Goal: Transaction & Acquisition: Purchase product/service

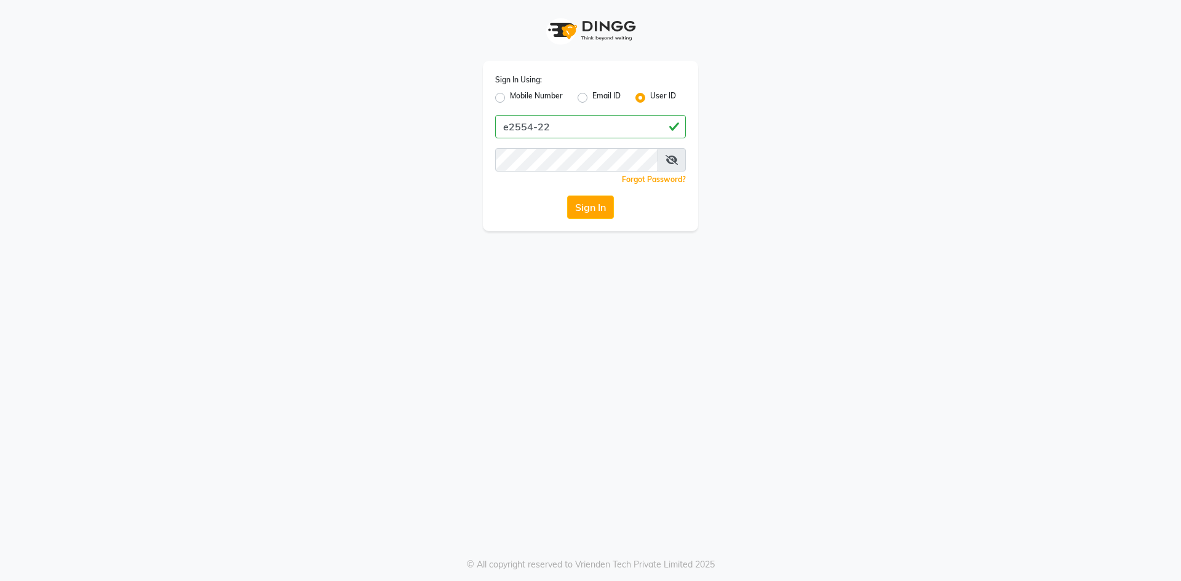
type input "e2554-22"
click at [599, 202] on button "Sign In" at bounding box center [590, 207] width 47 height 23
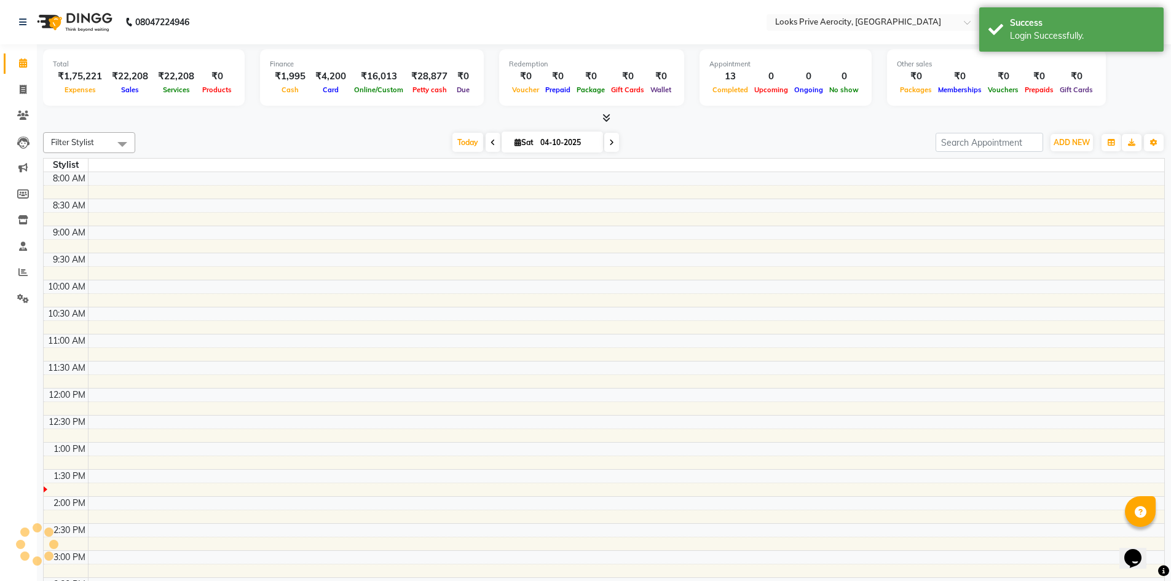
select select "en"
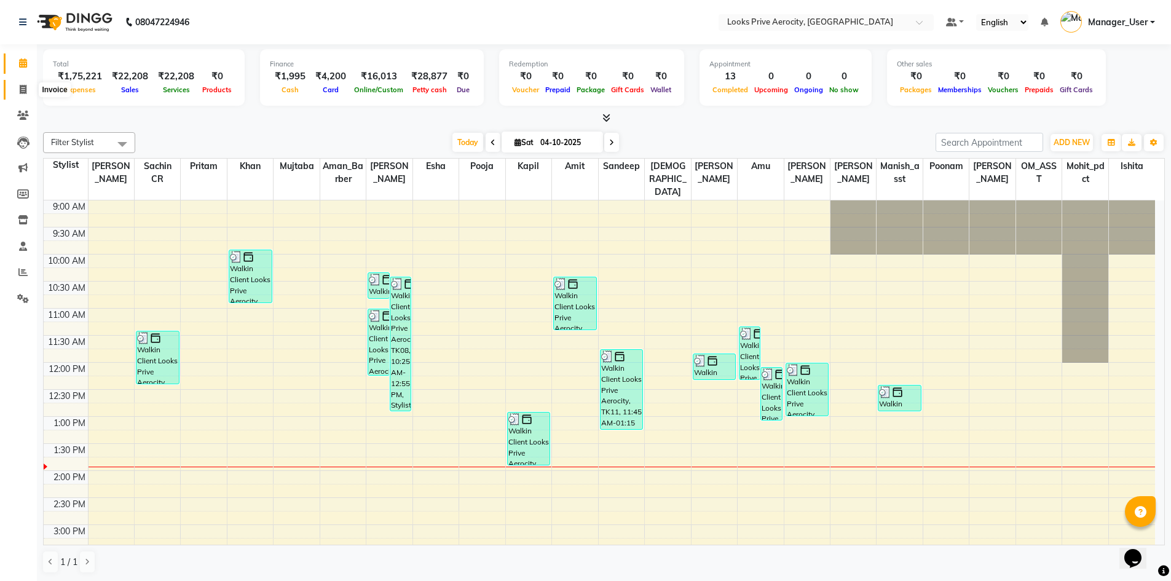
click at [23, 87] on icon at bounding box center [23, 89] width 7 height 9
select select "service"
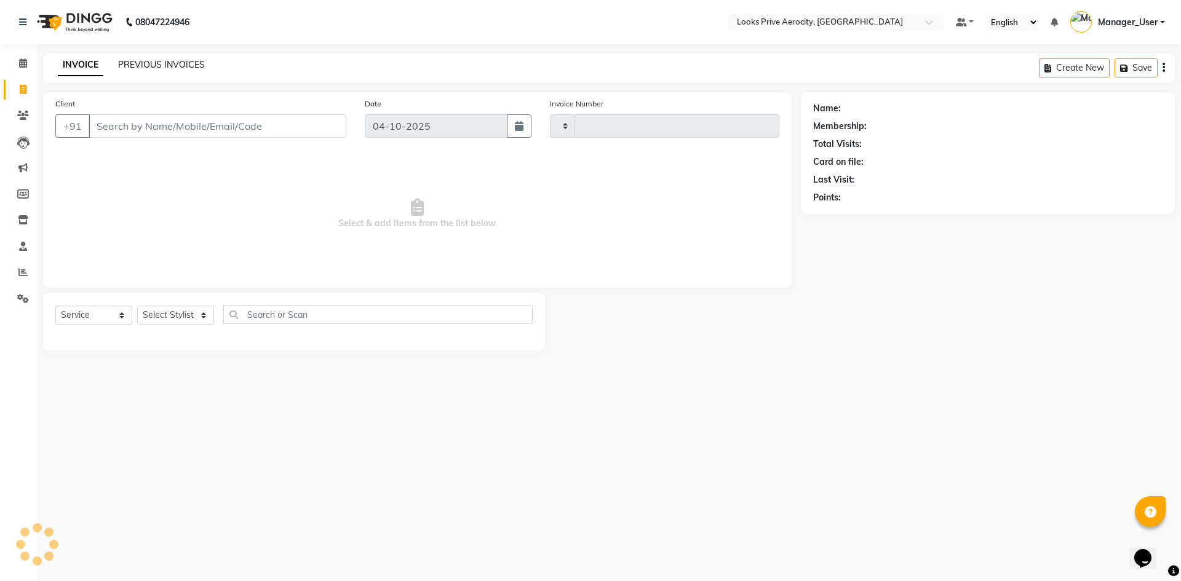
click at [186, 64] on link "PREVIOUS INVOICES" at bounding box center [161, 64] width 87 height 11
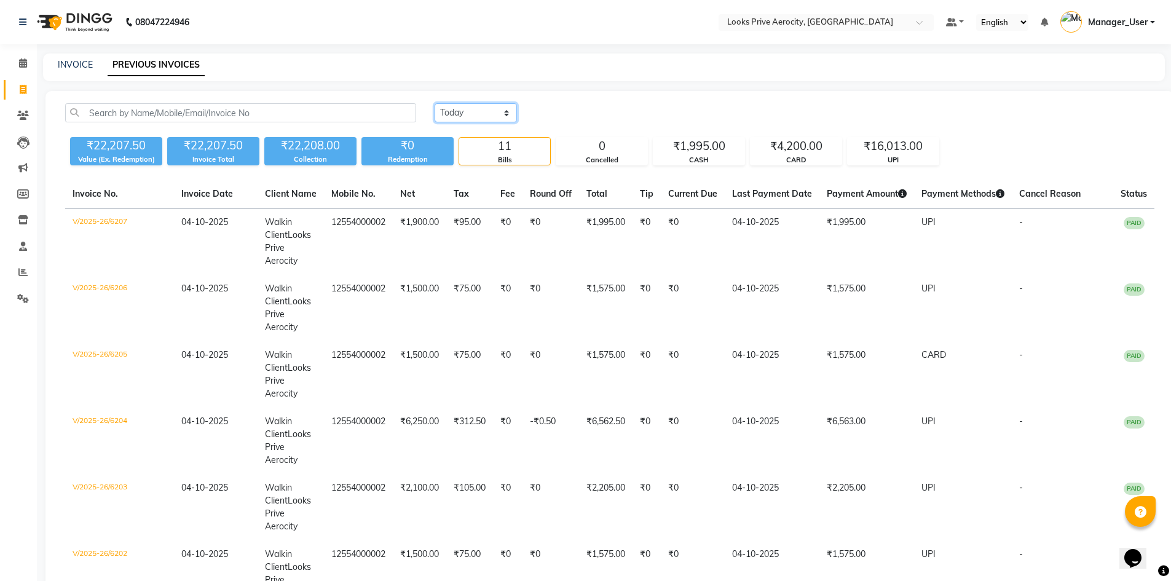
click at [505, 103] on select "[DATE] [DATE] Custom Range" at bounding box center [476, 112] width 82 height 19
select select "yesterday"
click at [435, 103] on select "[DATE] [DATE] Custom Range" at bounding box center [476, 112] width 82 height 19
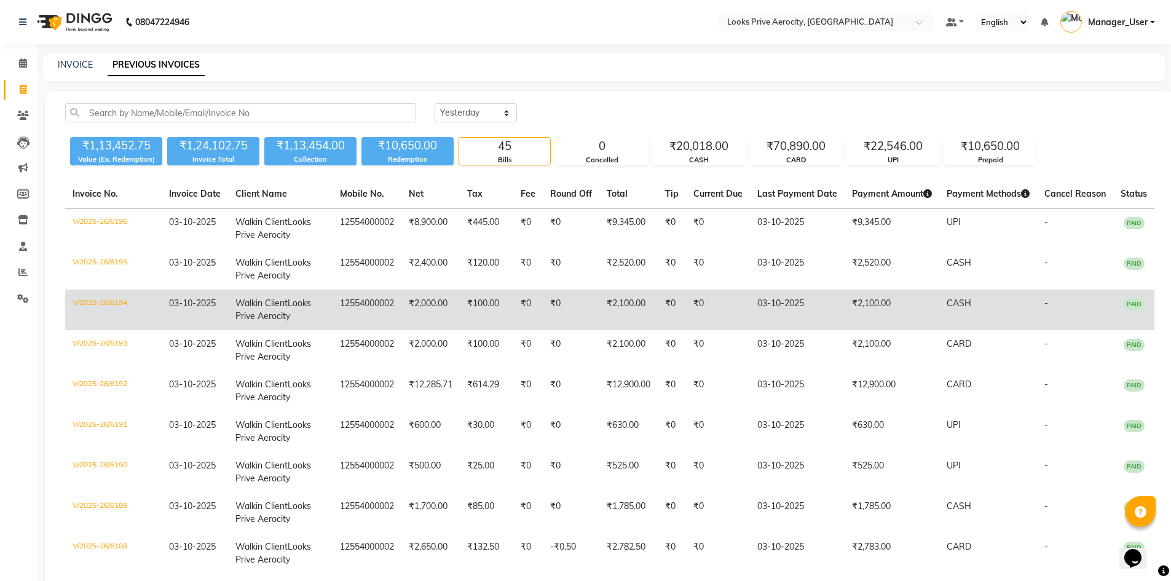
click at [873, 330] on td "₹2,100.00" at bounding box center [892, 310] width 95 height 41
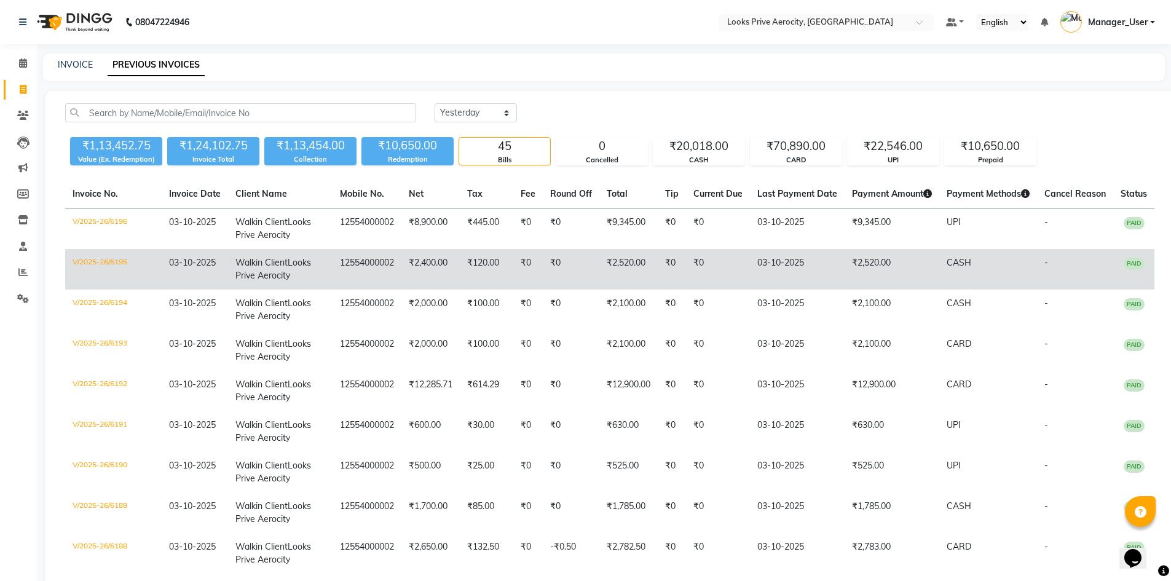
click at [908, 290] on td "₹2,520.00" at bounding box center [892, 269] width 95 height 41
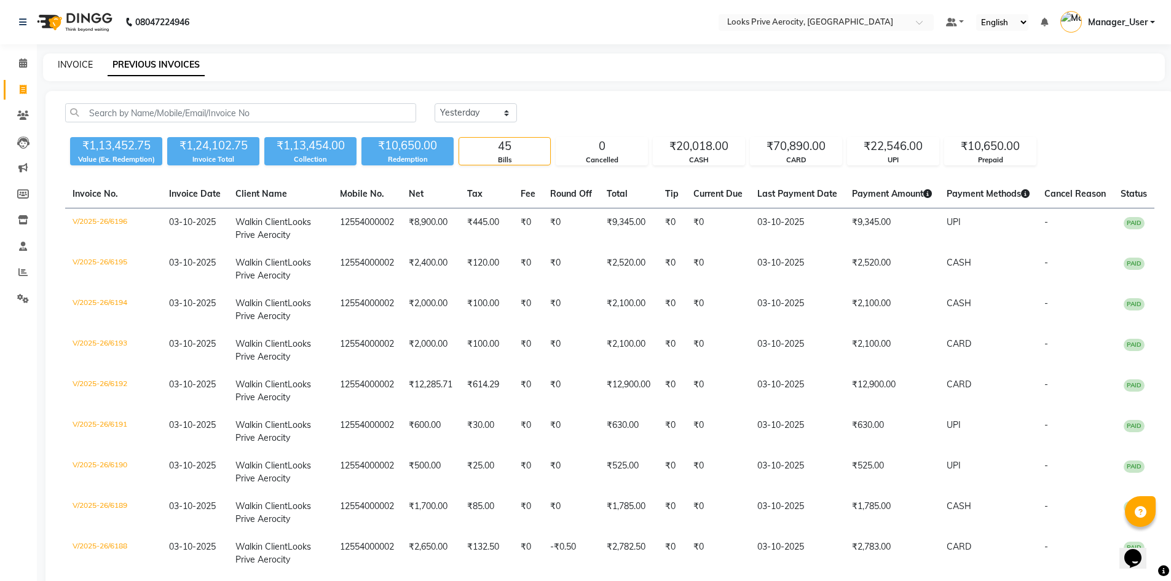
click at [66, 63] on link "INVOICE" at bounding box center [75, 64] width 35 height 11
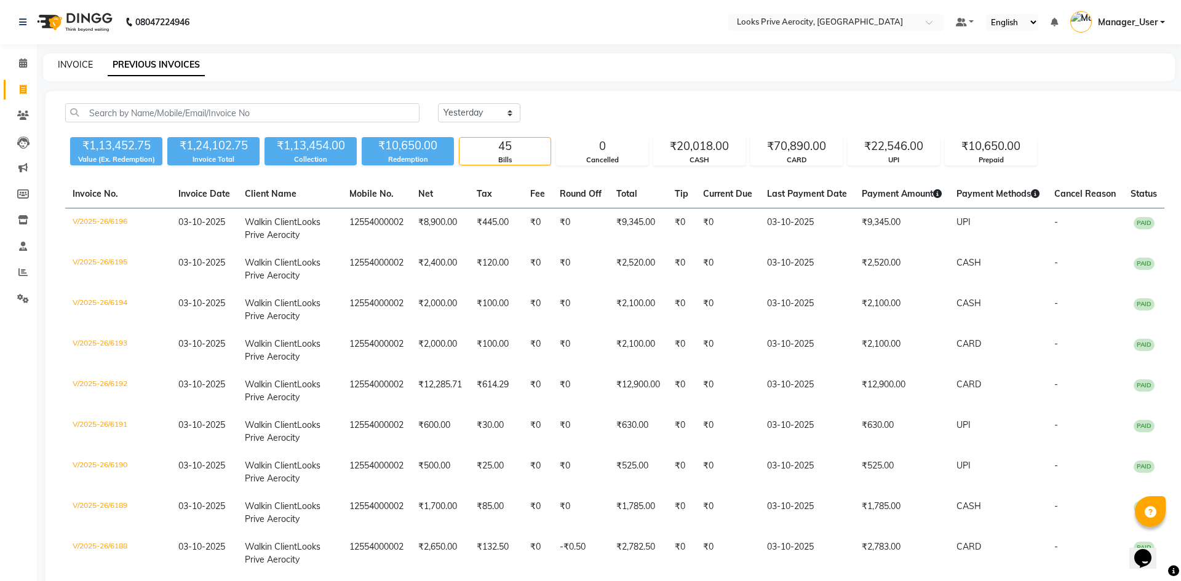
select select "service"
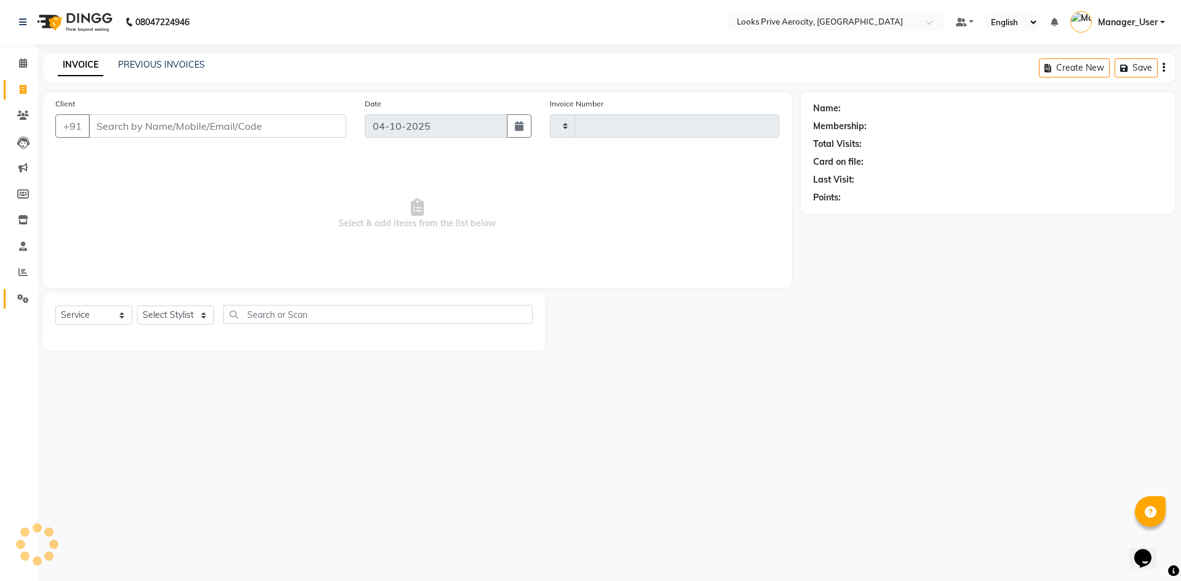
type input "6208"
select select "5913"
click at [23, 295] on icon at bounding box center [23, 298] width 12 height 9
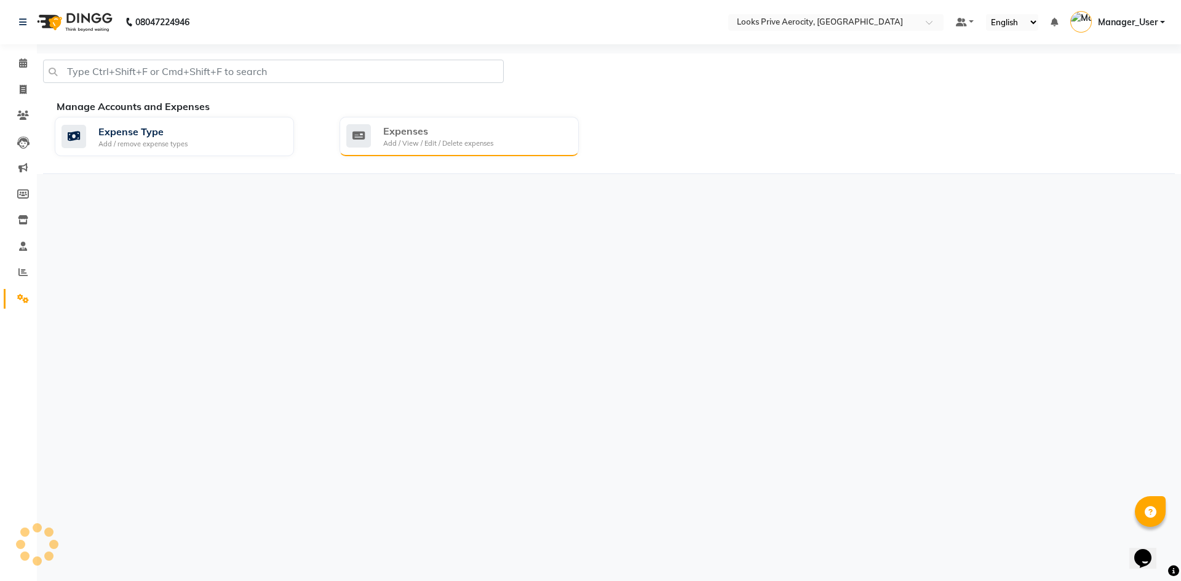
click at [376, 145] on div "Expenses Add / View / Edit / Delete expenses" at bounding box center [457, 136] width 223 height 25
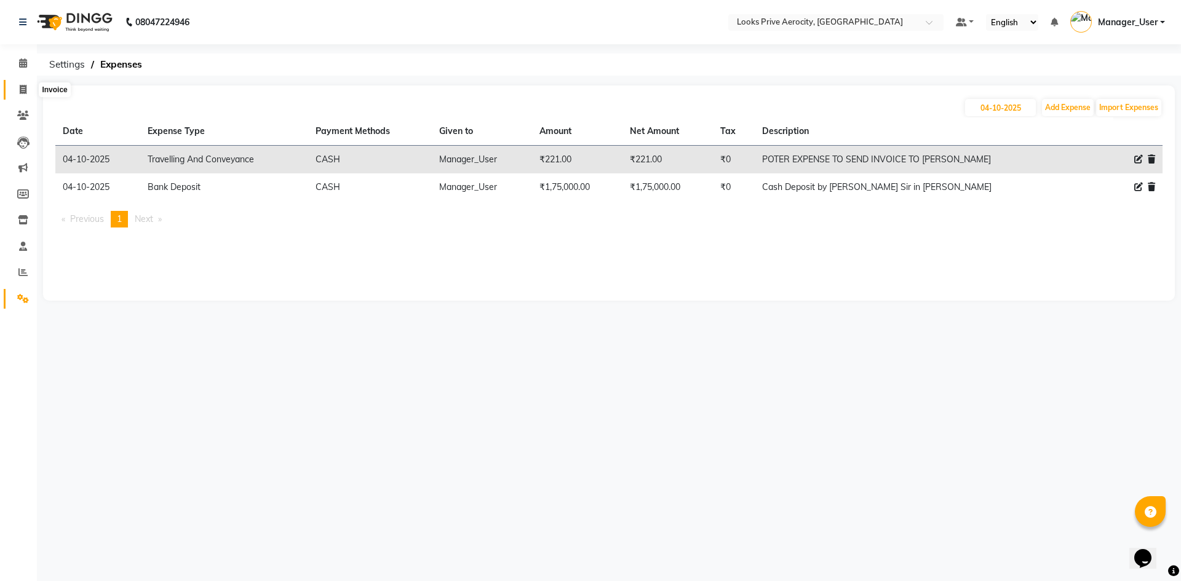
click at [23, 94] on span at bounding box center [23, 90] width 22 height 14
select select "service"
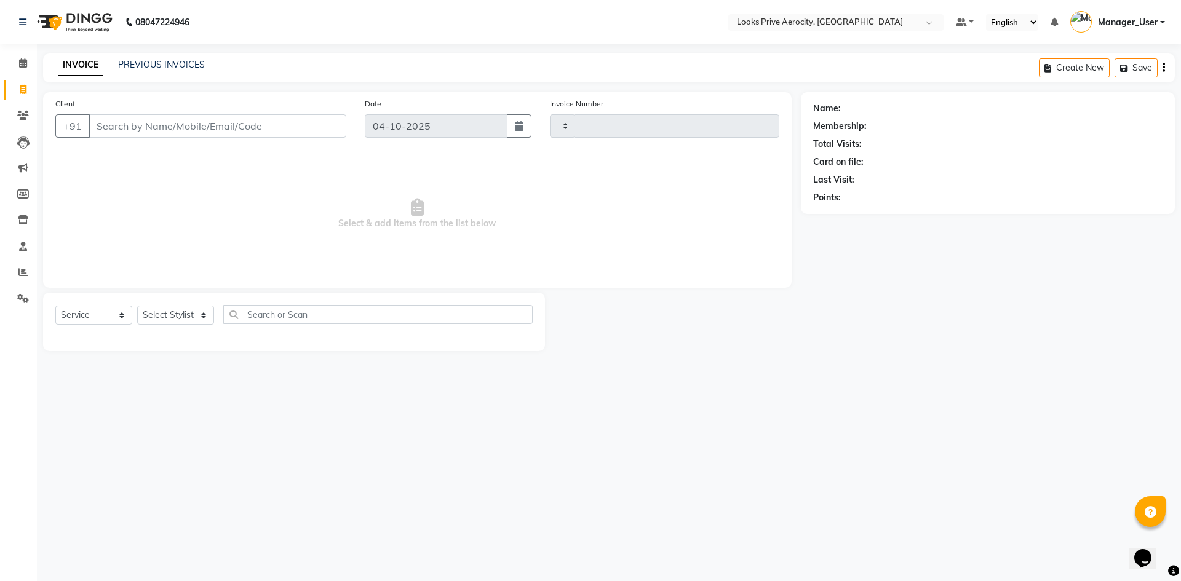
type input "6208"
select select "5913"
click at [172, 57] on div "INVOICE PREVIOUS INVOICES Create New Save Open Invoices" at bounding box center [608, 67] width 1131 height 29
click at [160, 69] on link "PREVIOUS INVOICES" at bounding box center [161, 64] width 87 height 11
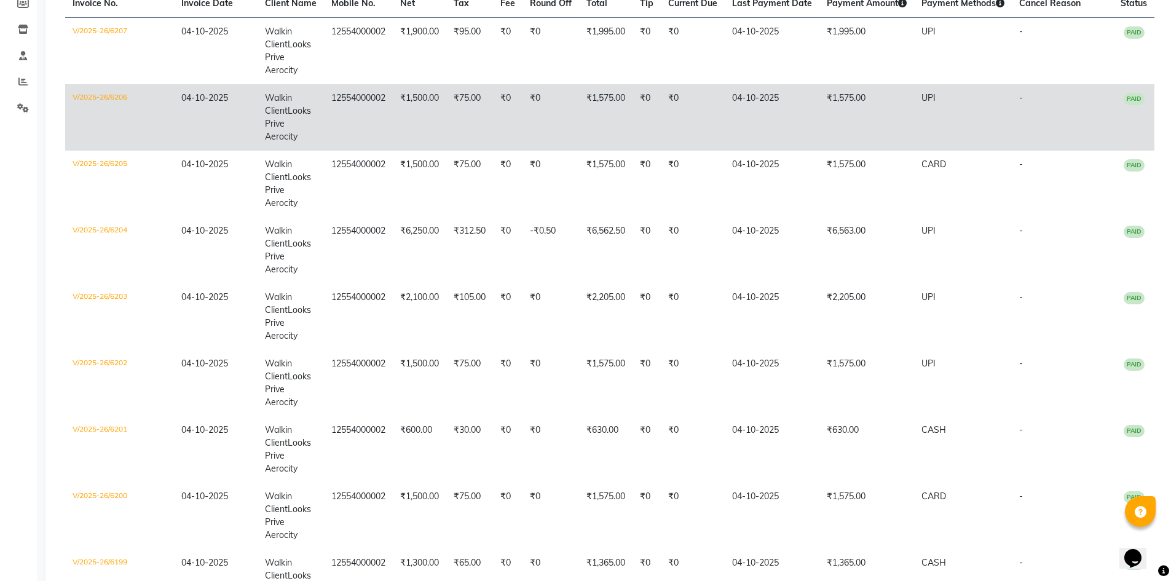
scroll to position [425, 0]
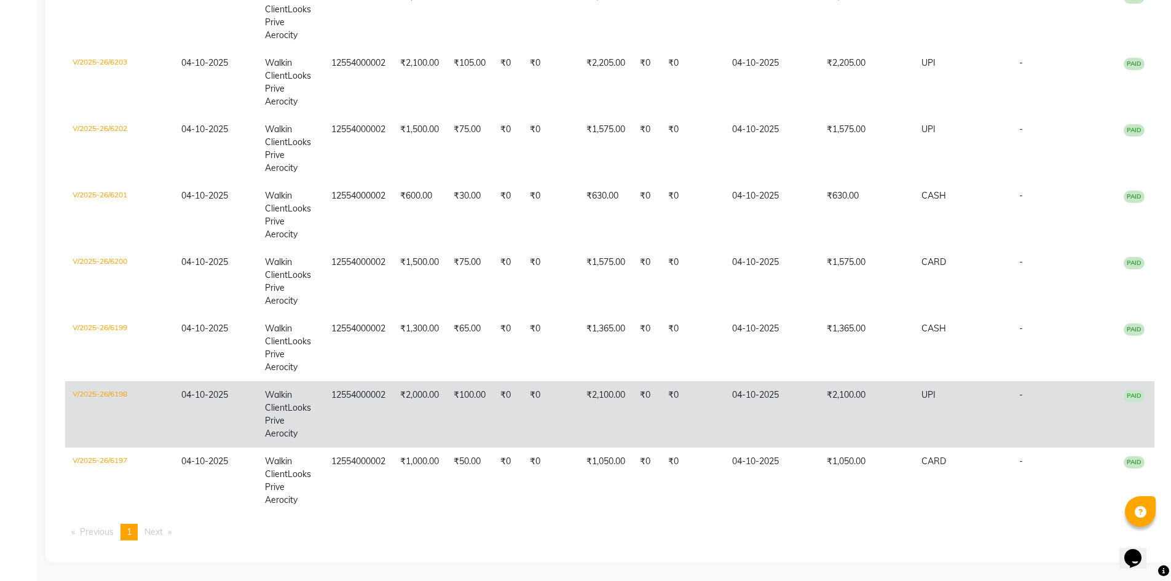
click at [440, 415] on td "₹2,000.00" at bounding box center [419, 414] width 53 height 66
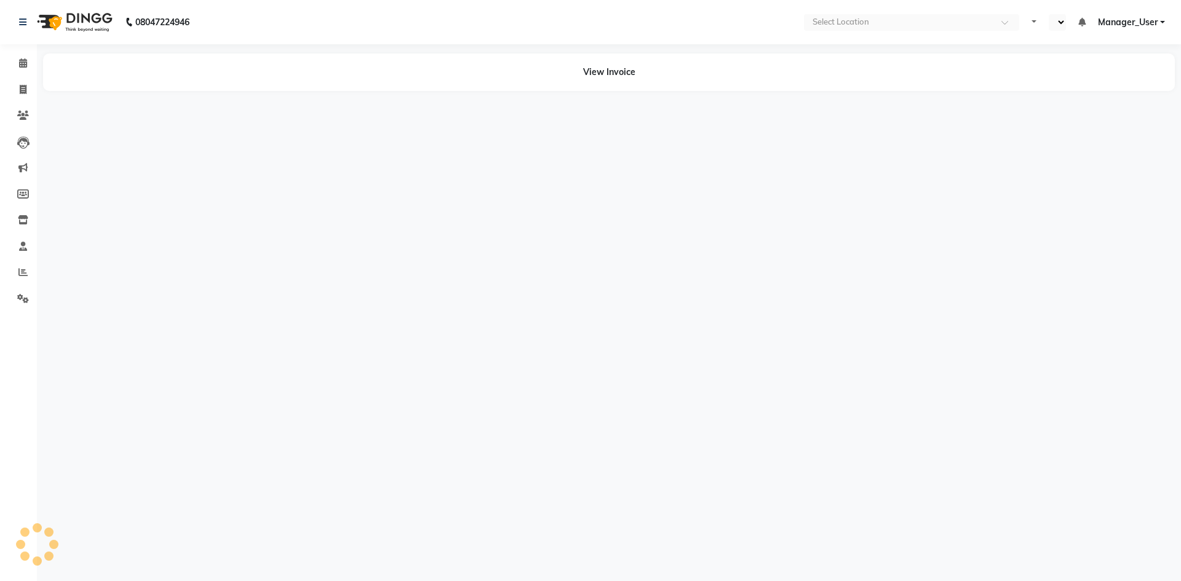
select select "en"
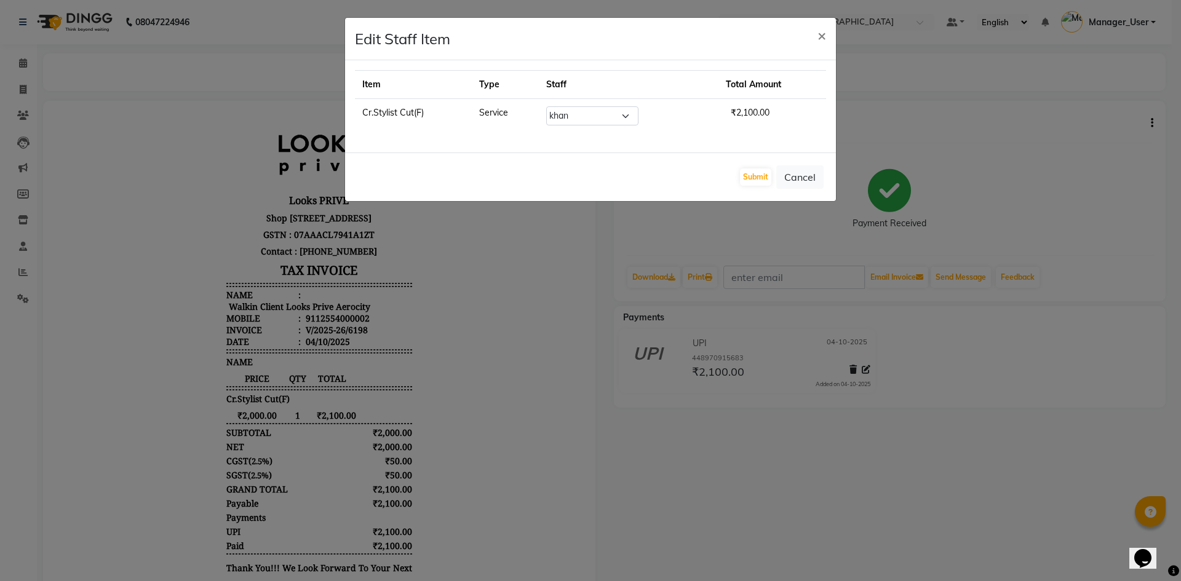
select select "43257"
click at [552, 106] on select "Select Aman_Barber Amit Amu Dharma Erica CR Eric_asst Esha Ishita kapil khan Ma…" at bounding box center [592, 115] width 92 height 19
click at [759, 173] on button "Submit" at bounding box center [755, 176] width 31 height 17
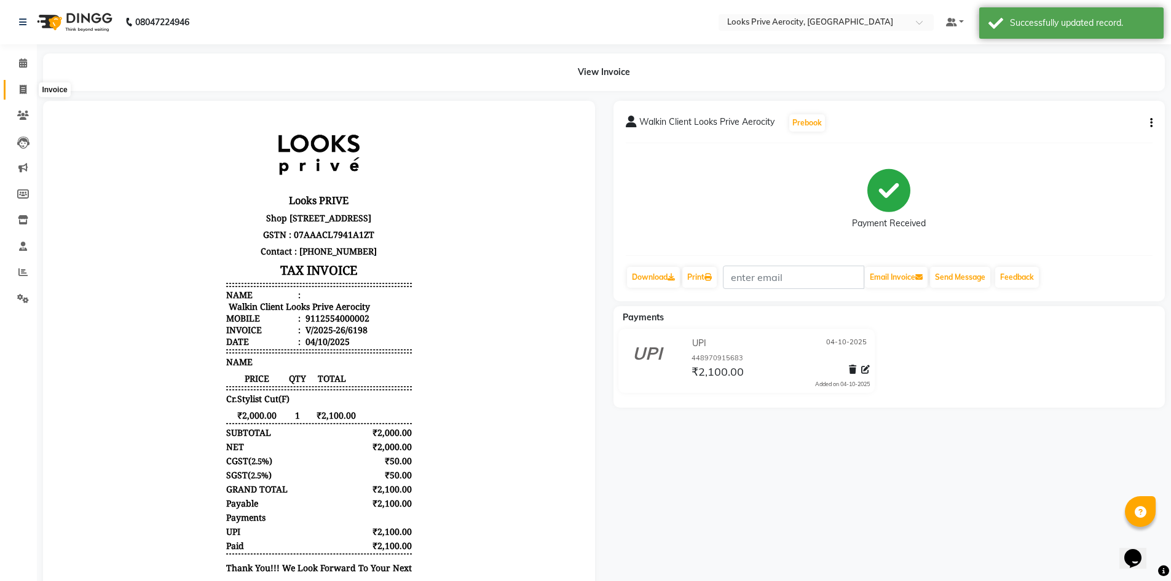
click at [20, 87] on icon at bounding box center [23, 89] width 7 height 9
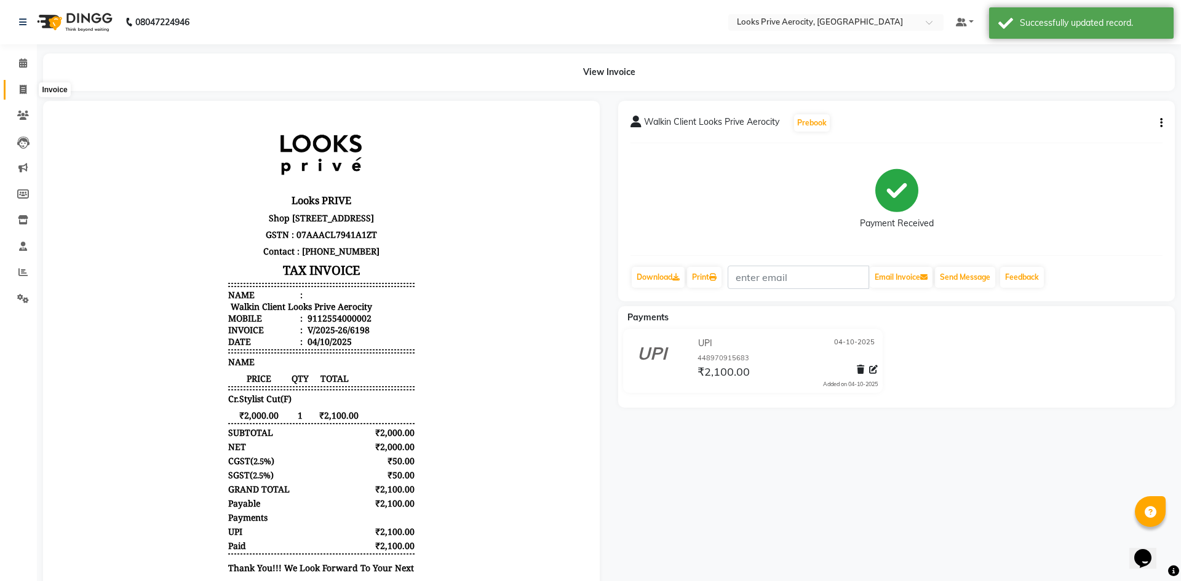
select select "service"
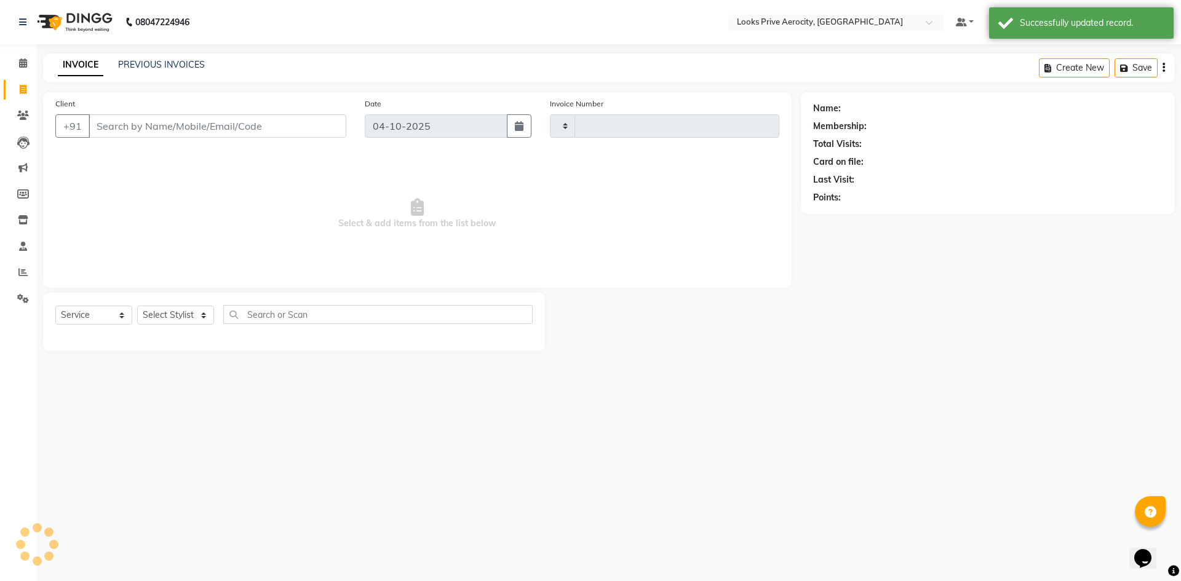
type input "6208"
select select "5913"
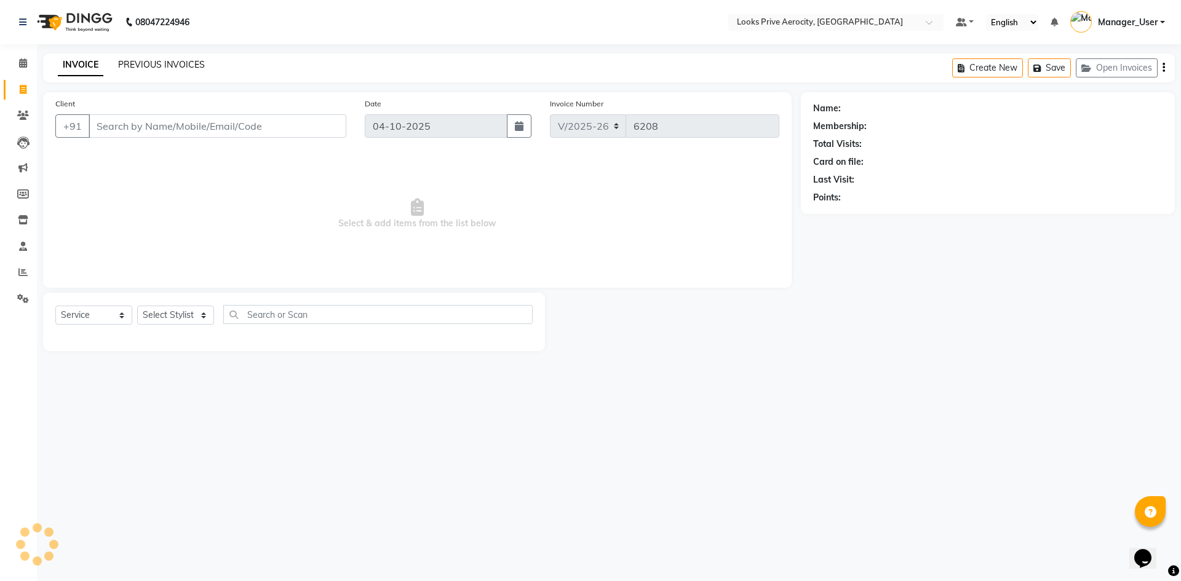
click at [149, 68] on link "PREVIOUS INVOICES" at bounding box center [161, 64] width 87 height 11
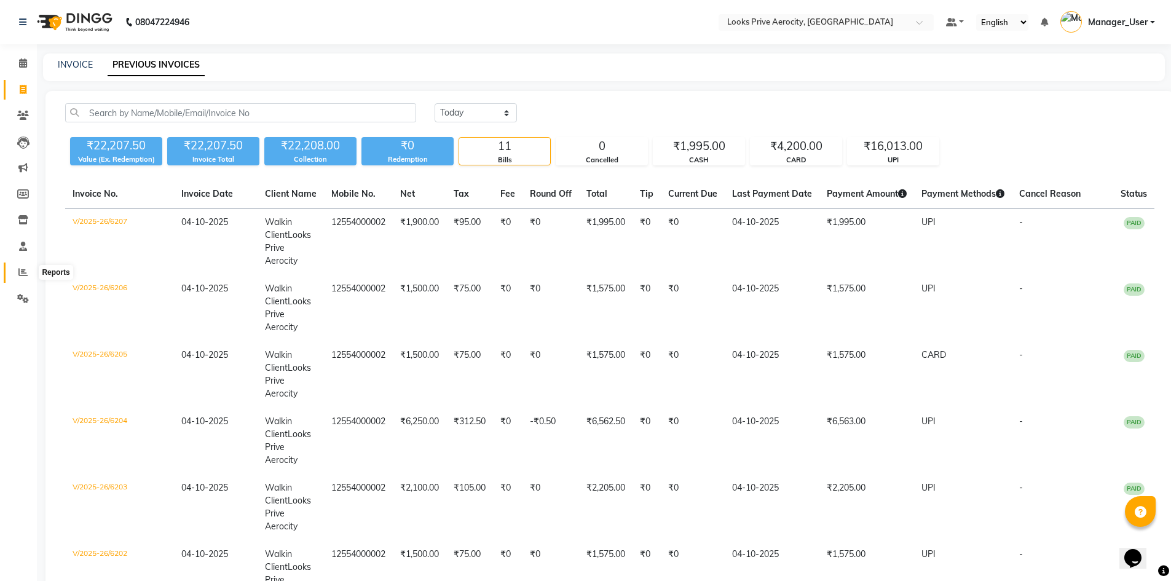
click at [26, 271] on icon at bounding box center [22, 271] width 9 height 9
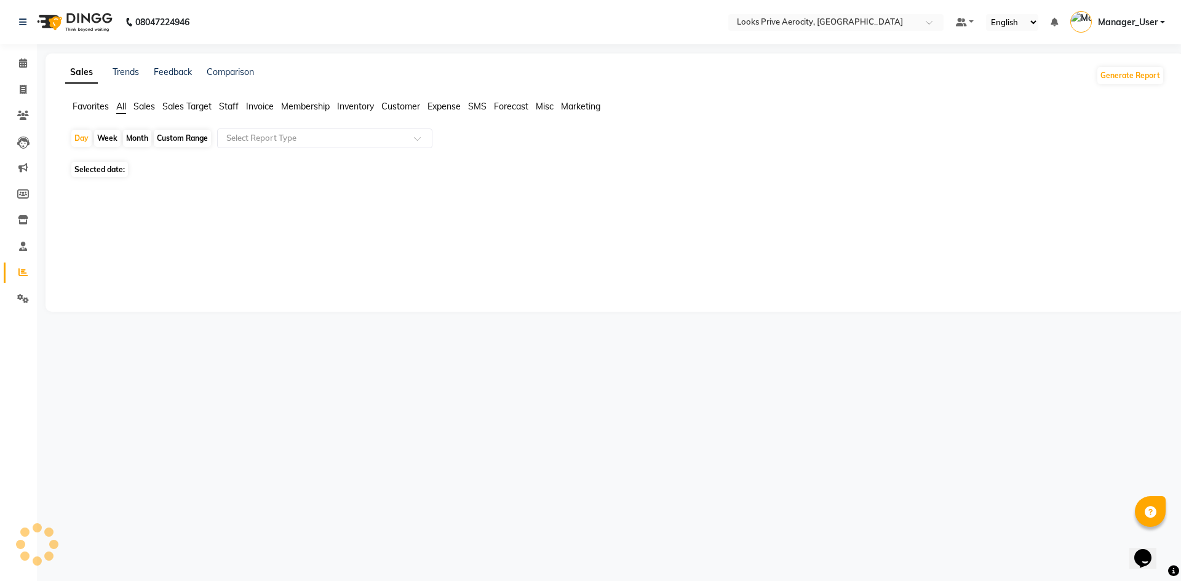
click at [237, 105] on span "Staff" at bounding box center [229, 106] width 20 height 11
click at [331, 147] on div "Select Report Type" at bounding box center [324, 139] width 215 height 20
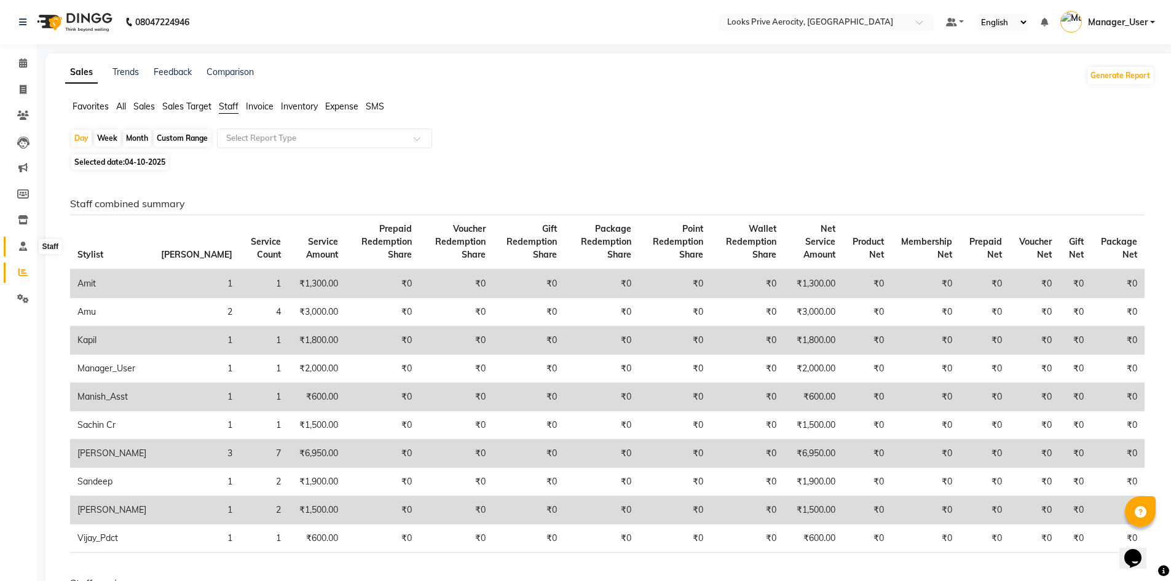
click at [22, 240] on span at bounding box center [23, 247] width 22 height 14
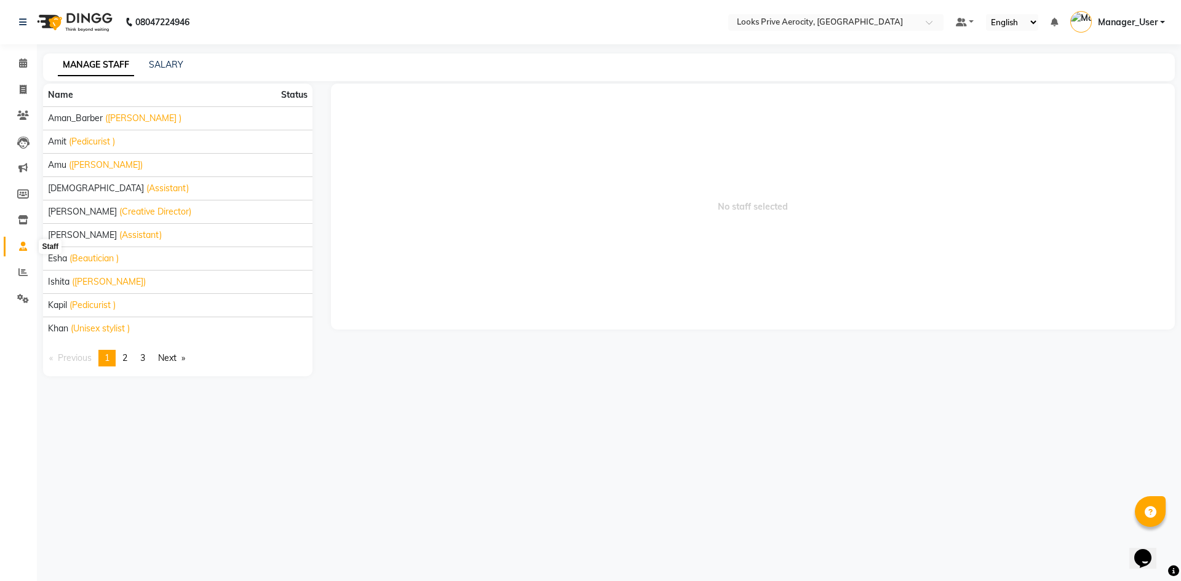
click at [20, 243] on icon at bounding box center [23, 246] width 8 height 9
click at [20, 91] on icon at bounding box center [23, 89] width 7 height 9
select select "service"
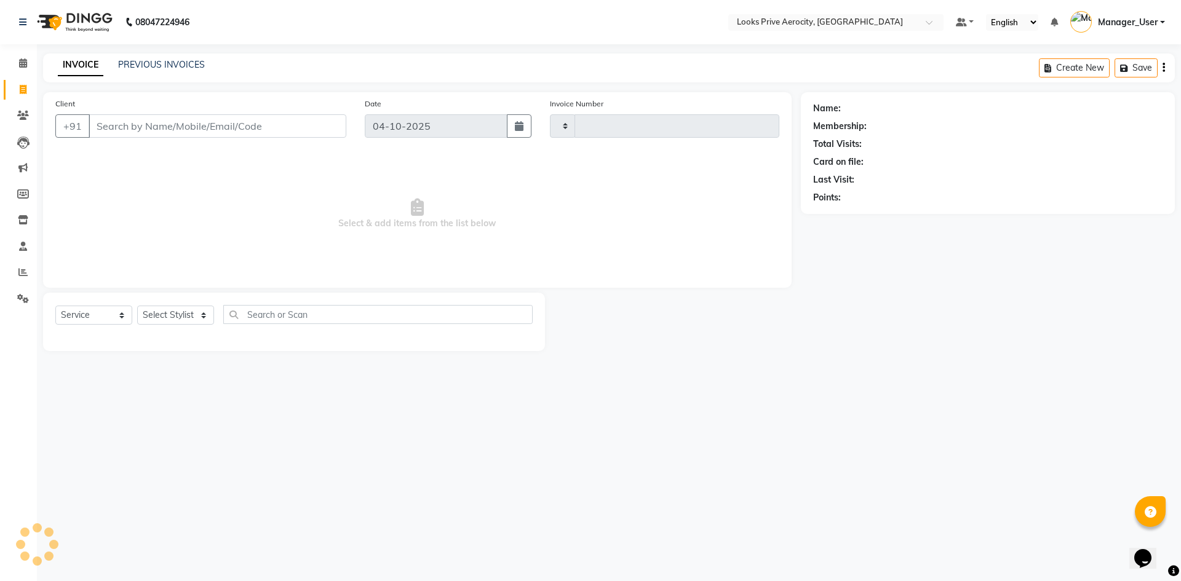
type input "6208"
select select "5913"
click at [17, 268] on span at bounding box center [23, 273] width 22 height 14
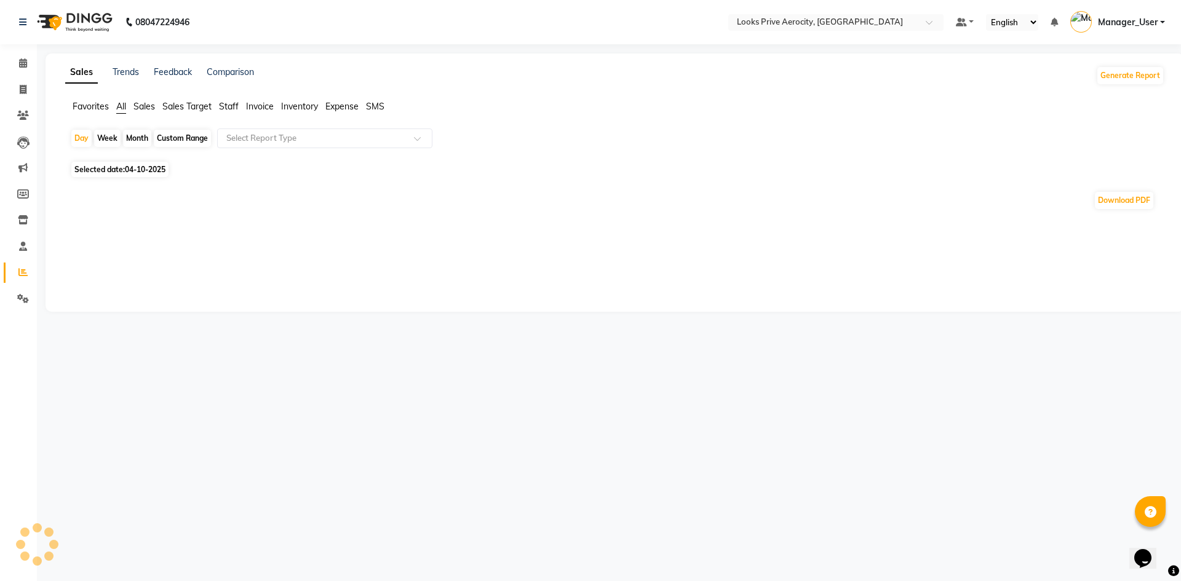
click at [234, 101] on span "Staff" at bounding box center [229, 106] width 20 height 11
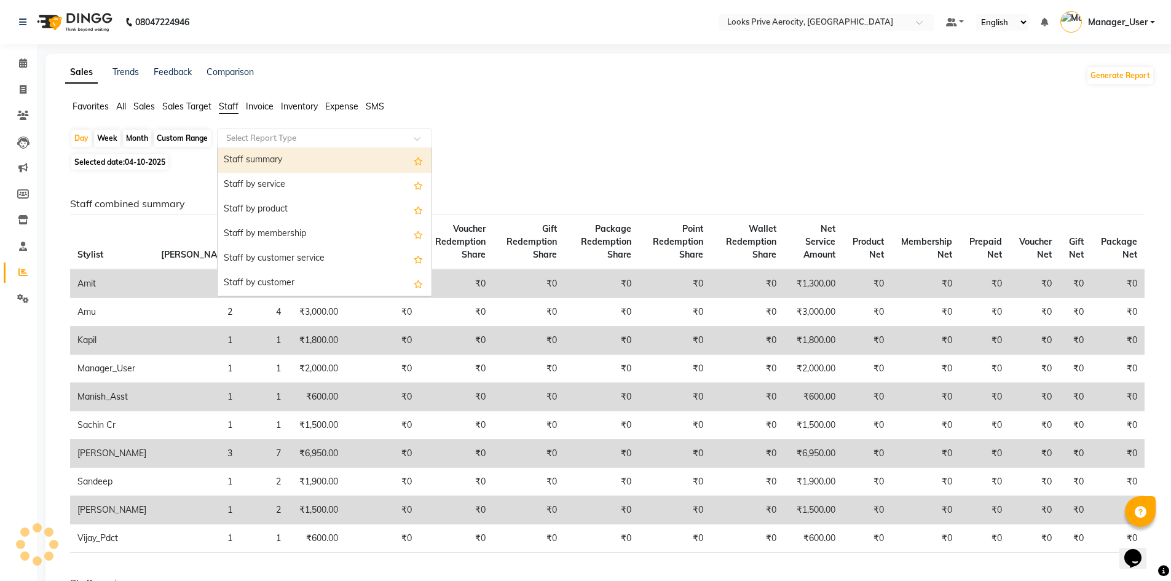
click at [255, 140] on input "text" at bounding box center [312, 138] width 177 height 12
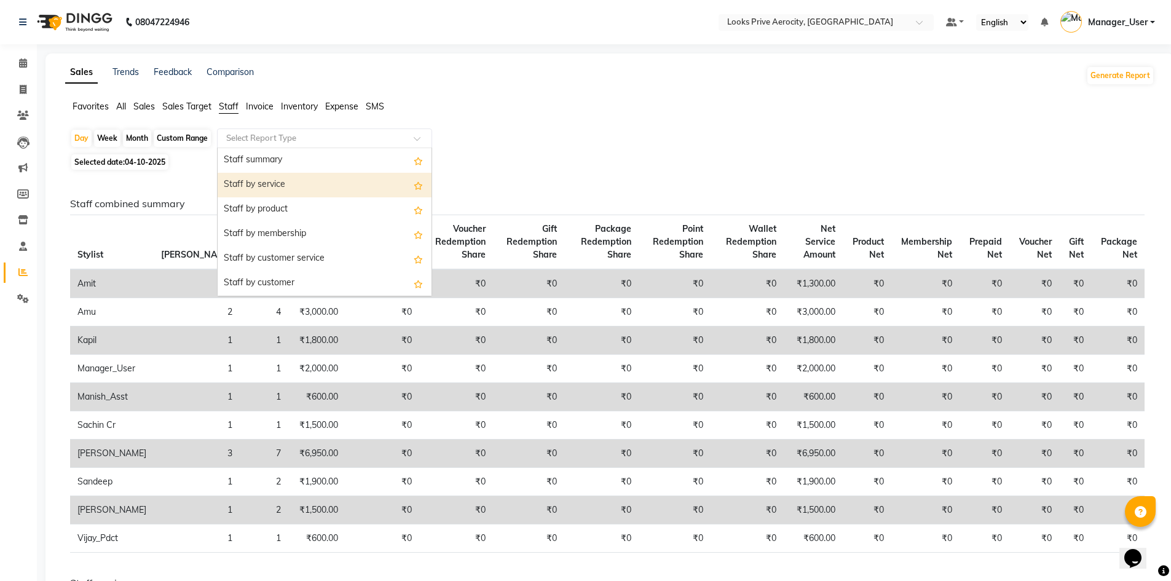
click at [253, 187] on div "Staff by service" at bounding box center [325, 185] width 214 height 25
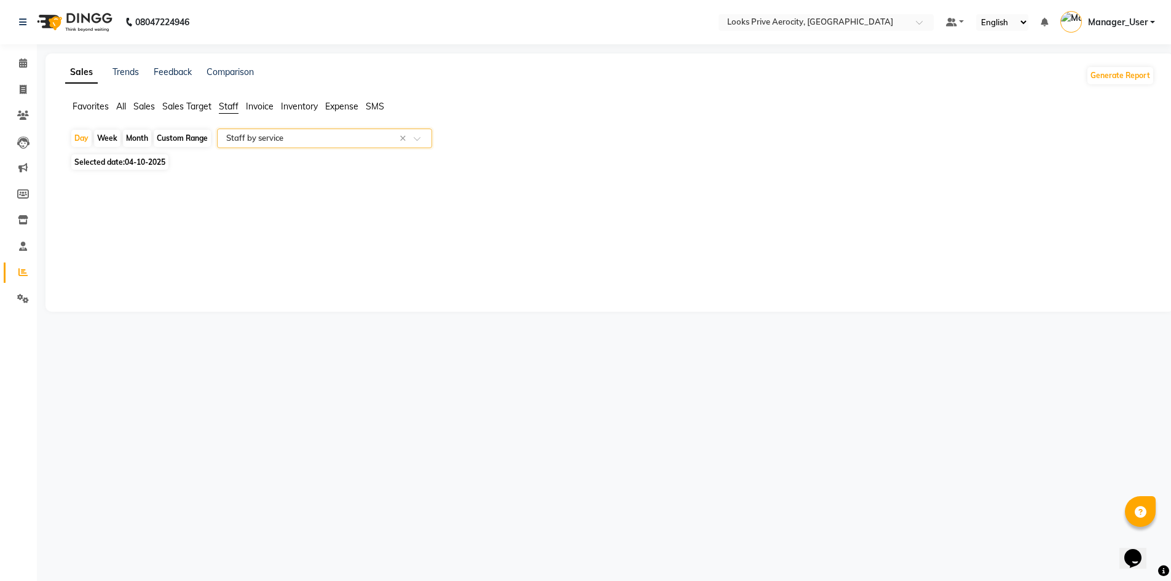
select select "full_report"
select select "csv"
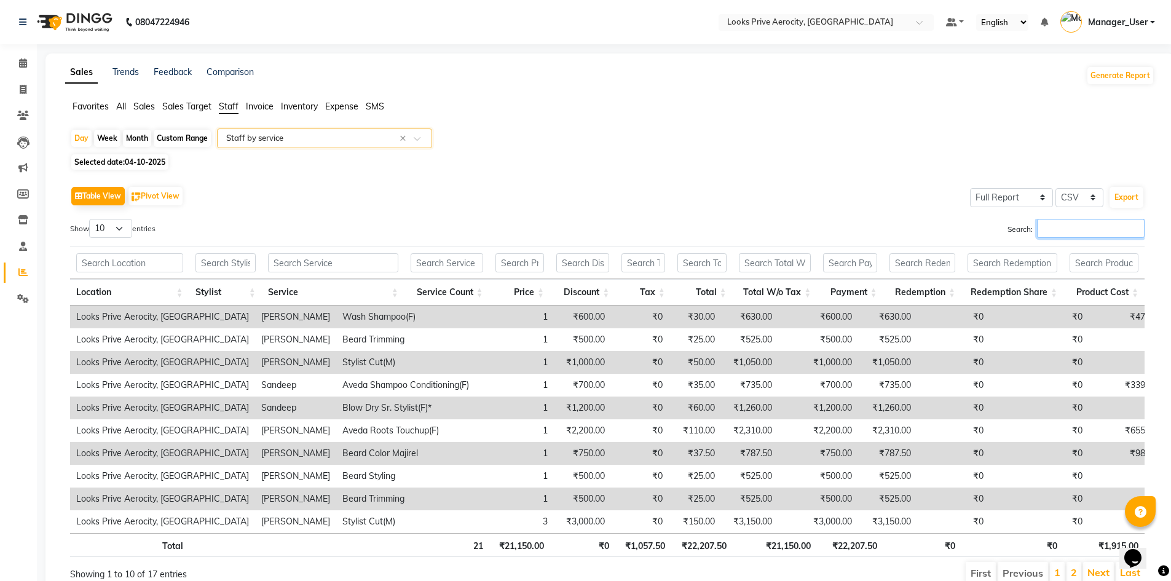
click at [1091, 232] on input "Search:" at bounding box center [1091, 228] width 108 height 19
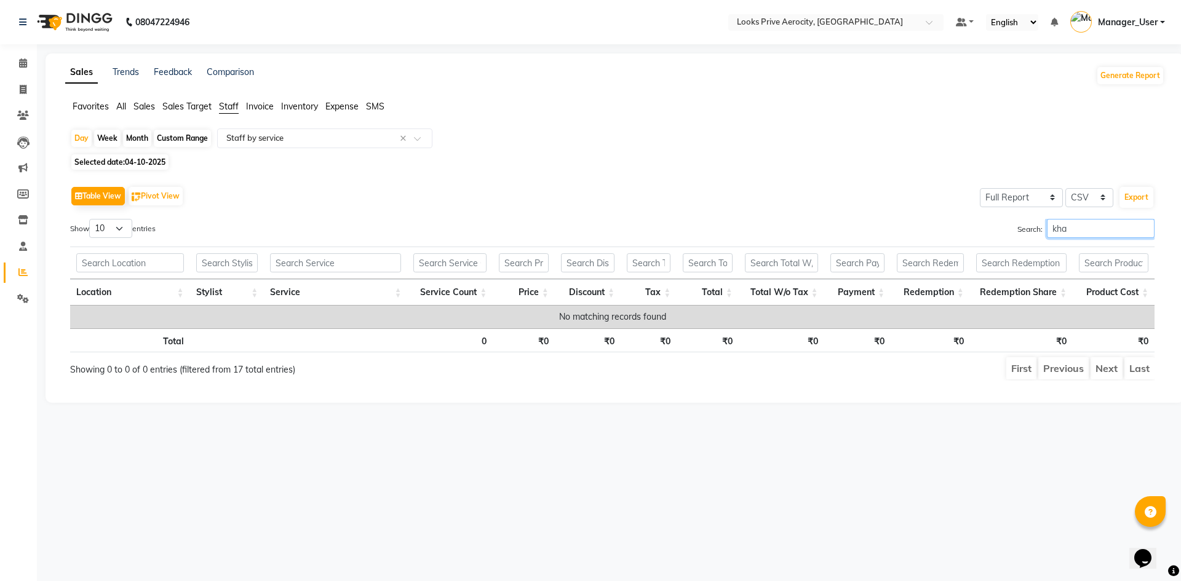
type input "khan"
drag, startPoint x: 1098, startPoint y: 226, endPoint x: 989, endPoint y: 232, distance: 108.4
click at [989, 232] on div "Search: khan" at bounding box center [888, 231] width 533 height 24
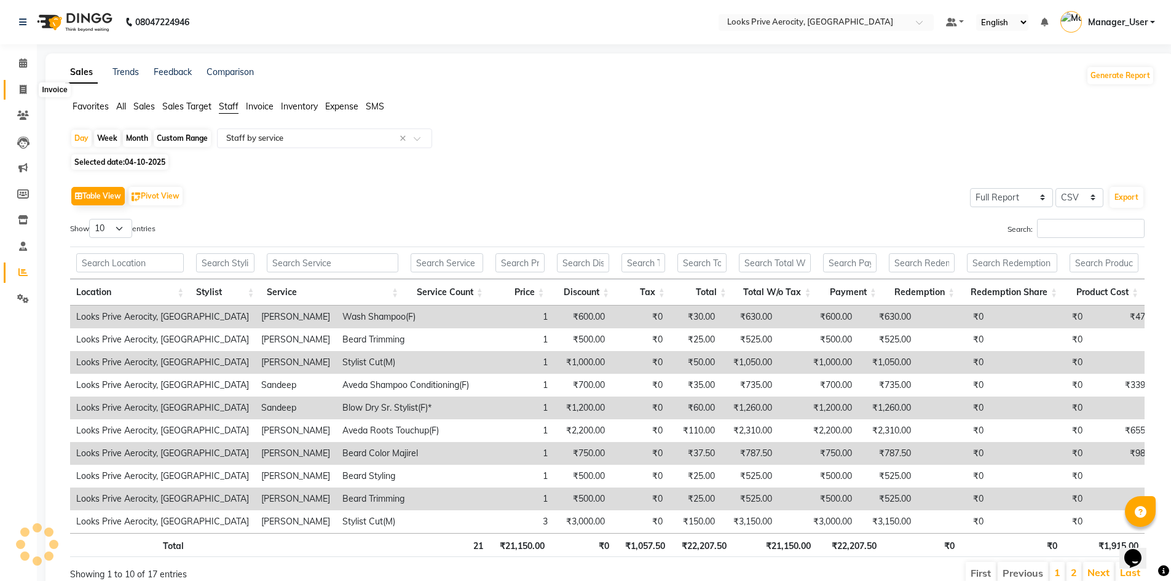
drag, startPoint x: 17, startPoint y: 89, endPoint x: 21, endPoint y: 103, distance: 14.0
click at [17, 89] on span at bounding box center [23, 90] width 22 height 14
select select "service"
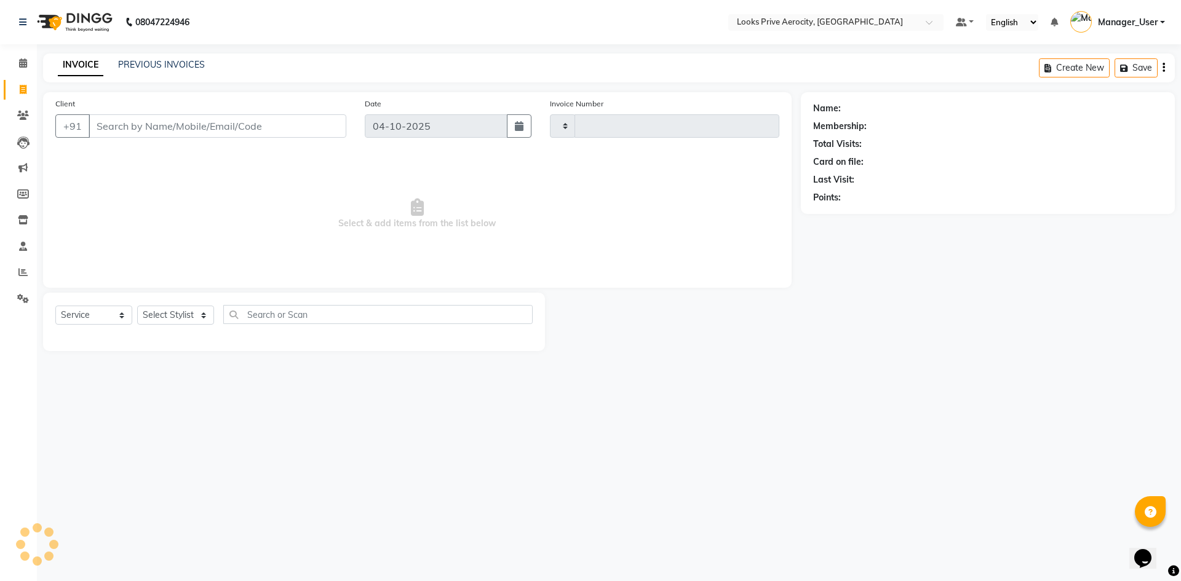
click at [140, 129] on input "Client" at bounding box center [218, 125] width 258 height 23
type input "aero"
type input "6208"
select select "5913"
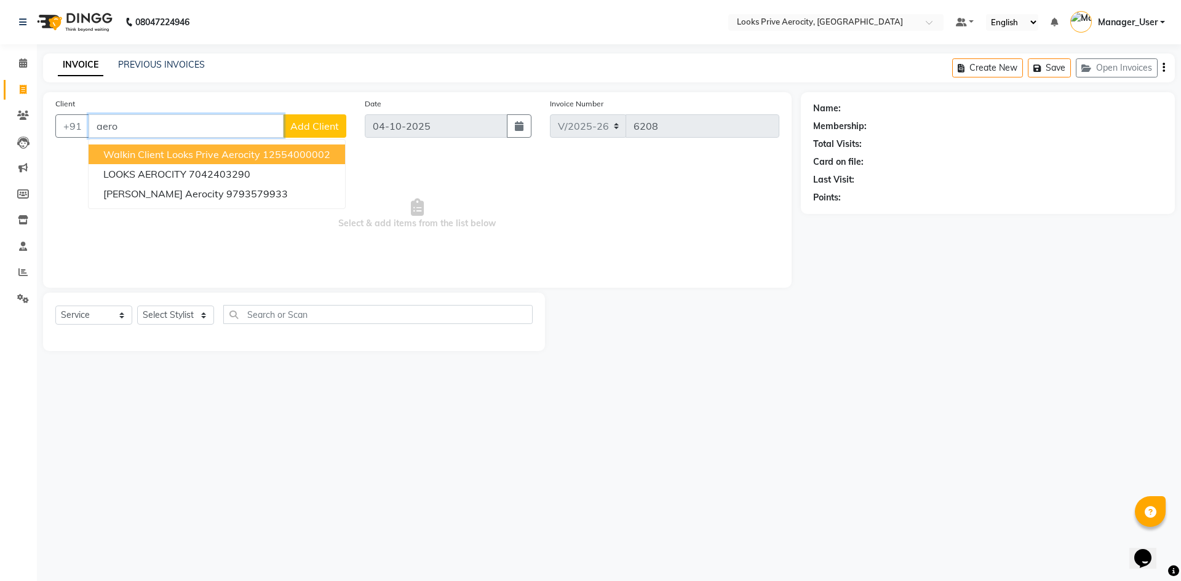
click at [205, 157] on span "Walkin Client Looks Prive Aerocity" at bounding box center [181, 154] width 157 height 12
type input "12554000002"
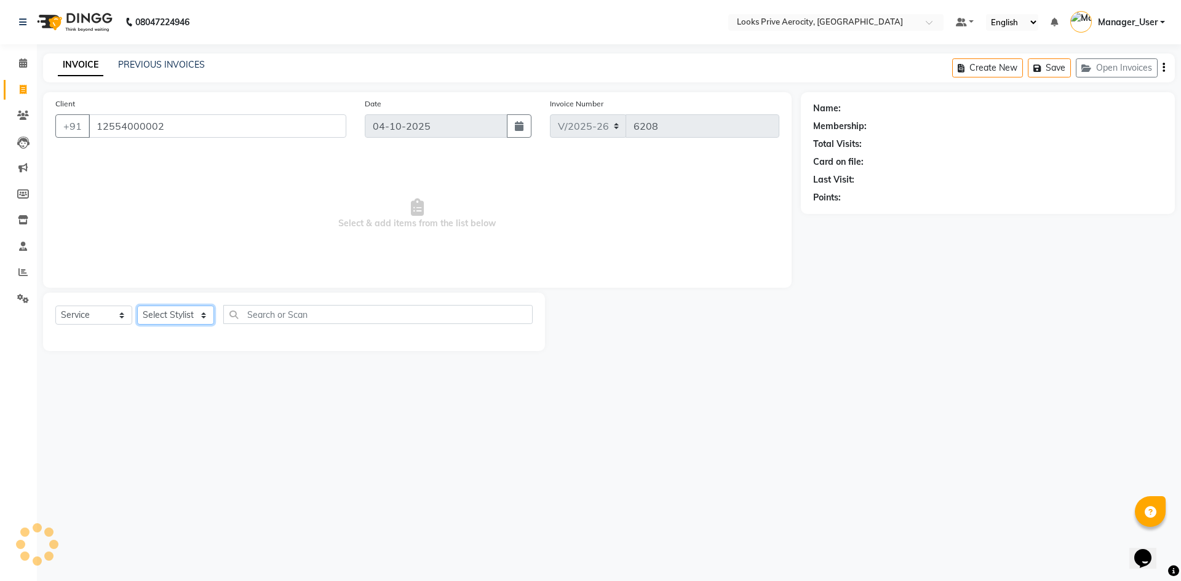
click at [179, 312] on select "Select Stylist Aman_Barber Amit Amu Dharma [PERSON_NAME] Eric_asst [PERSON_NAME…" at bounding box center [175, 315] width 77 height 19
select select "43252"
click at [137, 306] on select "Select Stylist Aman_Barber Amit Amu Dharma [PERSON_NAME] Eric_asst [PERSON_NAME…" at bounding box center [175, 315] width 77 height 19
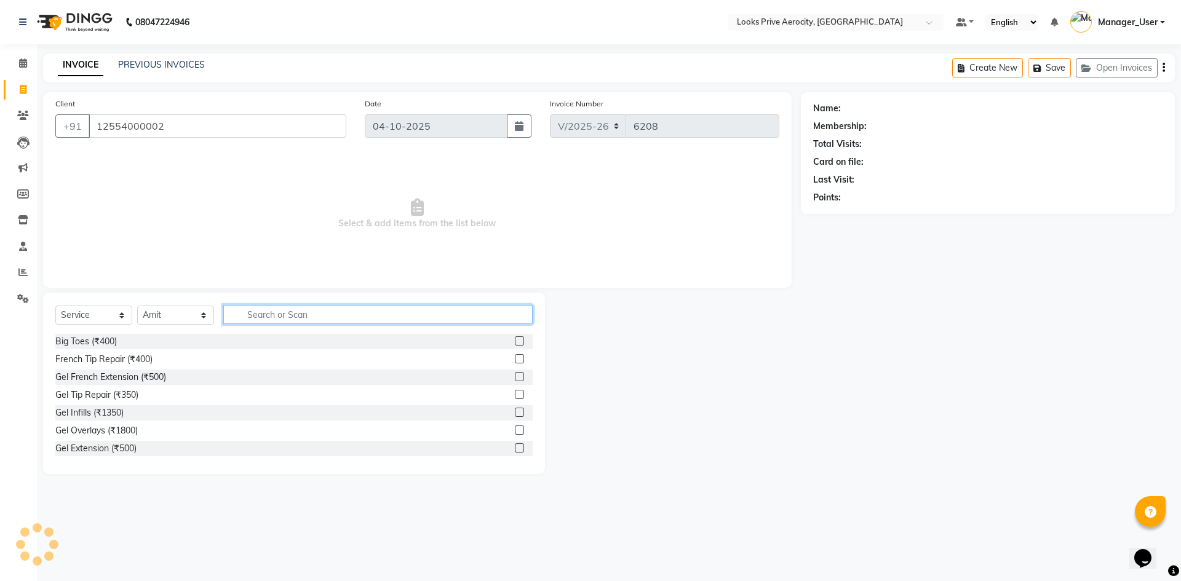
click at [296, 311] on input "text" at bounding box center [377, 314] width 309 height 19
drag, startPoint x: 296, startPoint y: 311, endPoint x: 272, endPoint y: 319, distance: 24.9
click at [272, 319] on input "text" at bounding box center [377, 314] width 309 height 19
select select "1: Object"
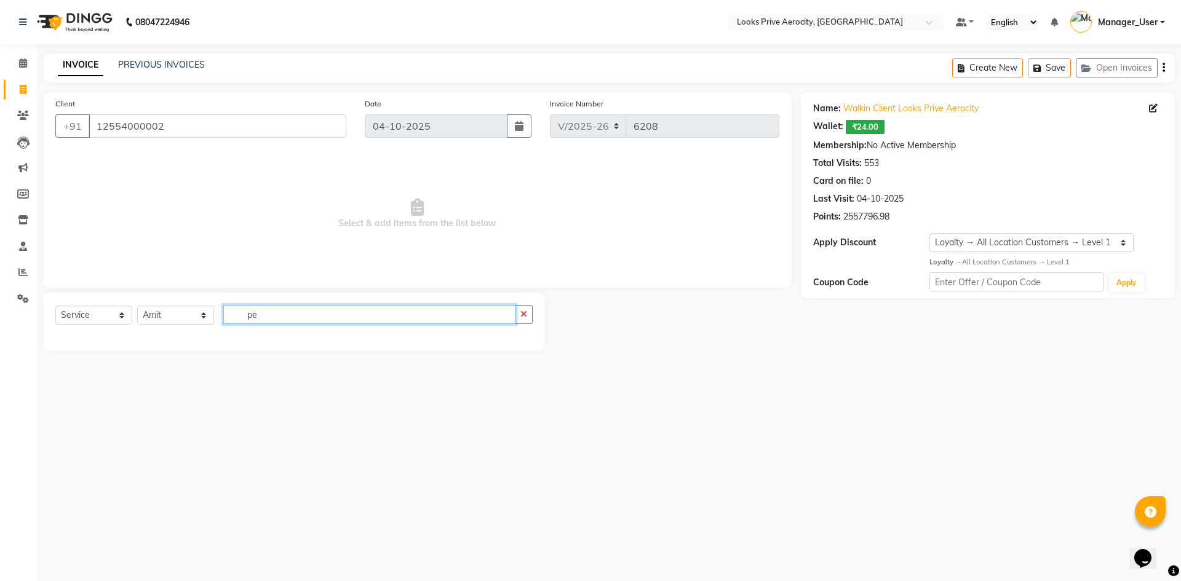
type input "p"
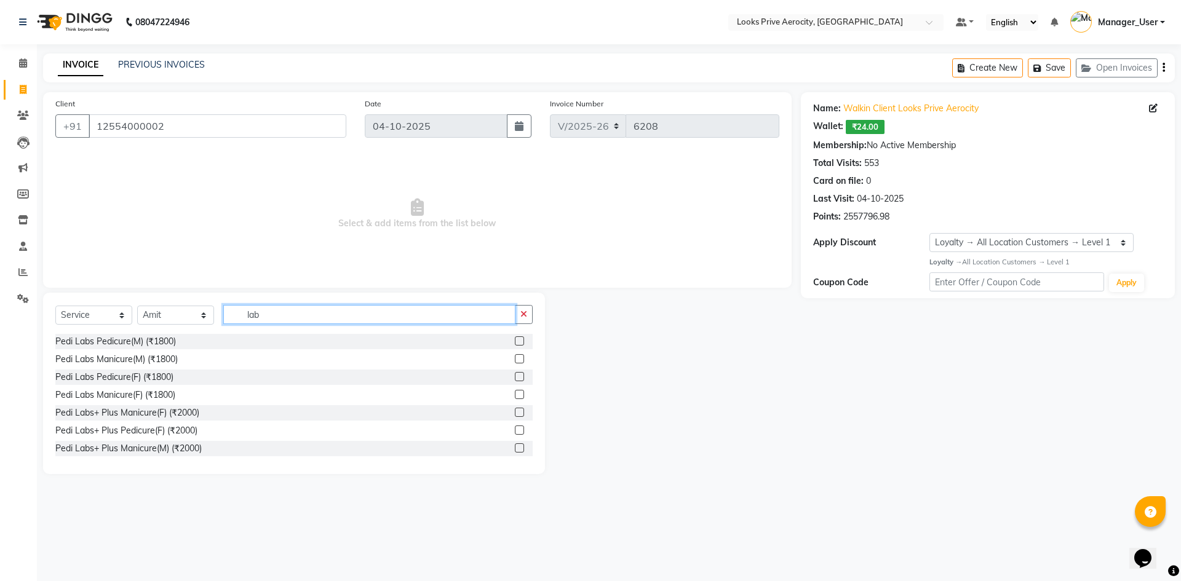
type input "lab"
click at [515, 341] on label at bounding box center [519, 340] width 9 height 9
click at [515, 341] on input "checkbox" at bounding box center [519, 342] width 8 height 8
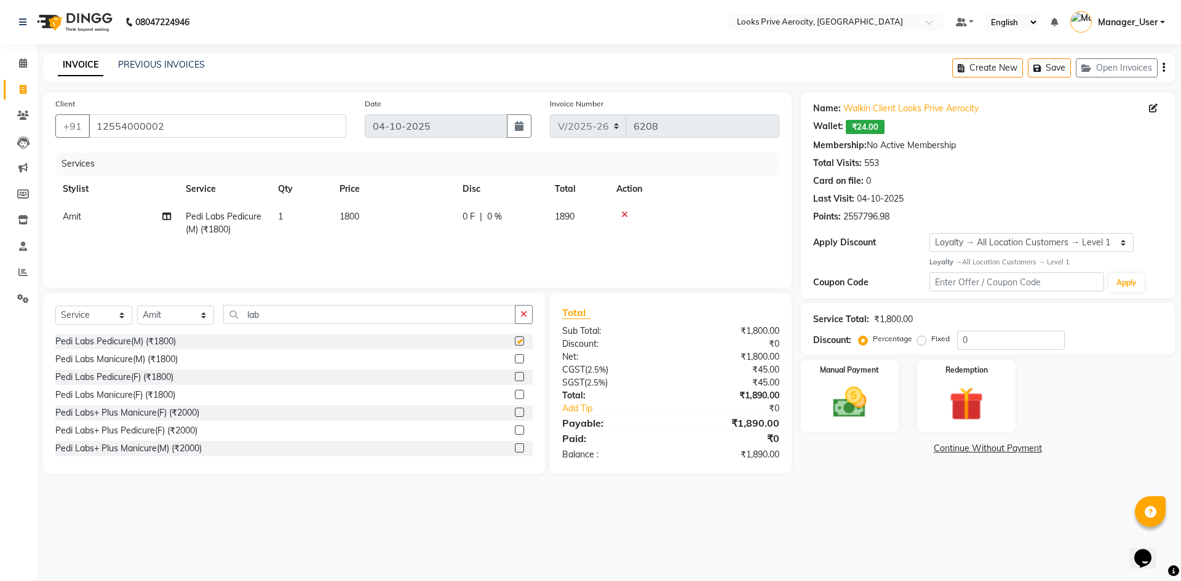
checkbox input "false"
click at [515, 364] on div at bounding box center [519, 360] width 8 height 13
click at [515, 358] on label at bounding box center [519, 358] width 9 height 9
click at [515, 358] on input "checkbox" at bounding box center [519, 359] width 8 height 8
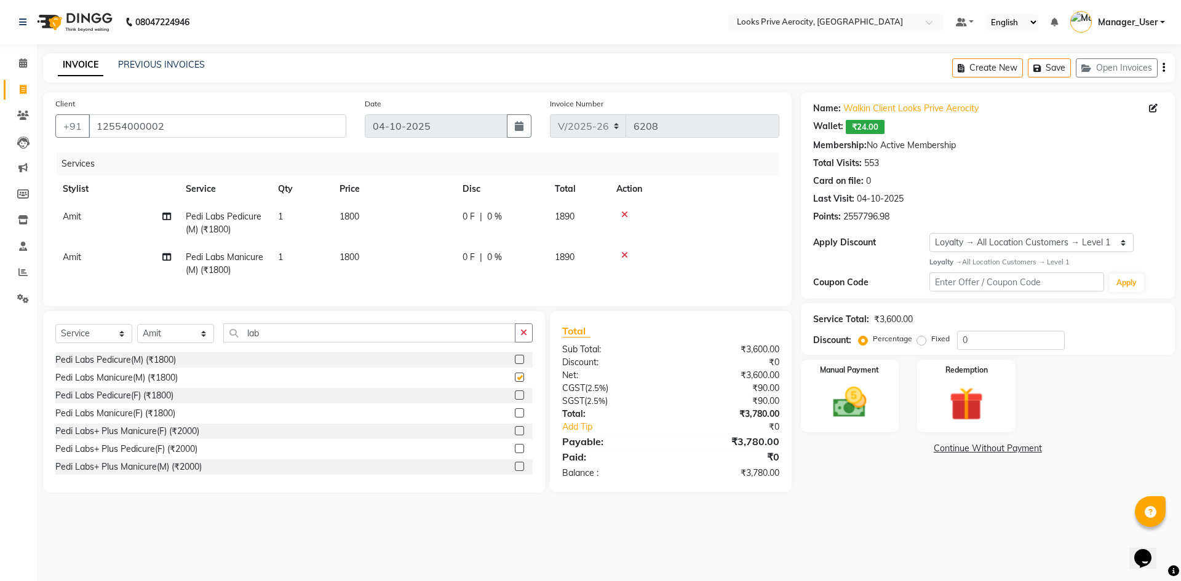
checkbox input "false"
click at [80, 261] on span "Amit" at bounding box center [72, 257] width 18 height 11
select select "43252"
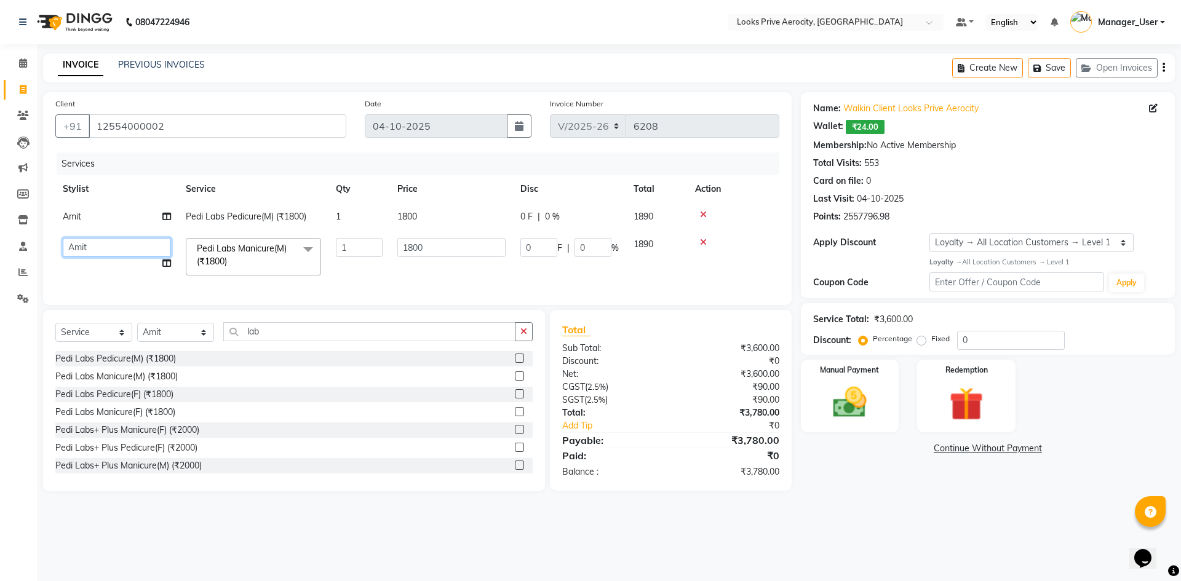
click at [92, 244] on select "Aman_Barber Amit Amu Dharma [PERSON_NAME] Eric_asst [PERSON_NAME] [PERSON_NAME]…" at bounding box center [117, 247] width 108 height 19
click at [354, 276] on tr "Aman_Barber Amit Amu Dharma Erica CR Eric_asst Esha Ishita kapil khan Manager_U…" at bounding box center [417, 257] width 724 height 52
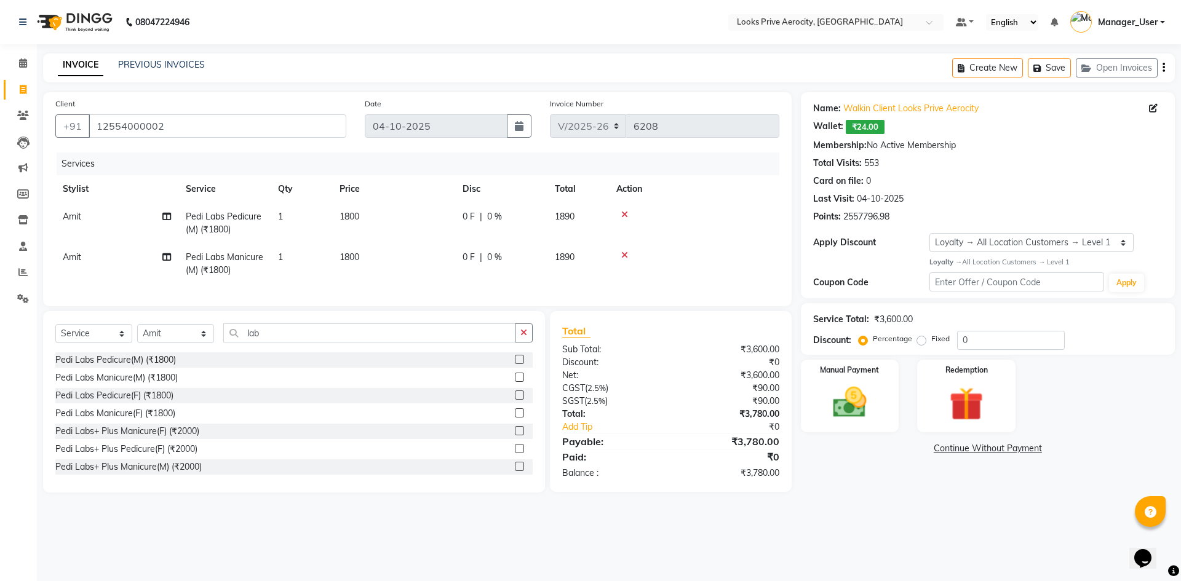
click at [77, 213] on span "Amit" at bounding box center [72, 216] width 18 height 11
select select "43252"
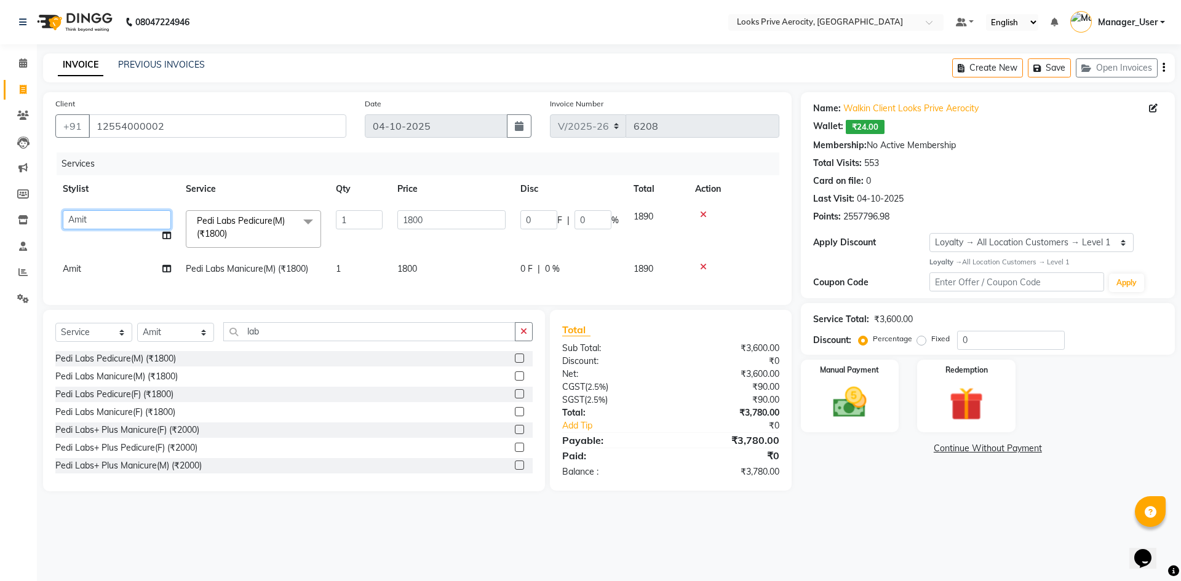
click at [83, 224] on select "Aman_Barber Amit Amu Dharma [PERSON_NAME] Eric_asst [PERSON_NAME] [PERSON_NAME]…" at bounding box center [117, 219] width 108 height 19
select select "48823"
drag, startPoint x: 272, startPoint y: 339, endPoint x: 229, endPoint y: 336, distance: 42.5
click at [229, 336] on input "lab" at bounding box center [369, 331] width 292 height 19
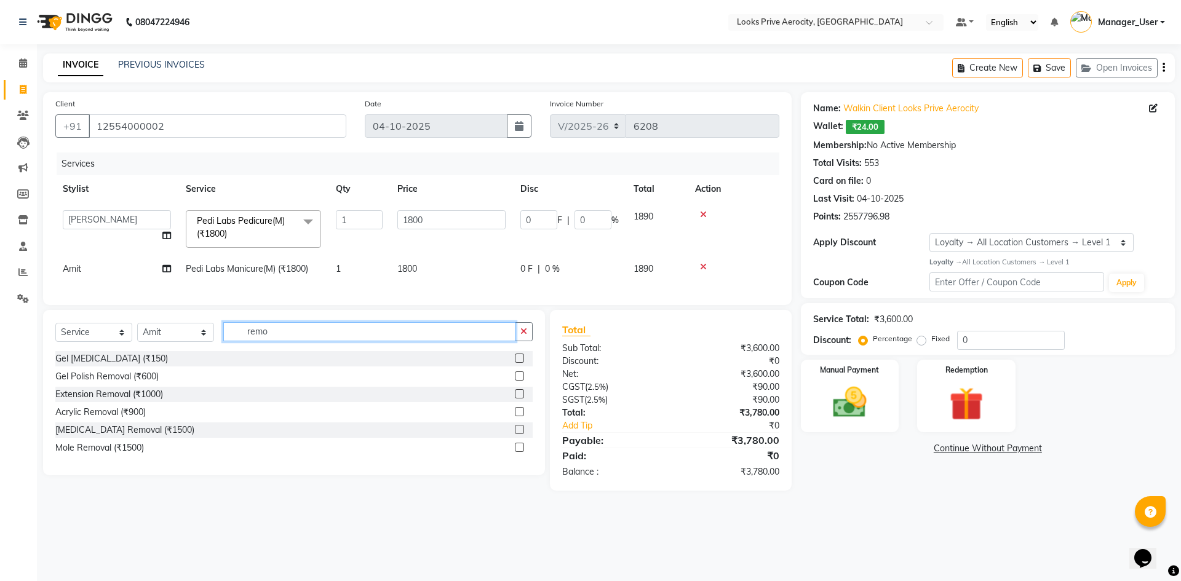
type input "remo"
click at [520, 381] on label at bounding box center [519, 375] width 9 height 9
click at [520, 381] on input "checkbox" at bounding box center [519, 377] width 8 height 8
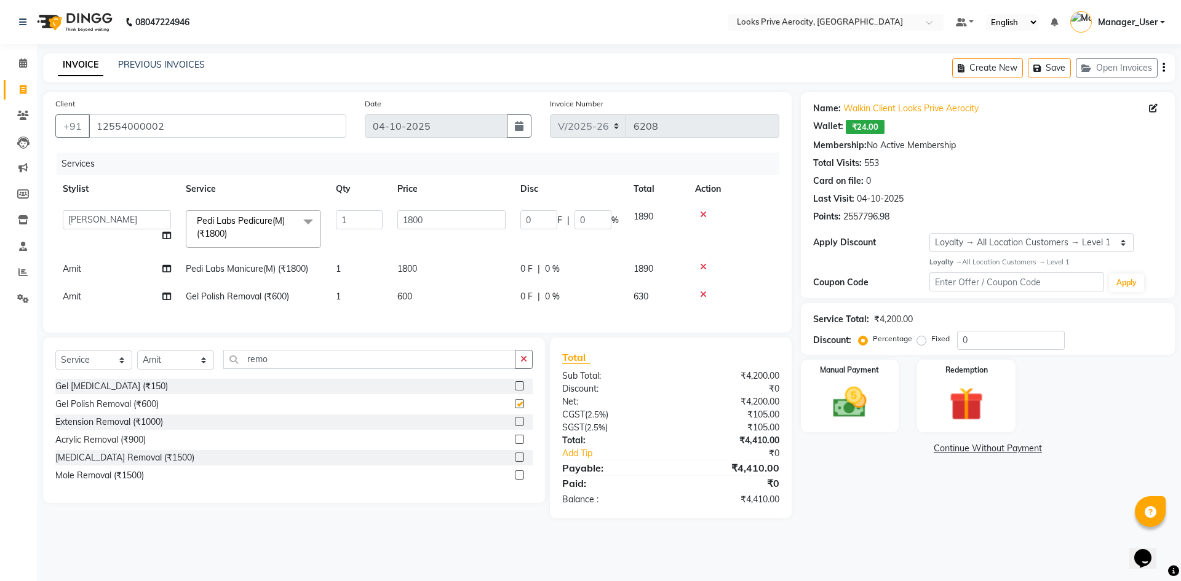
checkbox input "false"
click at [197, 369] on select "Select Stylist Aman_Barber Amit Amu Dharma [PERSON_NAME] Eric_asst [PERSON_NAME…" at bounding box center [175, 360] width 77 height 19
select select "43249"
click at [137, 360] on select "Select Stylist Aman_Barber Amit Amu Dharma [PERSON_NAME] Eric_asst [PERSON_NAME…" at bounding box center [175, 360] width 77 height 19
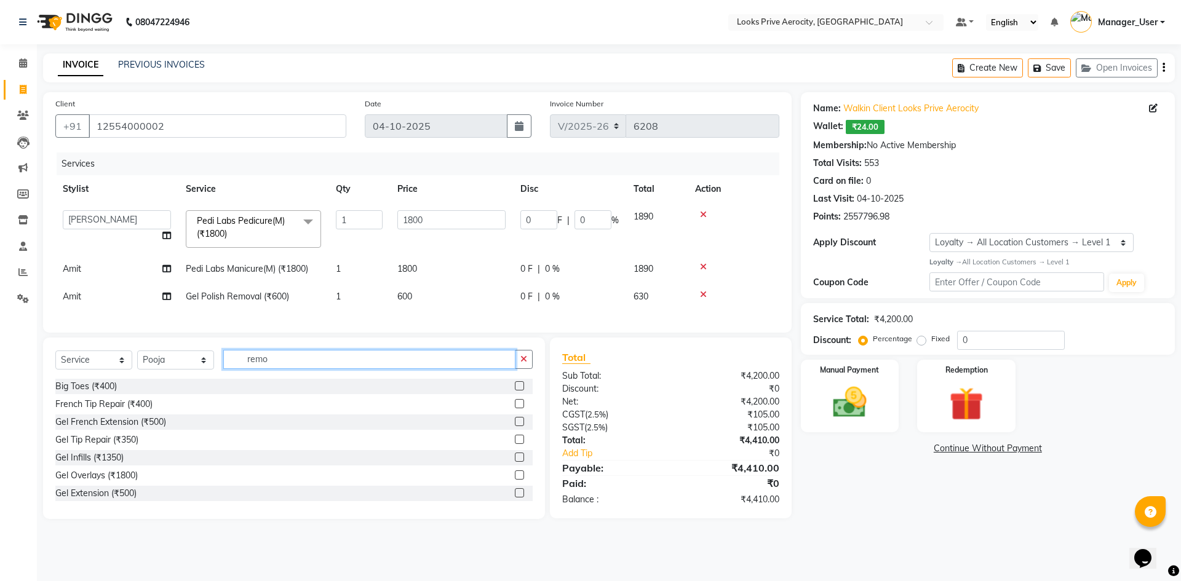
drag, startPoint x: 306, startPoint y: 370, endPoint x: 202, endPoint y: 368, distance: 103.9
click at [202, 368] on div "Select Service Product Membership Package Voucher Prepaid Gift Card Select Styl…" at bounding box center [293, 364] width 477 height 29
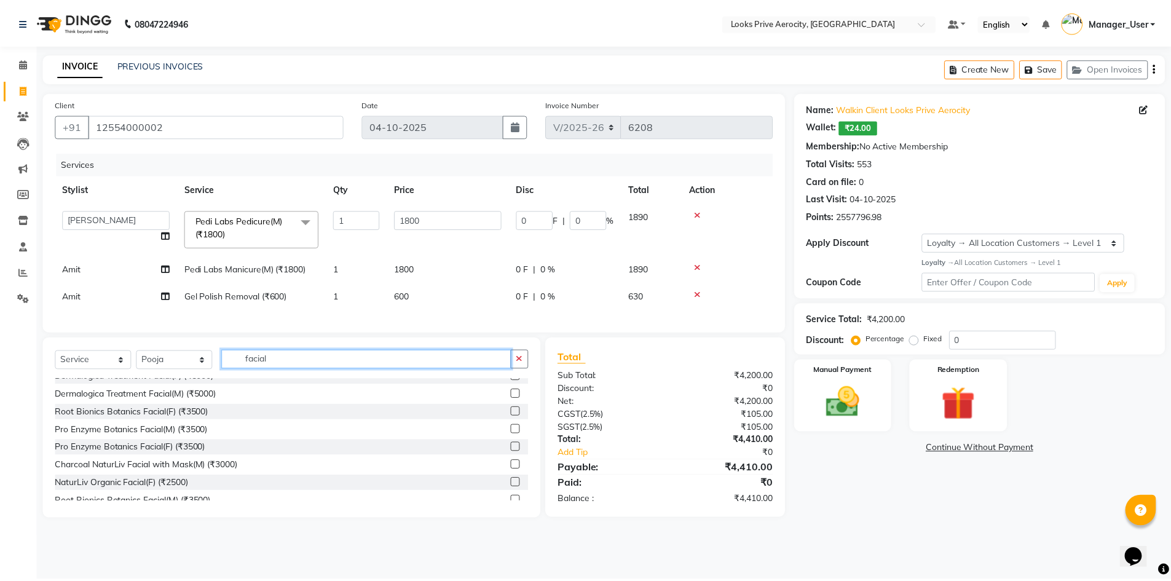
scroll to position [287, 0]
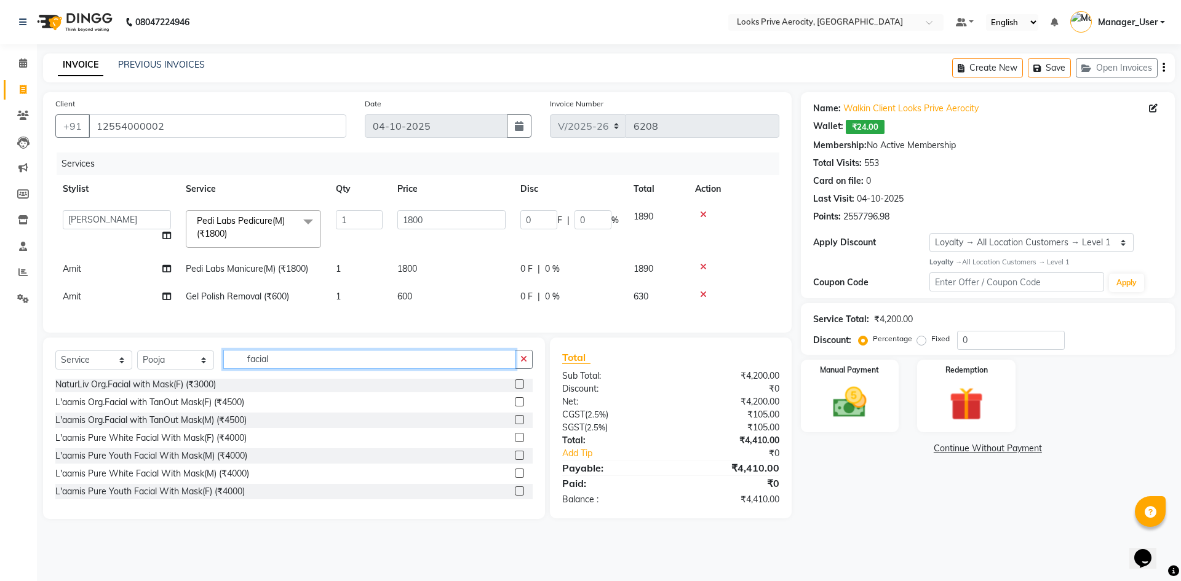
type input "facial"
click at [515, 406] on label at bounding box center [519, 401] width 9 height 9
click at [515, 406] on input "checkbox" at bounding box center [519, 402] width 8 height 8
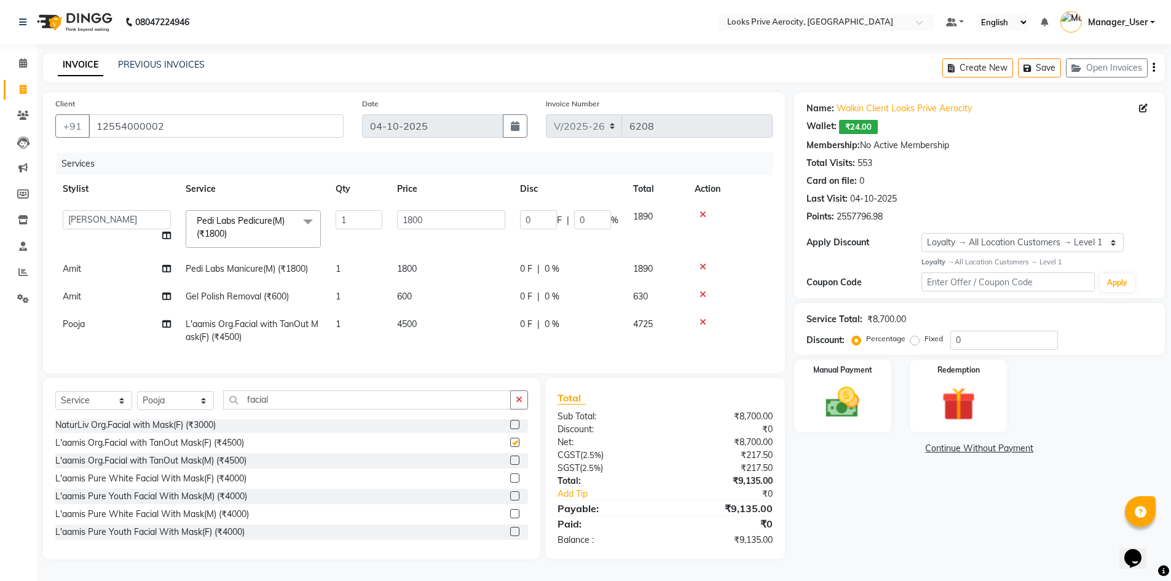
checkbox input "false"
click at [1040, 69] on button "Save" at bounding box center [1039, 67] width 43 height 19
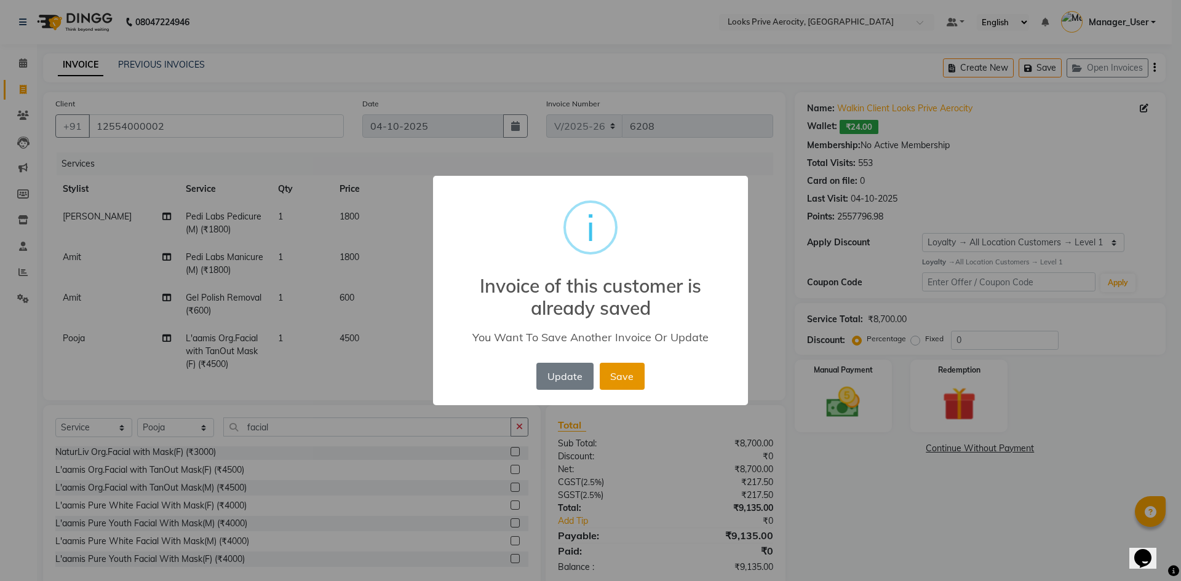
click at [628, 374] on button "Save" at bounding box center [622, 376] width 45 height 27
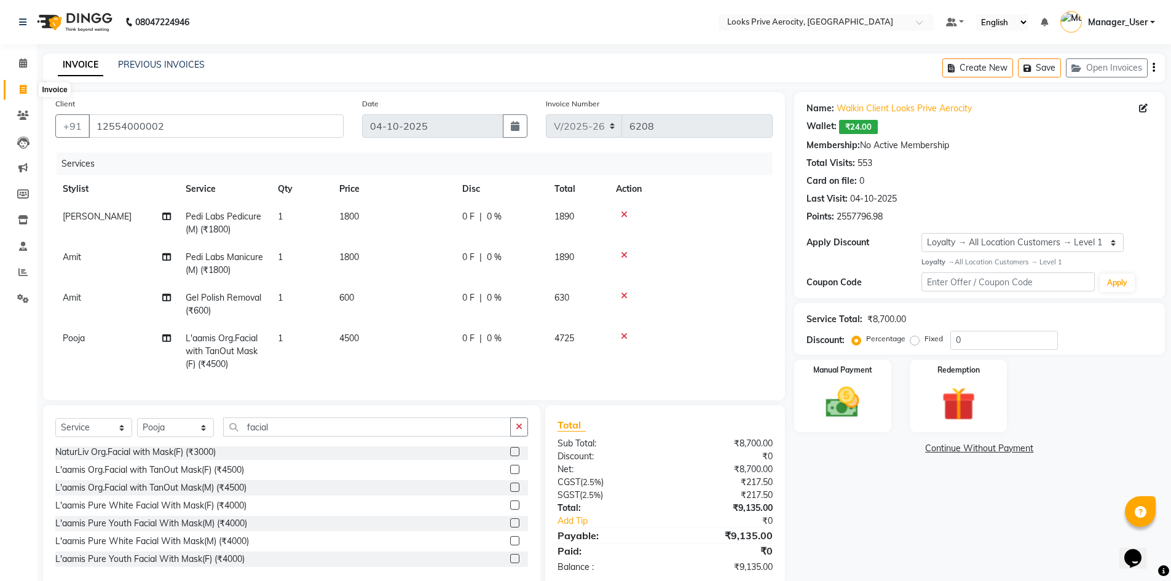
click at [25, 92] on icon at bounding box center [23, 89] width 7 height 9
select select "service"
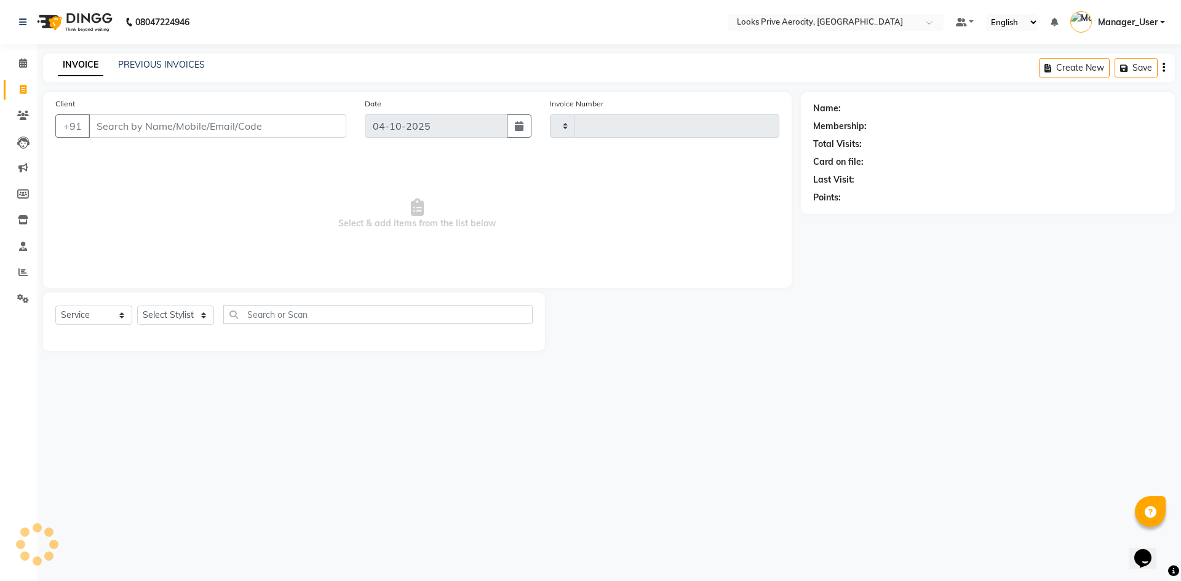
click at [125, 127] on input "Client" at bounding box center [218, 125] width 258 height 23
type input "aer"
type input "6208"
select select "5913"
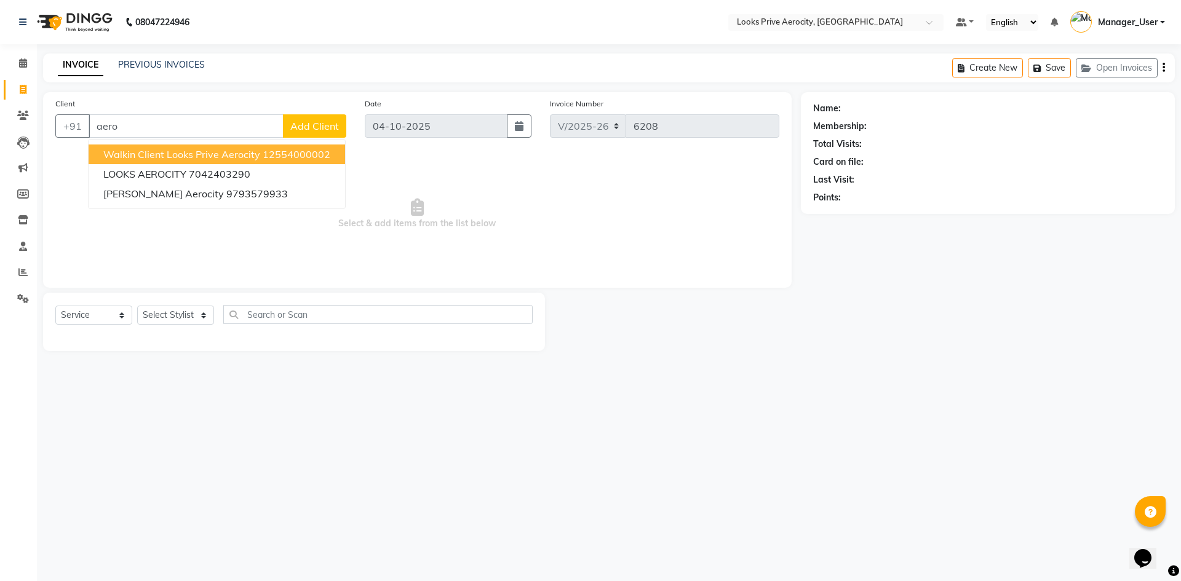
click at [236, 154] on span "Walkin Client Looks Prive Aerocity" at bounding box center [181, 154] width 157 height 12
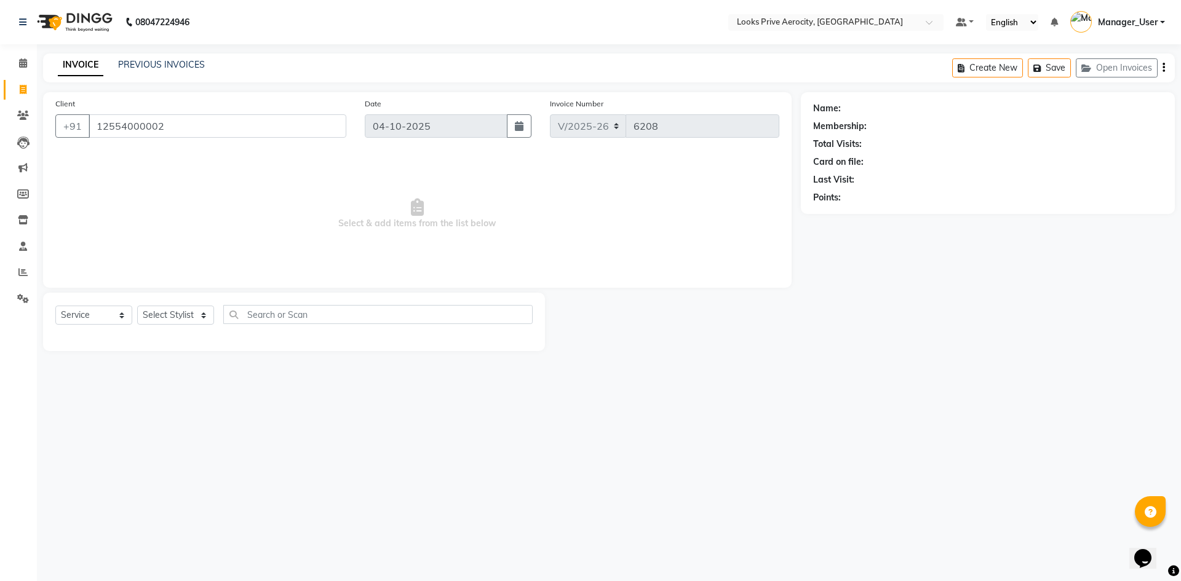
type input "12554000002"
click at [190, 315] on select "Select Stylist Aman_Barber Amit Amu Dharma [PERSON_NAME] Eric_asst [PERSON_NAME…" at bounding box center [175, 315] width 77 height 19
select select "43244"
click at [137, 306] on select "Select Stylist Aman_Barber Amit Amu Dharma [PERSON_NAME] Eric_asst [PERSON_NAME…" at bounding box center [175, 315] width 77 height 19
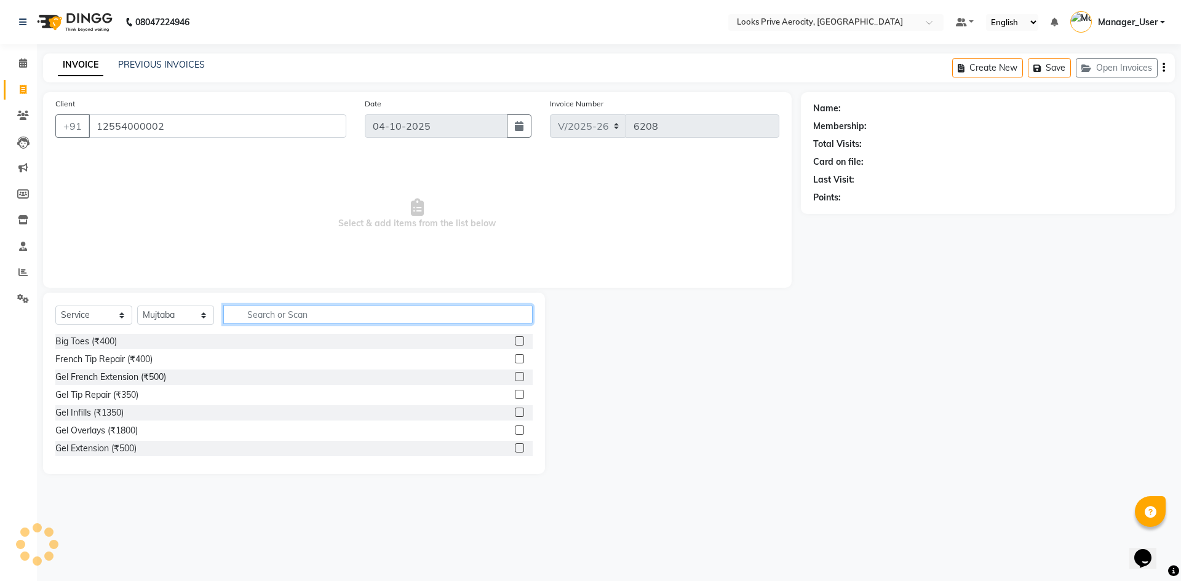
click at [274, 320] on input "text" at bounding box center [377, 314] width 309 height 19
type input "cut"
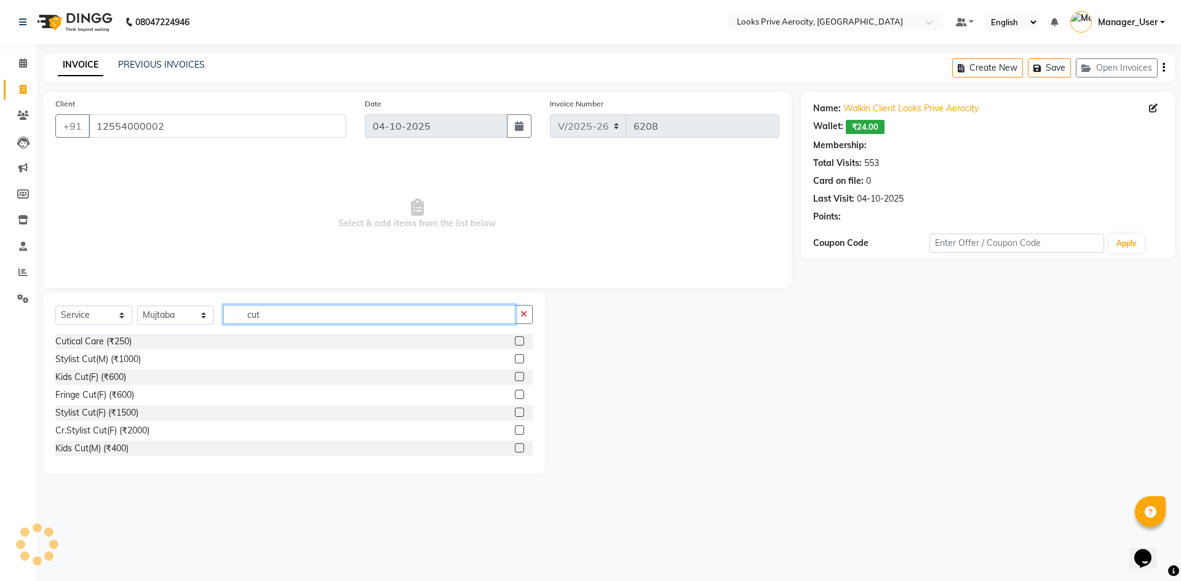
select select "1: Object"
type input "cut"
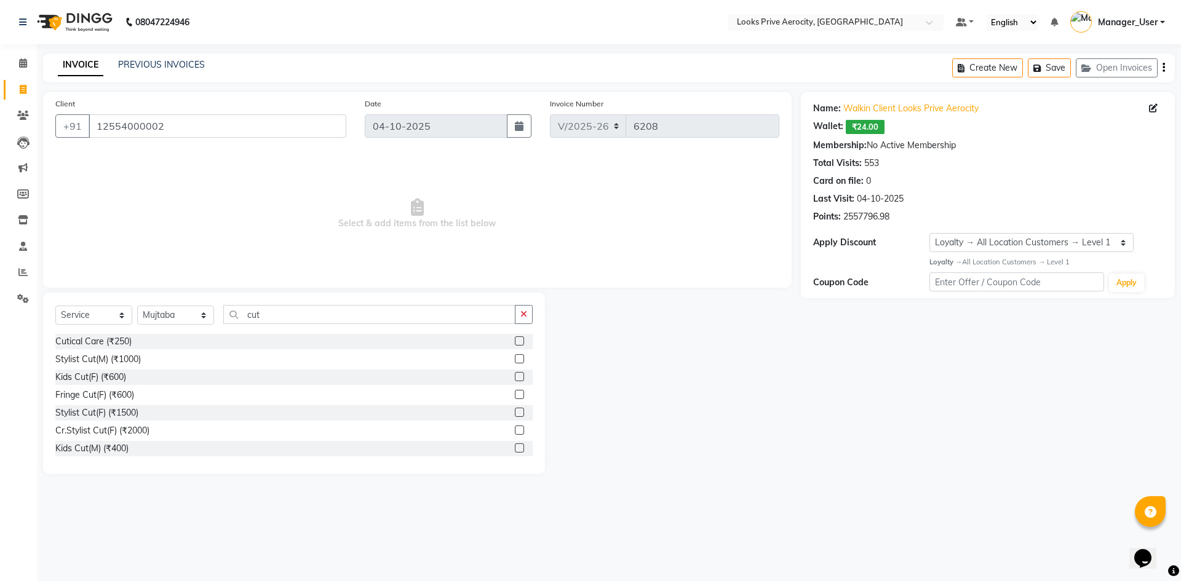
click at [515, 358] on label at bounding box center [519, 358] width 9 height 9
click at [515, 358] on input "checkbox" at bounding box center [519, 359] width 8 height 8
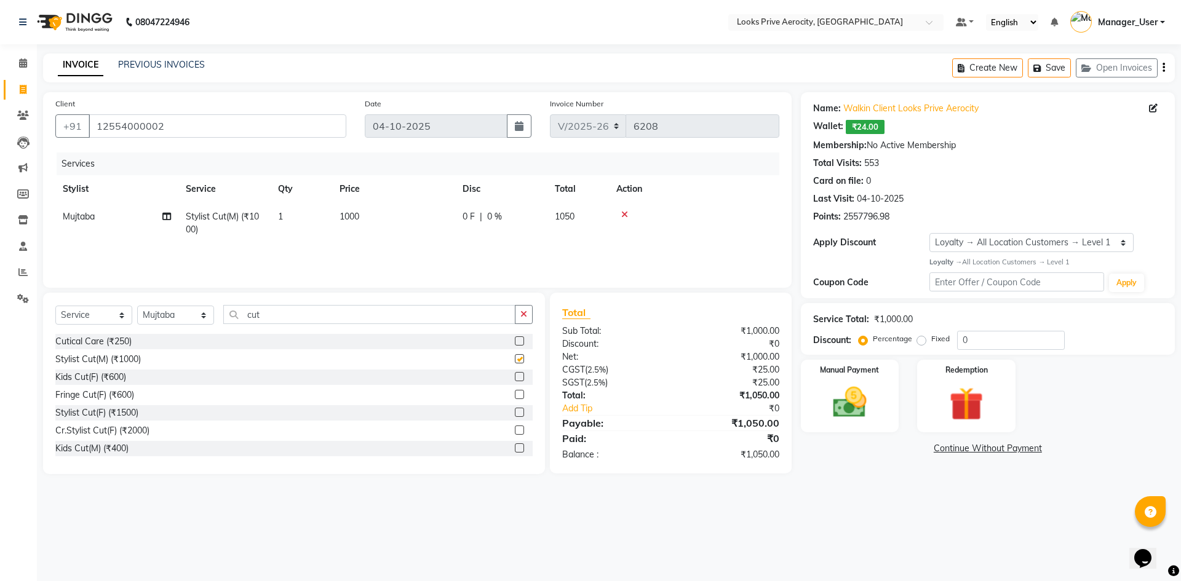
checkbox input "false"
click at [866, 412] on img at bounding box center [849, 402] width 57 height 41
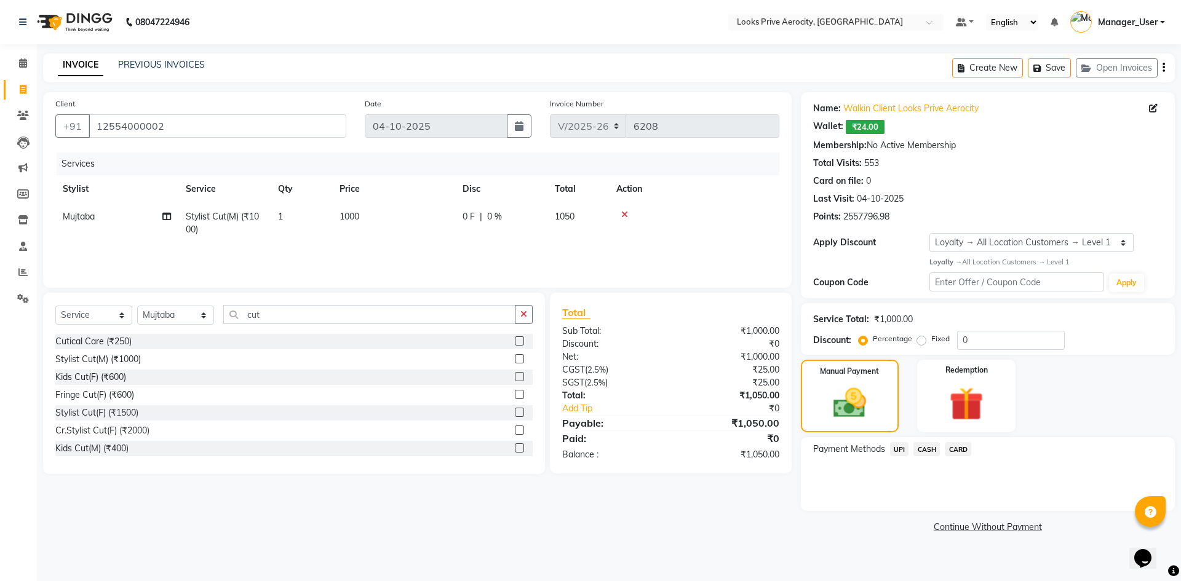
click at [921, 451] on span "CASH" at bounding box center [926, 449] width 26 height 14
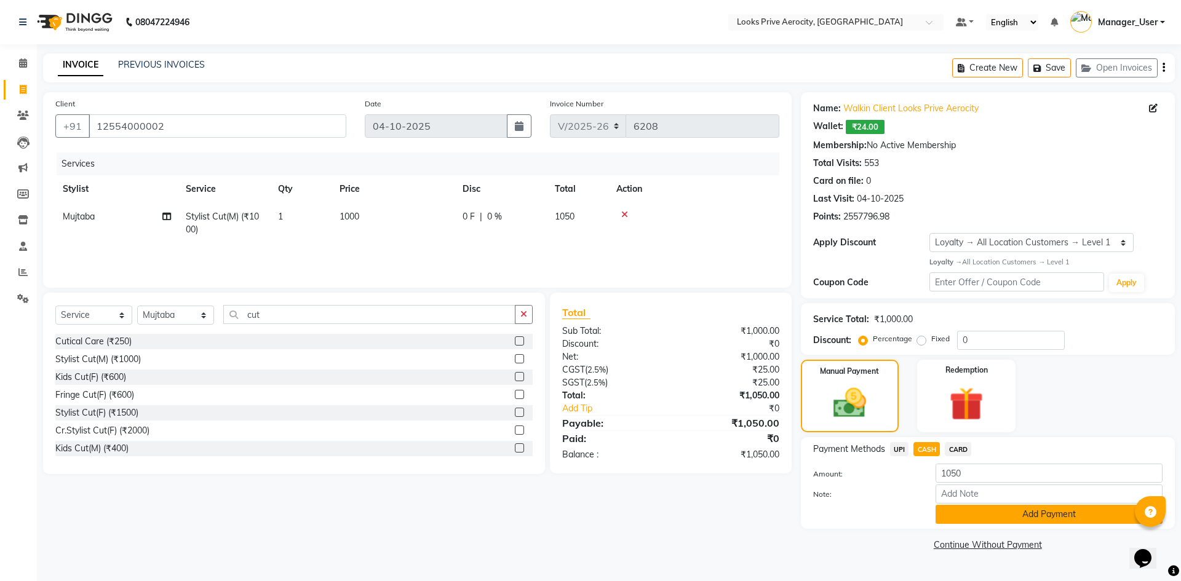
click at [962, 515] on button "Add Payment" at bounding box center [1048, 514] width 227 height 19
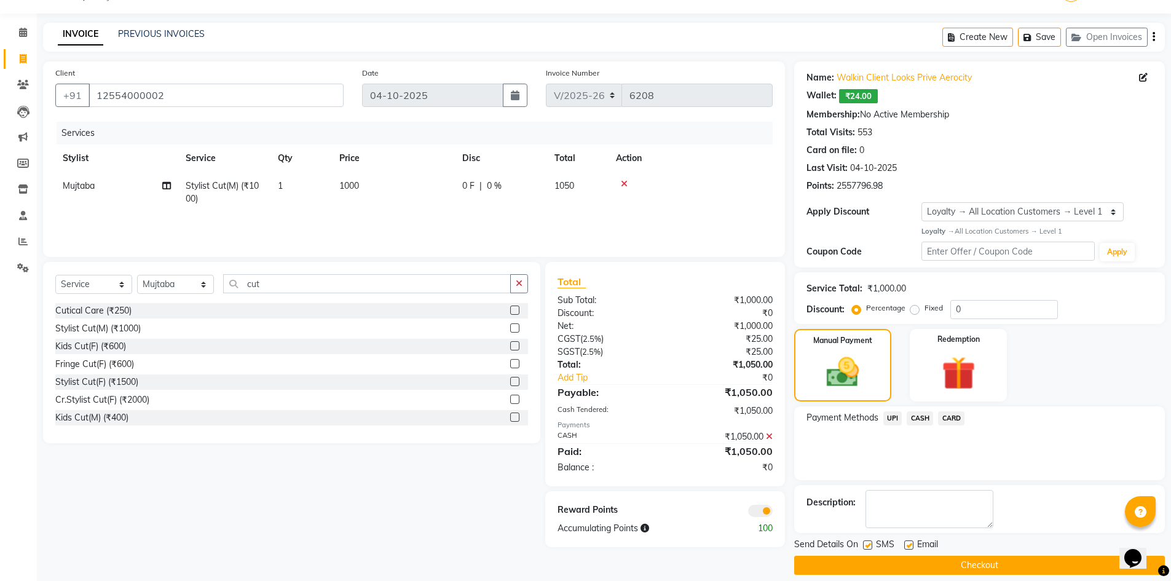
scroll to position [43, 0]
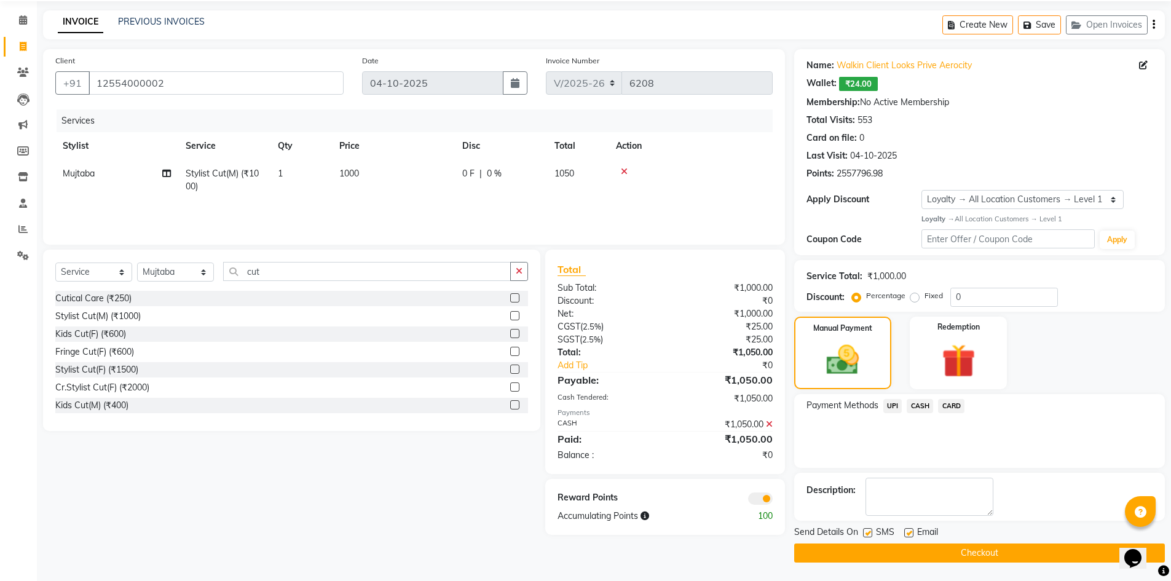
click at [937, 545] on button "Checkout" at bounding box center [979, 553] width 371 height 19
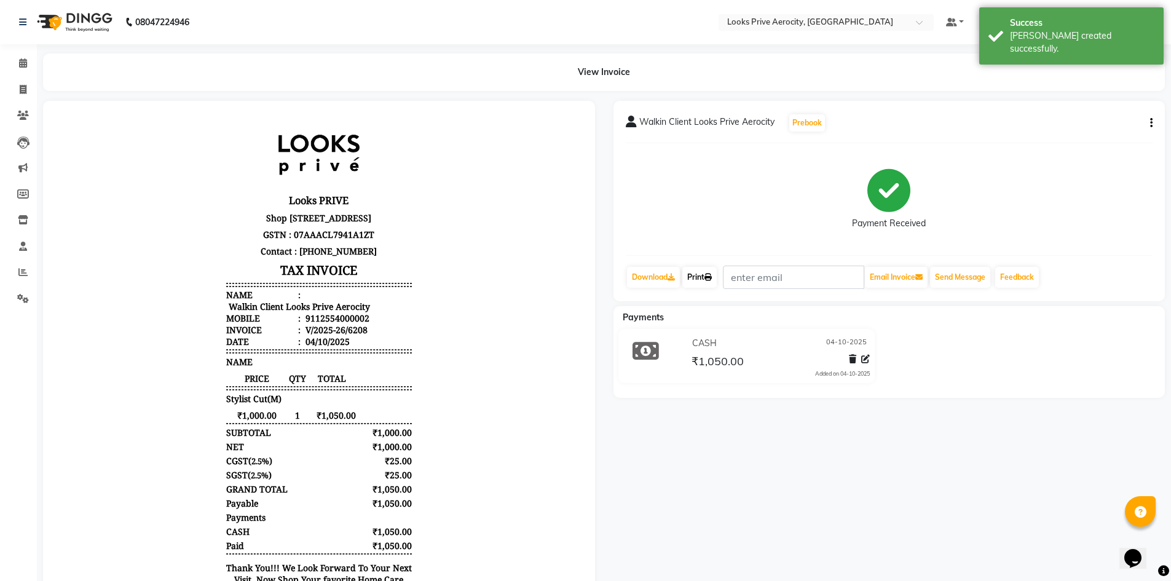
click at [690, 280] on link "Print" at bounding box center [700, 277] width 34 height 21
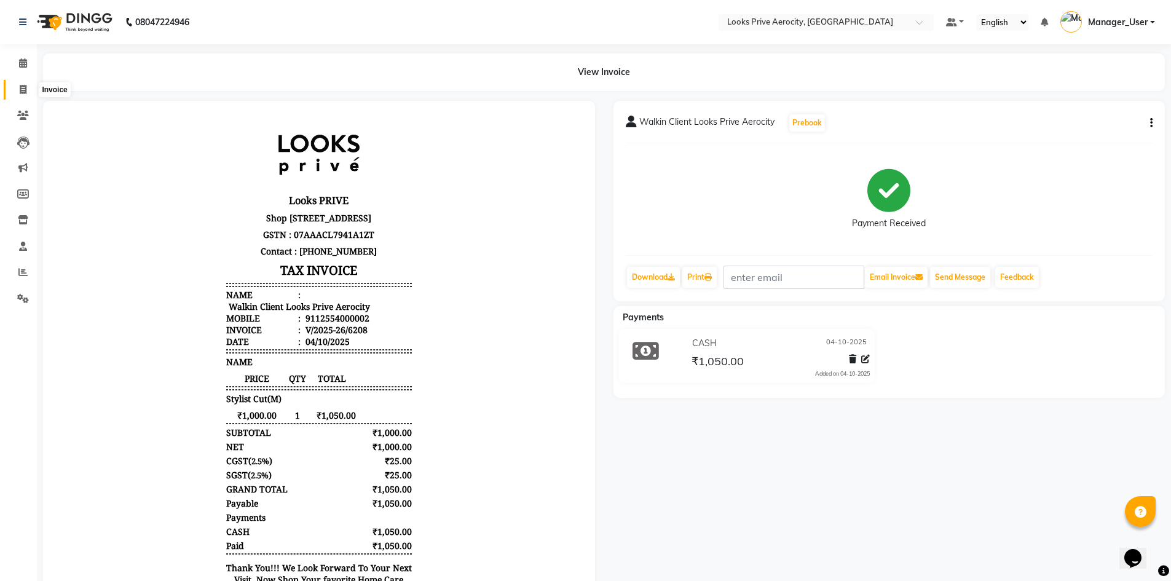
click at [25, 87] on icon at bounding box center [23, 89] width 7 height 9
select select "service"
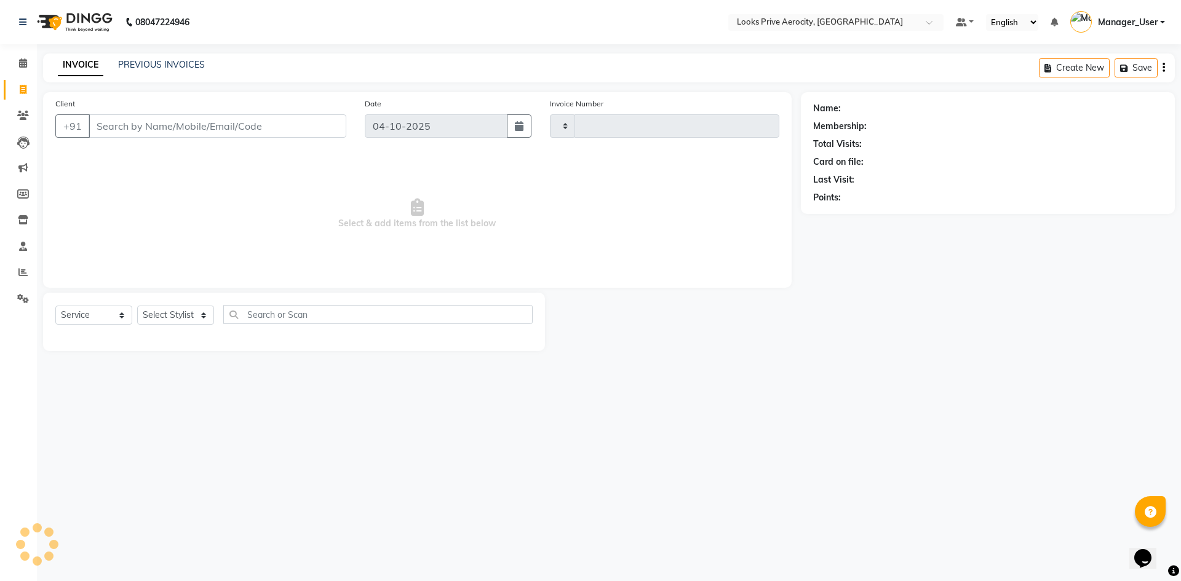
type input "6209"
select select "5913"
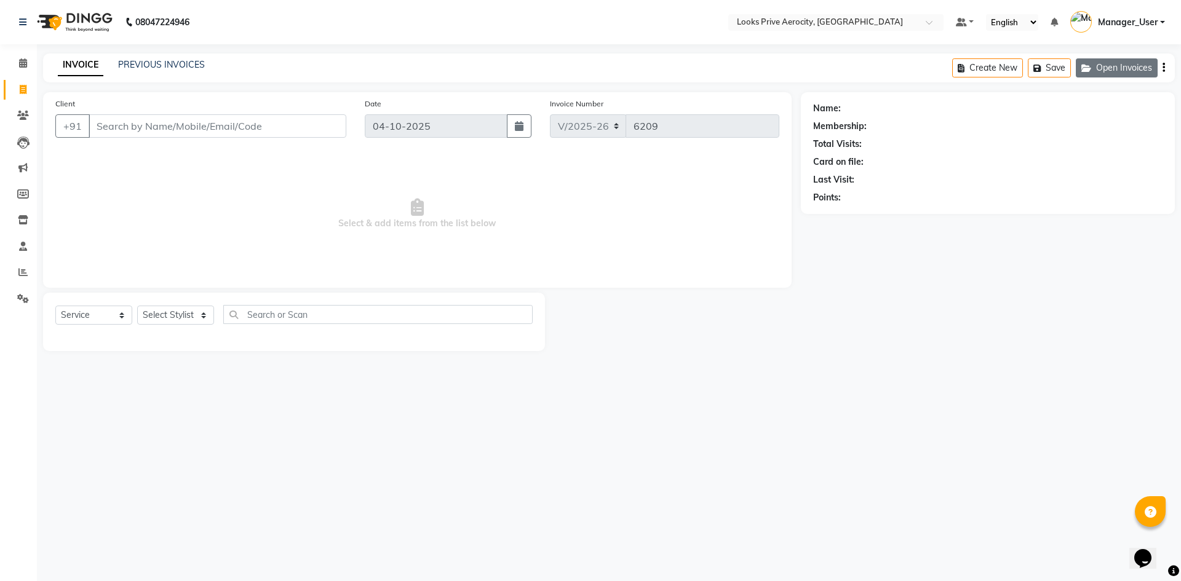
click at [1116, 67] on button "Open Invoices" at bounding box center [1116, 67] width 82 height 19
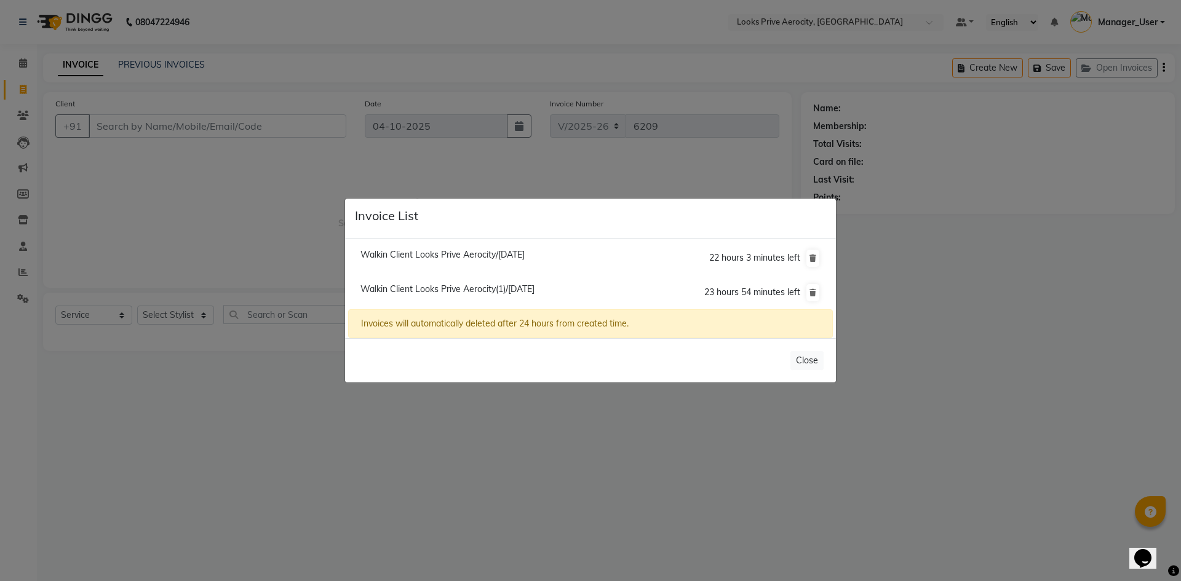
click at [534, 290] on span "Walkin Client Looks Prive Aerocity(1)/[DATE]" at bounding box center [447, 288] width 174 height 11
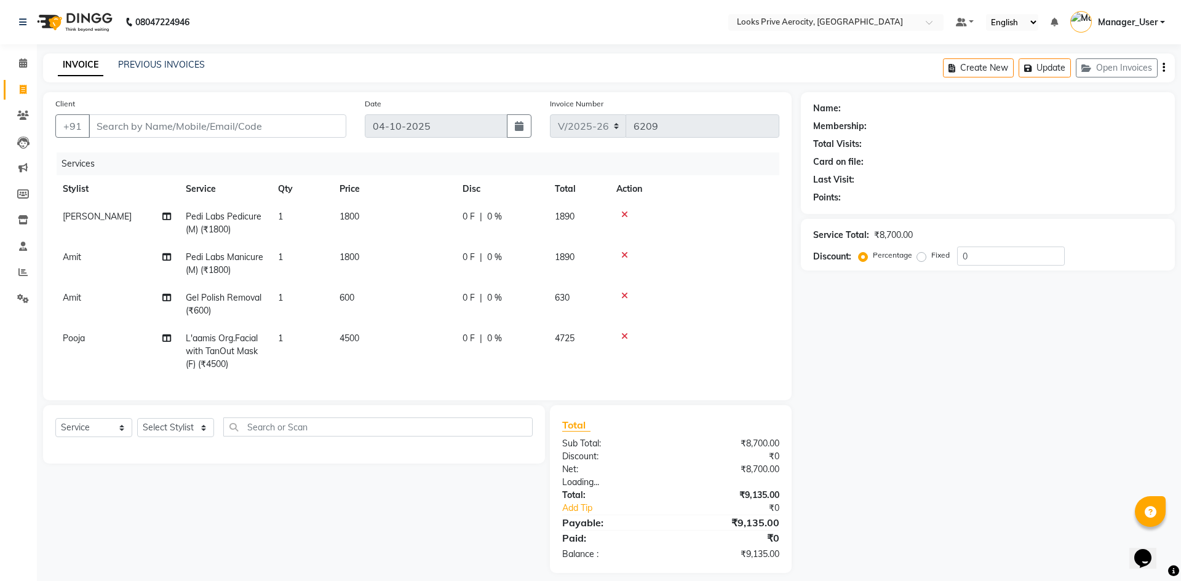
type input "12554000002"
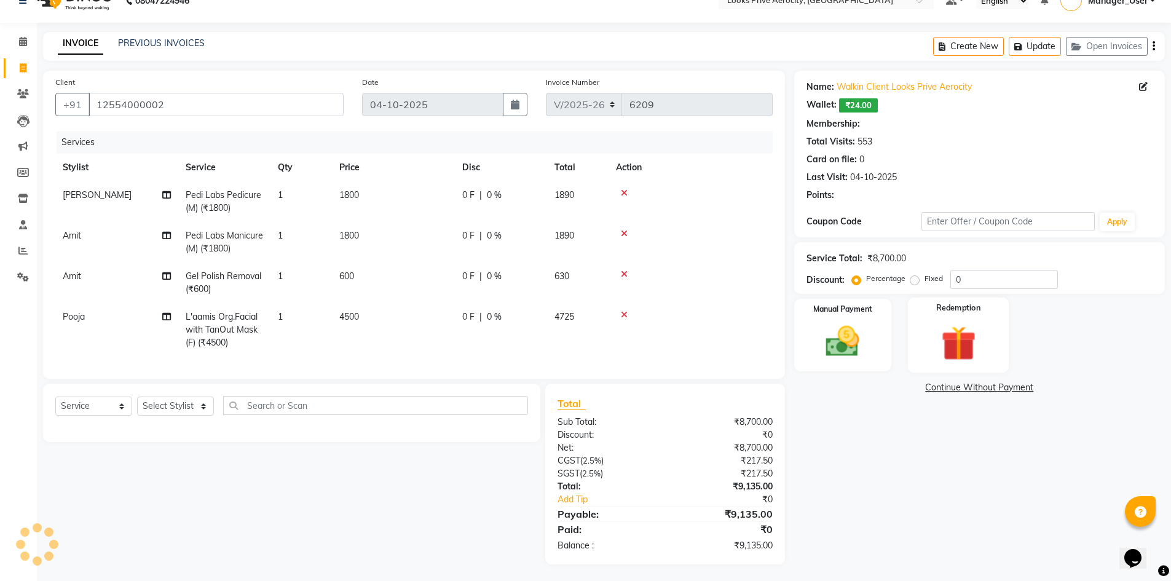
scroll to position [33, 0]
select select "1: Object"
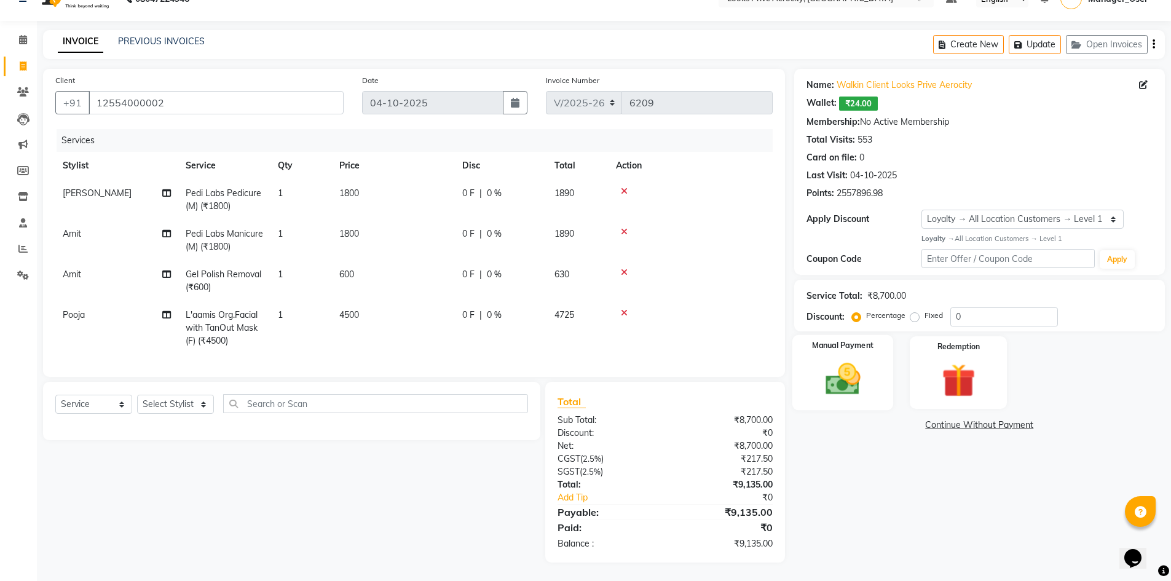
click at [871, 378] on img at bounding box center [843, 379] width 57 height 40
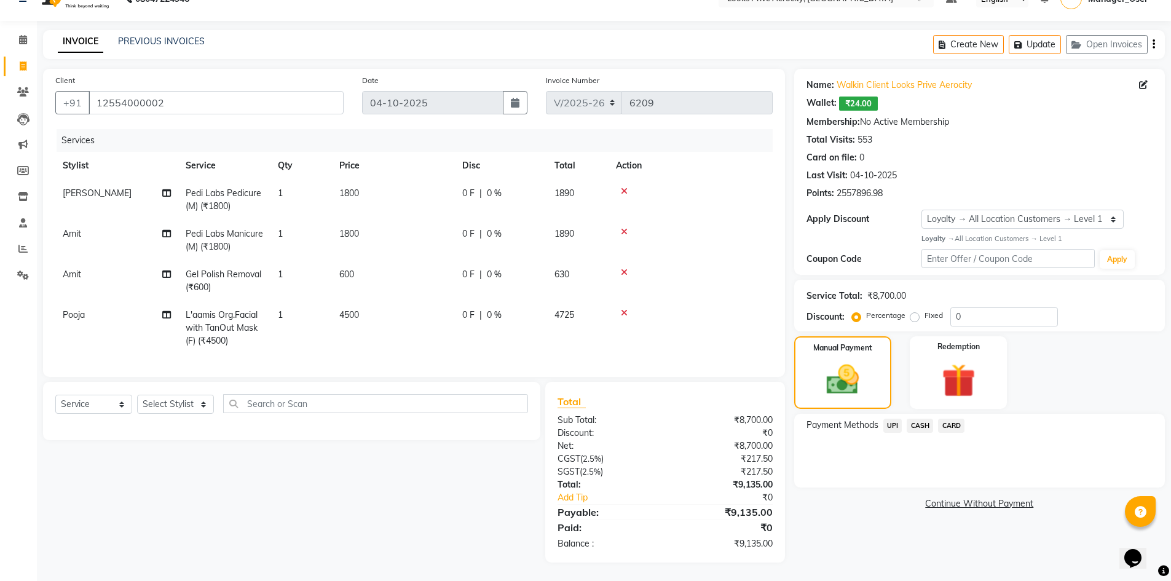
click at [895, 419] on span "UPI" at bounding box center [893, 426] width 19 height 14
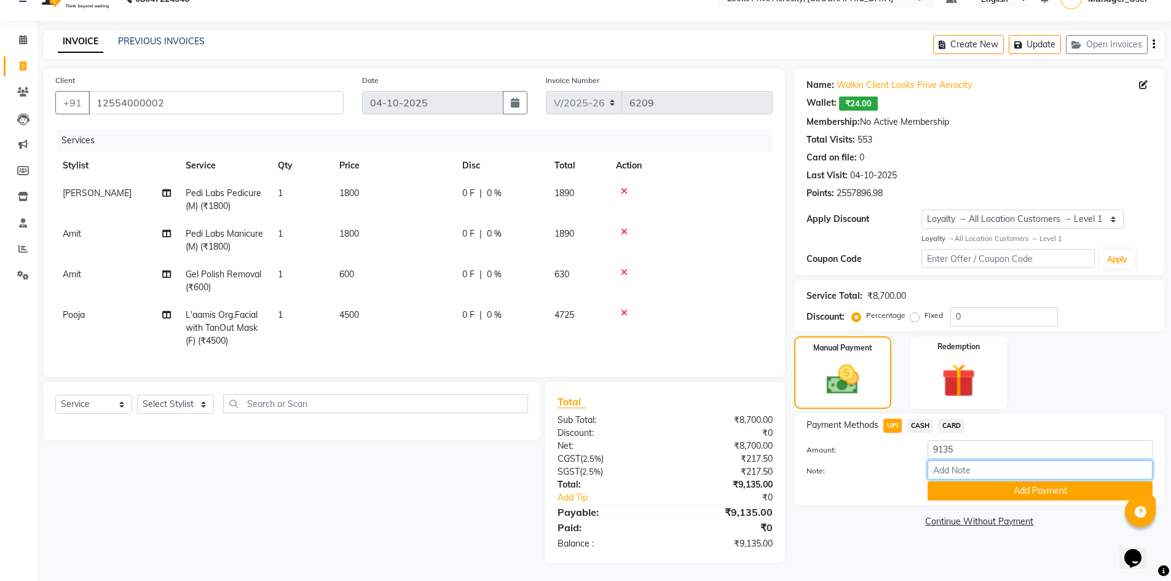
click at [952, 461] on input "Note:" at bounding box center [1040, 470] width 225 height 19
paste input "112161199026"
type input "112161199026"
click at [960, 483] on button "Add Payment" at bounding box center [1040, 490] width 225 height 19
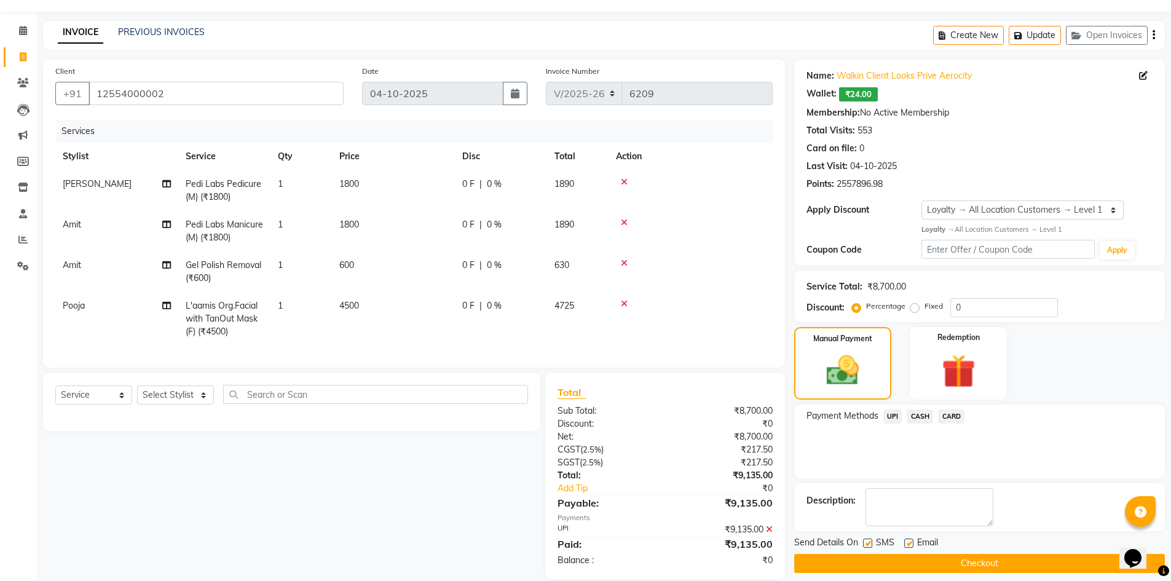
click at [936, 560] on button "Checkout" at bounding box center [979, 563] width 371 height 19
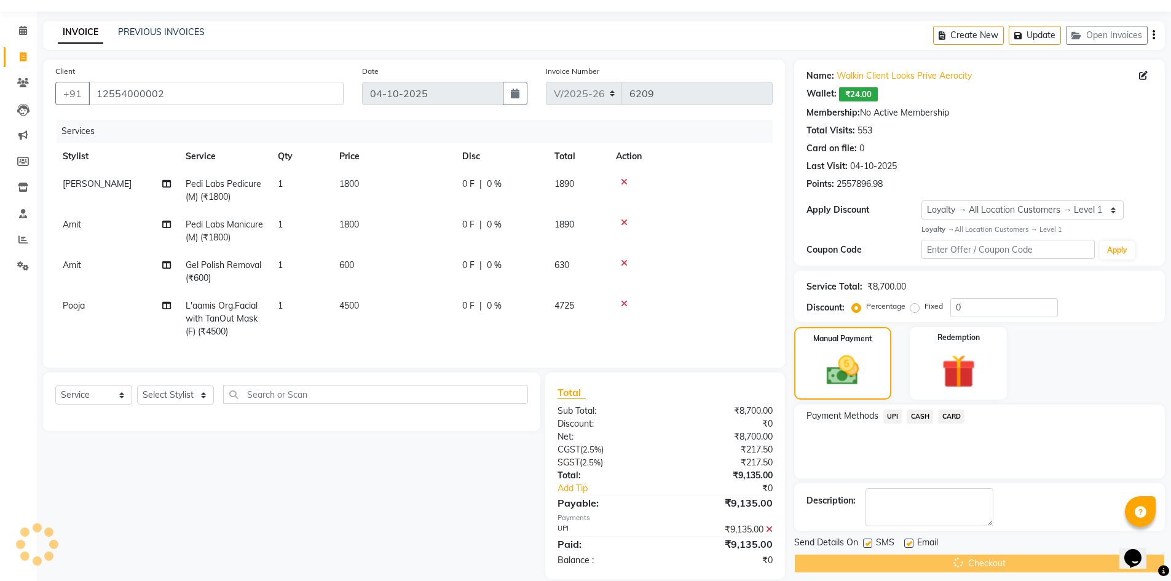
scroll to position [94, 0]
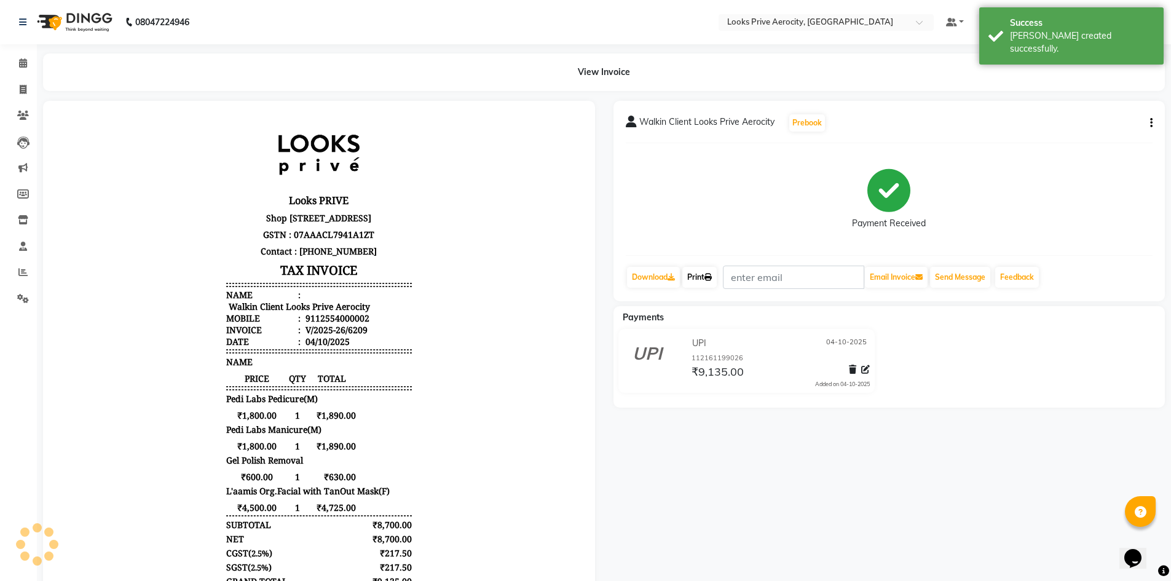
click at [712, 277] on icon at bounding box center [708, 277] width 7 height 7
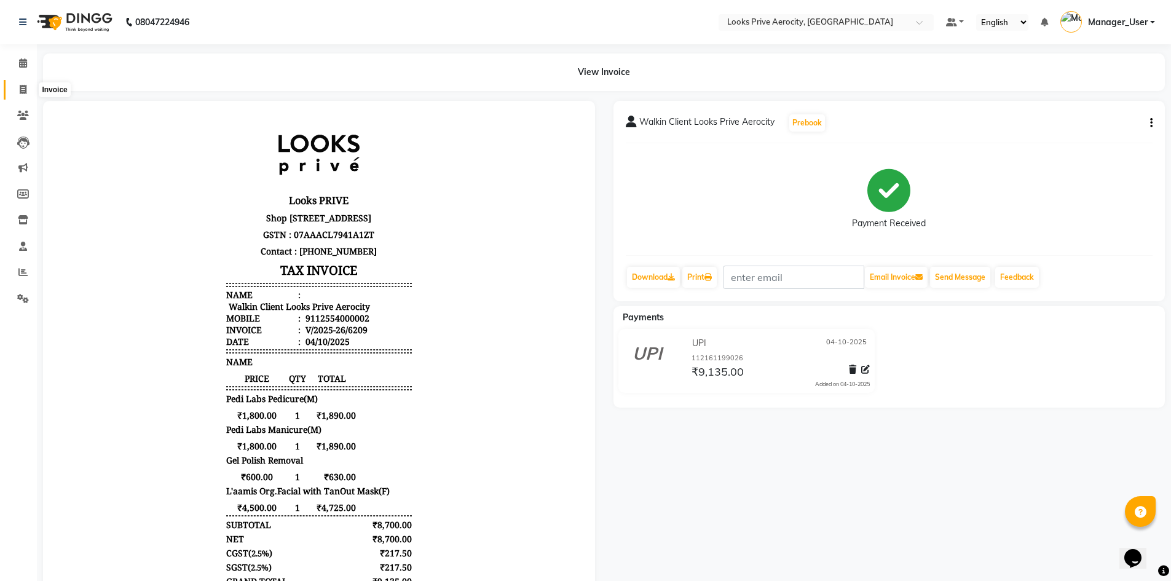
click at [28, 85] on span at bounding box center [23, 90] width 22 height 14
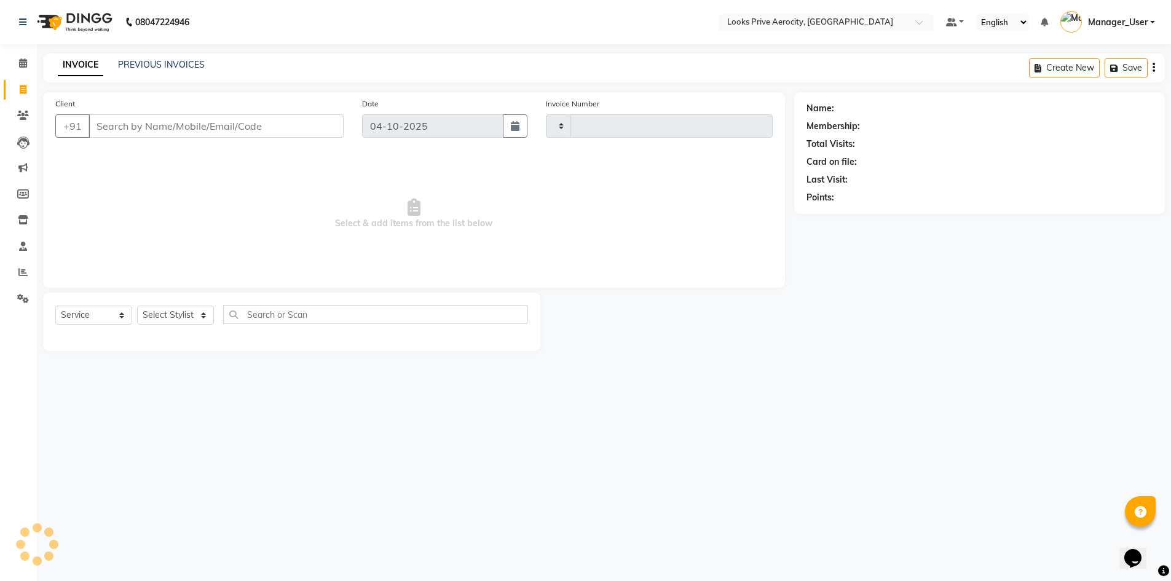
click at [28, 85] on span at bounding box center [23, 90] width 22 height 14
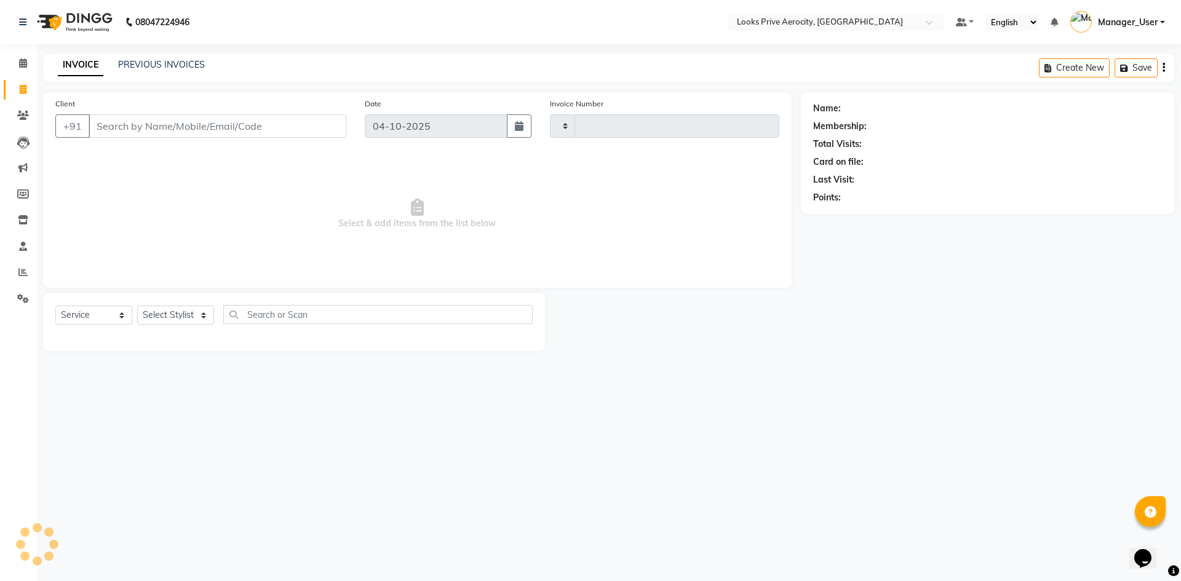
select select "service"
click at [149, 64] on link "PREVIOUS INVOICES" at bounding box center [161, 64] width 87 height 11
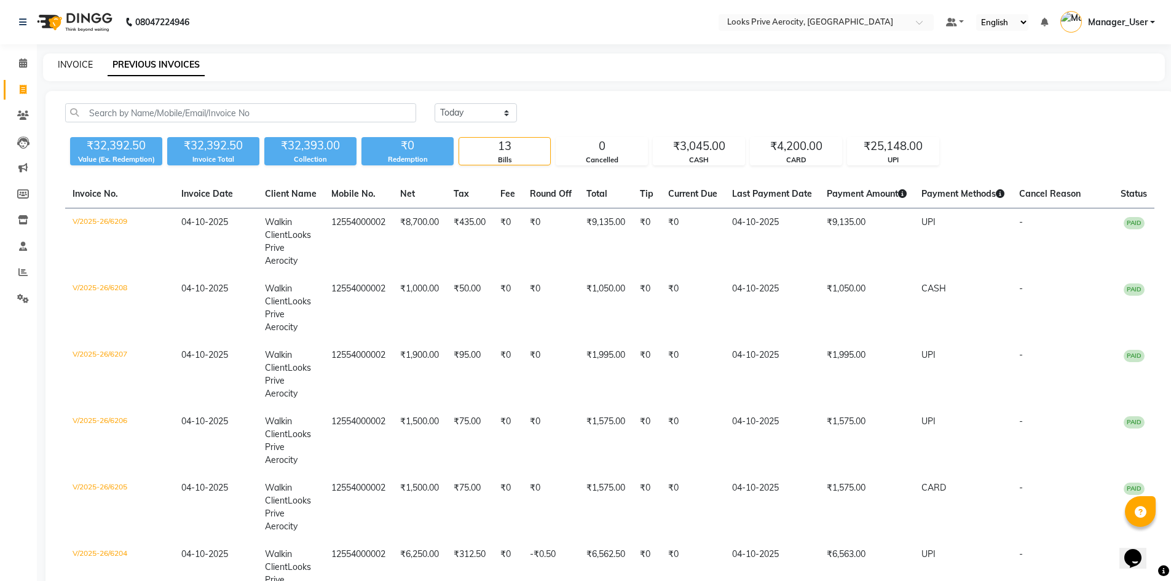
click at [74, 64] on link "INVOICE" at bounding box center [75, 64] width 35 height 11
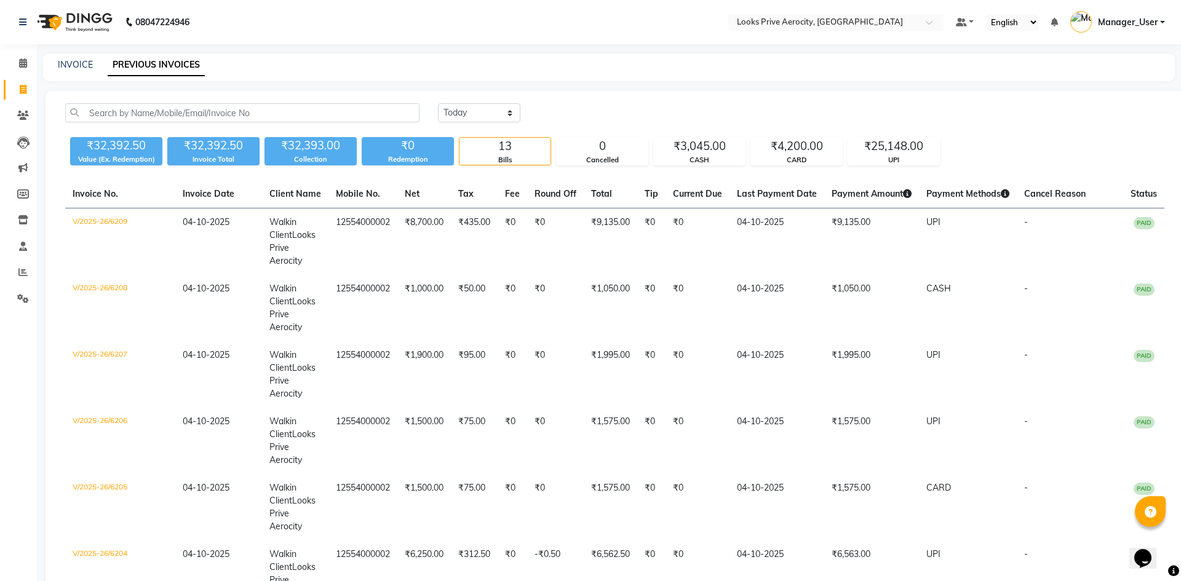
select select "service"
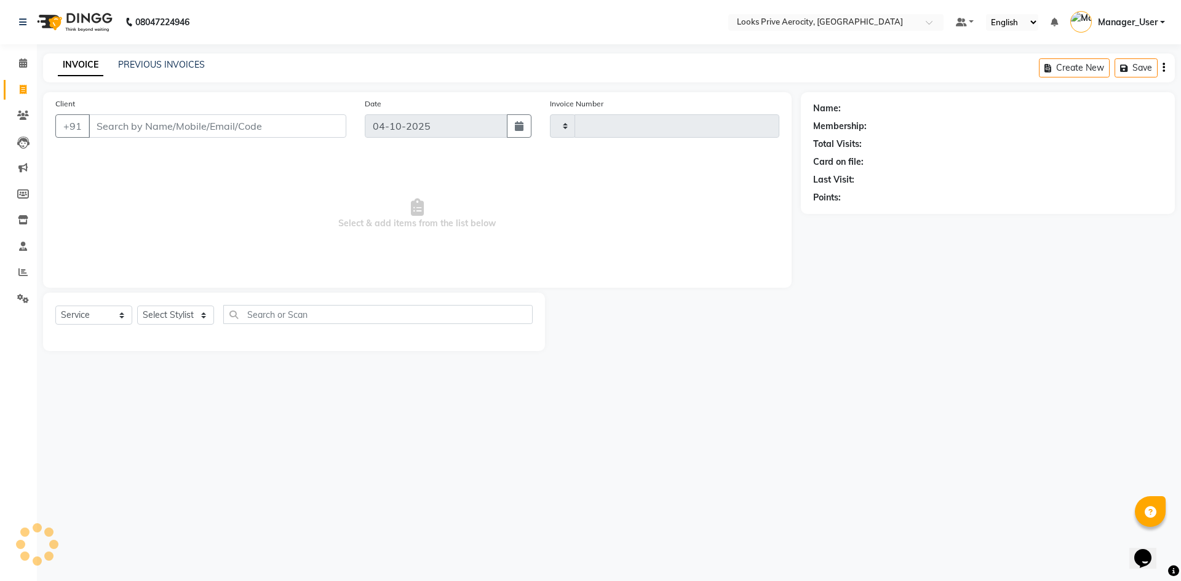
type input "6210"
select select "5913"
click at [176, 65] on link "PREVIOUS INVOICES" at bounding box center [161, 64] width 87 height 11
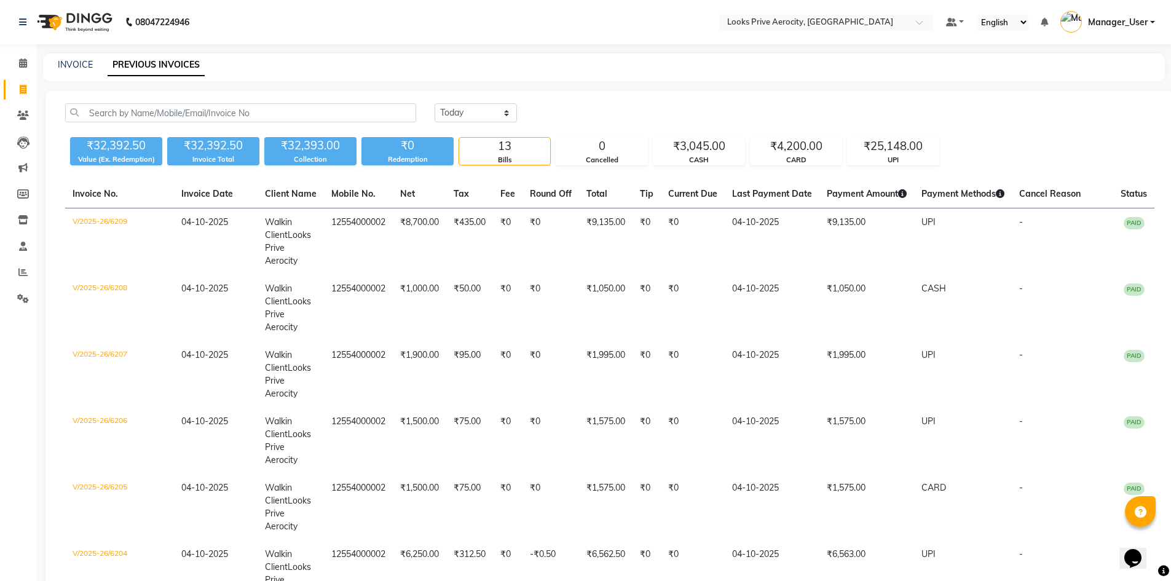
click at [87, 72] on div "INVOICE PREVIOUS INVOICES" at bounding box center [604, 67] width 1122 height 28
click at [18, 270] on icon at bounding box center [22, 271] width 9 height 9
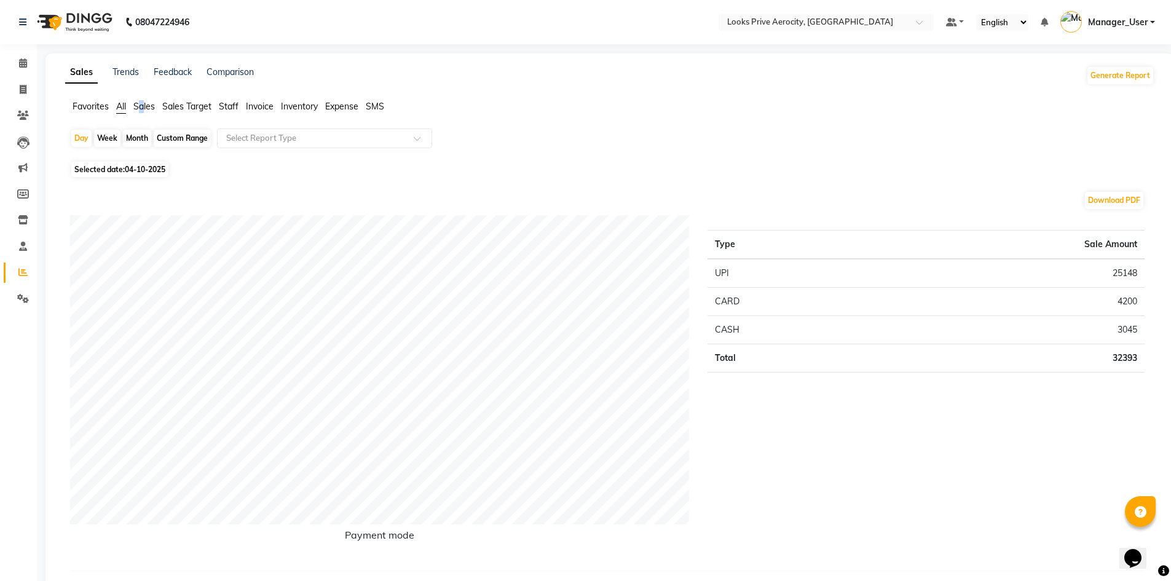
click at [143, 106] on span "Sales" at bounding box center [144, 106] width 22 height 11
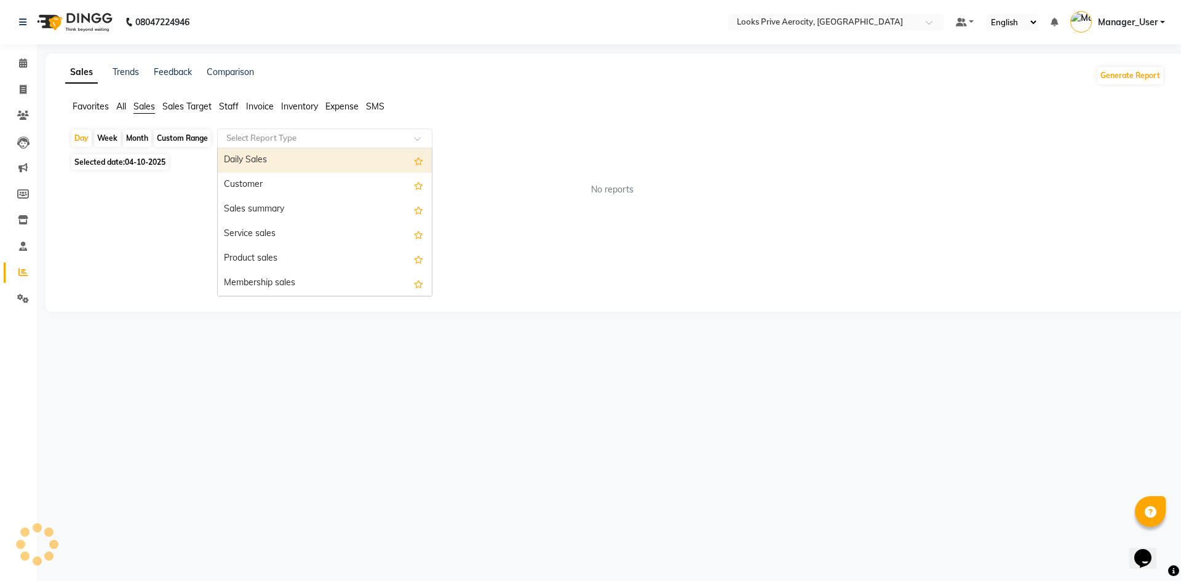
click at [282, 140] on input "text" at bounding box center [312, 138] width 177 height 12
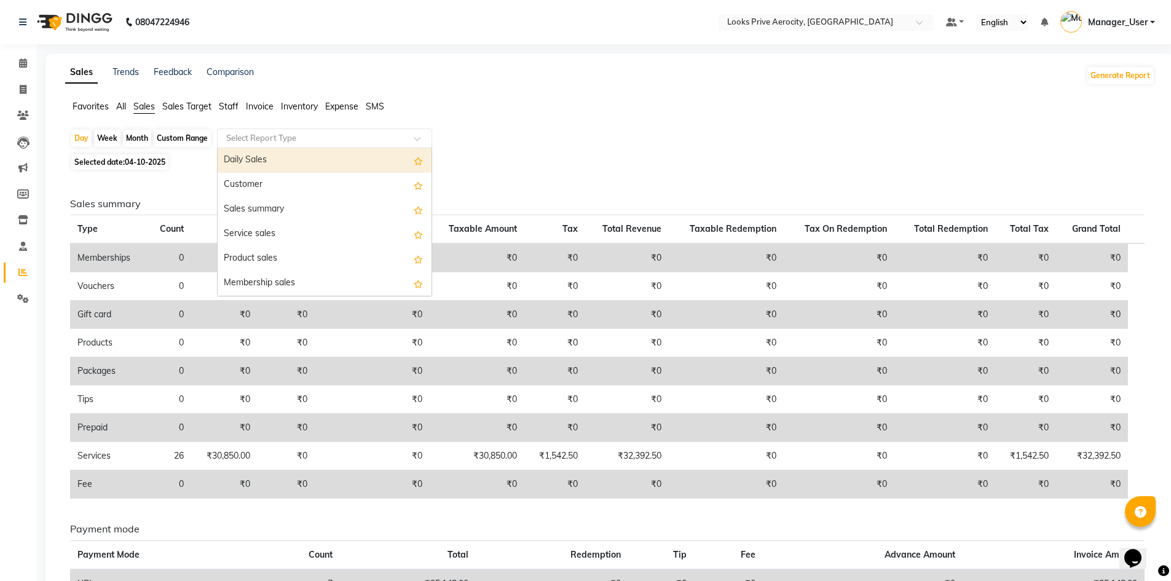
click at [224, 104] on span "Staff" at bounding box center [229, 106] width 20 height 11
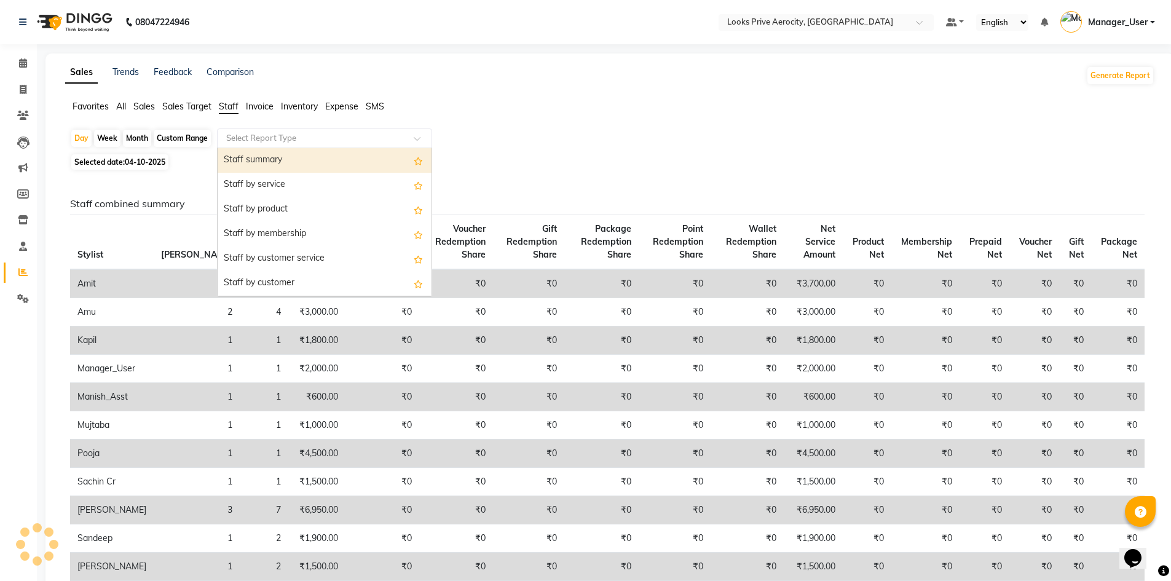
click at [264, 138] on input "text" at bounding box center [312, 138] width 177 height 12
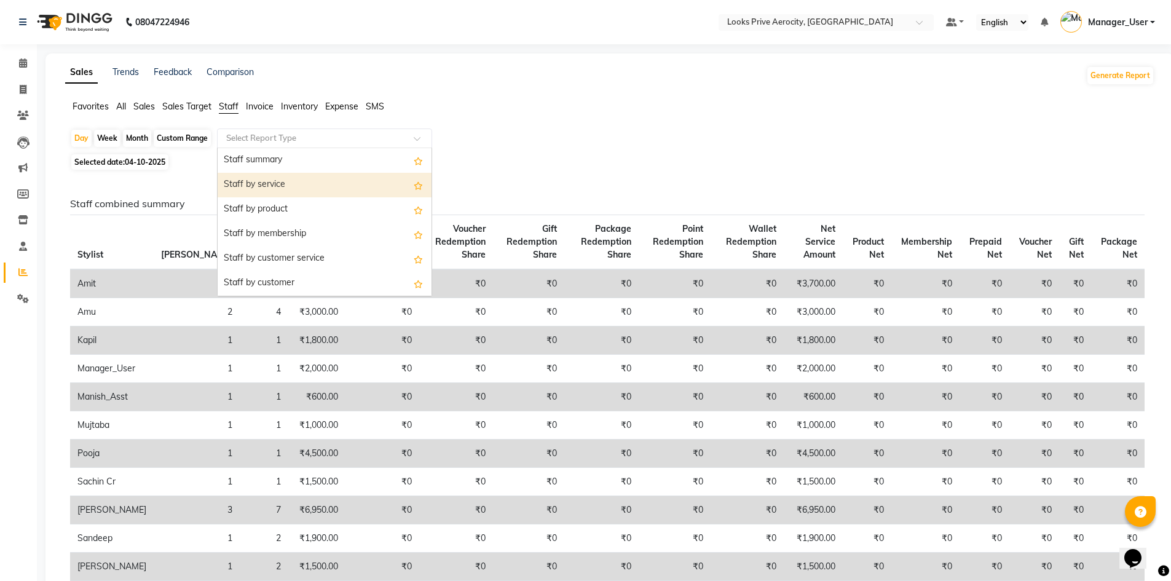
click at [258, 181] on div "Staff by service" at bounding box center [325, 185] width 214 height 25
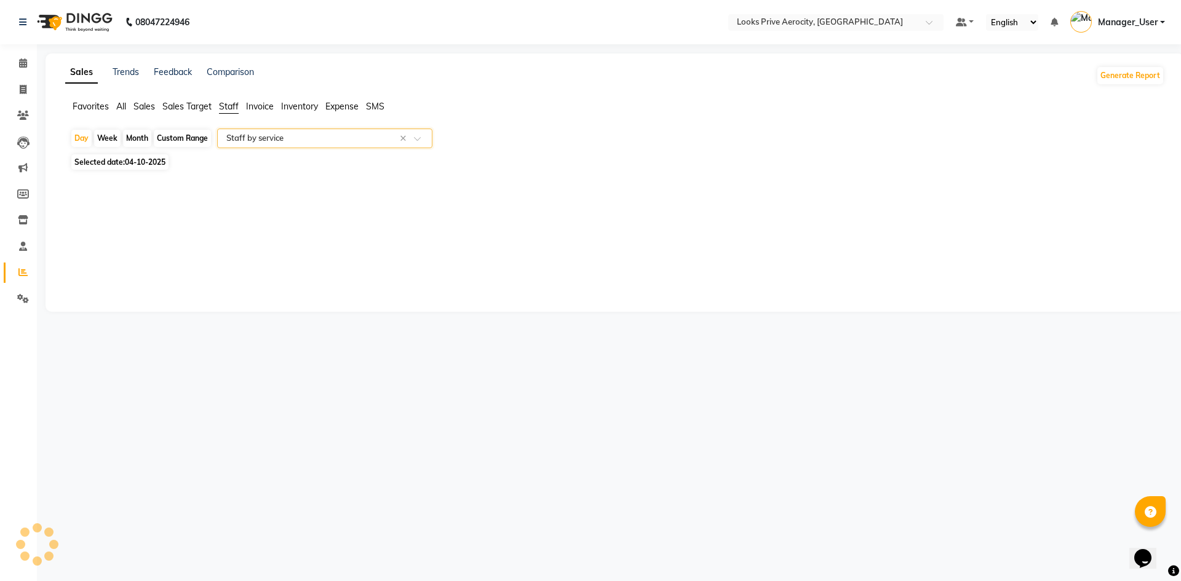
select select "full_report"
select select "csv"
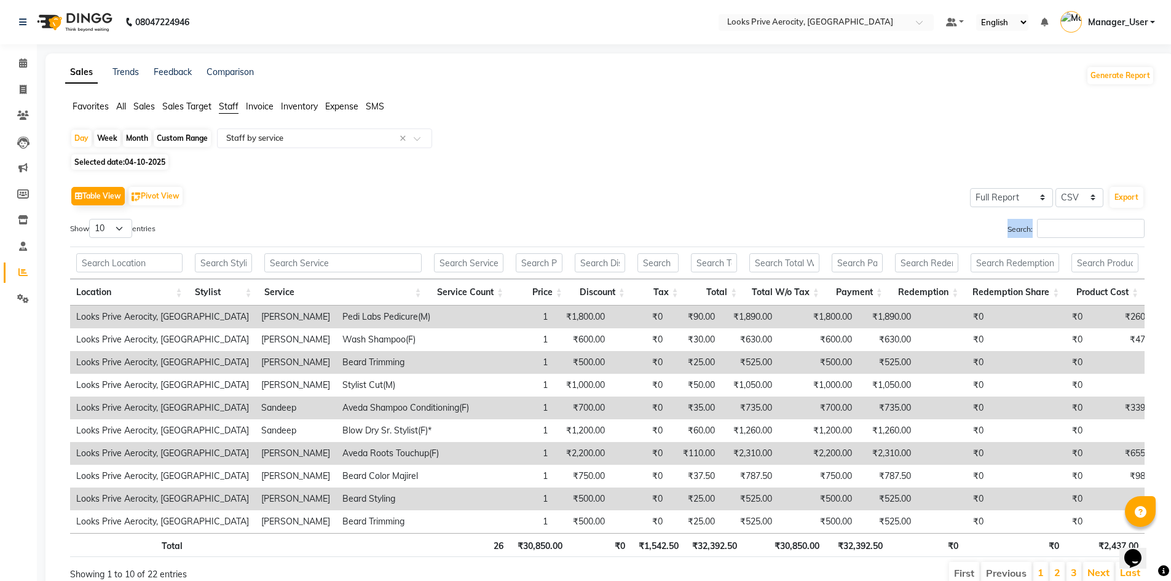
click at [1033, 231] on label "Search:" at bounding box center [1076, 228] width 137 height 19
click at [1051, 223] on input "Search:" at bounding box center [1091, 228] width 108 height 19
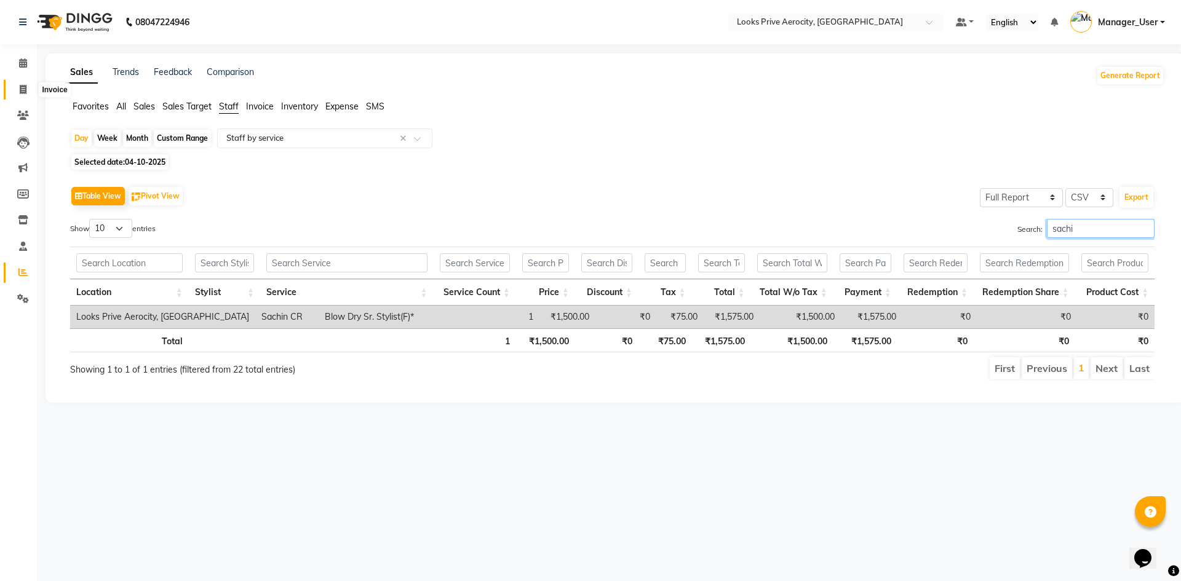
type input "sachi"
drag, startPoint x: 22, startPoint y: 92, endPoint x: 53, endPoint y: 95, distance: 32.1
click at [22, 92] on icon at bounding box center [23, 89] width 7 height 9
select select "service"
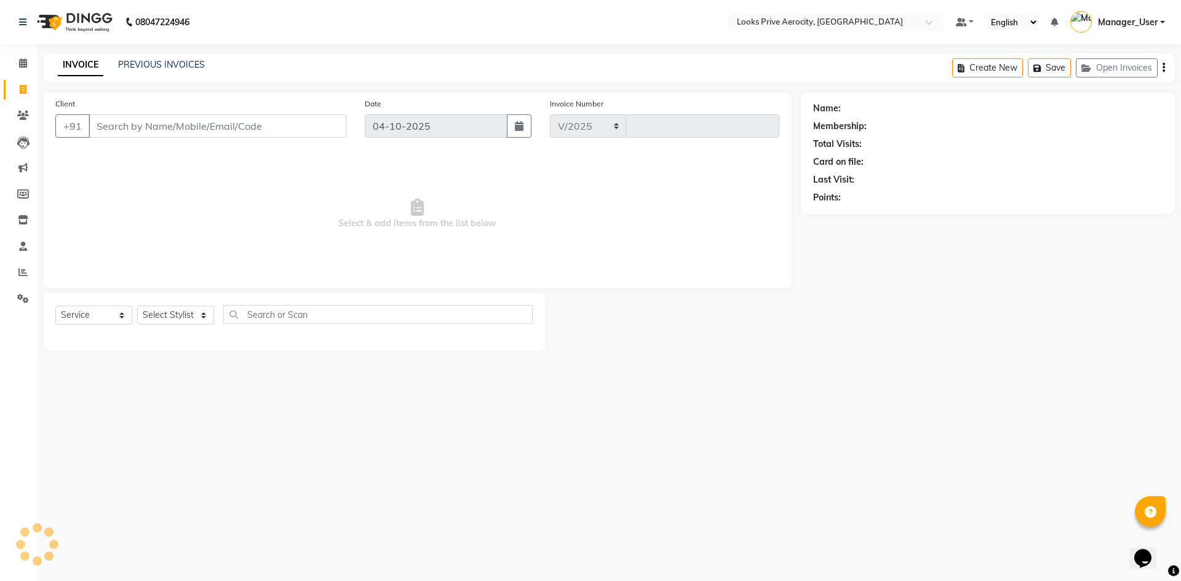
select select "5913"
type input "6210"
click at [196, 127] on input "Client" at bounding box center [218, 125] width 258 height 23
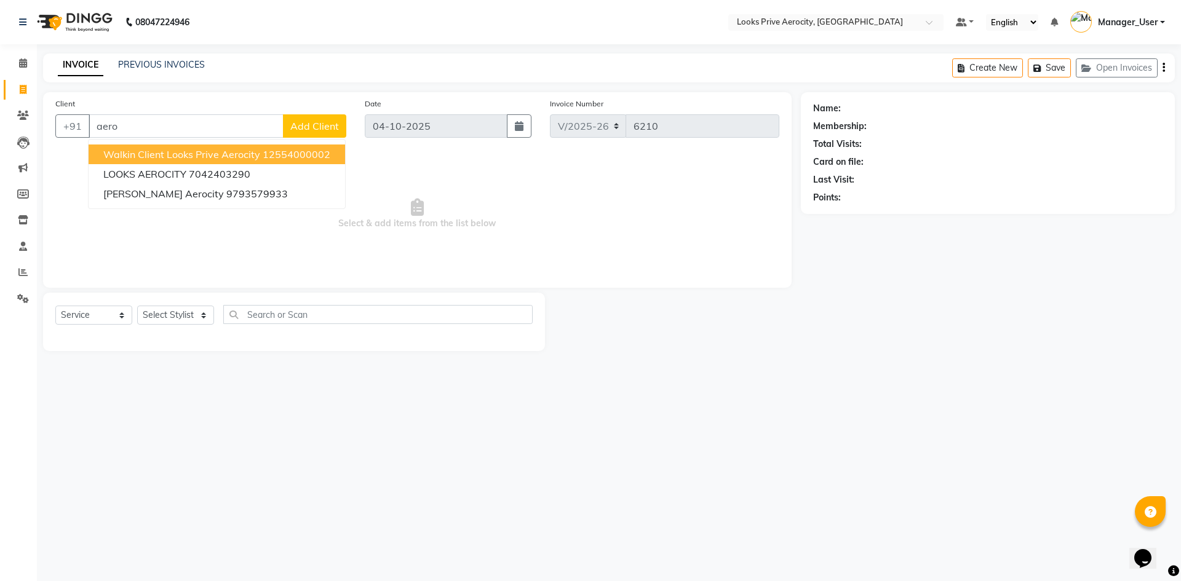
click at [150, 157] on span "Walkin Client Looks Prive Aerocity" at bounding box center [181, 154] width 157 height 12
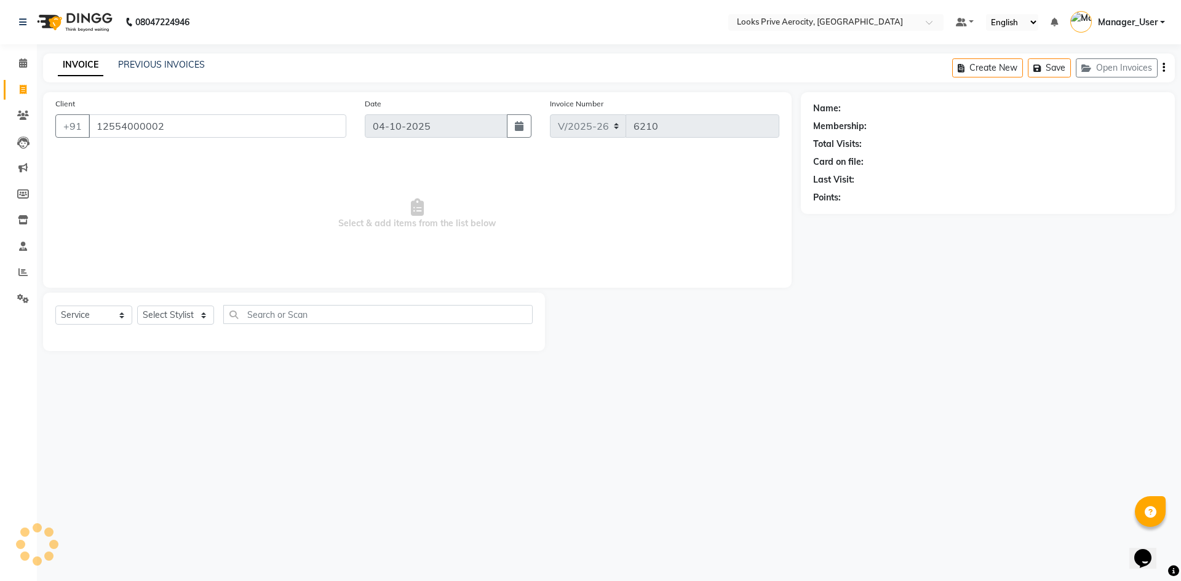
type input "12554000002"
click at [188, 316] on select "Select Stylist Aman_Barber Amit Amu Dharma [PERSON_NAME] Eric_asst [PERSON_NAME…" at bounding box center [175, 315] width 77 height 19
click at [98, 319] on select "Select Service Product Membership Package Voucher Prepaid Gift Card" at bounding box center [93, 315] width 77 height 19
select select "P"
click at [55, 306] on select "Select Service Product Membership Package Voucher Prepaid Gift Card" at bounding box center [93, 315] width 77 height 19
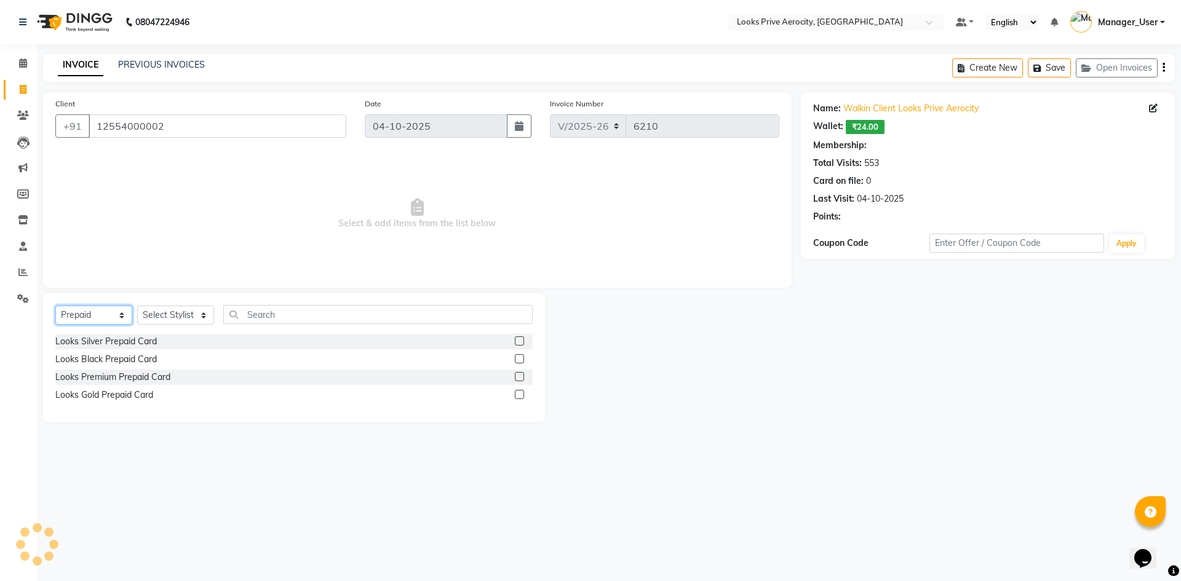
select select "1: Object"
click at [517, 375] on label at bounding box center [519, 376] width 9 height 9
click at [517, 375] on input "checkbox" at bounding box center [519, 377] width 8 height 8
checkbox input "false"
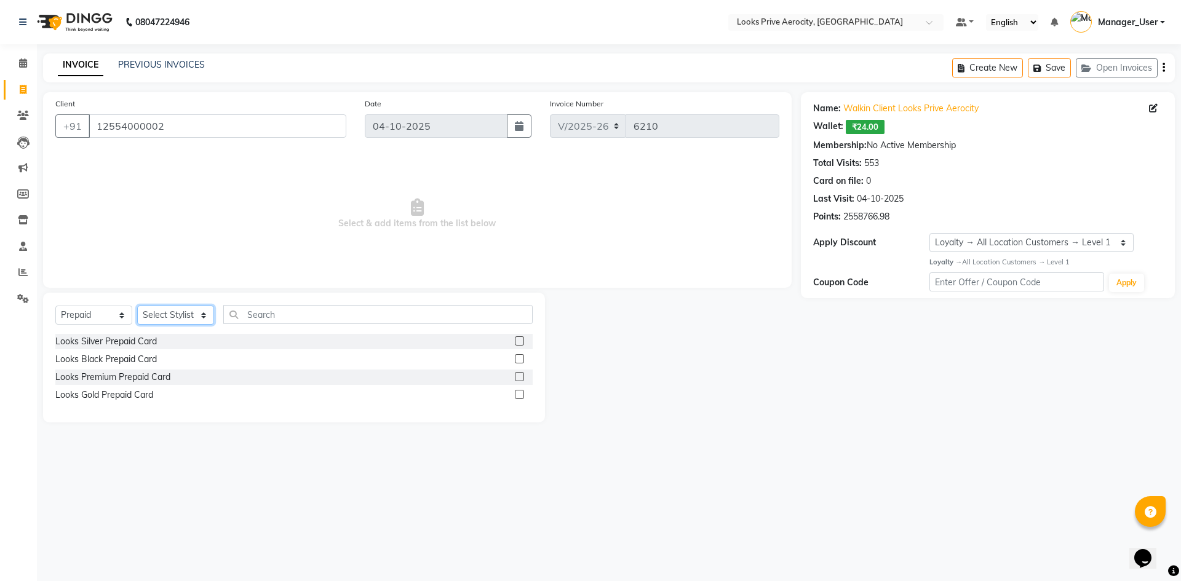
click at [197, 307] on select "Select Stylist Aman_Barber Amit Amu Dharma [PERSON_NAME] Eric_asst [PERSON_NAME…" at bounding box center [175, 315] width 77 height 19
select select "69143"
click at [137, 306] on select "Select Stylist Aman_Barber Amit Amu Dharma [PERSON_NAME] Eric_asst [PERSON_NAME…" at bounding box center [175, 315] width 77 height 19
click at [518, 396] on label at bounding box center [519, 394] width 9 height 9
click at [518, 396] on input "checkbox" at bounding box center [519, 395] width 8 height 8
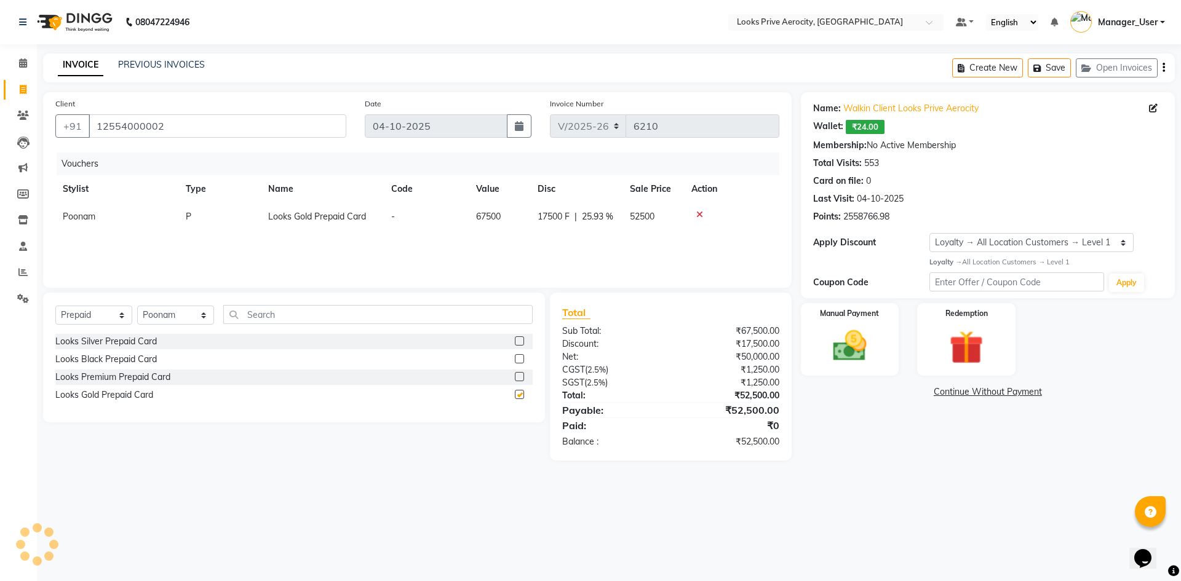
checkbox input "false"
click at [512, 337] on div "Looks Silver Prepaid Card" at bounding box center [293, 341] width 477 height 15
click at [517, 338] on label at bounding box center [519, 340] width 9 height 9
click at [517, 338] on input "checkbox" at bounding box center [519, 342] width 8 height 8
checkbox input "false"
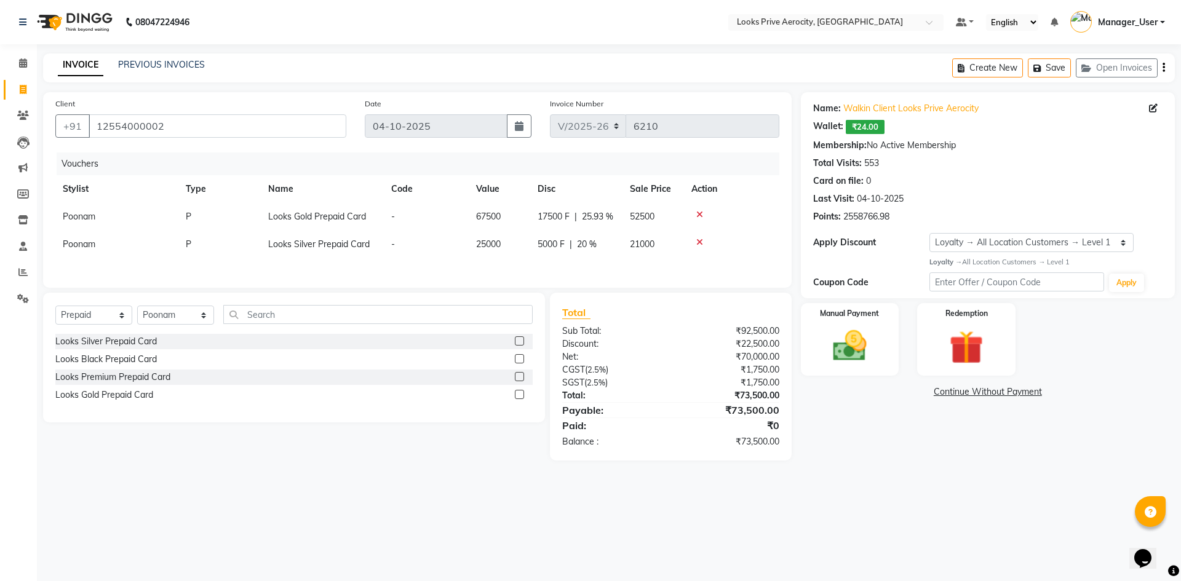
click at [520, 379] on label at bounding box center [519, 376] width 9 height 9
click at [520, 379] on input "checkbox" at bounding box center [519, 377] width 8 height 8
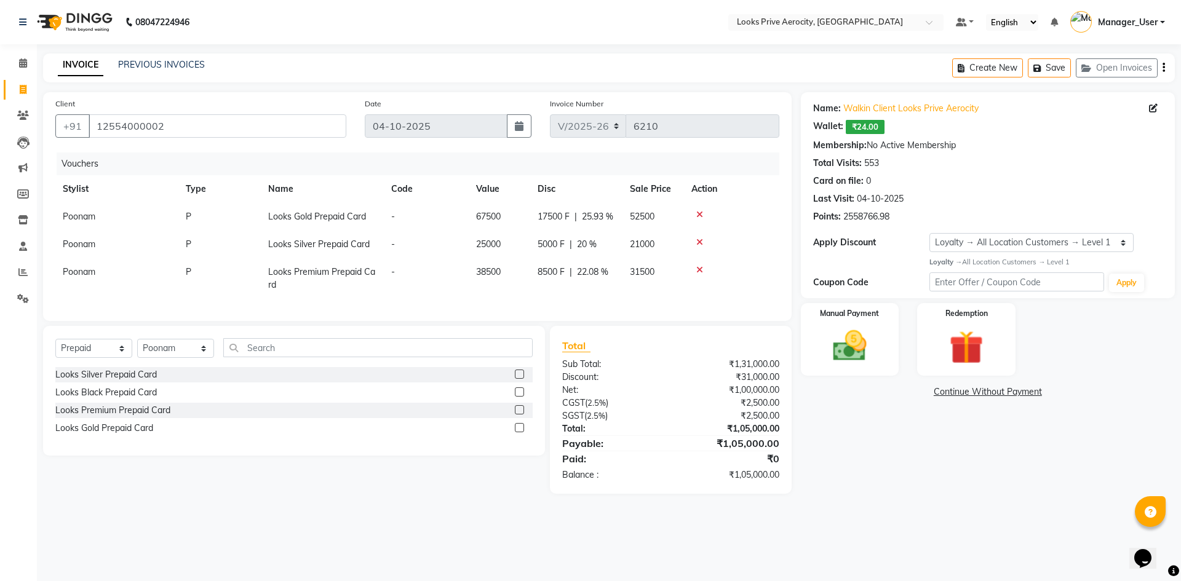
click at [696, 239] on icon at bounding box center [699, 242] width 7 height 9
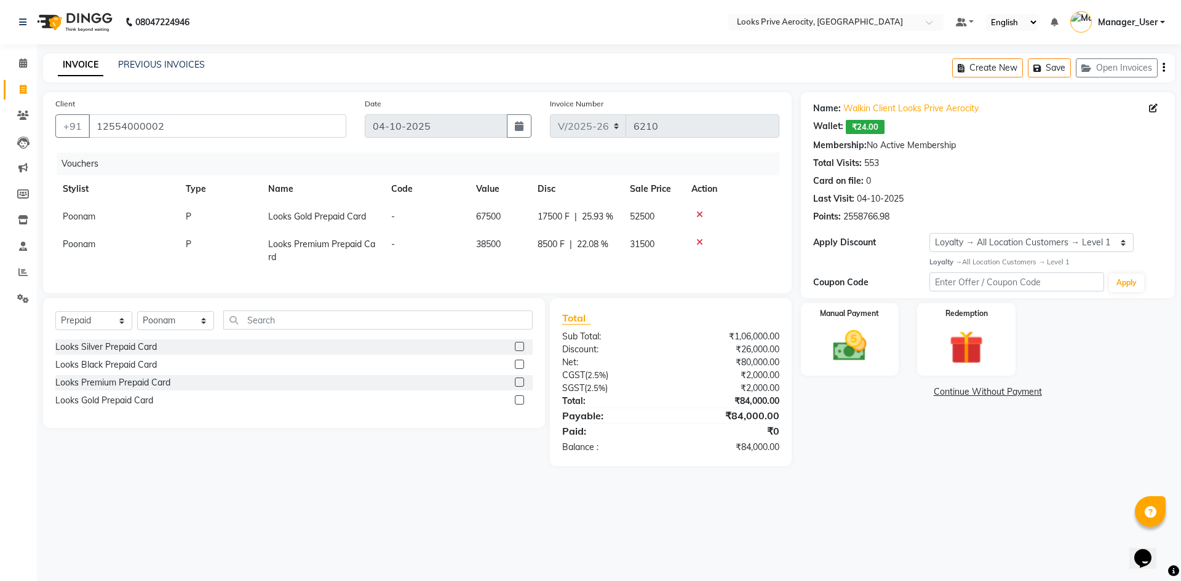
click at [696, 242] on icon at bounding box center [699, 242] width 7 height 9
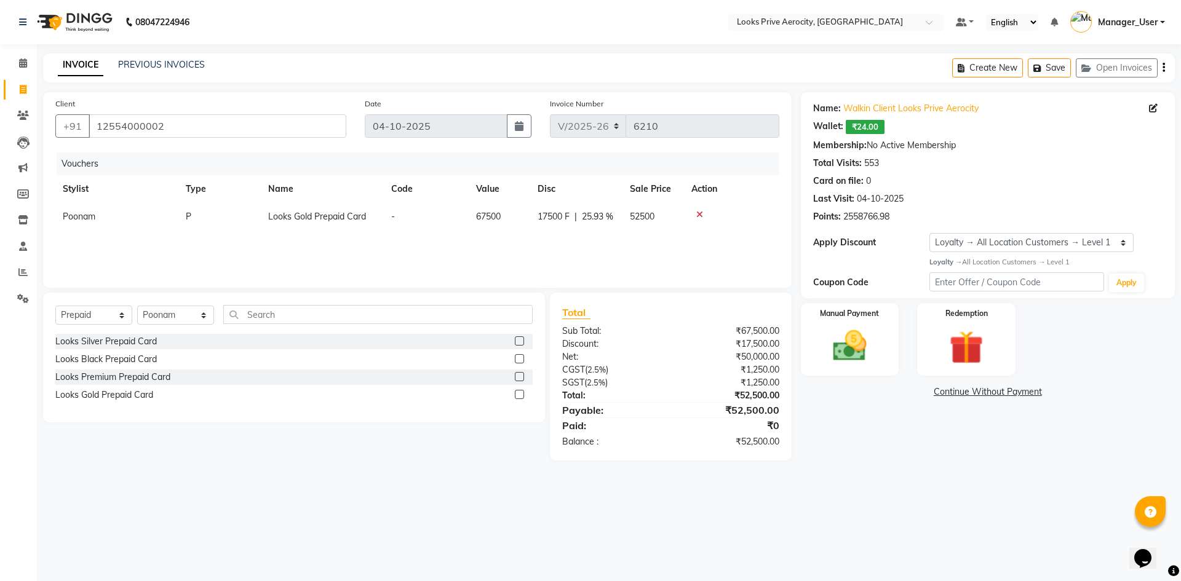
click at [520, 373] on label at bounding box center [519, 376] width 9 height 9
click at [520, 373] on input "checkbox" at bounding box center [519, 377] width 8 height 8
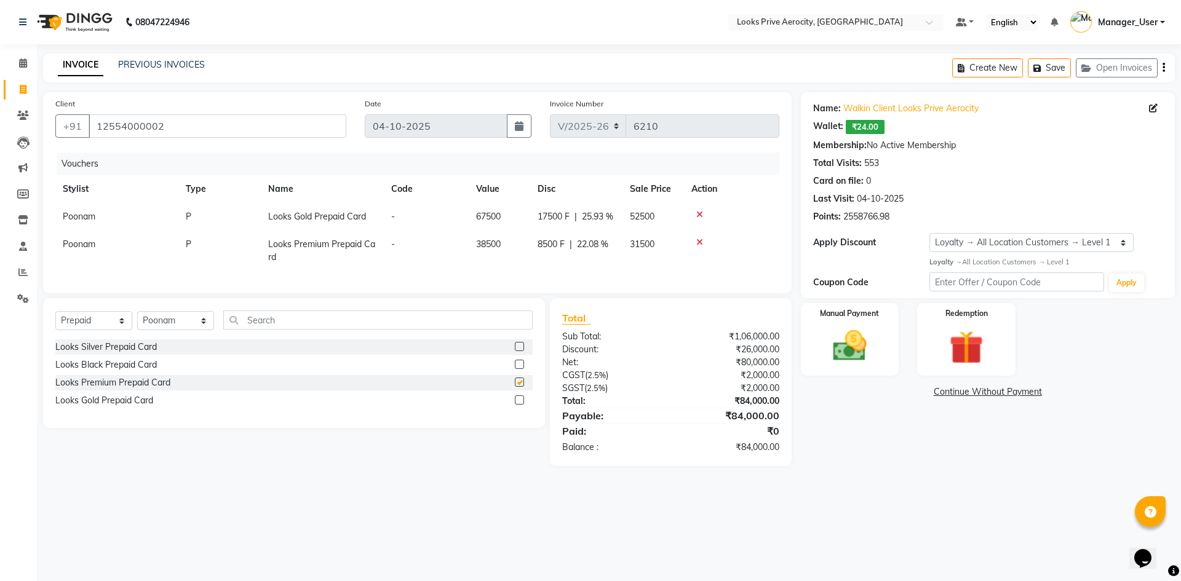
checkbox input "false"
click at [519, 405] on label at bounding box center [519, 399] width 9 height 9
click at [519, 405] on input "checkbox" at bounding box center [519, 401] width 8 height 8
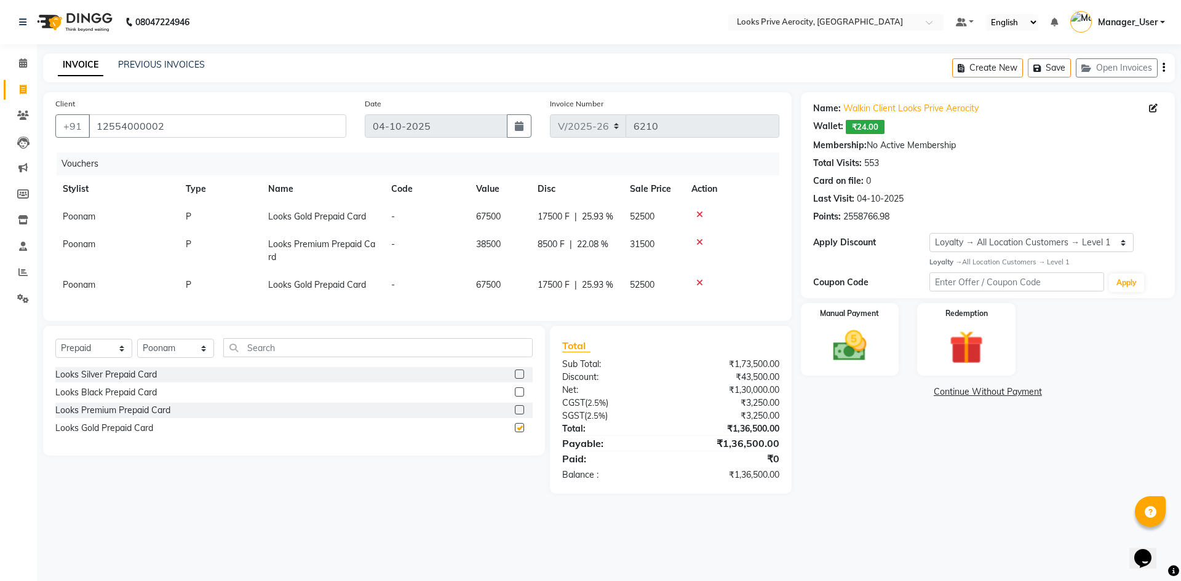
checkbox input "false"
click at [699, 282] on icon at bounding box center [699, 283] width 7 height 9
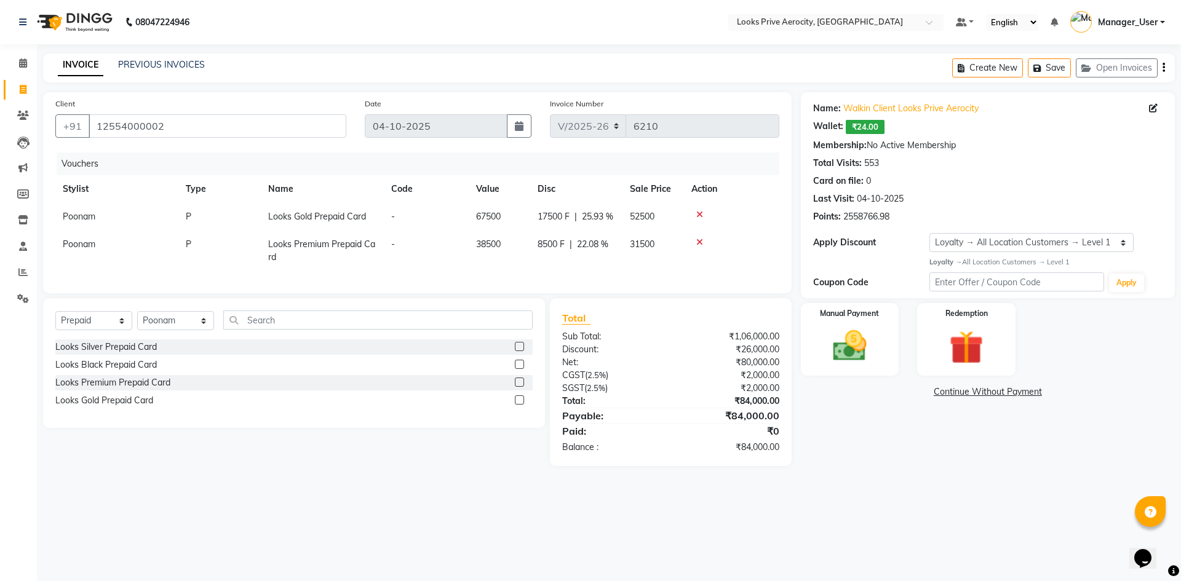
click at [518, 351] on label at bounding box center [519, 346] width 9 height 9
click at [518, 351] on input "checkbox" at bounding box center [519, 347] width 8 height 8
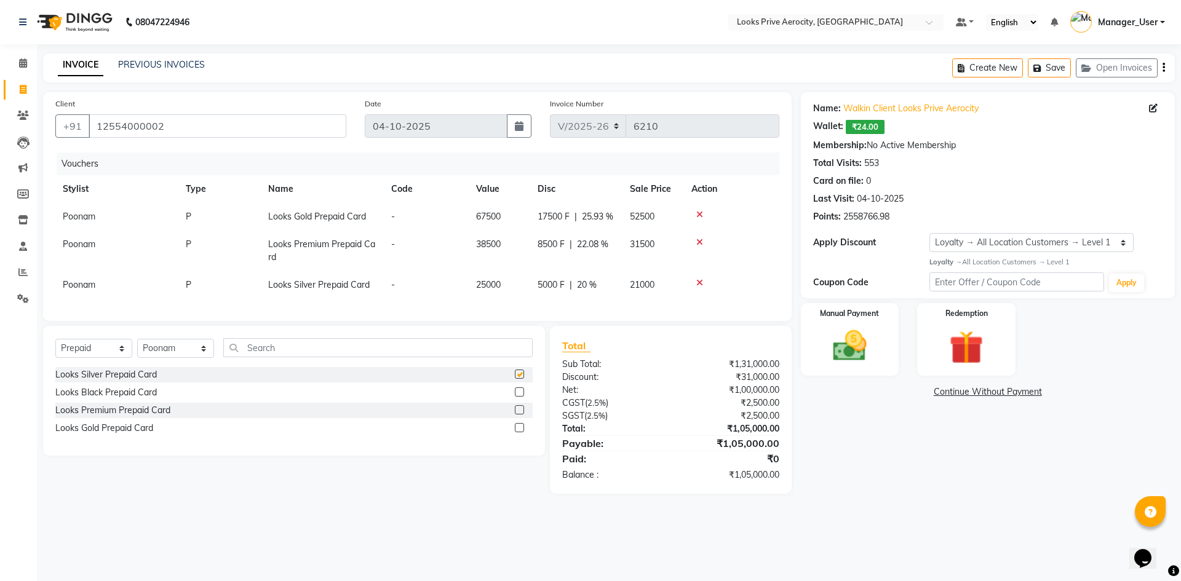
checkbox input "false"
click at [696, 215] on icon at bounding box center [699, 214] width 7 height 9
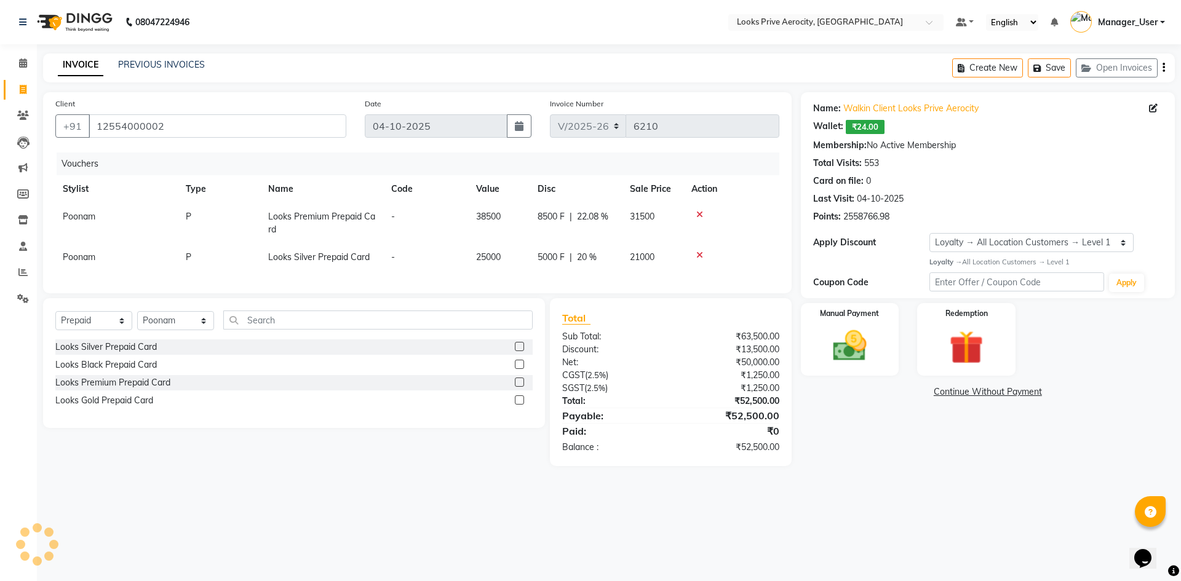
click at [696, 215] on icon at bounding box center [699, 214] width 7 height 9
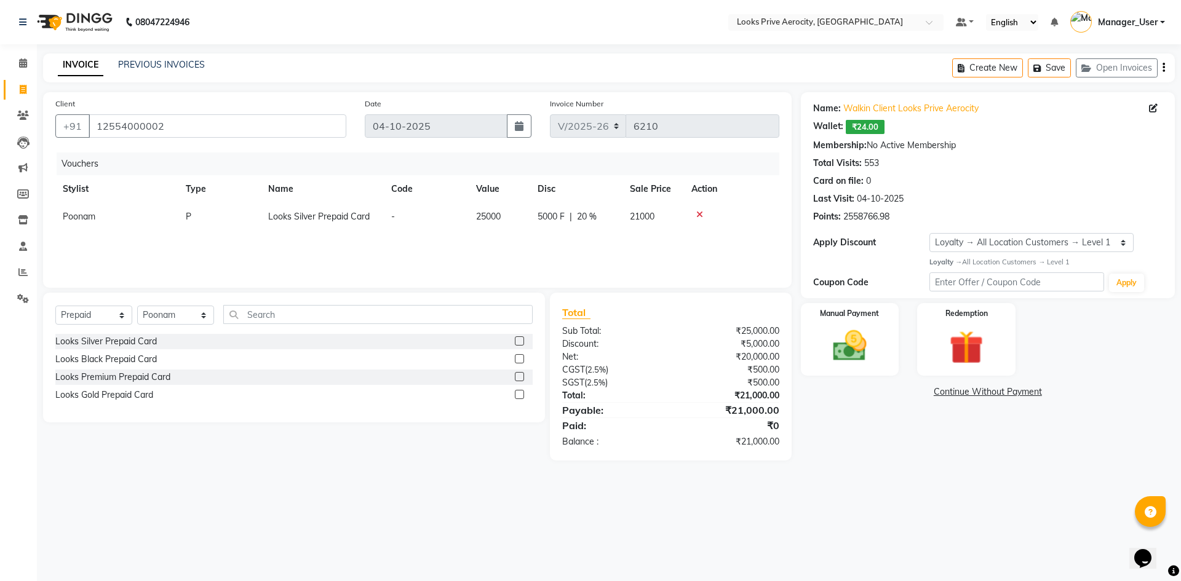
click at [696, 215] on icon at bounding box center [699, 214] width 7 height 9
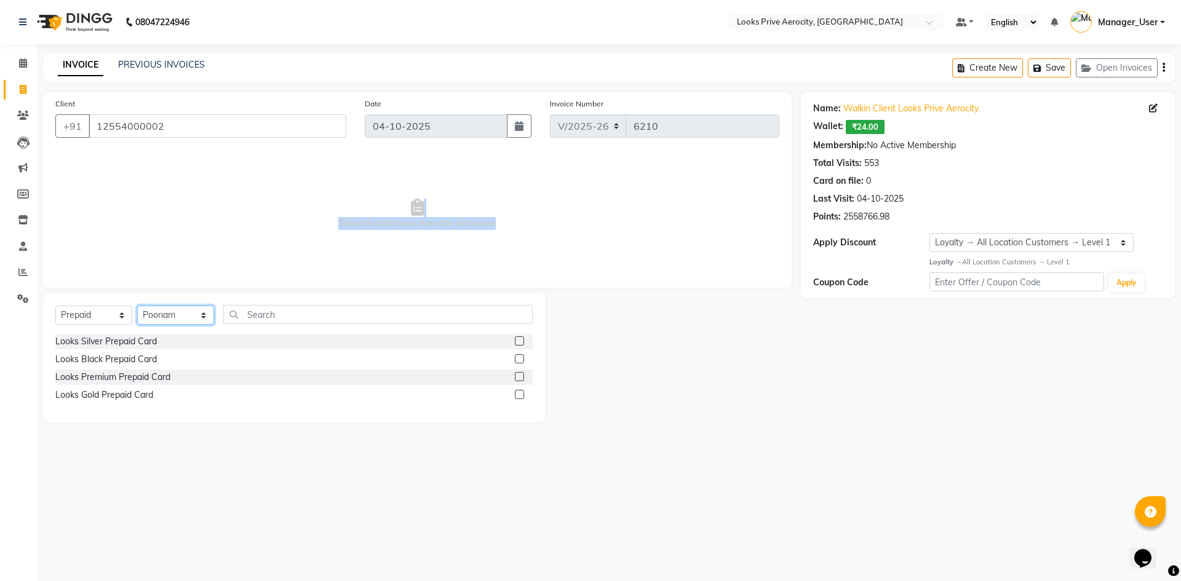
click at [187, 313] on select "Select Stylist Aman_Barber Amit Amu Dharma [PERSON_NAME] Eric_asst [PERSON_NAME…" at bounding box center [175, 315] width 77 height 19
select select "65946"
click at [137, 306] on select "Select Stylist Aman_Barber Amit Amu Dharma [PERSON_NAME] Eric_asst [PERSON_NAME…" at bounding box center [175, 315] width 77 height 19
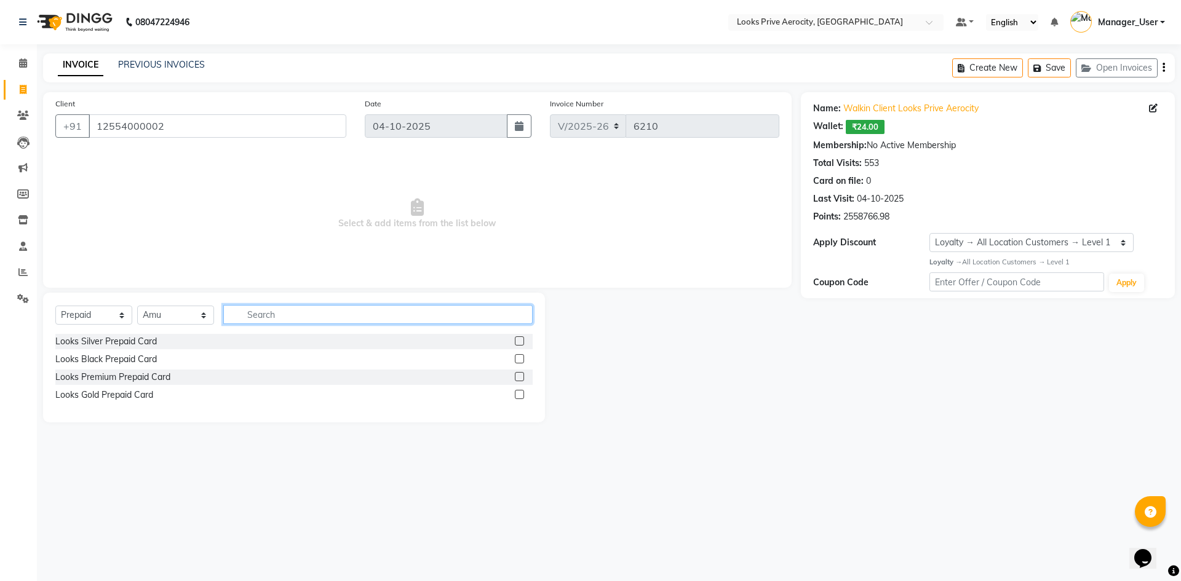
click at [273, 315] on input "text" at bounding box center [377, 314] width 309 height 19
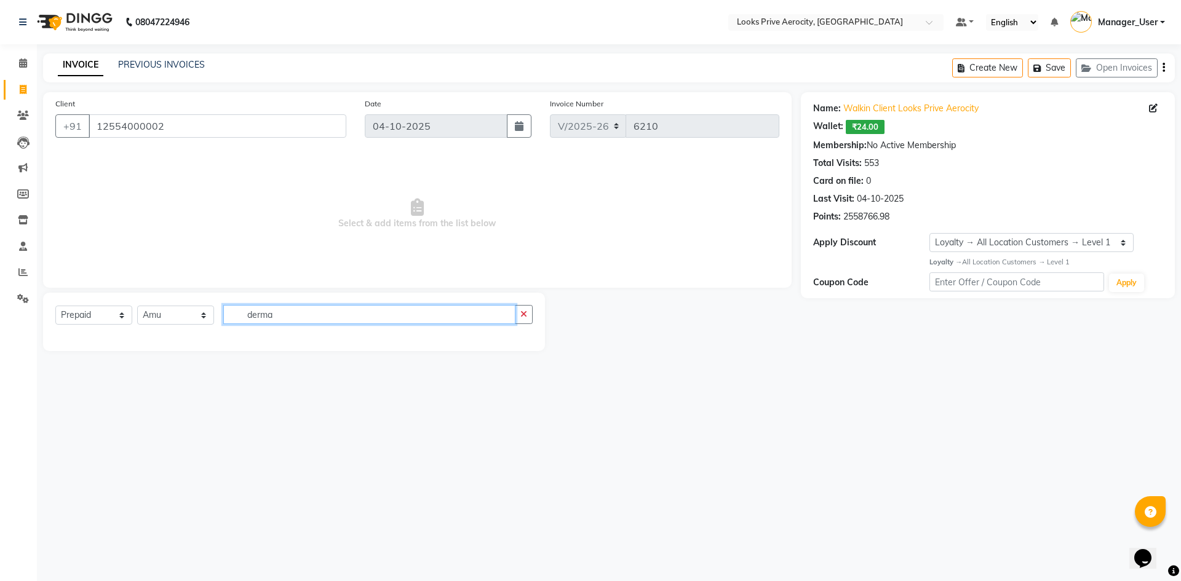
type input "derma"
click at [92, 314] on select "Select Service Product Membership Package Voucher Prepaid Gift Card" at bounding box center [93, 315] width 77 height 19
select select "service"
click at [55, 306] on select "Select Service Product Membership Package Voucher Prepaid Gift Card" at bounding box center [93, 315] width 77 height 19
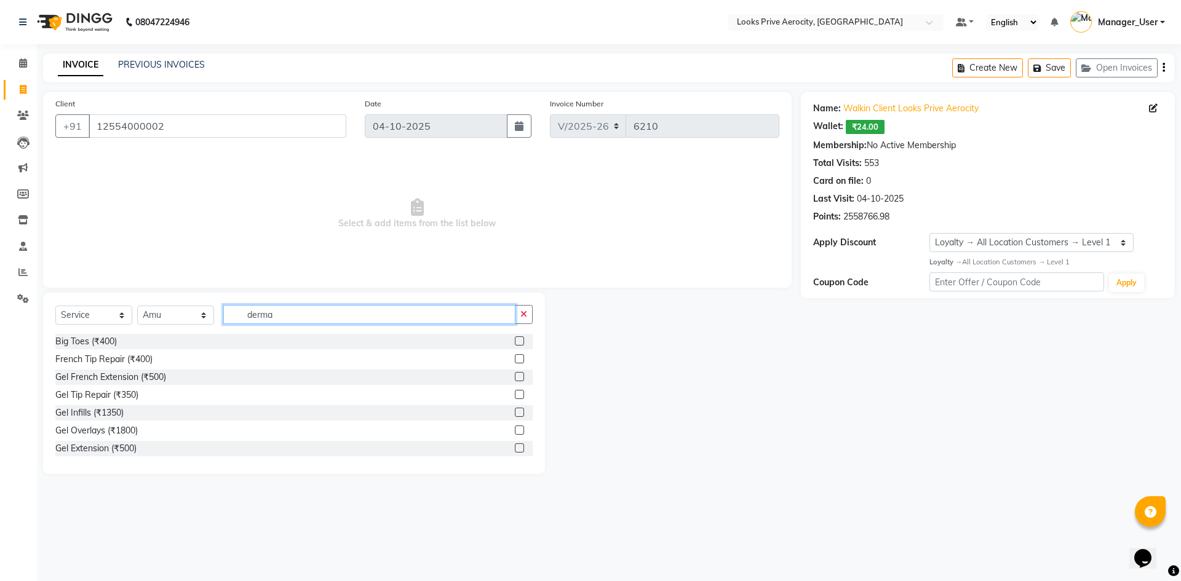
click at [316, 314] on input "derma" at bounding box center [369, 314] width 292 height 19
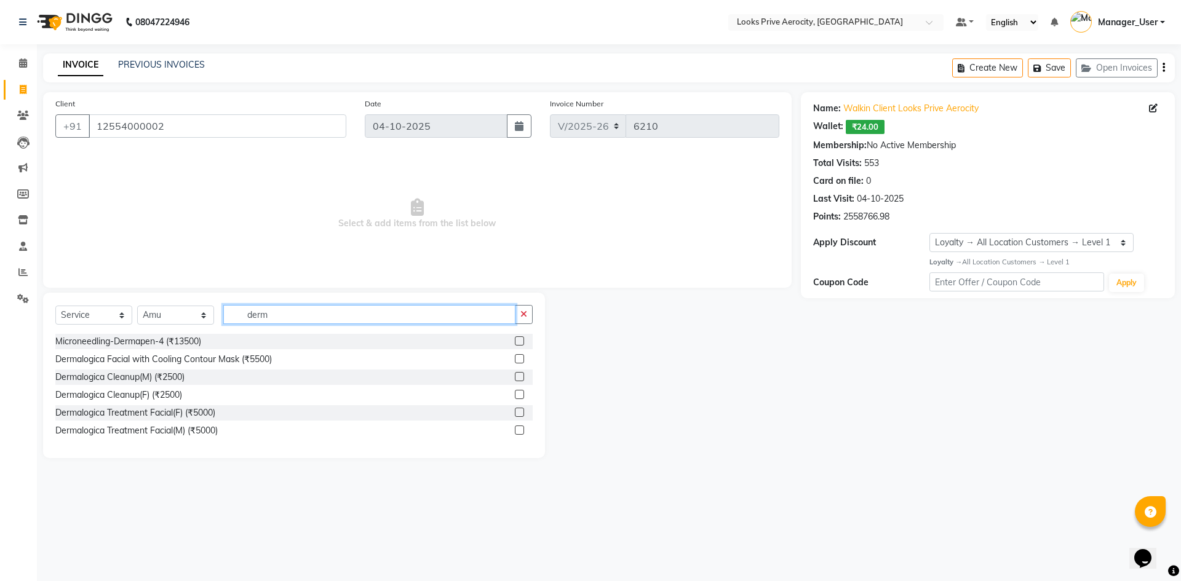
type input "derma"
click at [523, 357] on label at bounding box center [519, 358] width 9 height 9
click at [523, 357] on input "checkbox" at bounding box center [519, 359] width 8 height 8
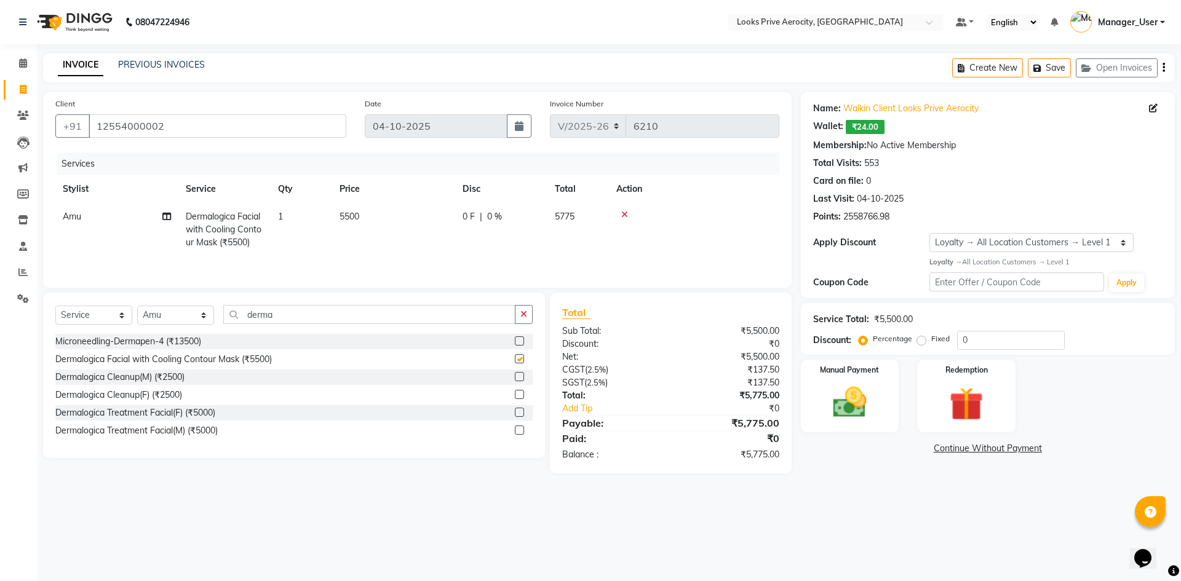
checkbox input "false"
click at [355, 222] on td "5500" at bounding box center [393, 229] width 123 height 53
select select "65946"
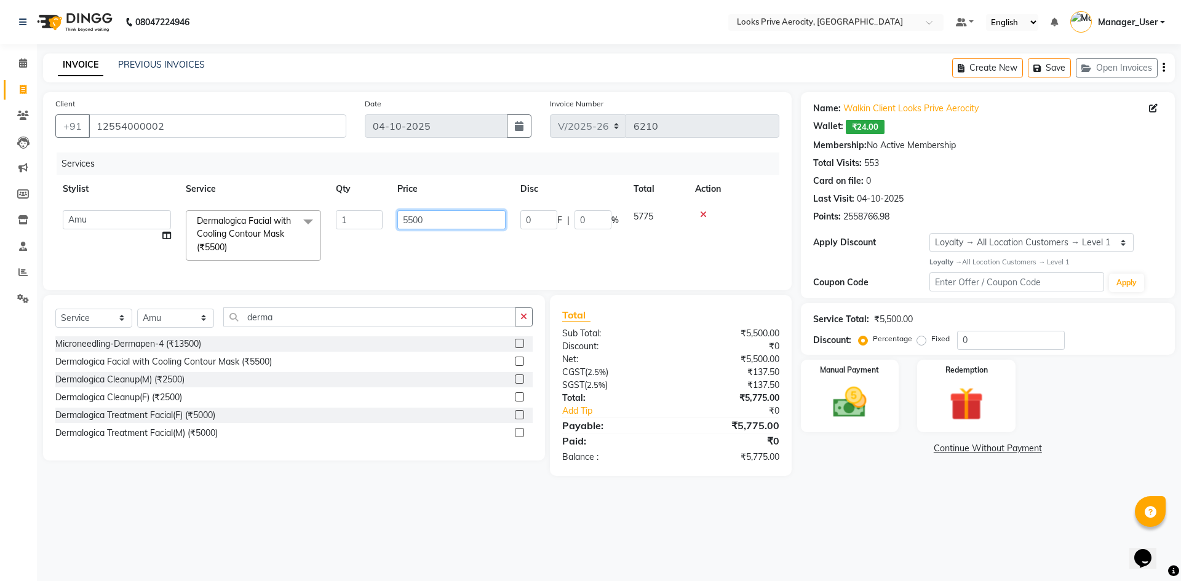
click at [408, 216] on input "5500" at bounding box center [451, 219] width 108 height 19
type input "7500"
click at [446, 252] on td "7500" at bounding box center [451, 235] width 123 height 65
select select "65946"
click at [306, 321] on input "derma" at bounding box center [369, 316] width 292 height 19
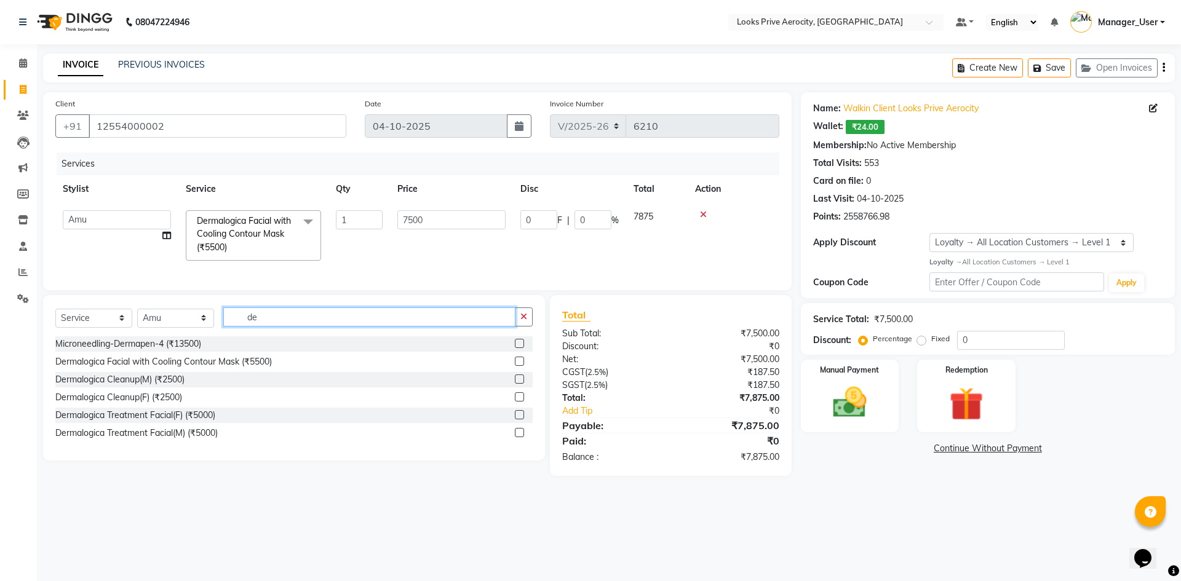
type input "d"
type input "beard"
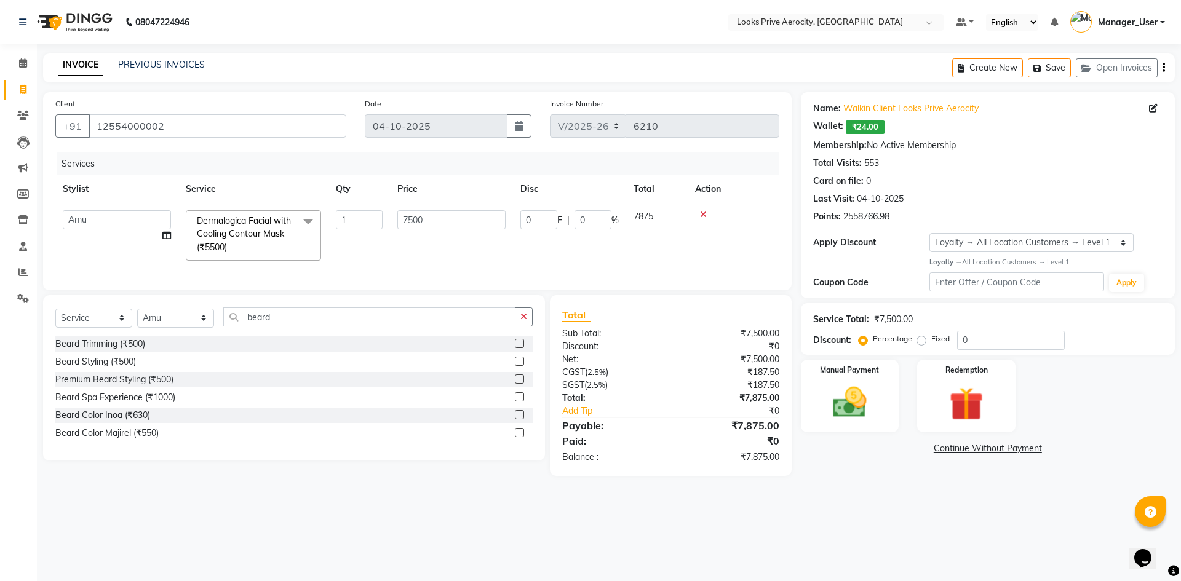
click at [519, 348] on label at bounding box center [519, 343] width 9 height 9
click at [519, 348] on input "checkbox" at bounding box center [519, 344] width 8 height 8
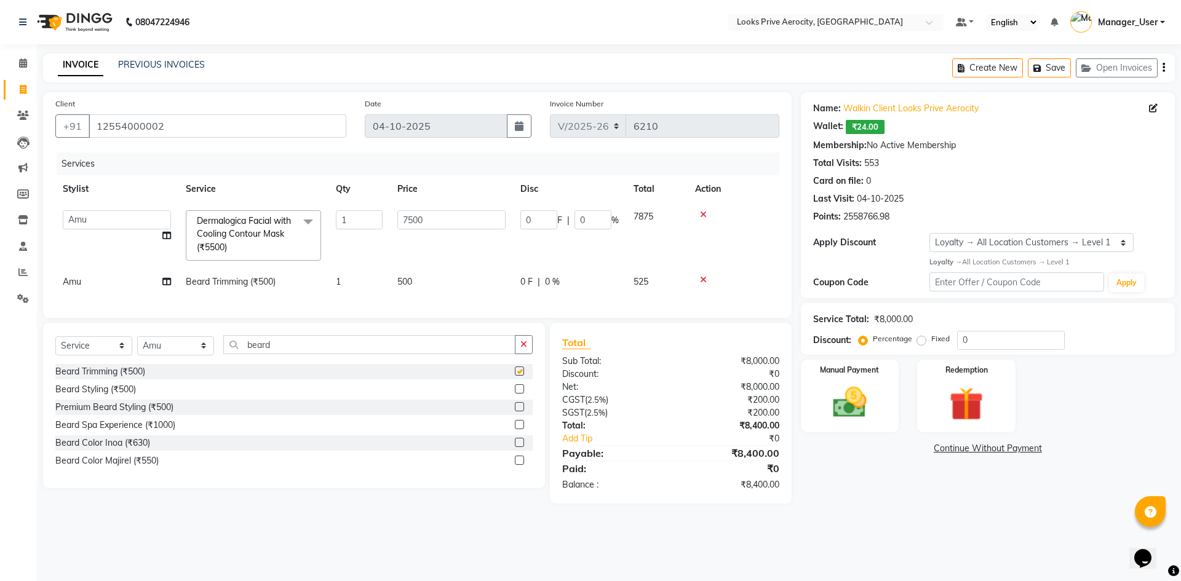
checkbox input "false"
click at [267, 282] on span "Beard Trimming (₹500)" at bounding box center [231, 281] width 90 height 11
select select "65946"
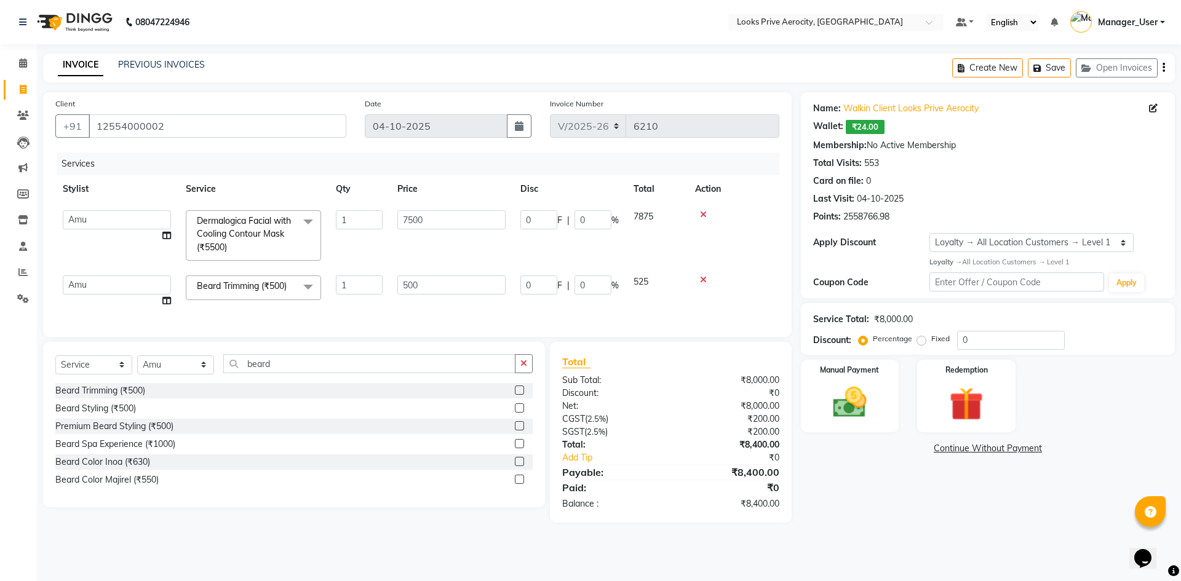
click at [256, 279] on span "Beard Trimming (₹500) x" at bounding box center [253, 287] width 135 height 24
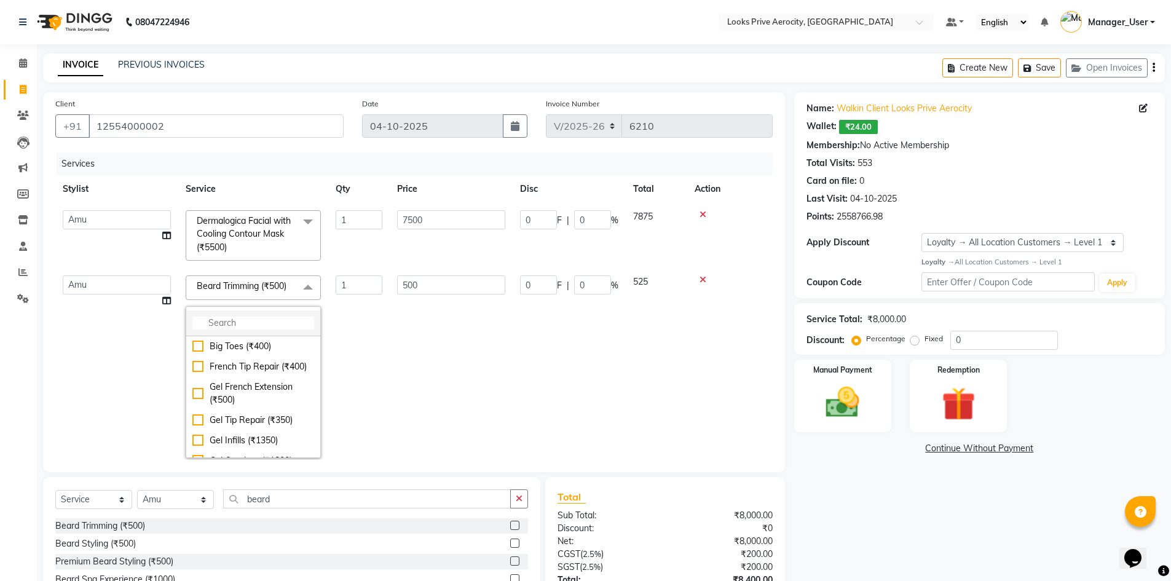
click at [247, 320] on input "multiselect-search" at bounding box center [253, 323] width 122 height 13
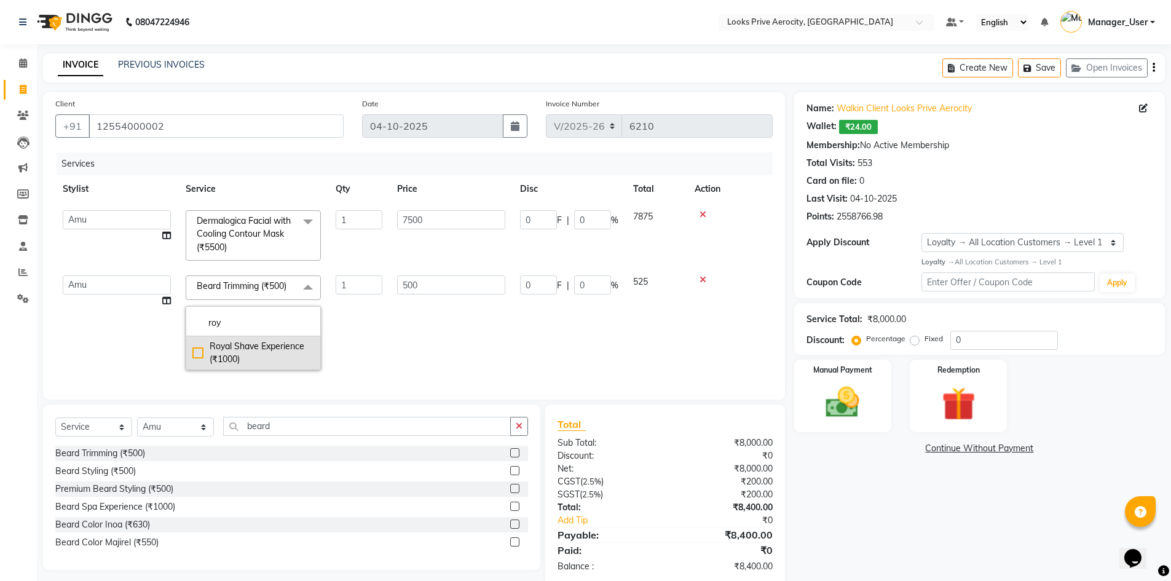
type input "roy"
click at [198, 347] on div "Royal Shave Experience (₹1000)" at bounding box center [253, 353] width 122 height 26
checkbox input "true"
type input "1000"
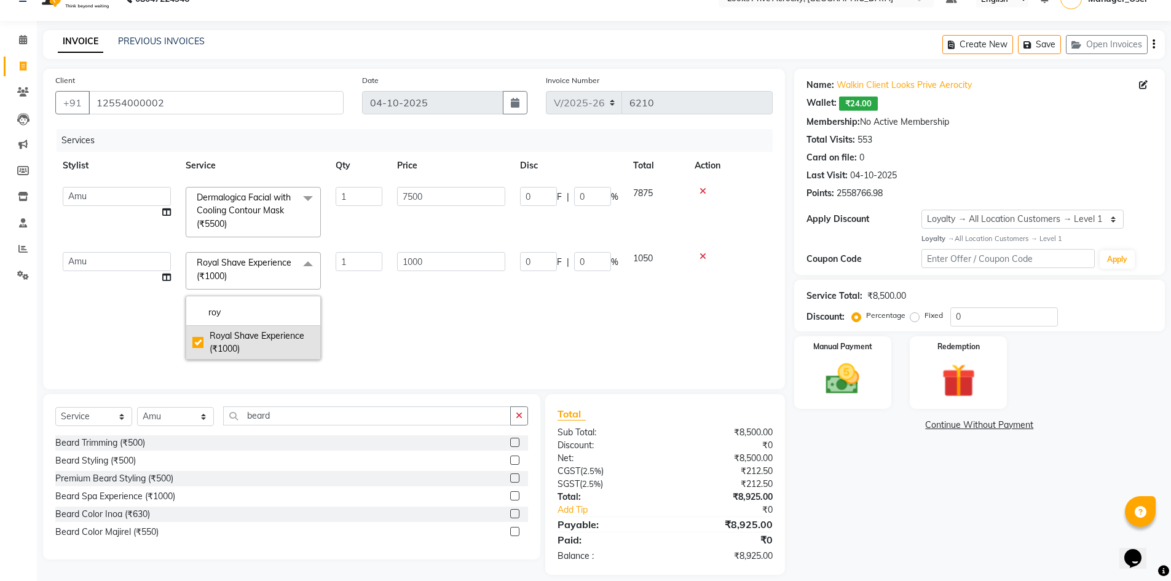
scroll to position [45, 0]
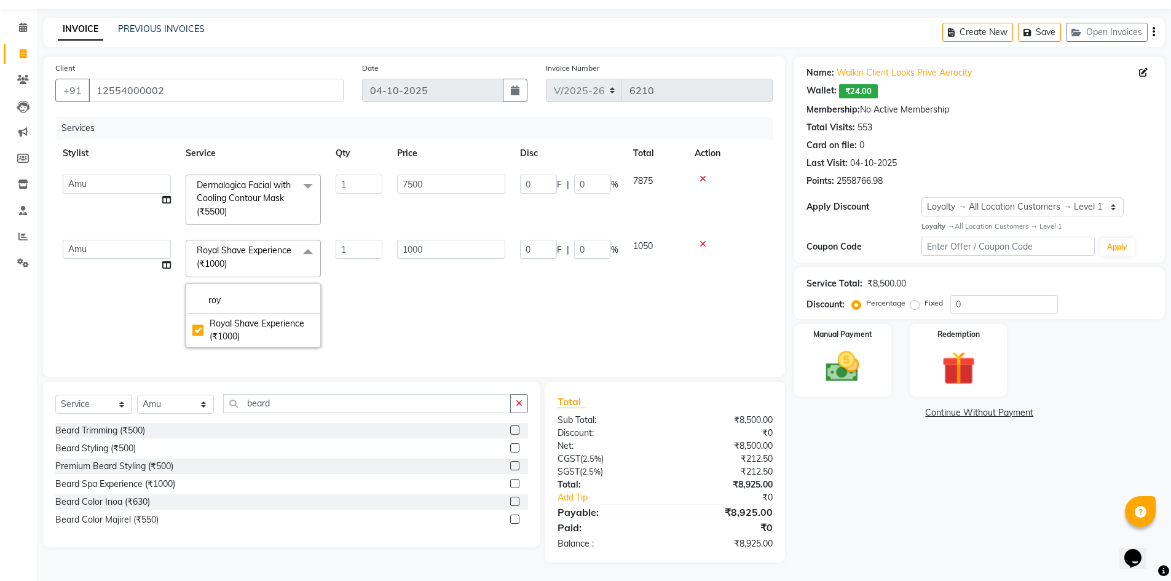
click at [467, 296] on td "1000" at bounding box center [451, 293] width 123 height 122
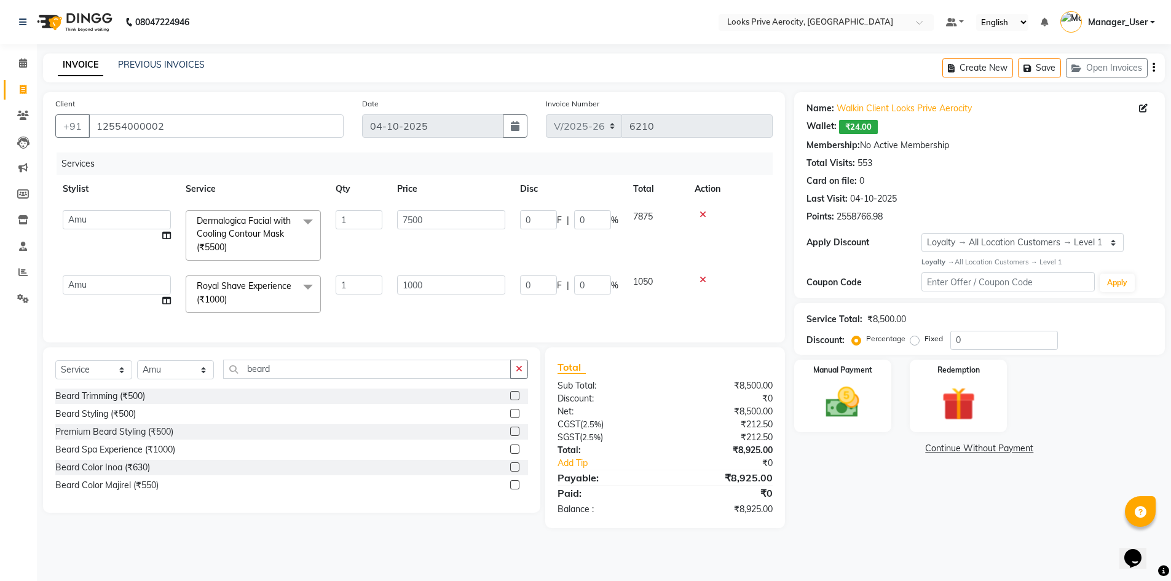
scroll to position [0, 0]
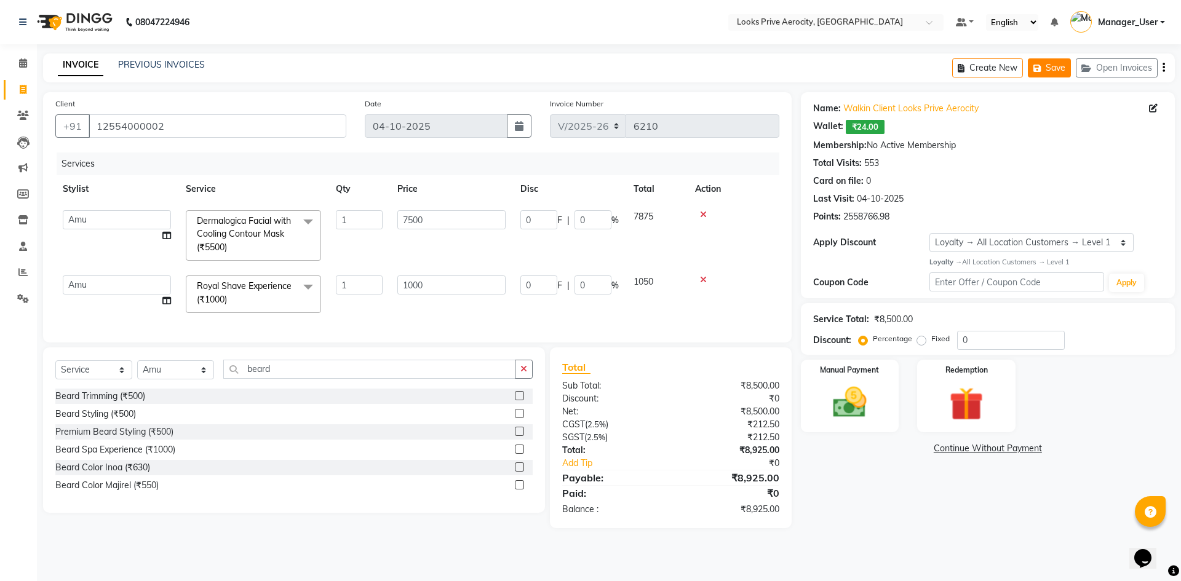
click at [1048, 77] on button "Save" at bounding box center [1049, 67] width 43 height 19
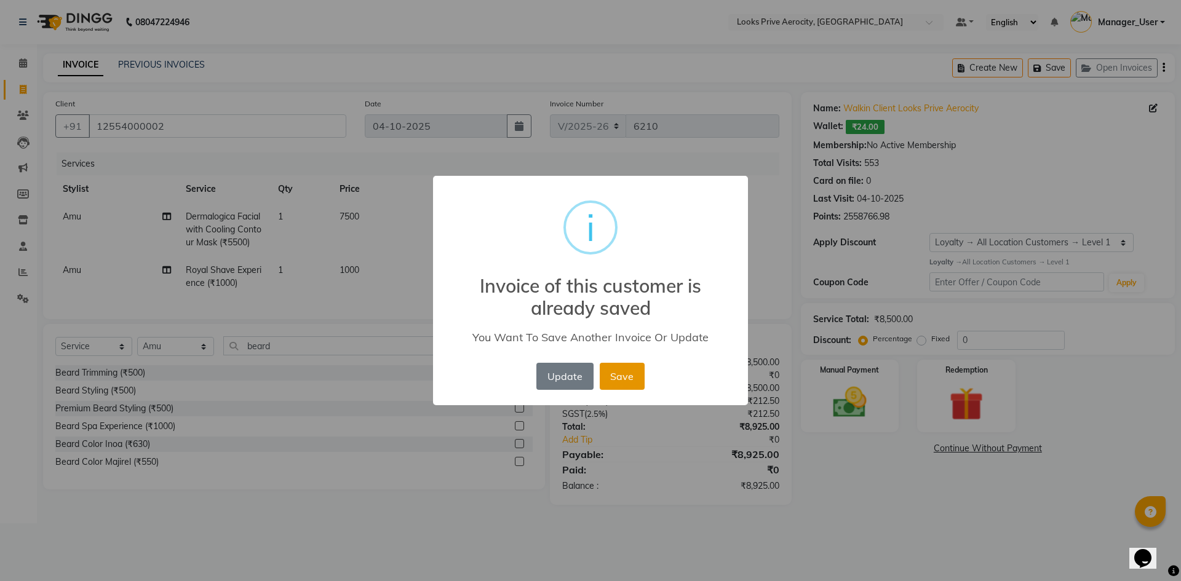
click at [612, 381] on button "Save" at bounding box center [622, 376] width 45 height 27
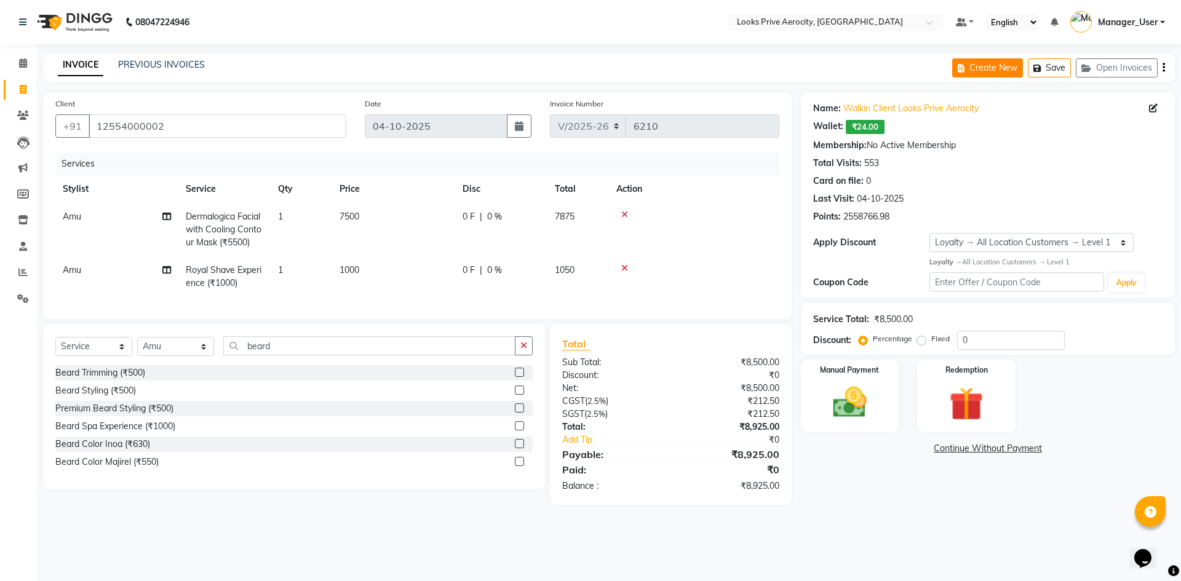
click at [1000, 63] on button "Create New" at bounding box center [987, 67] width 71 height 19
select select "service"
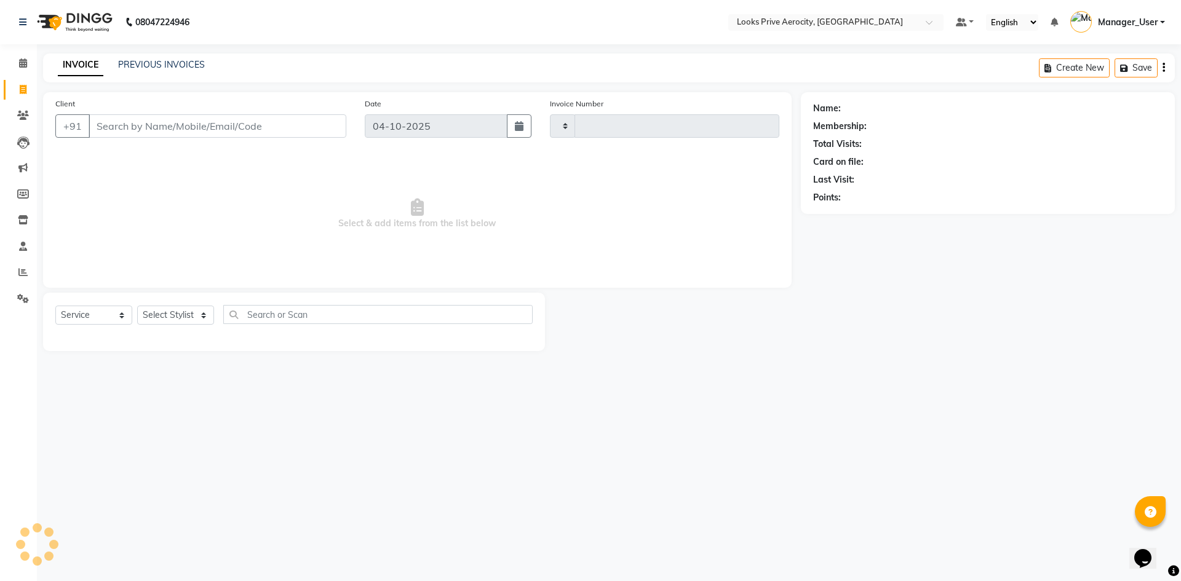
click at [127, 119] on input "Client" at bounding box center [218, 125] width 258 height 23
type input "6210"
type input "a"
select select "5913"
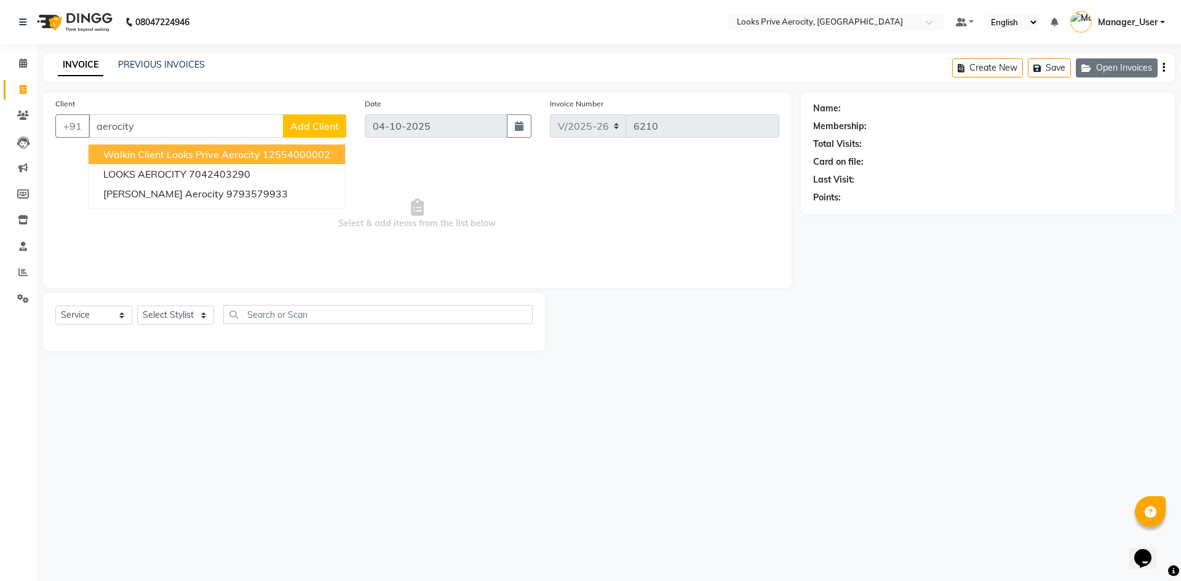
click at [1117, 71] on button "Open Invoices" at bounding box center [1116, 67] width 82 height 19
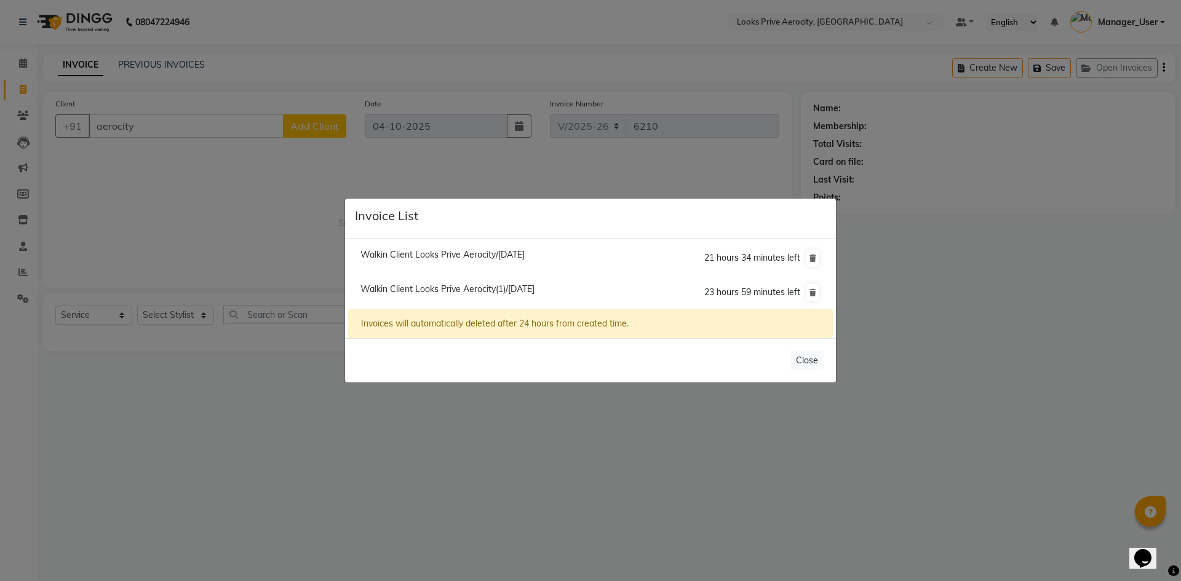
click at [488, 290] on span "Walkin Client Looks Prive Aerocity(1)/[DATE]" at bounding box center [447, 288] width 174 height 11
type input "12554000002"
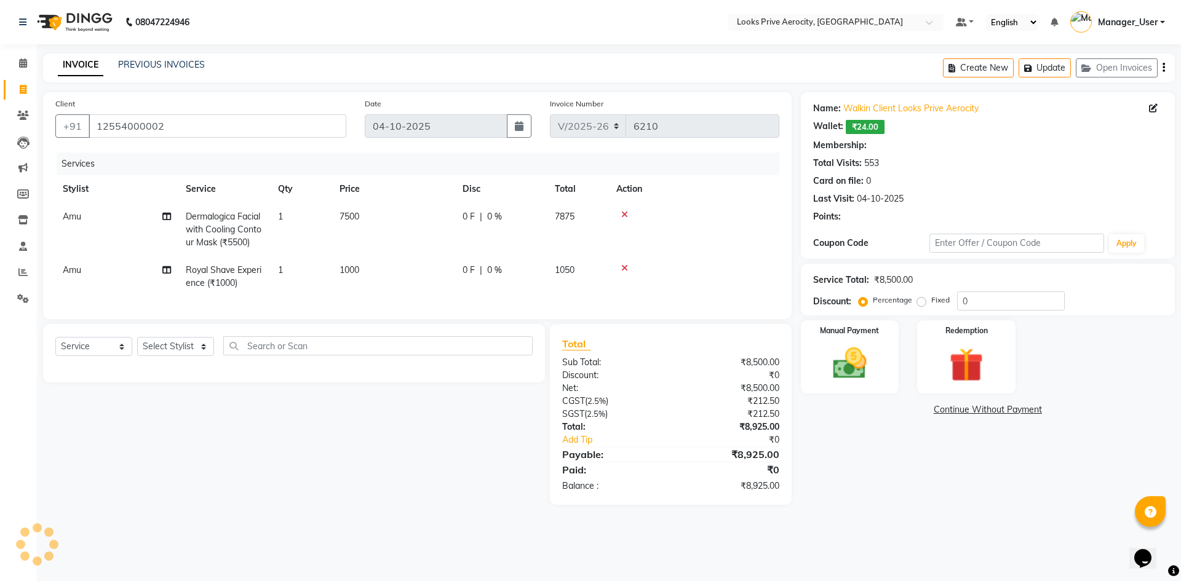
select select "1: Object"
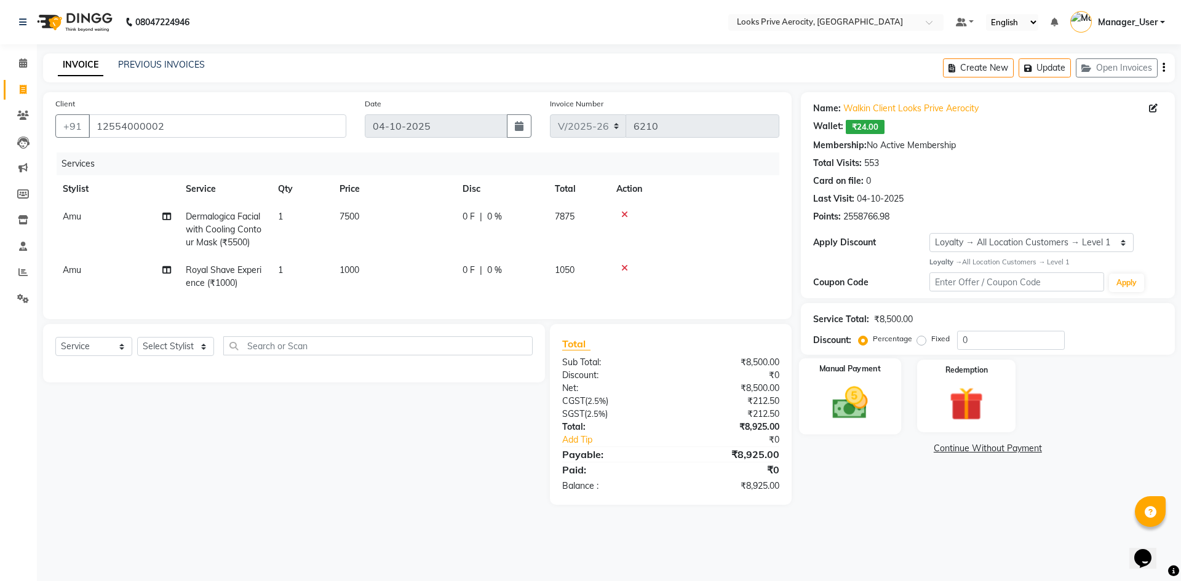
drag, startPoint x: 861, startPoint y: 419, endPoint x: 863, endPoint y: 425, distance: 6.4
click at [860, 419] on img at bounding box center [849, 402] width 57 height 41
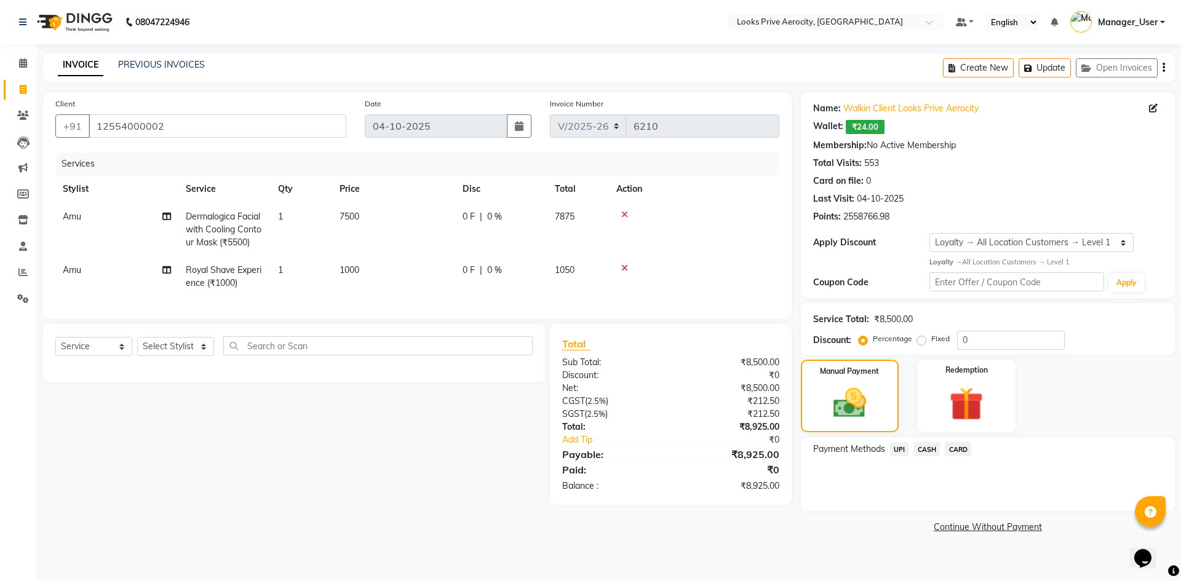
drag, startPoint x: 892, startPoint y: 454, endPoint x: 905, endPoint y: 459, distance: 14.6
click at [892, 454] on span "UPI" at bounding box center [899, 449] width 19 height 14
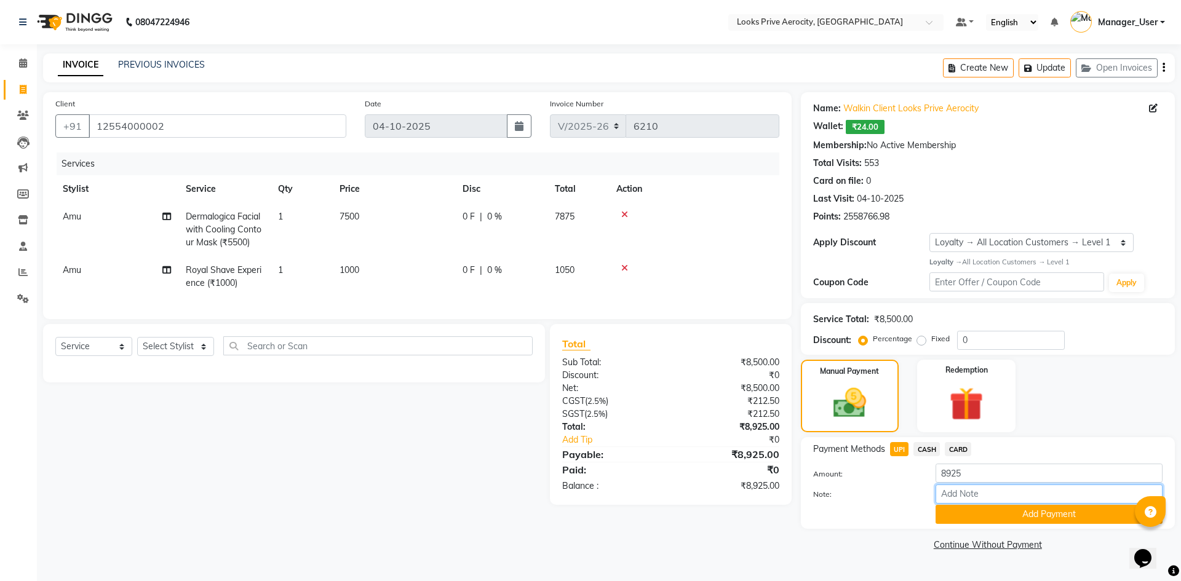
click at [956, 494] on input "Note:" at bounding box center [1048, 494] width 227 height 19
paste input "564340528326"
type input "564340528326"
click at [961, 518] on button "Add Payment" at bounding box center [1048, 514] width 227 height 19
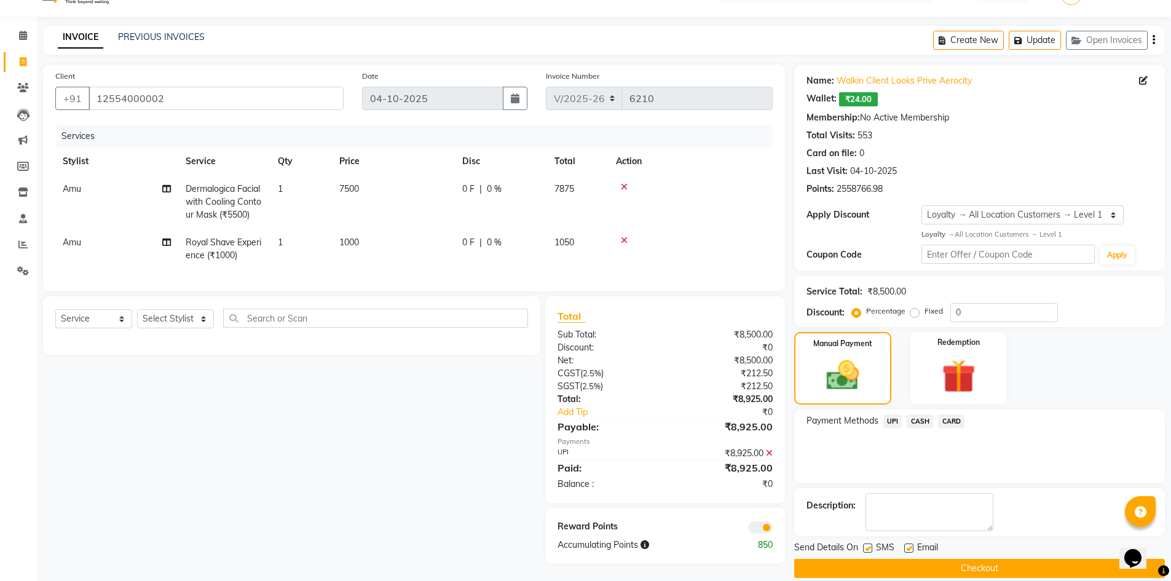
scroll to position [43, 0]
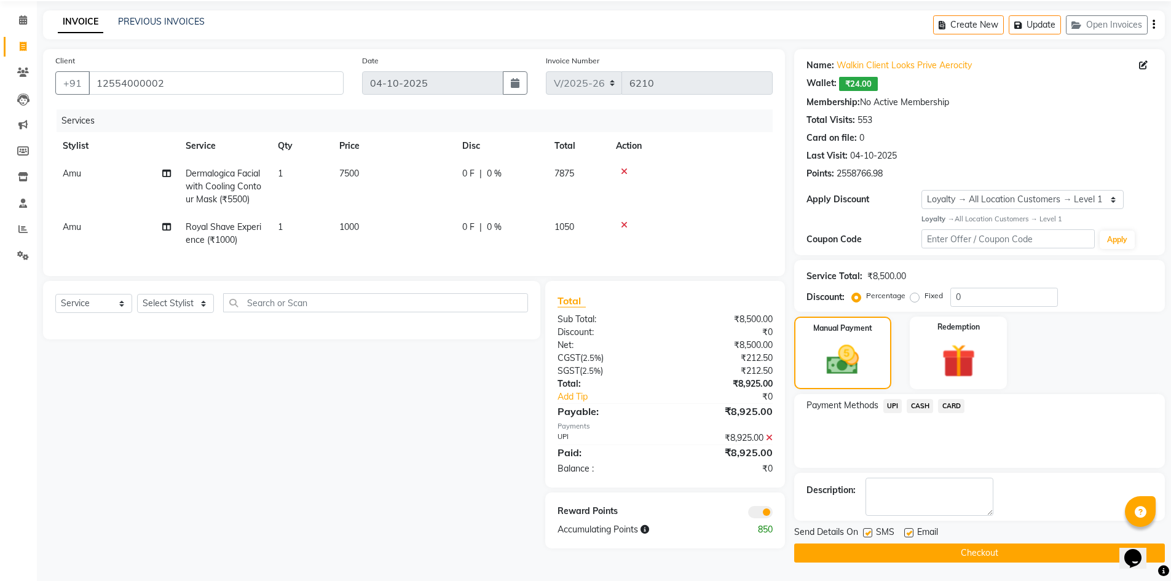
click at [870, 534] on label at bounding box center [867, 532] width 9 height 9
click at [870, 534] on input "checkbox" at bounding box center [867, 533] width 8 height 8
checkbox input "false"
click at [882, 549] on button "Checkout" at bounding box center [979, 553] width 371 height 19
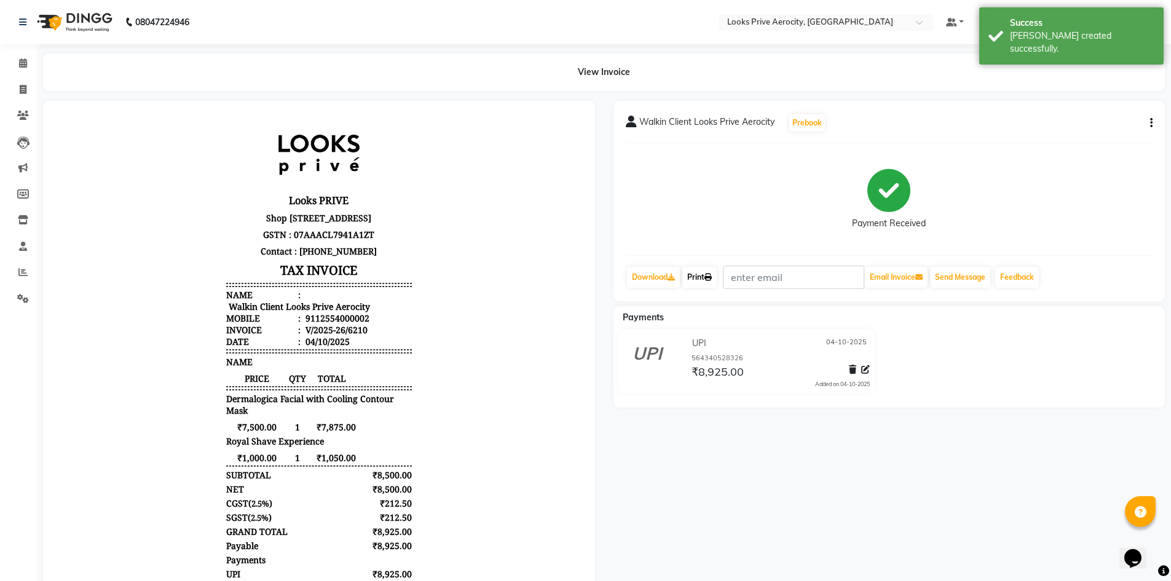
click at [710, 281] on link "Print" at bounding box center [700, 277] width 34 height 21
drag, startPoint x: 25, startPoint y: 89, endPoint x: 35, endPoint y: 93, distance: 10.7
click at [25, 89] on icon at bounding box center [23, 89] width 7 height 9
select select "service"
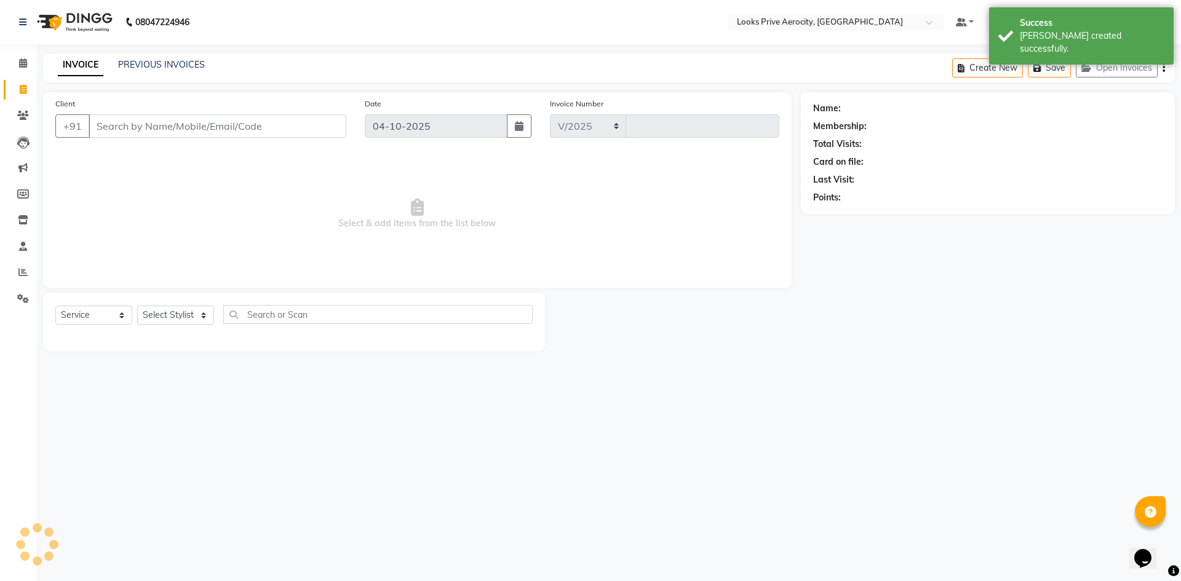
select select "5913"
type input "6211"
click at [153, 129] on input "Client" at bounding box center [218, 125] width 258 height 23
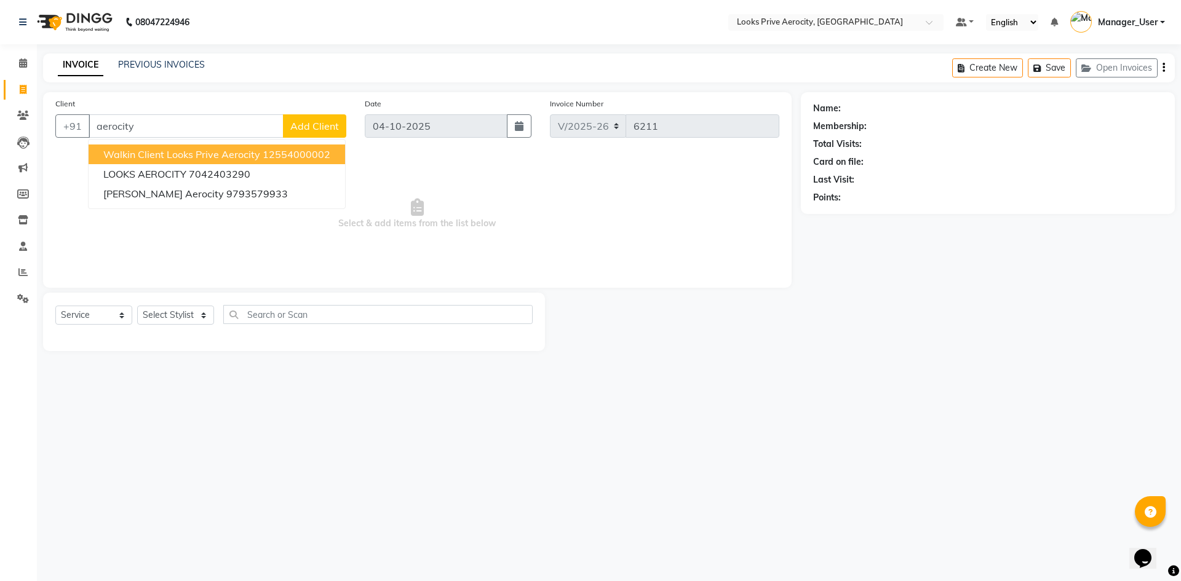
click at [117, 153] on span "Walkin Client Looks Prive Aerocity" at bounding box center [181, 154] width 157 height 12
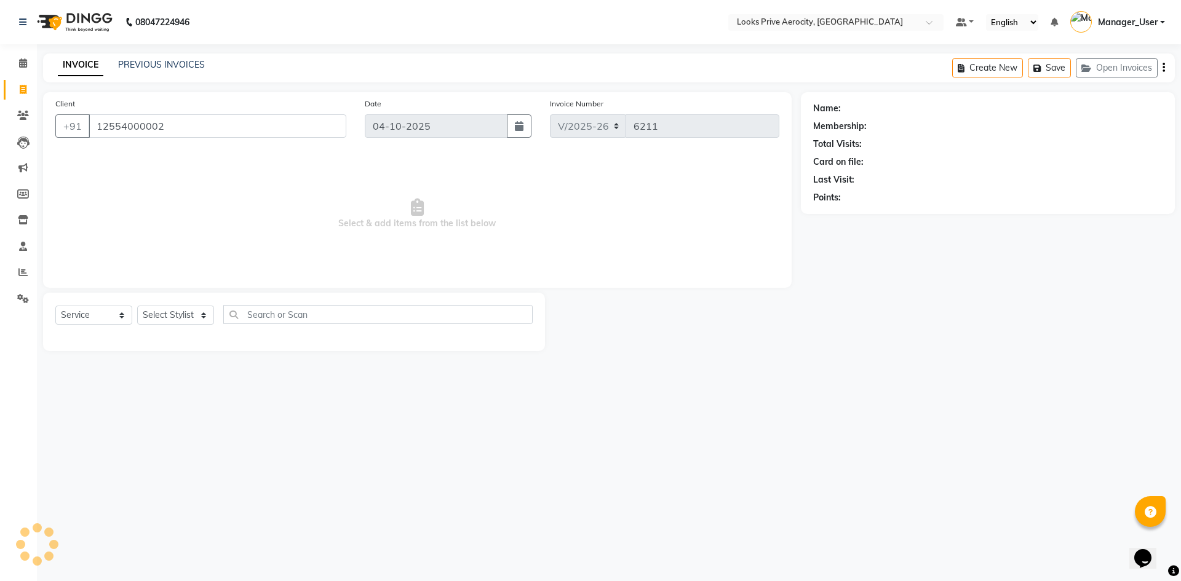
type input "12554000002"
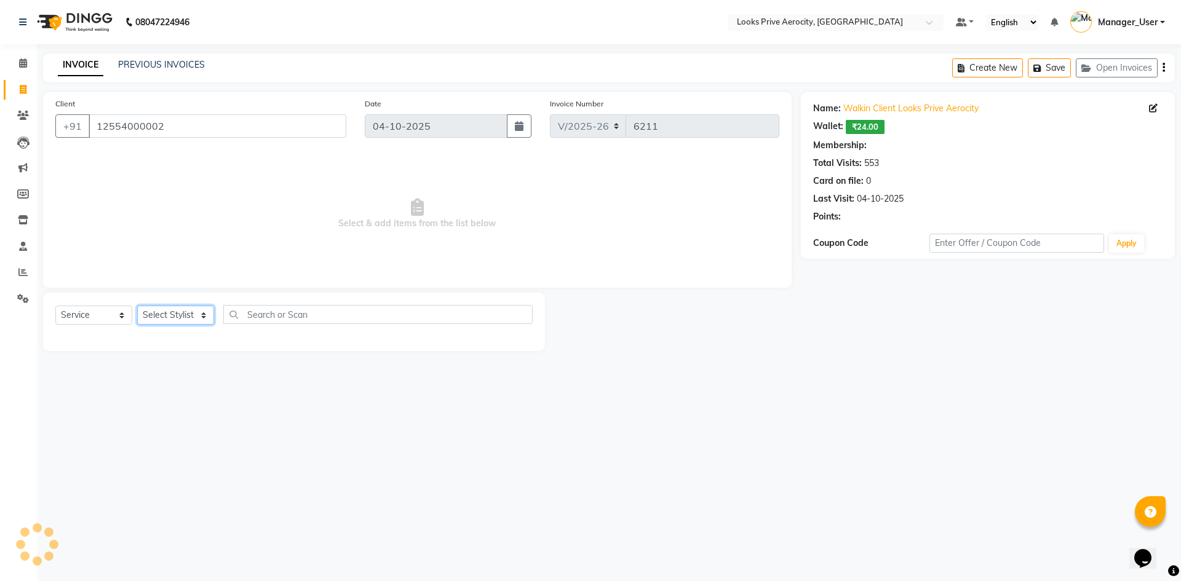
select select "1: Object"
click at [175, 311] on select "Select Stylist Aman_Barber Amit Amu Dharma [PERSON_NAME] Eric_asst [PERSON_NAME…" at bounding box center [175, 315] width 77 height 19
select select "43249"
click at [137, 306] on select "Select Stylist Aman_Barber Amit Amu Dharma [PERSON_NAME] Eric_asst [PERSON_NAME…" at bounding box center [175, 315] width 77 height 19
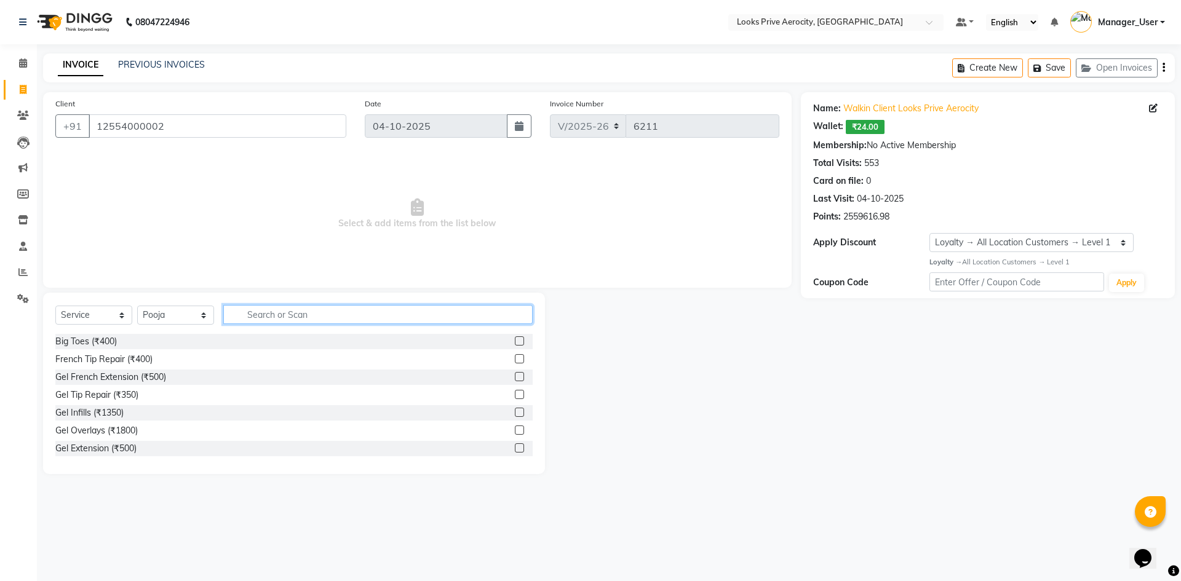
click at [296, 319] on input "text" at bounding box center [377, 314] width 309 height 19
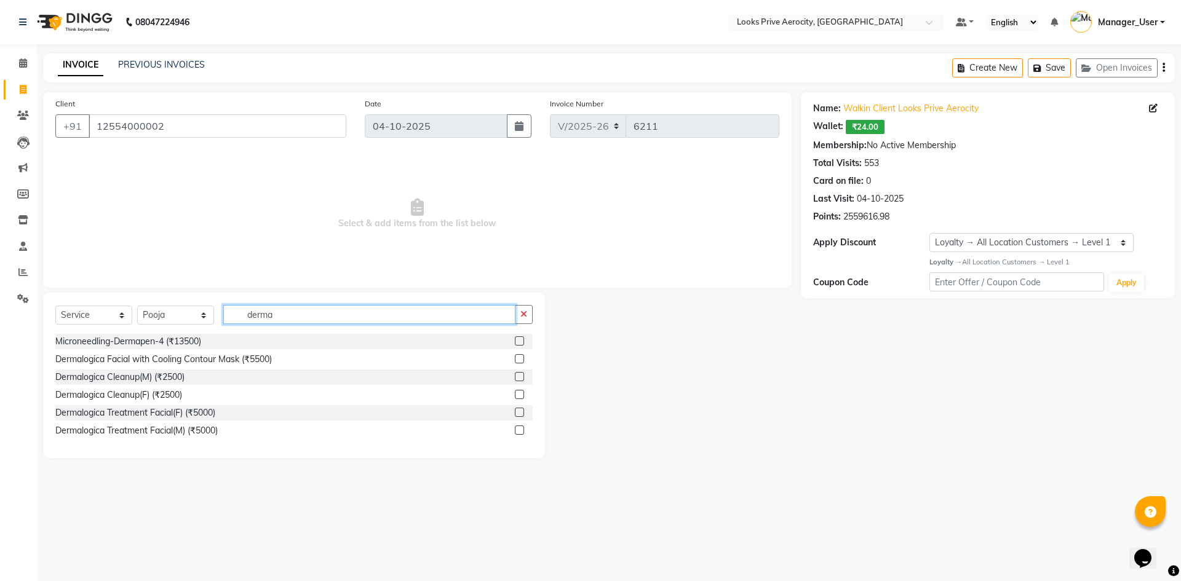
type input "derma"
click at [516, 352] on div at bounding box center [524, 359] width 18 height 15
drag, startPoint x: 520, startPoint y: 361, endPoint x: 513, endPoint y: 356, distance: 7.9
click at [513, 356] on div "Dermalogica Facial with Cooling Contour Mask (₹5500)" at bounding box center [293, 359] width 477 height 15
click at [516, 356] on label at bounding box center [519, 358] width 9 height 9
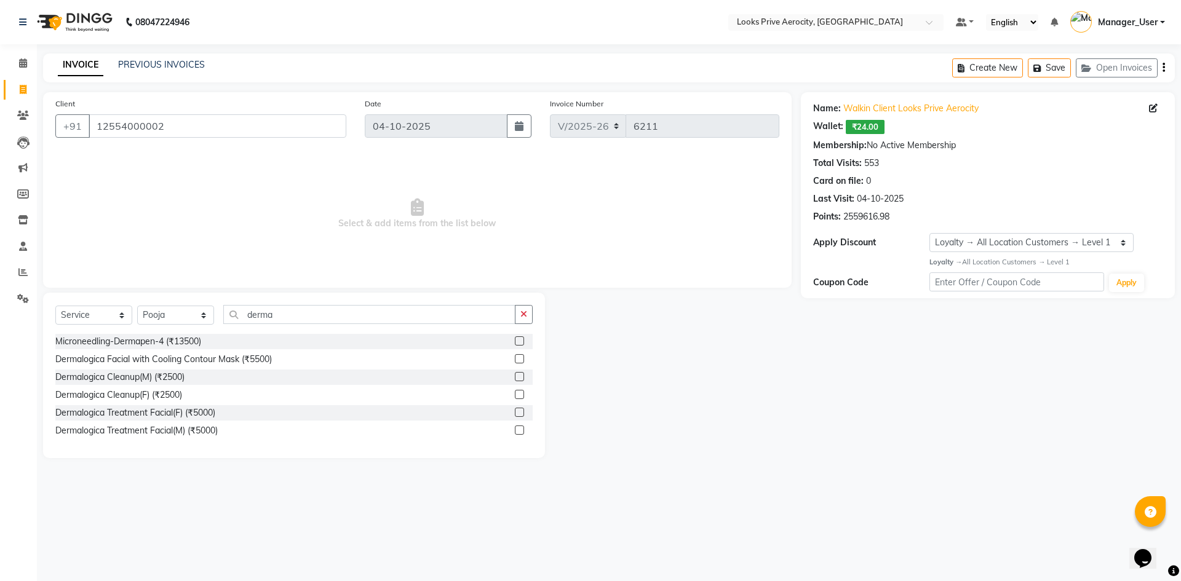
click at [516, 356] on input "checkbox" at bounding box center [519, 359] width 8 height 8
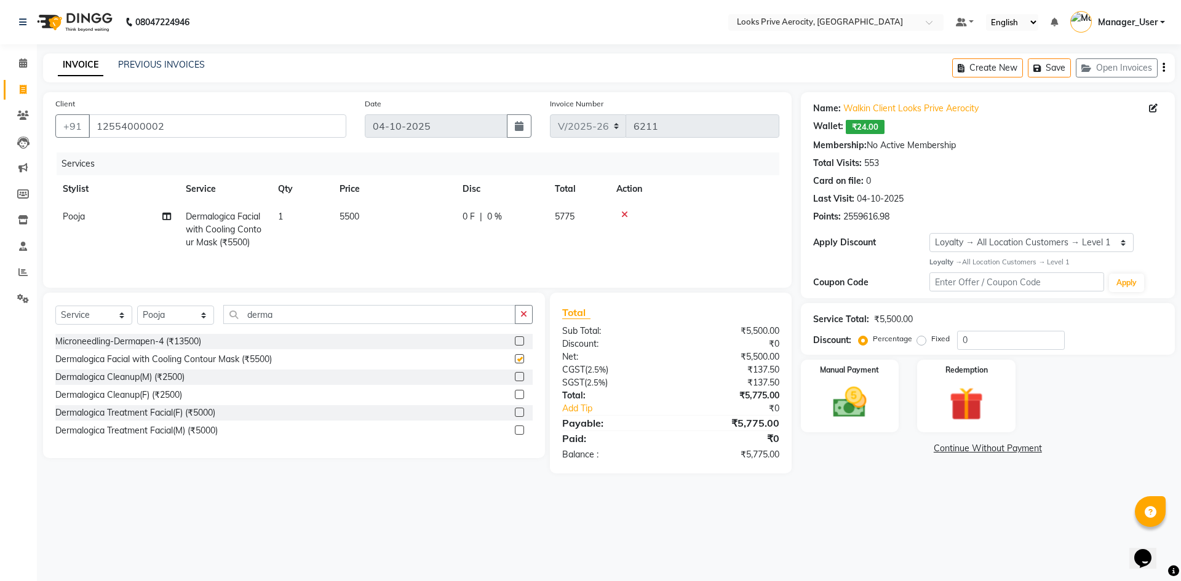
checkbox input "false"
click at [354, 231] on td "5500" at bounding box center [393, 229] width 123 height 53
select select "43249"
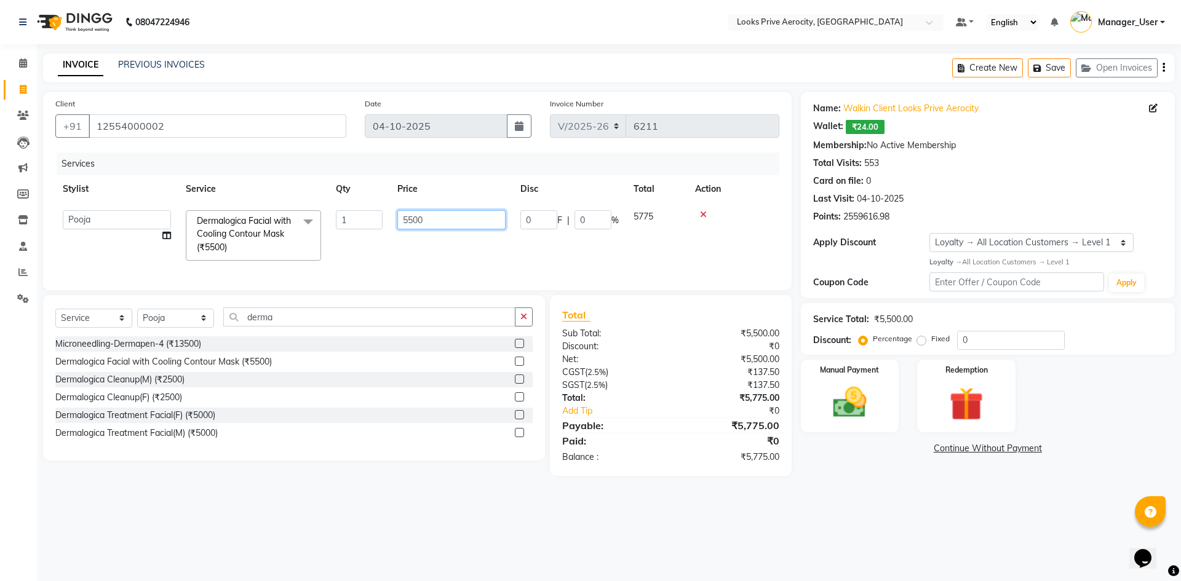
click at [408, 220] on input "5500" at bounding box center [451, 219] width 108 height 19
type input "6500"
drag, startPoint x: 414, startPoint y: 245, endPoint x: 398, endPoint y: 273, distance: 32.3
click at [413, 247] on td "6500" at bounding box center [451, 235] width 123 height 65
select select "43249"
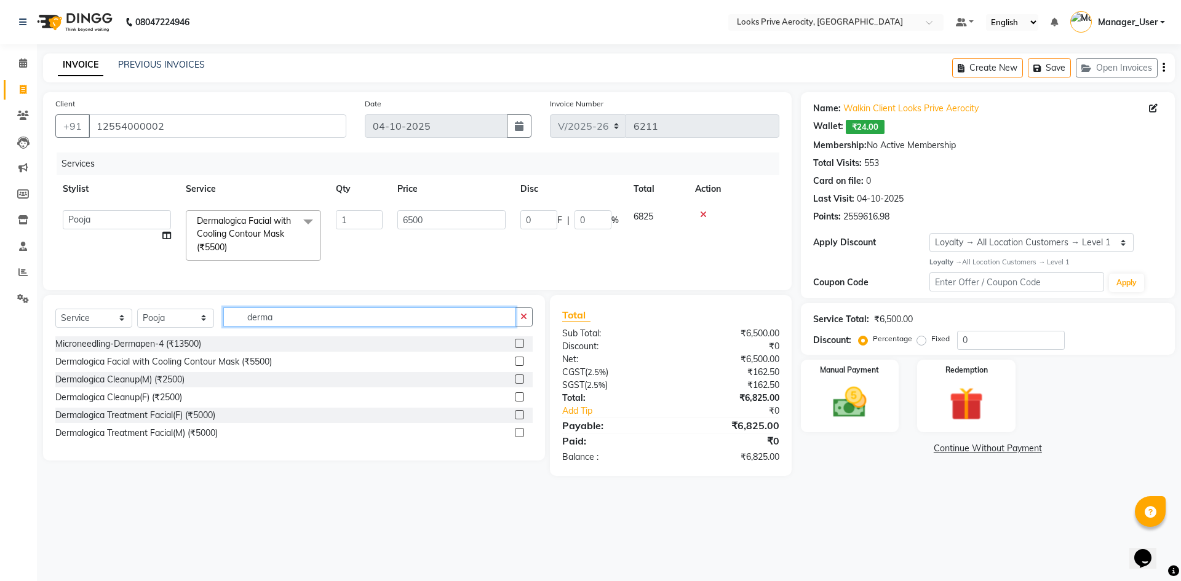
click at [317, 327] on input "derma" at bounding box center [369, 316] width 292 height 19
click at [142, 328] on select "Select Stylist Aman_Barber Amit Amu Dharma [PERSON_NAME] Eric_asst [PERSON_NAME…" at bounding box center [175, 318] width 77 height 19
select select "43240"
click at [137, 317] on select "Select Stylist Aman_Barber Amit Amu Dharma [PERSON_NAME] Eric_asst [PERSON_NAME…" at bounding box center [175, 318] width 77 height 19
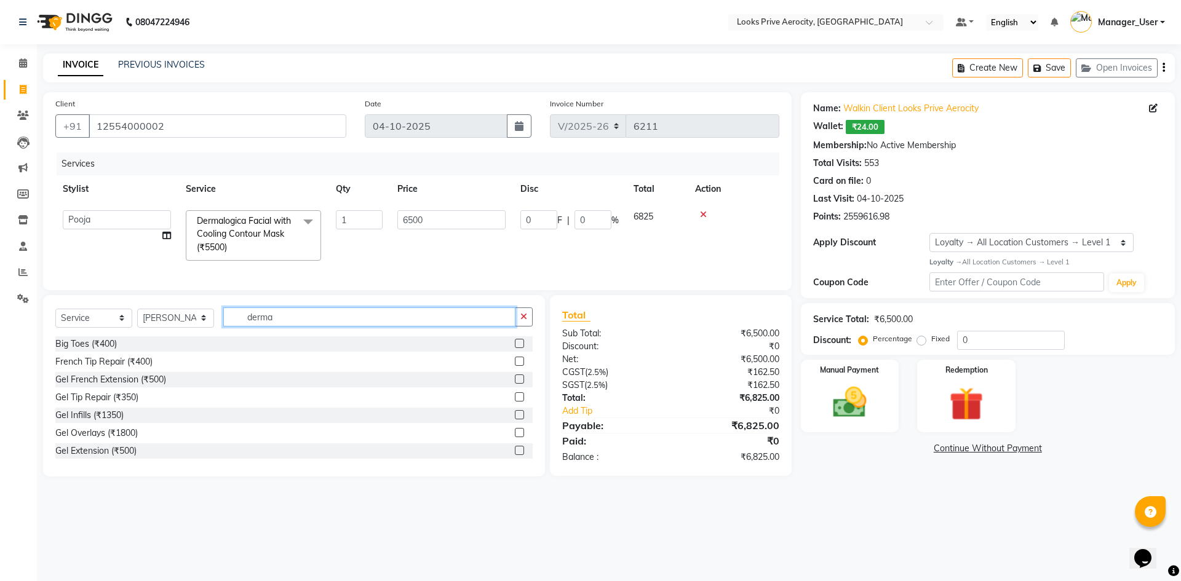
click at [275, 327] on input "derma" at bounding box center [369, 316] width 292 height 19
type input "d"
type input "aved"
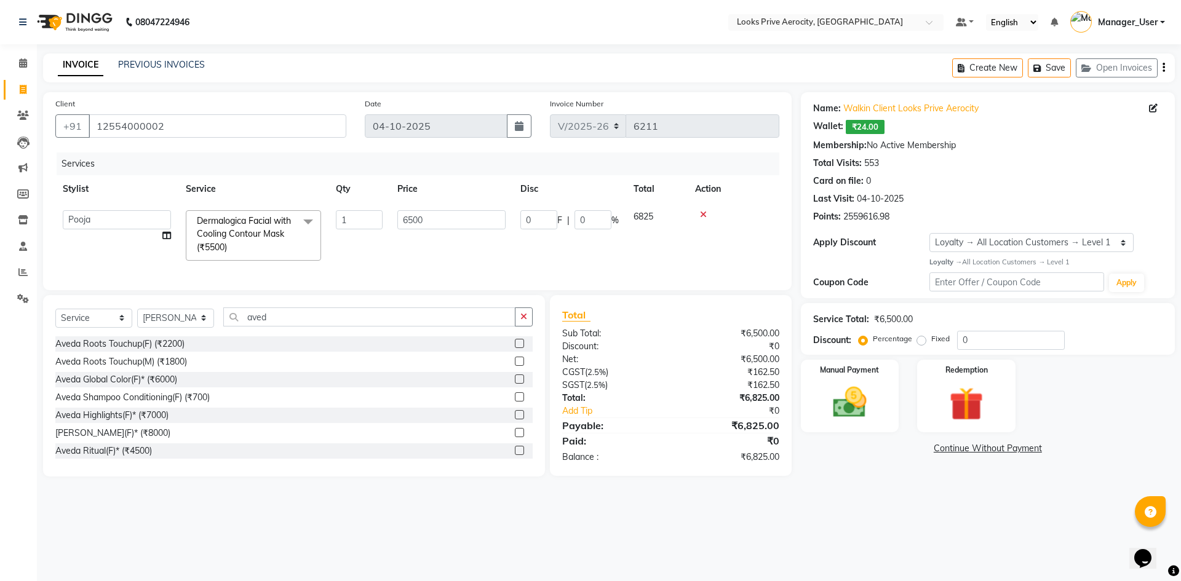
click at [515, 437] on label at bounding box center [519, 432] width 9 height 9
click at [515, 437] on input "checkbox" at bounding box center [519, 433] width 8 height 8
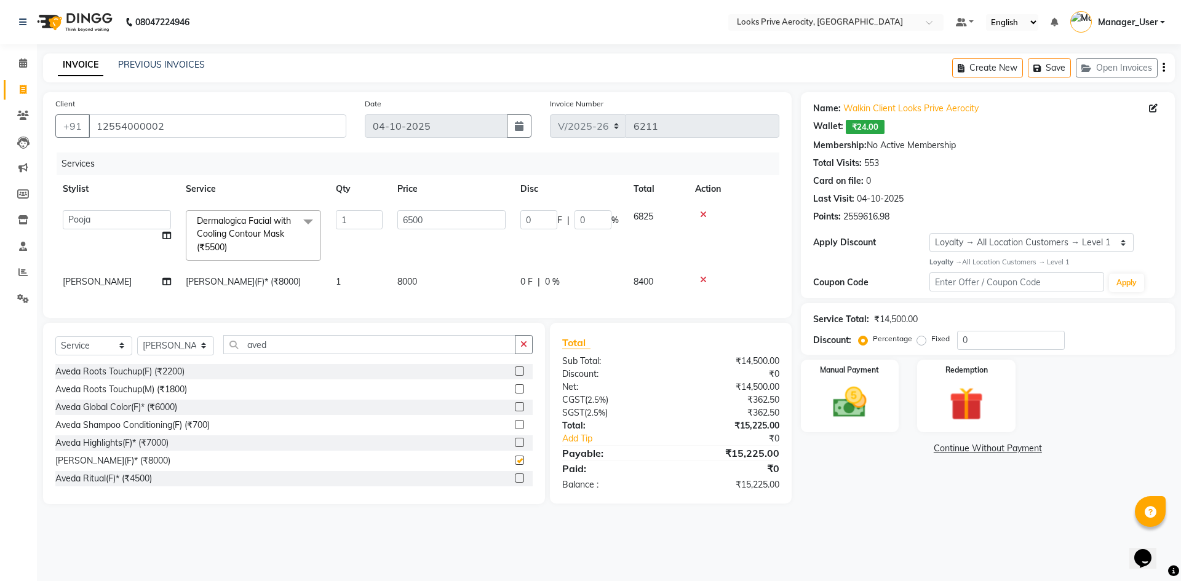
checkbox input "false"
click at [283, 348] on input "aved" at bounding box center [369, 344] width 292 height 19
type input "a"
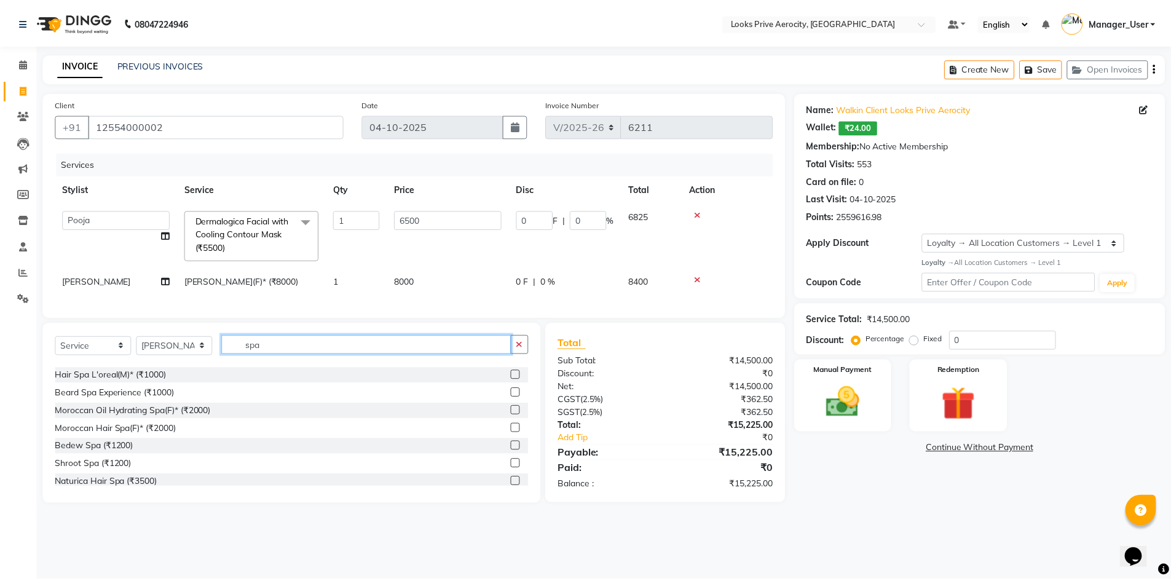
scroll to position [61, 0]
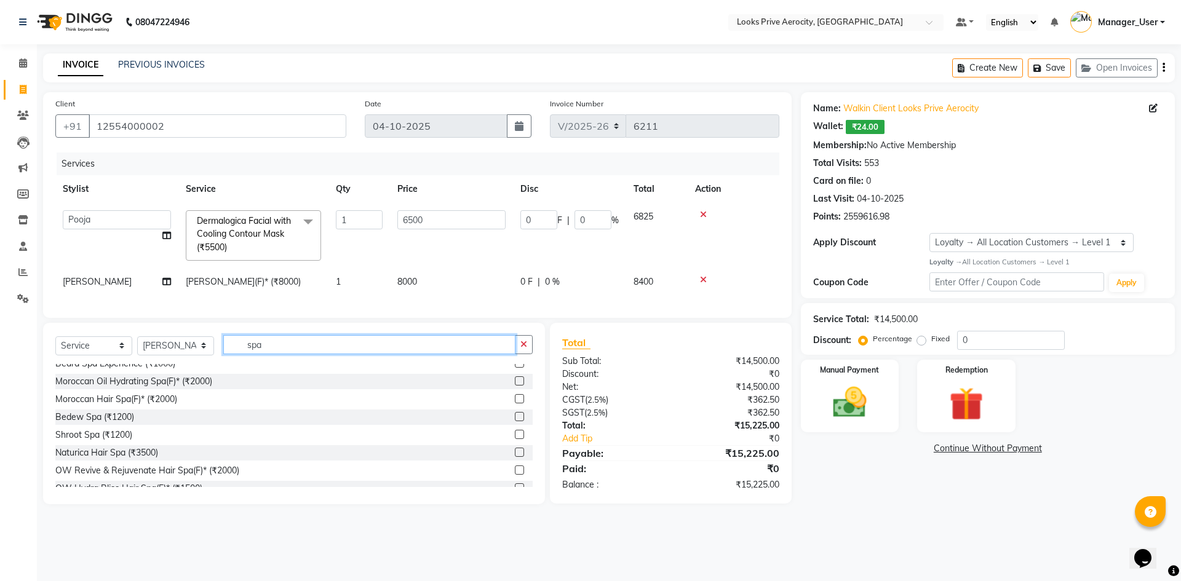
type input "spa"
click at [515, 457] on label at bounding box center [519, 452] width 9 height 9
click at [515, 457] on input "checkbox" at bounding box center [519, 453] width 8 height 8
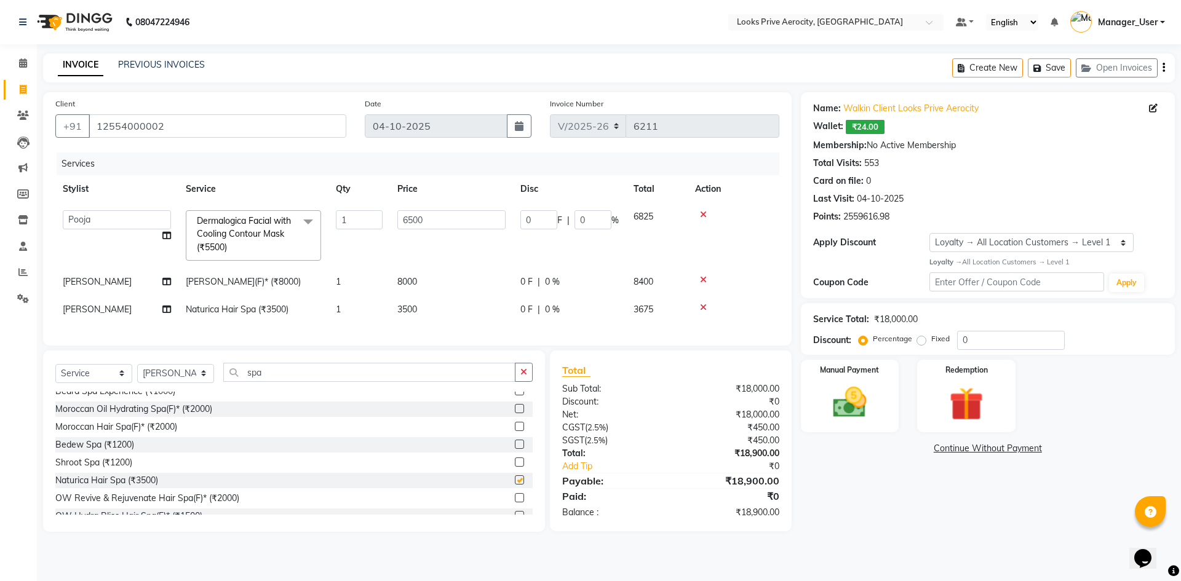
checkbox input "false"
click at [309, 382] on input "spa" at bounding box center [369, 372] width 292 height 19
type input "s"
click at [961, 338] on input "0" at bounding box center [1011, 340] width 108 height 19
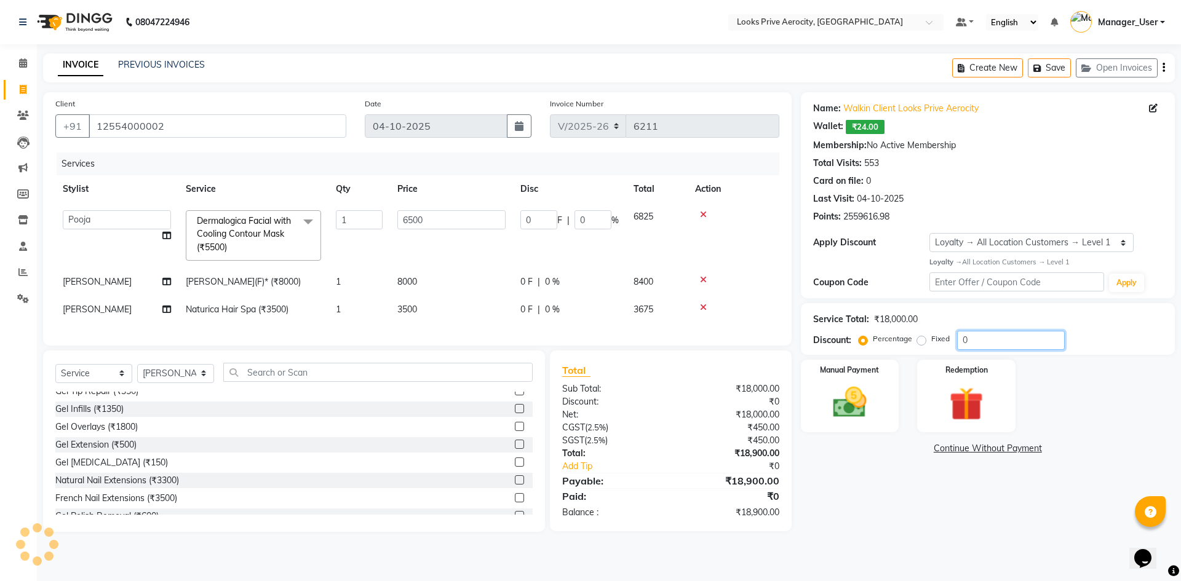
type input "20"
type input "1300"
type input "20"
click at [871, 403] on img at bounding box center [849, 402] width 57 height 41
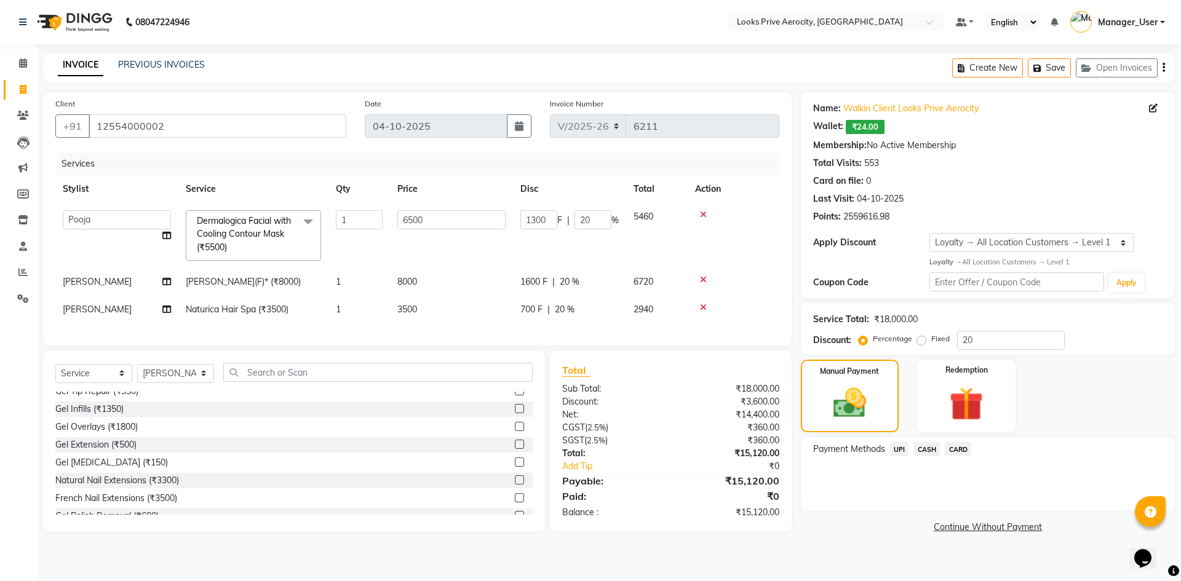
click at [963, 452] on span "CARD" at bounding box center [958, 449] width 26 height 14
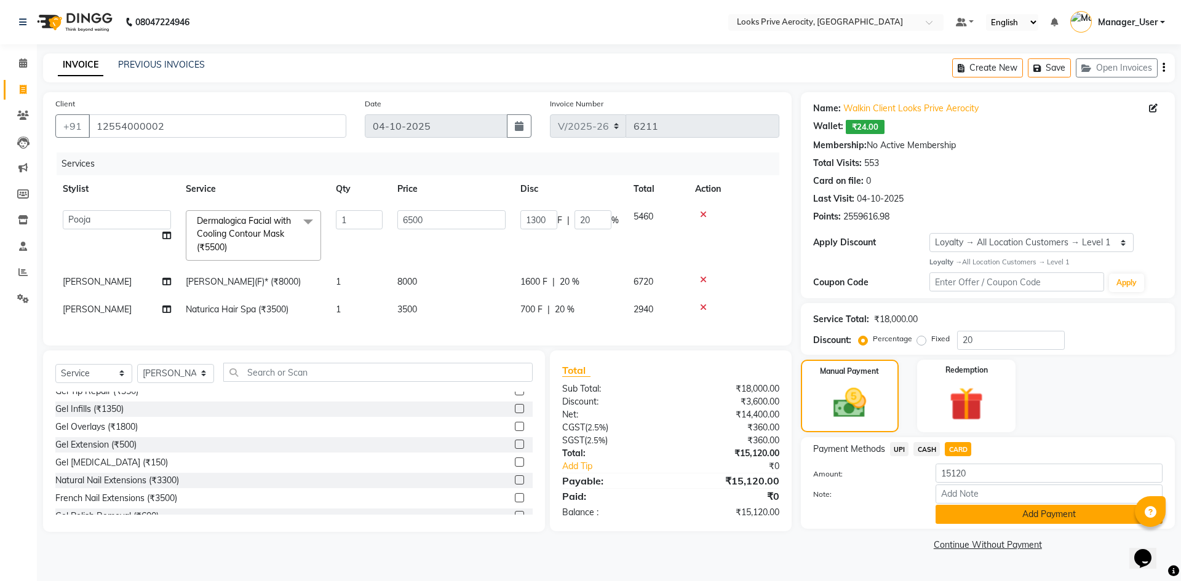
click at [990, 515] on button "Add Payment" at bounding box center [1048, 514] width 227 height 19
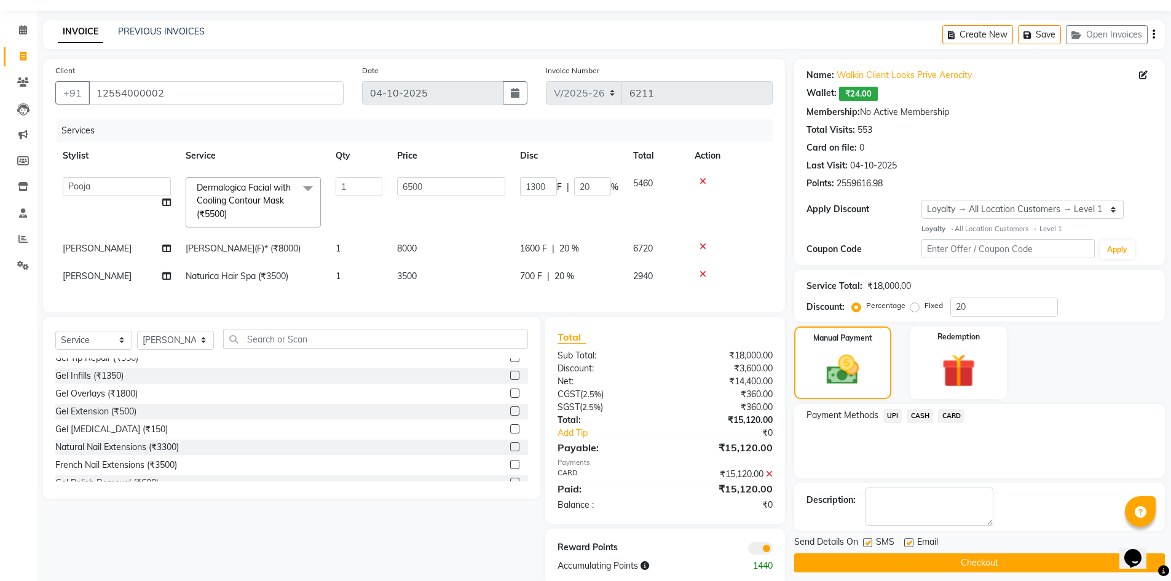
scroll to position [65, 0]
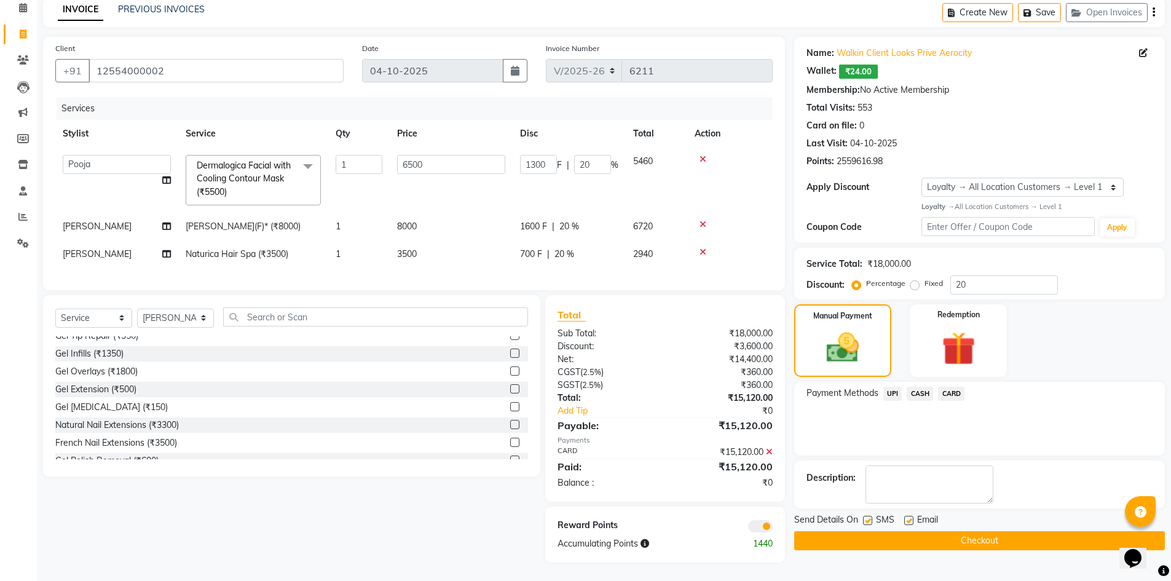
click at [868, 516] on label at bounding box center [867, 520] width 9 height 9
click at [868, 517] on input "checkbox" at bounding box center [867, 521] width 8 height 8
checkbox input "false"
click at [874, 533] on button "Checkout" at bounding box center [979, 540] width 371 height 19
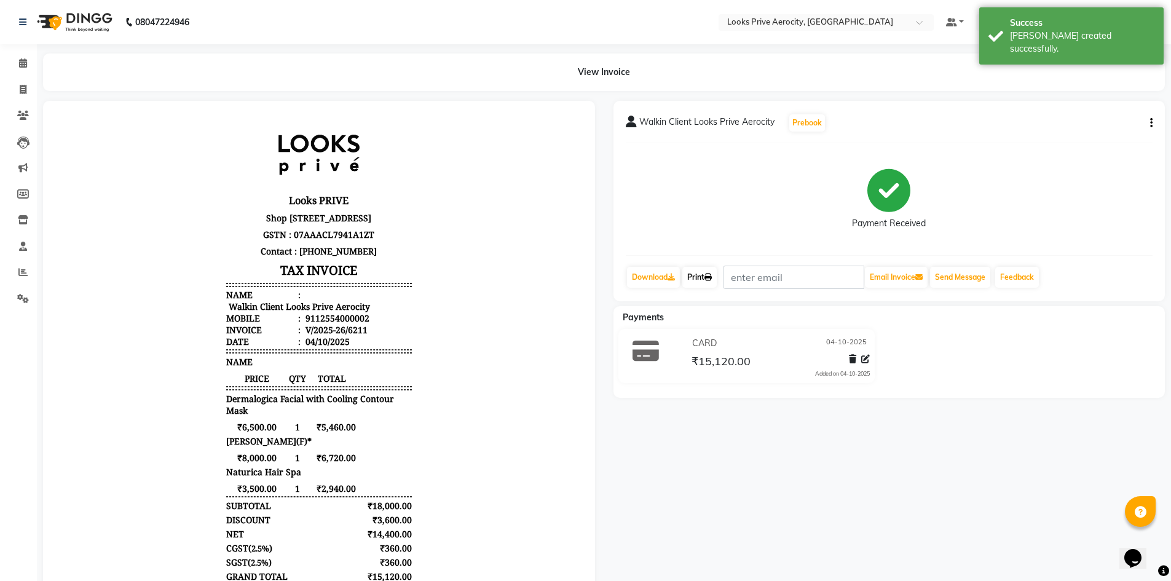
click at [707, 287] on link "Print" at bounding box center [700, 277] width 34 height 21
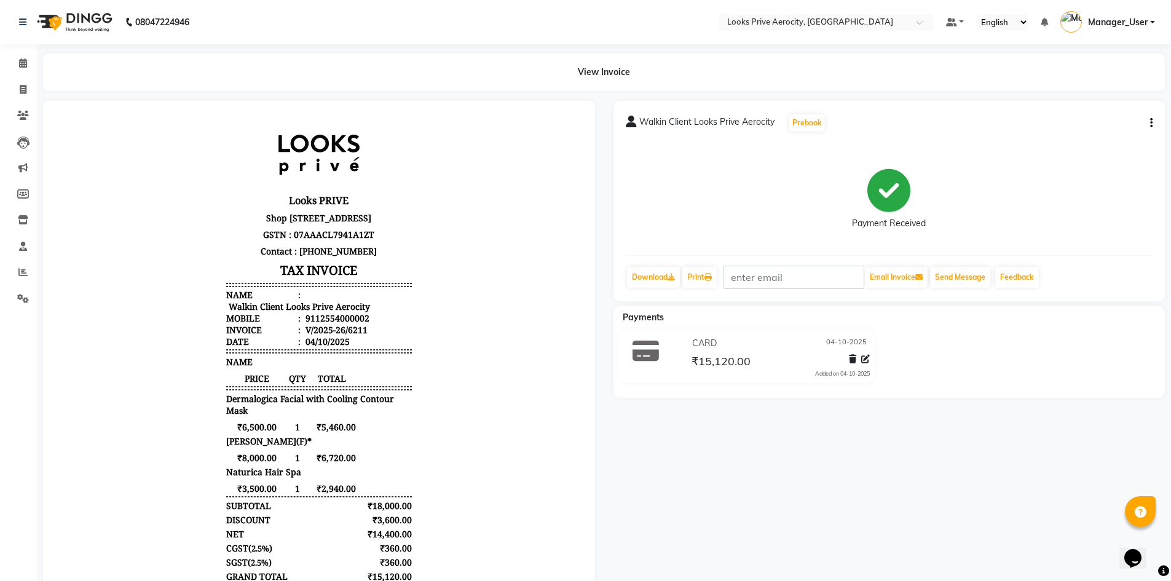
drag, startPoint x: 1005, startPoint y: 225, endPoint x: 1002, endPoint y: 363, distance: 138.4
drag, startPoint x: 1002, startPoint y: 363, endPoint x: 19, endPoint y: 90, distance: 1020.0
click at [20, 90] on icon at bounding box center [23, 89] width 7 height 9
select select "service"
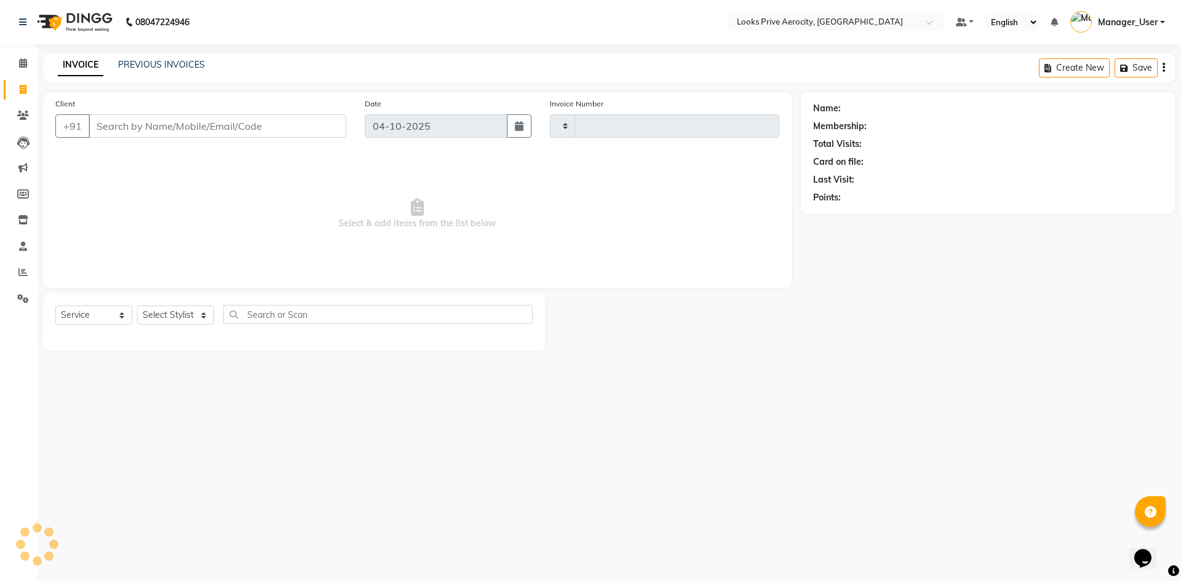
type input "6212"
select select "5913"
drag, startPoint x: 1180, startPoint y: 582, endPoint x: 1180, endPoint y: 610, distance: 27.7
drag, startPoint x: 1180, startPoint y: 610, endPoint x: 838, endPoint y: 213, distance: 524.5
click at [838, 213] on div "Name: Membership: Total Visits: Card on file: Last Visit: Points:" at bounding box center [988, 153] width 374 height 122
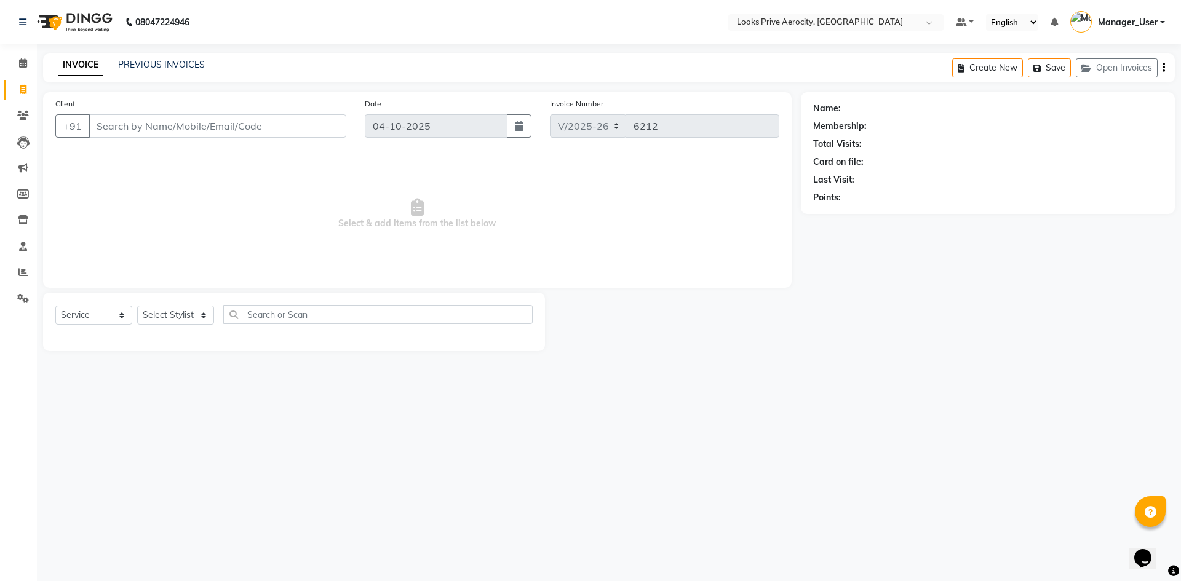
click at [23, 80] on link "Invoice" at bounding box center [19, 90] width 30 height 20
select select "service"
type input "6212"
select select "5913"
click at [20, 273] on icon at bounding box center [22, 271] width 9 height 9
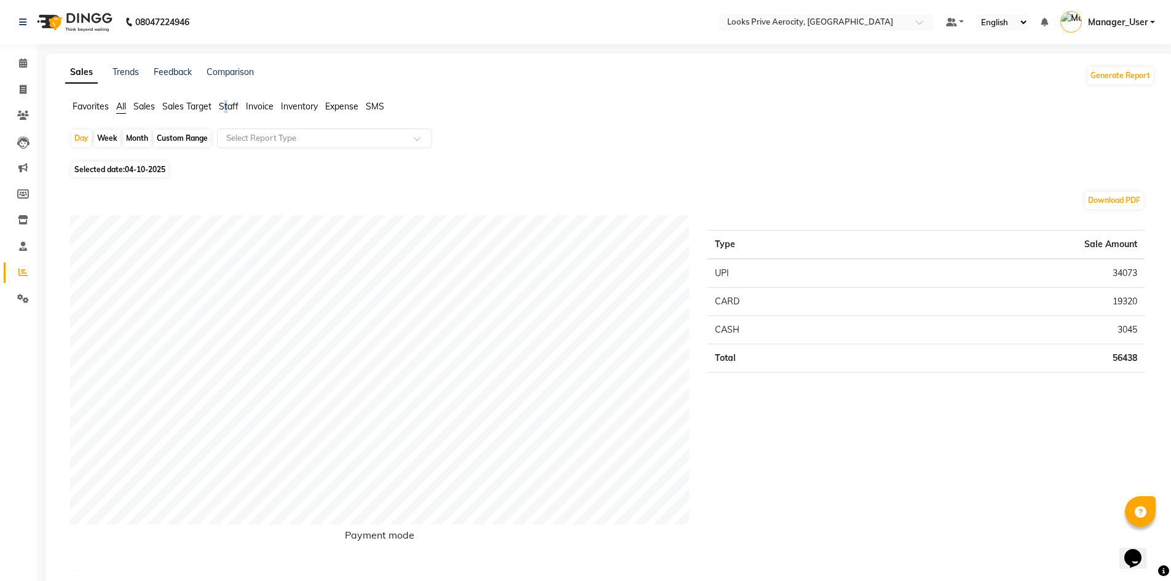
click at [227, 105] on span "Staff" at bounding box center [229, 106] width 20 height 11
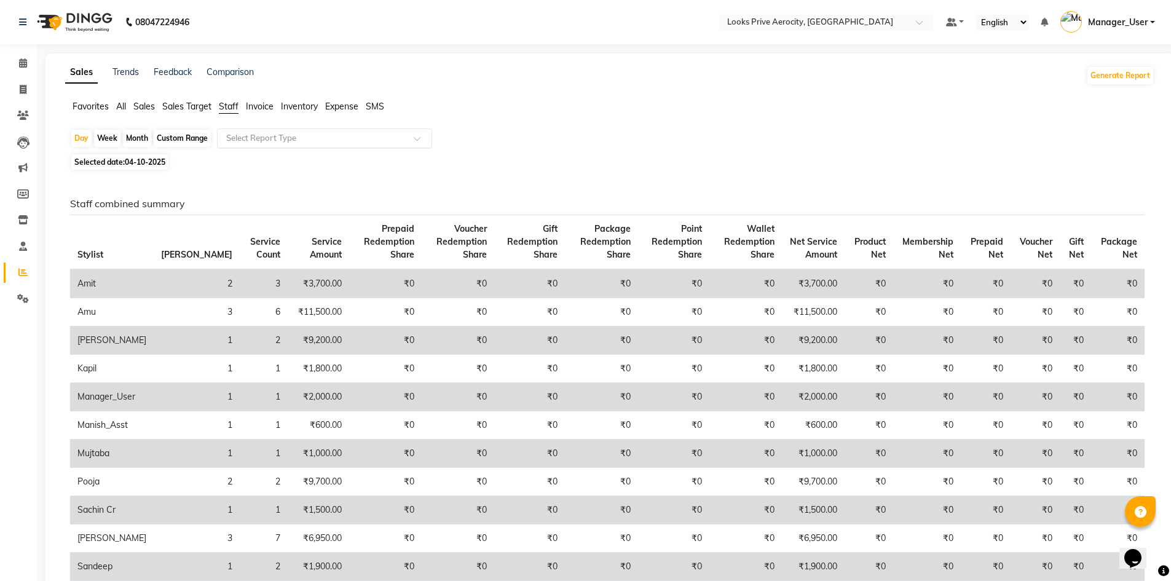
click at [280, 143] on input "text" at bounding box center [312, 138] width 177 height 12
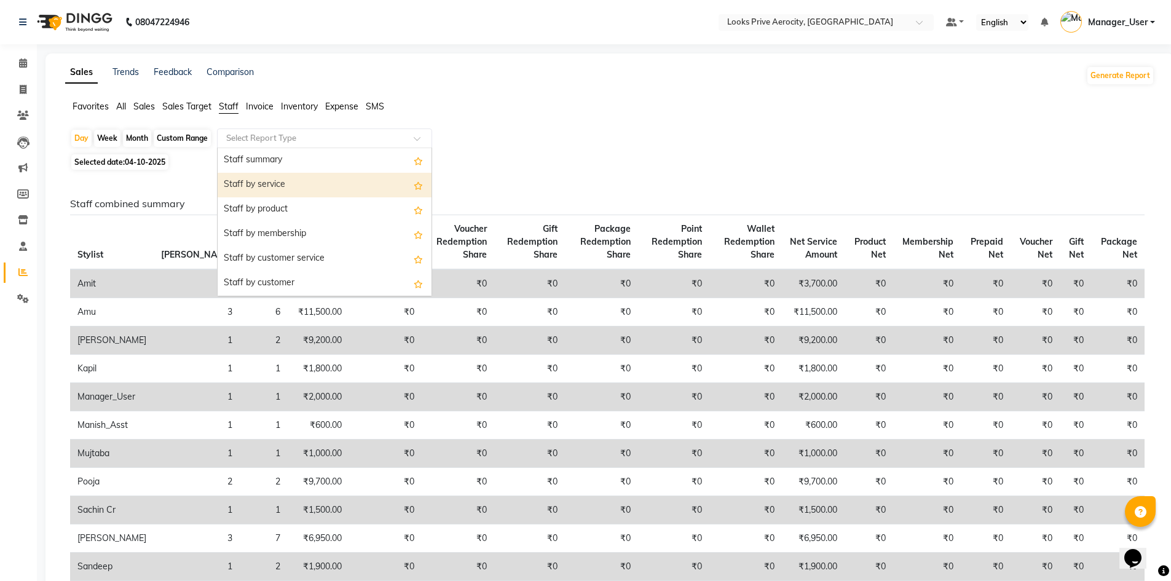
click at [299, 191] on div "Staff by service" at bounding box center [325, 185] width 214 height 25
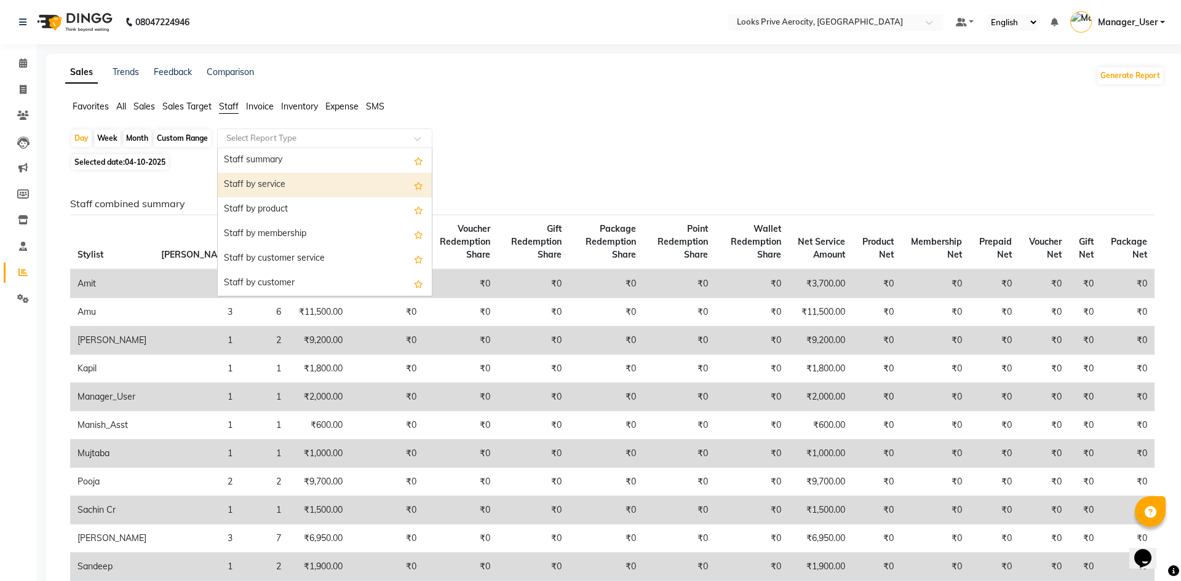
select select "full_report"
select select "csv"
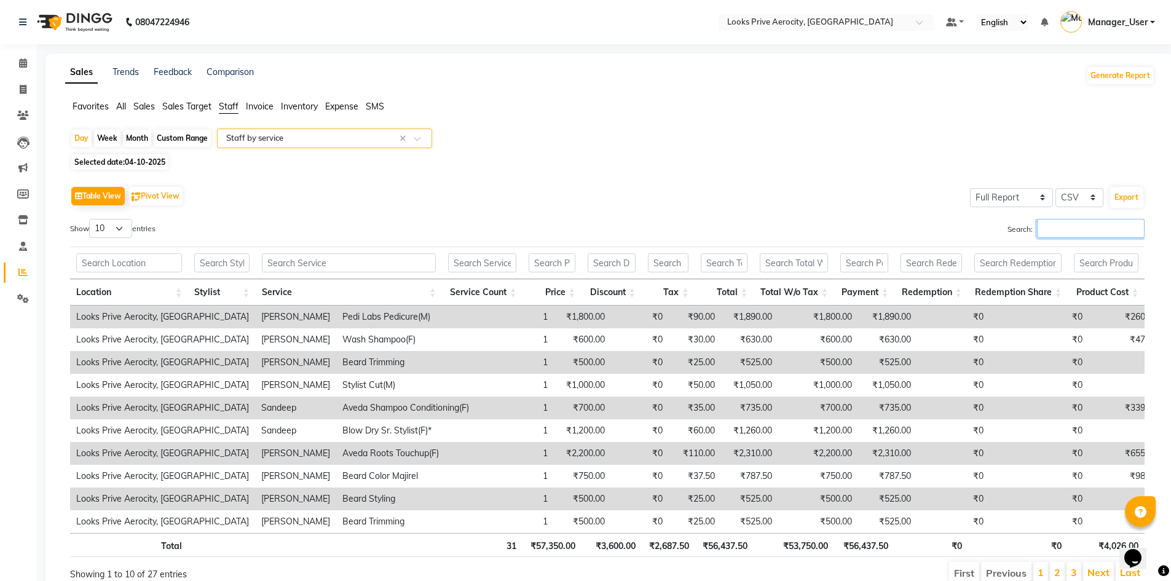
click at [1106, 223] on input "Search:" at bounding box center [1091, 228] width 108 height 19
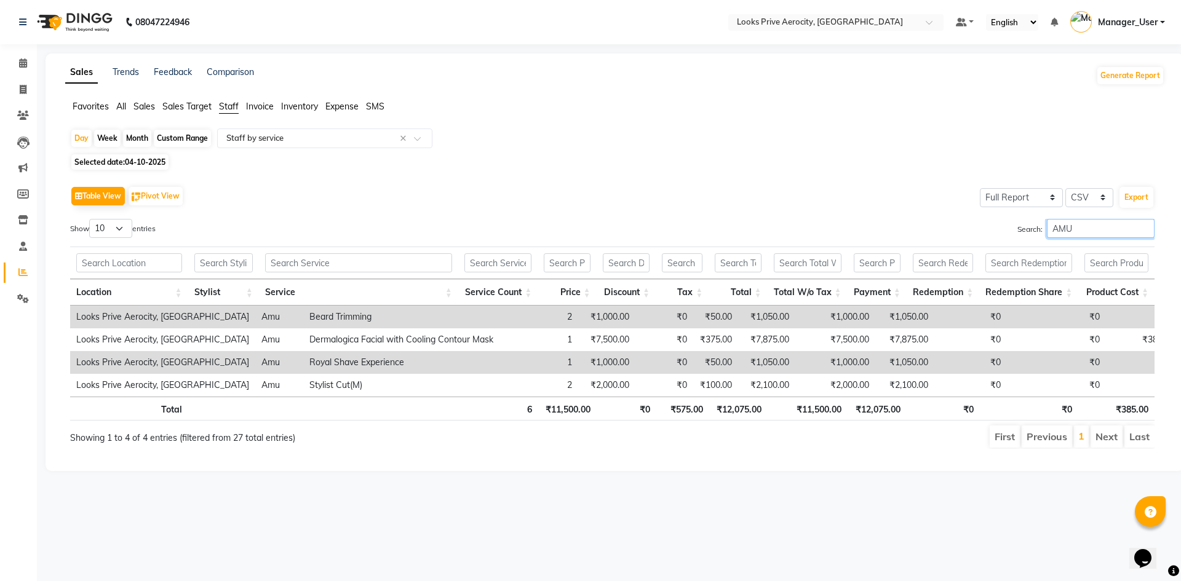
type input "AMU"
click at [26, 266] on span at bounding box center [23, 273] width 22 height 14
click at [21, 91] on icon at bounding box center [23, 89] width 7 height 9
select select "service"
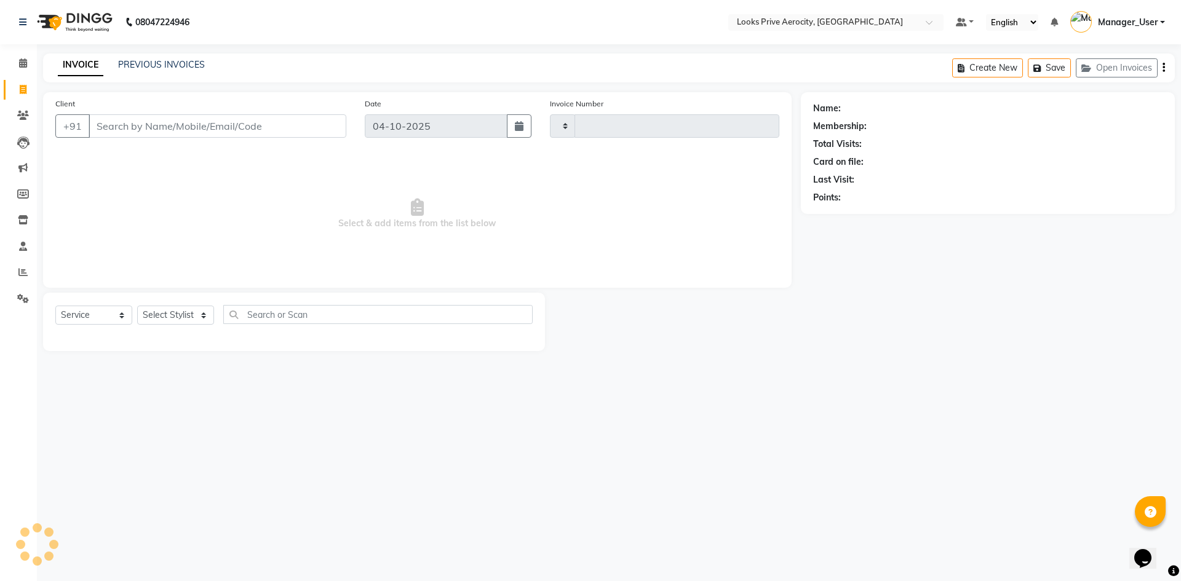
type input "6212"
select select "5913"
click at [23, 269] on icon at bounding box center [22, 271] width 9 height 9
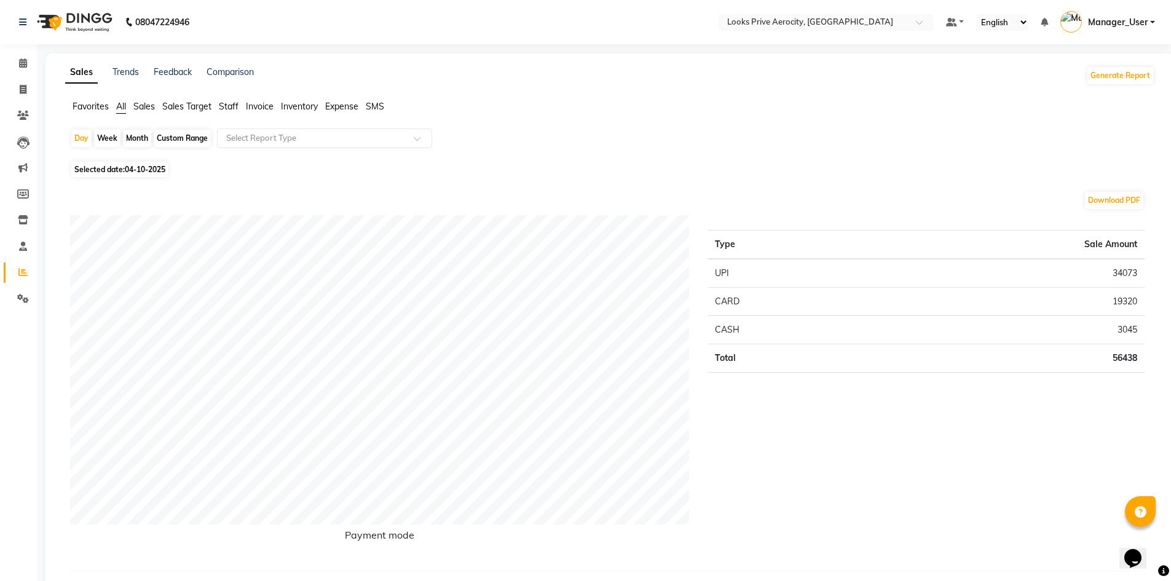
click at [237, 104] on span "Staff" at bounding box center [229, 106] width 20 height 11
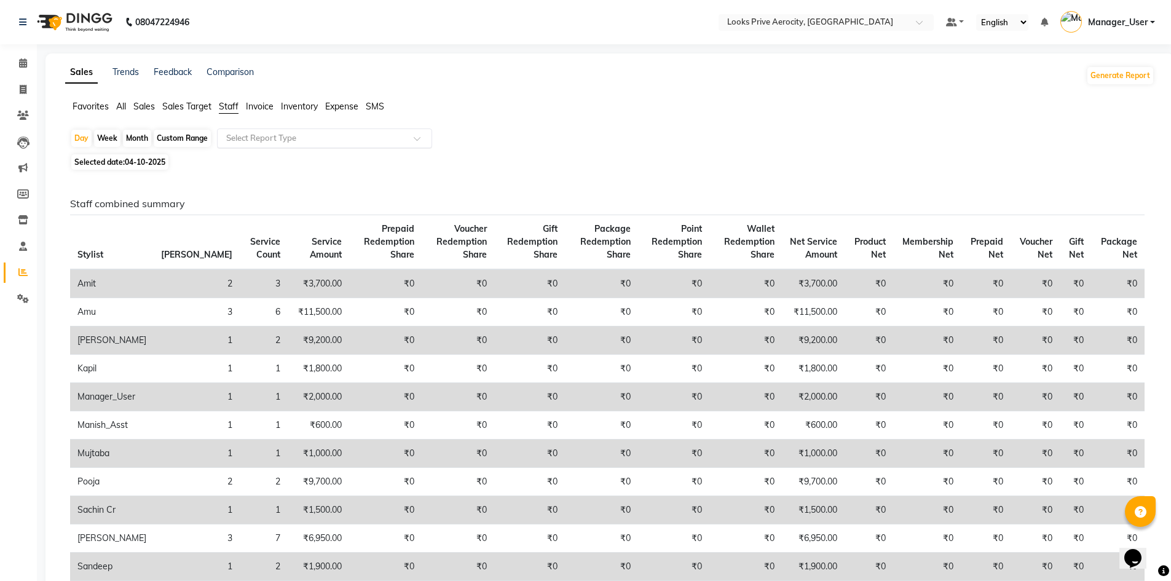
click at [258, 140] on input "text" at bounding box center [312, 138] width 177 height 12
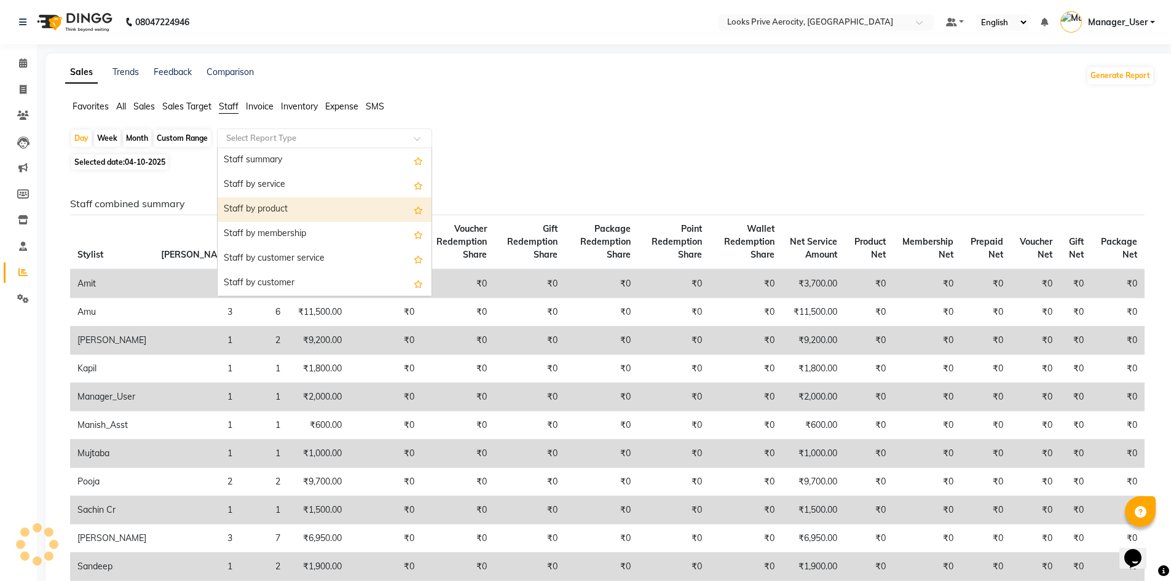
click at [263, 205] on div "Staff by product" at bounding box center [325, 209] width 214 height 25
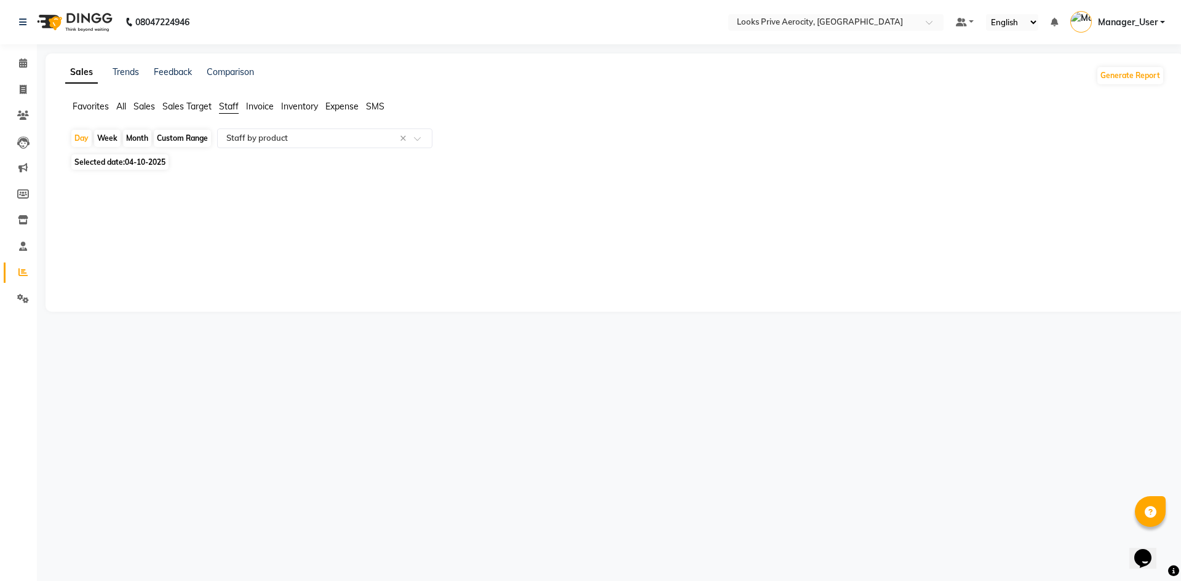
click at [280, 148] on div "Day Week Month Custom Range Select Report Type × Staff by product ×" at bounding box center [614, 140] width 1089 height 22
click at [272, 135] on input "text" at bounding box center [312, 138] width 177 height 12
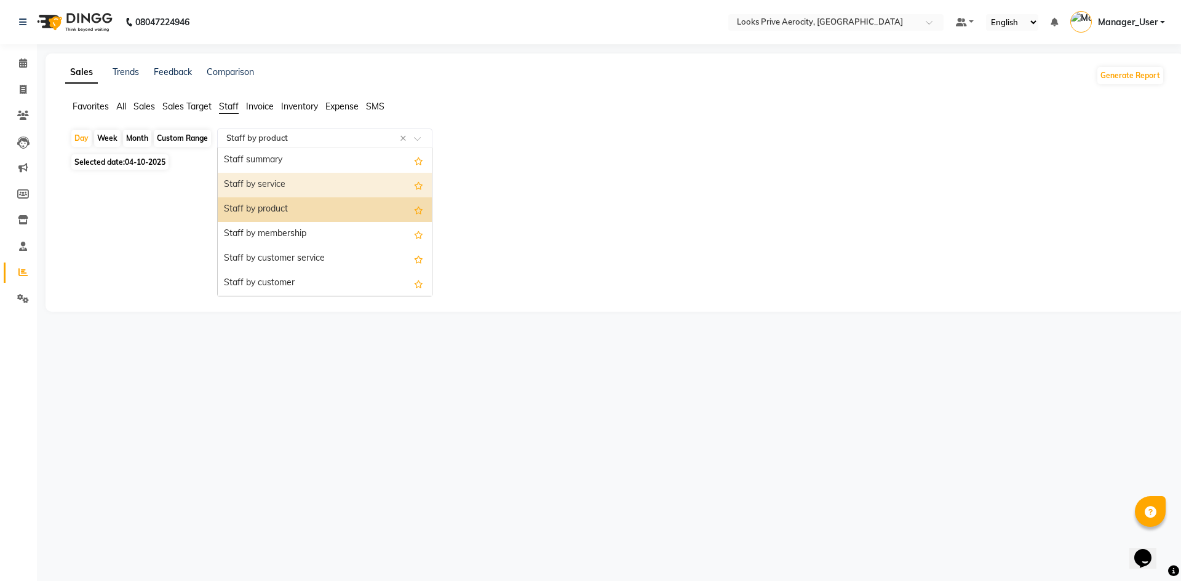
click at [268, 184] on div "Staff by service" at bounding box center [325, 185] width 214 height 25
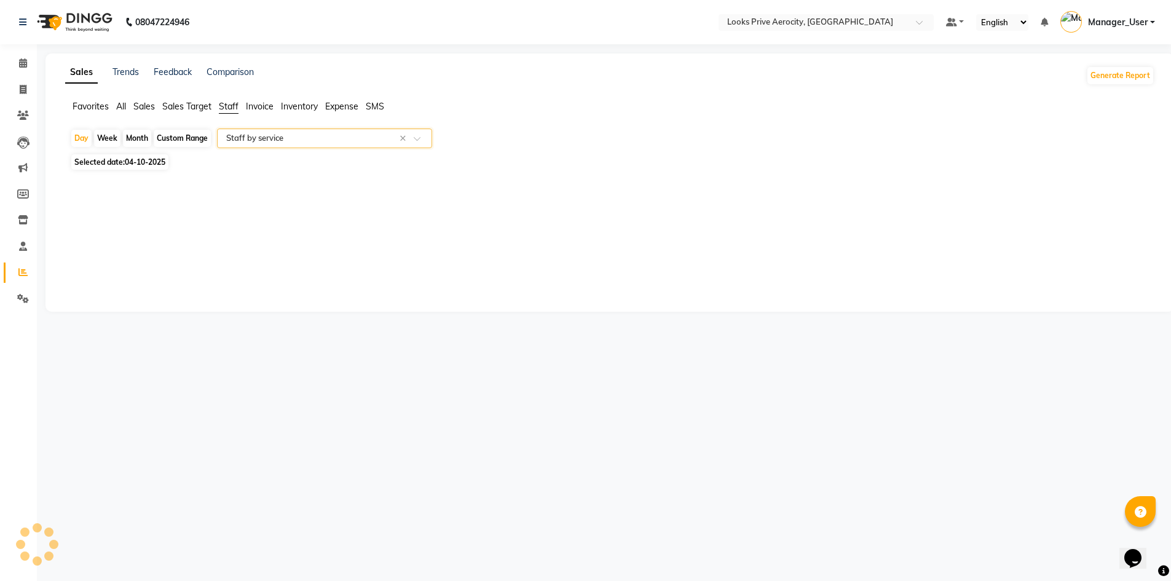
select select "full_report"
select select "csv"
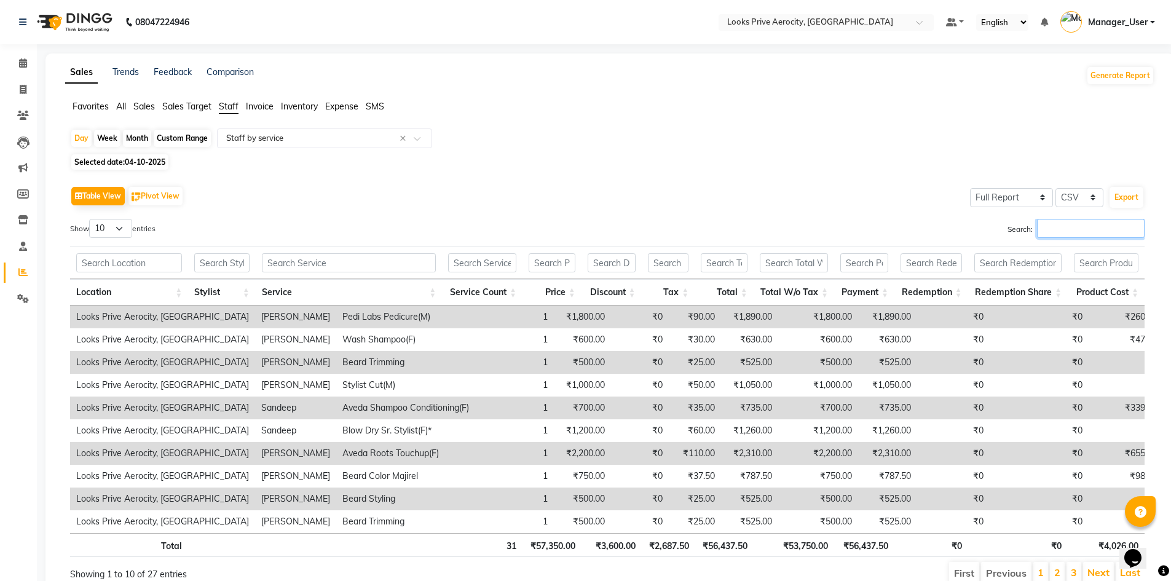
click at [1077, 232] on input "Search:" at bounding box center [1091, 228] width 108 height 19
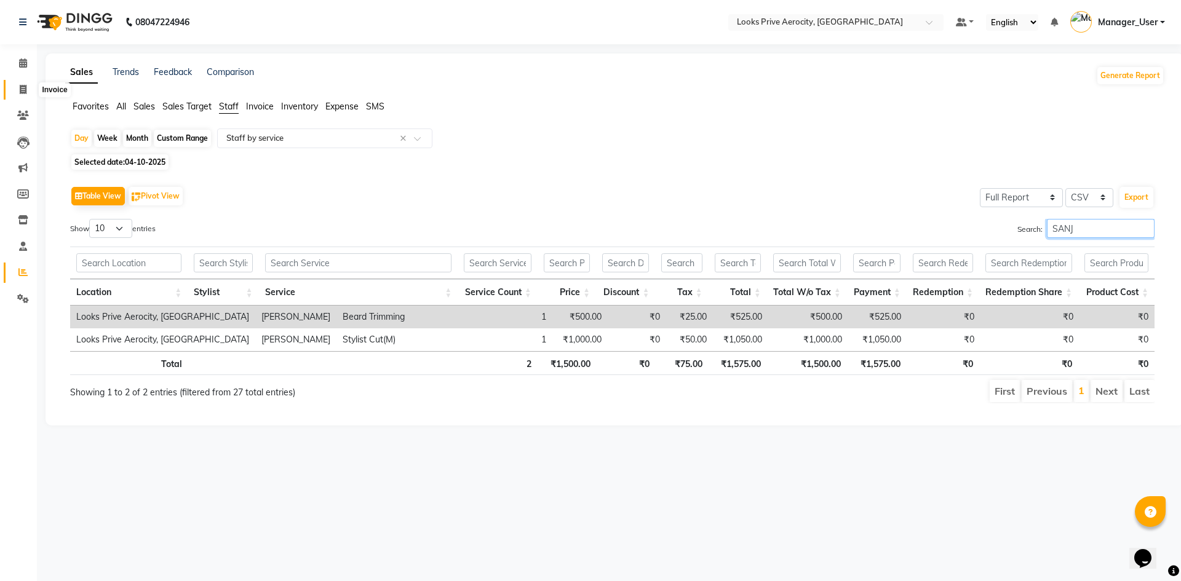
type input "SANJ"
drag, startPoint x: 15, startPoint y: 85, endPoint x: 34, endPoint y: 91, distance: 20.0
click at [15, 85] on span at bounding box center [23, 90] width 22 height 14
select select "service"
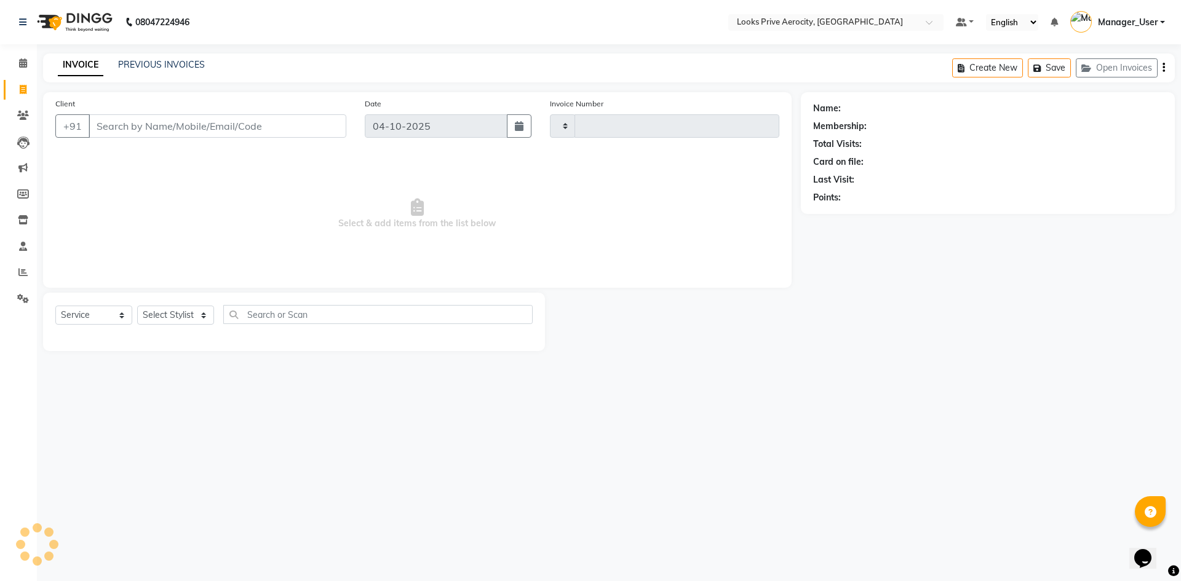
click at [100, 129] on input "Client" at bounding box center [218, 125] width 258 height 23
type input "6212"
select select "5913"
type input "9820514480"
select select "1: Object"
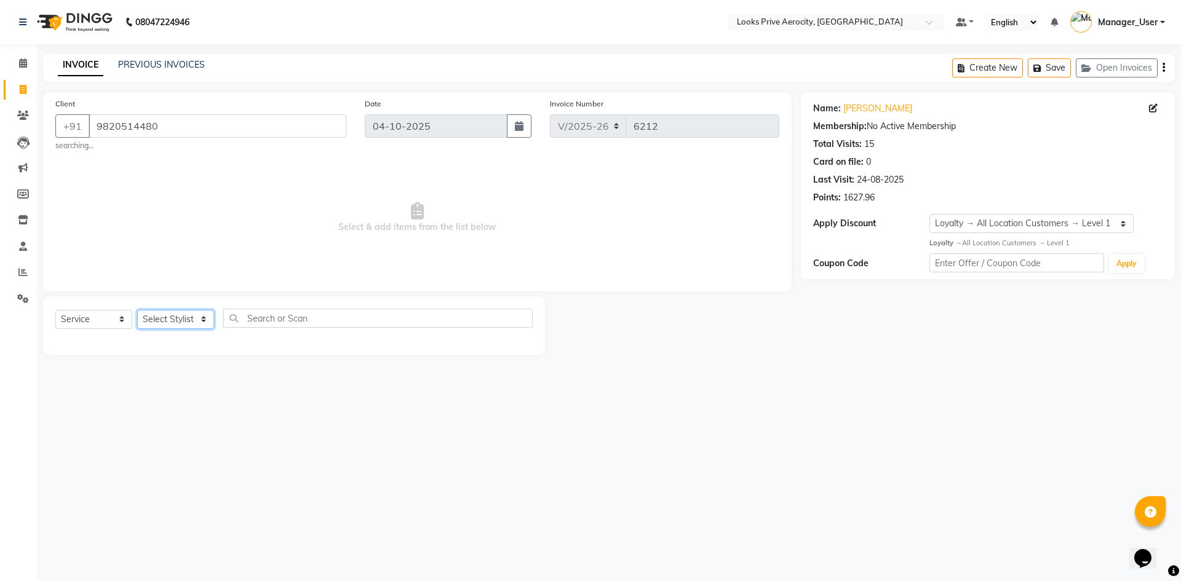
click at [189, 320] on select "Select Stylist Aman_Barber Amit Amu Dharma [PERSON_NAME] Eric_asst [PERSON_NAME…" at bounding box center [175, 319] width 77 height 19
select select "43240"
click at [137, 310] on select "Select Stylist Aman_Barber Amit Amu Dharma [PERSON_NAME] Eric_asst [PERSON_NAME…" at bounding box center [175, 319] width 77 height 19
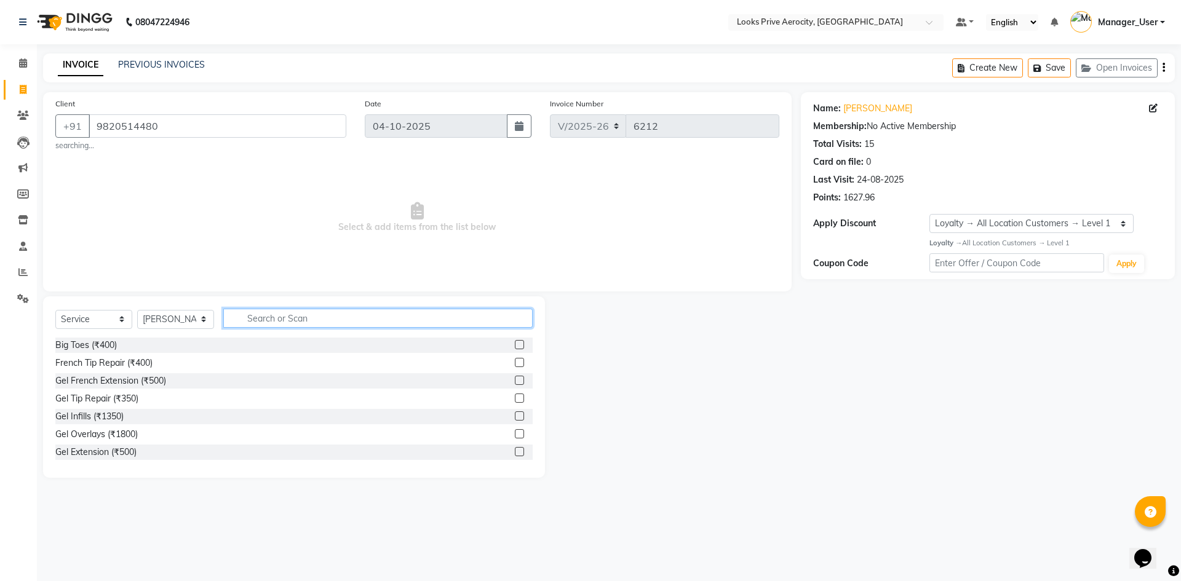
click at [274, 325] on input "text" at bounding box center [377, 318] width 309 height 19
type input "ROOTS"
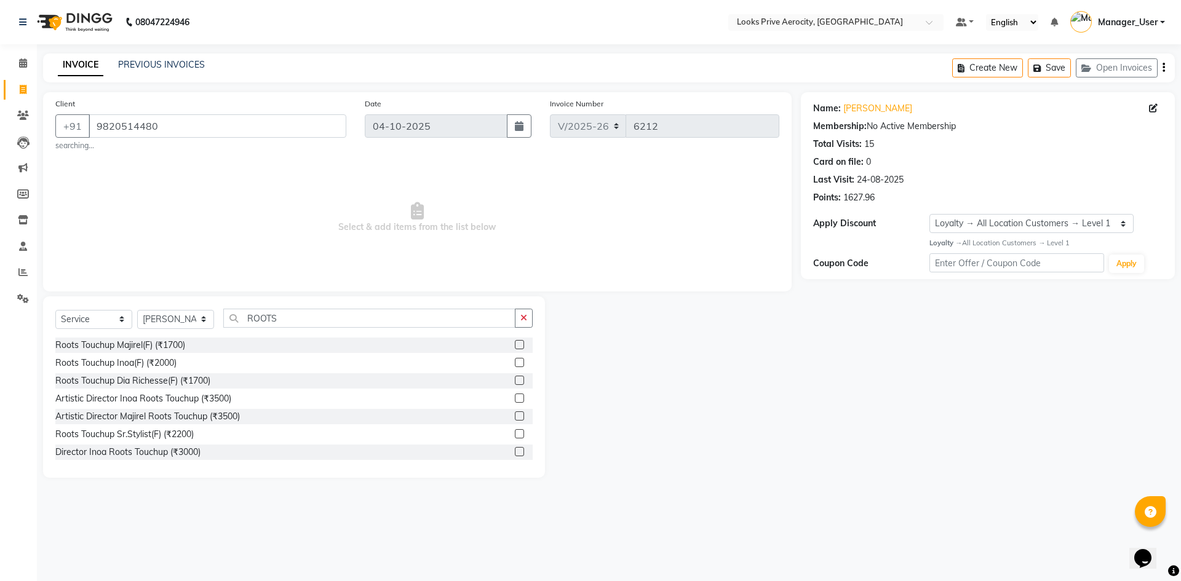
click at [515, 343] on label at bounding box center [519, 344] width 9 height 9
click at [515, 343] on input "checkbox" at bounding box center [519, 345] width 8 height 8
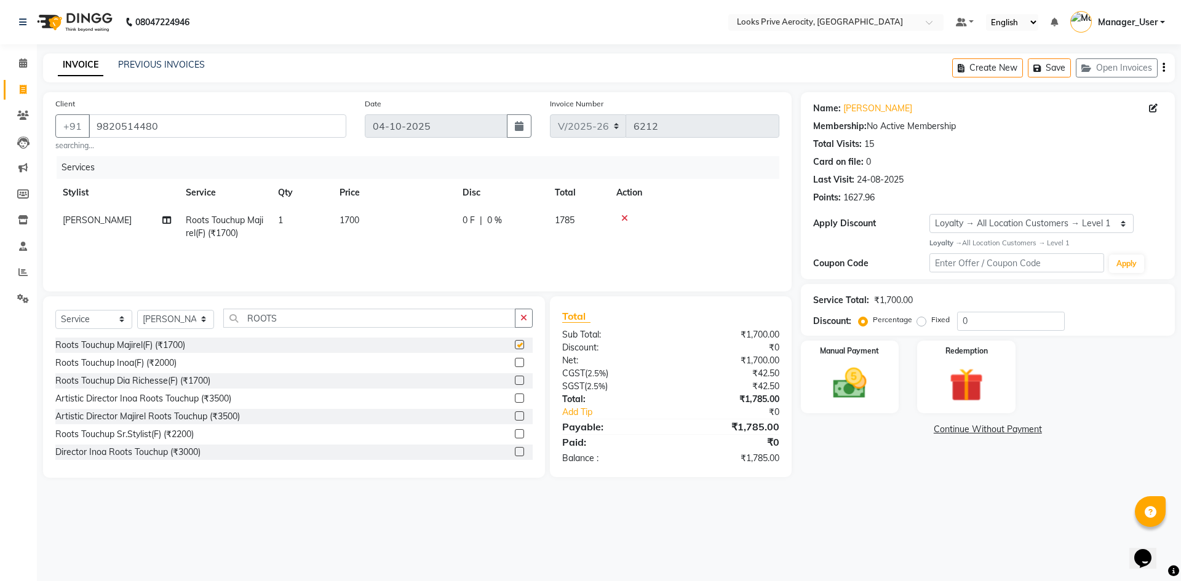
checkbox input "false"
drag, startPoint x: 341, startPoint y: 319, endPoint x: 231, endPoint y: 303, distance: 110.7
click at [231, 303] on div "Select Service Product Membership Package Voucher Prepaid Gift Card Select Styl…" at bounding box center [294, 386] width 502 height 181
type input "FOOT"
click at [515, 361] on label at bounding box center [519, 362] width 9 height 9
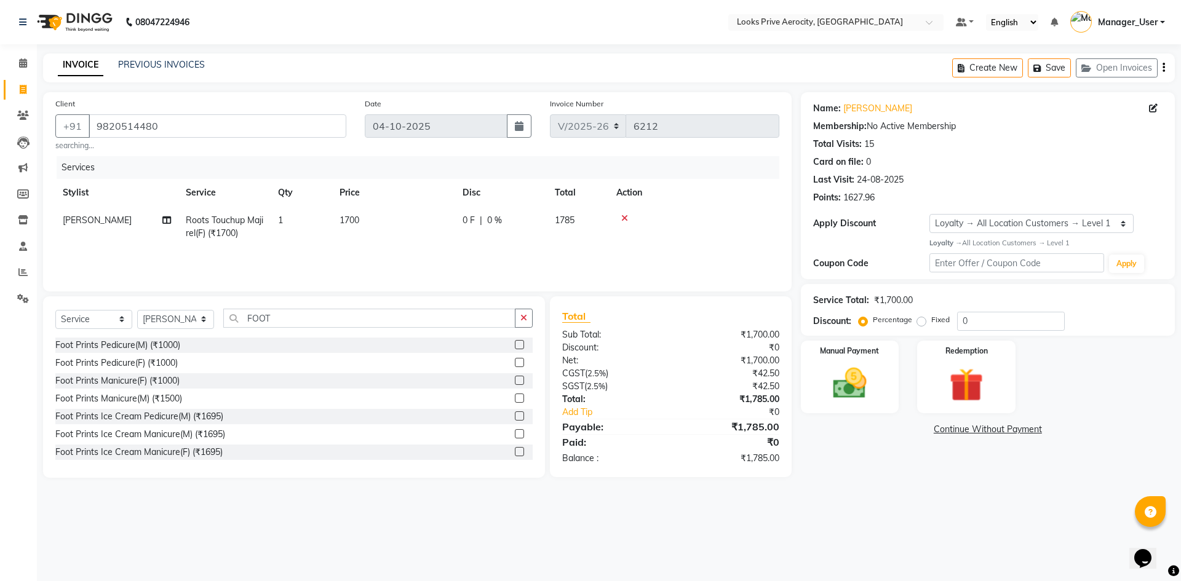
click at [515, 361] on input "checkbox" at bounding box center [519, 363] width 8 height 8
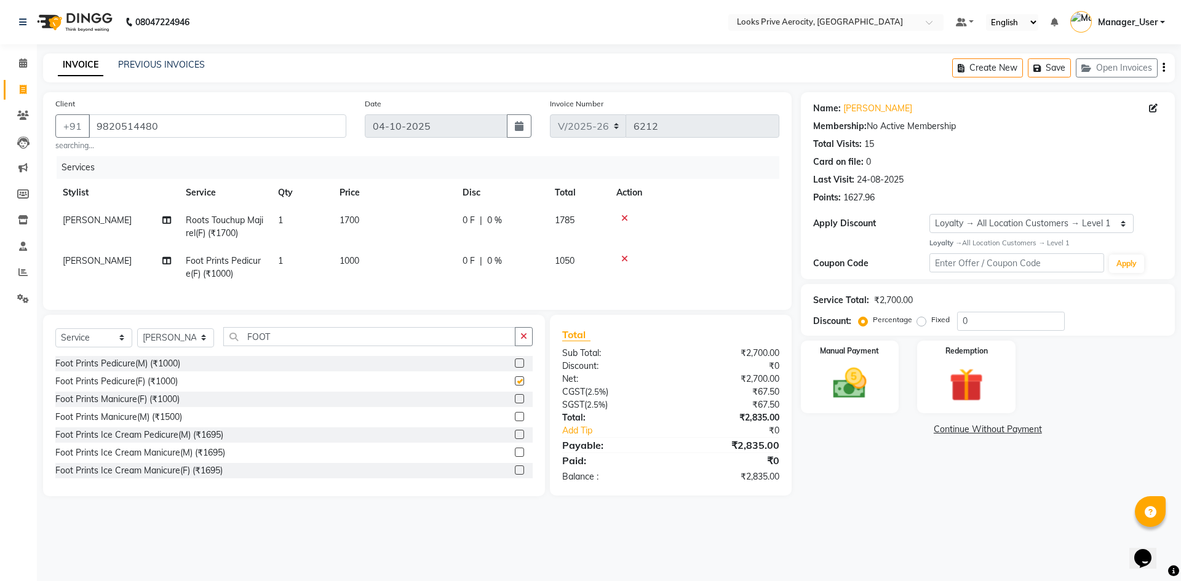
checkbox input "false"
click at [95, 261] on span "[PERSON_NAME]" at bounding box center [97, 260] width 69 height 11
select select "43240"
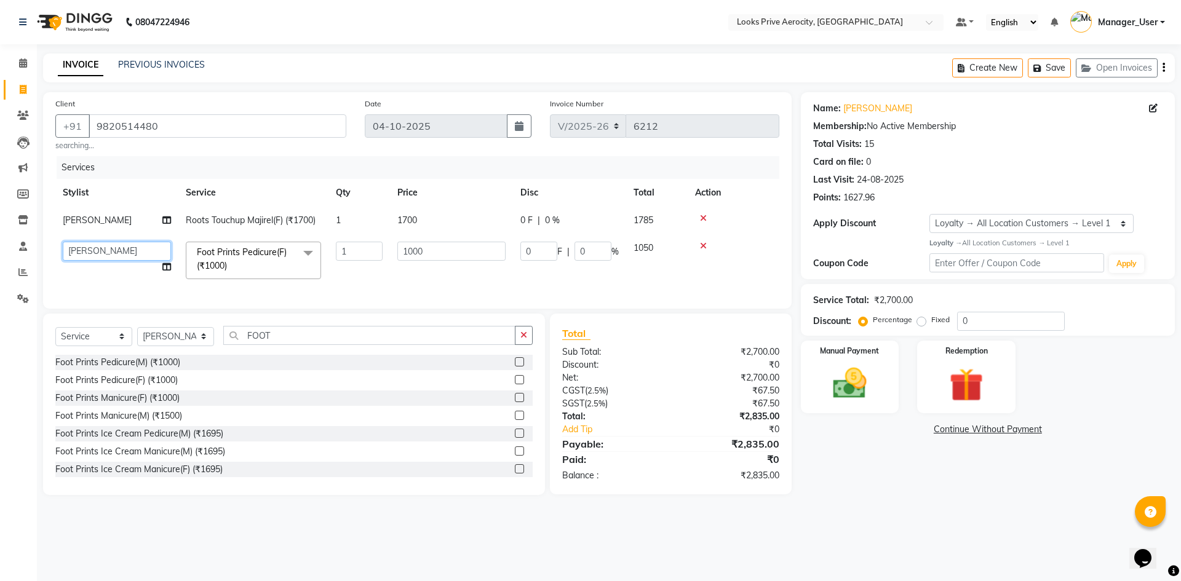
click at [103, 252] on select "Aman_Barber Amit Amu Dharma [PERSON_NAME] Eric_asst [PERSON_NAME] [PERSON_NAME]…" at bounding box center [117, 251] width 108 height 19
select select "76840"
drag, startPoint x: 453, startPoint y: 266, endPoint x: 421, endPoint y: 253, distance: 34.3
click at [421, 253] on td "1000" at bounding box center [451, 260] width 123 height 52
drag, startPoint x: 421, startPoint y: 253, endPoint x: 362, endPoint y: 247, distance: 60.0
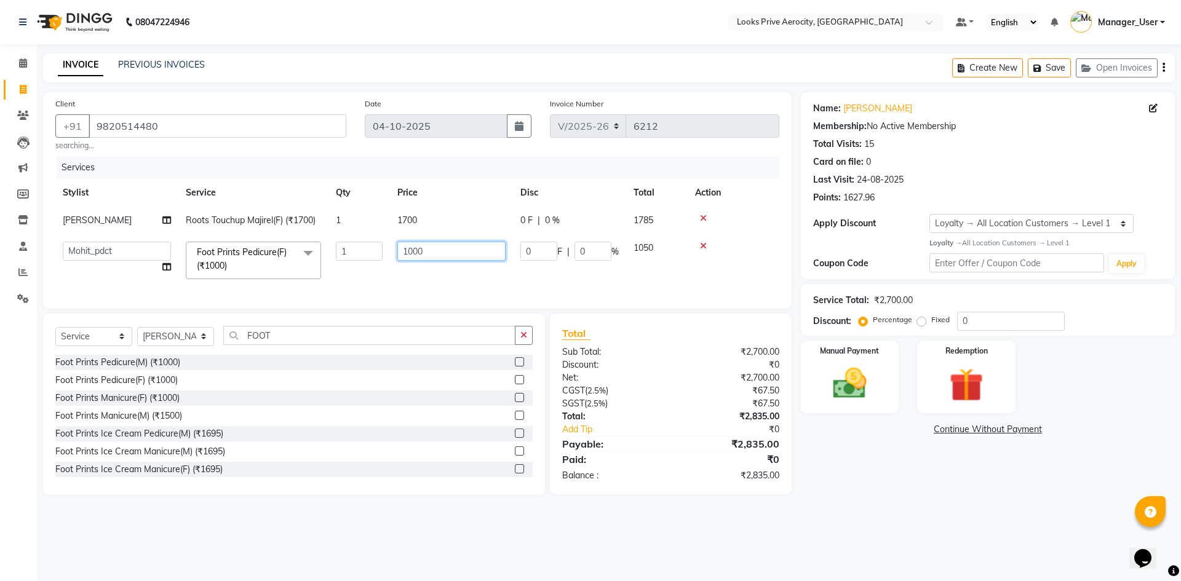
click at [362, 247] on tr "Aman_Barber Amit Amu Dharma Erica CR Eric_asst Esha Ishita kapil khan Manager_U…" at bounding box center [417, 260] width 724 height 52
type input "1300"
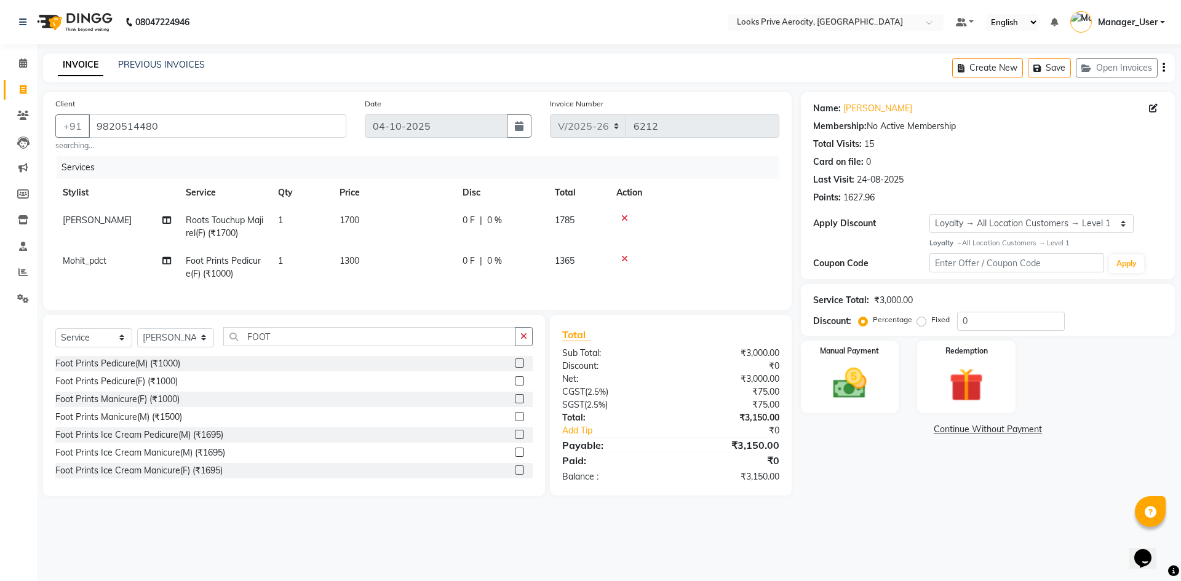
click at [863, 496] on div "Name: Mehzabin Membership: No Active Membership Total Visits: 15 Card on file: …" at bounding box center [992, 294] width 383 height 404
click at [955, 392] on img at bounding box center [965, 385] width 57 height 44
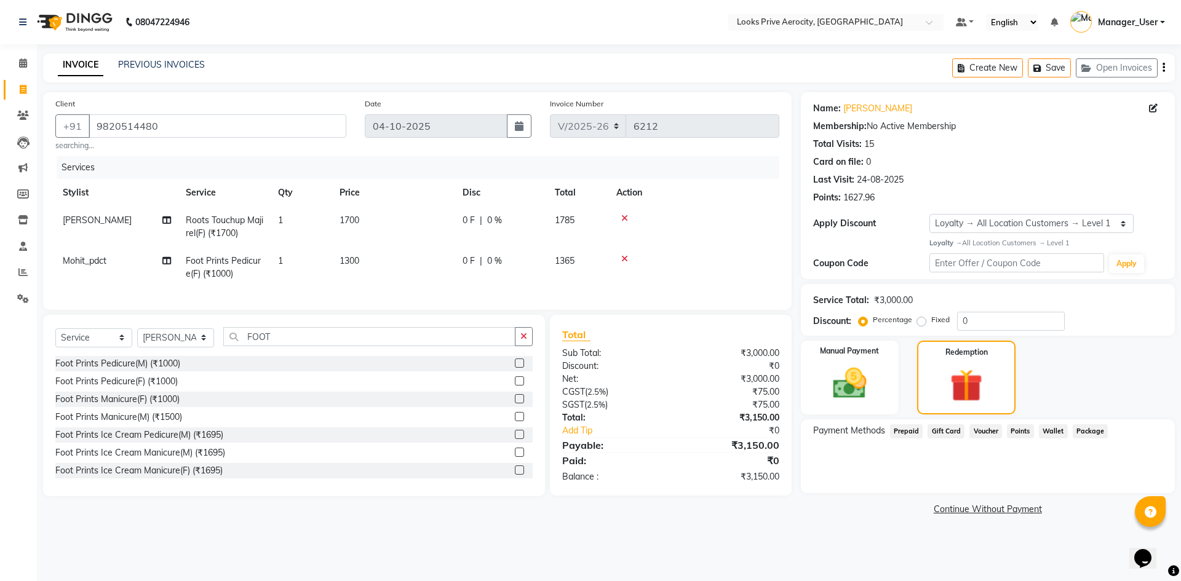
click at [1016, 434] on span "Points" at bounding box center [1020, 431] width 27 height 14
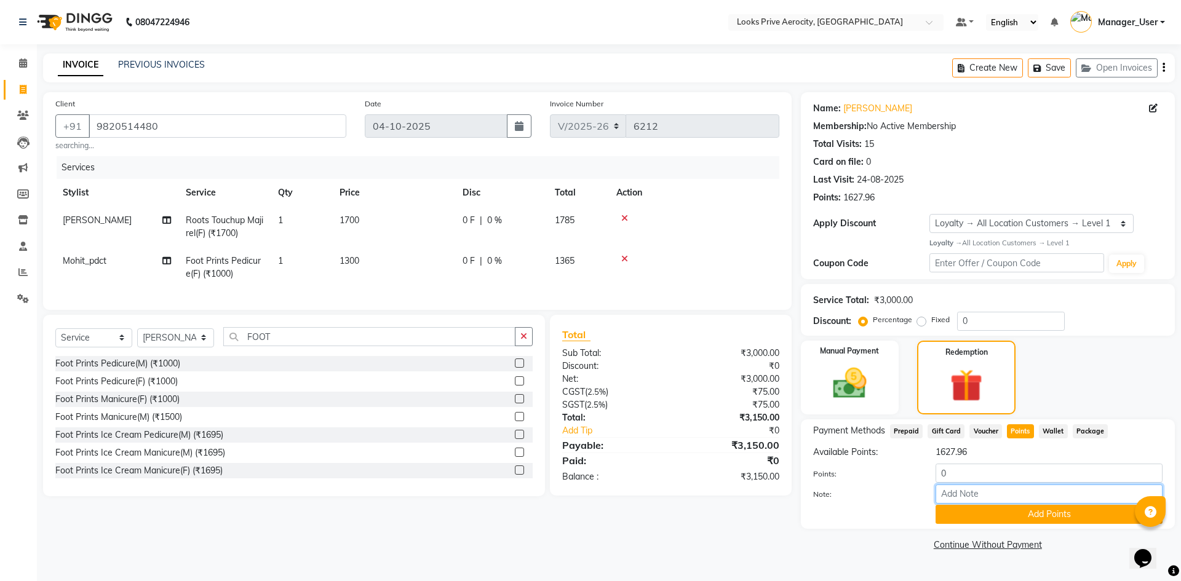
click at [975, 497] on input "Note:" at bounding box center [1048, 494] width 227 height 19
type input "1627"
click at [1028, 515] on button "Add Points" at bounding box center [1048, 514] width 227 height 19
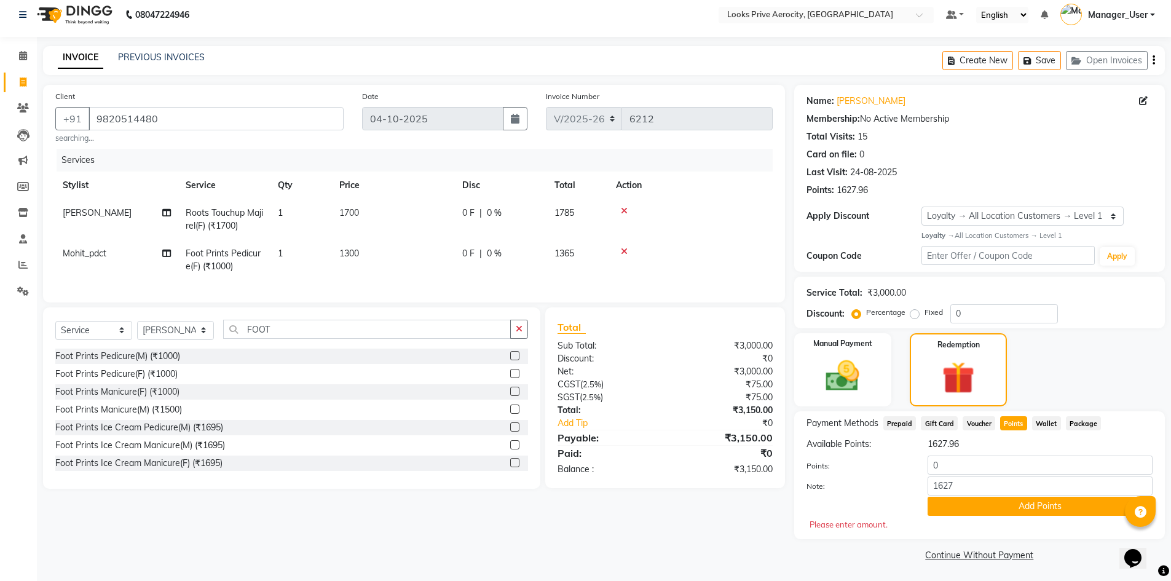
scroll to position [9, 0]
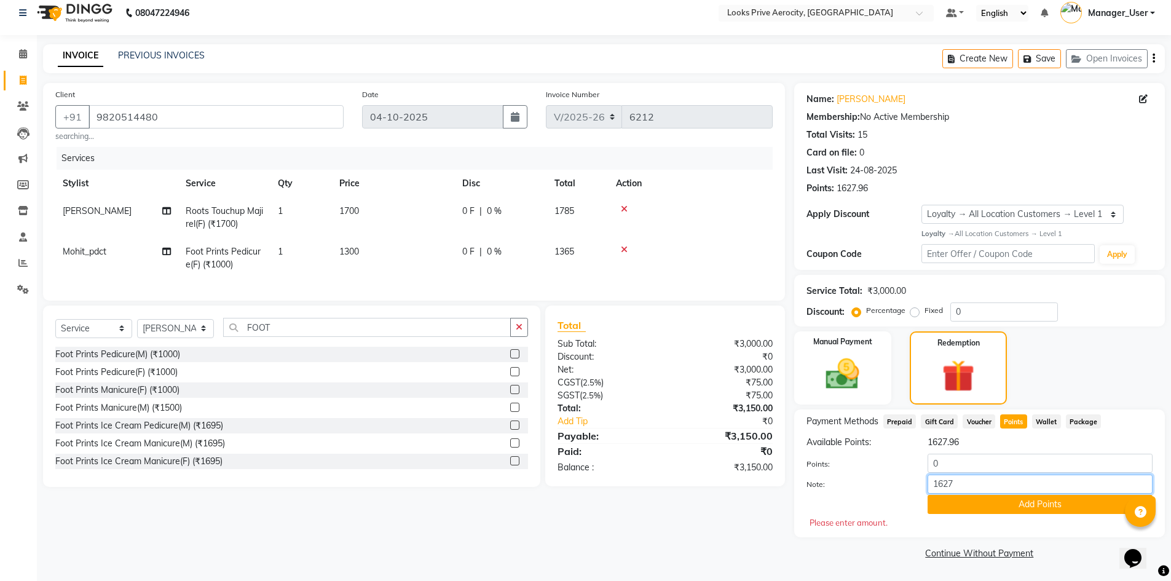
drag, startPoint x: 991, startPoint y: 486, endPoint x: 895, endPoint y: 487, distance: 95.9
click at [895, 487] on div "Note: 1627" at bounding box center [980, 485] width 365 height 21
drag, startPoint x: 957, startPoint y: 461, endPoint x: 887, endPoint y: 448, distance: 70.7
click at [887, 448] on div "Available Points: 1627.96 Points: 0 Note: Add Points" at bounding box center [980, 475] width 346 height 78
type input "1627"
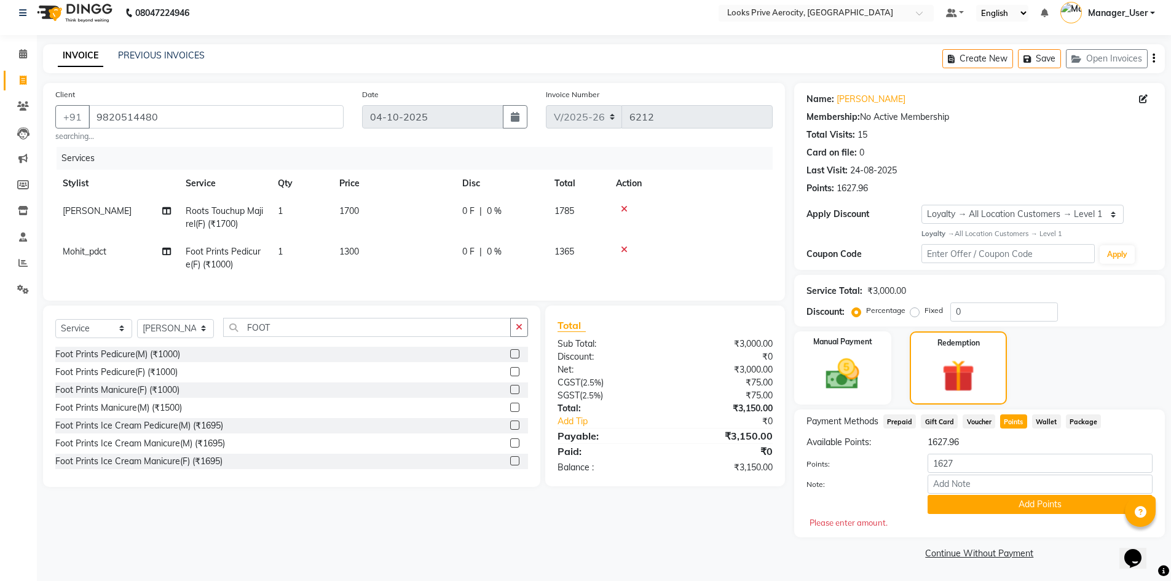
click at [1021, 509] on button "Add Points" at bounding box center [1040, 504] width 225 height 19
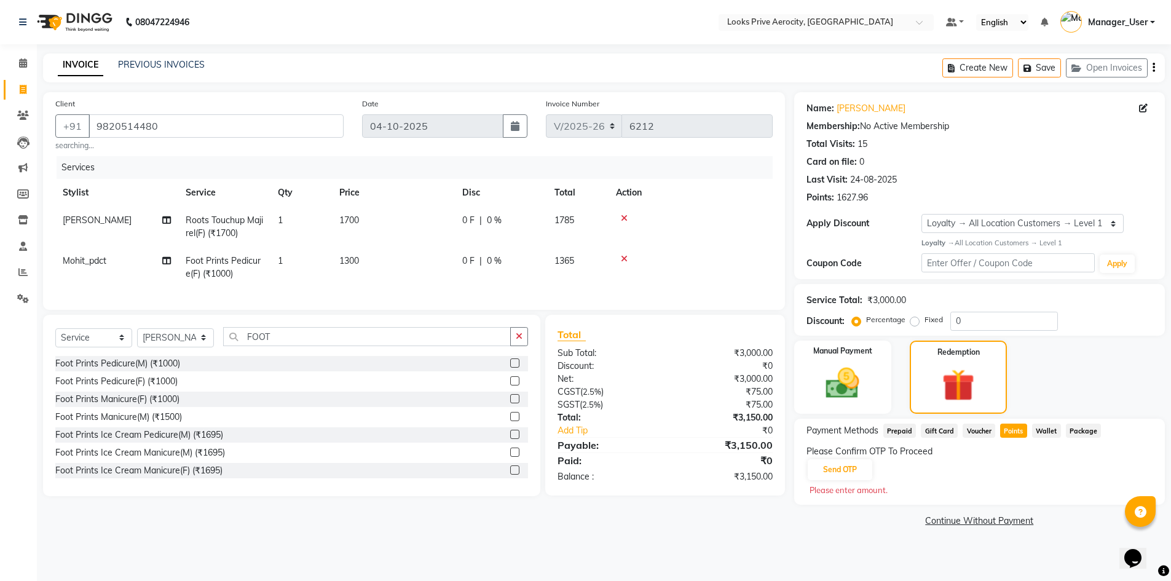
scroll to position [0, 0]
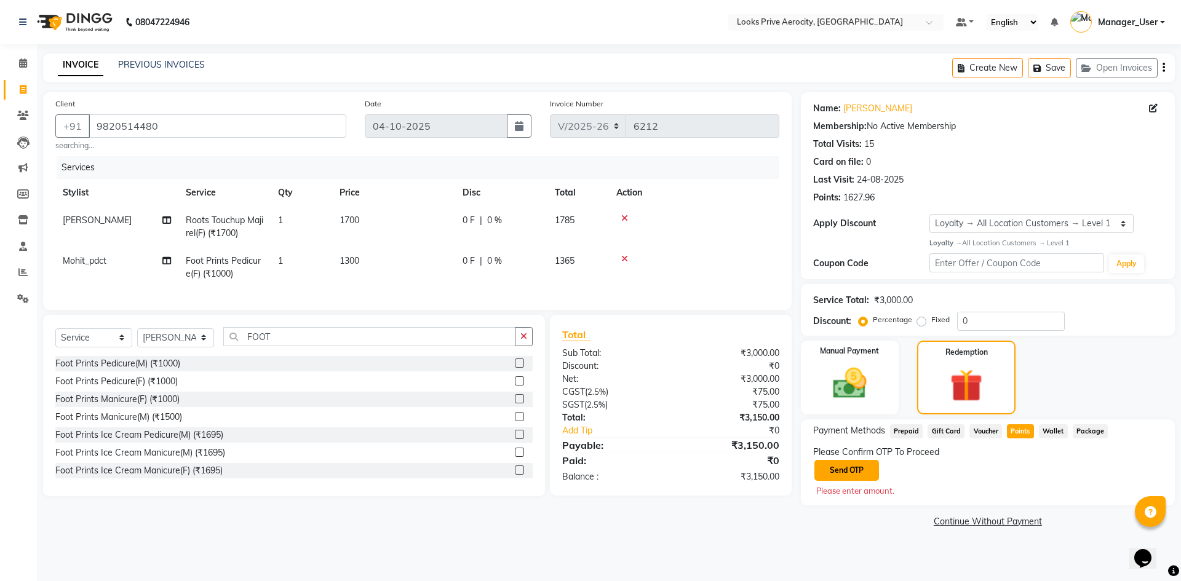
click at [841, 467] on button "Send OTP" at bounding box center [846, 470] width 65 height 21
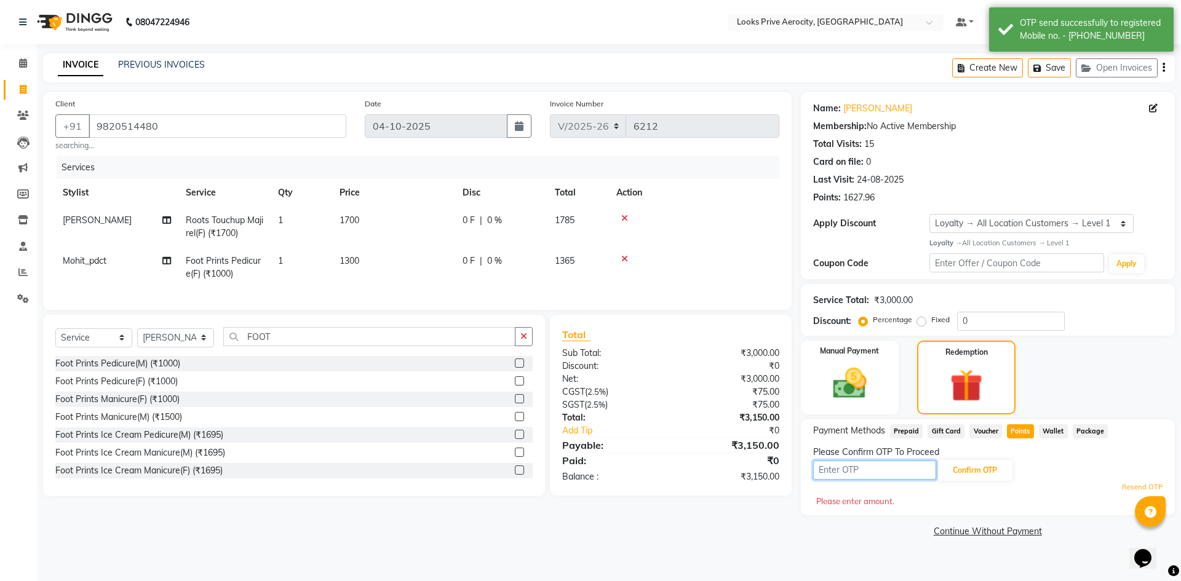
click at [886, 472] on input "text" at bounding box center [874, 470] width 123 height 19
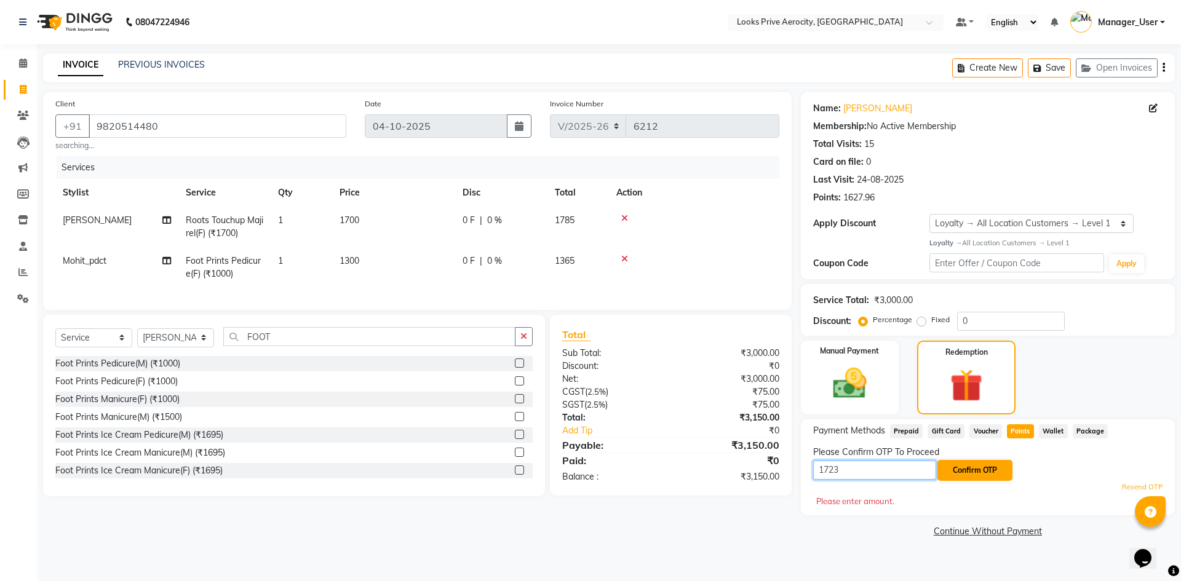
type input "1723"
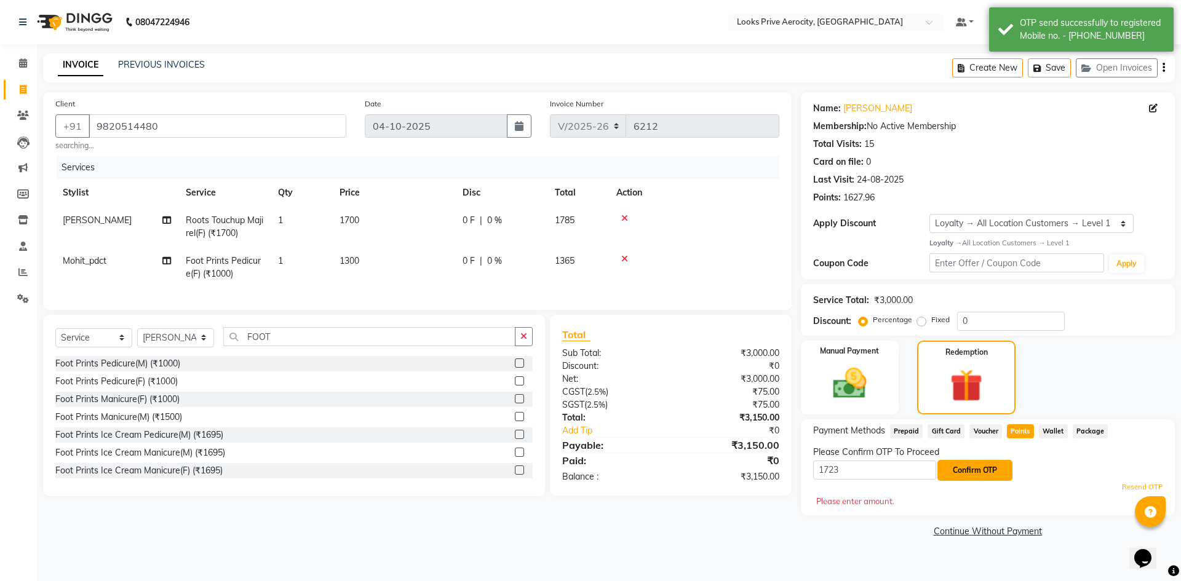
click at [976, 474] on button "Confirm OTP" at bounding box center [974, 470] width 75 height 21
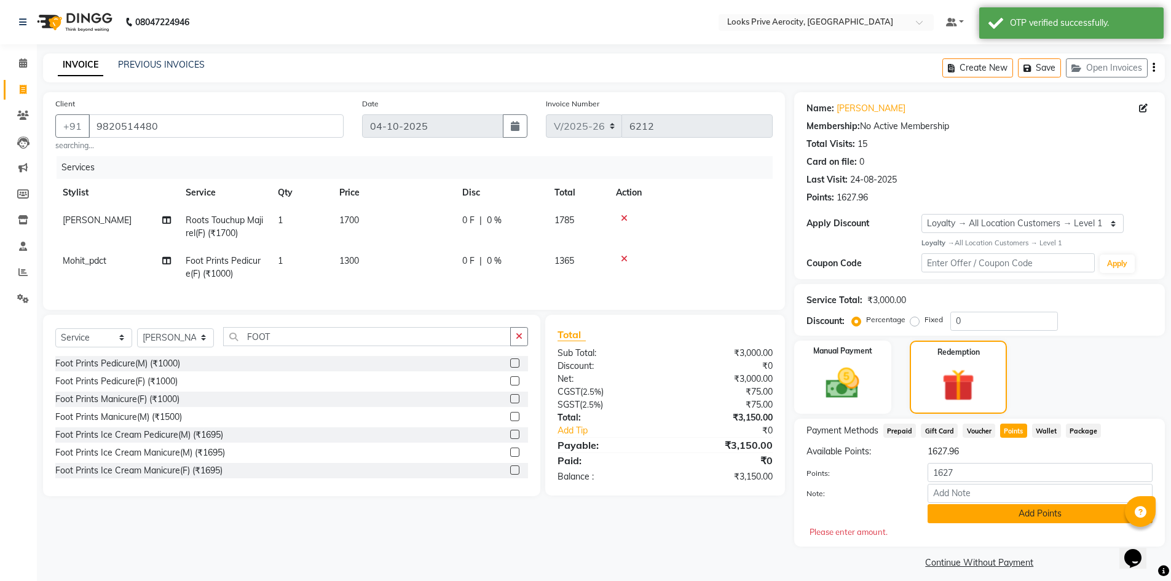
click at [1015, 514] on button "Add Points" at bounding box center [1040, 513] width 225 height 19
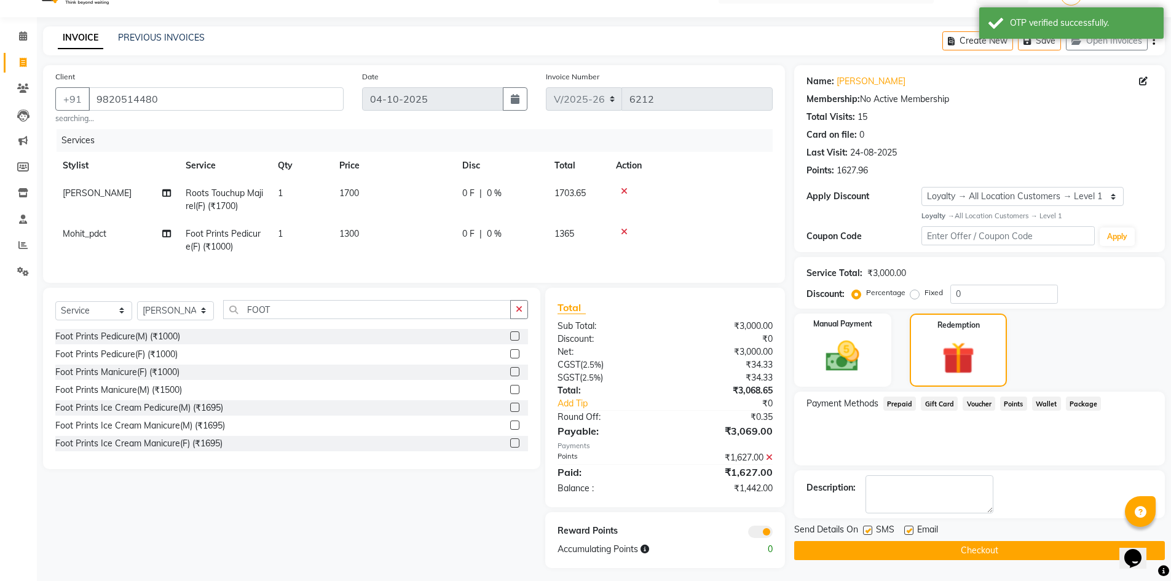
scroll to position [42, 0]
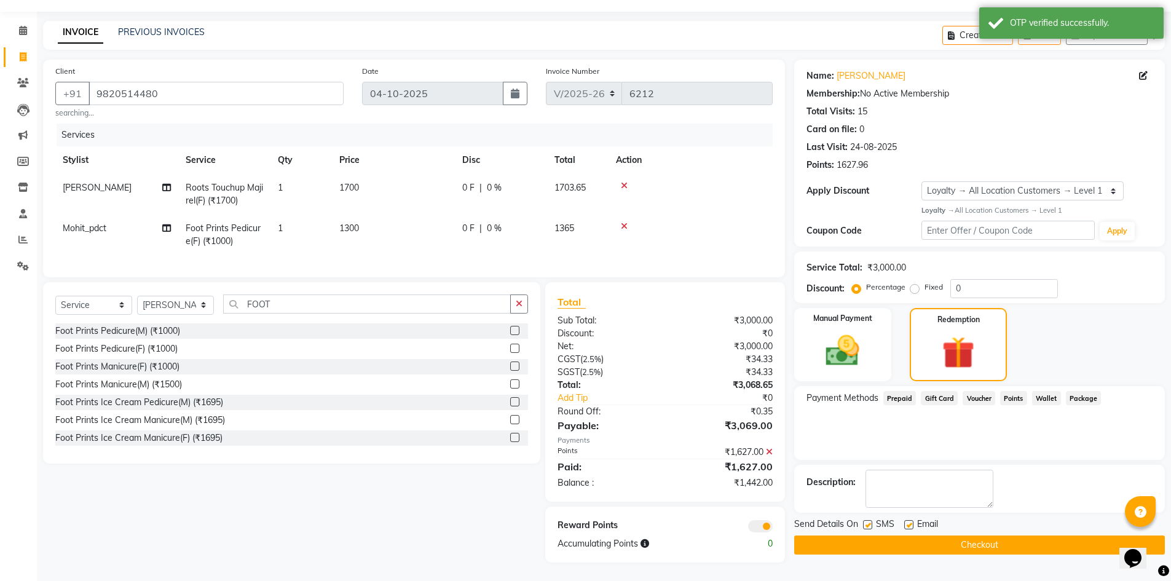
click at [978, 536] on button "Checkout" at bounding box center [979, 545] width 371 height 19
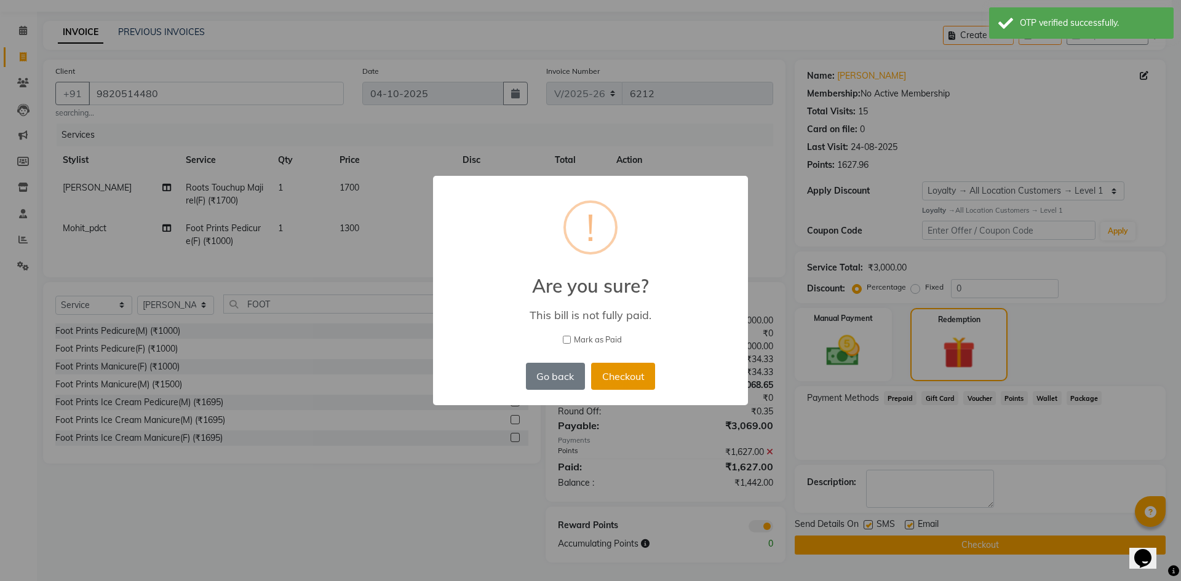
click at [623, 376] on button "Checkout" at bounding box center [623, 376] width 64 height 27
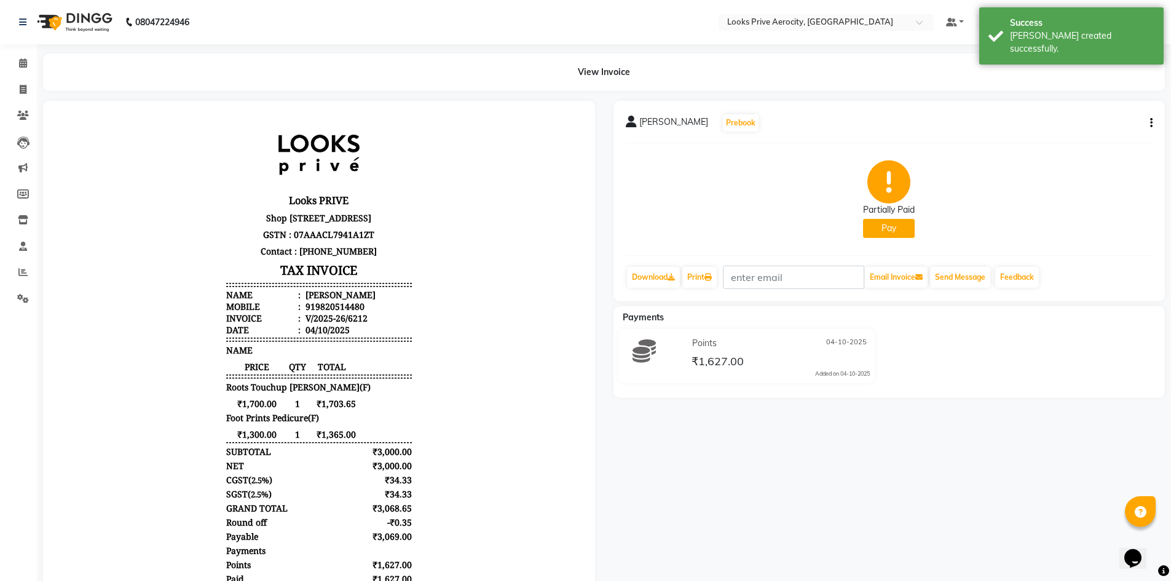
click at [909, 227] on button "Pay" at bounding box center [889, 228] width 52 height 19
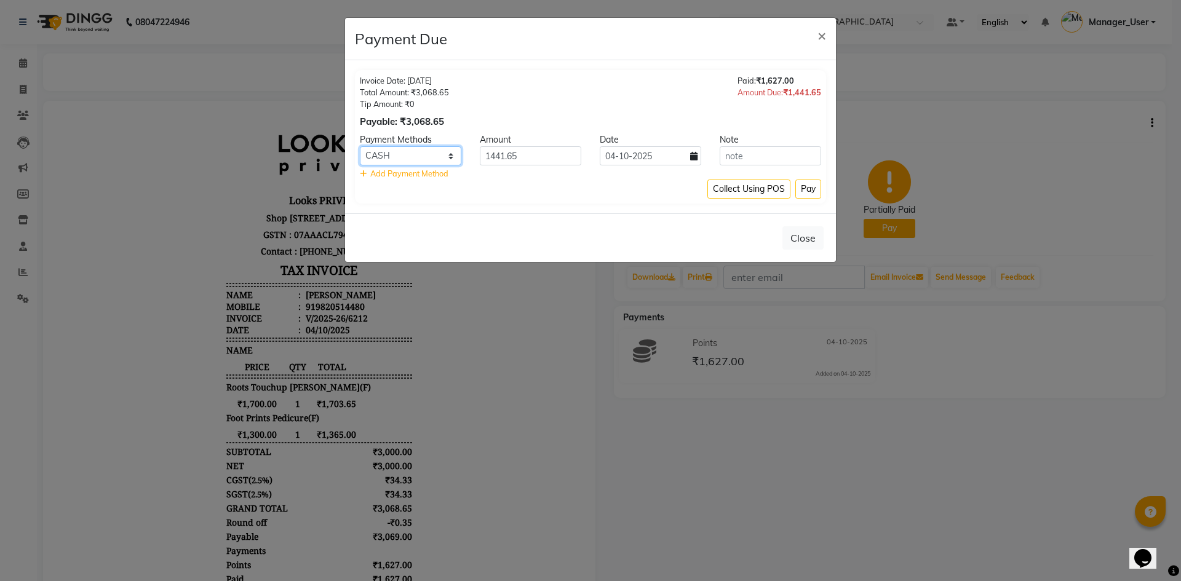
click at [447, 156] on select "UPI CASH CARD" at bounding box center [410, 155] width 101 height 19
select select "2"
click at [360, 146] on select "UPI CASH CARD" at bounding box center [410, 155] width 101 height 19
click at [802, 187] on button "Pay" at bounding box center [808, 189] width 26 height 19
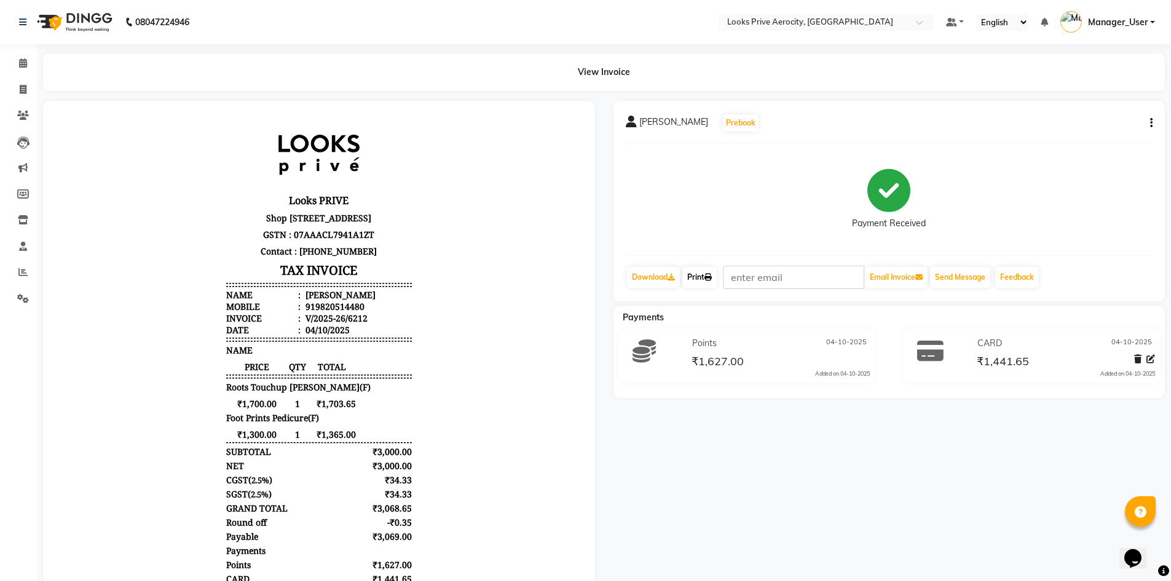
click at [710, 276] on icon at bounding box center [708, 277] width 7 height 7
click at [19, 80] on link "Invoice" at bounding box center [19, 90] width 30 height 20
select select "service"
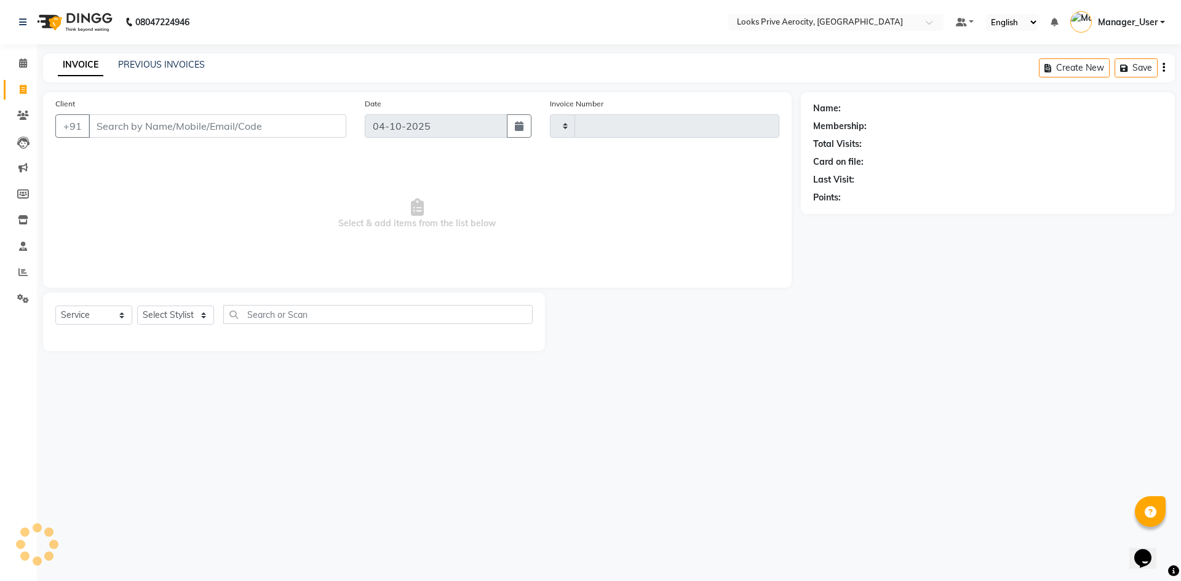
type input "6213"
select select "5913"
click at [132, 69] on link "PREVIOUS INVOICES" at bounding box center [161, 64] width 87 height 11
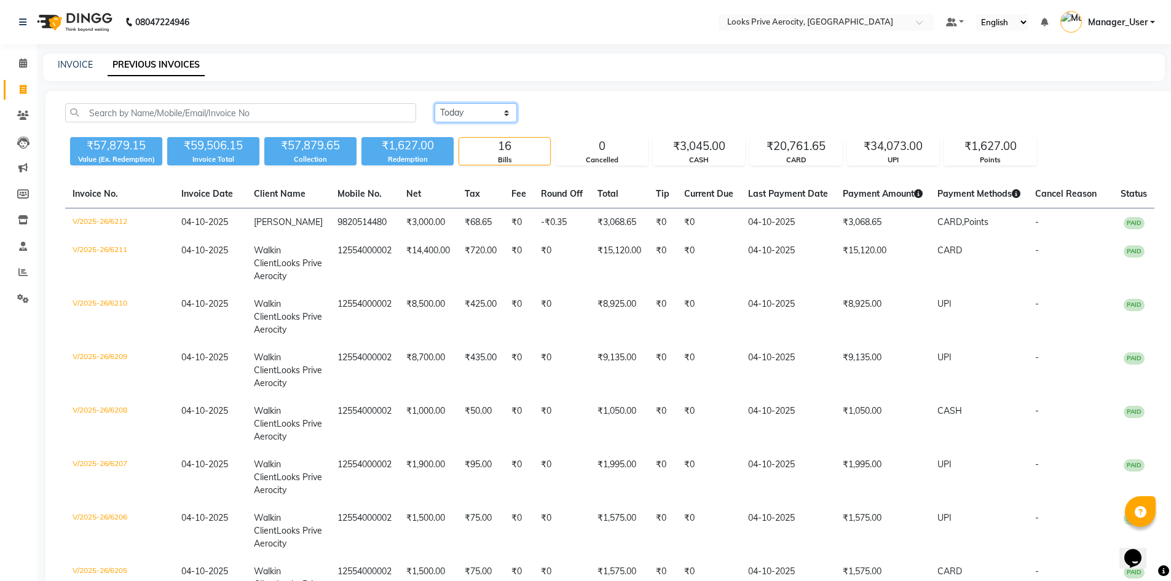
click at [489, 109] on select "[DATE] [DATE] Custom Range" at bounding box center [476, 112] width 82 height 19
select select "range"
click at [435, 103] on select "[DATE] [DATE] Custom Range" at bounding box center [476, 112] width 82 height 19
click at [556, 111] on input "04-10-2025" at bounding box center [576, 113] width 86 height 17
select select "10"
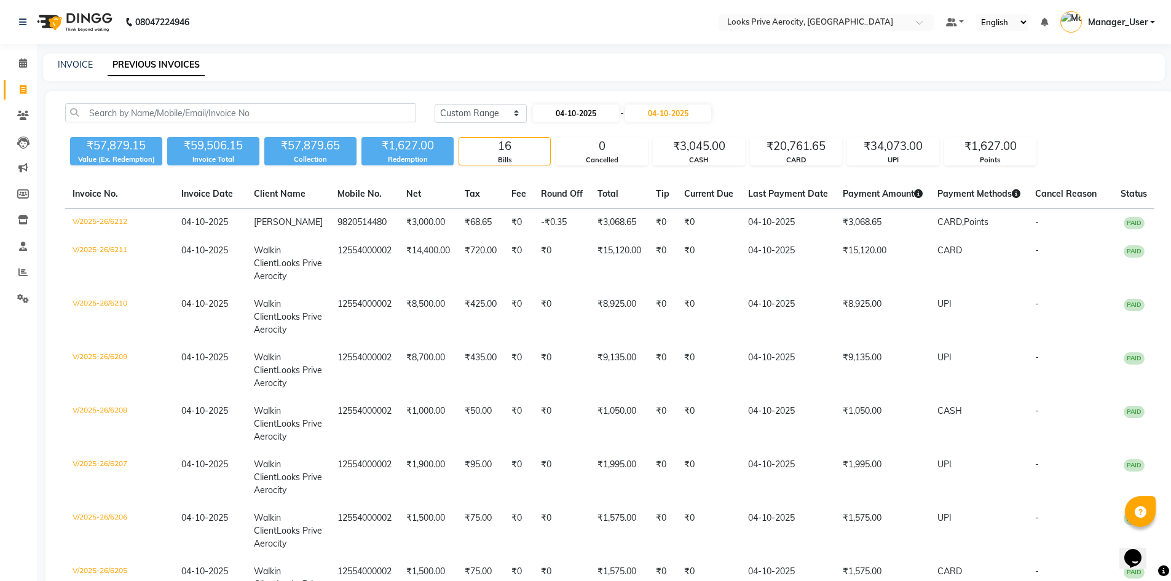
select select "2025"
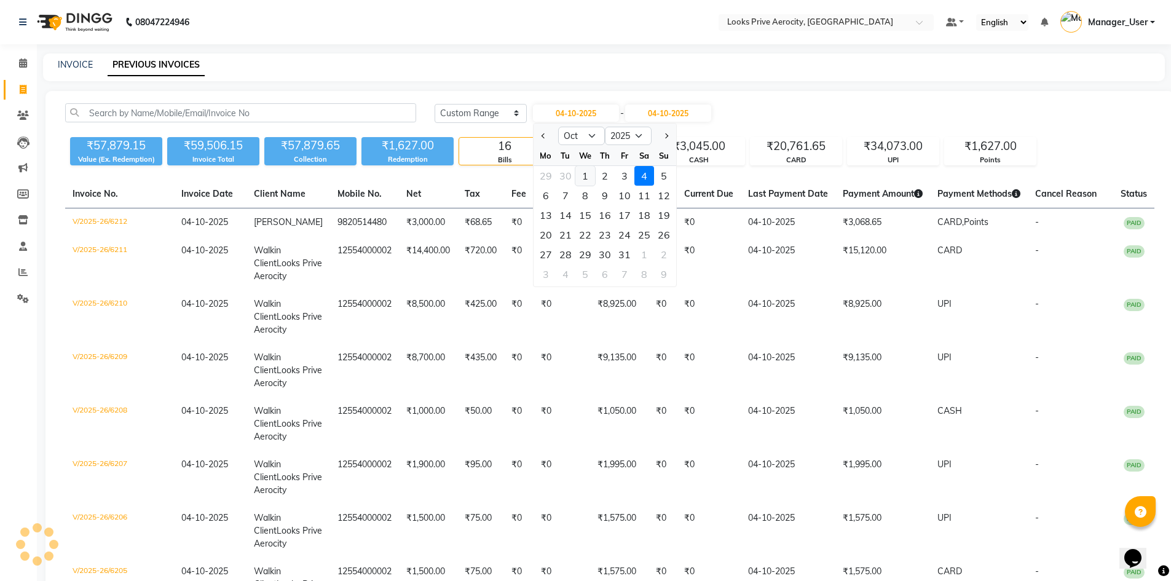
click at [586, 175] on div "1" at bounding box center [586, 176] width 20 height 20
type input "01-10-2025"
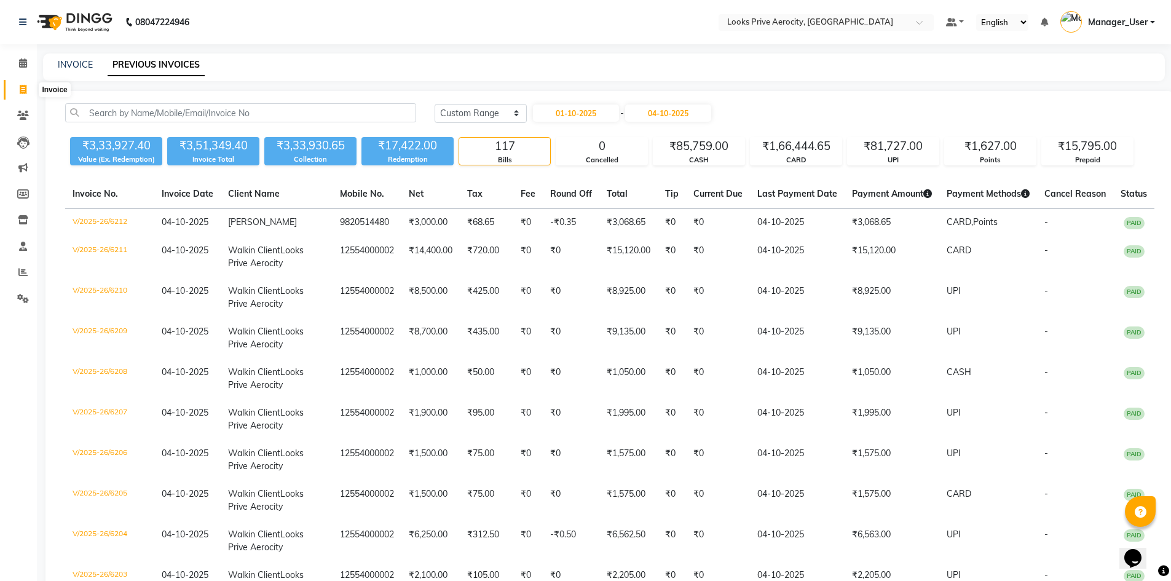
click at [26, 90] on icon at bounding box center [23, 89] width 7 height 9
select select "service"
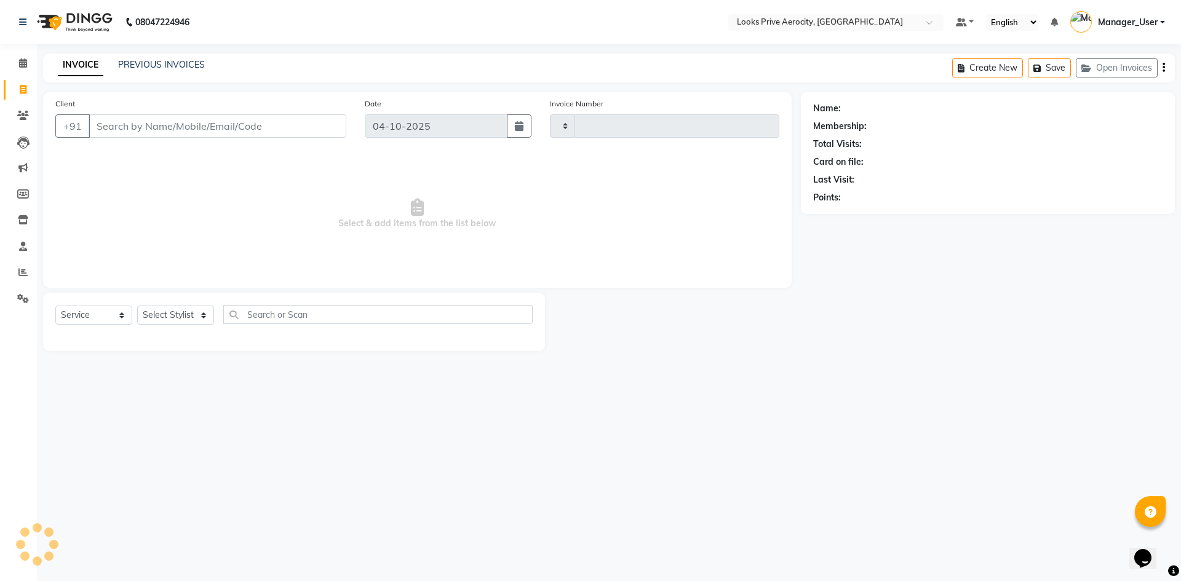
type input "6213"
select select "5913"
click at [119, 127] on input "Client" at bounding box center [218, 125] width 258 height 23
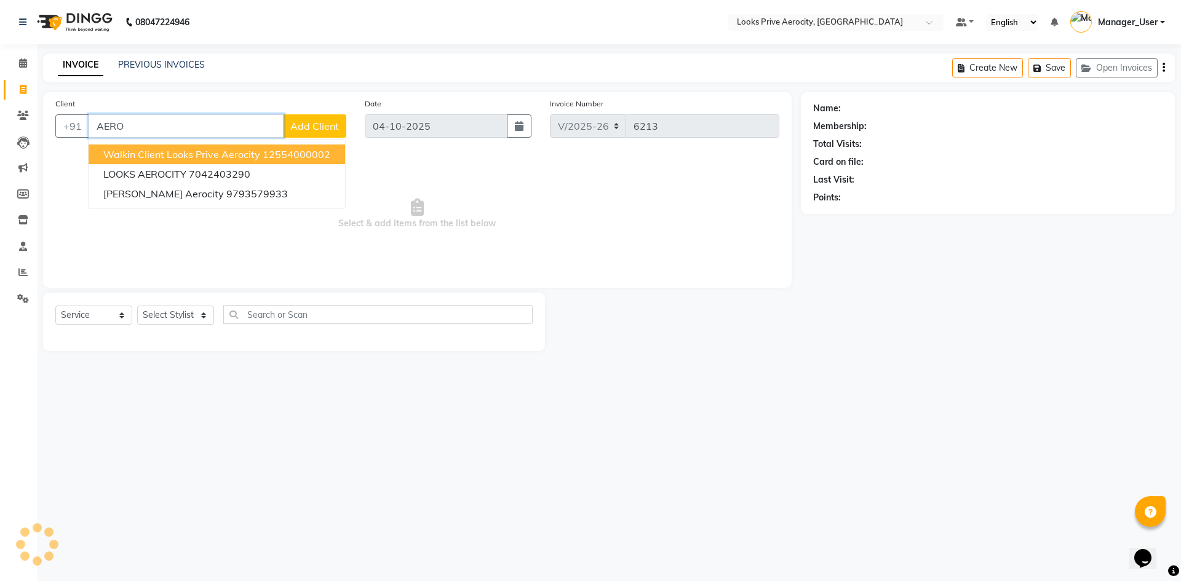
click at [258, 149] on span "Walkin Client Looks Prive Aerocity" at bounding box center [181, 154] width 157 height 12
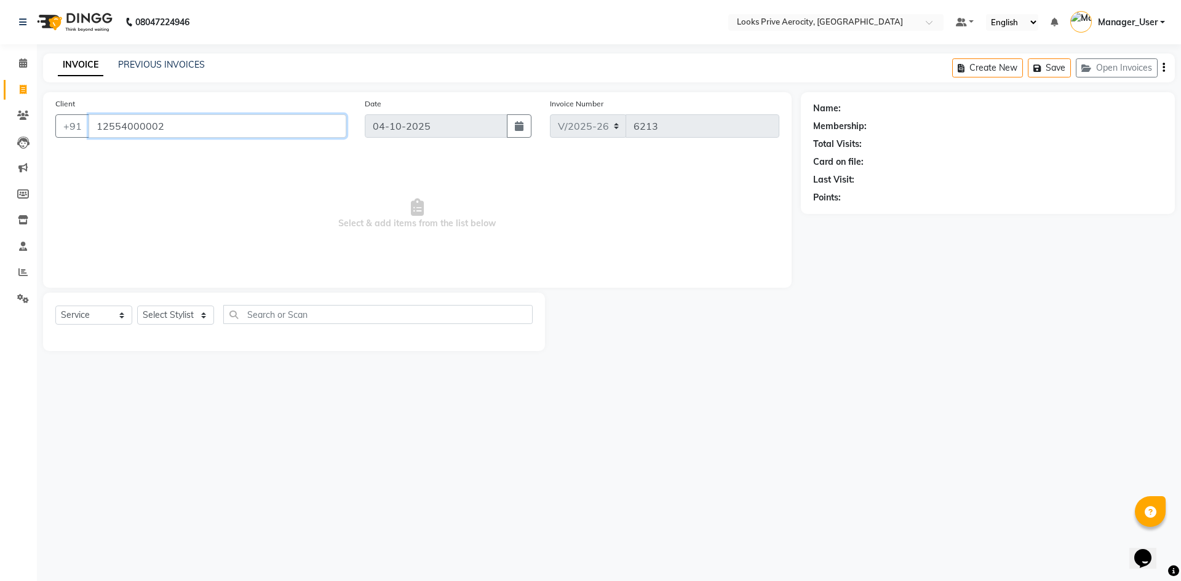
type input "12554000002"
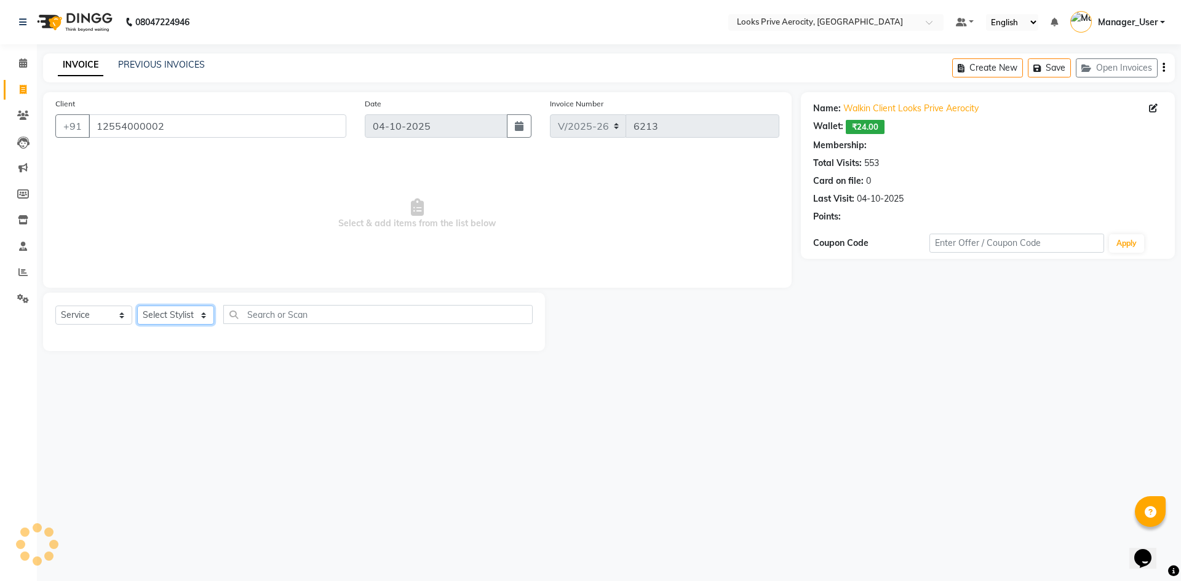
click at [199, 316] on select "Select Stylist Aman_Barber Amit Amu Dharma [PERSON_NAME] Eric_asst [PERSON_NAME…" at bounding box center [175, 315] width 77 height 19
select select "1: Object"
select select "43246"
click at [137, 306] on select "Select Stylist Aman_Barber Amit Amu Dharma [PERSON_NAME] Eric_asst [PERSON_NAME…" at bounding box center [175, 315] width 77 height 19
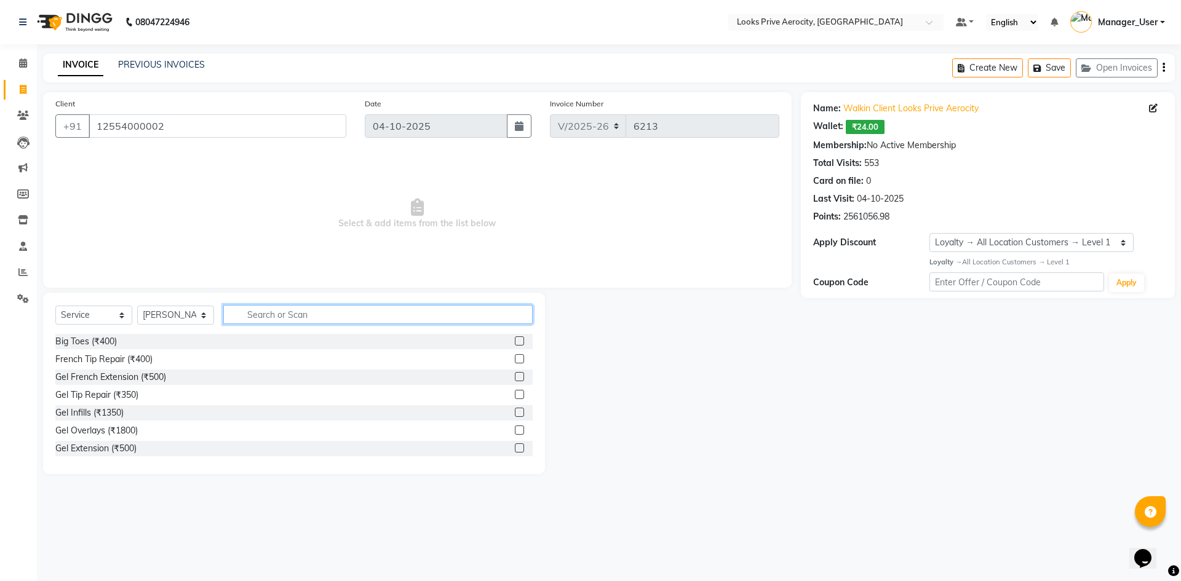
click at [304, 309] on input "text" at bounding box center [377, 314] width 309 height 19
type input "CUT"
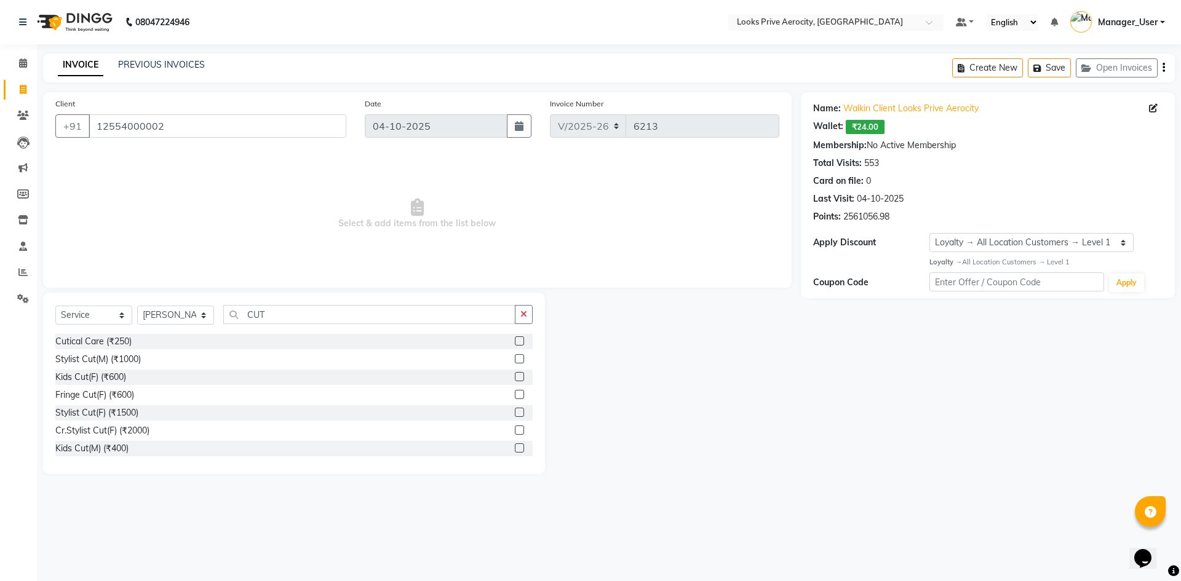
click at [515, 355] on label at bounding box center [519, 358] width 9 height 9
click at [515, 355] on input "checkbox" at bounding box center [519, 359] width 8 height 8
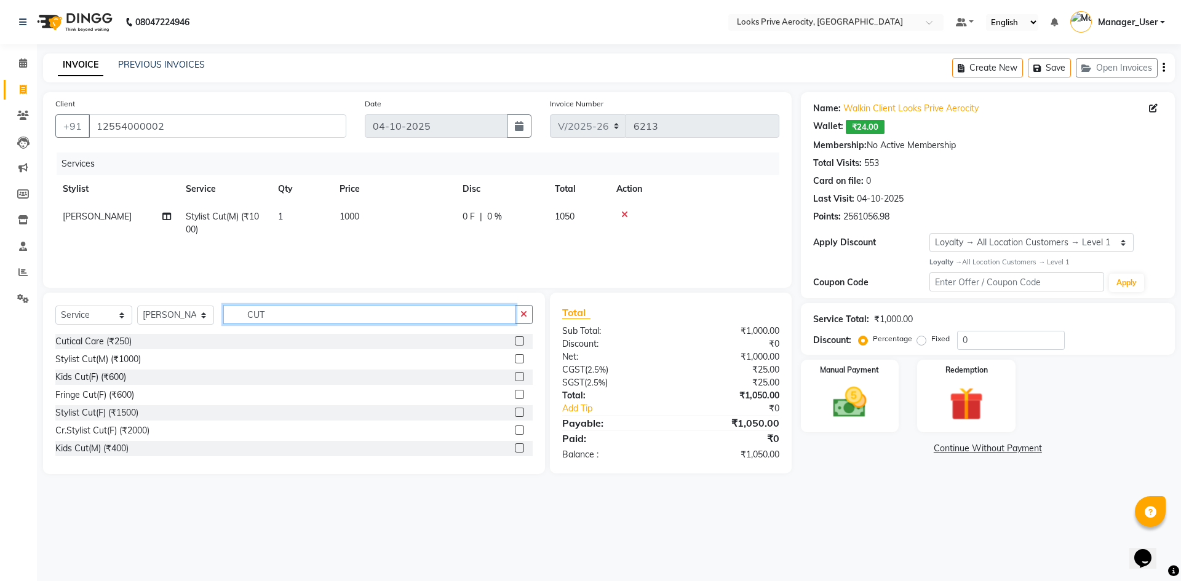
checkbox input "false"
drag, startPoint x: 301, startPoint y: 322, endPoint x: 189, endPoint y: 295, distance: 115.9
click at [189, 295] on div "Select Service Product Membership Package Voucher Prepaid Gift Card Select Styl…" at bounding box center [294, 383] width 502 height 181
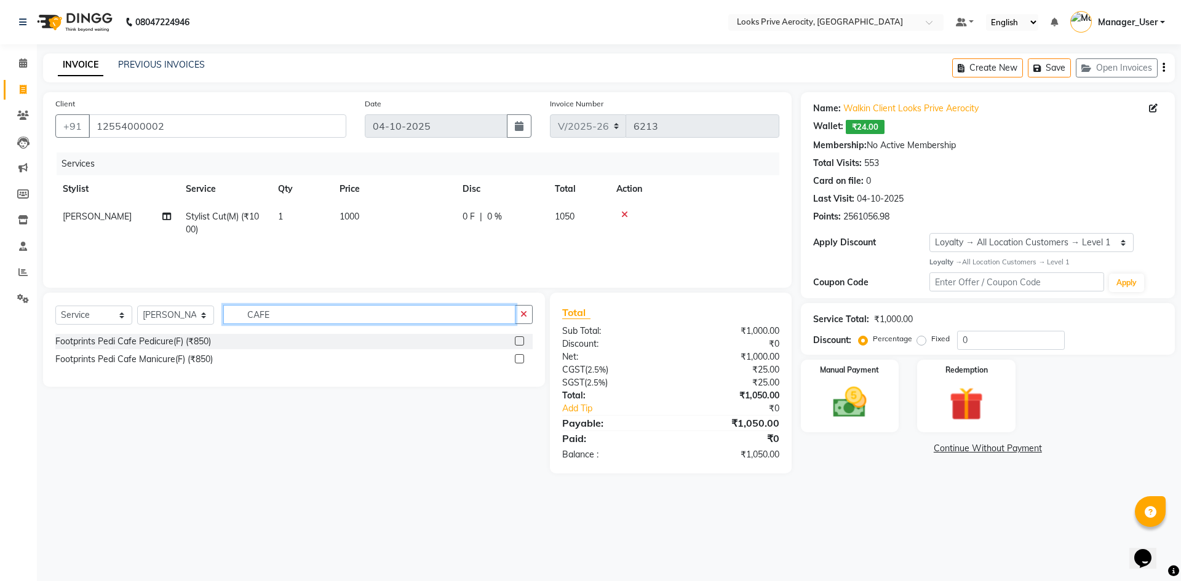
type input "CAFE"
click at [518, 342] on label at bounding box center [519, 340] width 9 height 9
click at [518, 342] on input "checkbox" at bounding box center [519, 342] width 8 height 8
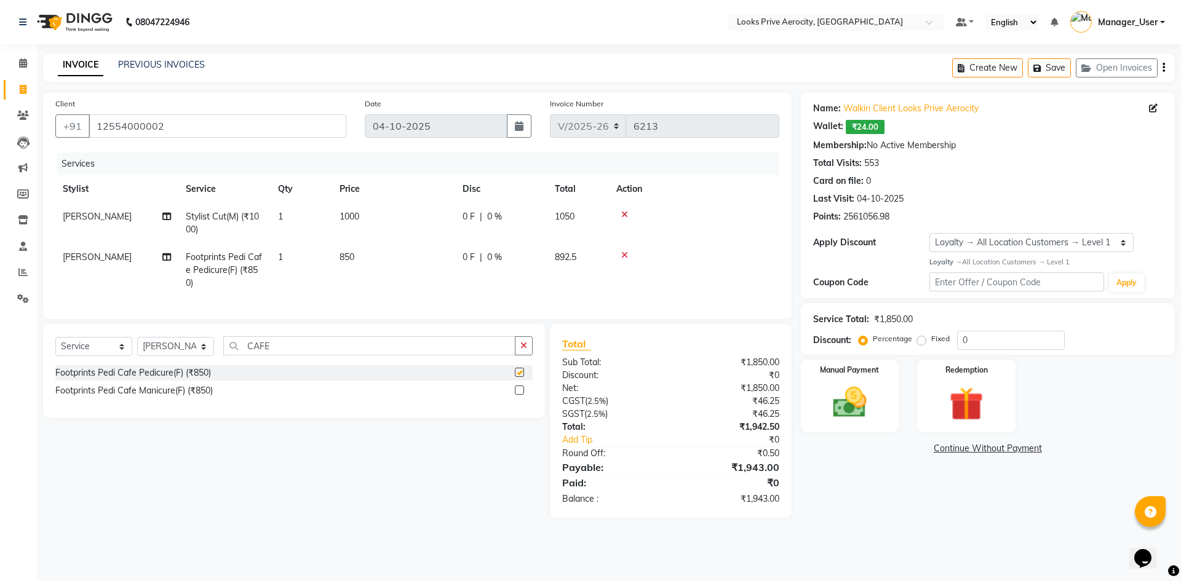
checkbox input "false"
click at [111, 218] on td "[PERSON_NAME]" at bounding box center [116, 223] width 123 height 41
select select "43246"
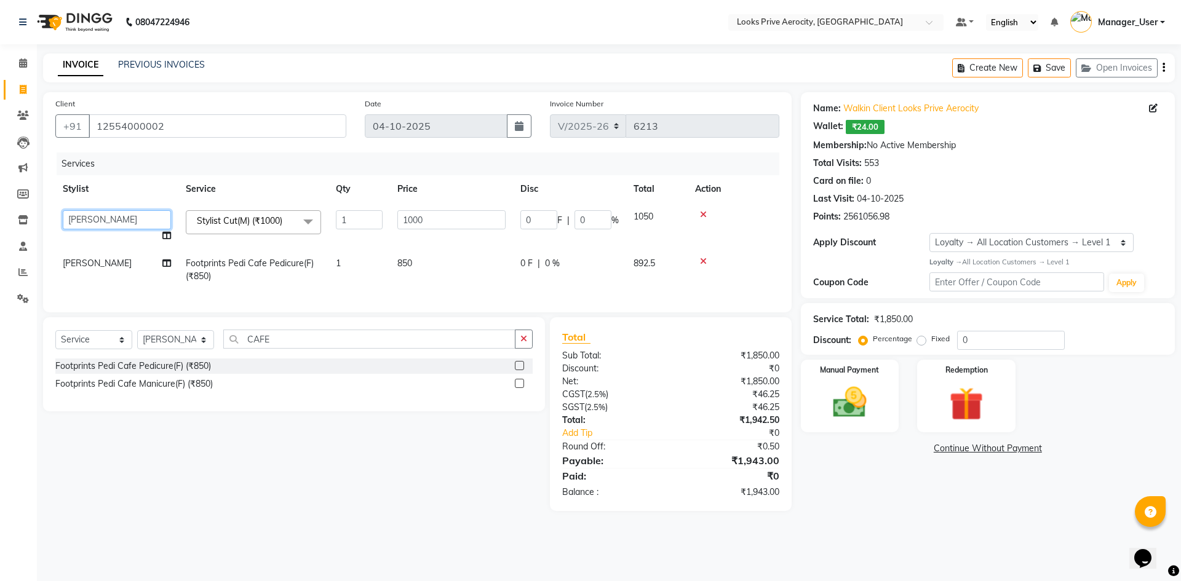
click at [124, 217] on select "Aman_Barber Amit Amu Dharma [PERSON_NAME] Eric_asst [PERSON_NAME] [PERSON_NAME]…" at bounding box center [117, 219] width 108 height 19
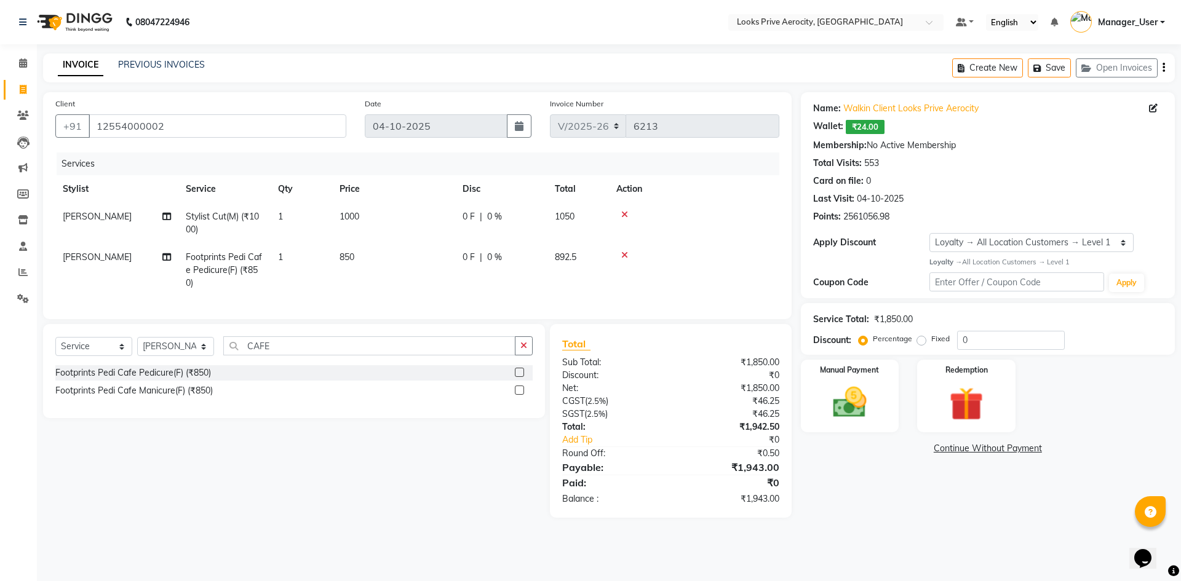
drag, startPoint x: 306, startPoint y: 460, endPoint x: 304, endPoint y: 454, distance: 6.3
click at [305, 460] on div "Select Service Product Membership Package Voucher Prepaid Gift Card Select Styl…" at bounding box center [289, 421] width 511 height 194
click at [334, 222] on td "1000" at bounding box center [393, 223] width 123 height 41
select select "43246"
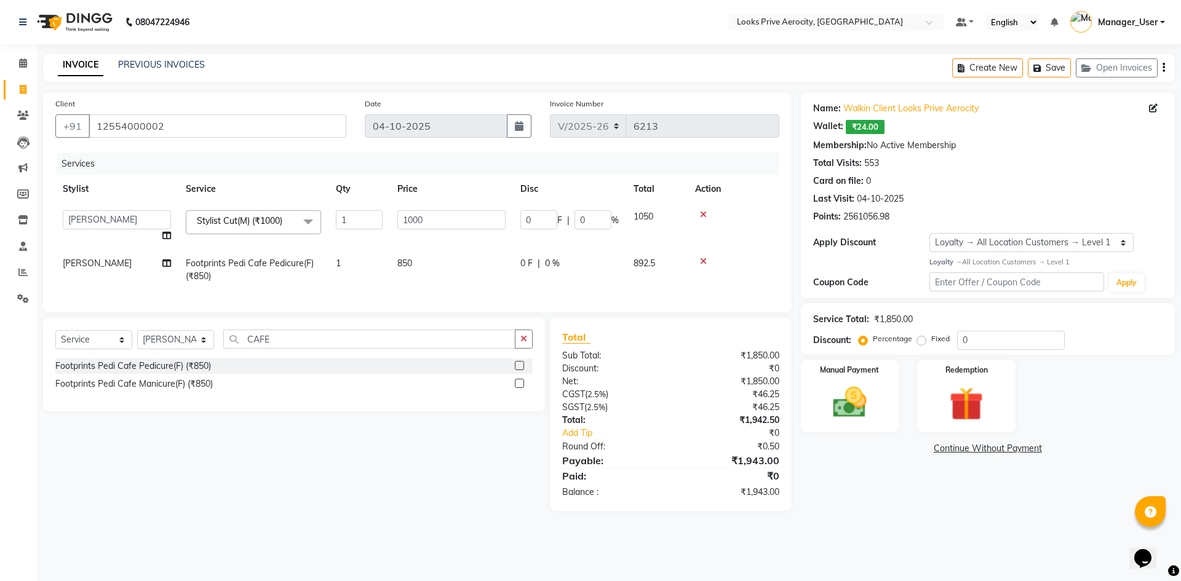
click at [73, 264] on span "[PERSON_NAME]" at bounding box center [97, 263] width 69 height 11
select select "43246"
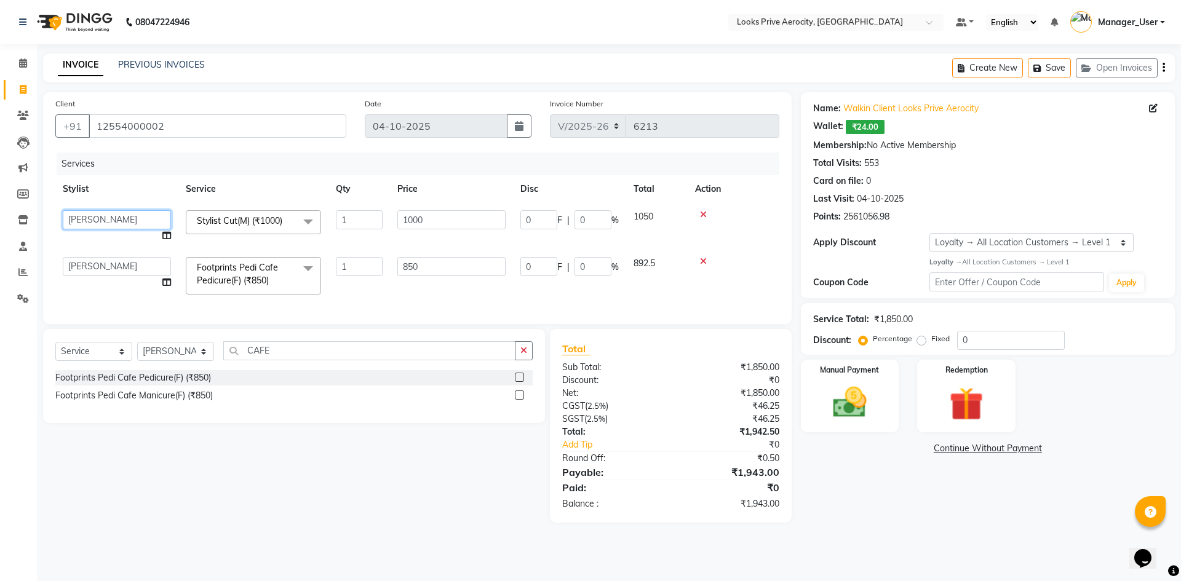
click at [92, 228] on select "Aman_Barber Amit Amu Dharma [PERSON_NAME] Eric_asst [PERSON_NAME] [PERSON_NAME]…" at bounding box center [117, 219] width 108 height 19
select select "43244"
click at [127, 268] on select "Aman_Barber Amit Amu Dharma [PERSON_NAME] Eric_asst [PERSON_NAME] [PERSON_NAME]…" at bounding box center [117, 266] width 108 height 19
select select "43250"
click at [131, 268] on select "Aman_Barber Amit Amu Dharma [PERSON_NAME] Eric_asst [PERSON_NAME] [PERSON_NAME]…" at bounding box center [117, 266] width 108 height 19
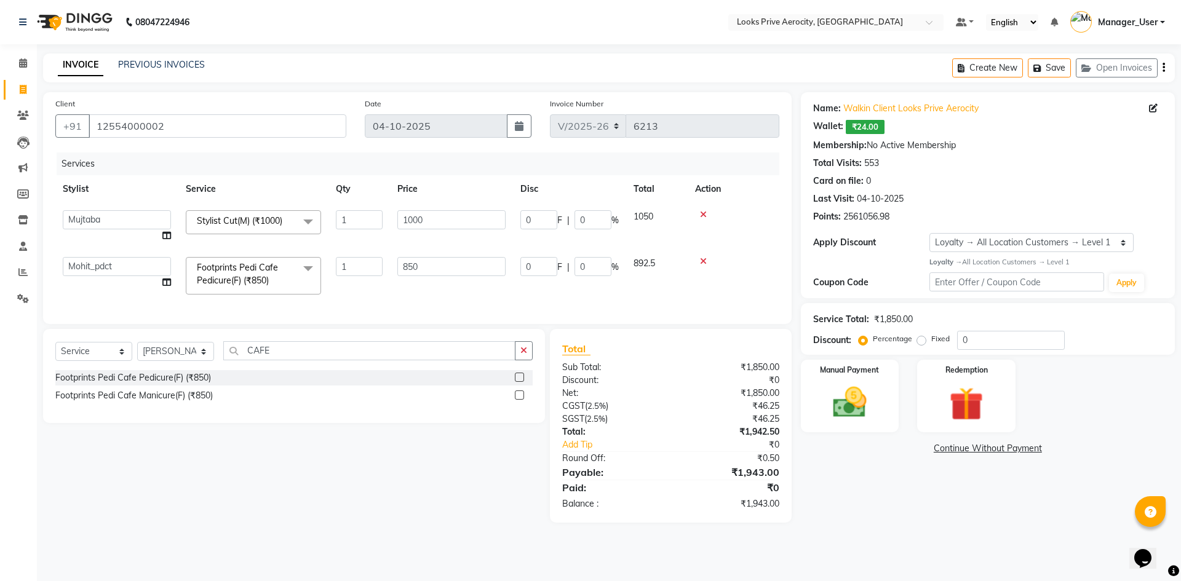
select select "76840"
click at [111, 361] on select "Select Service Product Membership Package Voucher Prepaid Gift Card" at bounding box center [93, 351] width 77 height 19
select select "product"
click at [55, 351] on select "Select Service Product Membership Package Voucher Prepaid Gift Card" at bounding box center [93, 351] width 77 height 19
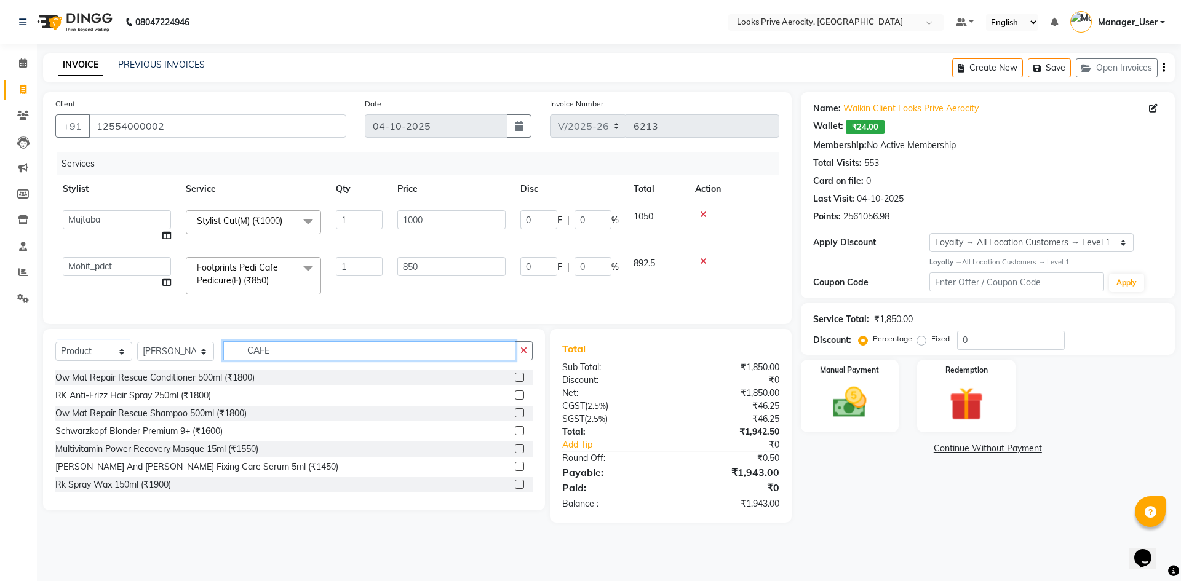
drag, startPoint x: 172, startPoint y: 359, endPoint x: 149, endPoint y: 357, distance: 22.8
click at [167, 359] on div "Select Service Product Membership Package Voucher Prepaid Gift Card Select Styl…" at bounding box center [293, 355] width 477 height 29
type input "7640153995094"
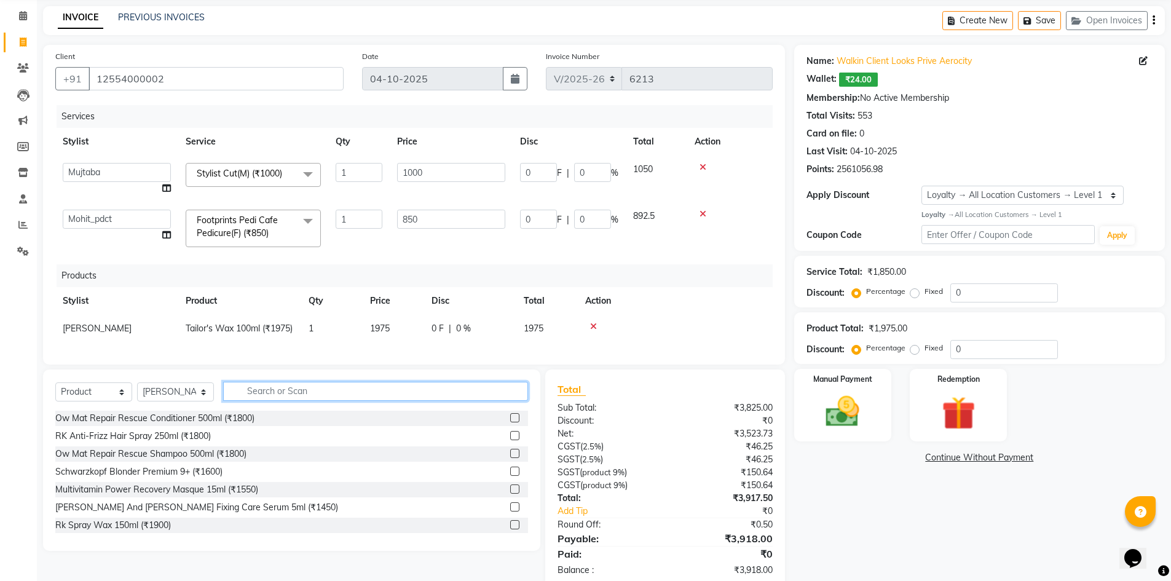
scroll to position [96, 0]
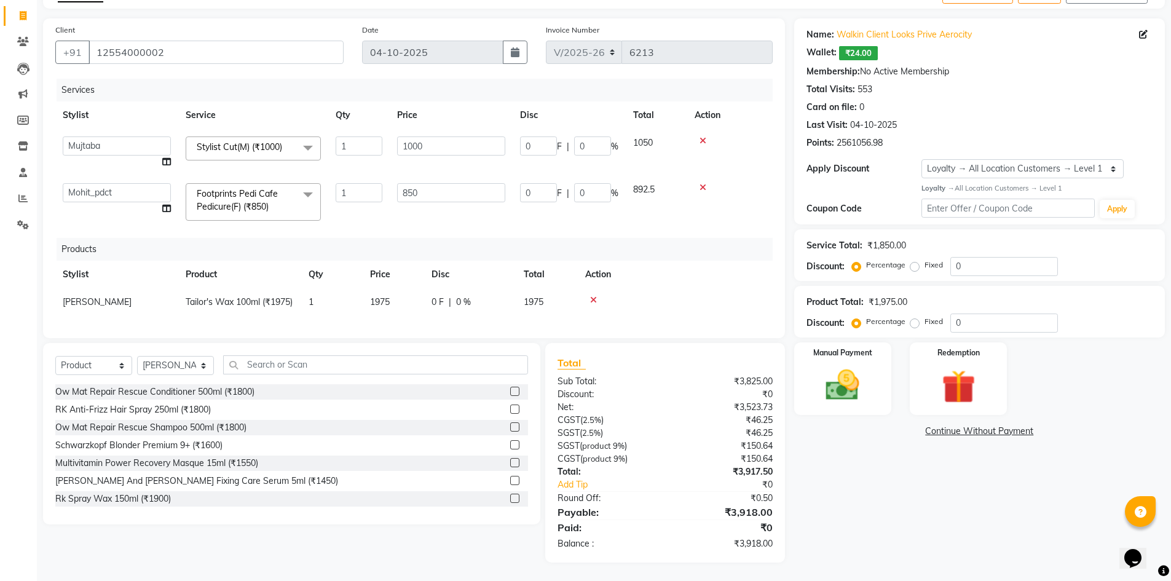
click at [119, 288] on td "[PERSON_NAME]" at bounding box center [116, 302] width 123 height 28
select select "43246"
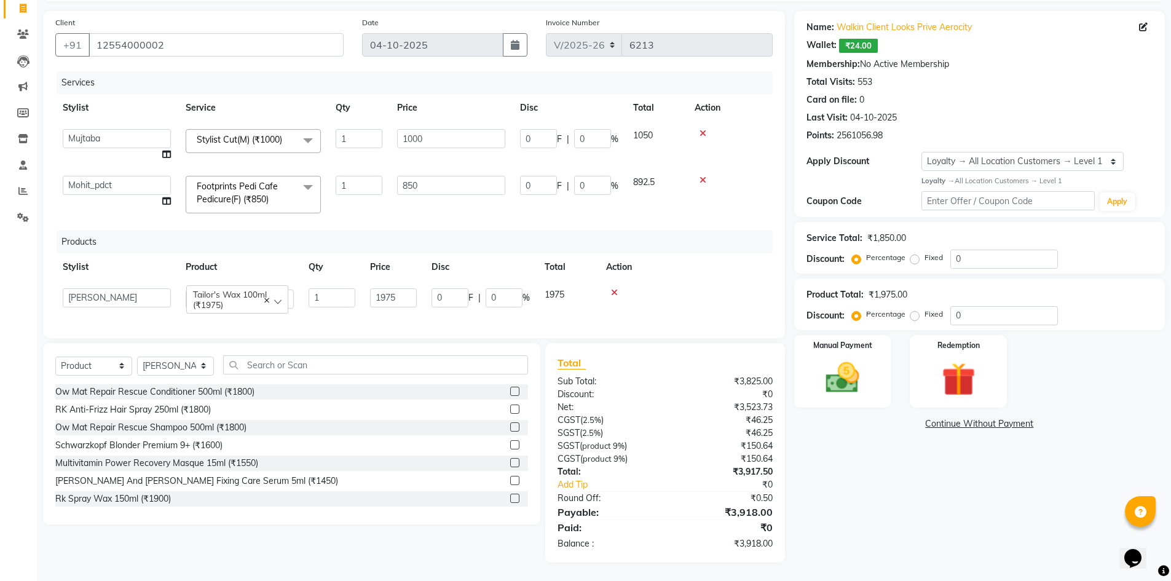
scroll to position [90, 0]
click at [114, 288] on select "Aman_Barber Amit Amu Dharma [PERSON_NAME] Eric_asst [PERSON_NAME] [PERSON_NAME]…" at bounding box center [117, 297] width 108 height 19
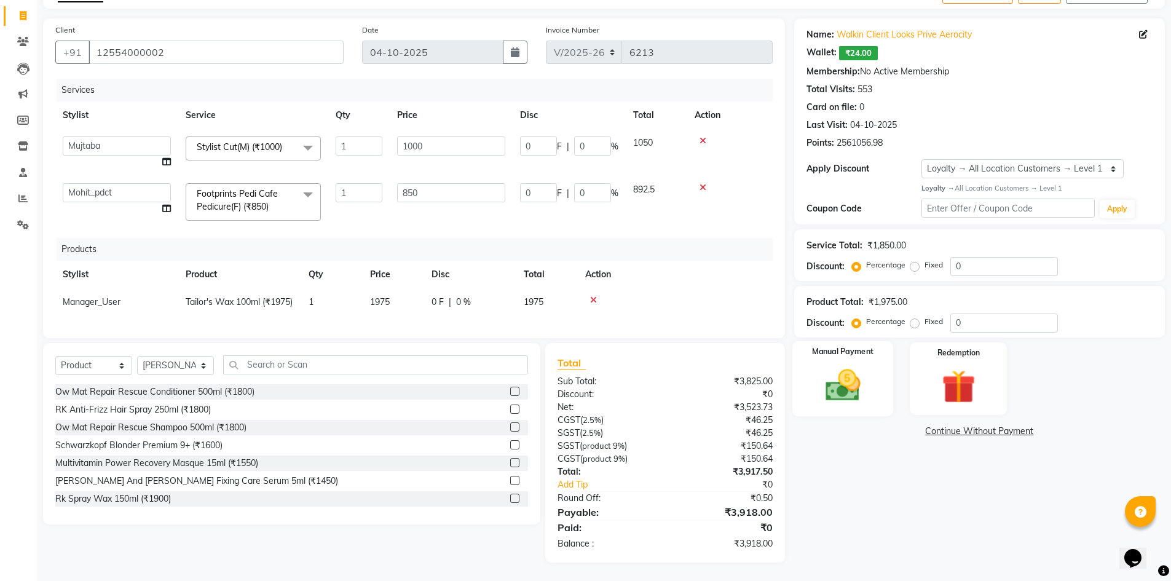
click at [844, 377] on img at bounding box center [843, 385] width 57 height 40
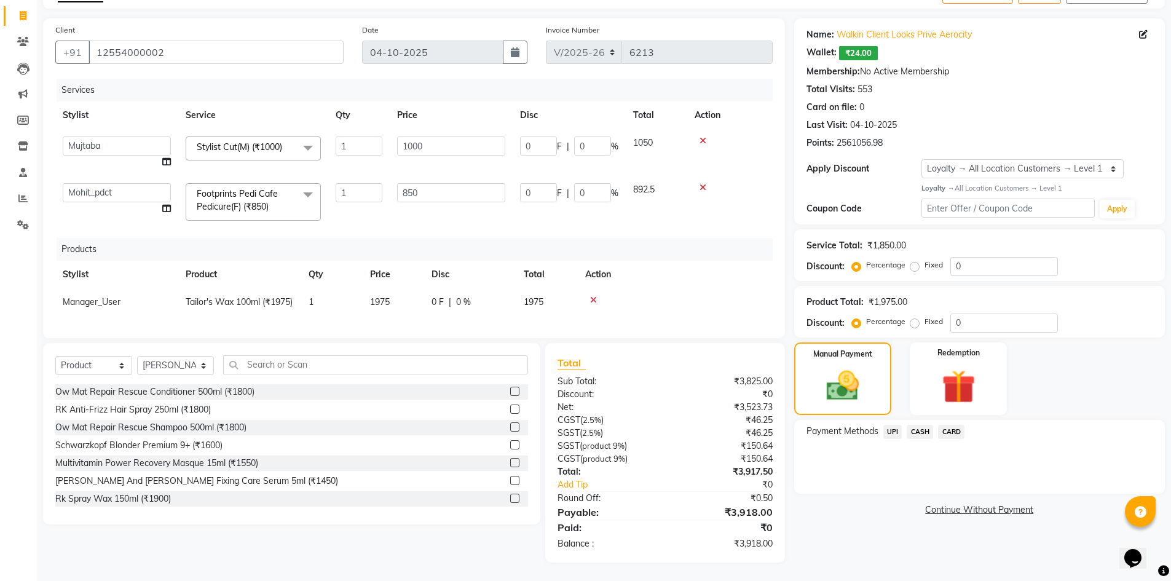
click at [959, 425] on span "CARD" at bounding box center [951, 432] width 26 height 14
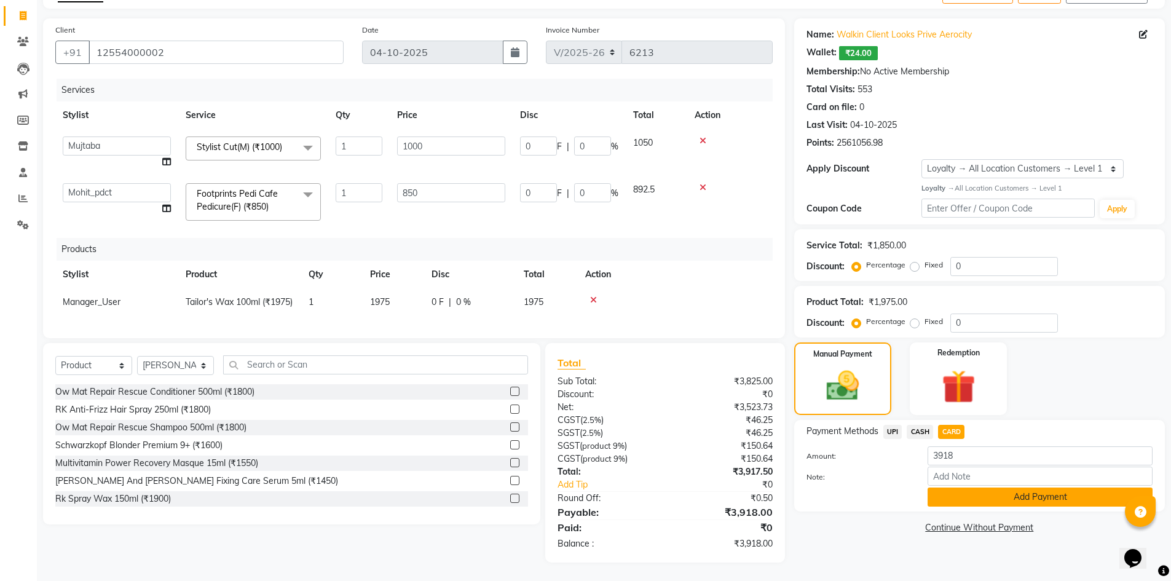
click at [972, 488] on button "Add Payment" at bounding box center [1040, 497] width 225 height 19
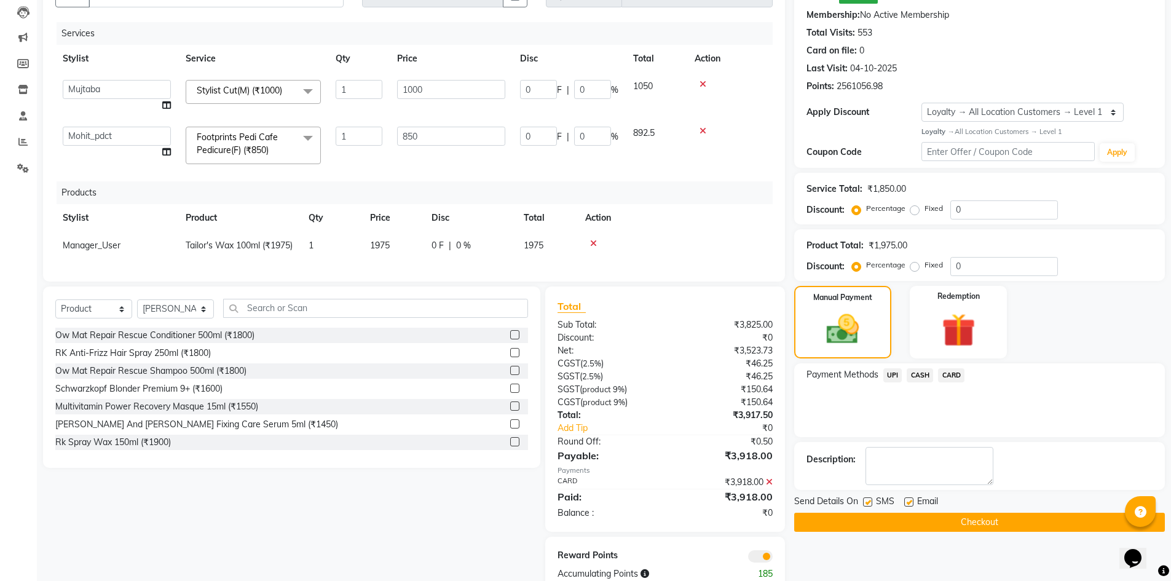
scroll to position [183, 0]
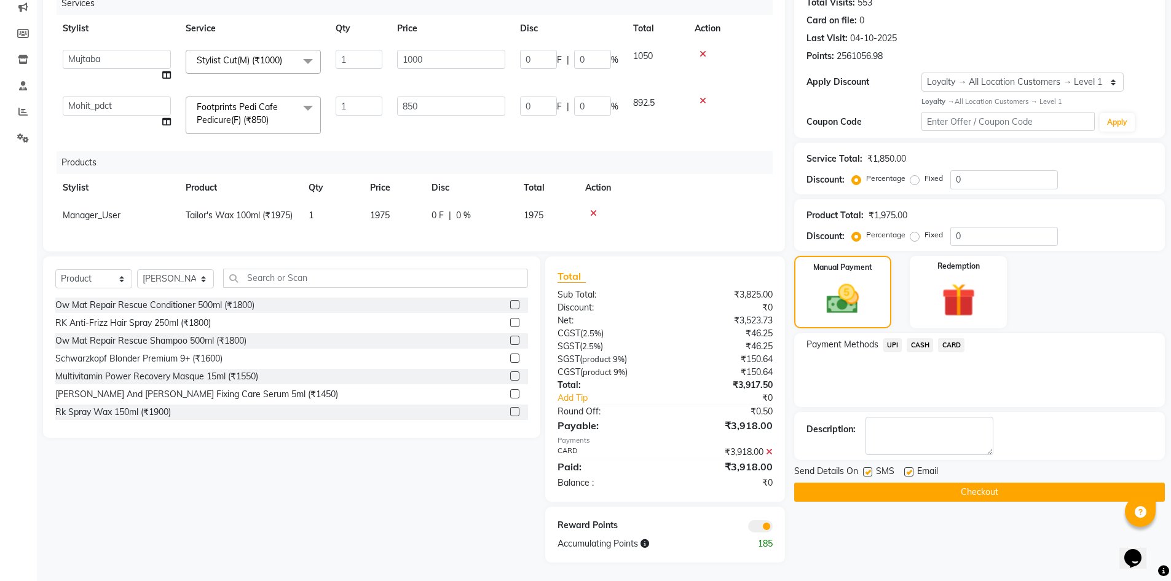
click at [957, 483] on button "Checkout" at bounding box center [979, 492] width 371 height 19
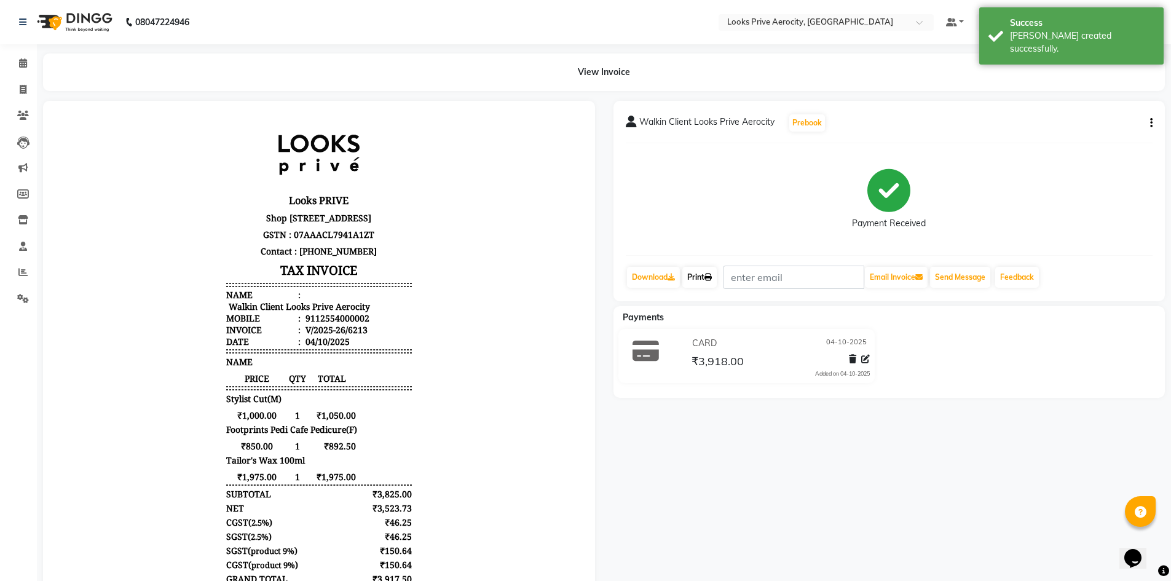
click at [697, 270] on link "Print" at bounding box center [700, 277] width 34 height 21
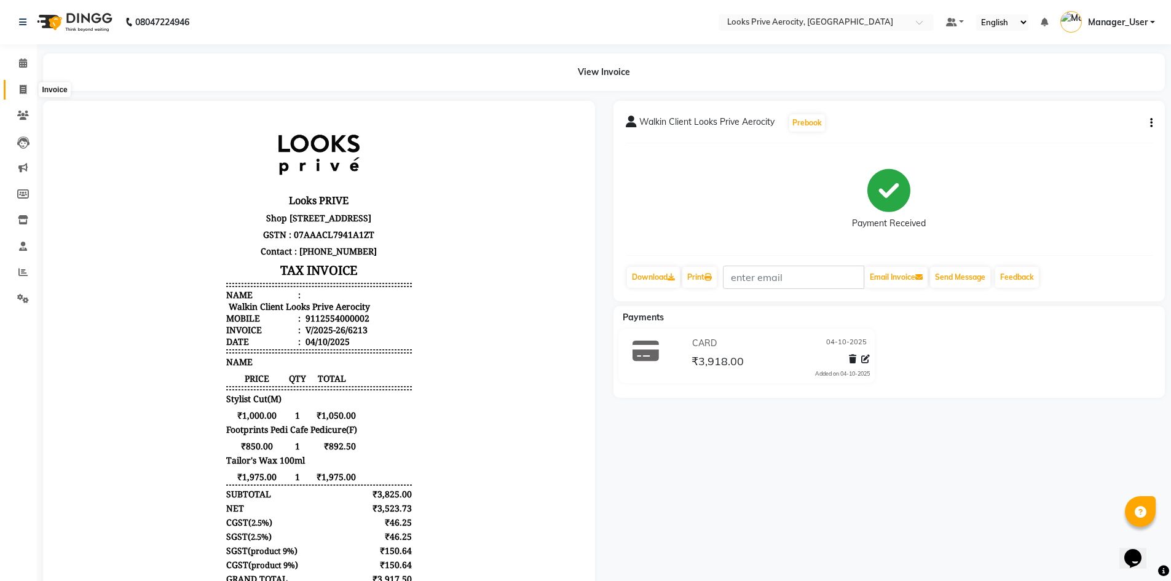
click at [27, 88] on span at bounding box center [23, 90] width 22 height 14
select select "service"
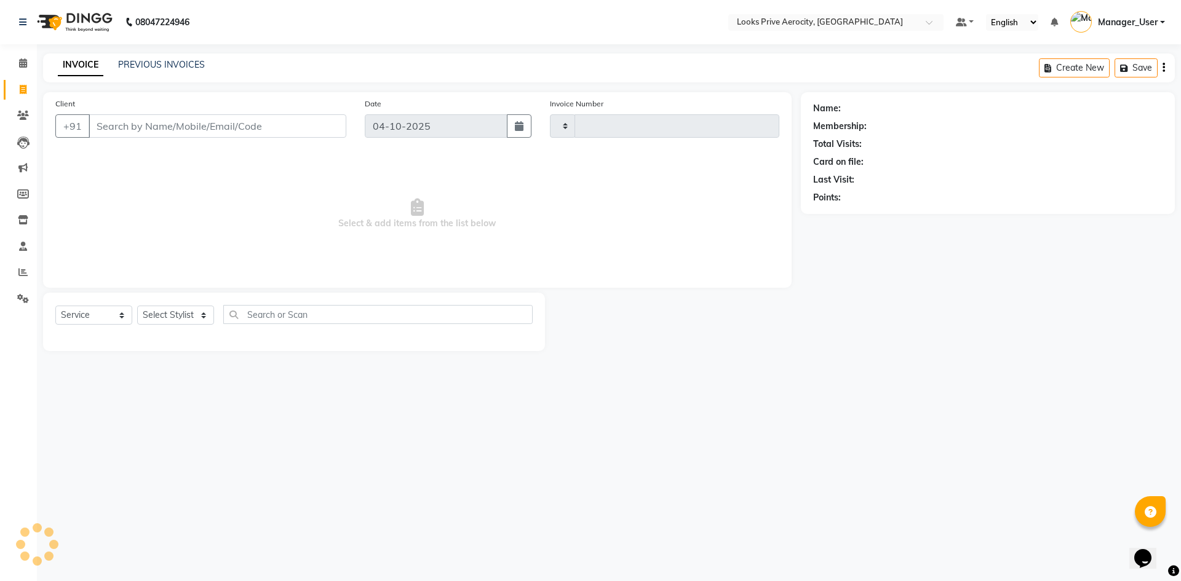
type input "6214"
select select "5913"
click at [153, 134] on input "Client" at bounding box center [218, 125] width 258 height 23
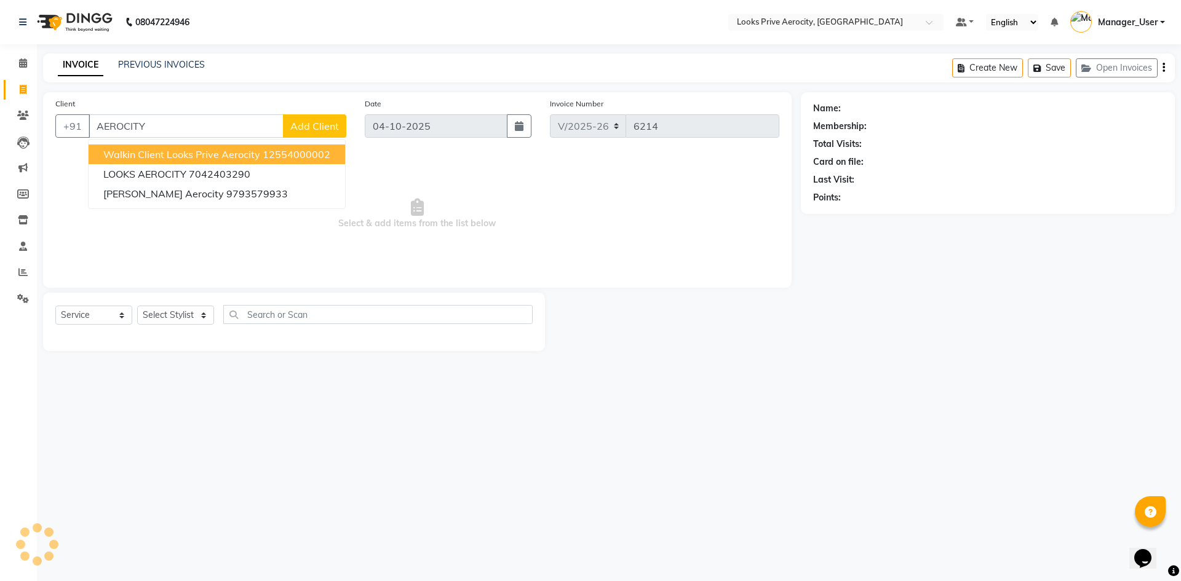
click at [143, 151] on span "Walkin Client Looks Prive Aerocity" at bounding box center [181, 154] width 157 height 12
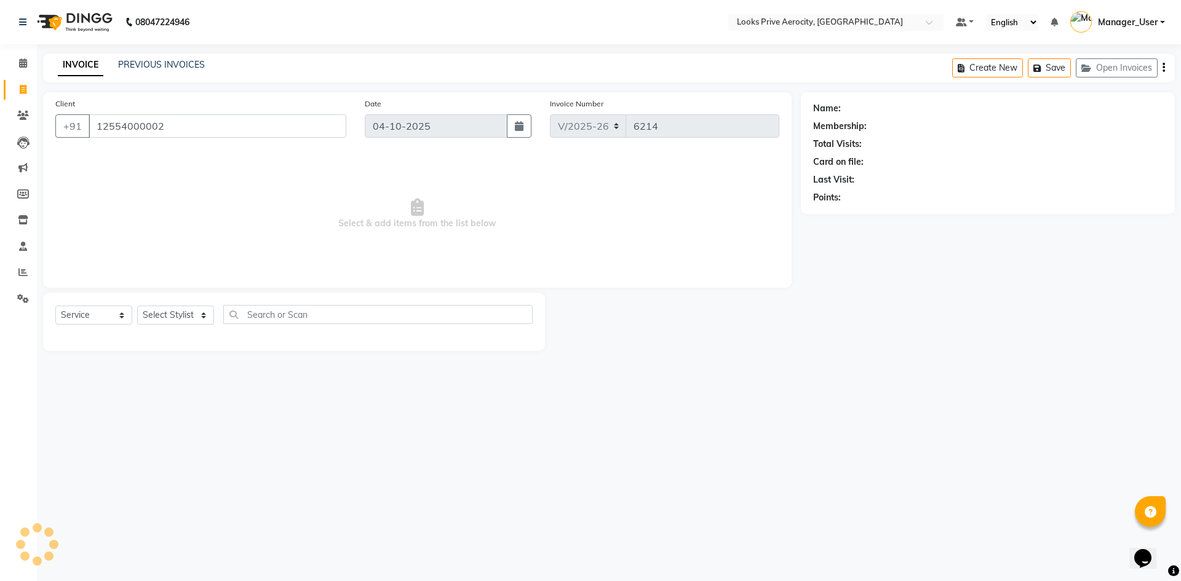
type input "12554000002"
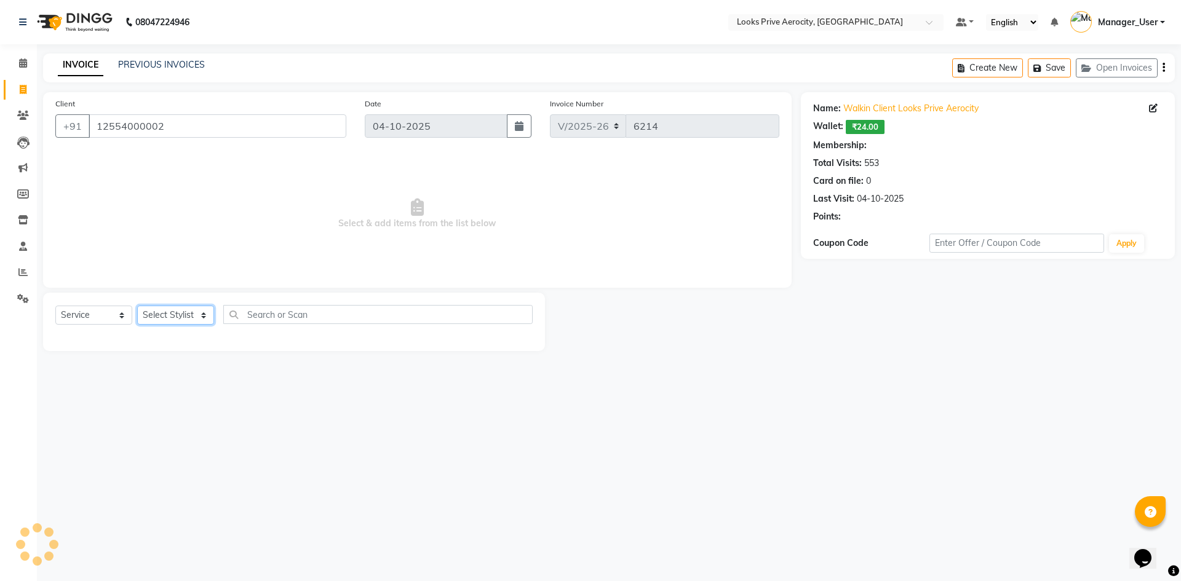
click at [196, 309] on select "Select Stylist Aman_Barber Amit Amu Dharma [PERSON_NAME] Eric_asst [PERSON_NAME…" at bounding box center [175, 315] width 77 height 19
select select "1: Object"
select select "43246"
click at [137, 306] on select "Select Stylist Aman_Barber Amit Amu Dharma [PERSON_NAME] Eric_asst [PERSON_NAME…" at bounding box center [175, 315] width 77 height 19
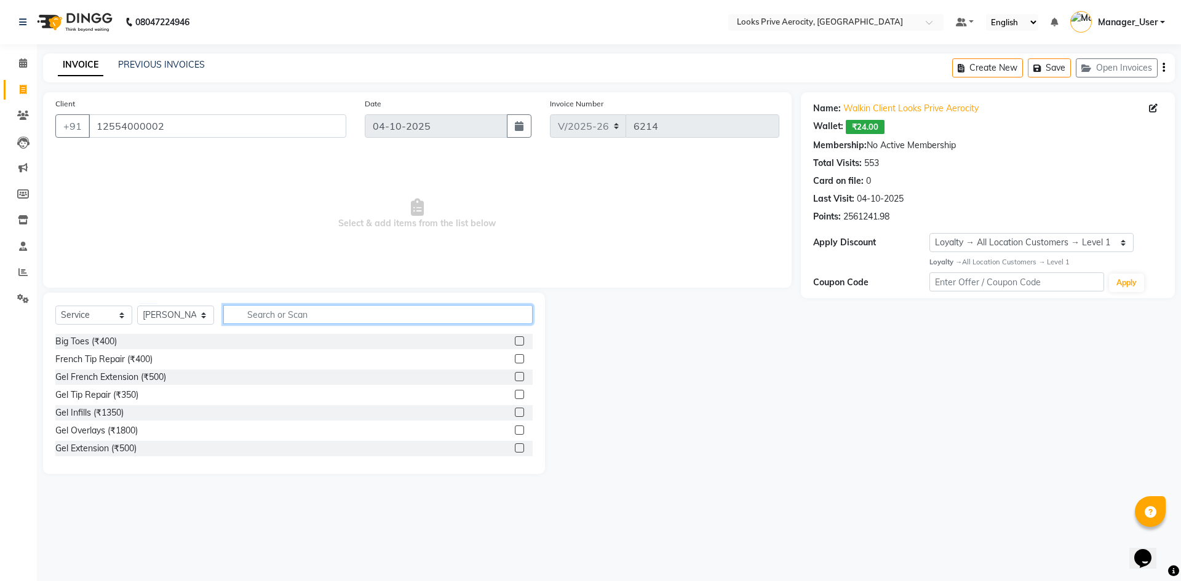
click at [261, 310] on input "text" at bounding box center [377, 314] width 309 height 19
type input "CUT"
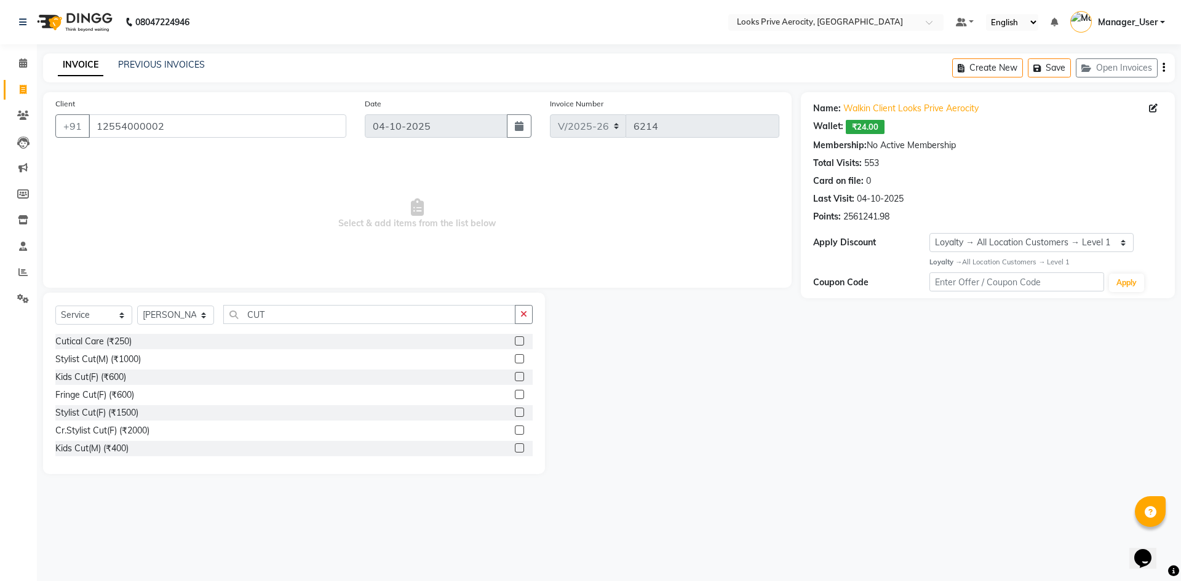
click at [515, 360] on label at bounding box center [519, 358] width 9 height 9
click at [515, 360] on input "checkbox" at bounding box center [519, 359] width 8 height 8
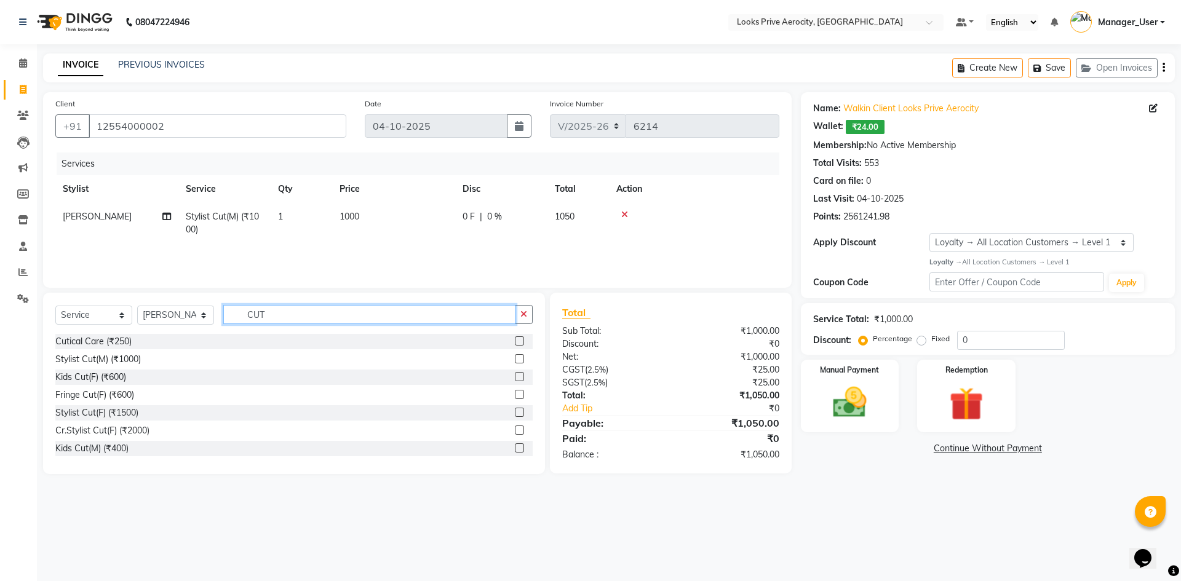
checkbox input "false"
click at [370, 315] on input "CUT" at bounding box center [369, 314] width 292 height 19
type input "C"
type input "BEAR"
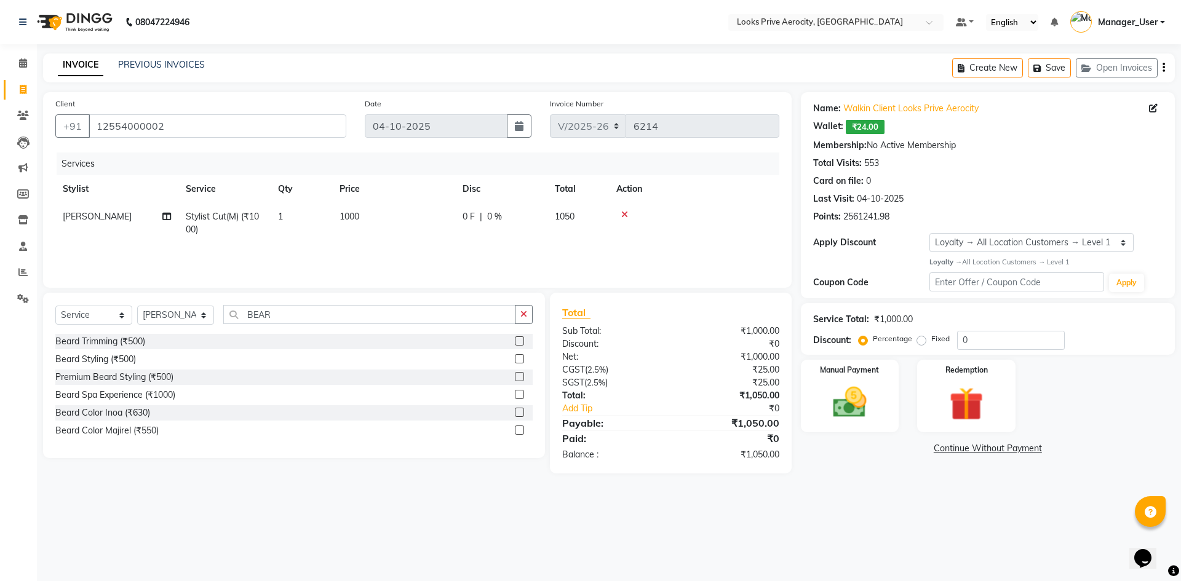
click at [520, 341] on label at bounding box center [519, 340] width 9 height 9
click at [520, 341] on input "checkbox" at bounding box center [519, 342] width 8 height 8
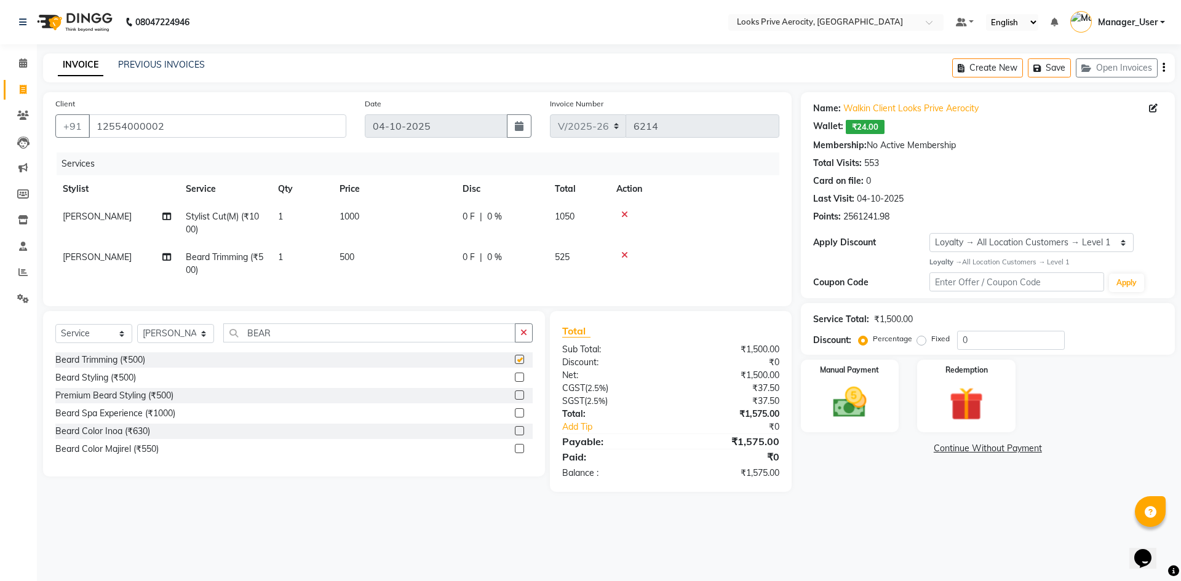
checkbox input "false"
click at [299, 343] on input "BEAR" at bounding box center [369, 332] width 292 height 19
type input "B"
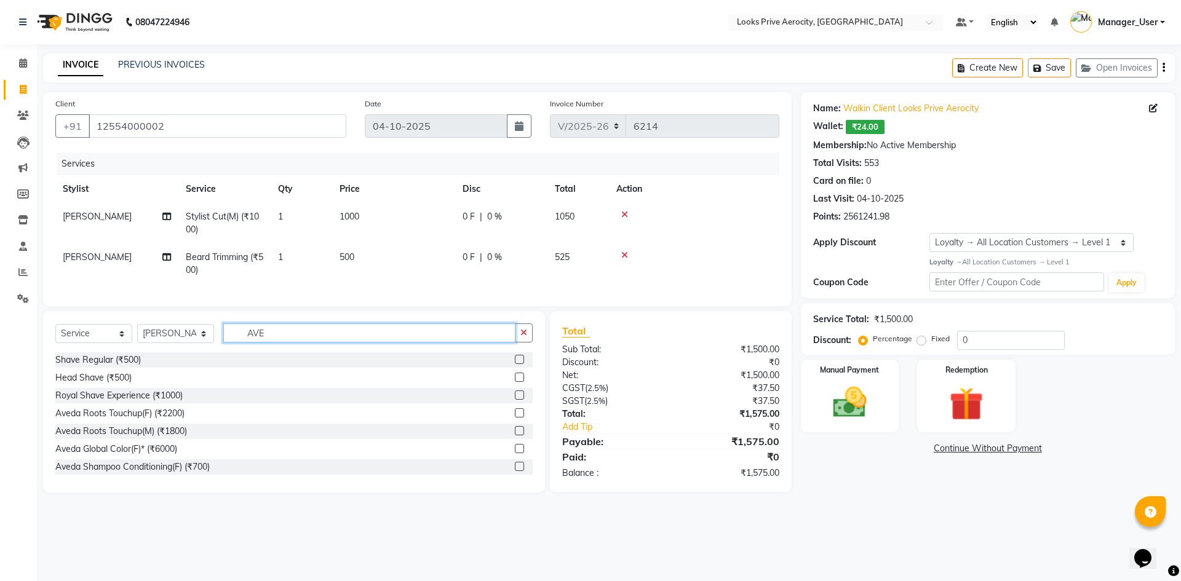
type input "AVE"
click at [515, 400] on label at bounding box center [519, 394] width 9 height 9
click at [515, 400] on input "checkbox" at bounding box center [519, 396] width 8 height 8
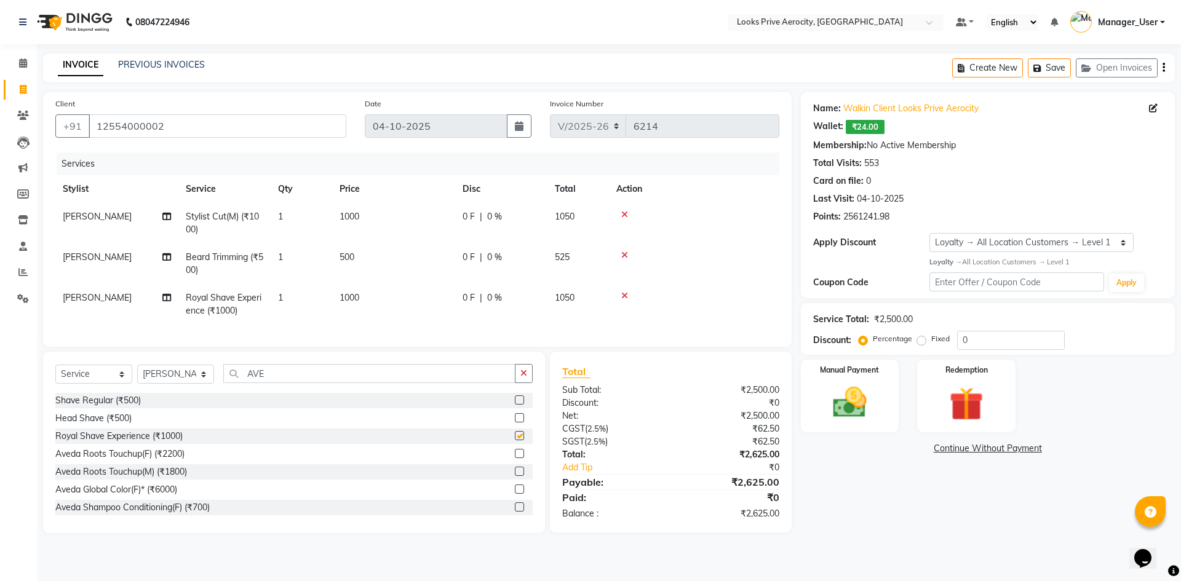
checkbox input "false"
click at [515, 458] on label at bounding box center [519, 453] width 9 height 9
click at [515, 458] on input "checkbox" at bounding box center [519, 454] width 8 height 8
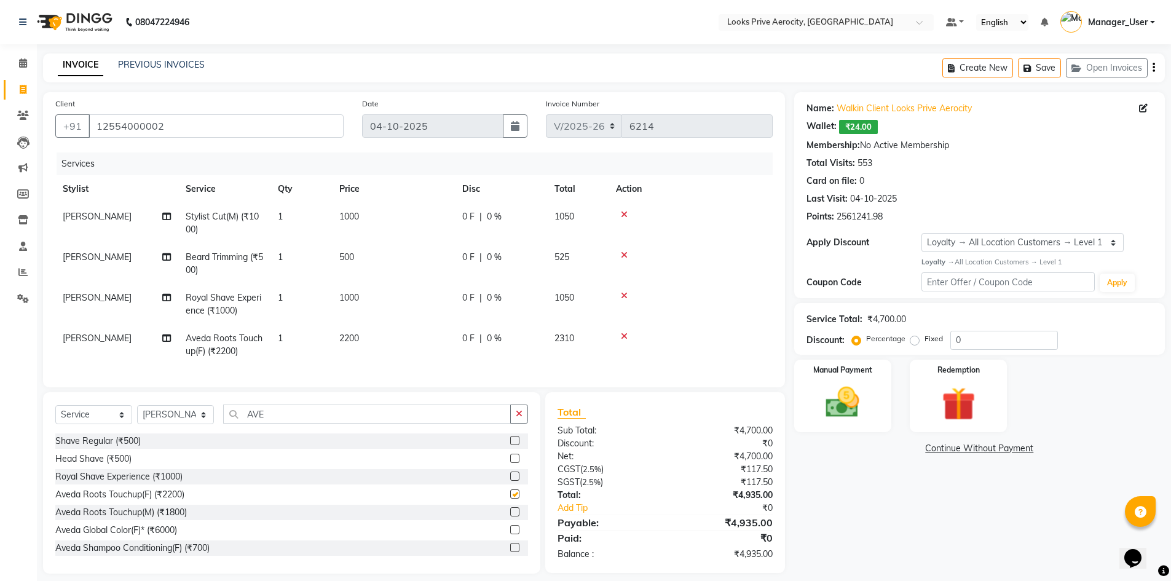
checkbox input "false"
click at [624, 296] on icon at bounding box center [624, 295] width 7 height 9
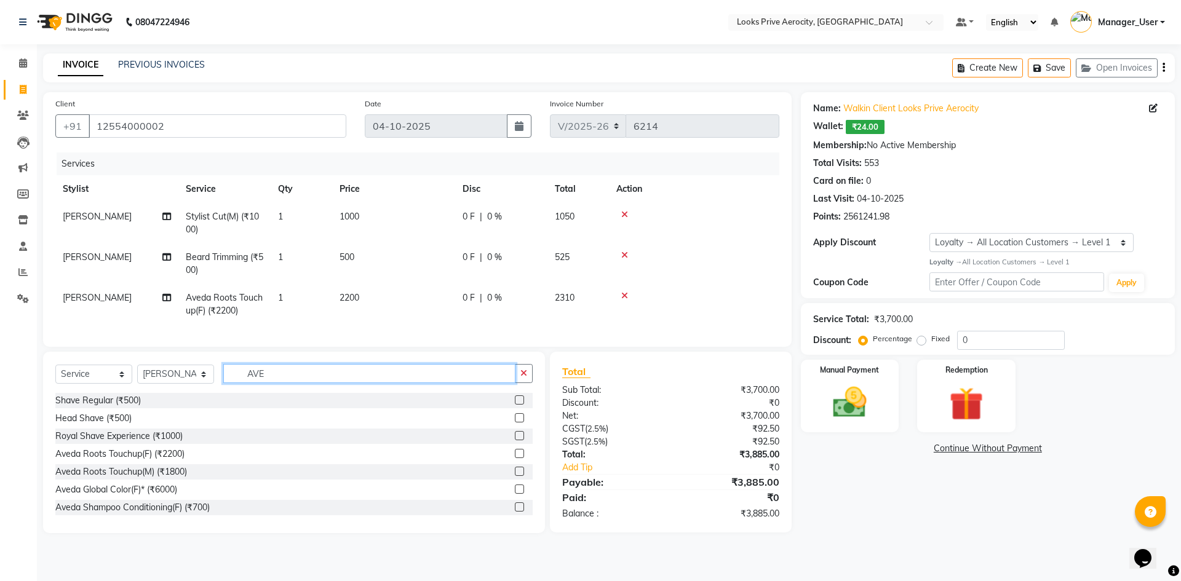
click at [304, 382] on input "AVE" at bounding box center [369, 373] width 292 height 19
type input "A"
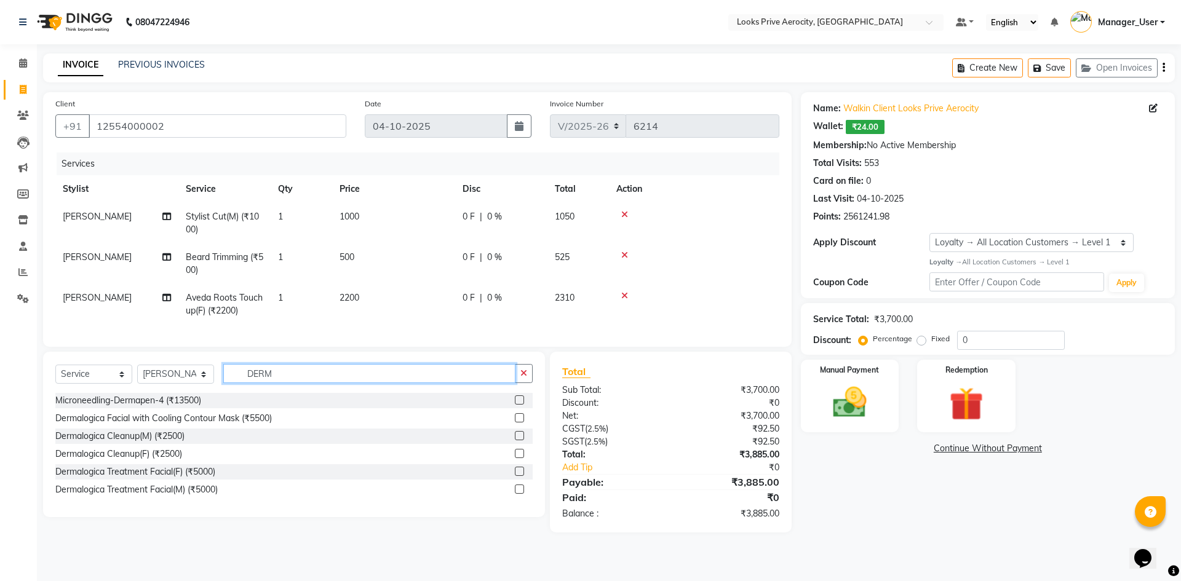
type input "DERM"
click at [515, 422] on label at bounding box center [519, 417] width 9 height 9
click at [515, 422] on input "checkbox" at bounding box center [519, 418] width 8 height 8
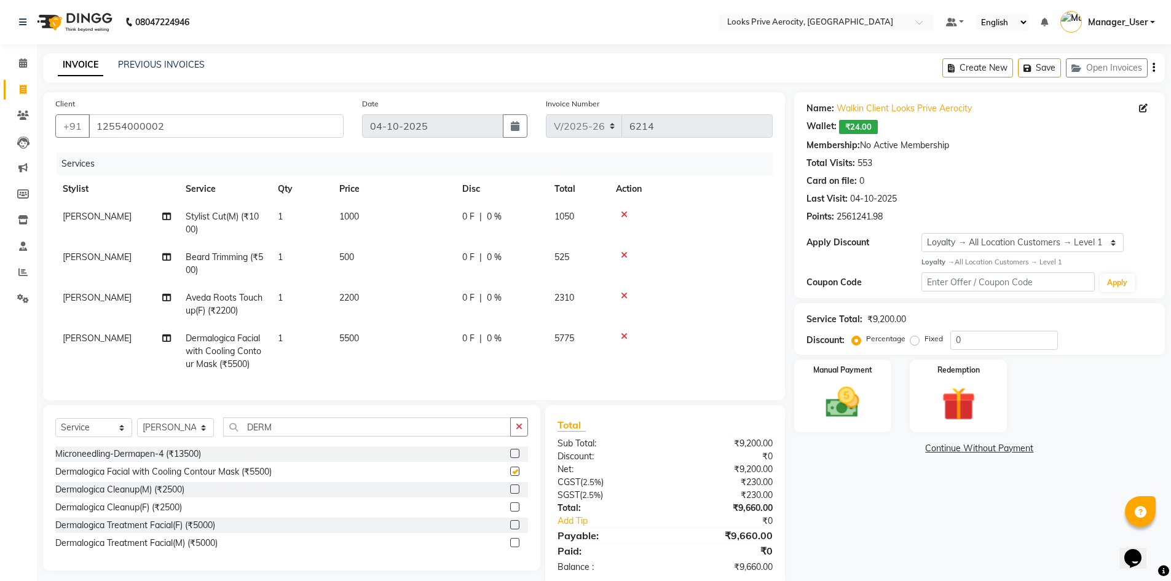
checkbox input "false"
drag, startPoint x: 354, startPoint y: 324, endPoint x: 364, endPoint y: 329, distance: 11.6
click at [355, 327] on tbody "Sam Stylist Cut(M) (₹1000) 1 1000 0 F | 0 % 1050 Sam Beard Trimming (₹500) 1 50…" at bounding box center [414, 290] width 718 height 175
click at [377, 357] on td "5500" at bounding box center [393, 351] width 123 height 53
select select "43246"
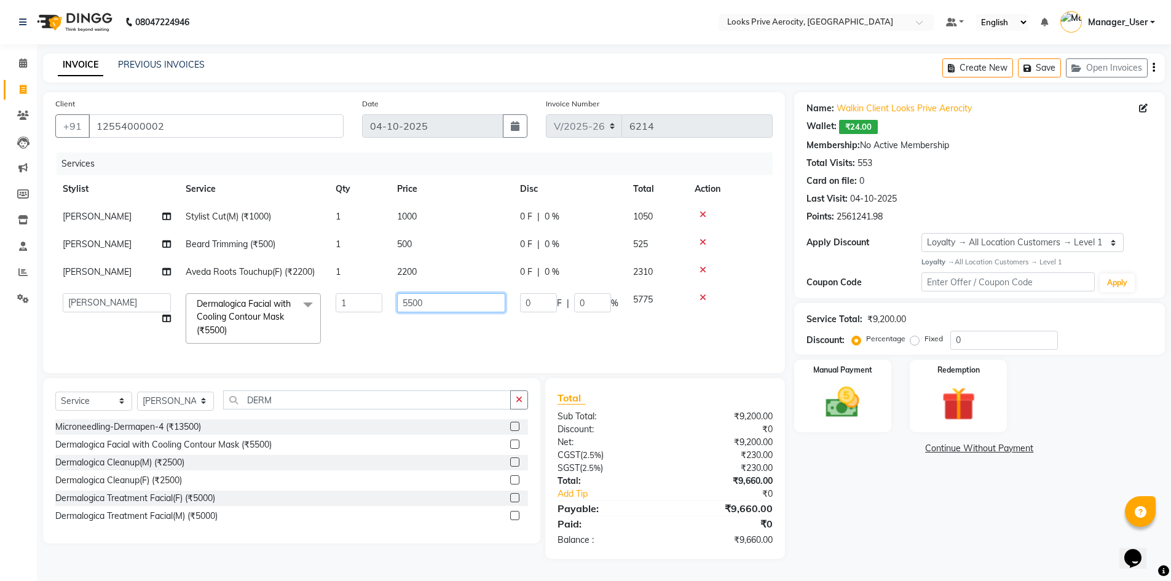
click at [406, 305] on input "5500" at bounding box center [451, 302] width 108 height 19
type input "6500"
click at [429, 332] on td "6500" at bounding box center [451, 318] width 123 height 65
select select "43246"
click at [291, 409] on input "DERM" at bounding box center [367, 399] width 288 height 19
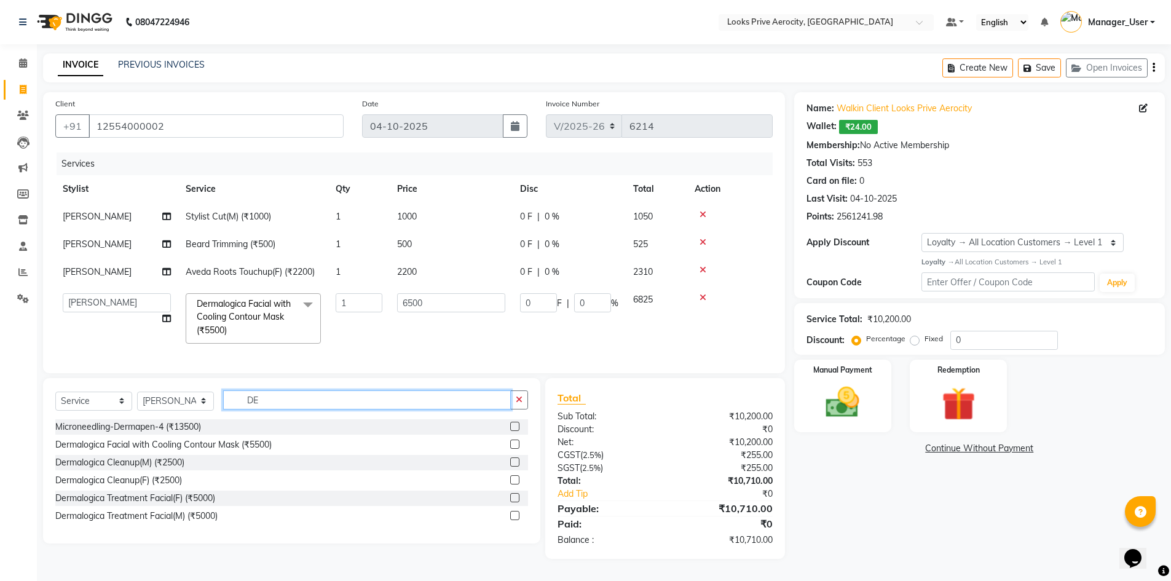
type input "D"
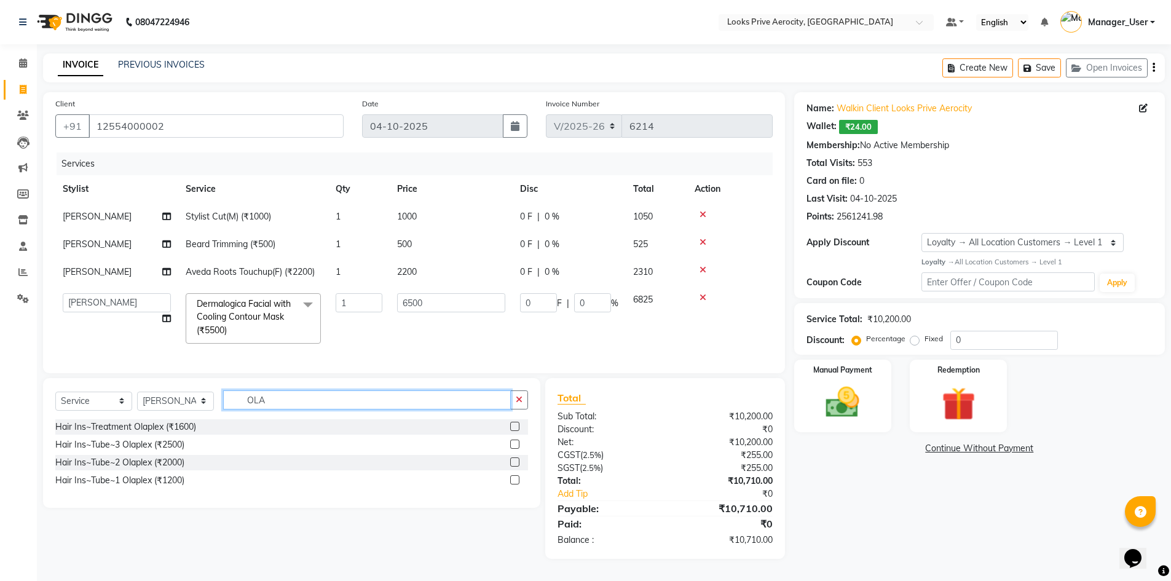
type input "OLA"
drag, startPoint x: 422, startPoint y: 397, endPoint x: 441, endPoint y: 403, distance: 19.8
drag, startPoint x: 441, startPoint y: 403, endPoint x: 492, endPoint y: 459, distance: 75.7
click at [457, 470] on div "Hair Ins~Tube~2 Olaplex (₹2000)" at bounding box center [291, 462] width 473 height 15
click at [515, 449] on label at bounding box center [514, 444] width 9 height 9
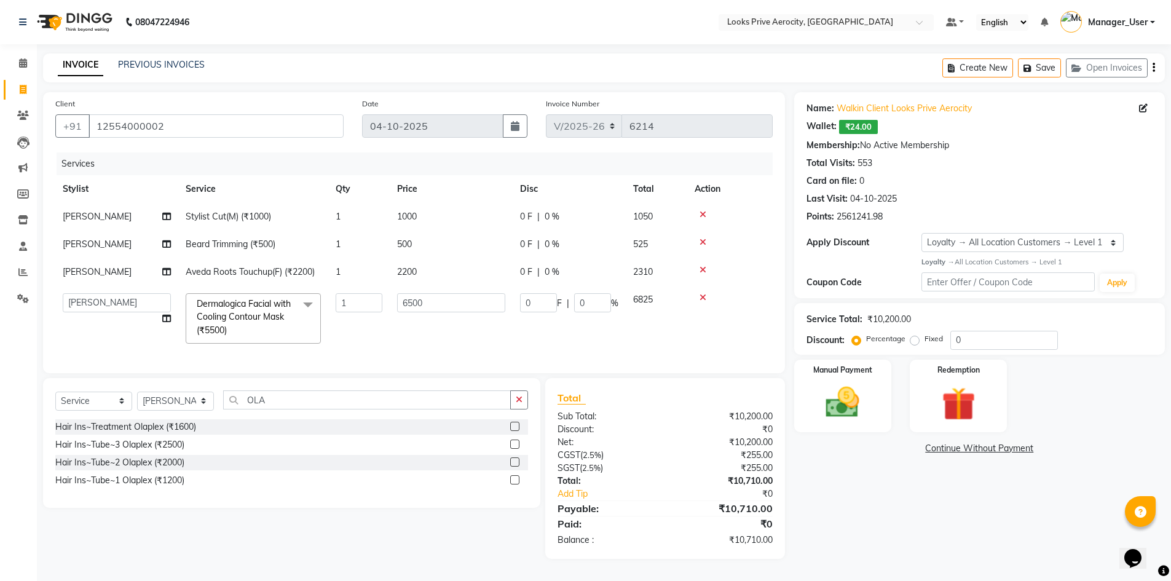
click at [515, 449] on input "checkbox" at bounding box center [514, 445] width 8 height 8
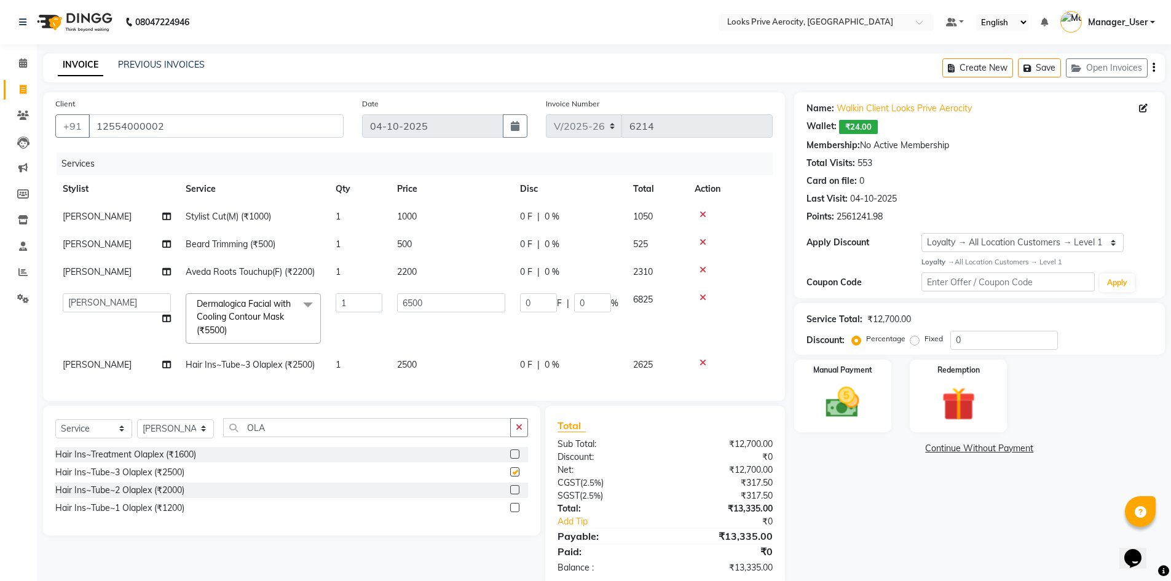
checkbox input "false"
click at [406, 362] on span "2500" at bounding box center [407, 364] width 20 height 11
select select "43246"
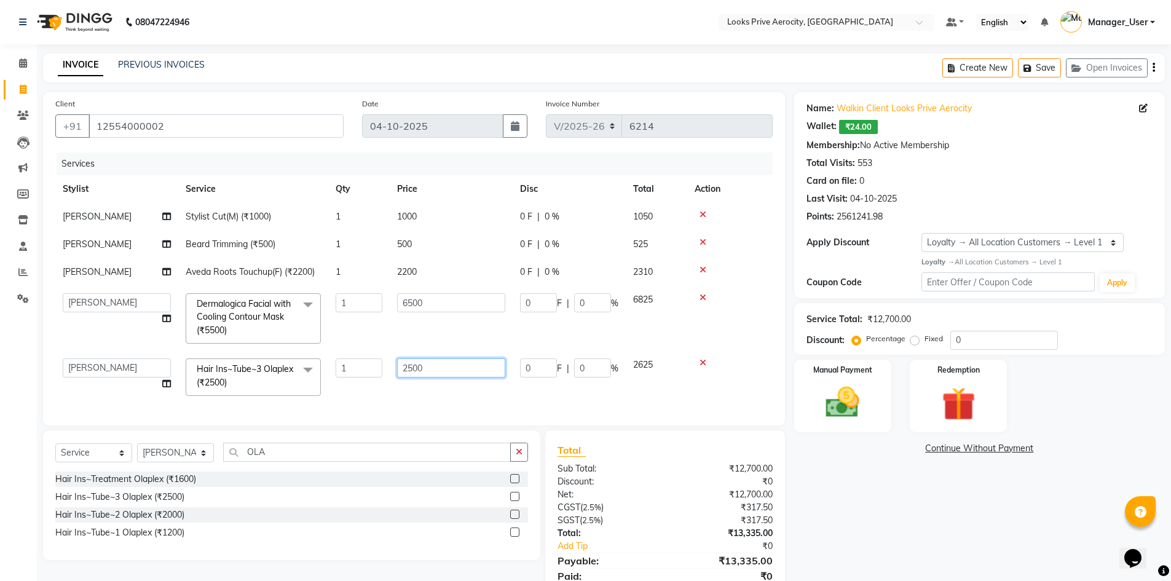
click at [410, 368] on input "2500" at bounding box center [451, 367] width 108 height 19
type input "3500"
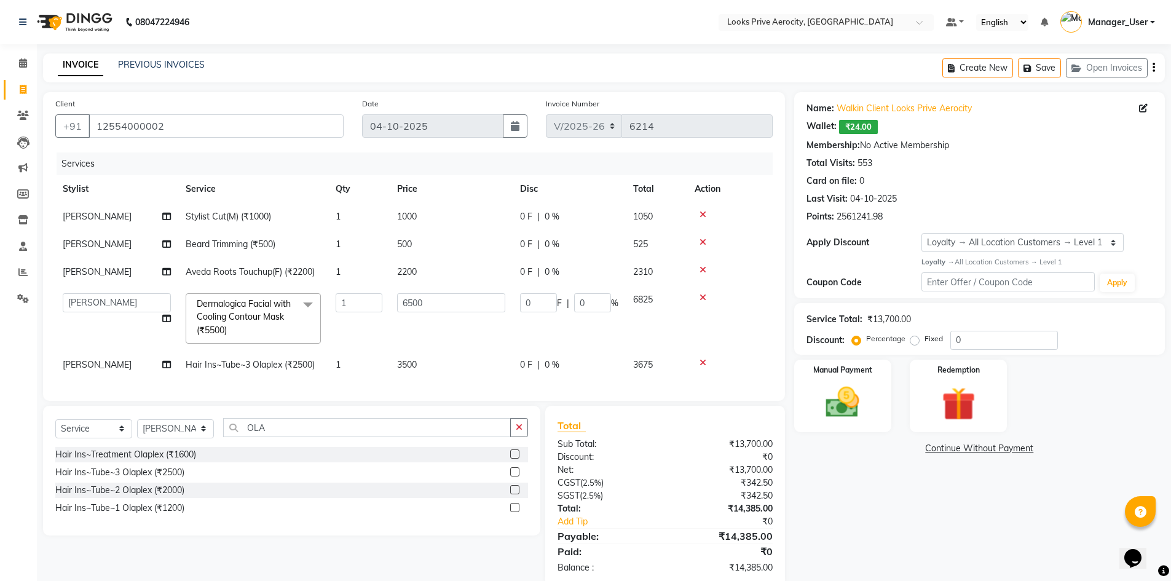
click at [427, 400] on div "Client +91 12554000002 Date 04-10-2025 Invoice Number V/2025 V/2025-26 6214 Ser…" at bounding box center [414, 246] width 742 height 309
drag, startPoint x: 702, startPoint y: 242, endPoint x: 459, endPoint y: 318, distance: 253.8
click at [701, 242] on icon at bounding box center [703, 242] width 7 height 9
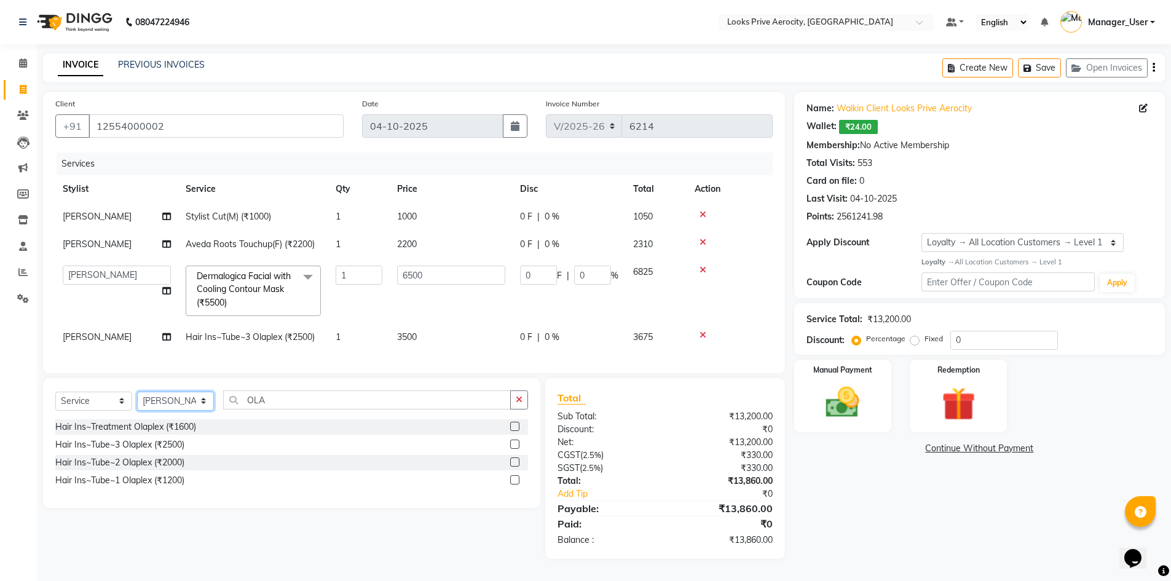
click at [159, 409] on select "Select Stylist Aman_Barber Amit Amu Dharma [PERSON_NAME] Eric_asst [PERSON_NAME…" at bounding box center [175, 401] width 77 height 19
click at [137, 400] on select "Select Stylist Aman_Barber Amit Amu Dharma [PERSON_NAME] Eric_asst [PERSON_NAME…" at bounding box center [175, 401] width 77 height 19
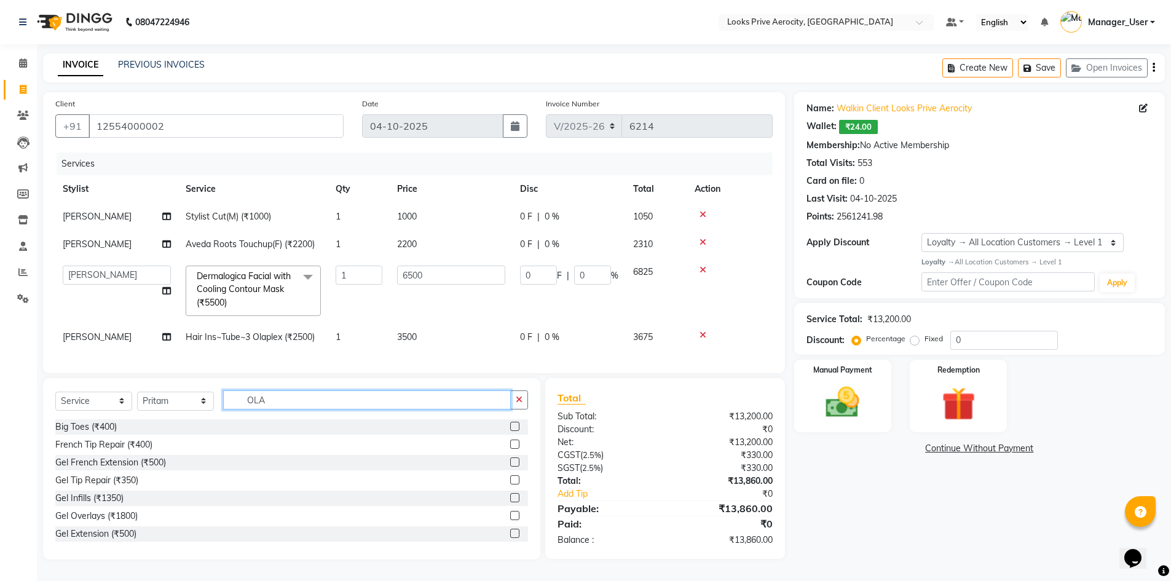
click at [294, 406] on input "OLA" at bounding box center [367, 399] width 288 height 19
click at [510, 467] on label at bounding box center [514, 462] width 9 height 9
click at [510, 467] on input "checkbox" at bounding box center [514, 463] width 8 height 8
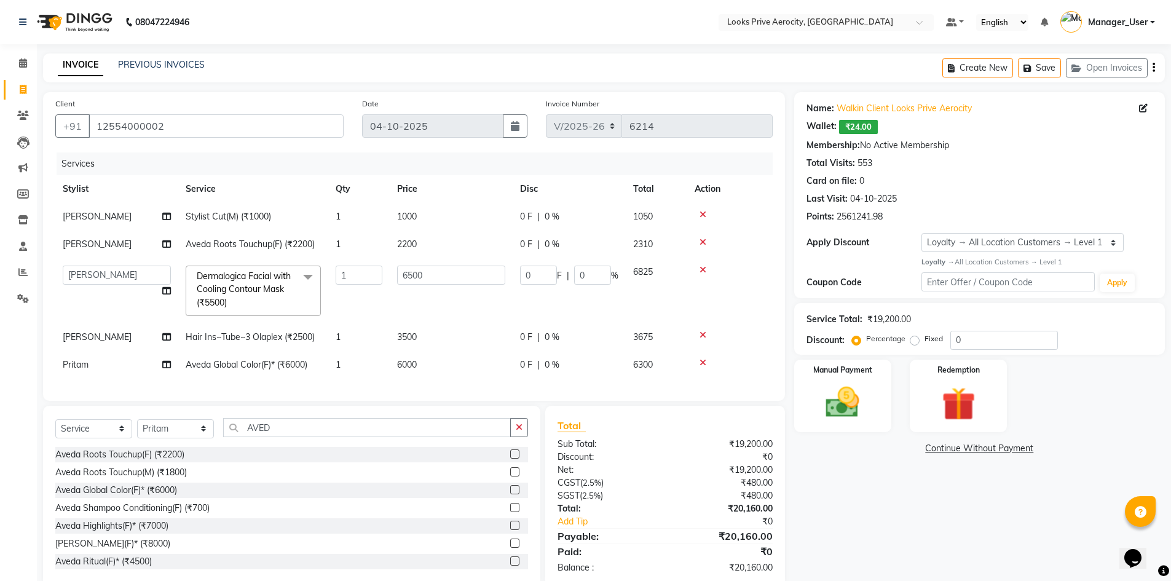
drag, startPoint x: 403, startPoint y: 374, endPoint x: 410, endPoint y: 369, distance: 8.7
click at [410, 369] on td "6000" at bounding box center [451, 365] width 123 height 28
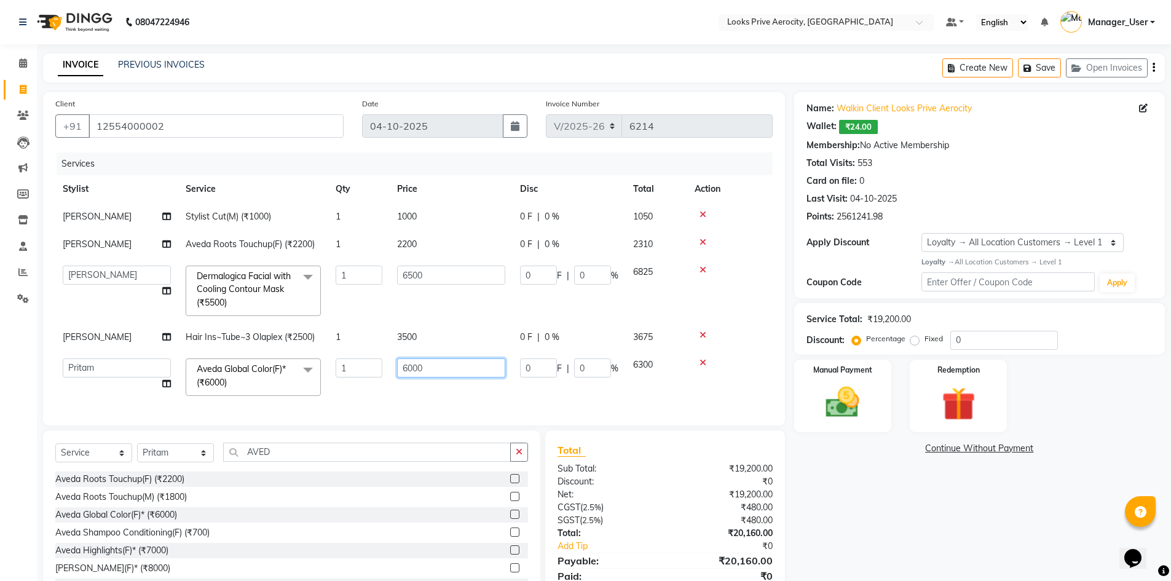
click at [408, 366] on input "6000" at bounding box center [451, 367] width 108 height 19
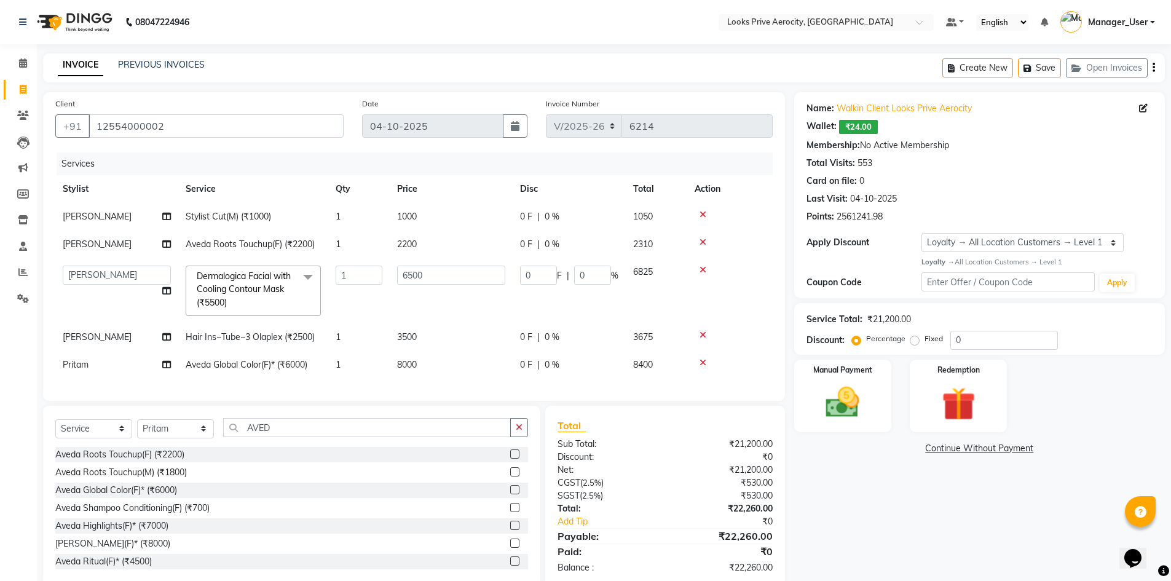
click at [418, 401] on div "Client +91 12554000002 Date 04-10-2025 Invoice Number V/2025 V/2025-26 6214 Ser…" at bounding box center [414, 246] width 742 height 309
click at [282, 437] on input "AVED" at bounding box center [367, 427] width 288 height 19
click at [510, 548] on label at bounding box center [514, 543] width 9 height 9
click at [510, 548] on input "checkbox" at bounding box center [514, 544] width 8 height 8
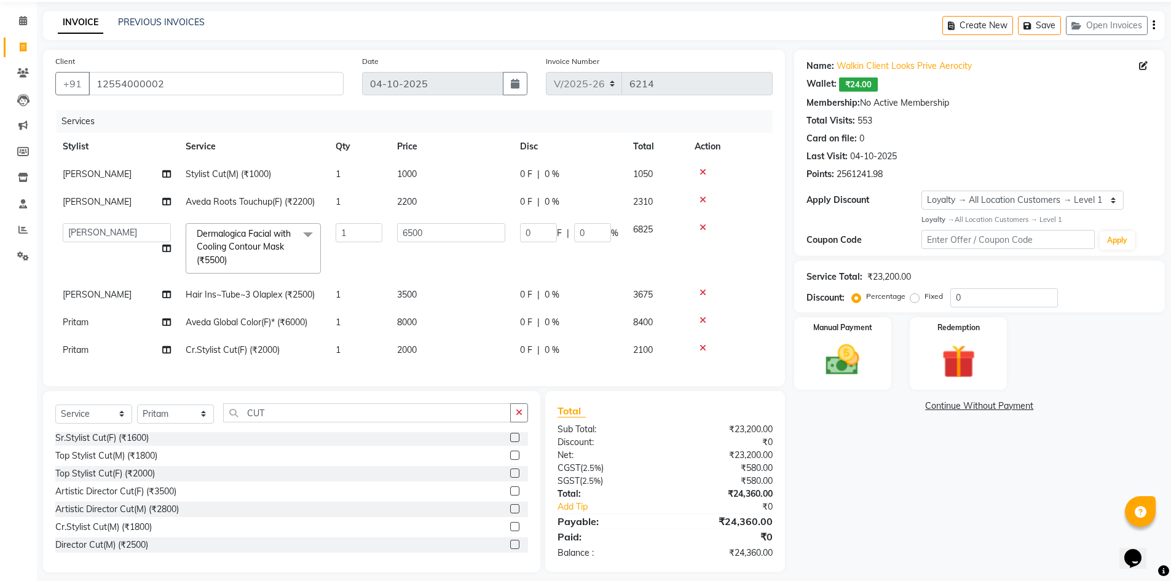
scroll to position [61, 0]
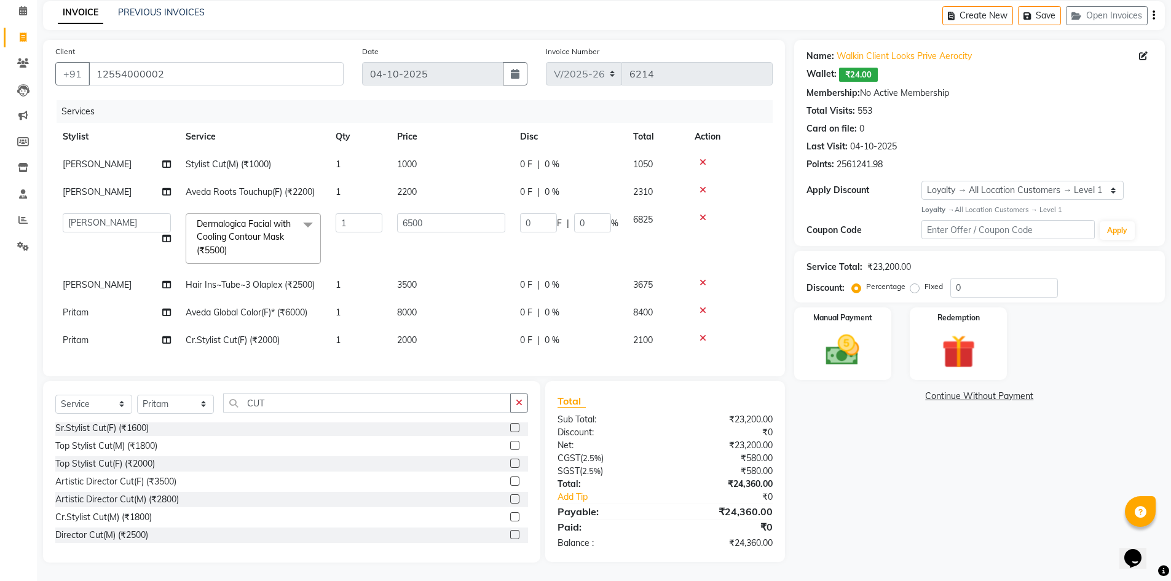
click at [402, 279] on span "3500" at bounding box center [407, 284] width 20 height 11
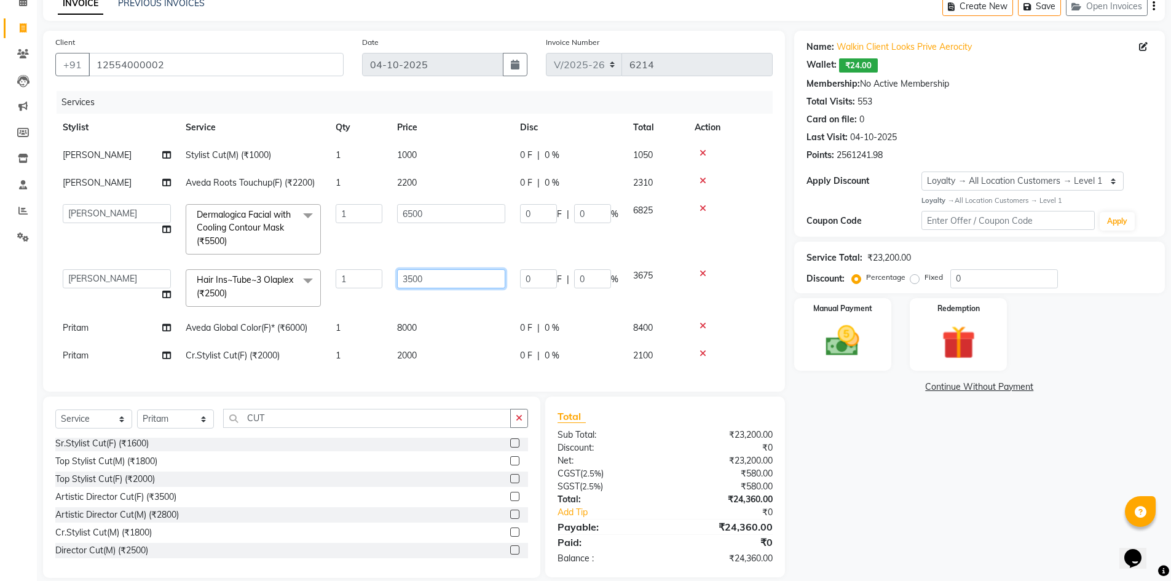
click at [408, 274] on input "3500" at bounding box center [451, 278] width 108 height 19
click at [413, 283] on input "3500" at bounding box center [451, 278] width 108 height 19
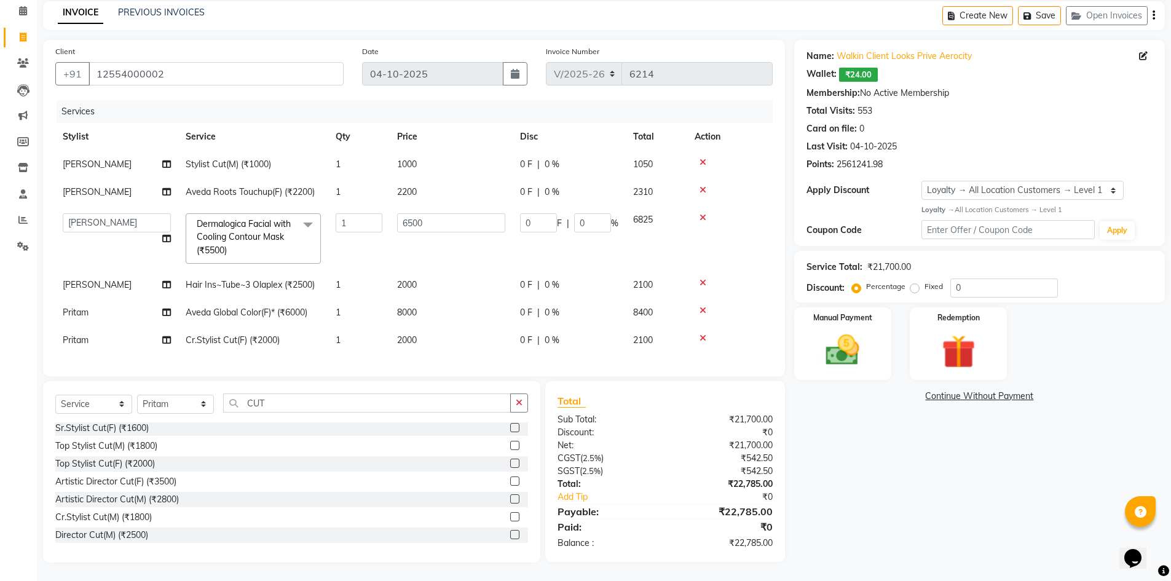
click at [847, 505] on div "Name: Walkin Client Looks Prive Aerocity Wallet: ₹24.00 Membership: No Active M…" at bounding box center [984, 301] width 380 height 523
click at [303, 402] on input "CUT" at bounding box center [367, 403] width 288 height 19
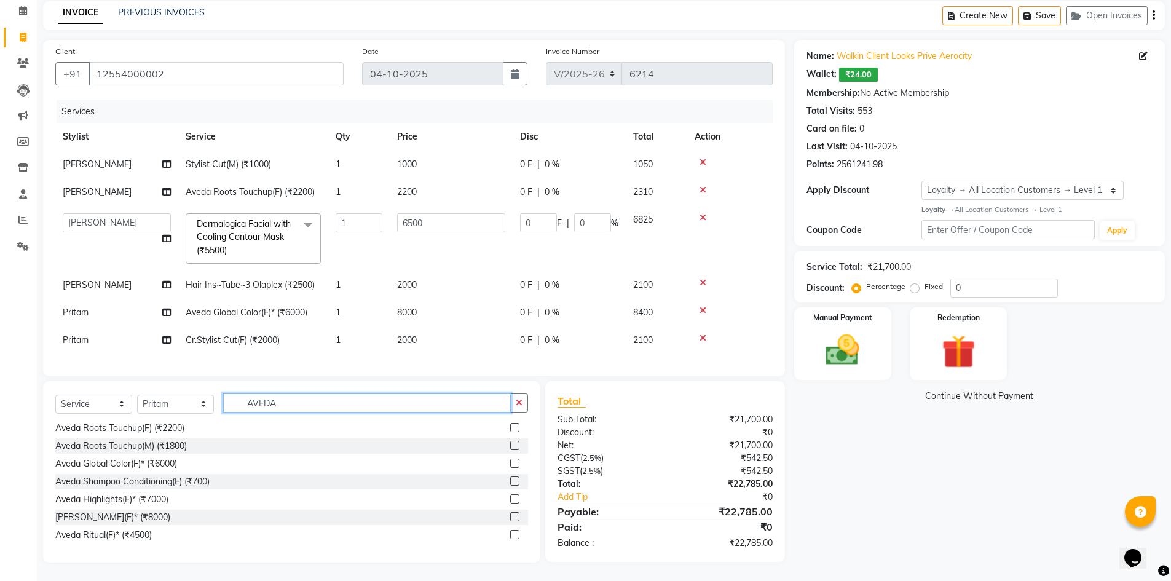
scroll to position [2, 0]
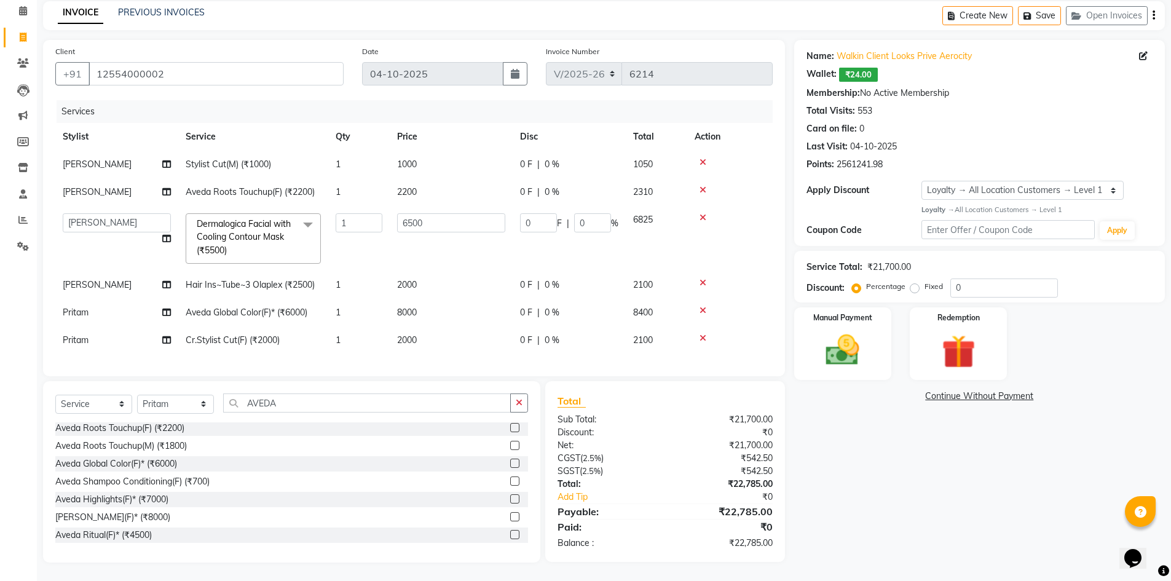
click at [510, 532] on label at bounding box center [514, 534] width 9 height 9
click at [510, 532] on input "checkbox" at bounding box center [514, 535] width 8 height 8
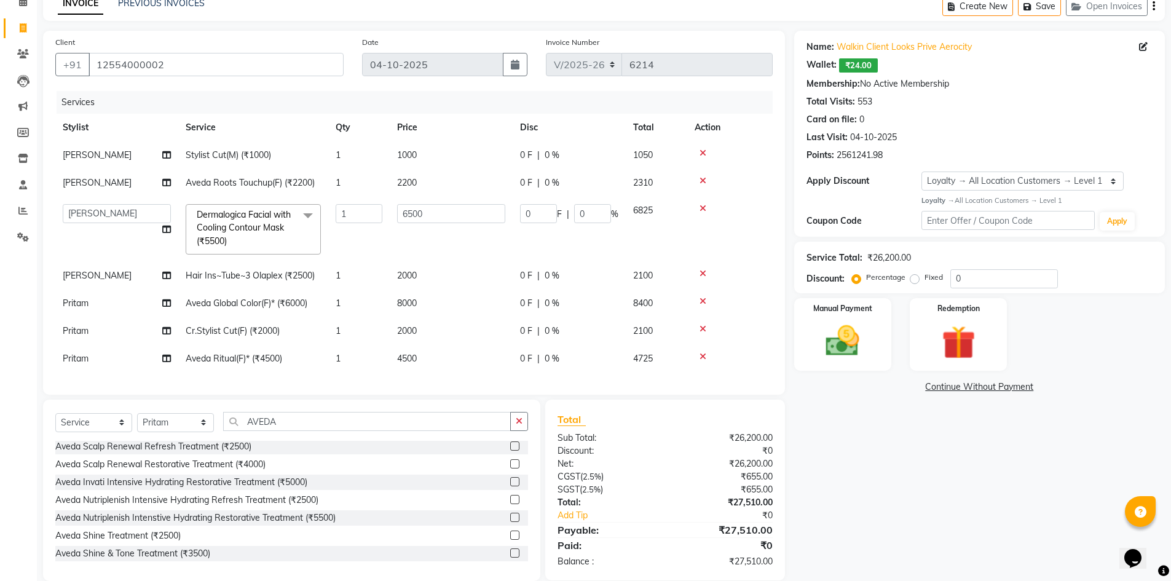
scroll to position [0, 0]
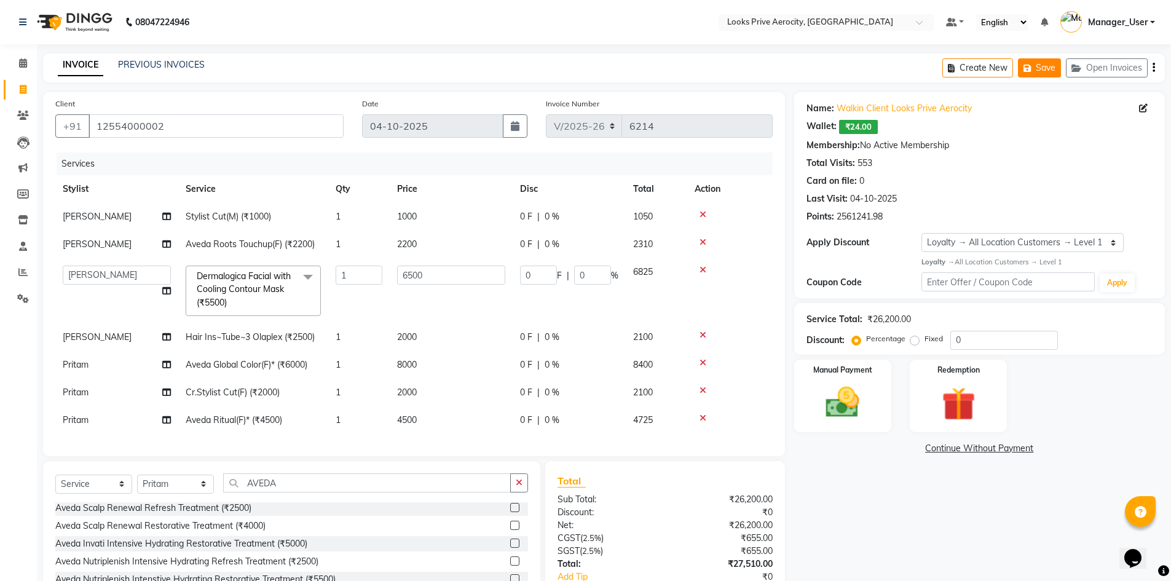
click at [1041, 65] on button "Save" at bounding box center [1039, 67] width 43 height 19
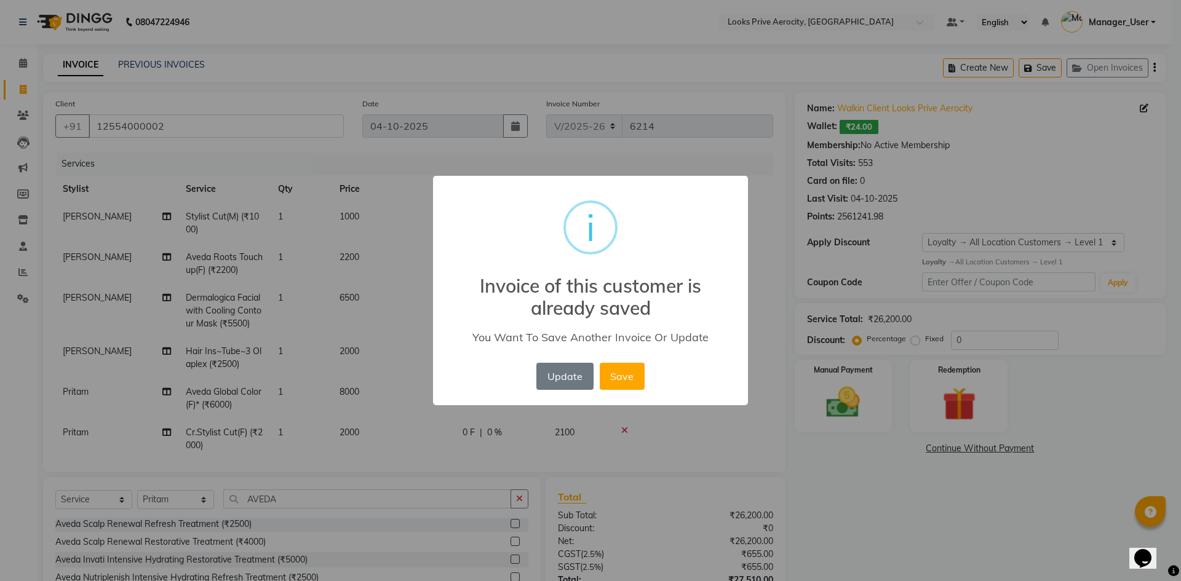
drag, startPoint x: 617, startPoint y: 370, endPoint x: 621, endPoint y: 376, distance: 7.5
click at [617, 374] on button "Save" at bounding box center [622, 376] width 45 height 27
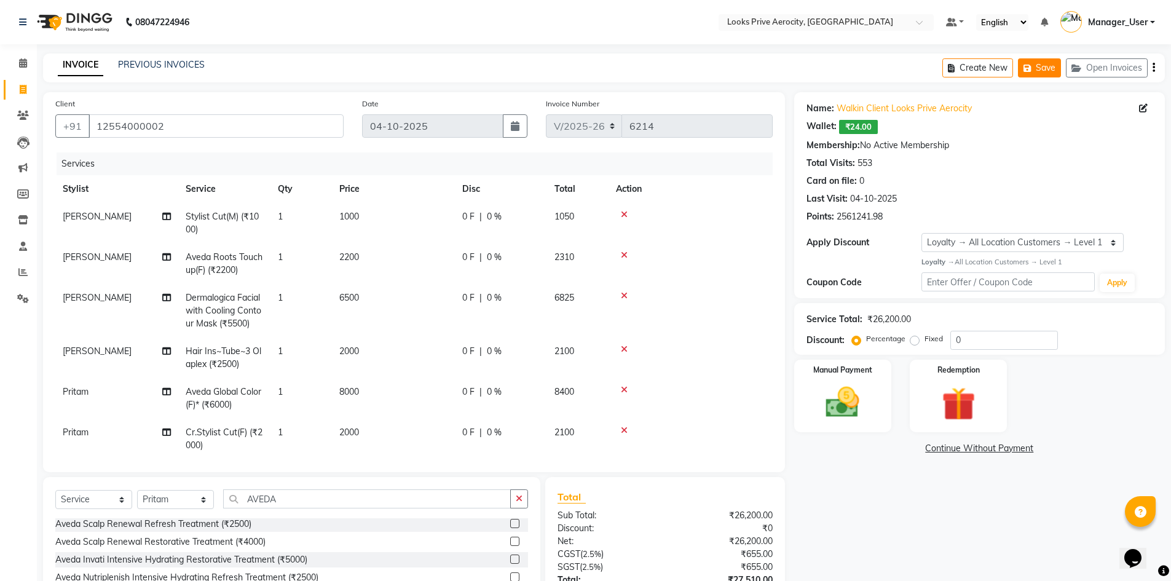
click at [1040, 70] on button "Save" at bounding box center [1039, 67] width 43 height 19
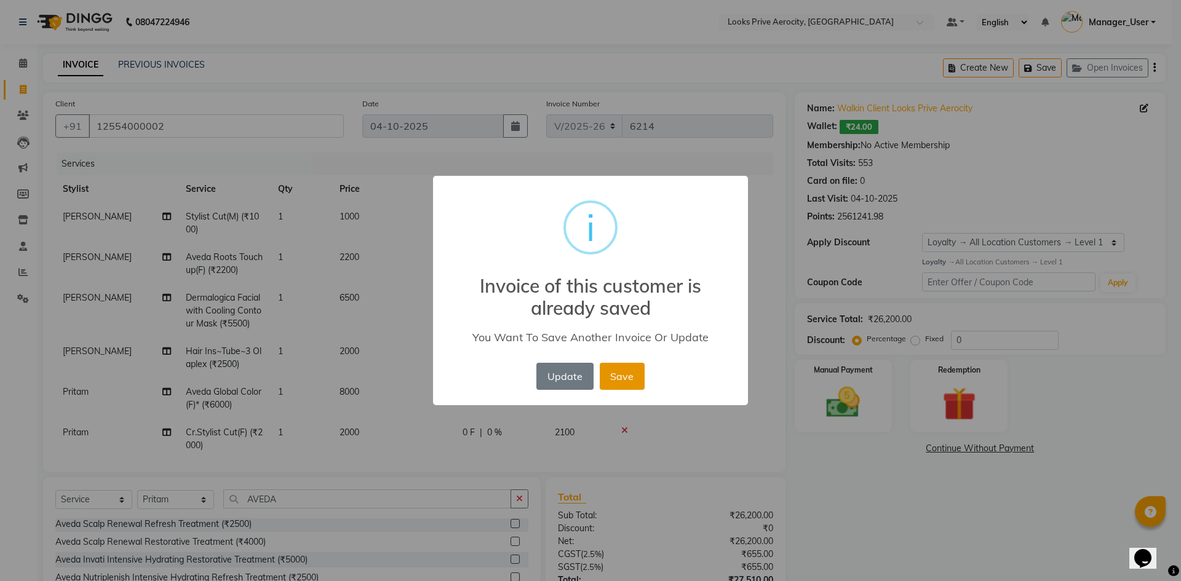
click at [630, 372] on button "Save" at bounding box center [622, 376] width 45 height 27
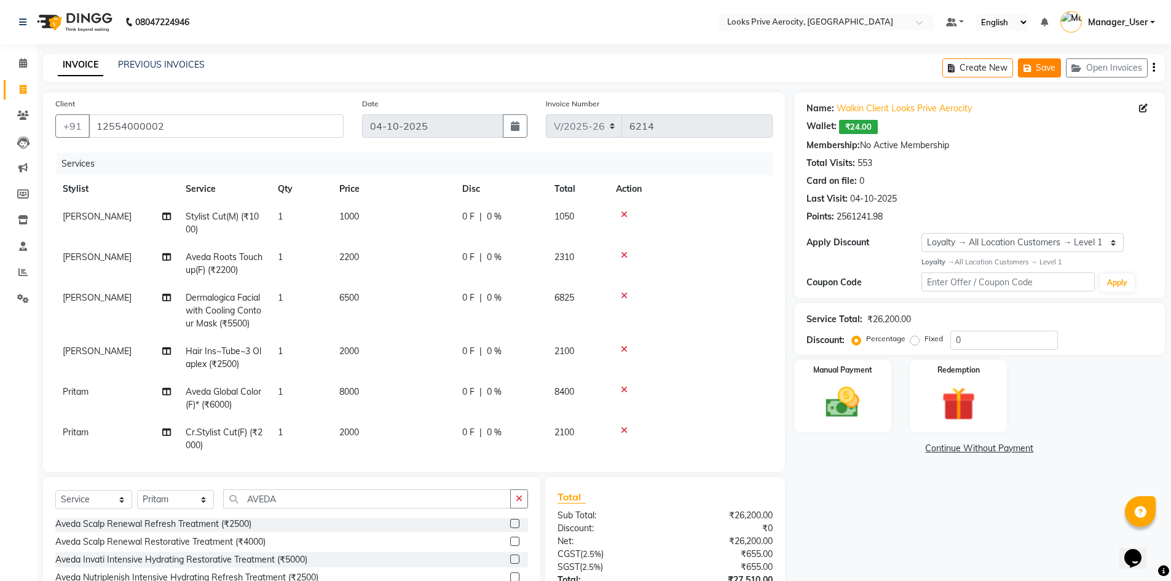
click at [1048, 68] on button "Save" at bounding box center [1039, 67] width 43 height 19
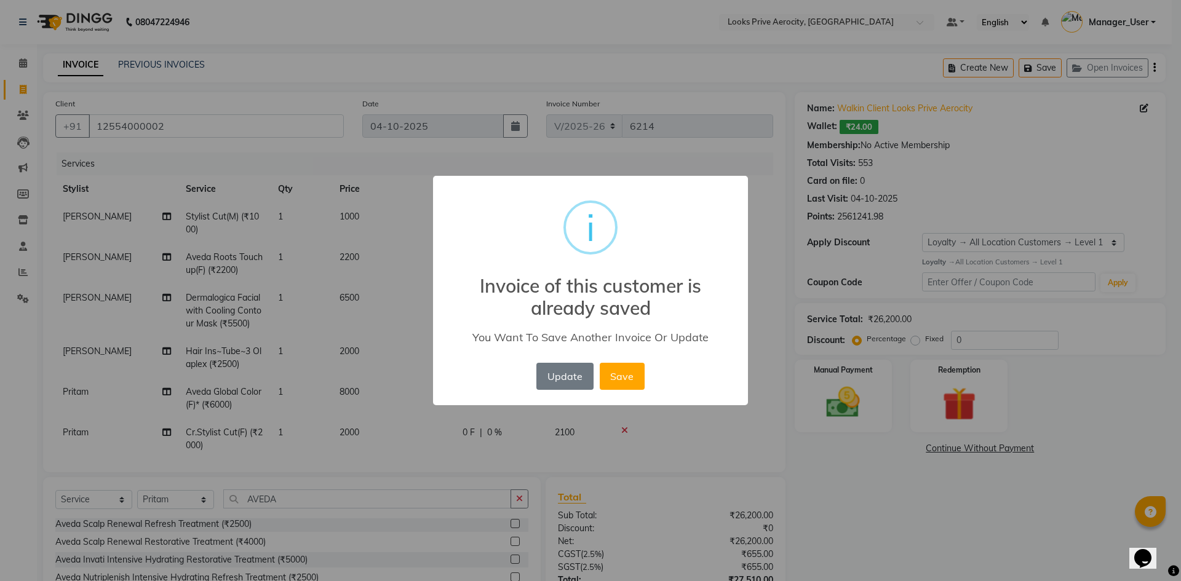
drag, startPoint x: 609, startPoint y: 378, endPoint x: 593, endPoint y: 374, distance: 16.4
click at [610, 378] on button "Save" at bounding box center [622, 376] width 45 height 27
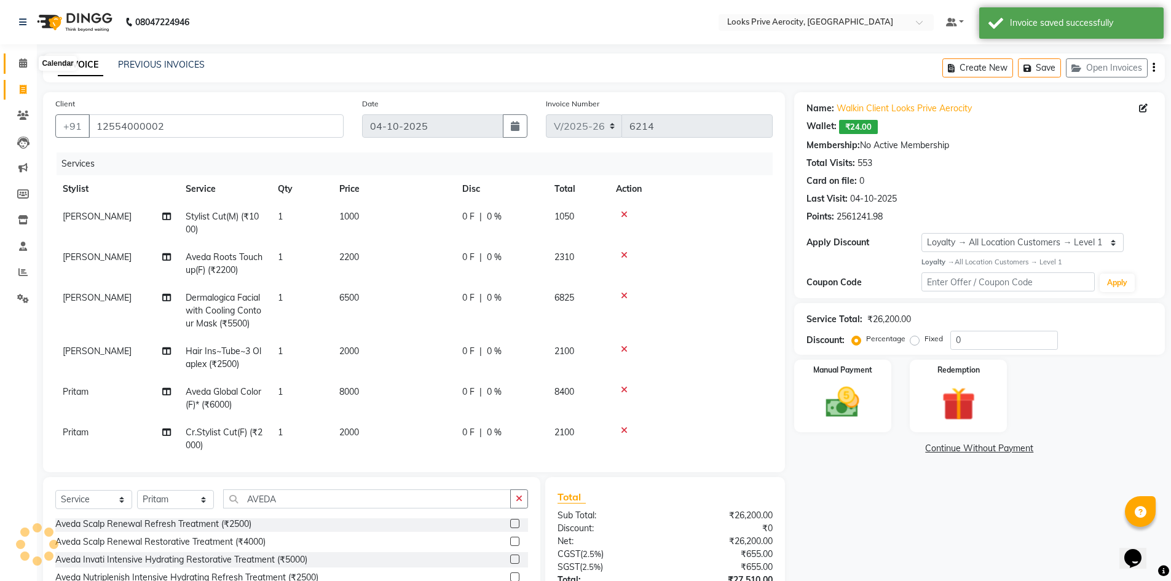
click at [24, 66] on icon at bounding box center [23, 62] width 8 height 9
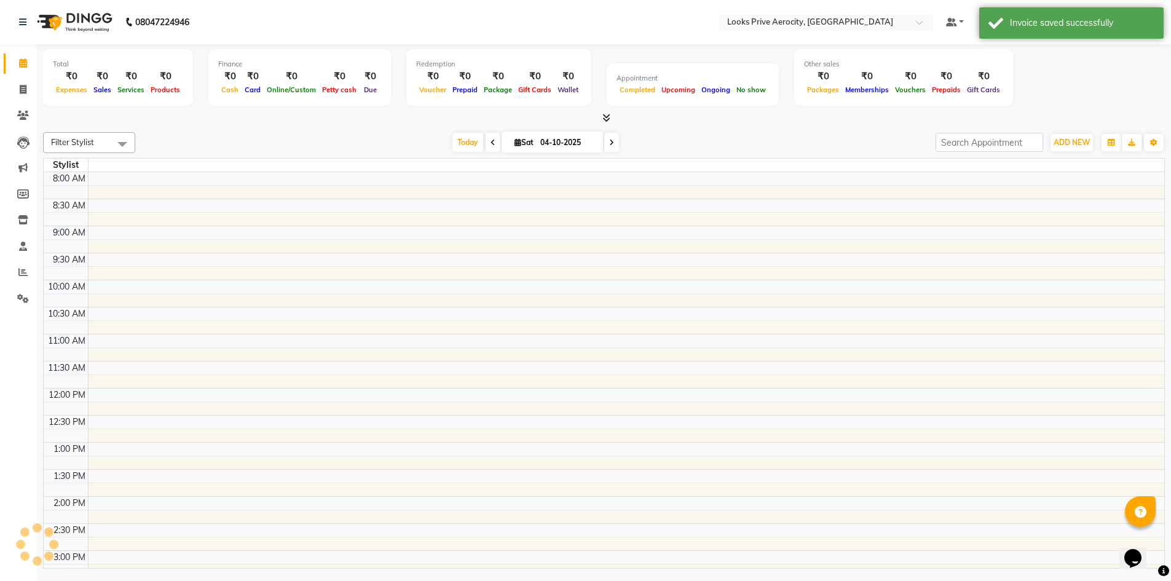
click at [160, 69] on div "₹0" at bounding box center [166, 76] width 36 height 14
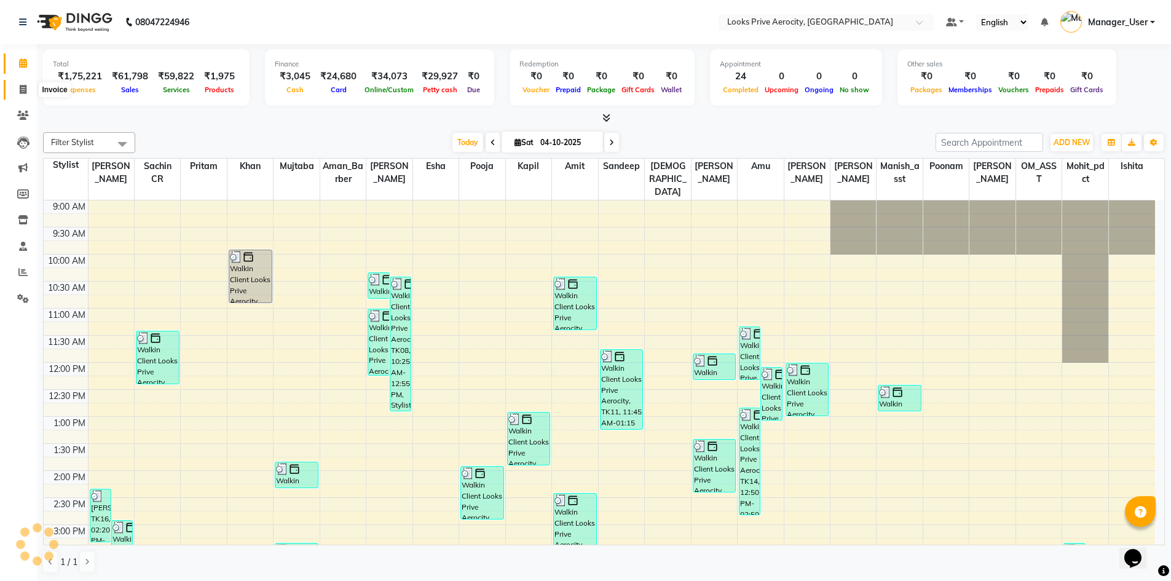
click at [25, 90] on icon at bounding box center [23, 89] width 7 height 9
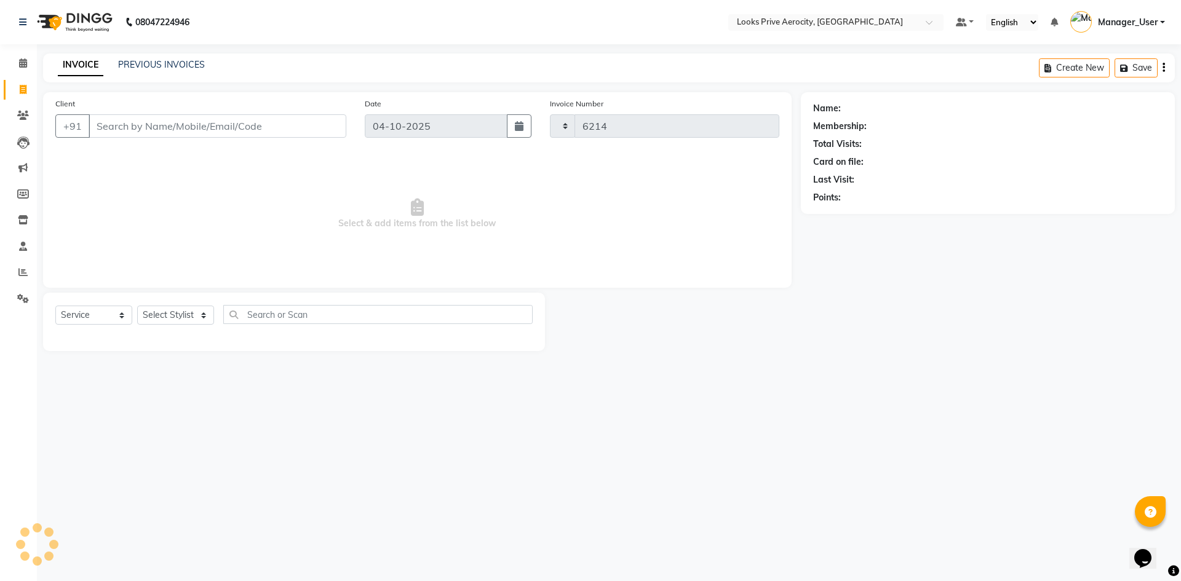
click at [156, 127] on input "Client" at bounding box center [218, 125] width 258 height 23
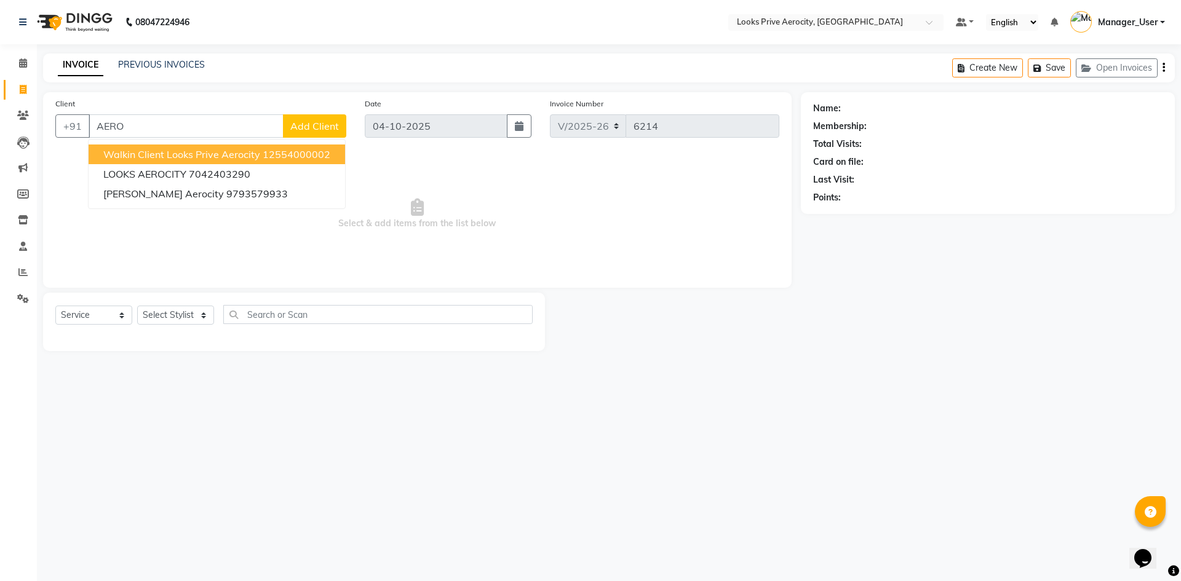
click at [177, 154] on span "Walkin Client Looks Prive Aerocity" at bounding box center [181, 154] width 157 height 12
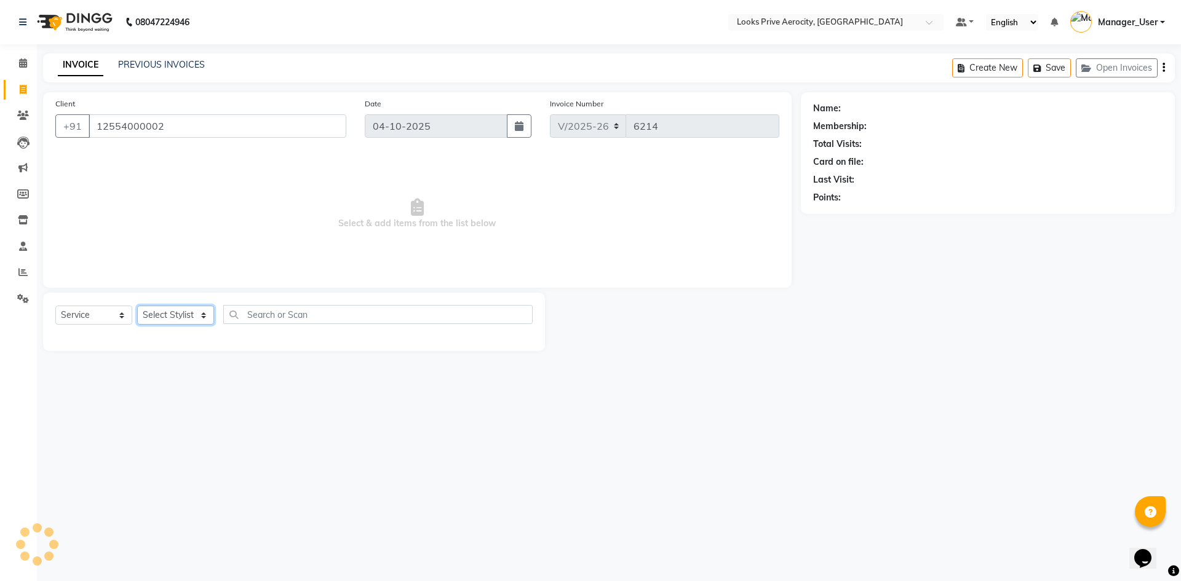
click at [165, 318] on select "Select Stylist Aman_Barber Amit Amu Dharma [PERSON_NAME] Eric_asst [PERSON_NAME…" at bounding box center [175, 315] width 77 height 19
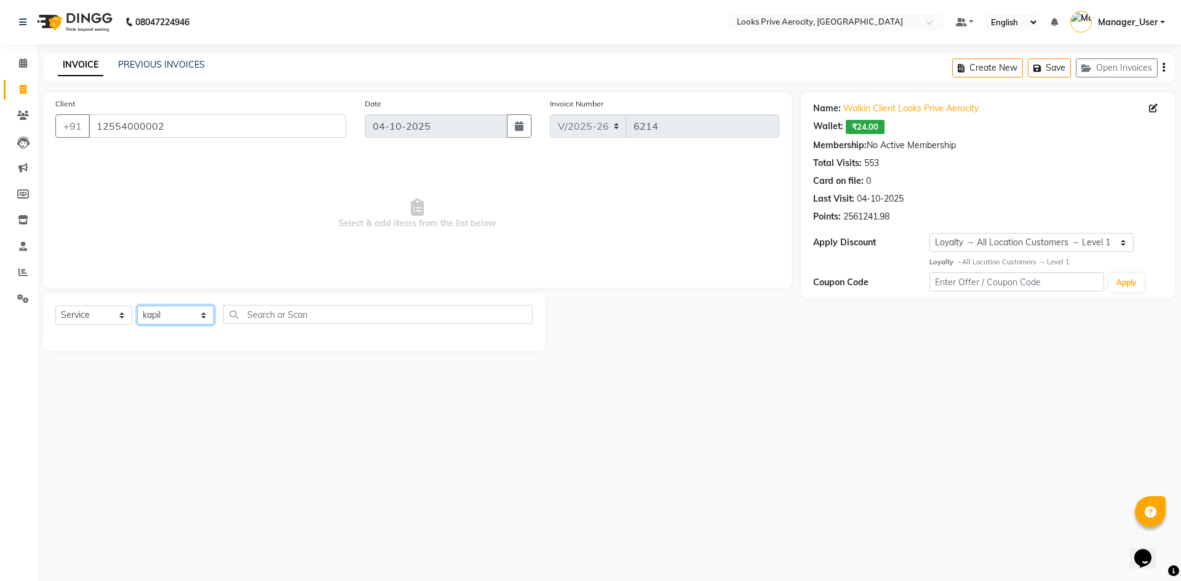
click at [137, 306] on select "Select Stylist Aman_Barber Amit Amu Dharma [PERSON_NAME] Eric_asst [PERSON_NAME…" at bounding box center [175, 315] width 77 height 19
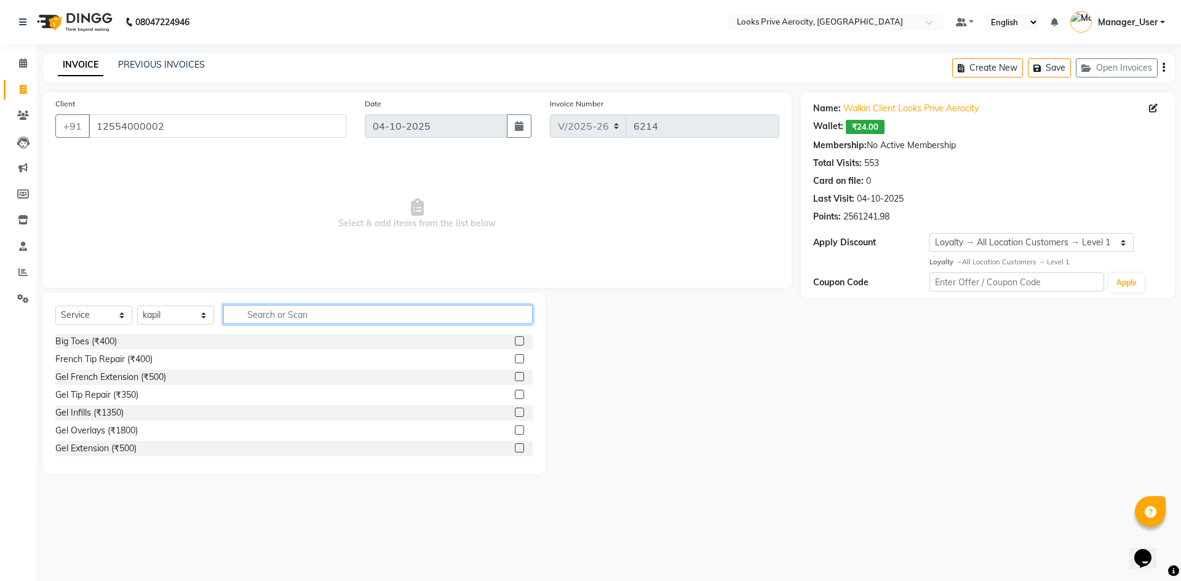
click at [271, 314] on input "text" at bounding box center [377, 314] width 309 height 19
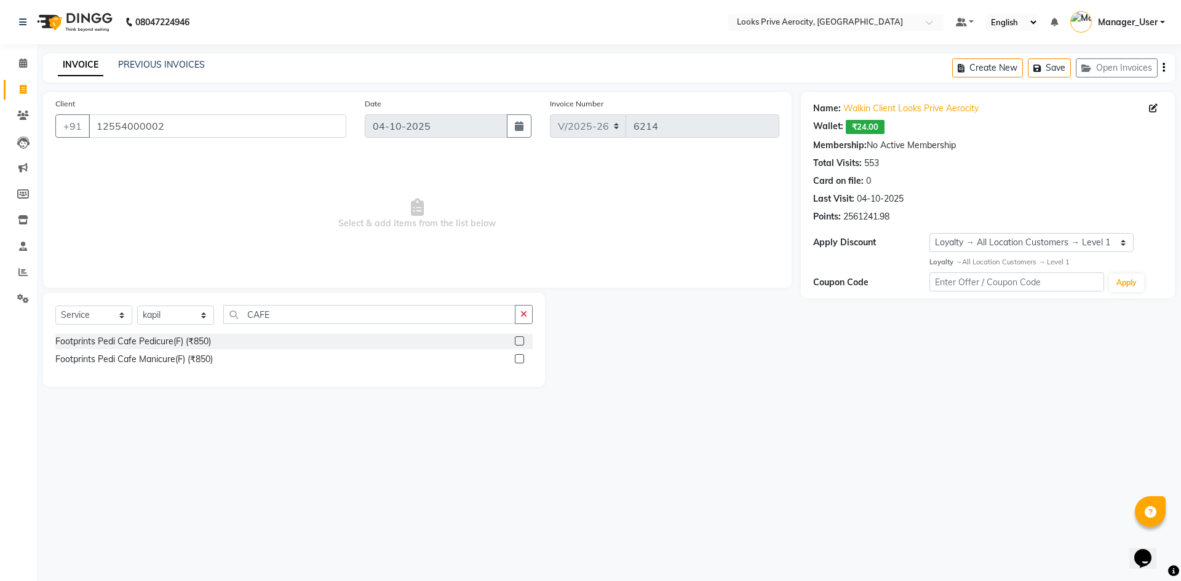
click at [520, 342] on label at bounding box center [519, 340] width 9 height 9
click at [520, 342] on input "checkbox" at bounding box center [519, 342] width 8 height 8
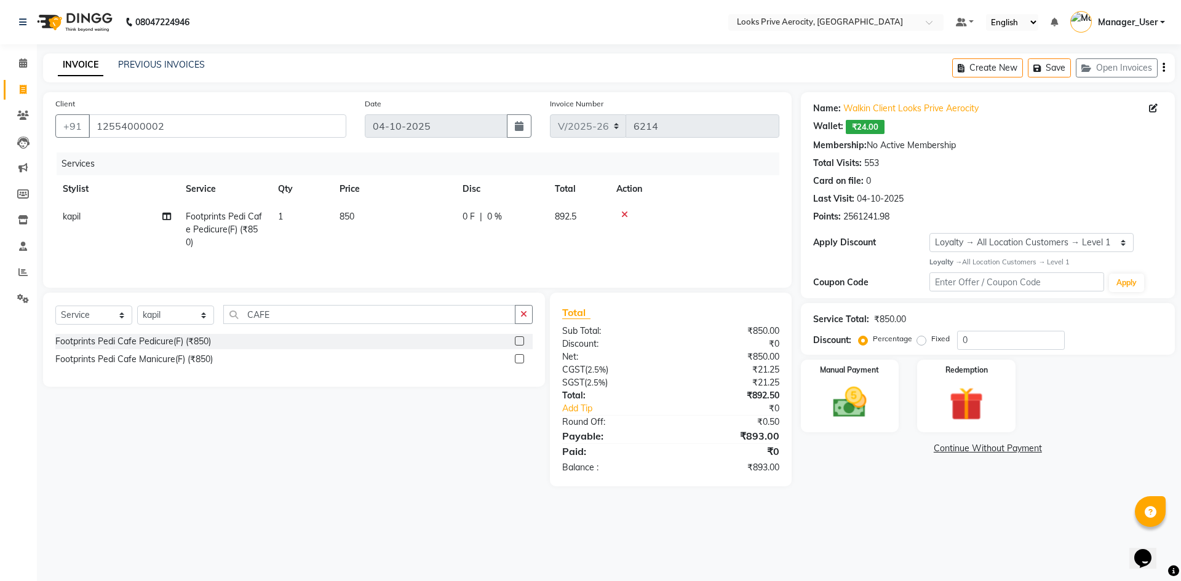
click at [517, 362] on label at bounding box center [519, 358] width 9 height 9
click at [517, 362] on input "checkbox" at bounding box center [519, 359] width 8 height 8
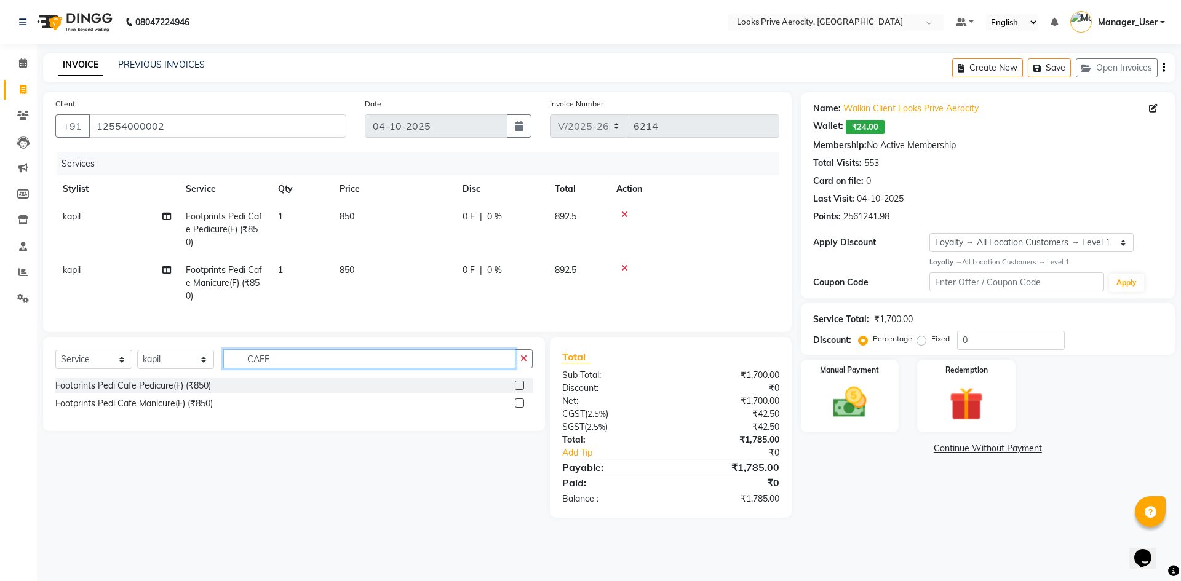
drag, startPoint x: 331, startPoint y: 363, endPoint x: 167, endPoint y: 366, distance: 164.2
click at [167, 366] on div "Select Service Product Membership Package Voucher Prepaid Gift Card Select Styl…" at bounding box center [293, 363] width 477 height 29
click at [160, 364] on select "Select Stylist Aman_Barber Amit Amu Dharma [PERSON_NAME] Eric_asst [PERSON_NAME…" at bounding box center [175, 359] width 77 height 19
click at [137, 359] on select "Select Stylist Aman_Barber Amit Amu Dharma [PERSON_NAME] Eric_asst [PERSON_NAME…" at bounding box center [175, 359] width 77 height 19
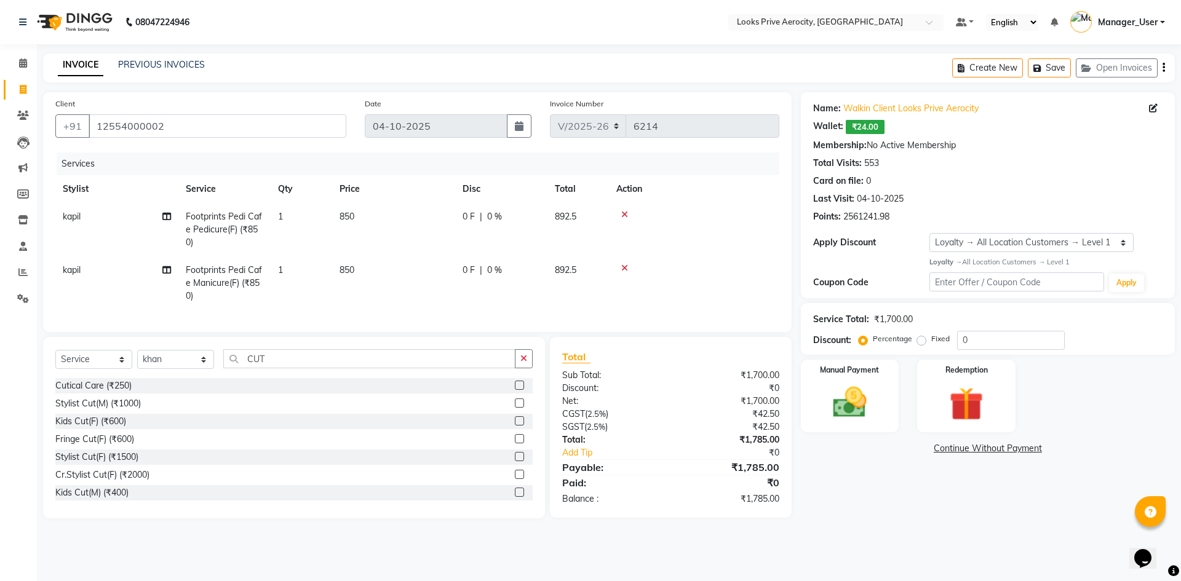
click at [515, 408] on div at bounding box center [524, 403] width 18 height 15
click at [515, 408] on label at bounding box center [519, 402] width 9 height 9
click at [515, 408] on input "checkbox" at bounding box center [519, 404] width 8 height 8
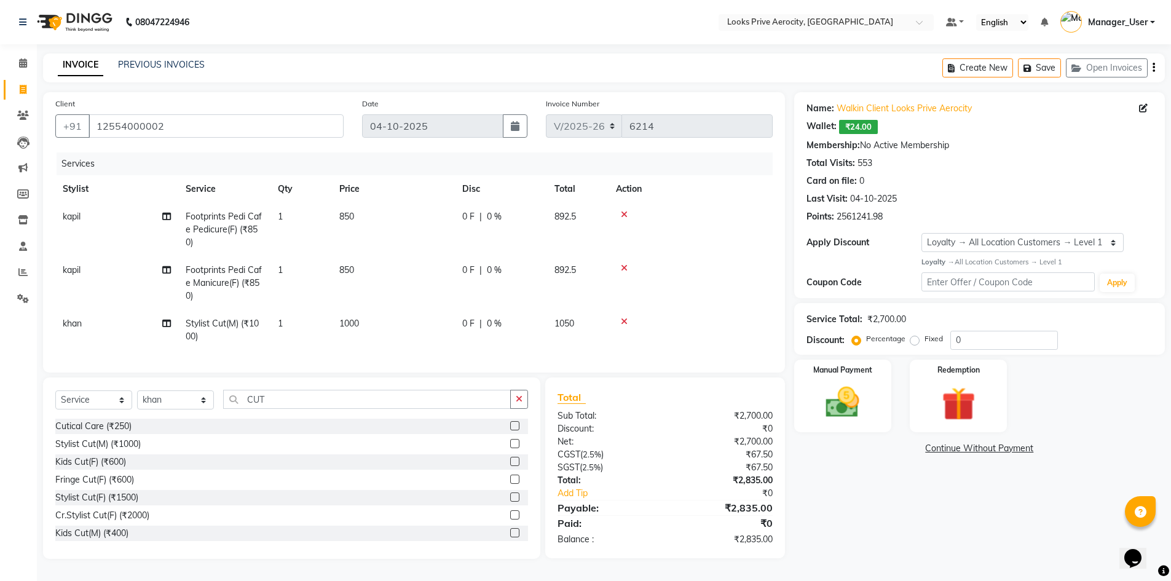
click at [380, 274] on td "850" at bounding box center [393, 282] width 123 height 53
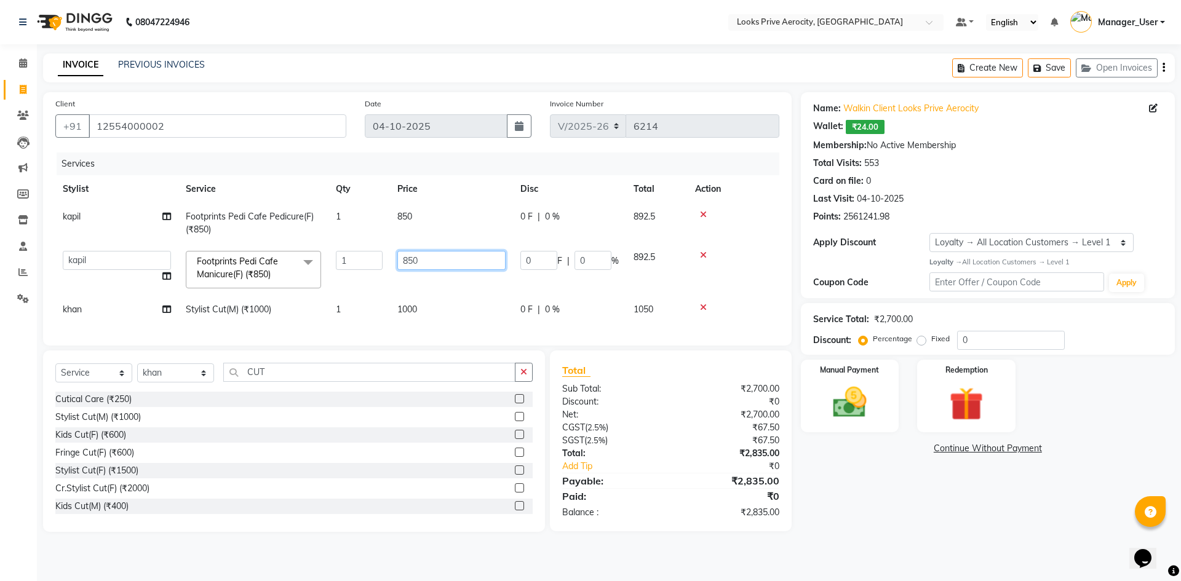
drag, startPoint x: 428, startPoint y: 259, endPoint x: 378, endPoint y: 255, distance: 50.6
click at [378, 255] on tr "Aman_Barber Amit Amu Dharma Erica CR Eric_asst Esha Ishita kapil khan Manager_U…" at bounding box center [417, 270] width 724 height 52
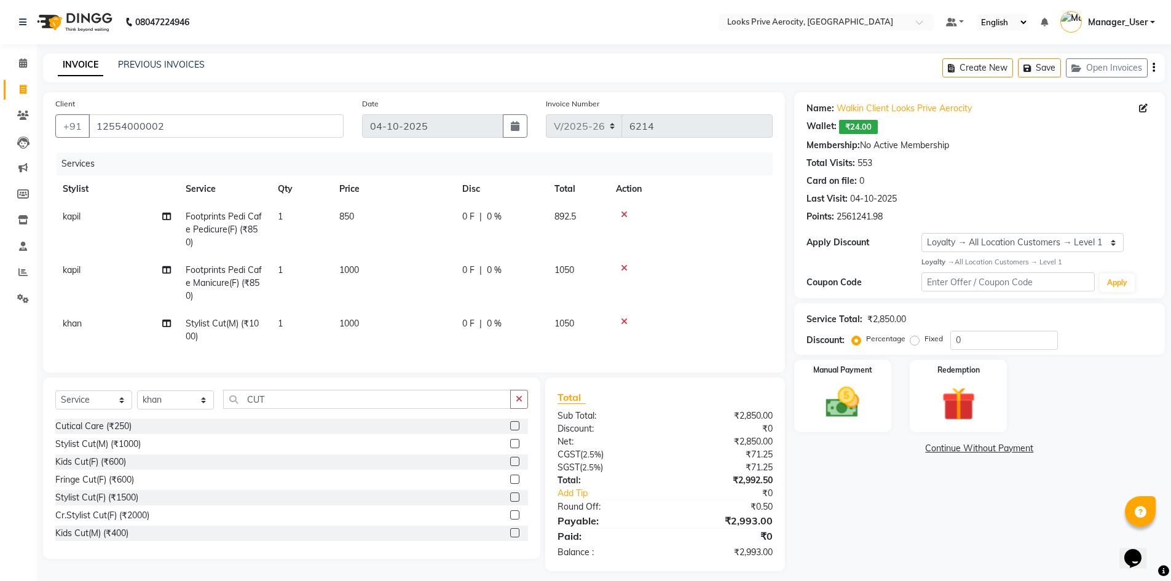
click at [435, 224] on td "850" at bounding box center [393, 229] width 123 height 53
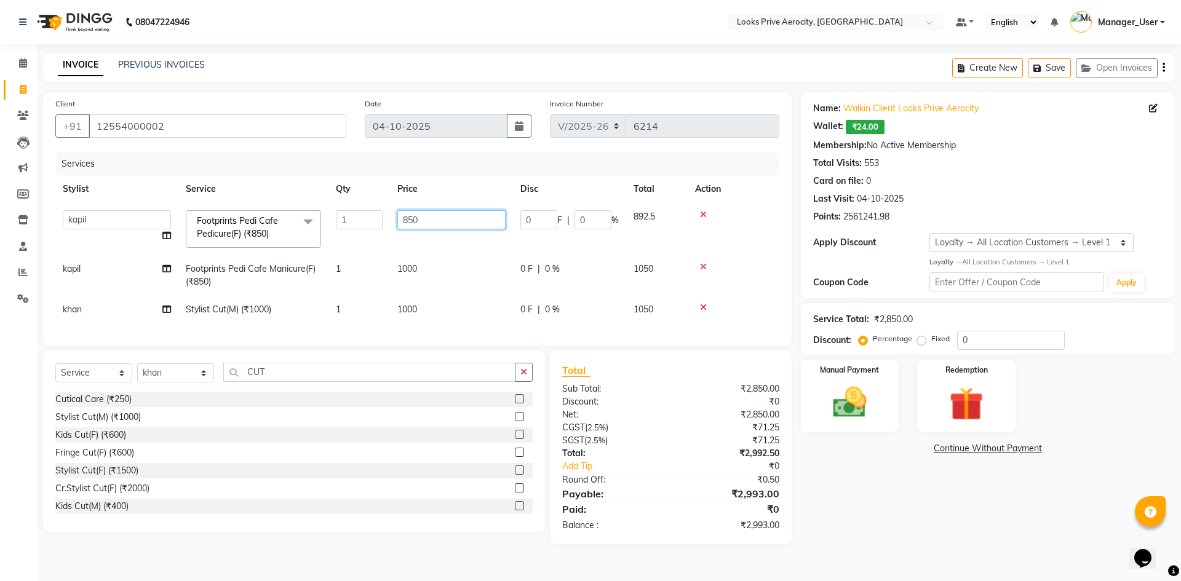
drag, startPoint x: 446, startPoint y: 224, endPoint x: 283, endPoint y: 194, distance: 166.3
click at [311, 205] on tr "Aman_Barber Amit Amu Dharma Erica CR Eric_asst Esha Ishita kapil khan Manager_U…" at bounding box center [417, 229] width 724 height 52
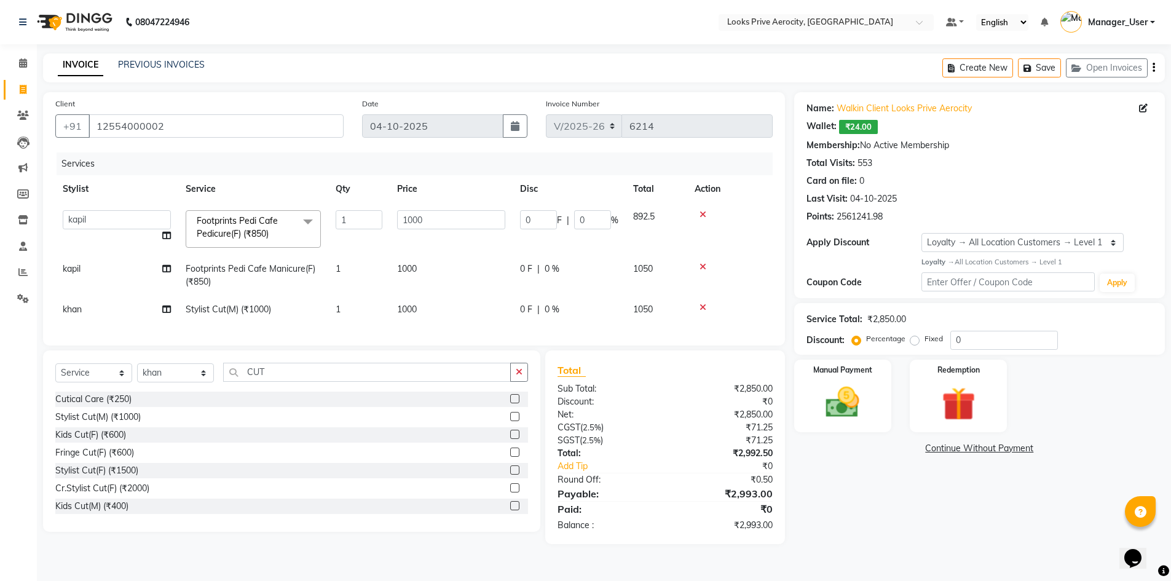
click at [832, 518] on div "Name: Walkin Client Looks Prive Aerocity Wallet: ₹24.00 Membership: No Active M…" at bounding box center [984, 318] width 380 height 452
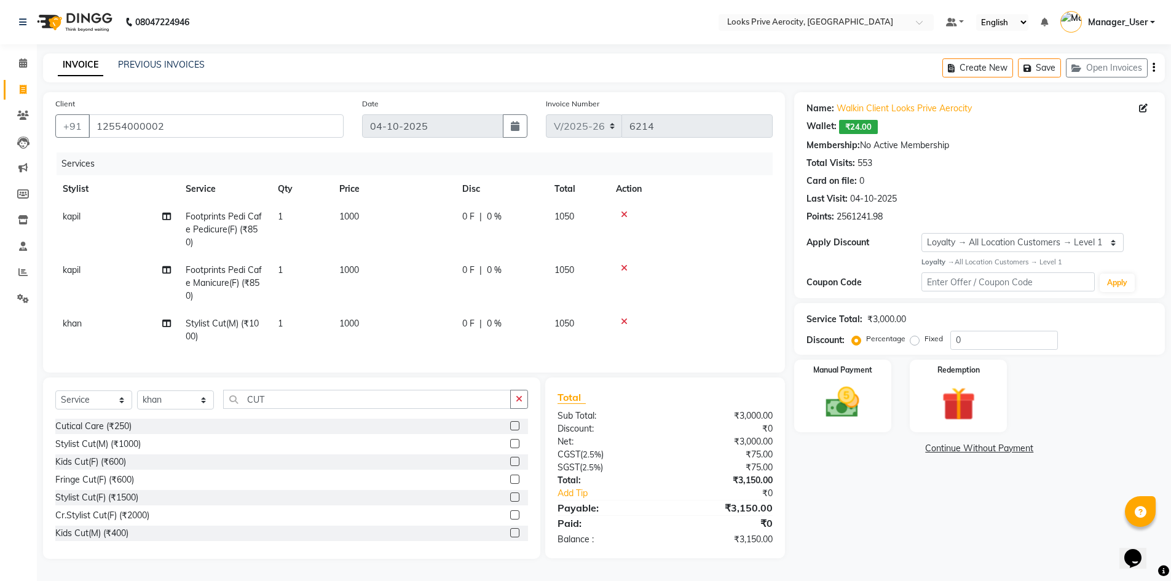
scroll to position [6, 0]
click at [850, 424] on div "Manual Payment" at bounding box center [842, 396] width 101 height 76
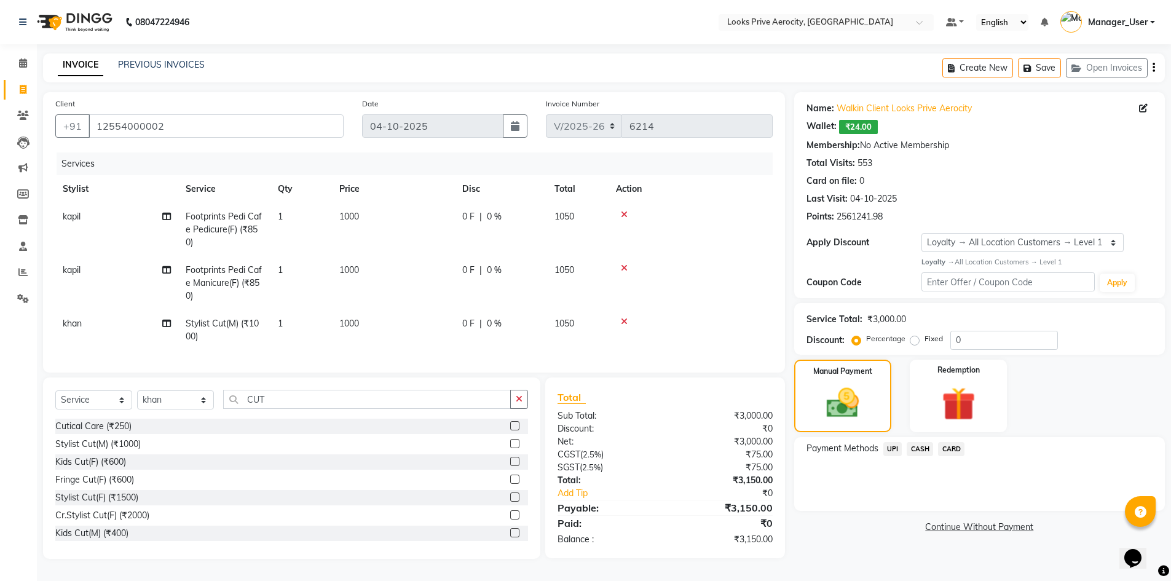
click at [954, 442] on span "CARD" at bounding box center [951, 449] width 26 height 14
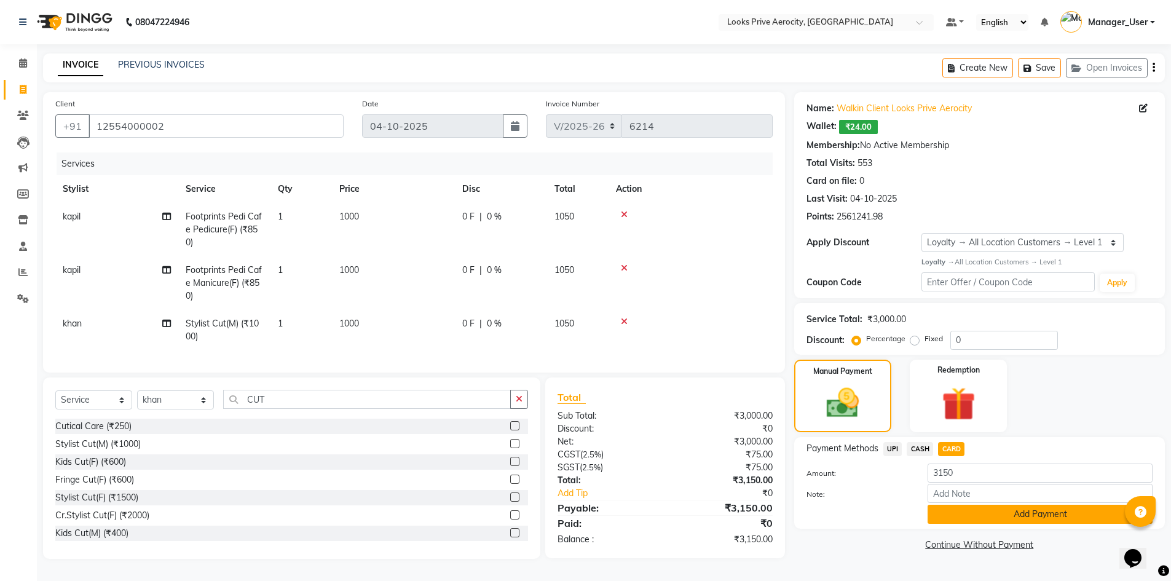
click at [965, 505] on button "Add Payment" at bounding box center [1040, 514] width 225 height 19
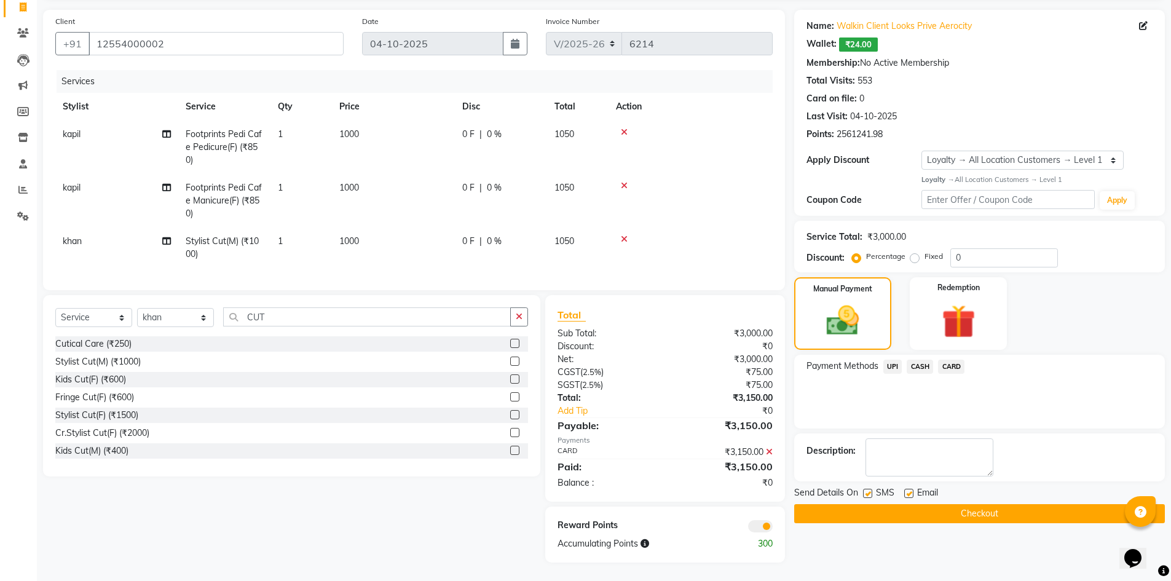
scroll to position [92, 0]
click at [945, 509] on button "Checkout" at bounding box center [979, 513] width 371 height 19
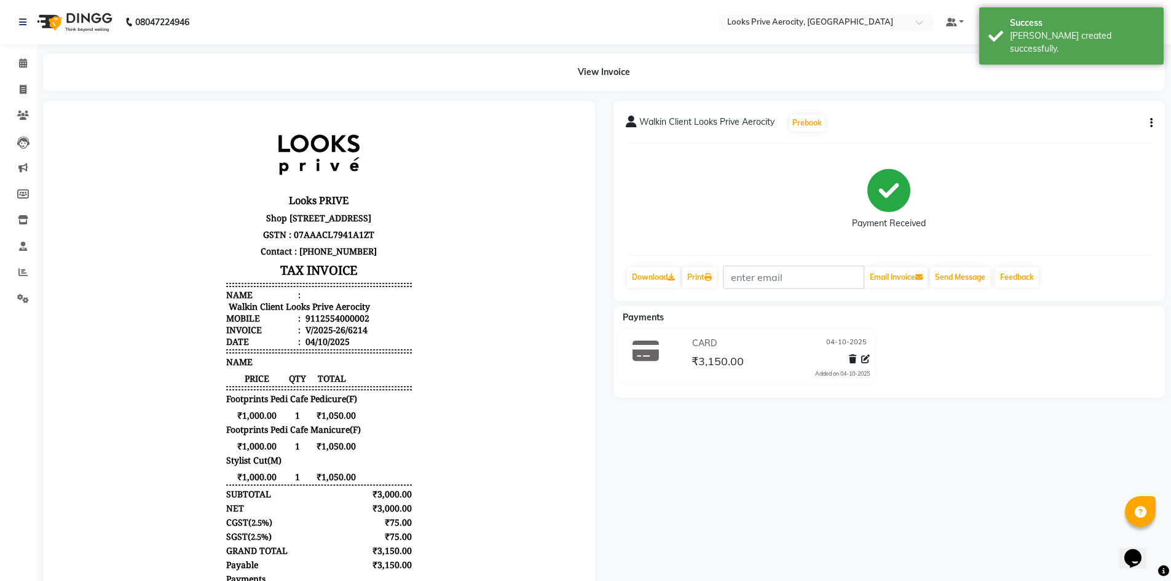
click at [1151, 124] on icon "button" at bounding box center [1152, 123] width 2 height 1
click at [1091, 132] on div "Edit Item Staff" at bounding box center [1090, 130] width 84 height 15
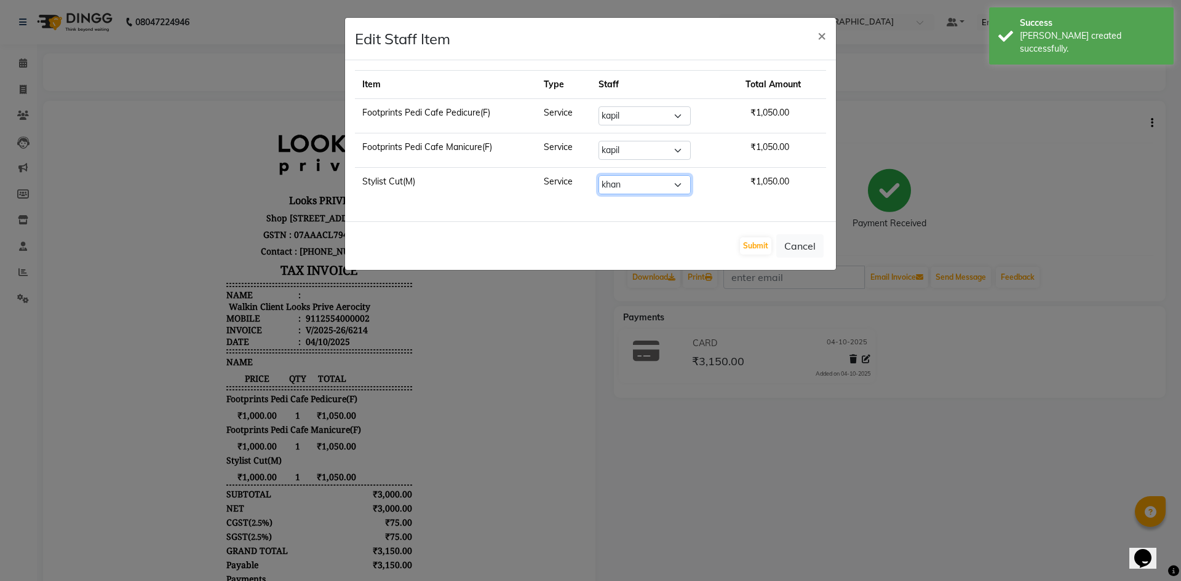
click at [682, 181] on select "Select Aman_Barber Amit Amu Dharma Erica CR Eric_asst Esha Ishita kapil khan Ma…" at bounding box center [644, 184] width 92 height 19
click at [604, 175] on select "Select Aman_Barber Amit Amu Dharma Erica CR Eric_asst Esha Ishita kapil khan Ma…" at bounding box center [644, 184] width 92 height 19
click at [757, 245] on button "Submit" at bounding box center [755, 245] width 31 height 17
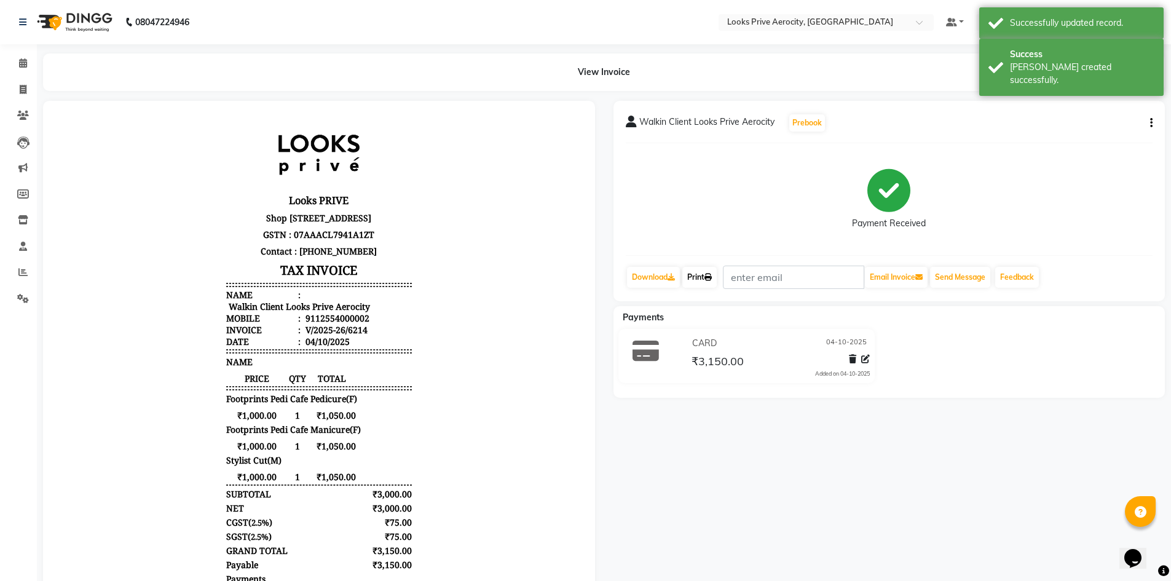
click at [712, 281] on link "Print" at bounding box center [700, 277] width 34 height 21
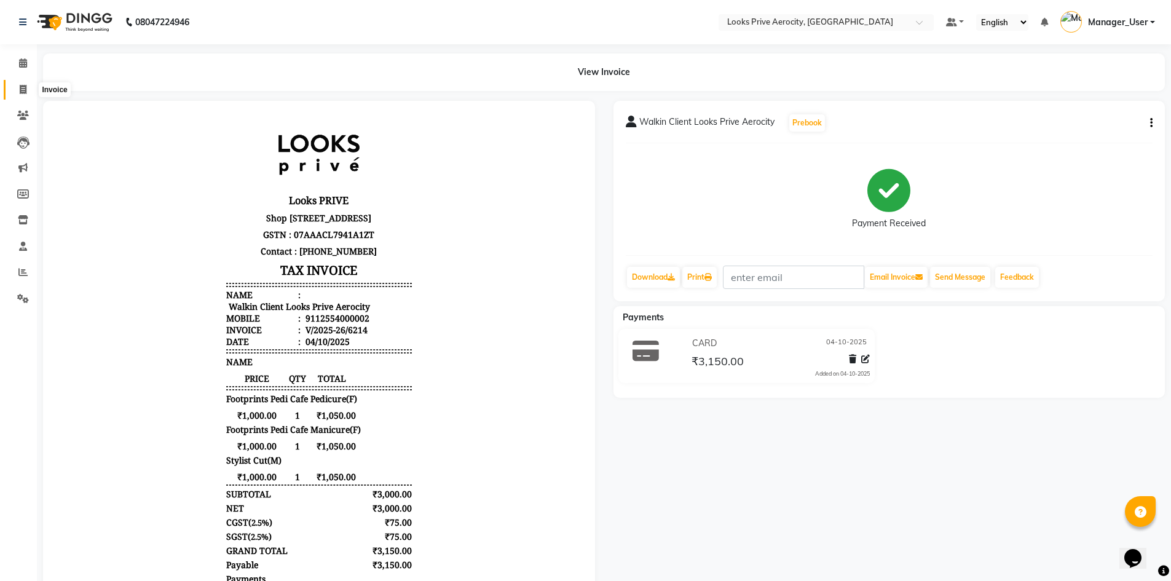
click at [28, 90] on span at bounding box center [23, 90] width 22 height 14
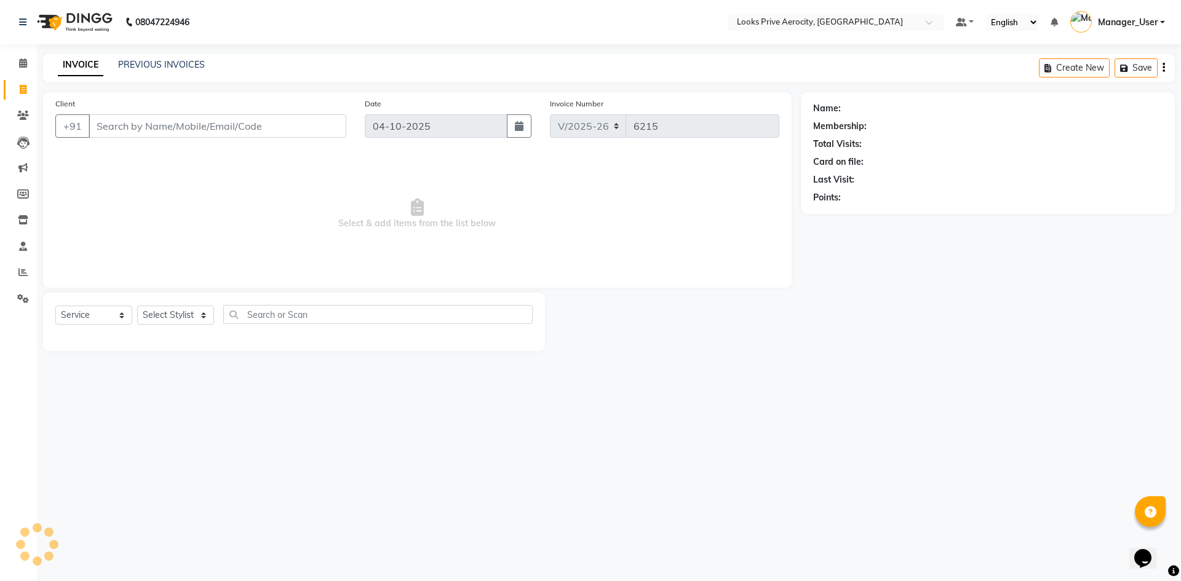
click at [151, 127] on input "Client" at bounding box center [218, 125] width 258 height 23
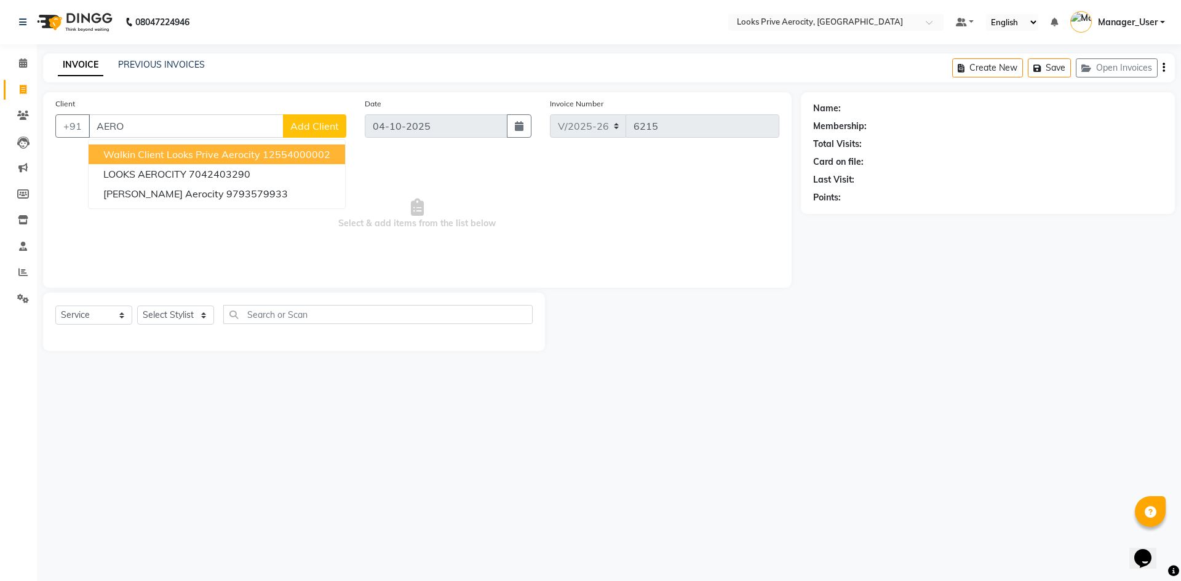
click at [232, 159] on span "Walkin Client Looks Prive Aerocity" at bounding box center [181, 154] width 157 height 12
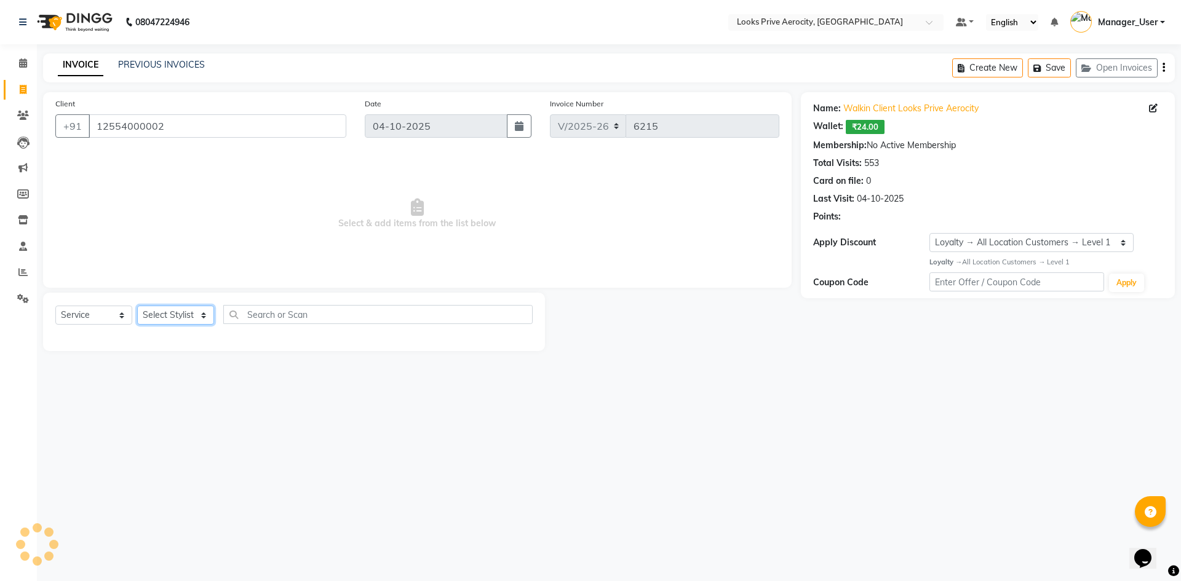
click at [183, 312] on select "Select Stylist Aman_Barber Amit Amu Dharma [PERSON_NAME] Eric_asst [PERSON_NAME…" at bounding box center [175, 315] width 77 height 19
click at [137, 306] on select "Select Stylist Aman_Barber Amit Amu Dharma [PERSON_NAME] Eric_asst [PERSON_NAME…" at bounding box center [175, 315] width 77 height 19
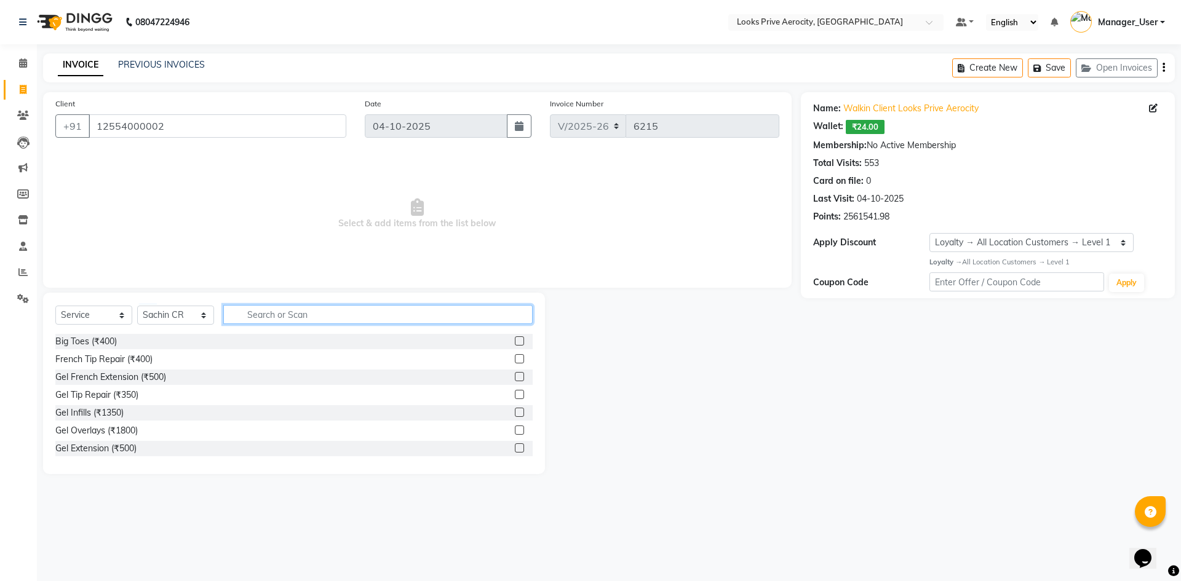
click at [274, 312] on input "text" at bounding box center [377, 314] width 309 height 19
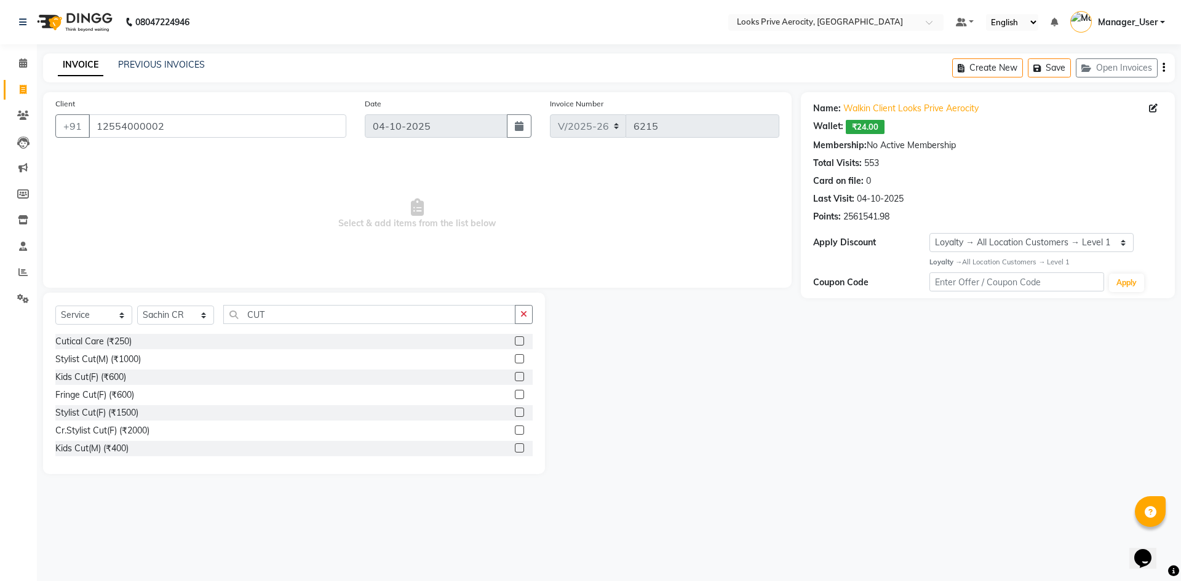
click at [515, 414] on label at bounding box center [519, 412] width 9 height 9
click at [515, 414] on input "checkbox" at bounding box center [519, 413] width 8 height 8
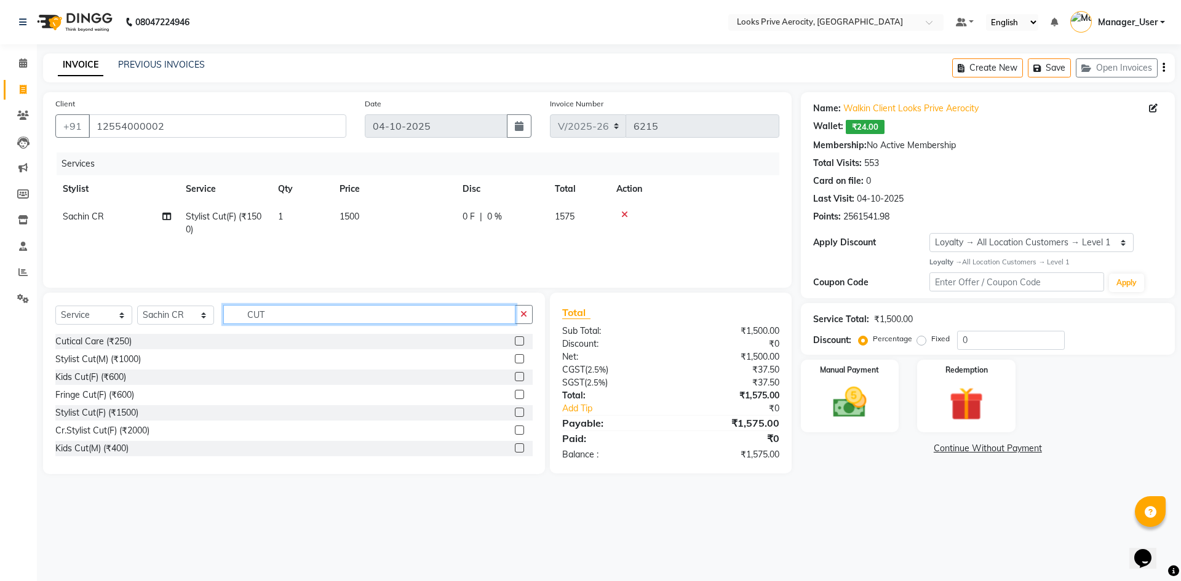
drag, startPoint x: 264, startPoint y: 315, endPoint x: 213, endPoint y: 285, distance: 59.8
click at [231, 309] on input "CUT" at bounding box center [369, 314] width 292 height 19
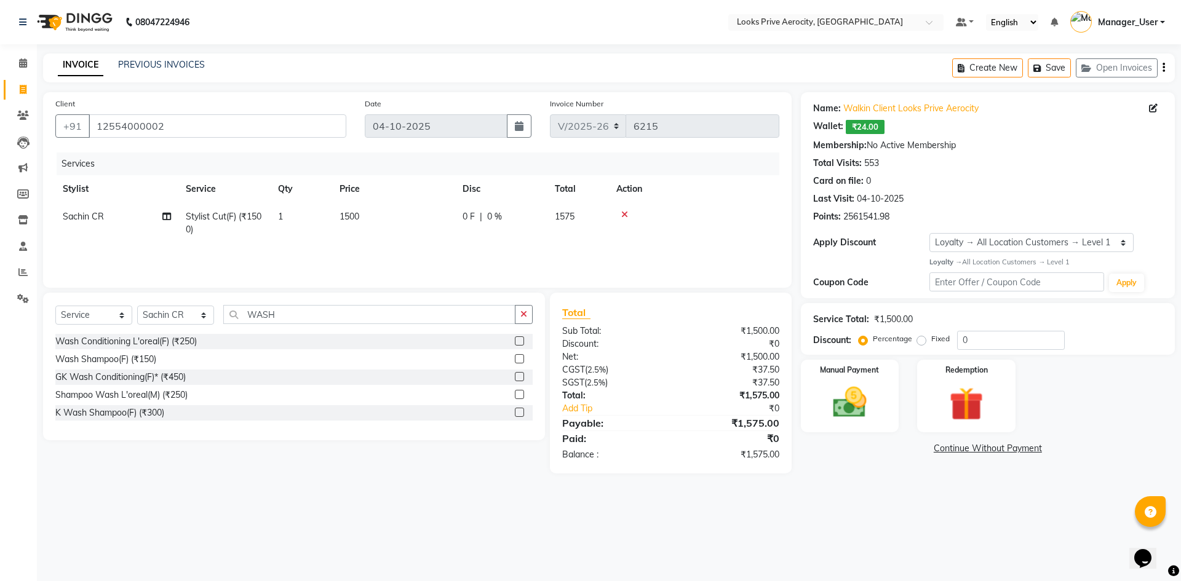
click at [518, 378] on label at bounding box center [519, 376] width 9 height 9
click at [518, 378] on input "checkbox" at bounding box center [519, 377] width 8 height 8
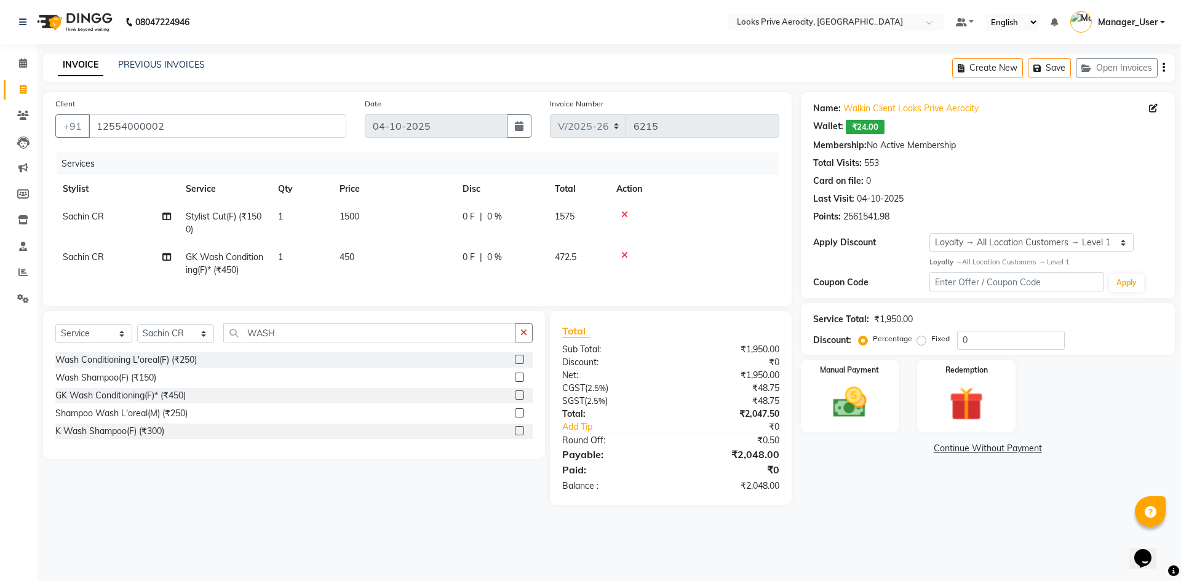
click at [388, 256] on td "450" at bounding box center [393, 264] width 123 height 41
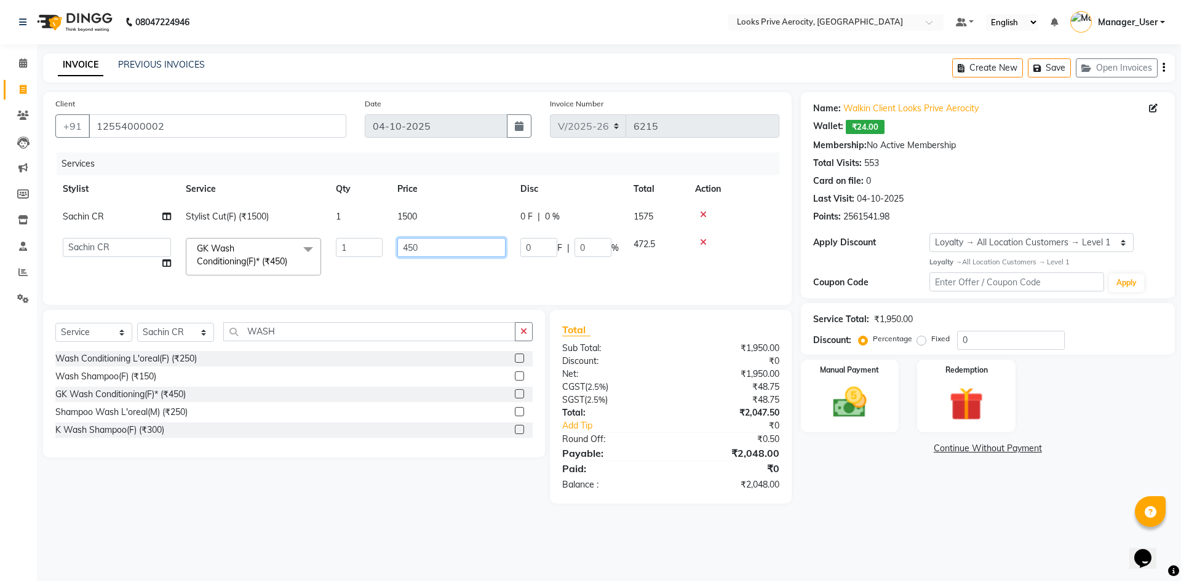
drag, startPoint x: 430, startPoint y: 248, endPoint x: 385, endPoint y: 240, distance: 46.2
click at [390, 244] on td "450" at bounding box center [451, 257] width 123 height 52
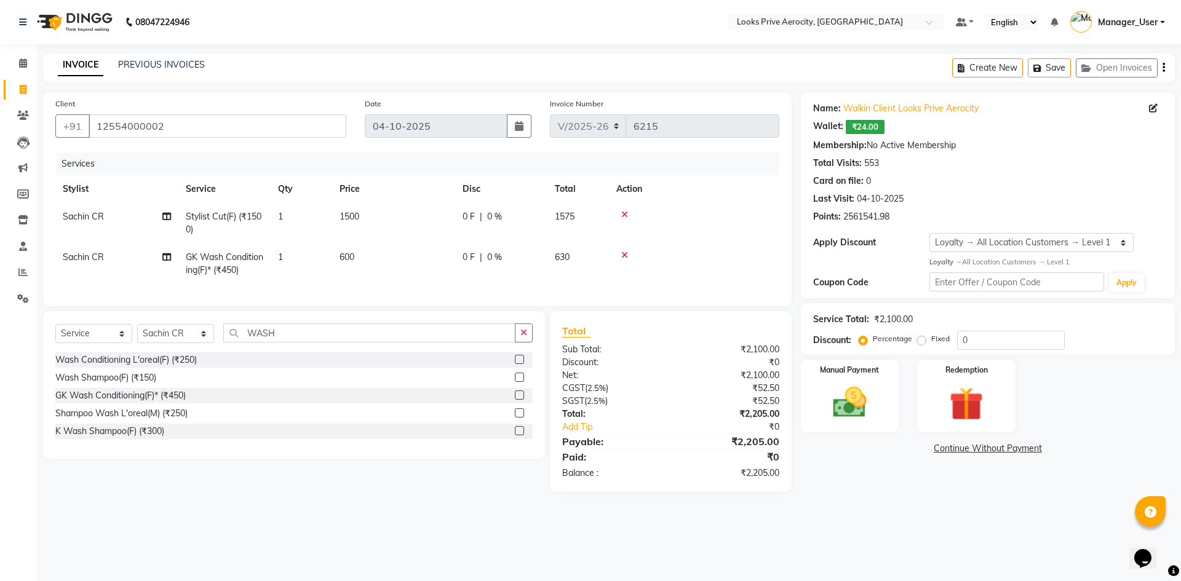
click at [901, 533] on div "08047224946 Select Location × Looks Prive Aerocity, Delhi Default Panel My Pane…" at bounding box center [590, 290] width 1181 height 581
click at [862, 396] on img at bounding box center [849, 402] width 57 height 41
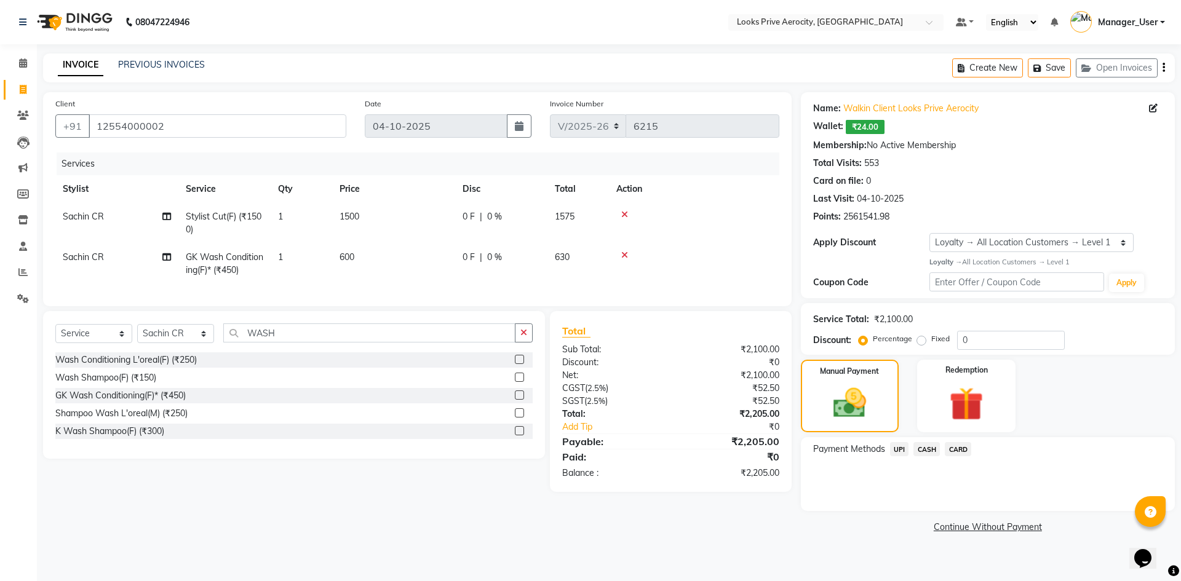
click at [901, 444] on span "UPI" at bounding box center [899, 449] width 19 height 14
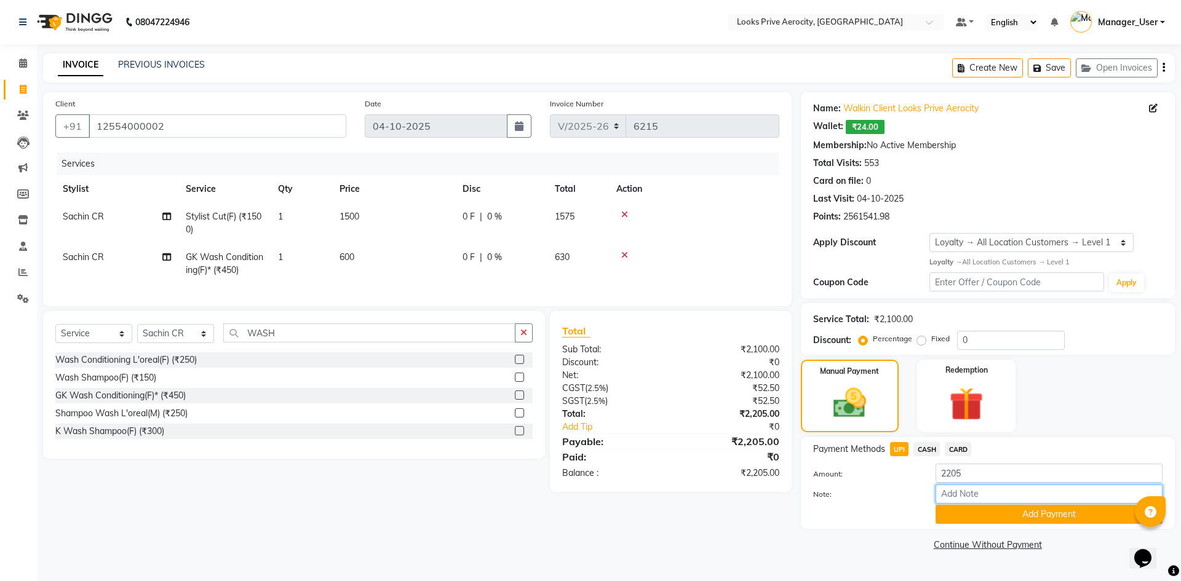
click at [979, 494] on input "Note:" at bounding box center [1048, 494] width 227 height 19
paste input "527793054798"
click at [993, 510] on button "Add Payment" at bounding box center [1048, 514] width 227 height 19
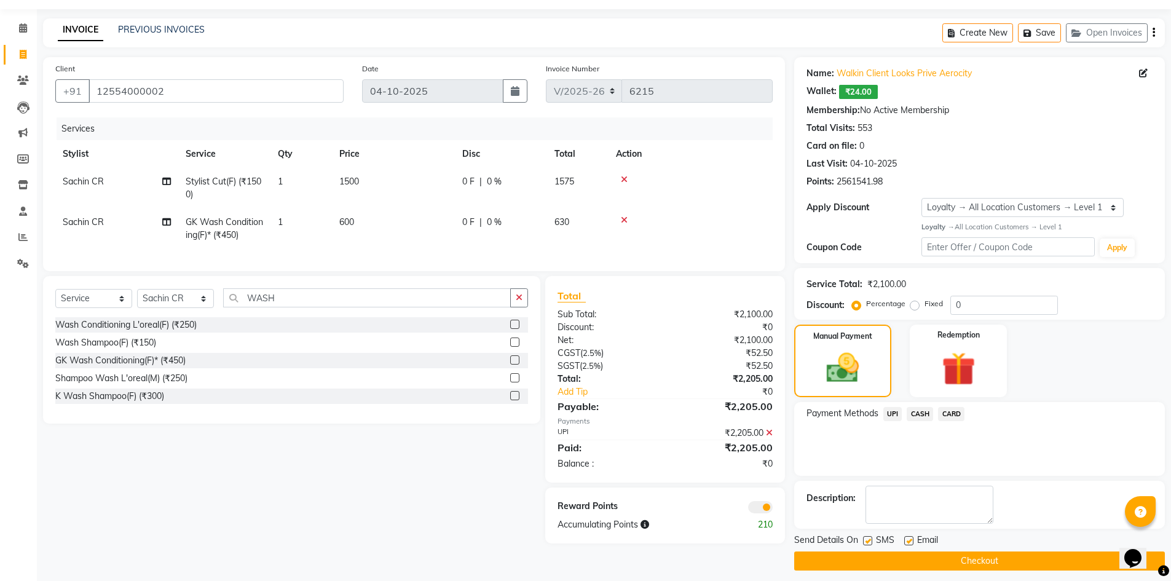
scroll to position [43, 0]
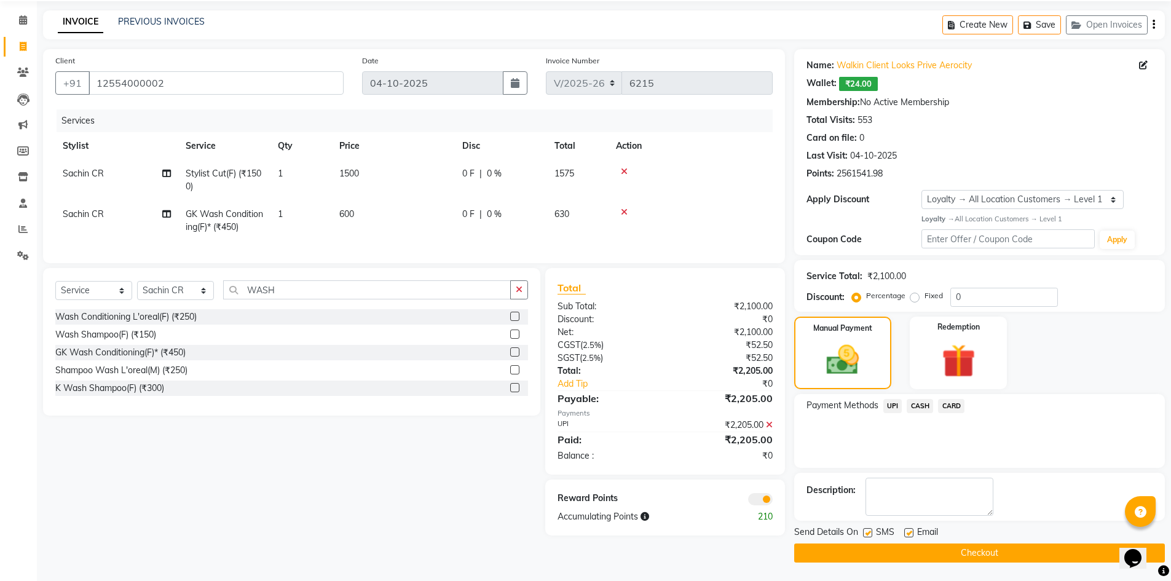
click at [921, 561] on button "Checkout" at bounding box center [979, 553] width 371 height 19
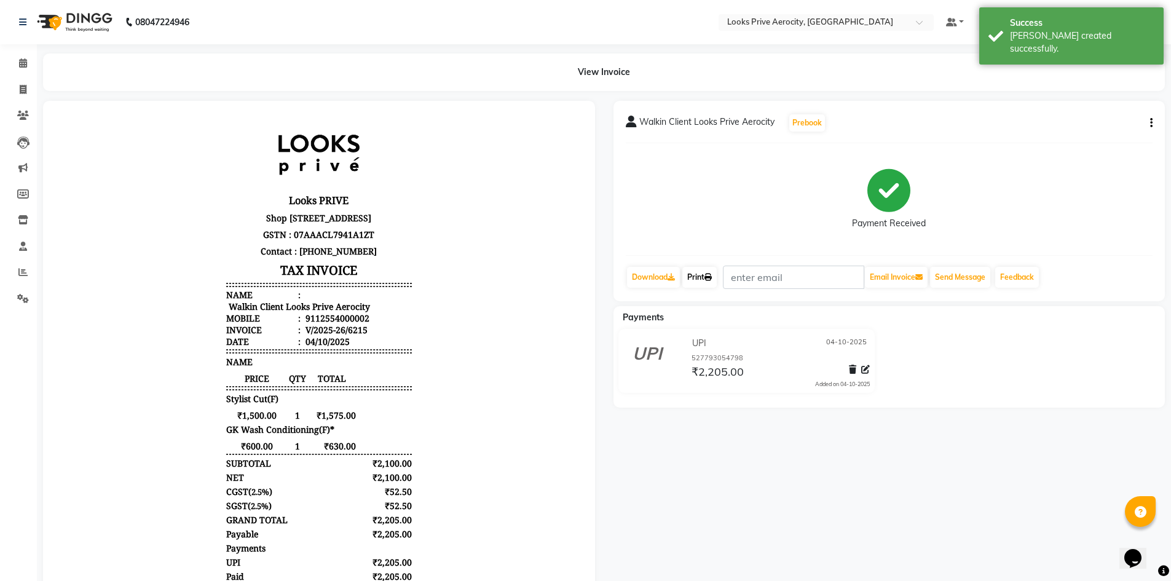
click at [705, 272] on link "Print" at bounding box center [700, 277] width 34 height 21
click at [712, 268] on link "Print" at bounding box center [700, 277] width 34 height 21
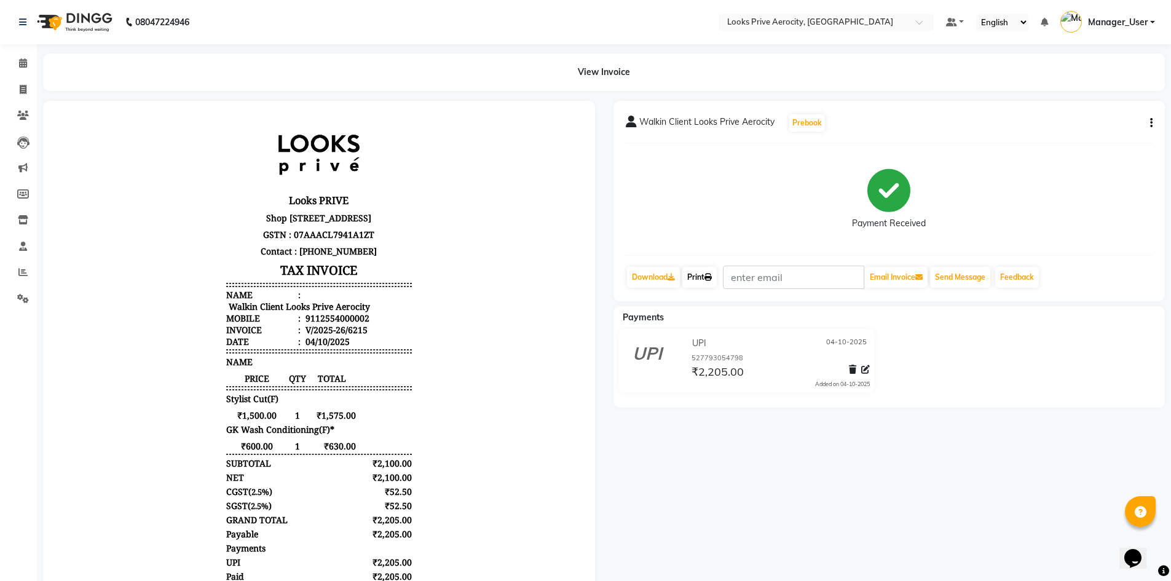
click at [710, 274] on icon at bounding box center [708, 277] width 7 height 7
click at [20, 86] on span at bounding box center [23, 90] width 22 height 14
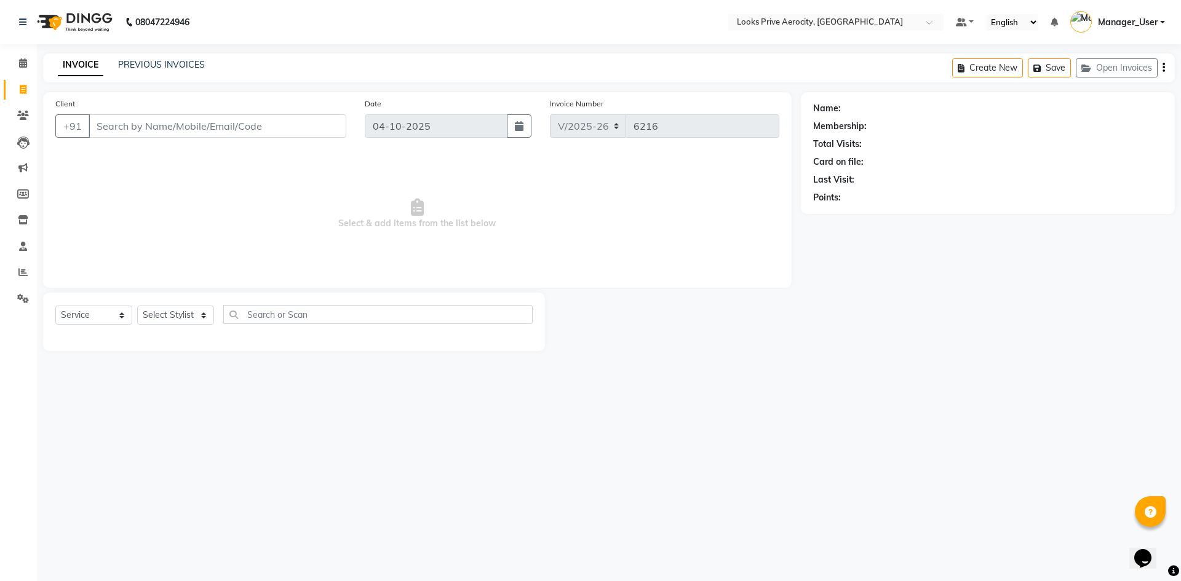
click at [163, 132] on input "Client" at bounding box center [218, 125] width 258 height 23
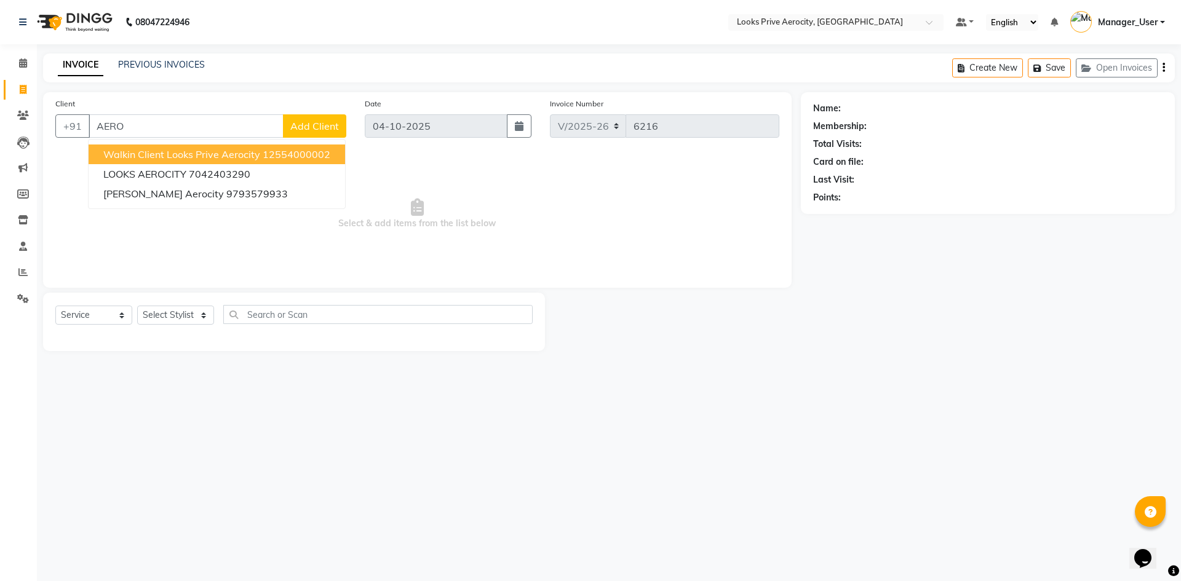
click at [172, 148] on span "Walkin Client Looks Prive Aerocity" at bounding box center [181, 154] width 157 height 12
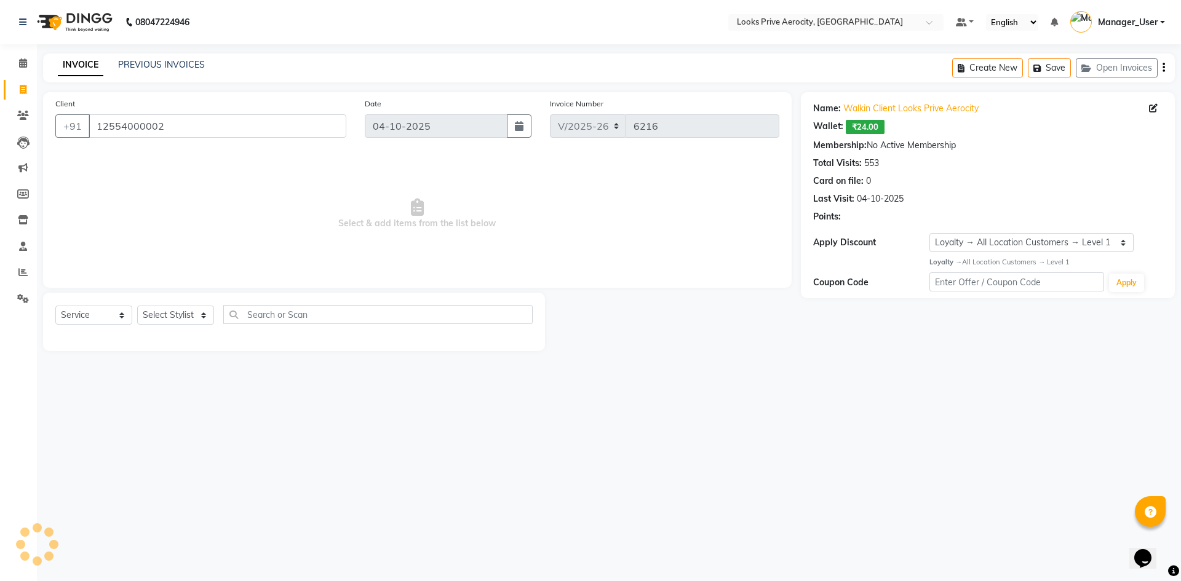
click at [184, 305] on div "Select Service Product Membership Package Voucher Prepaid Gift Card Select Styl…" at bounding box center [293, 319] width 477 height 29
click at [183, 314] on select "Select Stylist Aman_Barber Amit Amu Dharma [PERSON_NAME] Eric_asst [PERSON_NAME…" at bounding box center [175, 315] width 77 height 19
click at [137, 306] on select "Select Stylist Aman_Barber Amit Amu Dharma [PERSON_NAME] Eric_asst [PERSON_NAME…" at bounding box center [175, 315] width 77 height 19
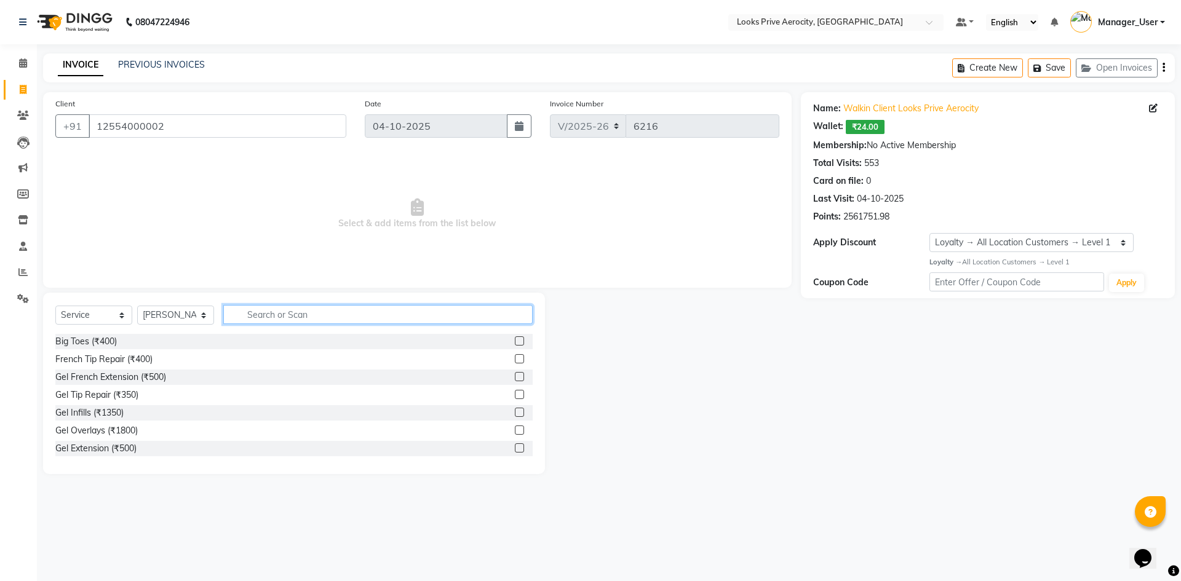
click at [258, 316] on input "text" at bounding box center [377, 314] width 309 height 19
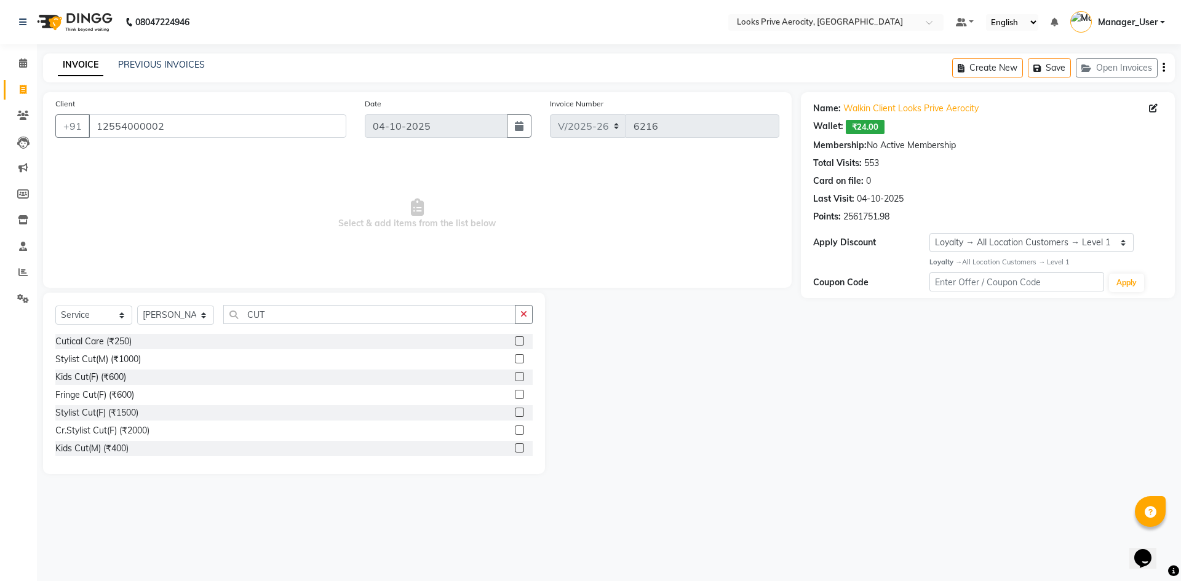
click at [515, 359] on label at bounding box center [519, 358] width 9 height 9
click at [515, 359] on input "checkbox" at bounding box center [519, 359] width 8 height 8
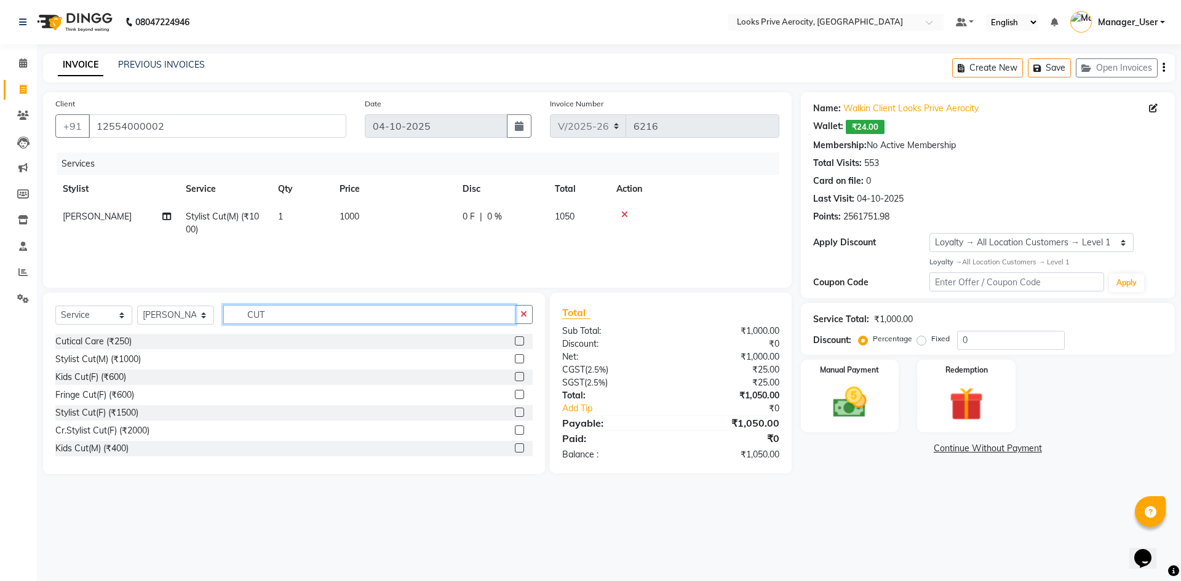
drag, startPoint x: 283, startPoint y: 313, endPoint x: 200, endPoint y: 307, distance: 83.9
click at [211, 313] on div "Select Service Product Membership Package Voucher Prepaid Gift Card Select Styl…" at bounding box center [293, 319] width 477 height 29
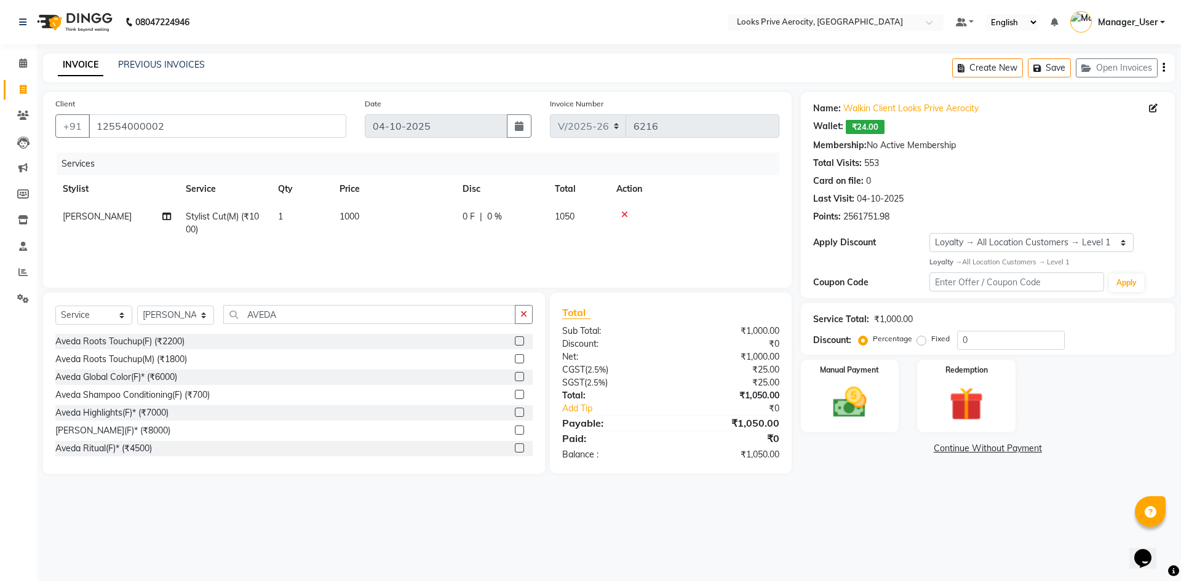
click at [515, 339] on label at bounding box center [519, 340] width 9 height 9
click at [515, 339] on input "checkbox" at bounding box center [519, 342] width 8 height 8
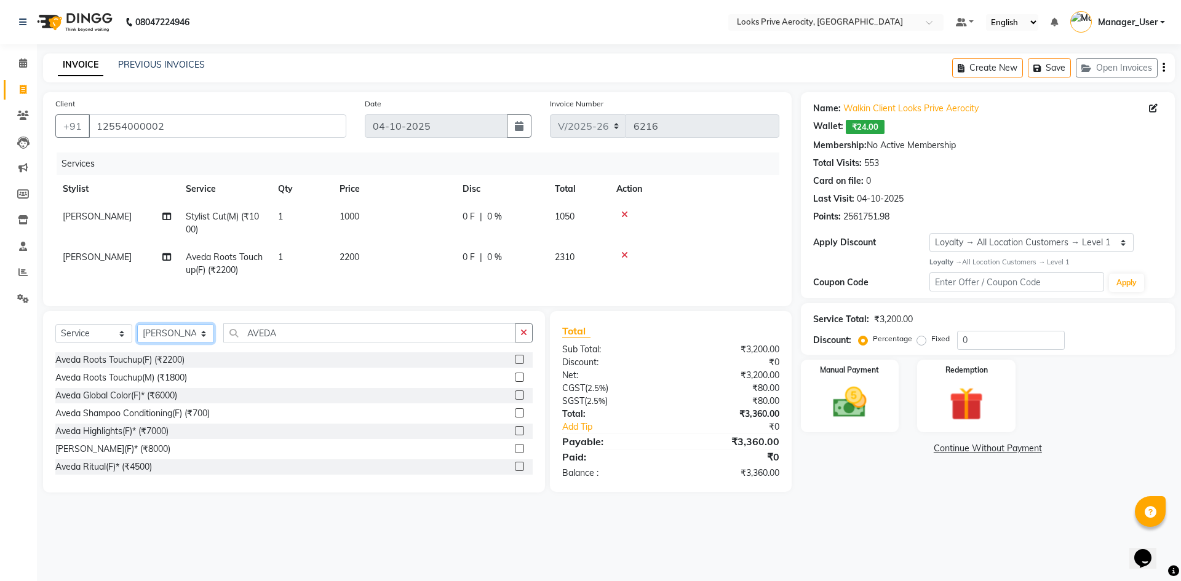
click at [175, 337] on select "Select Stylist Aman_Barber Amit Amu Dharma [PERSON_NAME] Eric_asst [PERSON_NAME…" at bounding box center [175, 333] width 77 height 19
click at [137, 333] on select "Select Stylist Aman_Barber Amit Amu Dharma [PERSON_NAME] Eric_asst [PERSON_NAME…" at bounding box center [175, 333] width 77 height 19
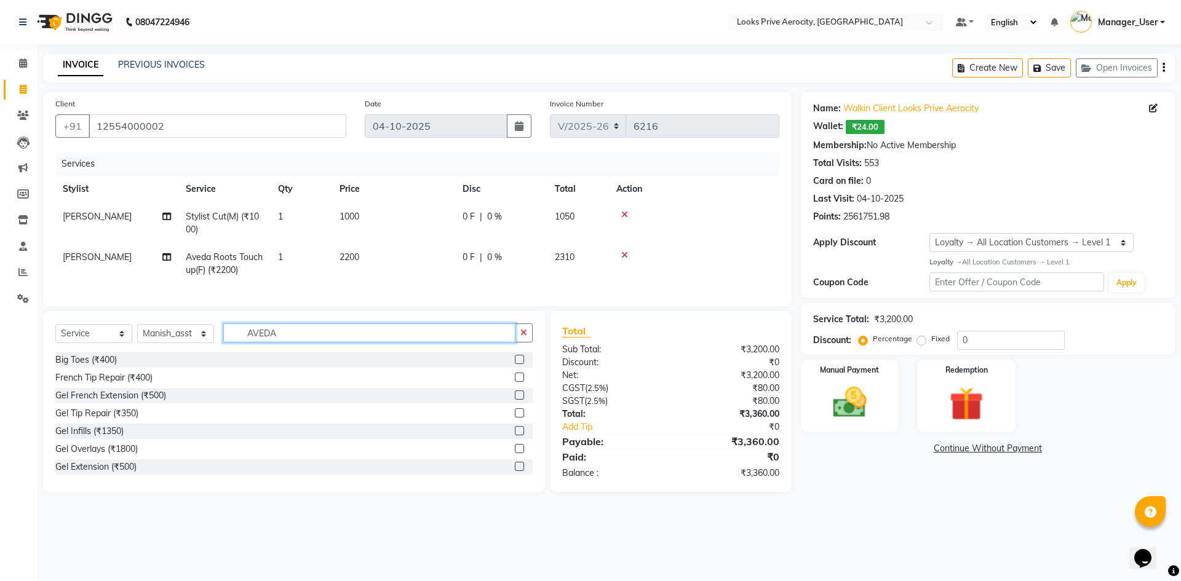
drag, startPoint x: 313, startPoint y: 337, endPoint x: 224, endPoint y: 333, distance: 89.2
click at [224, 333] on input "AVEDA" at bounding box center [369, 332] width 292 height 19
drag, startPoint x: 513, startPoint y: 389, endPoint x: 473, endPoint y: 340, distance: 63.3
click at [515, 382] on label at bounding box center [519, 377] width 9 height 9
click at [515, 382] on input "checkbox" at bounding box center [519, 378] width 8 height 8
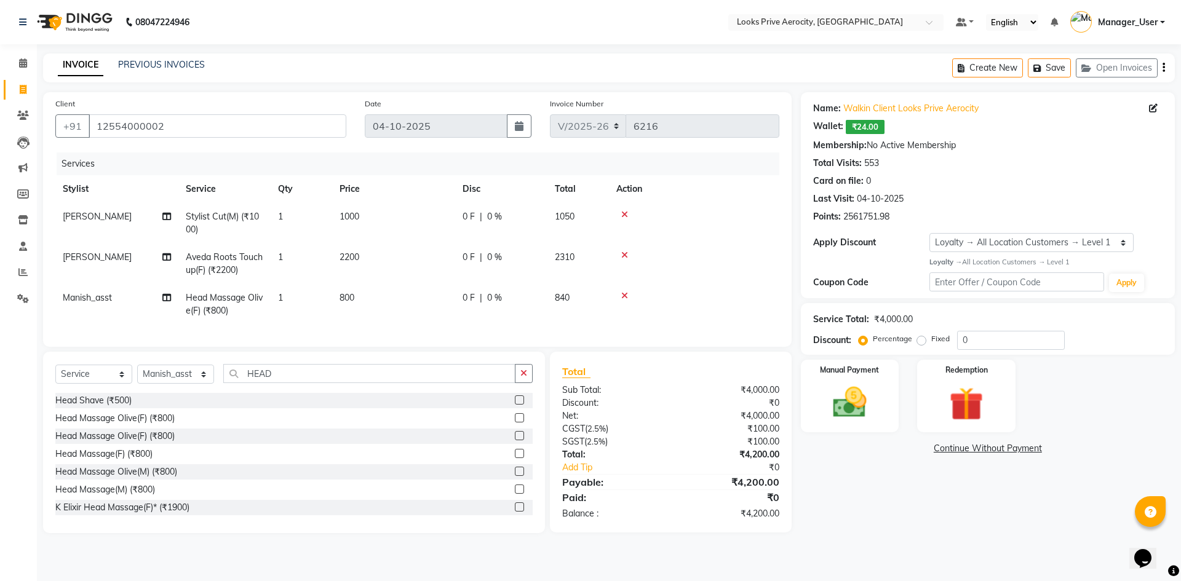
click at [405, 300] on td "800" at bounding box center [393, 304] width 123 height 41
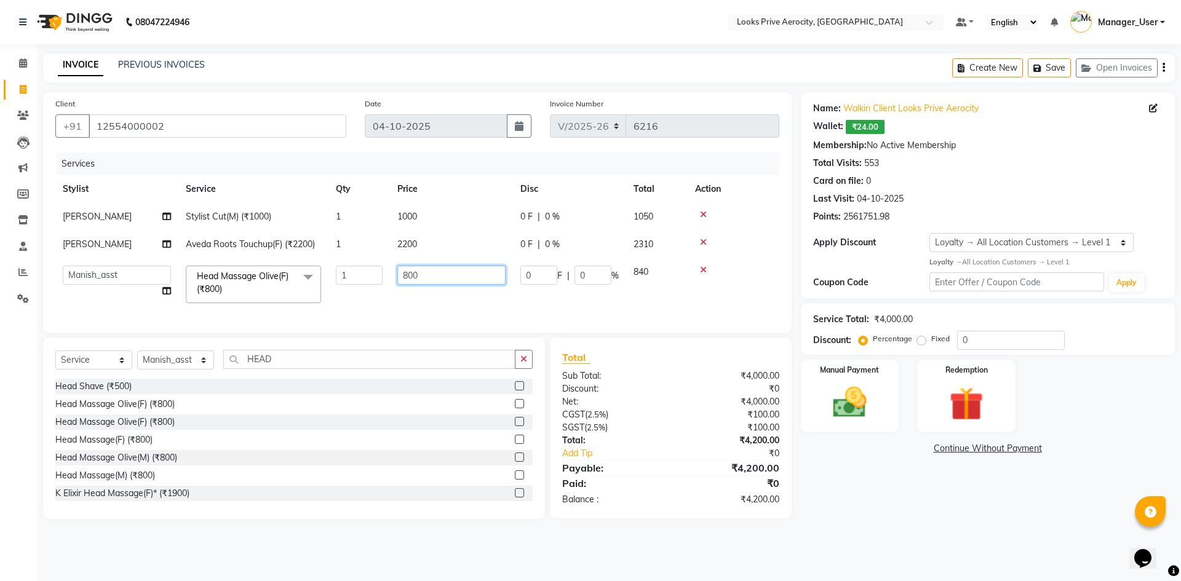
drag, startPoint x: 414, startPoint y: 274, endPoint x: 362, endPoint y: 267, distance: 53.4
click at [362, 267] on tr "Aman_Barber Amit Amu Dharma Erica CR Eric_asst Esha Ishita kapil khan Manager_U…" at bounding box center [417, 284] width 724 height 52
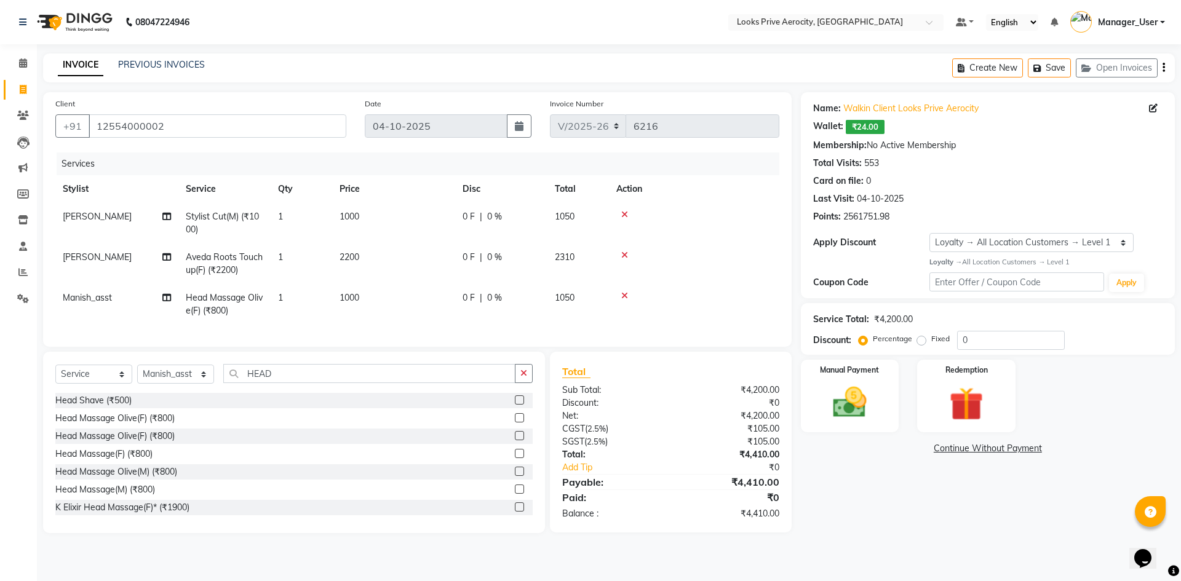
click at [895, 490] on div "Name: Walkin Client Looks Prive Aerocity Wallet: ₹24.00 Membership: No Active M…" at bounding box center [992, 312] width 383 height 441
click at [189, 384] on select "Select Stylist Aman_Barber Amit Amu Dharma [PERSON_NAME] Eric_asst [PERSON_NAME…" at bounding box center [175, 374] width 77 height 19
click at [137, 374] on select "Select Stylist Aman_Barber Amit Amu Dharma [PERSON_NAME] Eric_asst [PERSON_NAME…" at bounding box center [175, 374] width 77 height 19
drag, startPoint x: 299, startPoint y: 385, endPoint x: 195, endPoint y: 370, distance: 105.7
click at [195, 370] on div "Select Service Product Membership Package Voucher Prepaid Gift Card Select Styl…" at bounding box center [294, 442] width 502 height 181
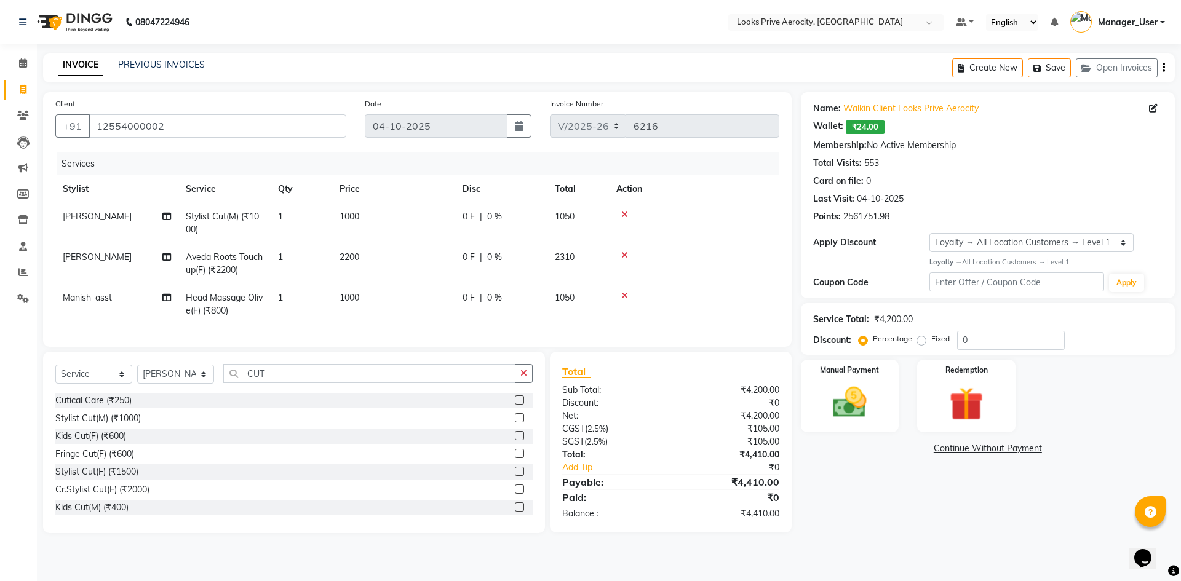
click at [515, 494] on label at bounding box center [519, 489] width 9 height 9
click at [515, 494] on input "checkbox" at bounding box center [519, 490] width 8 height 8
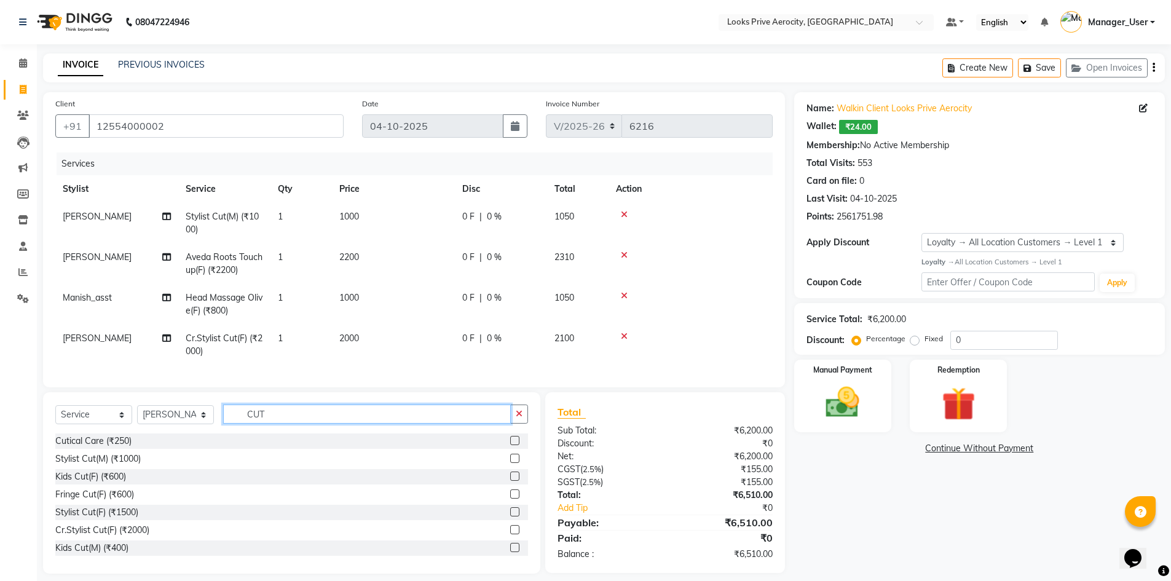
drag, startPoint x: 360, startPoint y: 416, endPoint x: 80, endPoint y: 395, distance: 280.6
click at [80, 395] on div "Client +91 12554000002 Date 04-10-2025 Invoice Number V/2025 V/2025-26 6216 Ser…" at bounding box center [414, 332] width 761 height 481
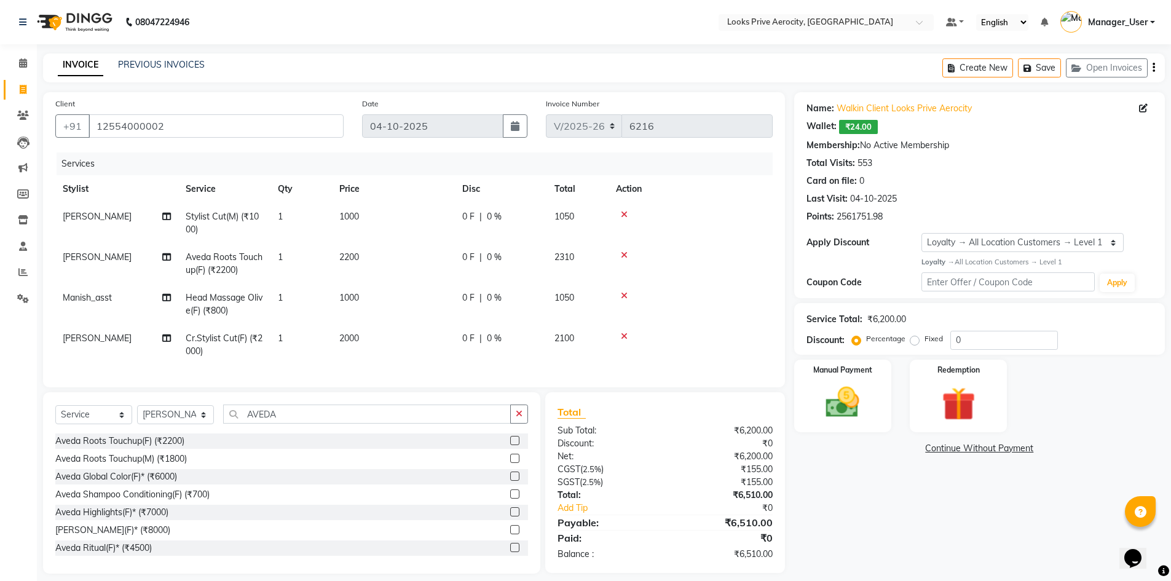
click at [510, 552] on label at bounding box center [514, 547] width 9 height 9
click at [510, 552] on input "checkbox" at bounding box center [514, 548] width 8 height 8
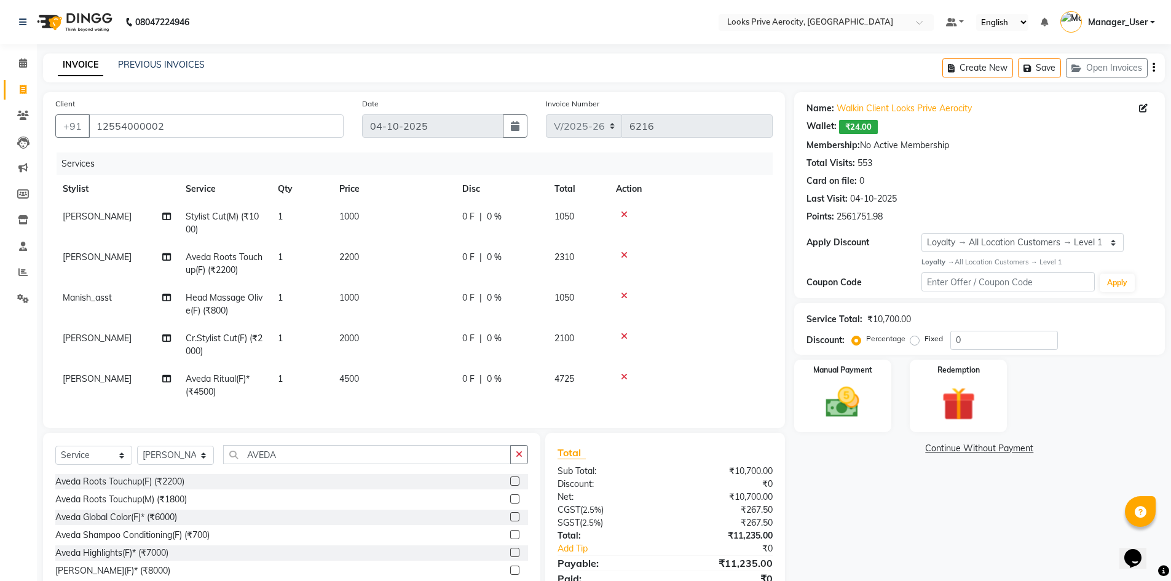
click at [400, 387] on td "4500" at bounding box center [393, 385] width 123 height 41
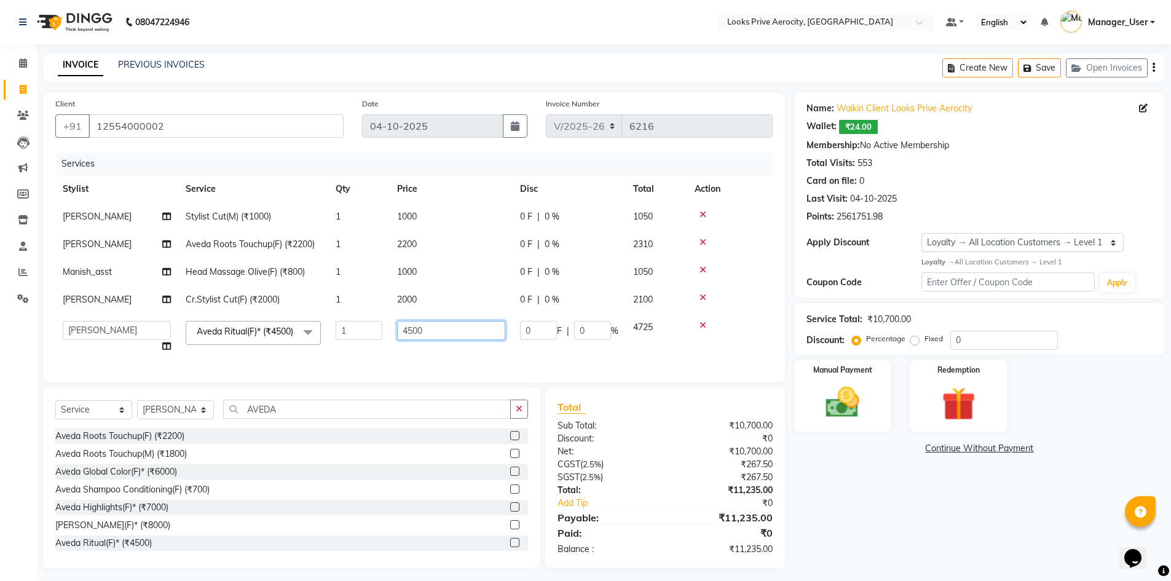
drag, startPoint x: 439, startPoint y: 336, endPoint x: 378, endPoint y: 325, distance: 62.4
click at [378, 325] on tr "Aman_Barber Amit Amu Dharma Erica CR Eric_asst Esha Ishita kapil khan Manager_U…" at bounding box center [414, 337] width 718 height 47
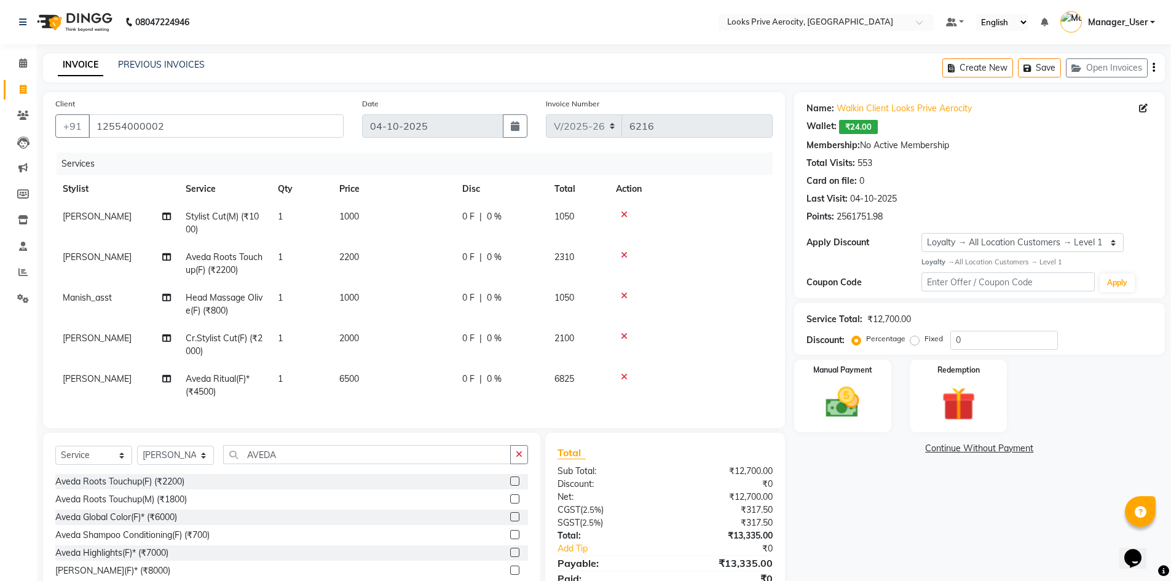
click at [507, 362] on tbody "Sanjeev Stylist Cut(M) (₹1000) 1 1000 0 F | 0 % 1050 Sanjeev Aveda Roots Touchu…" at bounding box center [414, 304] width 718 height 203
click at [1056, 60] on button "Save" at bounding box center [1039, 67] width 43 height 19
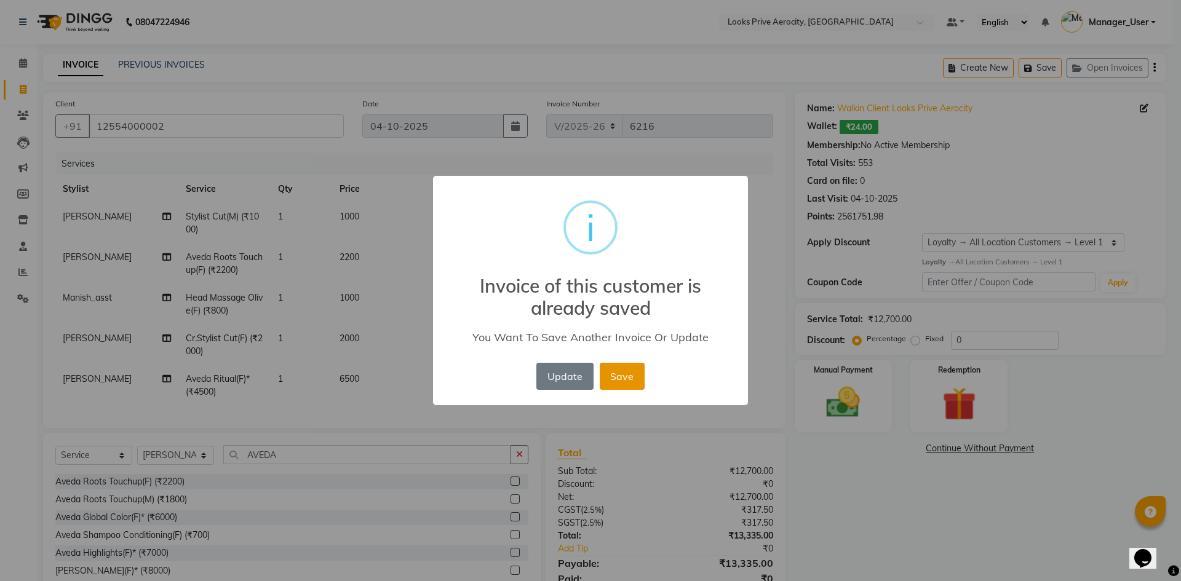
click at [608, 373] on button "Save" at bounding box center [622, 376] width 45 height 27
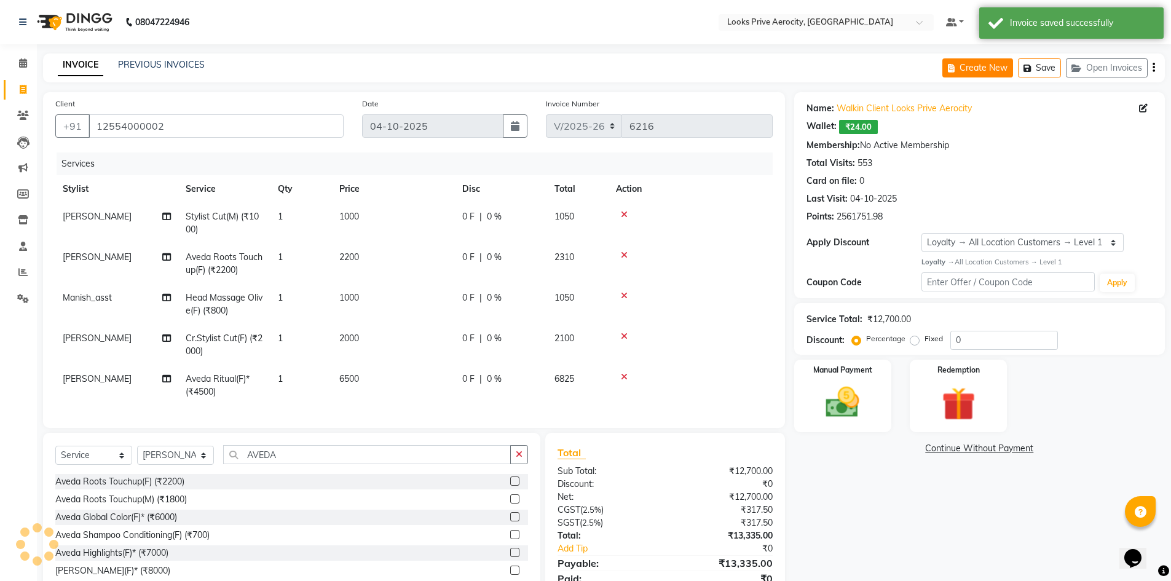
click at [982, 68] on button "Create New" at bounding box center [978, 67] width 71 height 19
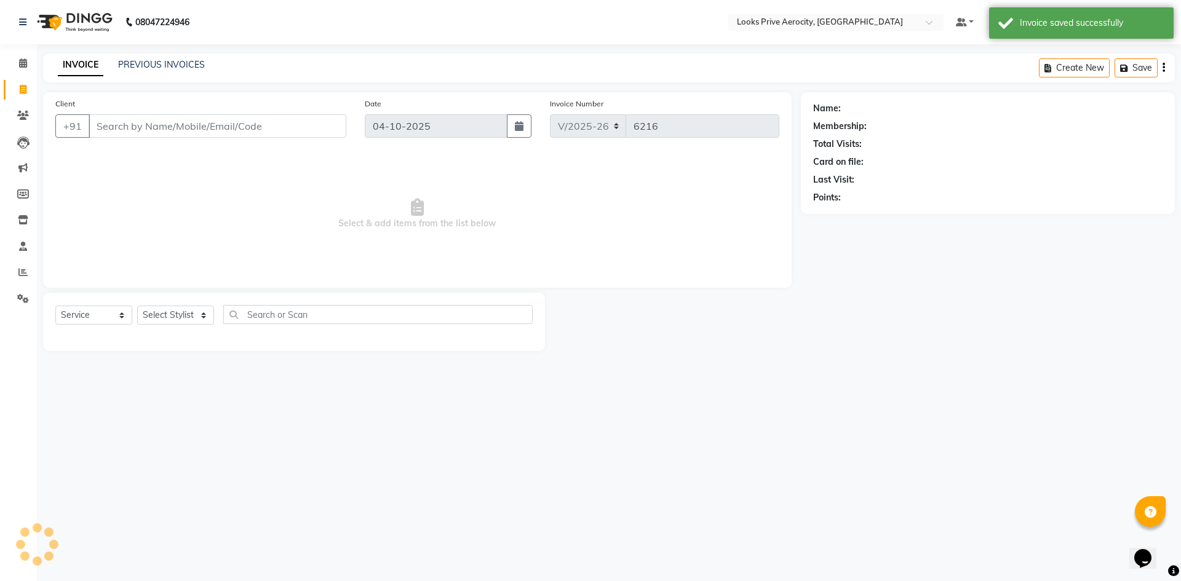
click at [278, 122] on input "Client" at bounding box center [218, 125] width 258 height 23
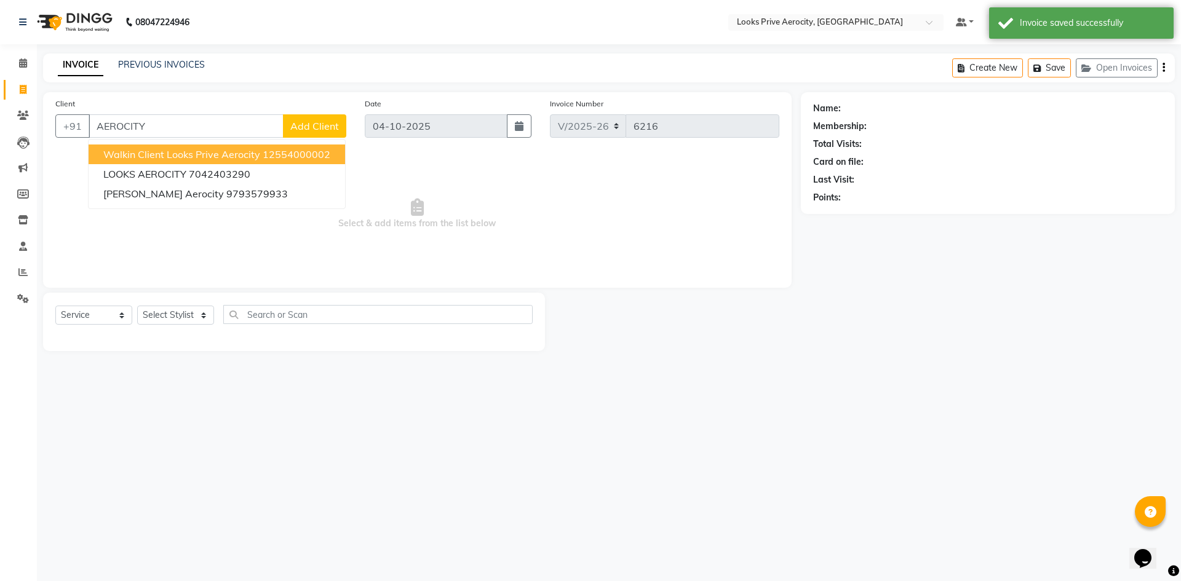
click at [129, 159] on span "Walkin Client Looks Prive Aerocity" at bounding box center [181, 154] width 157 height 12
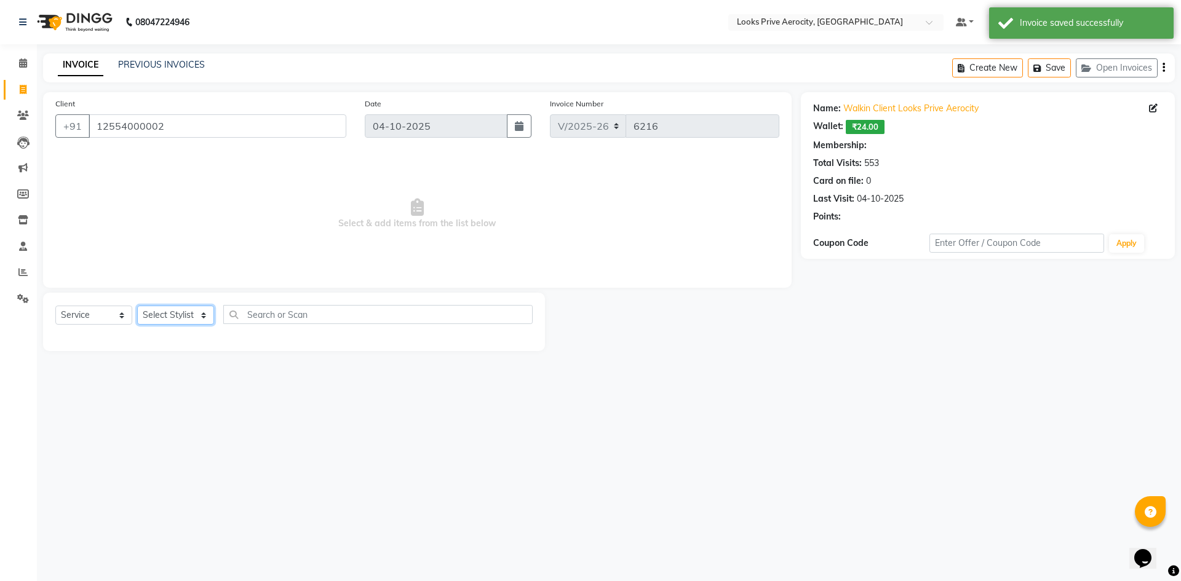
click at [177, 317] on select "Select Stylist Aman_Barber Amit Amu Dharma [PERSON_NAME] Eric_asst [PERSON_NAME…" at bounding box center [175, 315] width 77 height 19
click at [137, 306] on select "Select Stylist Aman_Barber Amit Amu Dharma [PERSON_NAME] Eric_asst [PERSON_NAME…" at bounding box center [175, 315] width 77 height 19
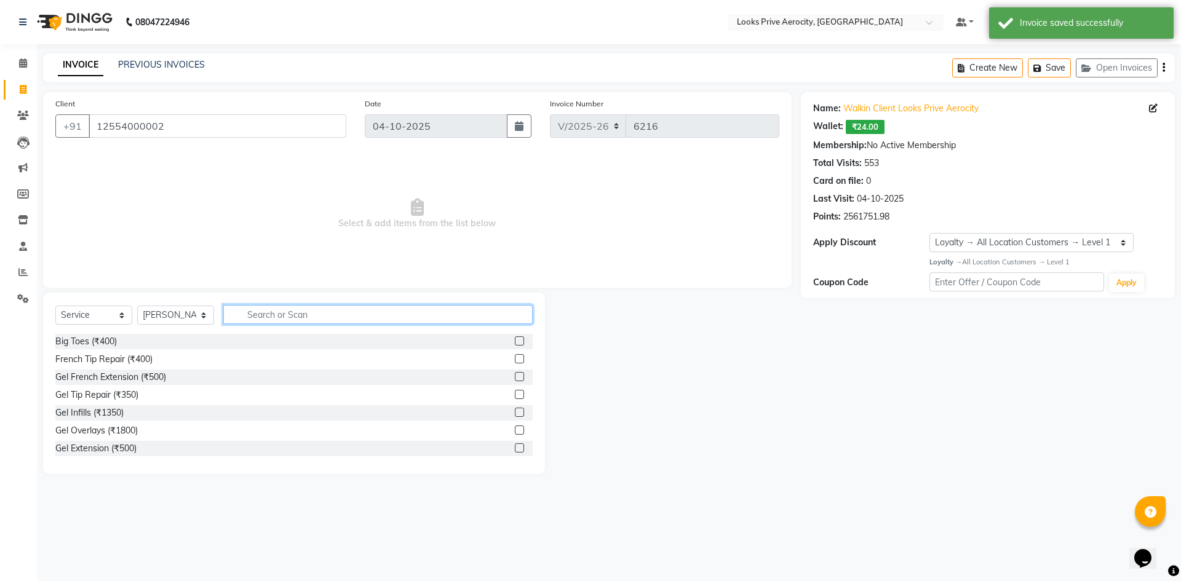
click at [262, 314] on input "text" at bounding box center [377, 314] width 309 height 19
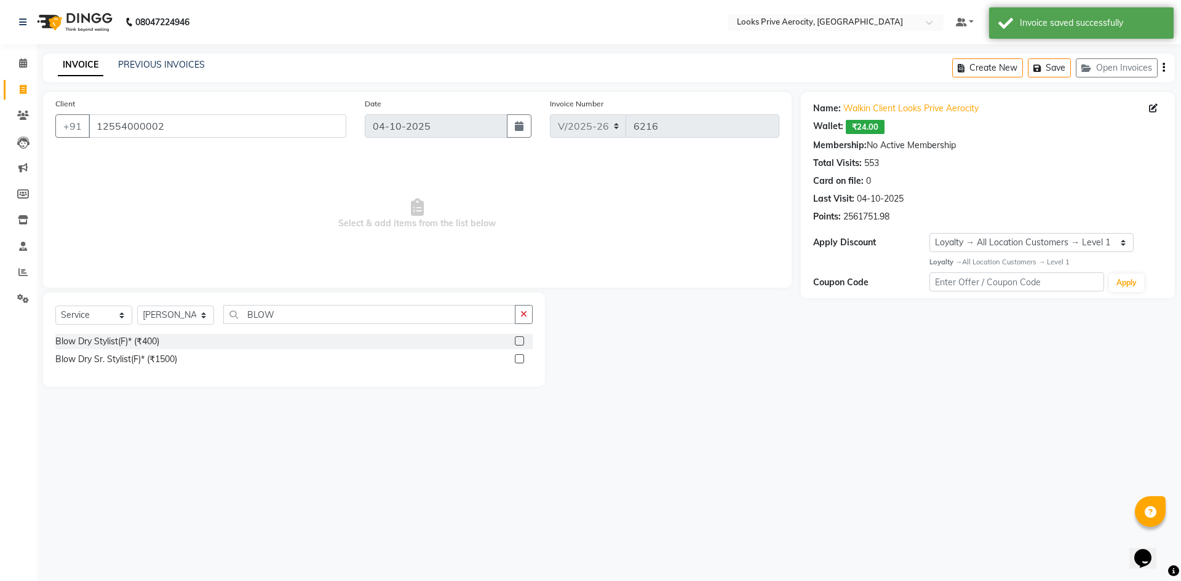
click at [518, 362] on label at bounding box center [519, 358] width 9 height 9
click at [518, 362] on input "checkbox" at bounding box center [519, 359] width 8 height 8
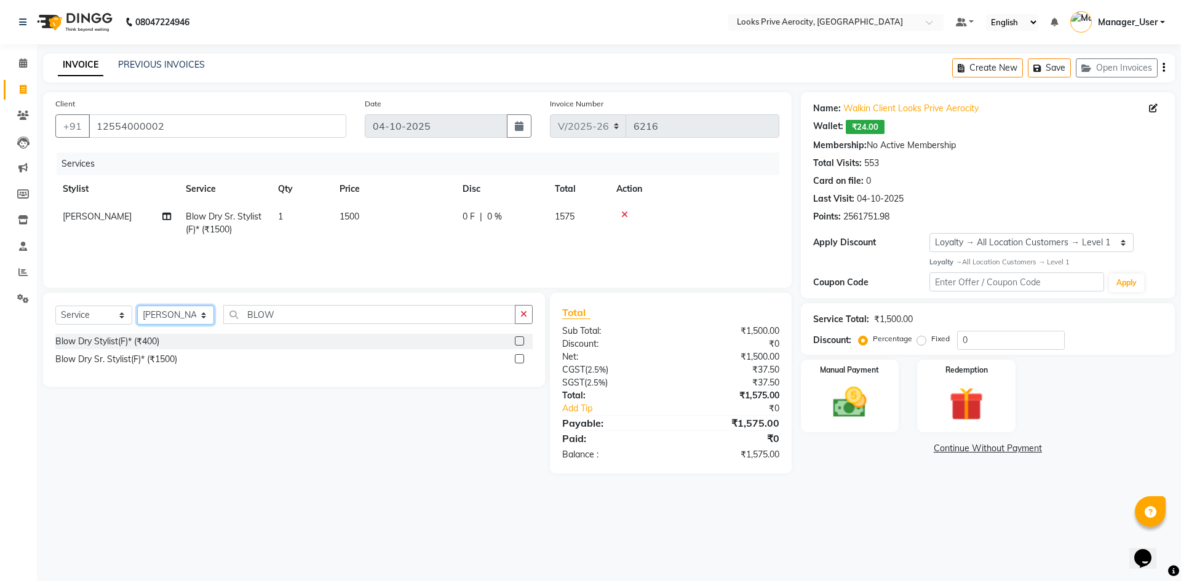
click at [165, 314] on select "Select Stylist Aman_Barber Amit Amu Dharma [PERSON_NAME] Eric_asst [PERSON_NAME…" at bounding box center [175, 315] width 77 height 19
click at [137, 306] on select "Select Stylist Aman_Barber Amit Amu Dharma [PERSON_NAME] Eric_asst [PERSON_NAME…" at bounding box center [175, 315] width 77 height 19
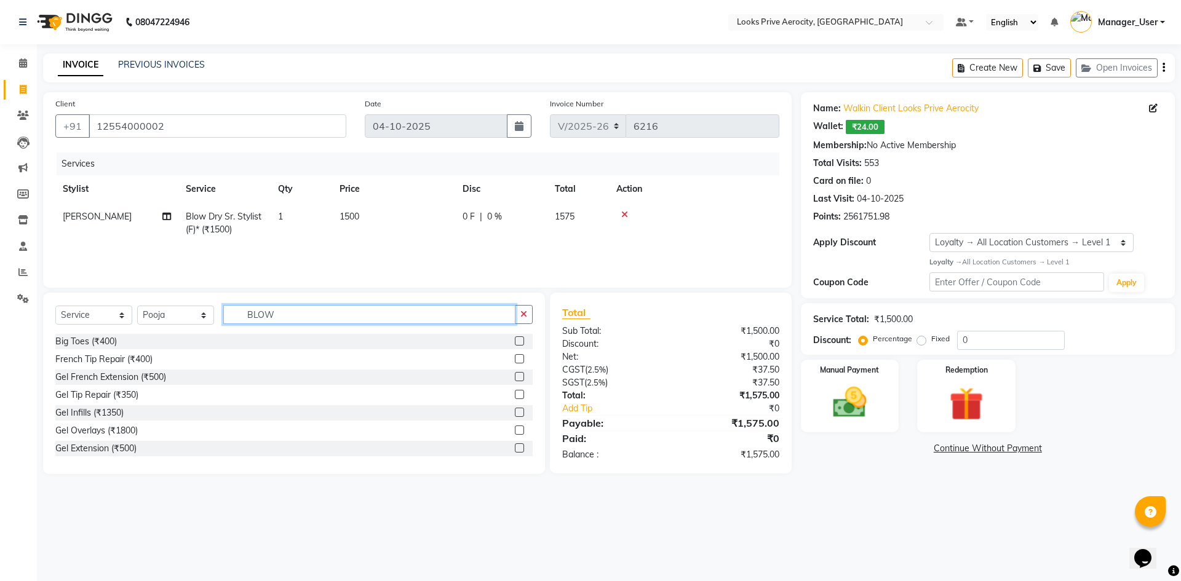
click at [295, 312] on input "BLOW" at bounding box center [369, 314] width 292 height 19
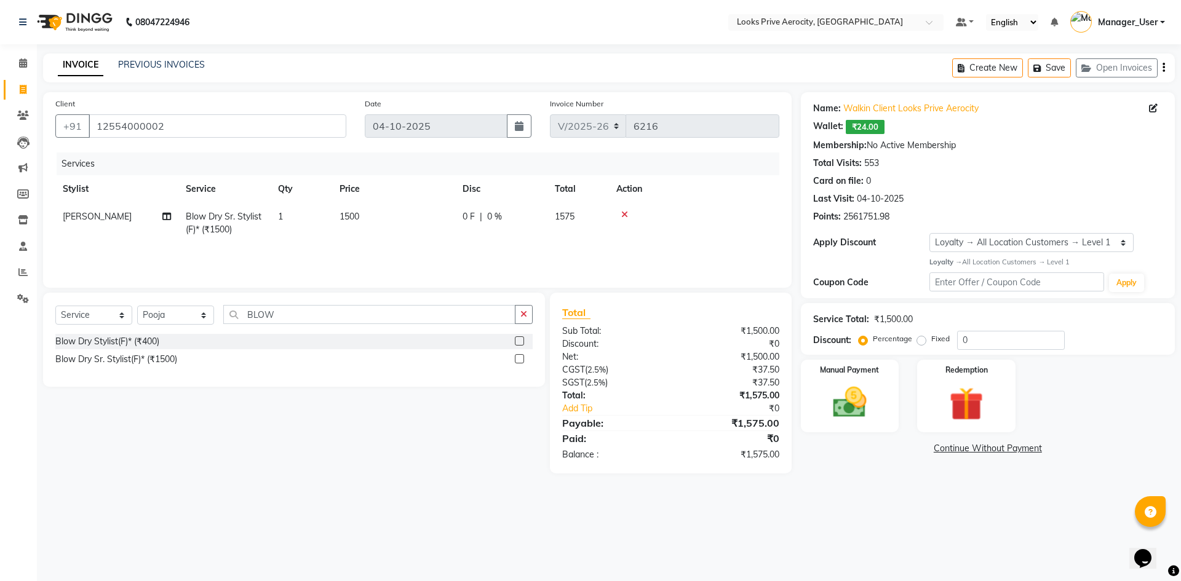
click at [520, 360] on label at bounding box center [519, 358] width 9 height 9
click at [520, 360] on input "checkbox" at bounding box center [519, 359] width 8 height 8
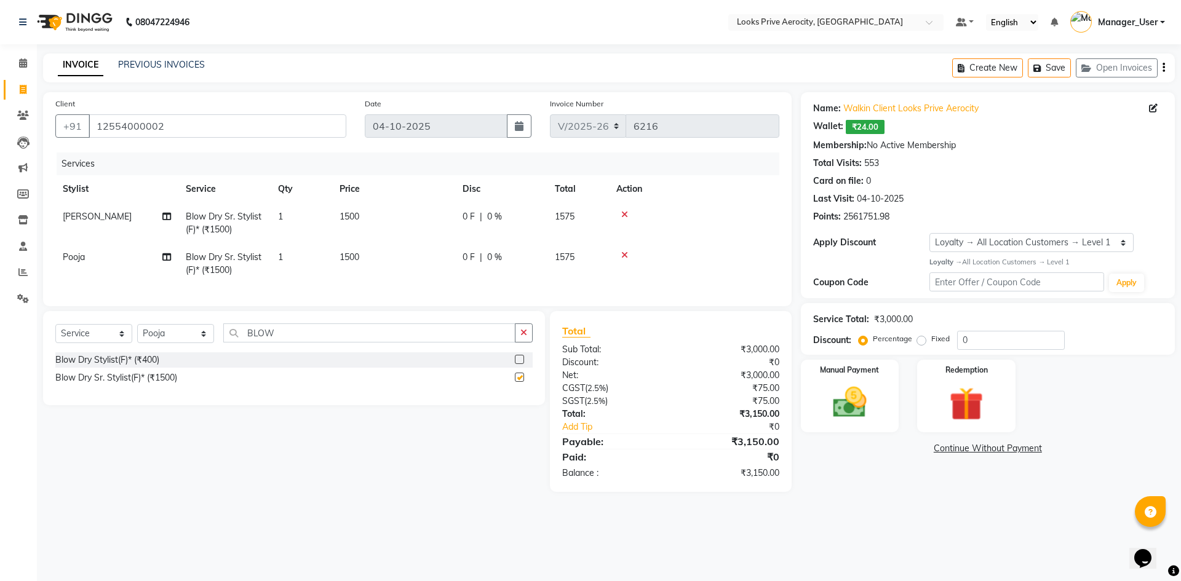
click at [397, 241] on td "1500" at bounding box center [393, 223] width 123 height 41
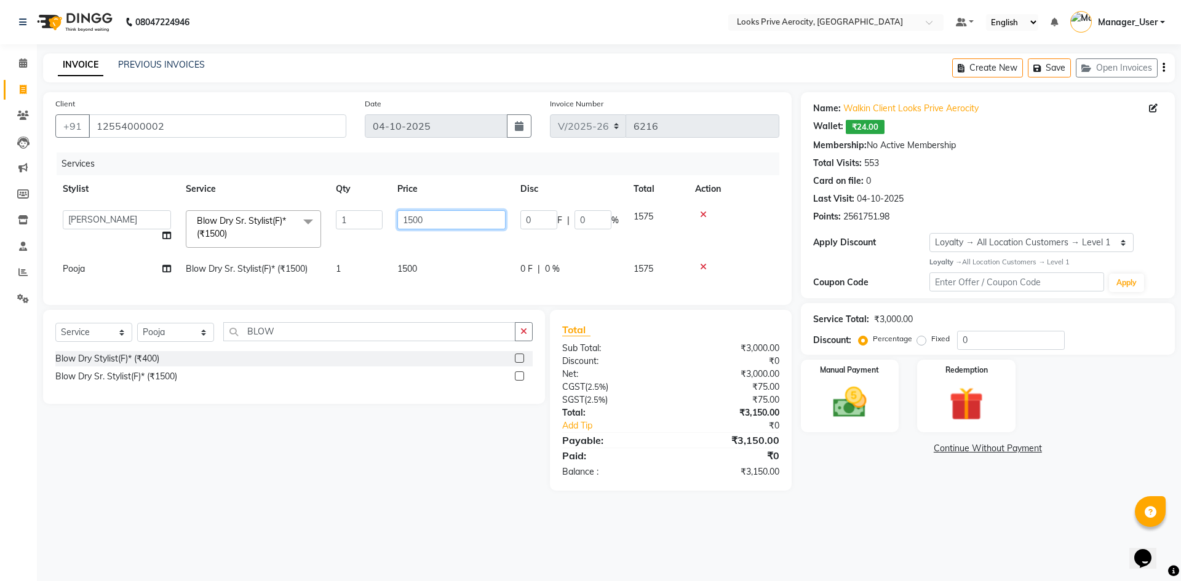
click at [414, 218] on input "1500" at bounding box center [451, 219] width 108 height 19
click at [415, 243] on td "1200" at bounding box center [451, 229] width 123 height 52
click at [405, 270] on span "1500" at bounding box center [407, 268] width 20 height 11
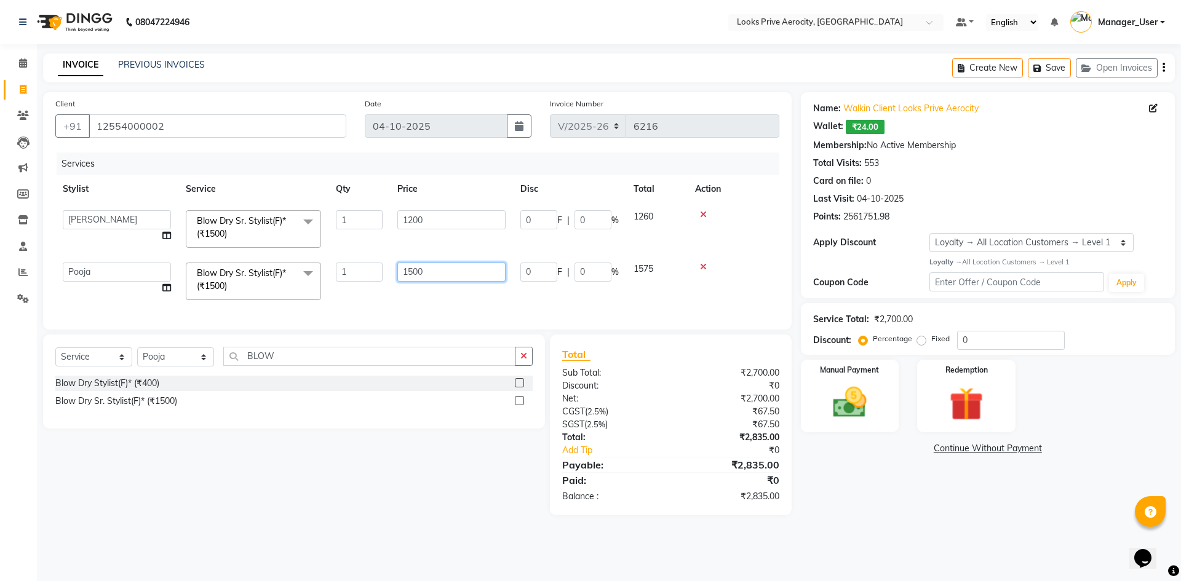
click at [408, 270] on input "1500" at bounding box center [451, 272] width 108 height 19
click at [412, 270] on input "1500" at bounding box center [451, 272] width 108 height 19
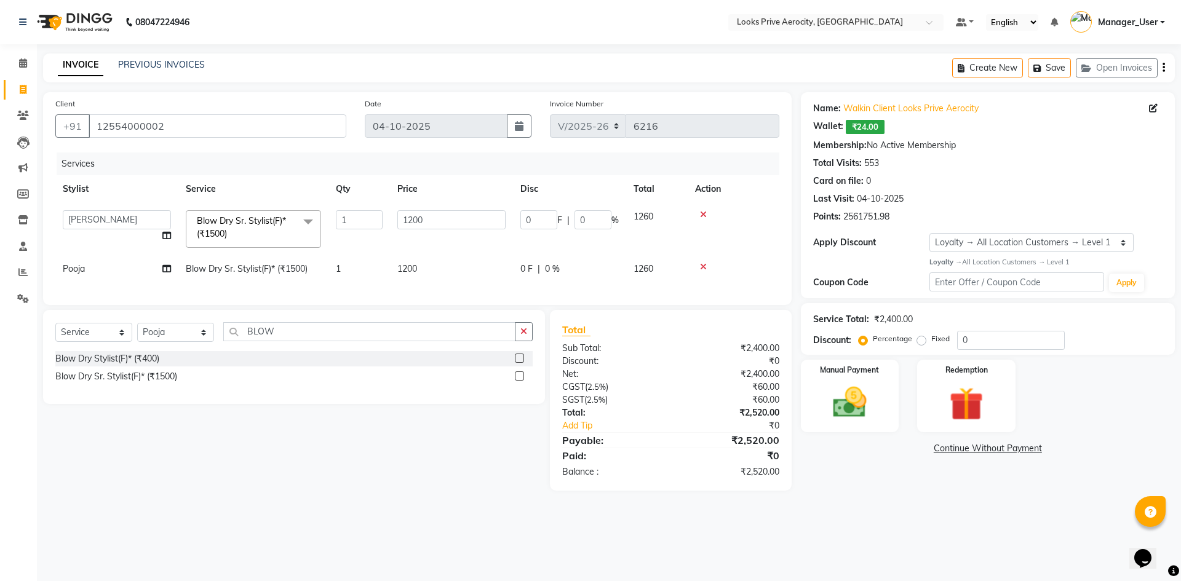
click at [436, 293] on div "Services Stylist Service Qty Price Disc Total Action Aman_Barber Amit Amu Dharm…" at bounding box center [417, 223] width 724 height 140
click at [297, 341] on input "BLOW" at bounding box center [369, 331] width 292 height 19
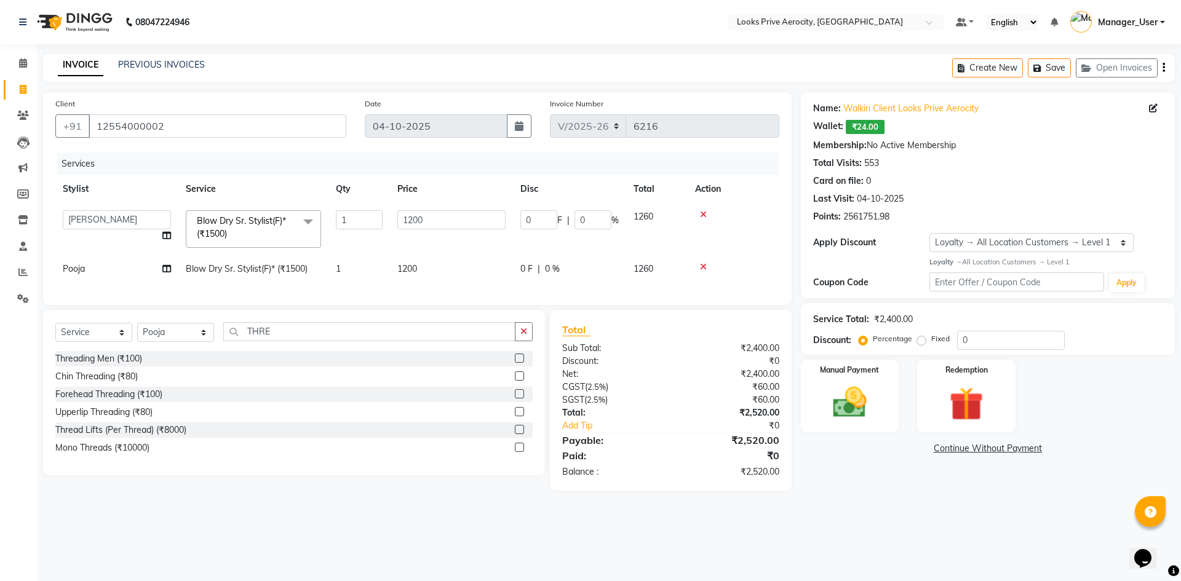
click at [517, 398] on label at bounding box center [519, 393] width 9 height 9
click at [517, 398] on input "checkbox" at bounding box center [519, 394] width 8 height 8
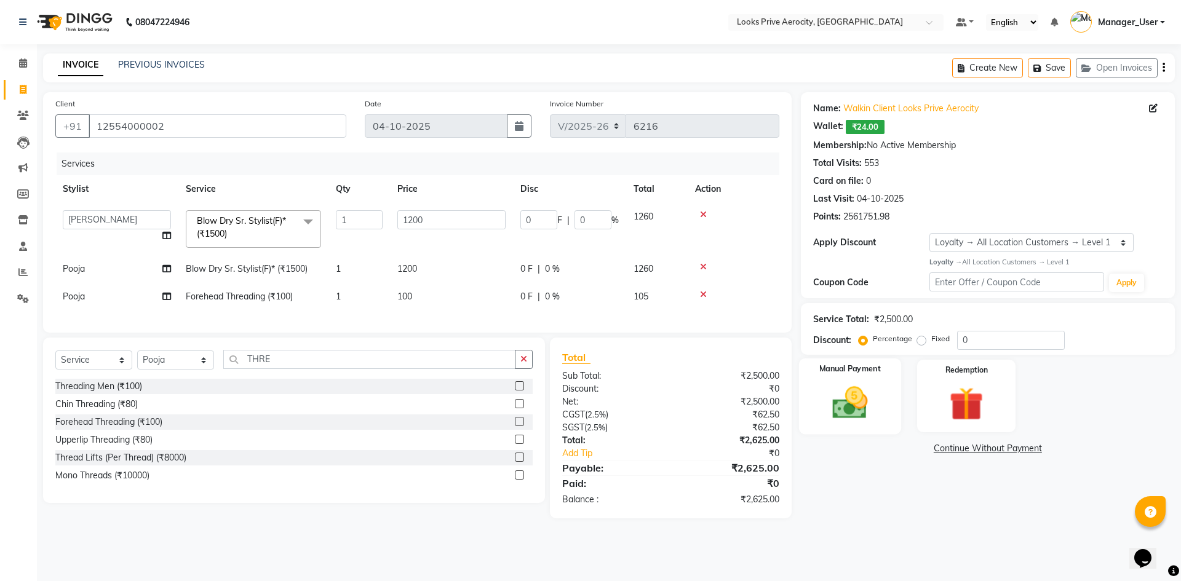
click at [861, 401] on img at bounding box center [849, 402] width 57 height 41
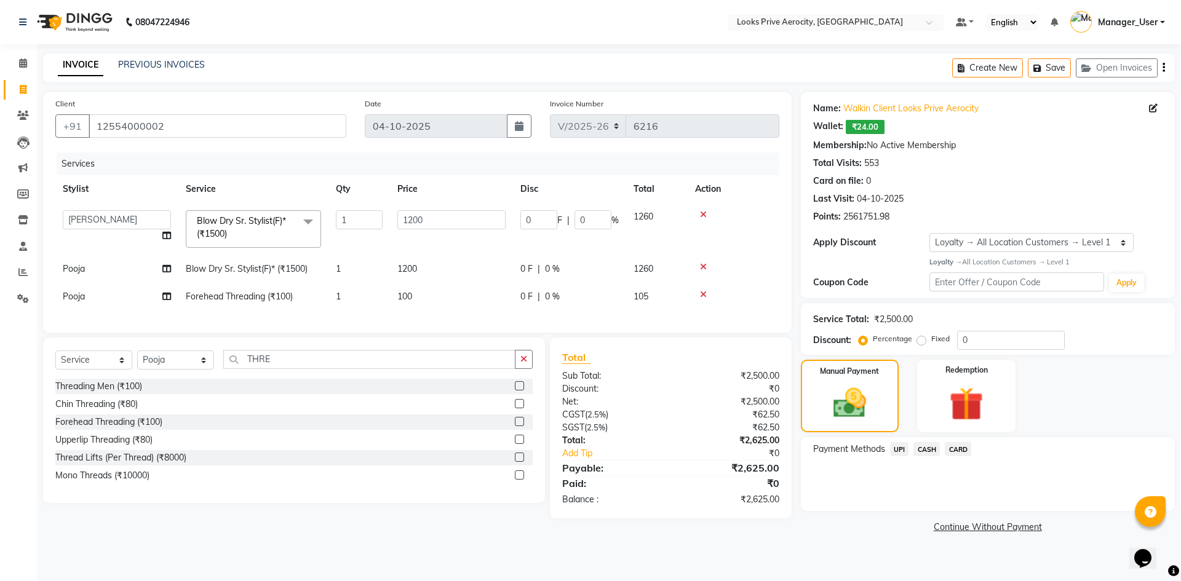
click at [951, 452] on span "CARD" at bounding box center [958, 449] width 26 height 14
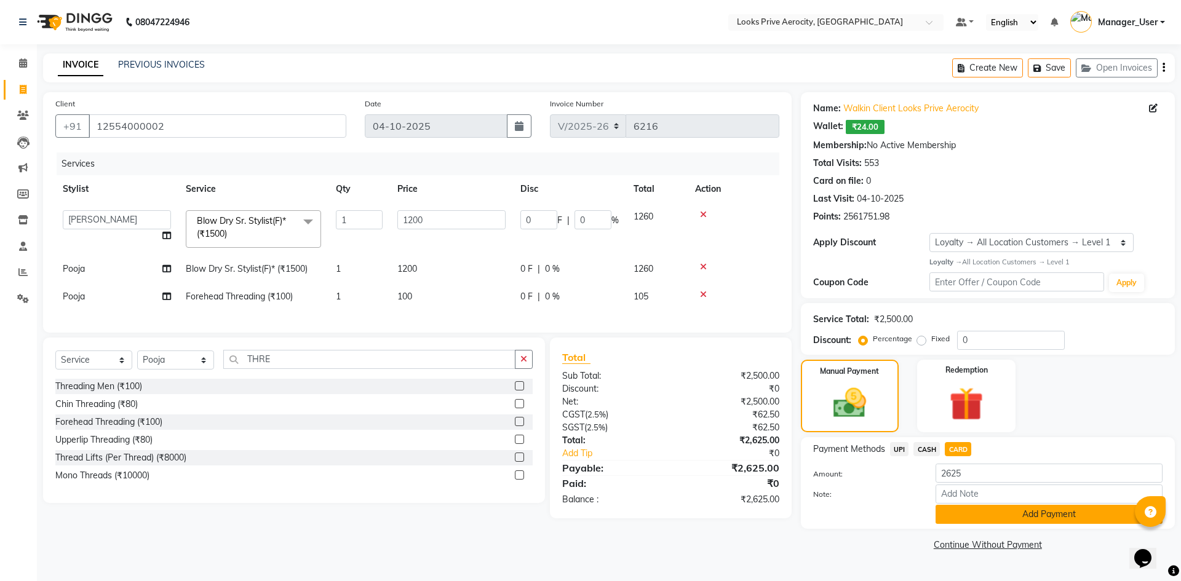
click at [976, 506] on button "Add Payment" at bounding box center [1048, 514] width 227 height 19
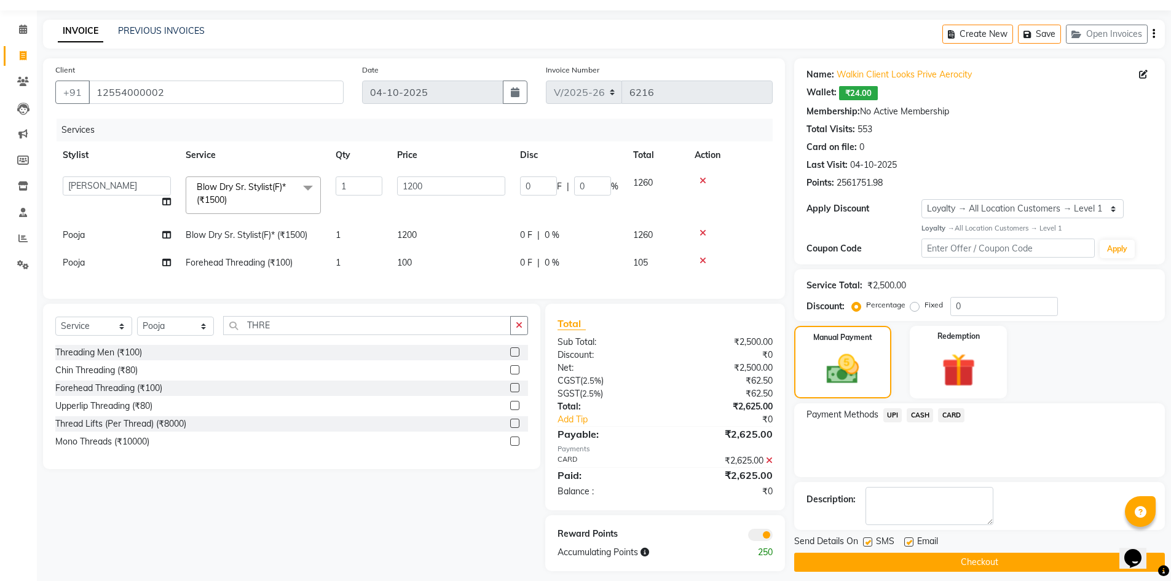
scroll to position [52, 0]
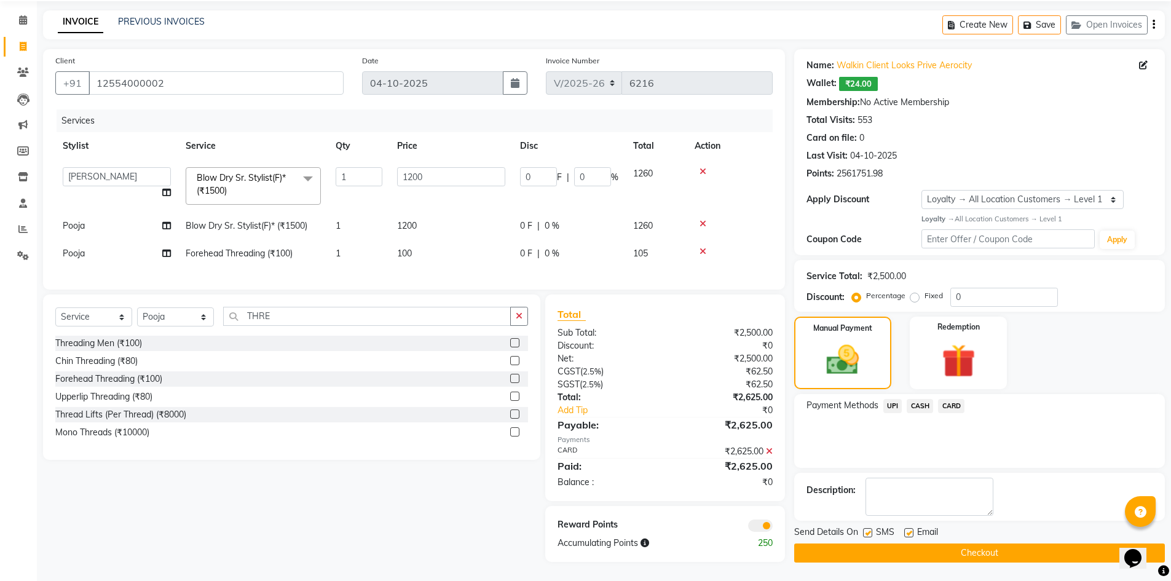
click at [871, 528] on label at bounding box center [867, 532] width 9 height 9
click at [871, 529] on input "checkbox" at bounding box center [867, 533] width 8 height 8
click at [874, 544] on button "Checkout" at bounding box center [979, 553] width 371 height 19
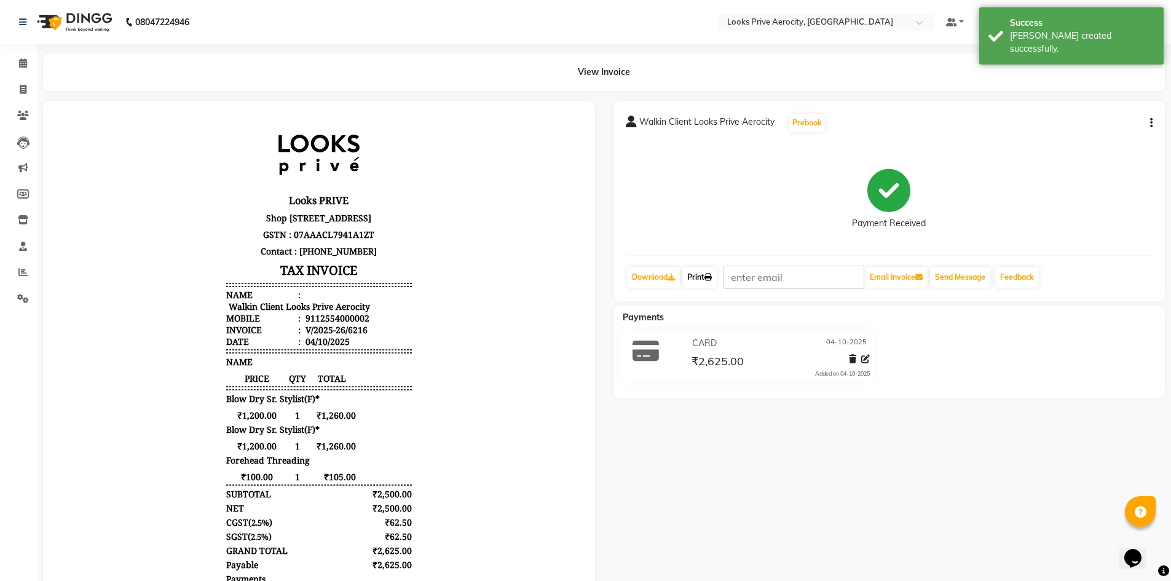
click at [695, 275] on link "Print" at bounding box center [700, 277] width 34 height 21
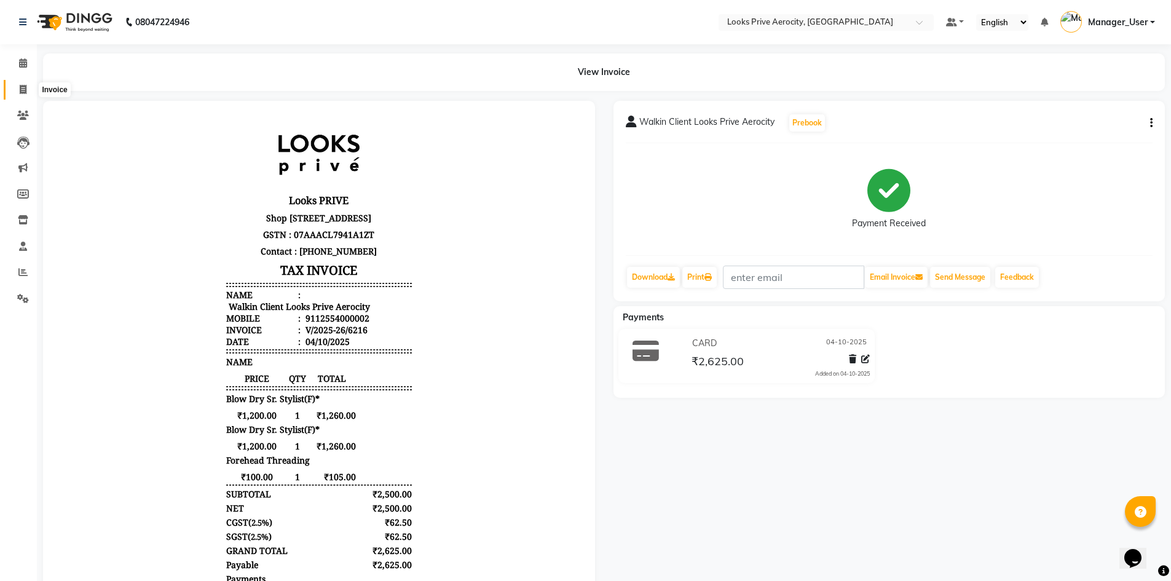
click at [32, 83] on span at bounding box center [23, 90] width 22 height 14
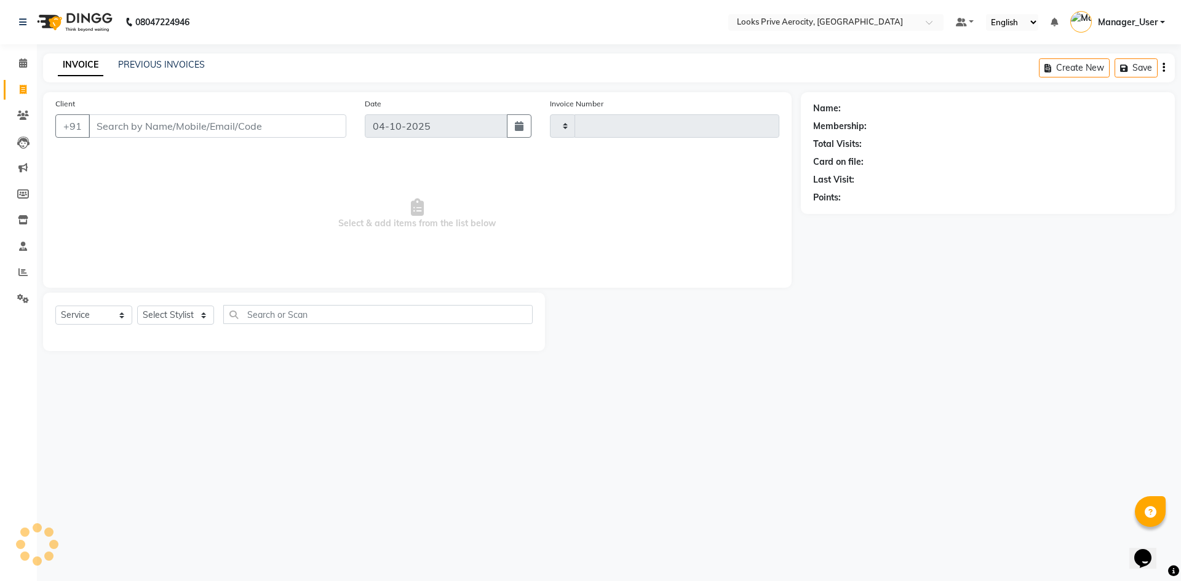
click at [128, 127] on input "Client" at bounding box center [218, 125] width 258 height 23
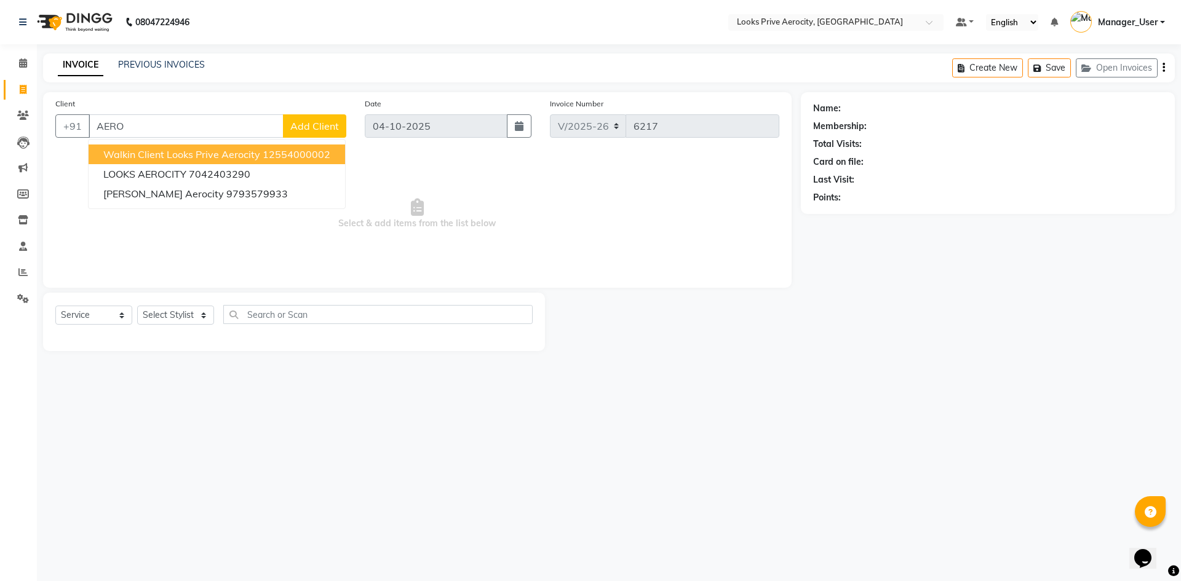
drag, startPoint x: 231, startPoint y: 148, endPoint x: 205, endPoint y: 185, distance: 44.7
click at [231, 149] on span "Walkin Client Looks Prive Aerocity" at bounding box center [181, 154] width 157 height 12
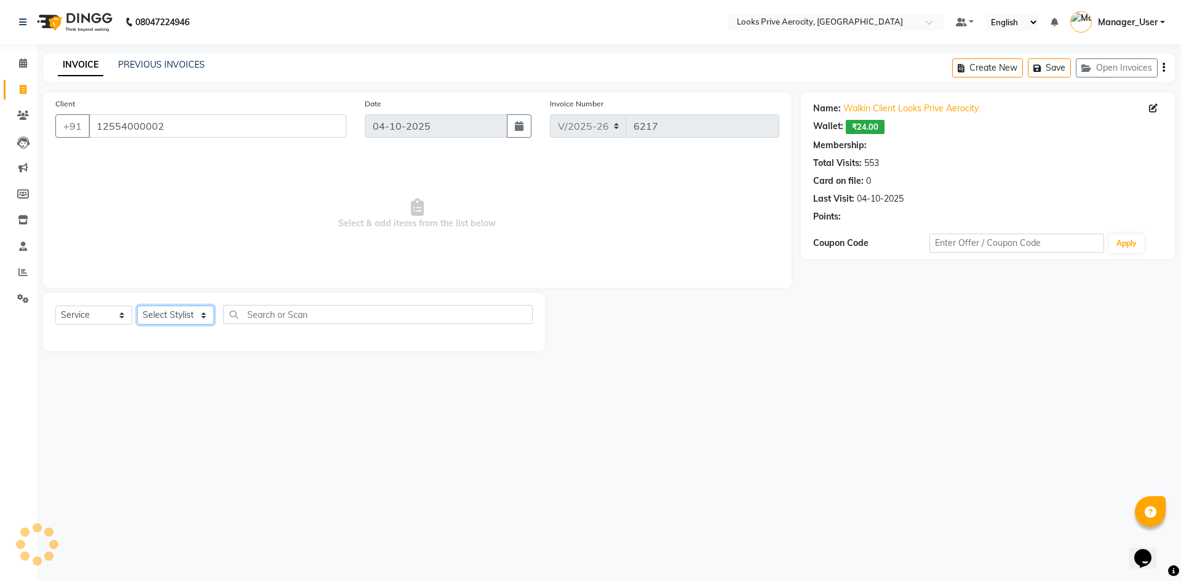
click at [172, 320] on select "Select Stylist Aman_Barber Amit Amu Dharma [PERSON_NAME] Eric_asst [PERSON_NAME…" at bounding box center [175, 315] width 77 height 19
click at [137, 306] on select "Select Stylist Aman_Barber Amit Amu Dharma [PERSON_NAME] Eric_asst [PERSON_NAME…" at bounding box center [175, 315] width 77 height 19
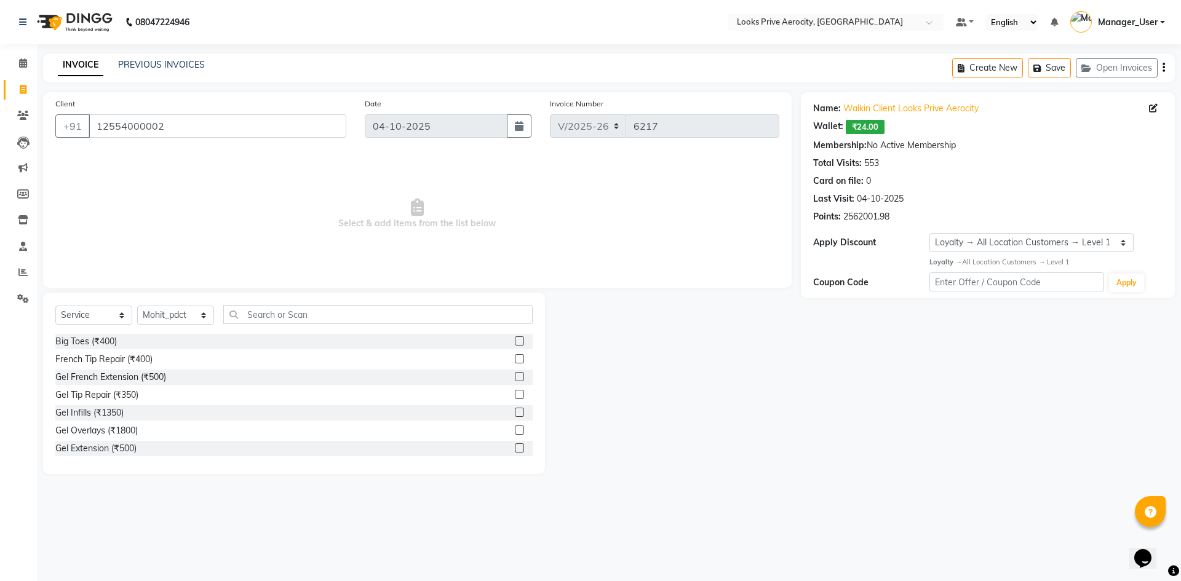
click at [293, 299] on div "Select Service Product Membership Package Voucher Prepaid Gift Card Select Styl…" at bounding box center [294, 383] width 502 height 181
click at [292, 312] on input "text" at bounding box center [377, 314] width 309 height 19
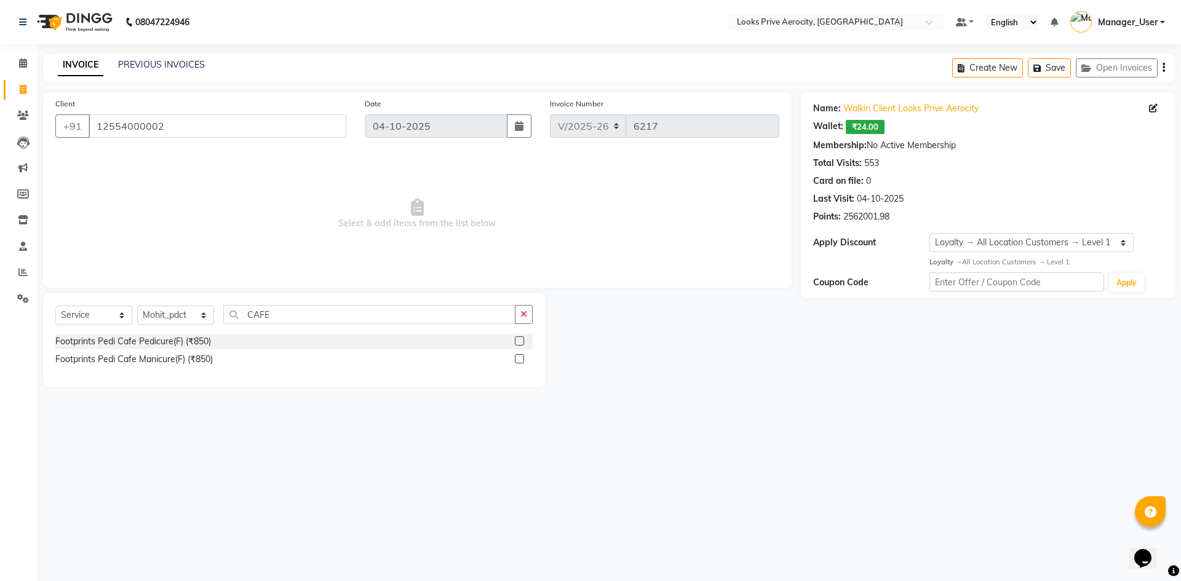
click at [520, 339] on label at bounding box center [519, 340] width 9 height 9
click at [520, 339] on input "checkbox" at bounding box center [519, 342] width 8 height 8
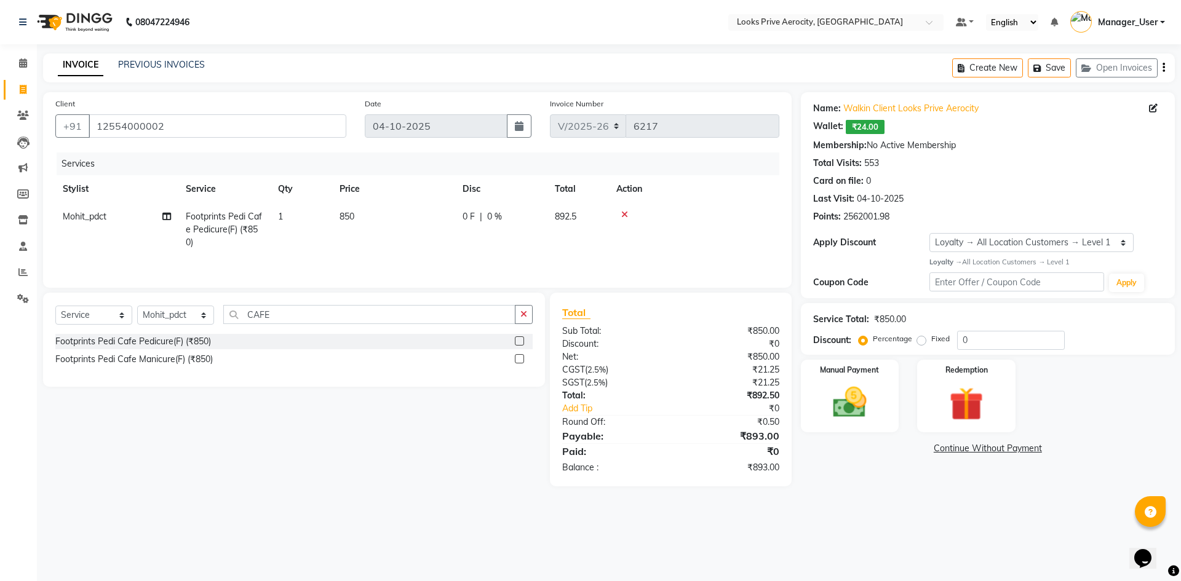
click at [520, 363] on label at bounding box center [519, 358] width 9 height 9
click at [520, 363] on input "checkbox" at bounding box center [519, 359] width 8 height 8
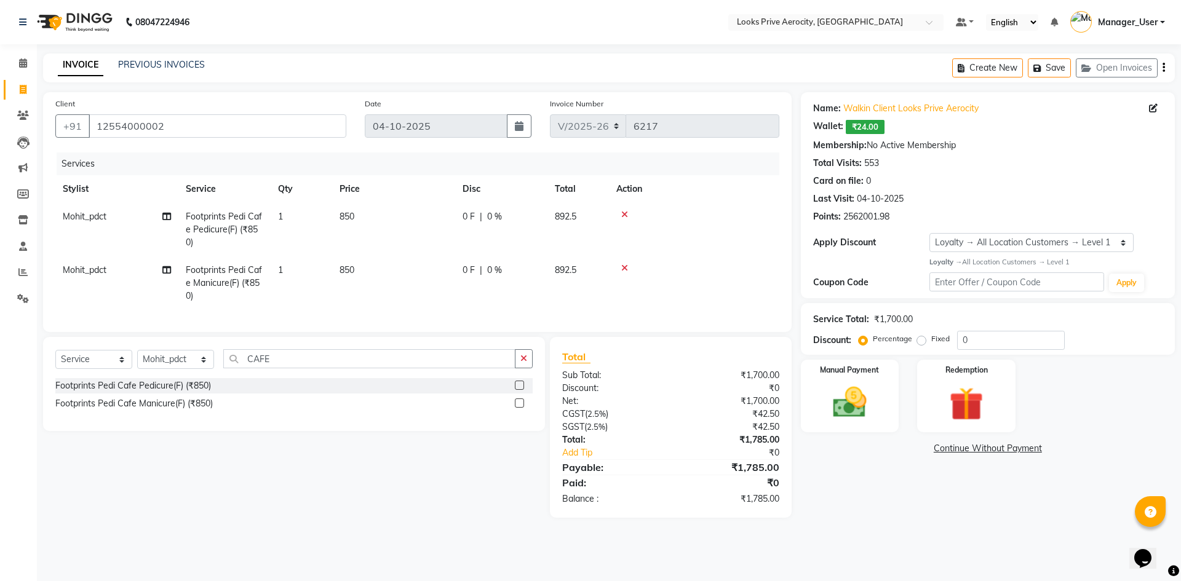
click at [71, 275] on span "Mohit_pdct" at bounding box center [85, 269] width 44 height 11
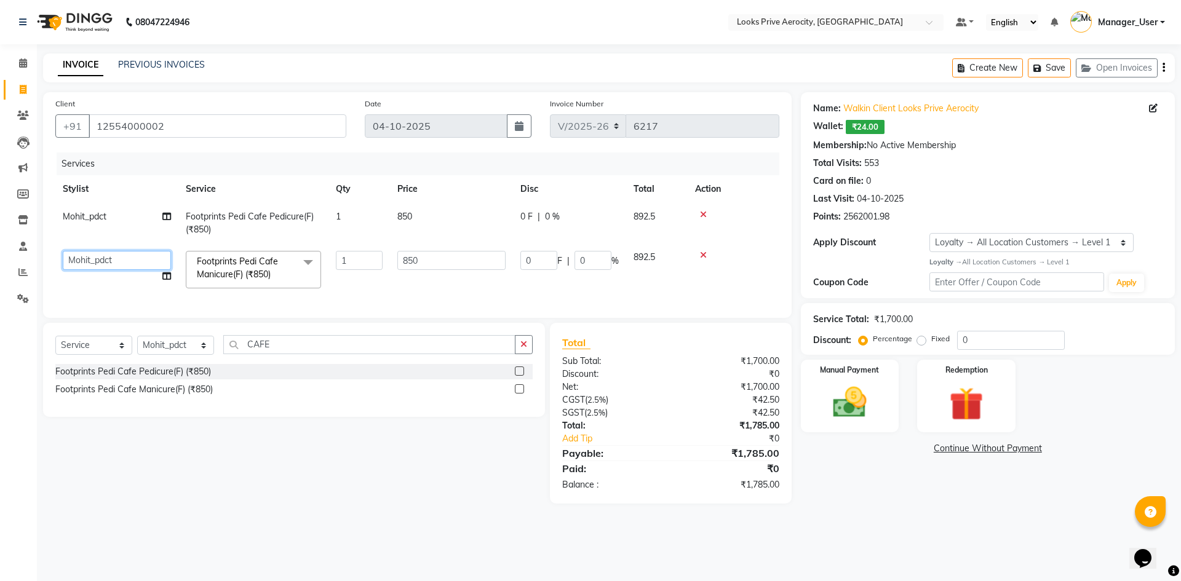
click at [108, 261] on select "Aman_Barber Amit Amu Dharma [PERSON_NAME] Eric_asst [PERSON_NAME] [PERSON_NAME]…" at bounding box center [117, 260] width 108 height 19
drag, startPoint x: 435, startPoint y: 262, endPoint x: 366, endPoint y: 261, distance: 68.9
click at [366, 261] on tr "Aman_Barber Amit Amu Dharma Erica CR Eric_asst Esha Ishita kapil khan Manager_U…" at bounding box center [417, 270] width 724 height 52
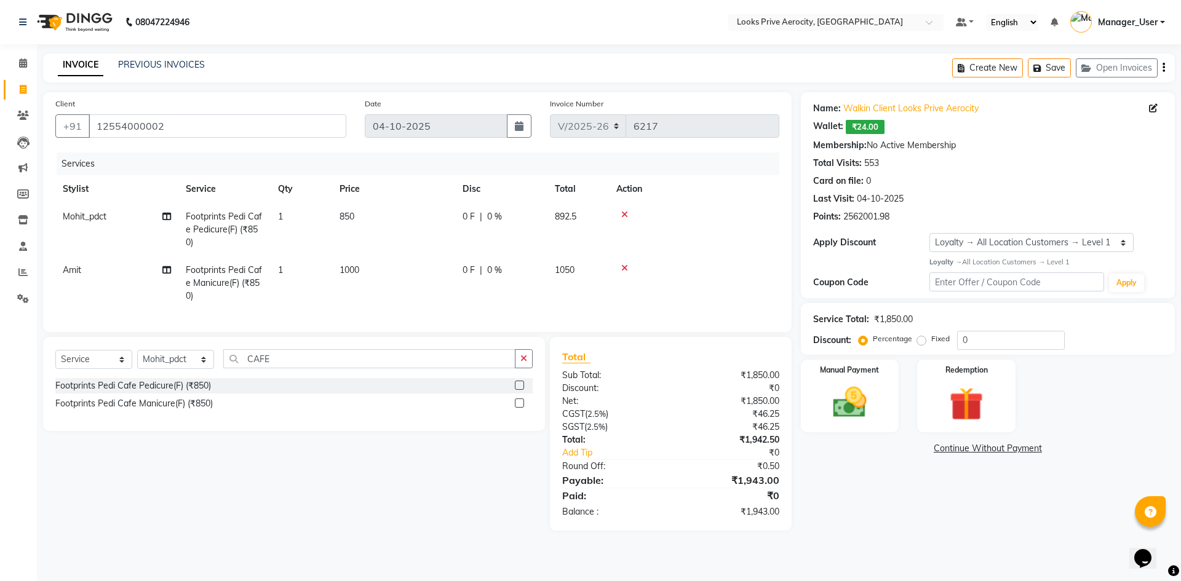
click at [409, 226] on td "850" at bounding box center [393, 229] width 123 height 53
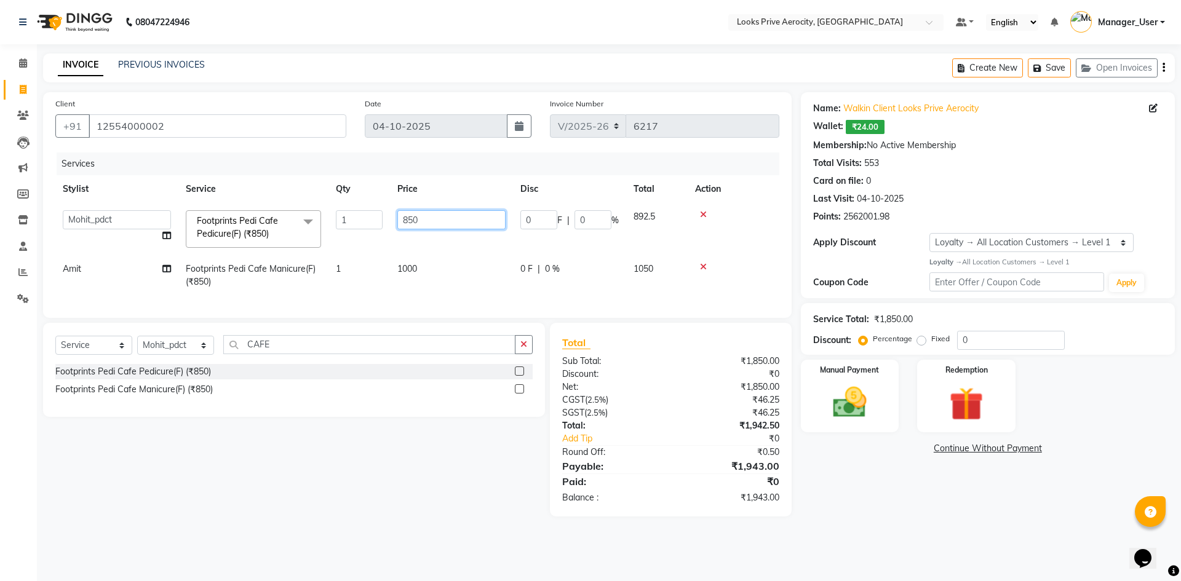
drag, startPoint x: 430, startPoint y: 223, endPoint x: 387, endPoint y: 223, distance: 43.0
click at [387, 223] on tr "Aman_Barber Amit Amu Dharma Erica CR Eric_asst Esha Ishita kapil khan Manager_U…" at bounding box center [417, 229] width 724 height 52
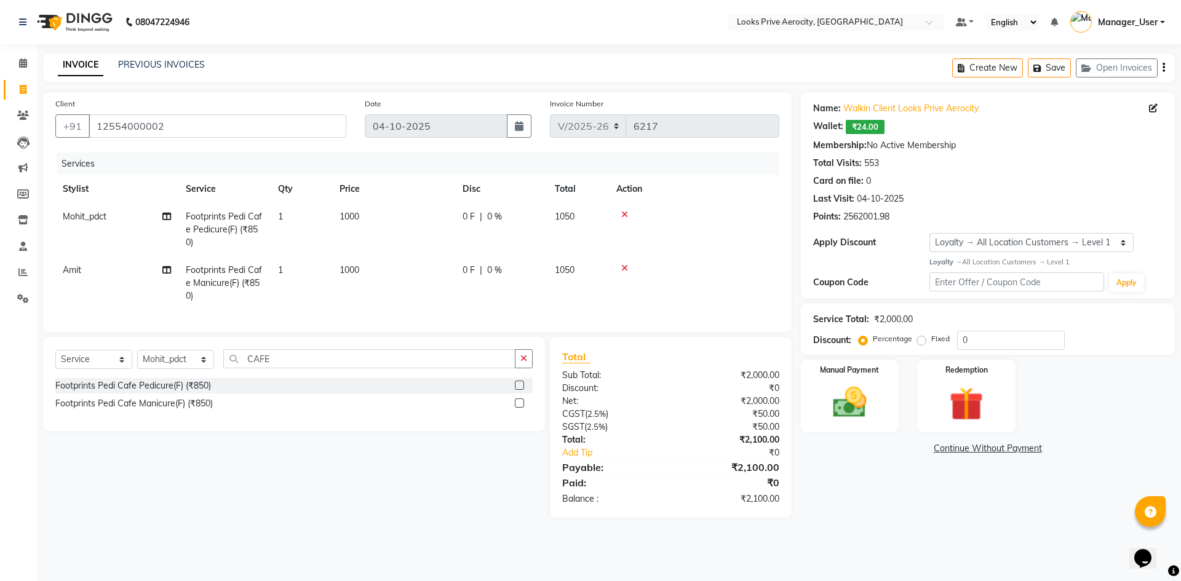
click at [873, 500] on div "Name: Walkin Client Looks Prive Aerocity Wallet: ₹24.00 Membership: No Active M…" at bounding box center [992, 305] width 383 height 426
click at [880, 400] on div "Manual Payment" at bounding box center [849, 396] width 102 height 76
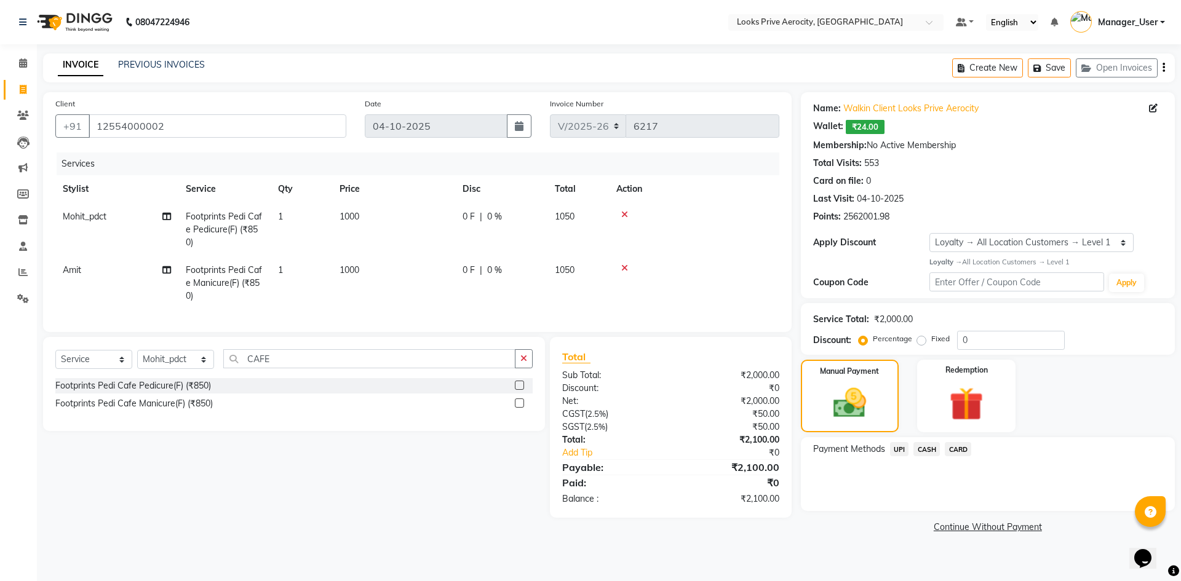
click at [930, 450] on span "CASH" at bounding box center [926, 449] width 26 height 14
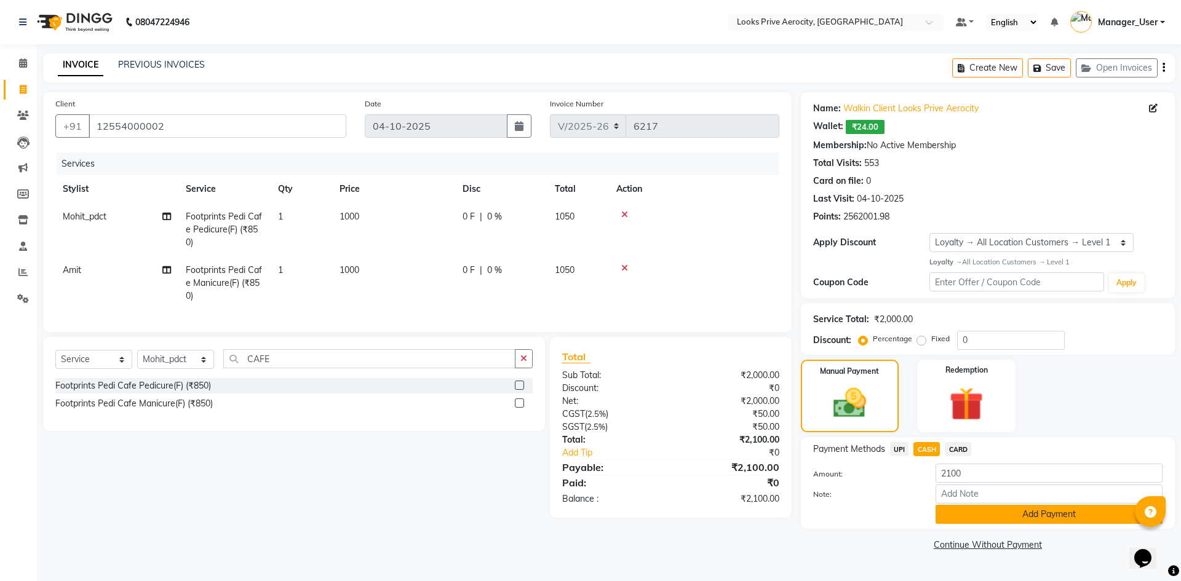
click at [969, 517] on button "Add Payment" at bounding box center [1048, 514] width 227 height 19
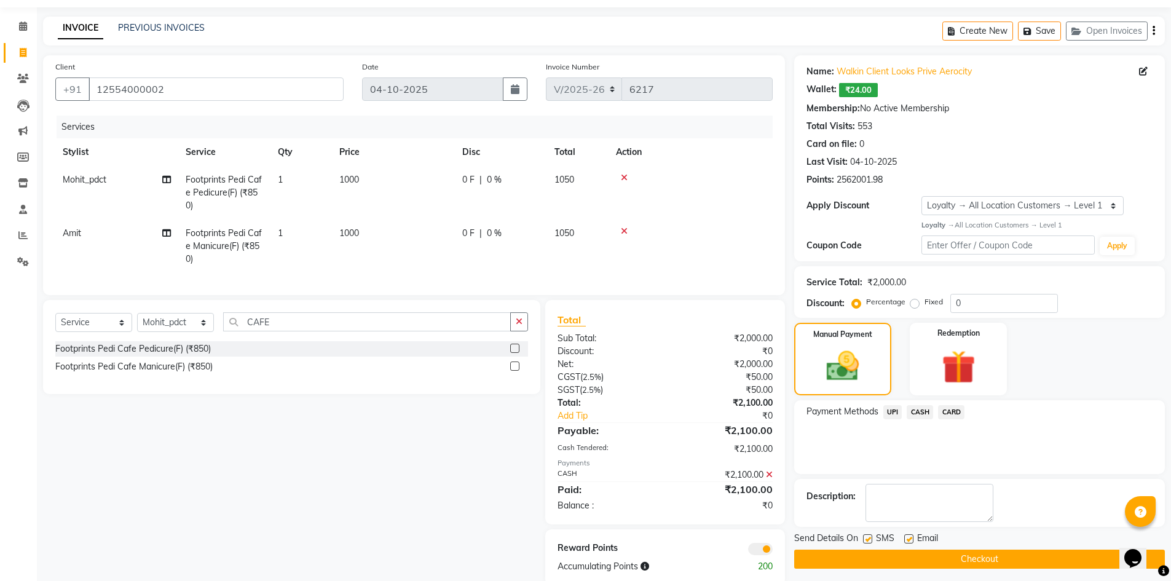
scroll to position [69, 0]
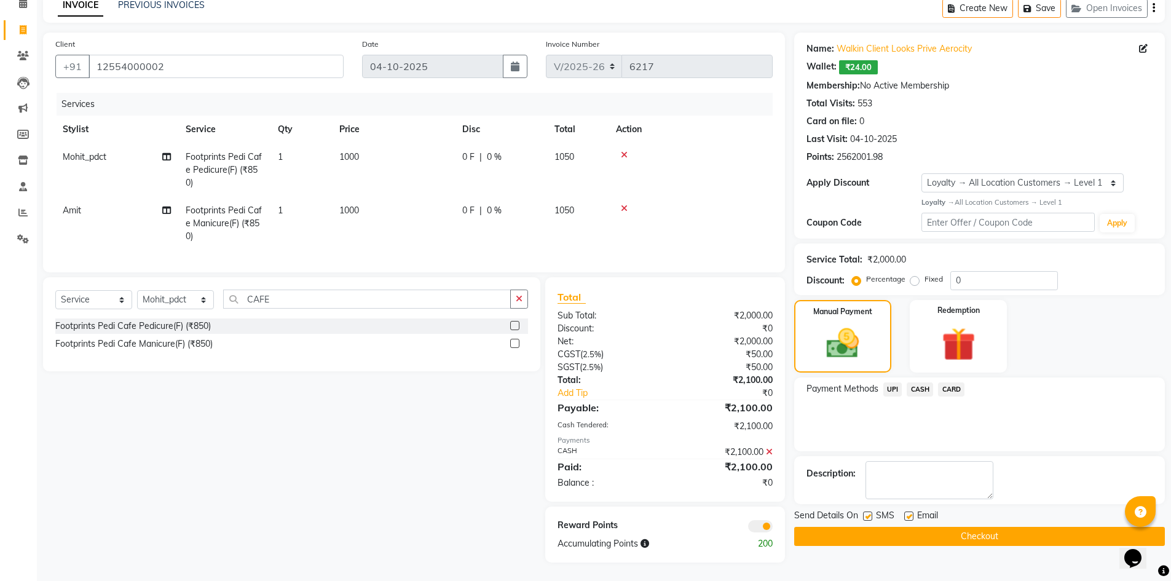
click at [968, 527] on button "Checkout" at bounding box center [979, 536] width 371 height 19
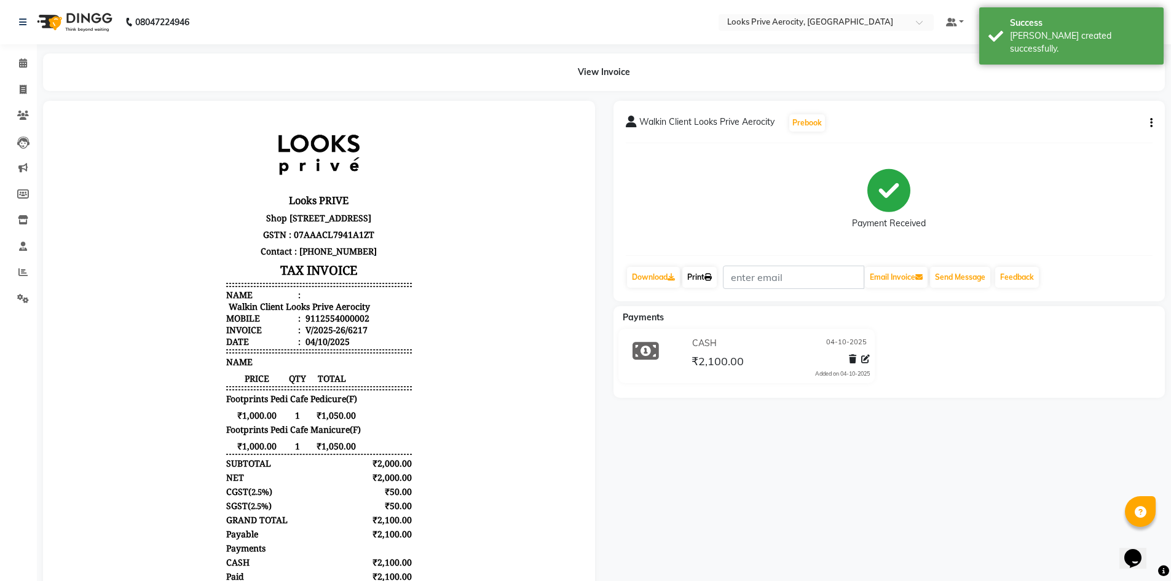
click at [705, 277] on link "Print" at bounding box center [700, 277] width 34 height 21
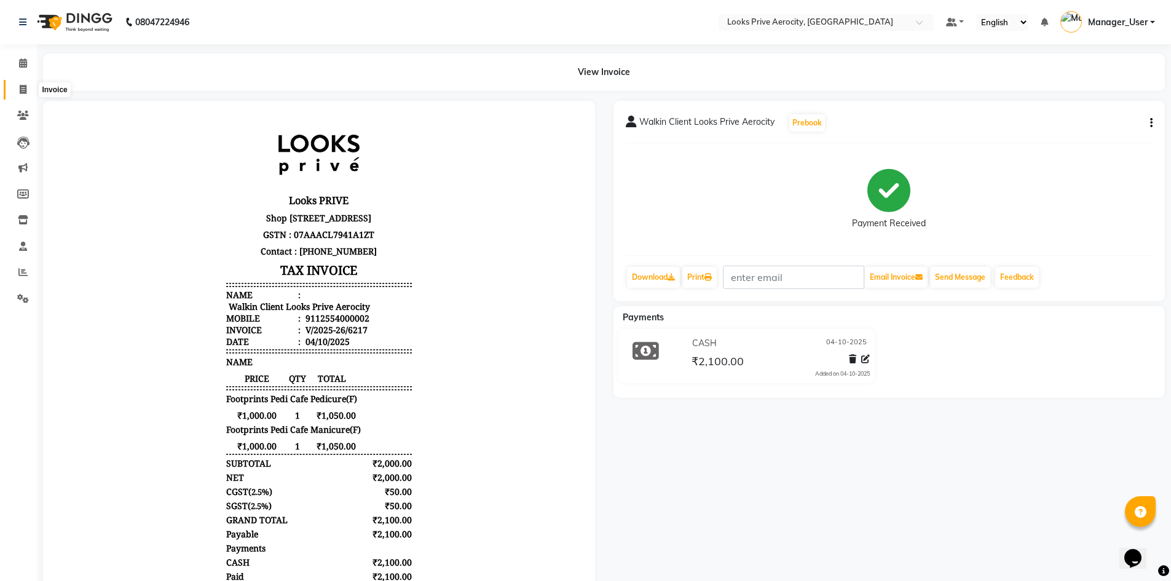
click at [18, 87] on span at bounding box center [23, 90] width 22 height 14
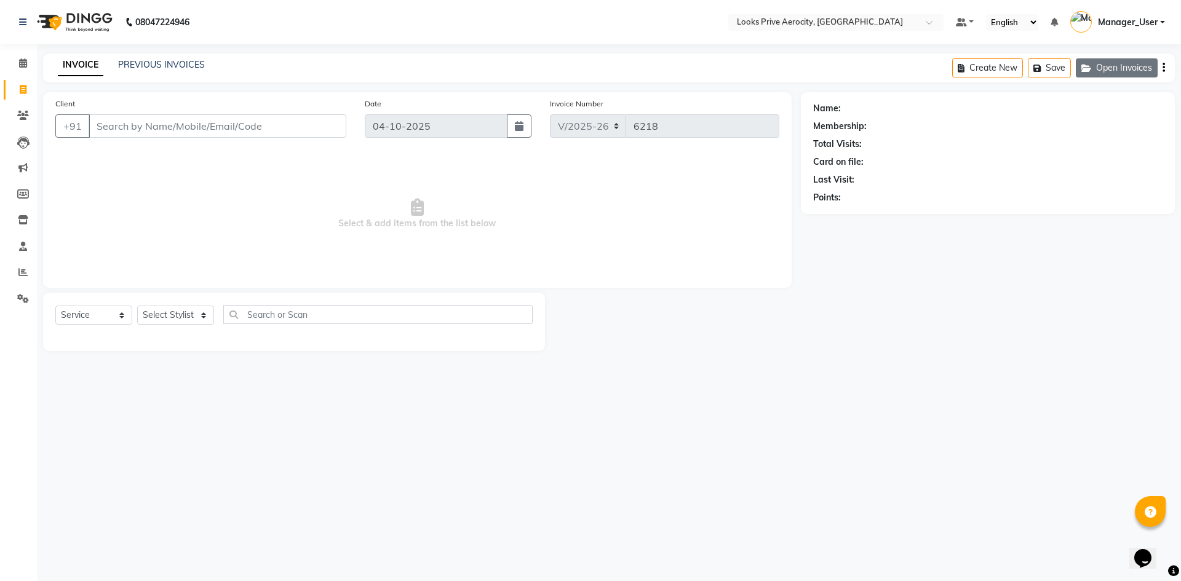
click at [1122, 73] on button "Open Invoices" at bounding box center [1116, 67] width 82 height 19
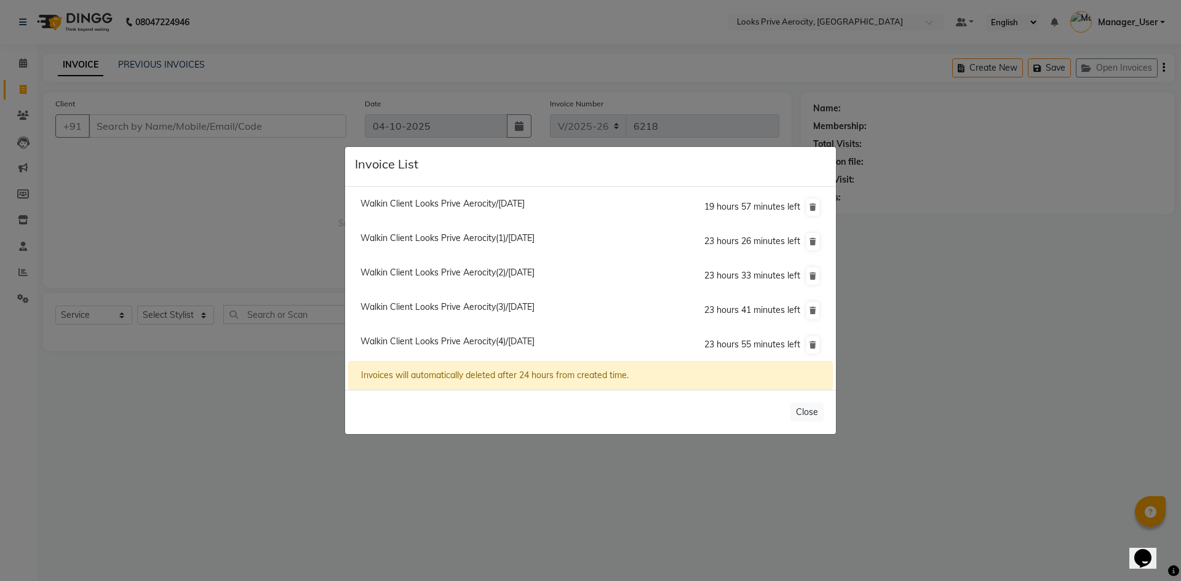
click at [452, 345] on span "Walkin Client Looks Prive Aerocity(4)/[DATE]" at bounding box center [447, 341] width 174 height 11
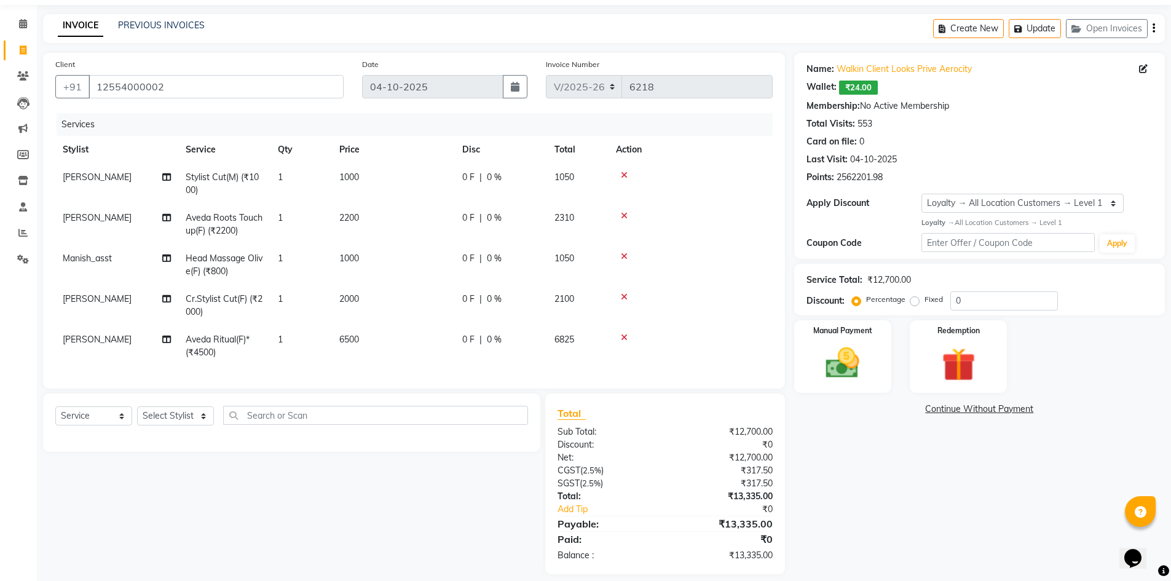
scroll to position [60, 0]
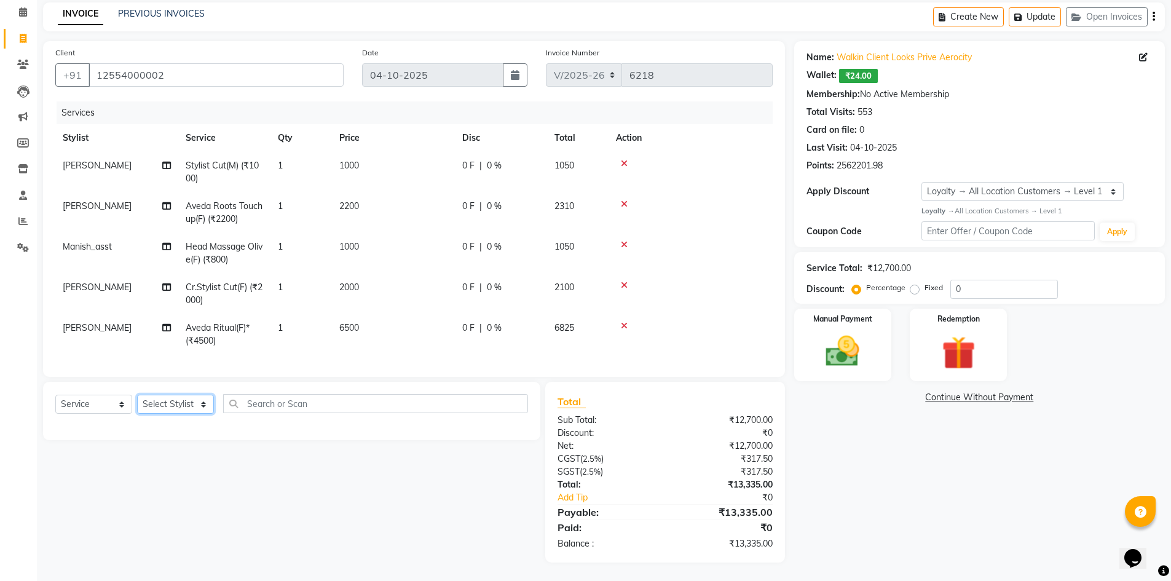
click at [172, 402] on select "Select Stylist Aman_Barber Amit Amu Dharma [PERSON_NAME] Eric_asst [PERSON_NAME…" at bounding box center [175, 404] width 77 height 19
click at [90, 401] on select "Select Service Product Membership Package Voucher Prepaid Gift Card" at bounding box center [93, 404] width 77 height 19
click at [55, 395] on select "Select Service Product Membership Package Voucher Prepaid Gift Card" at bounding box center [93, 404] width 77 height 19
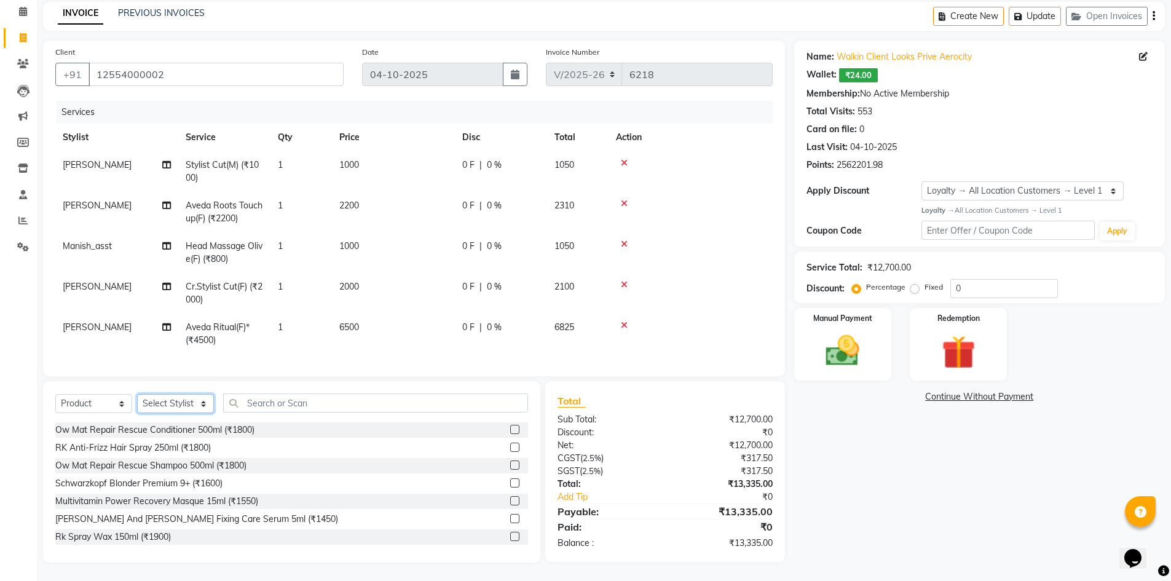
click at [187, 401] on select "Select Stylist Aman_Barber Amit Amu Dharma [PERSON_NAME] Eric_asst [PERSON_NAME…" at bounding box center [175, 403] width 77 height 19
click at [137, 395] on select "Select Stylist Aman_Barber Amit Amu Dharma [PERSON_NAME] Eric_asst [PERSON_NAME…" at bounding box center [175, 403] width 77 height 19
click at [311, 398] on input "text" at bounding box center [375, 403] width 305 height 19
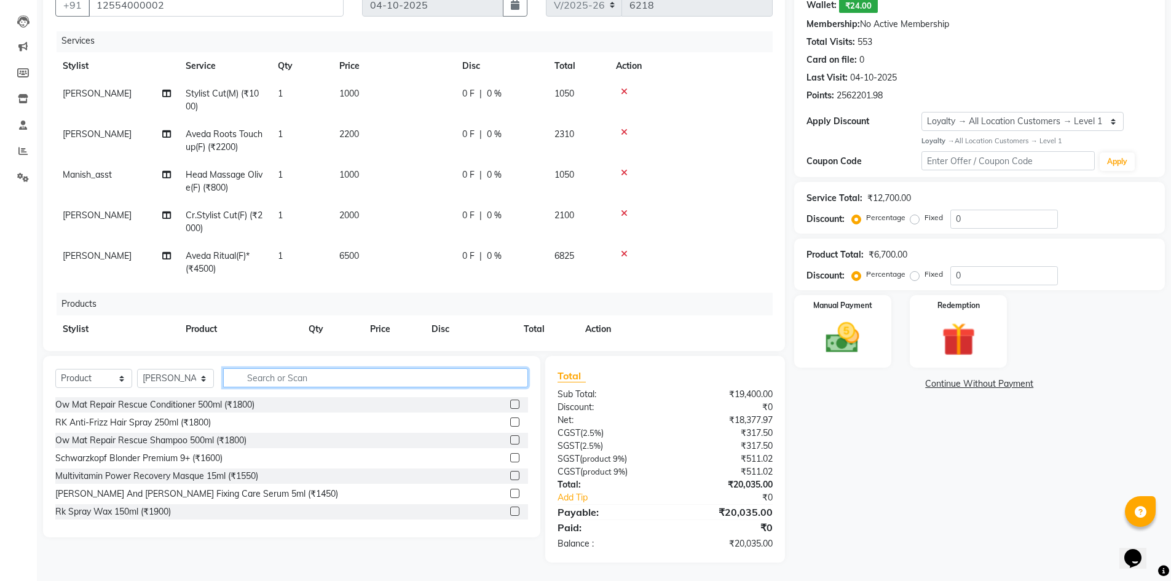
scroll to position [0, 0]
click at [853, 332] on img at bounding box center [843, 338] width 57 height 40
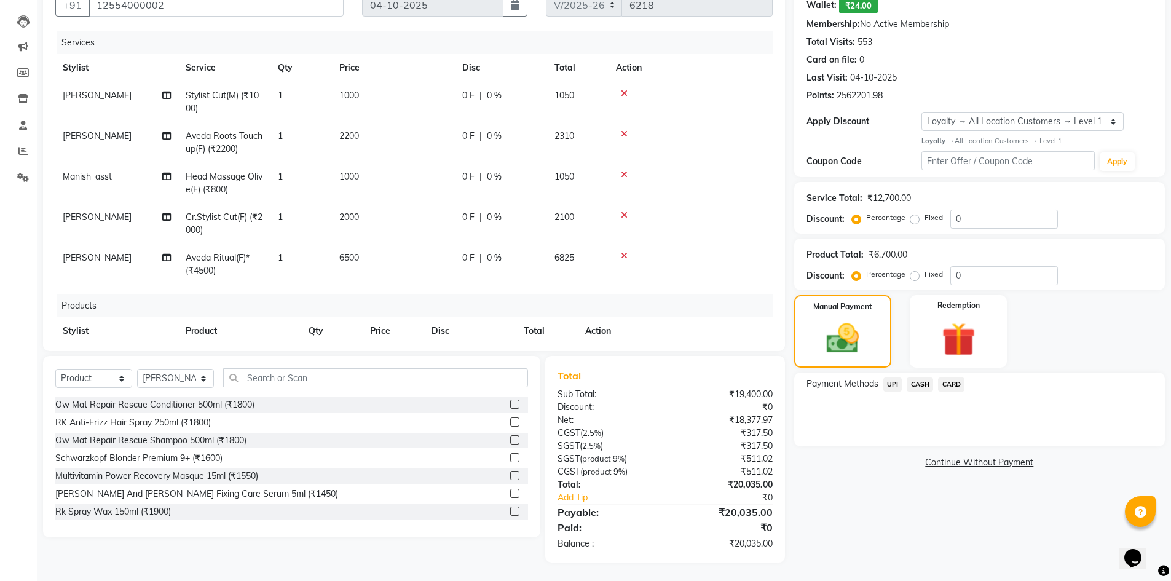
click at [959, 379] on span "CARD" at bounding box center [951, 385] width 26 height 14
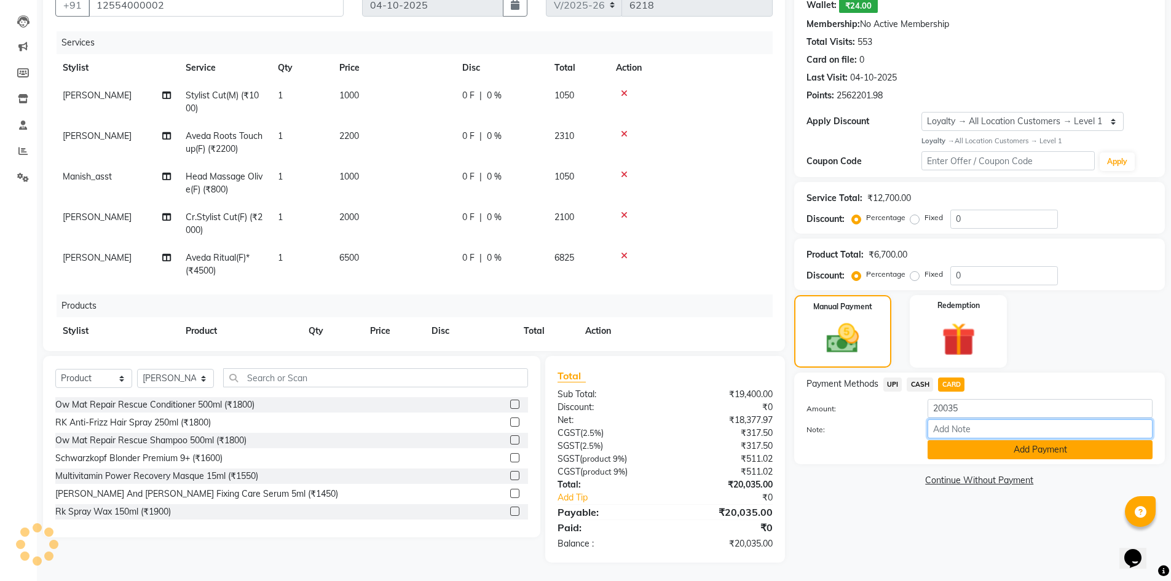
click at [972, 441] on div "Amount: 20035 Note: Add Payment" at bounding box center [980, 429] width 346 height 60
click at [973, 450] on button "Add Payment" at bounding box center [1040, 449] width 225 height 19
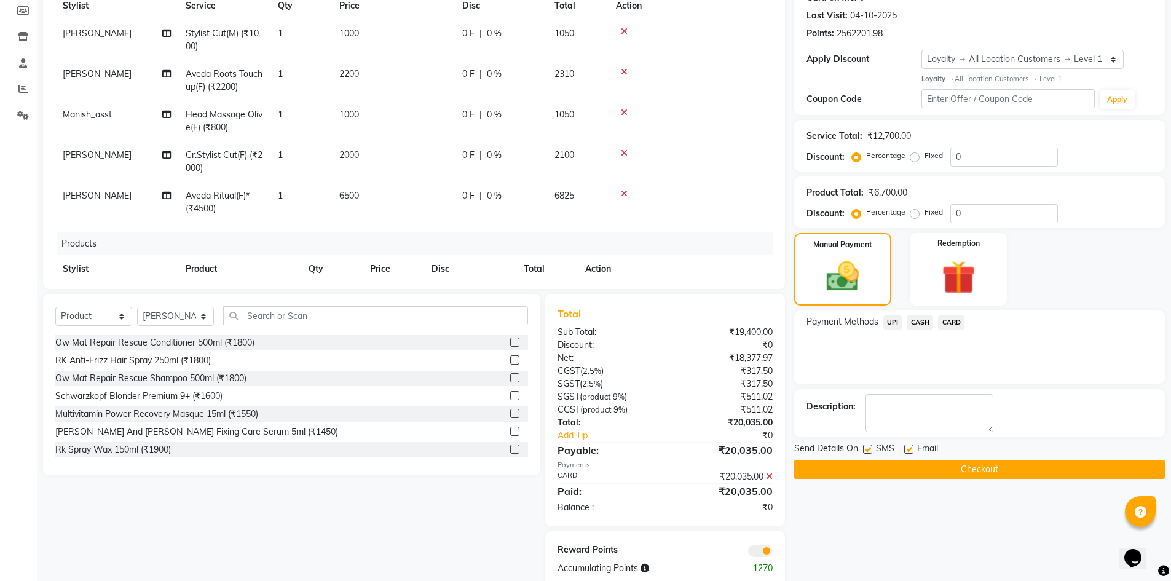
scroll to position [208, 0]
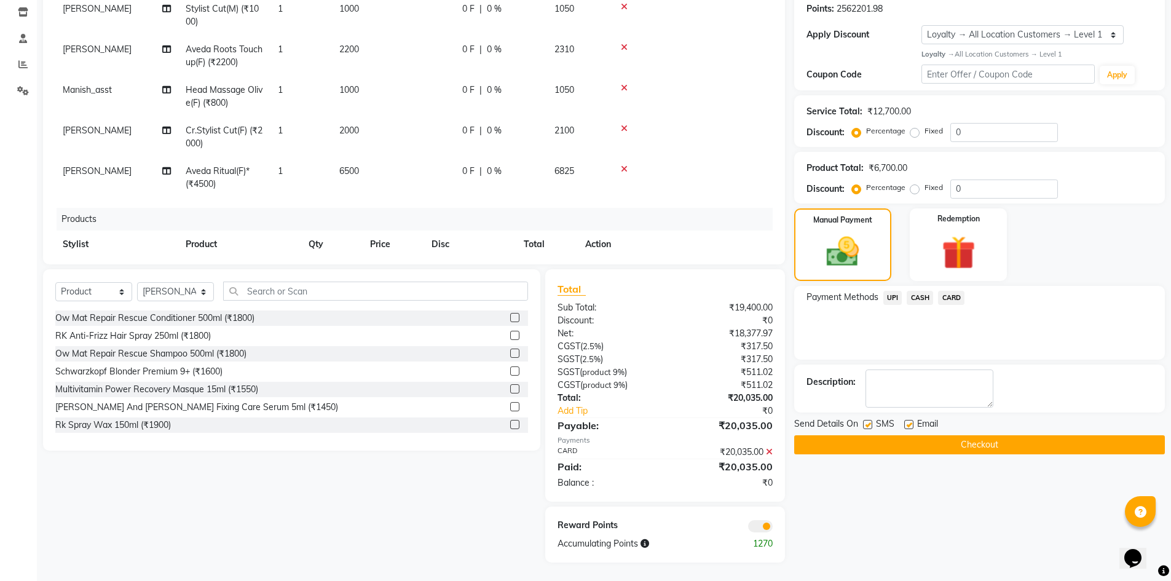
click at [871, 427] on label at bounding box center [867, 424] width 9 height 9
click at [871, 427] on input "checkbox" at bounding box center [867, 425] width 8 height 8
click at [875, 440] on button "Checkout" at bounding box center [979, 444] width 371 height 19
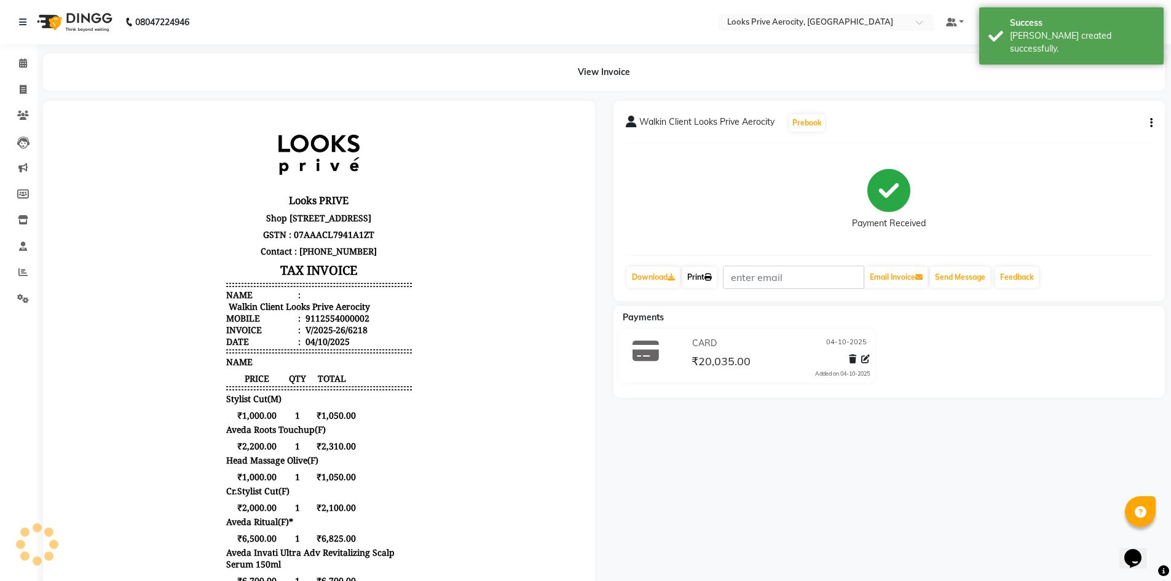
click at [699, 282] on link "Print" at bounding box center [700, 277] width 34 height 21
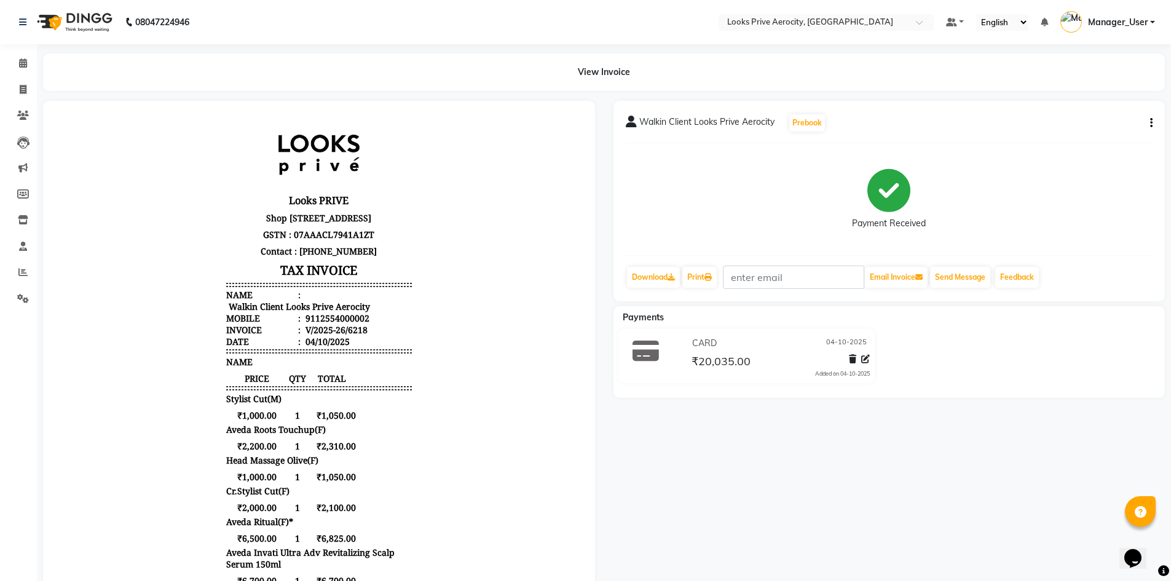
drag, startPoint x: 940, startPoint y: 463, endPoint x: 747, endPoint y: 264, distance: 276.6
click at [940, 463] on div "Walkin Client Looks Prive Aerocity Prebook Payment Received Download Print Emai…" at bounding box center [889, 469] width 571 height 737
click at [710, 270] on link "Print" at bounding box center [700, 277] width 34 height 21
click at [16, 86] on span at bounding box center [23, 90] width 22 height 14
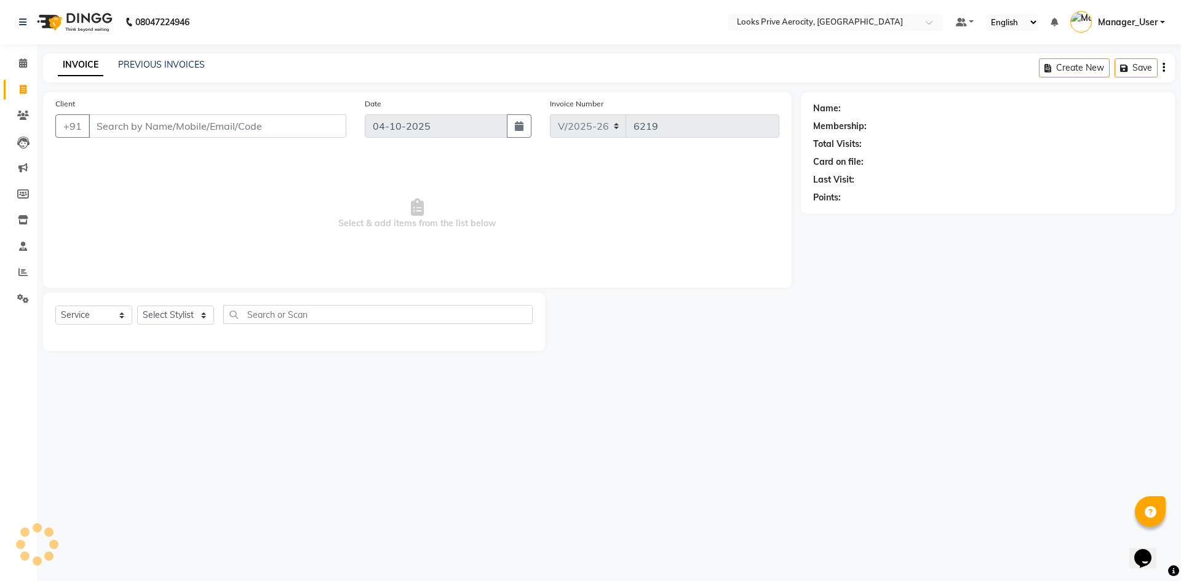
click at [154, 127] on input "Client" at bounding box center [218, 125] width 258 height 23
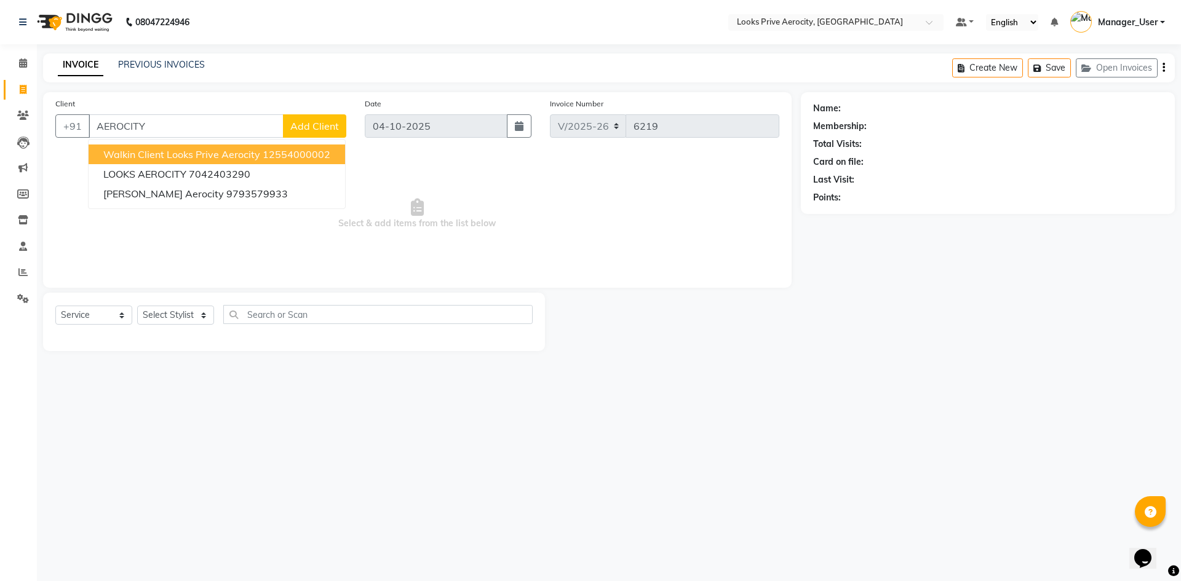
click at [123, 153] on span "Walkin Client Looks Prive Aerocity" at bounding box center [181, 154] width 157 height 12
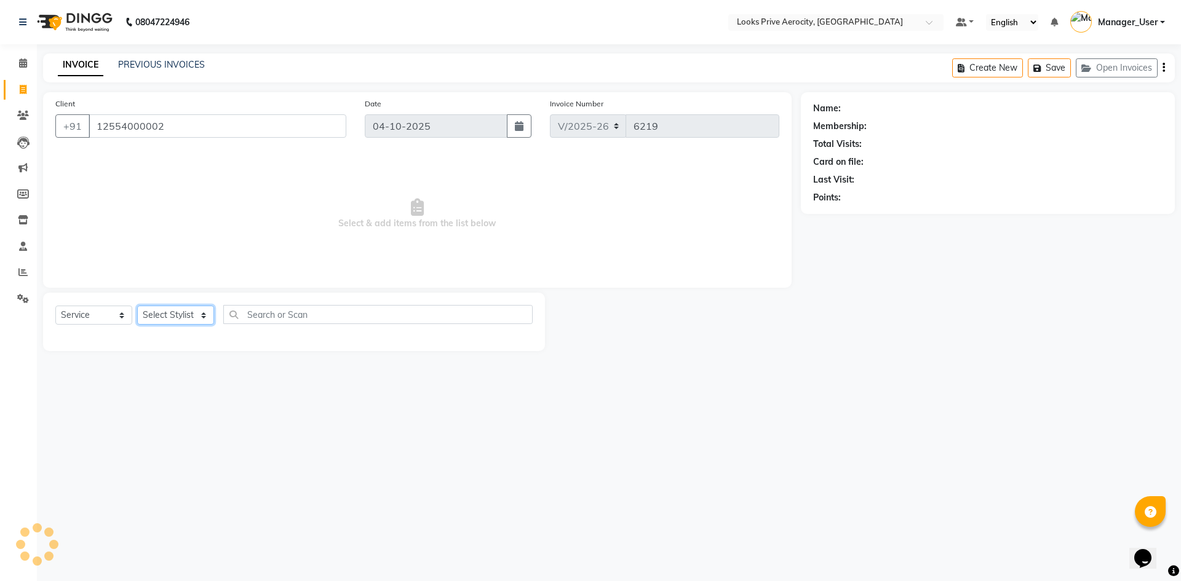
click at [173, 319] on select "Select Stylist Aman_Barber Amit Amu Dharma [PERSON_NAME] Eric_asst [PERSON_NAME…" at bounding box center [175, 315] width 77 height 19
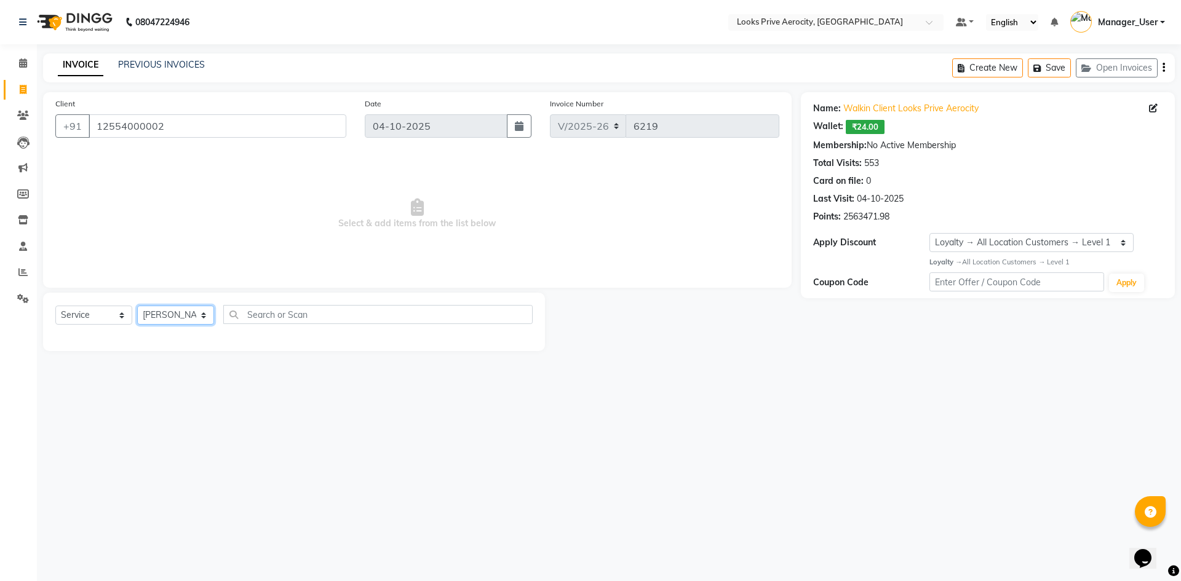
click at [137, 306] on select "Select Stylist Aman_Barber Amit Amu Dharma [PERSON_NAME] Eric_asst [PERSON_NAME…" at bounding box center [175, 315] width 77 height 19
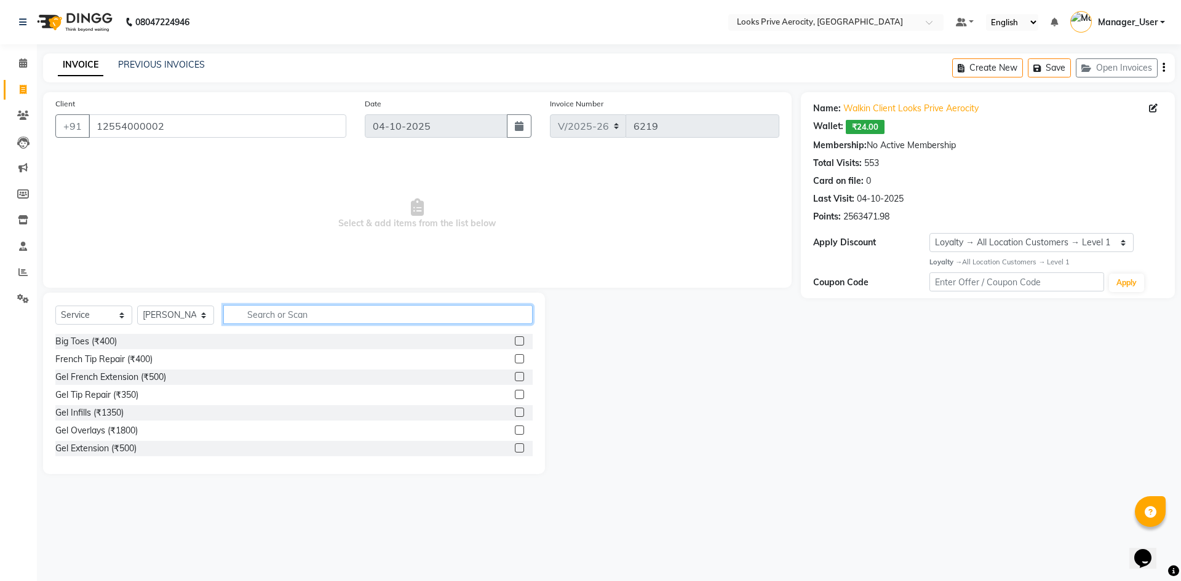
click at [287, 317] on input "text" at bounding box center [377, 314] width 309 height 19
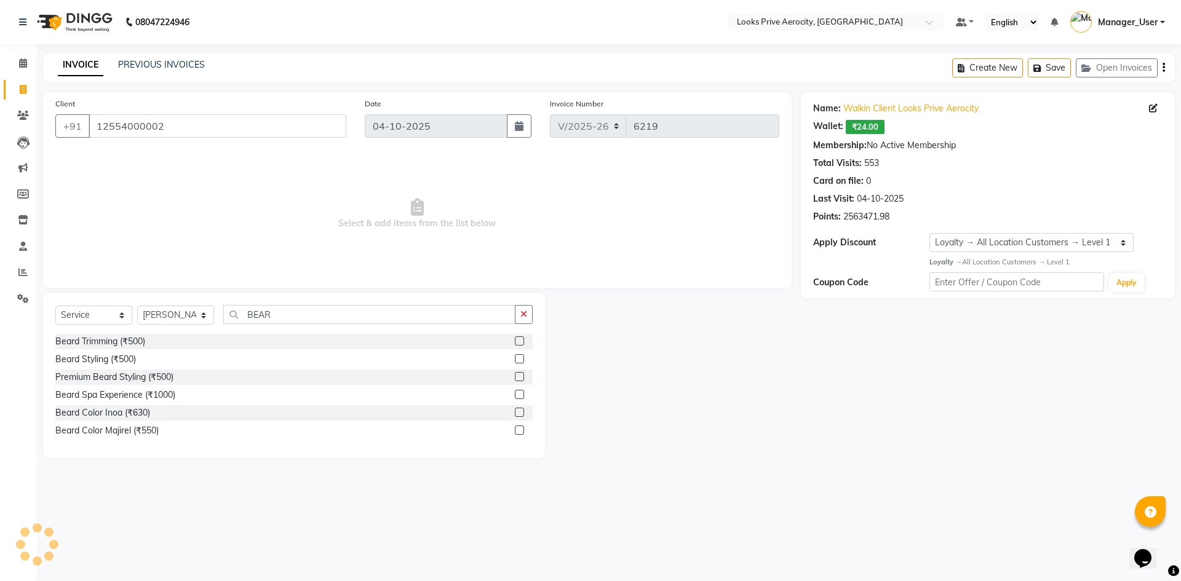
click at [517, 341] on label at bounding box center [519, 340] width 9 height 9
click at [517, 341] on input "checkbox" at bounding box center [519, 342] width 8 height 8
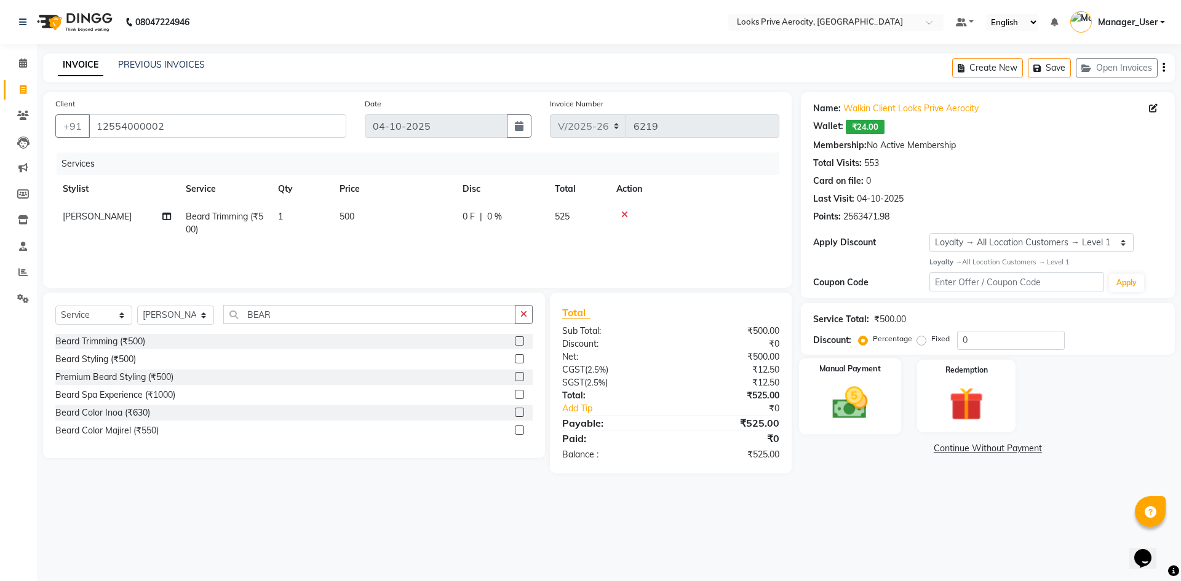
click at [869, 391] on img at bounding box center [849, 402] width 57 height 41
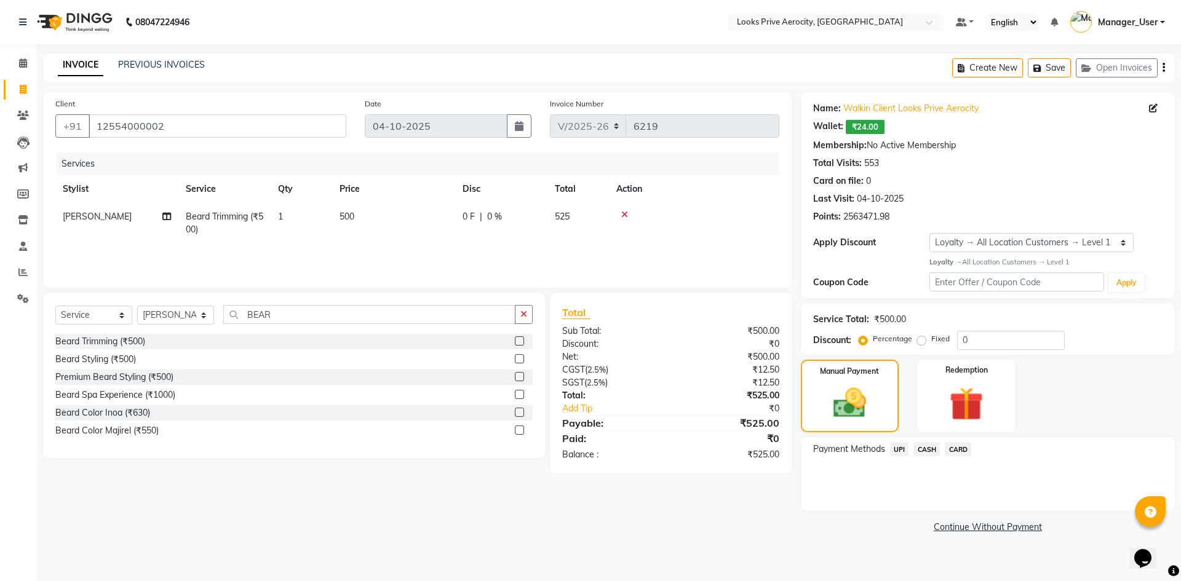
click at [965, 448] on span "CARD" at bounding box center [958, 449] width 26 height 14
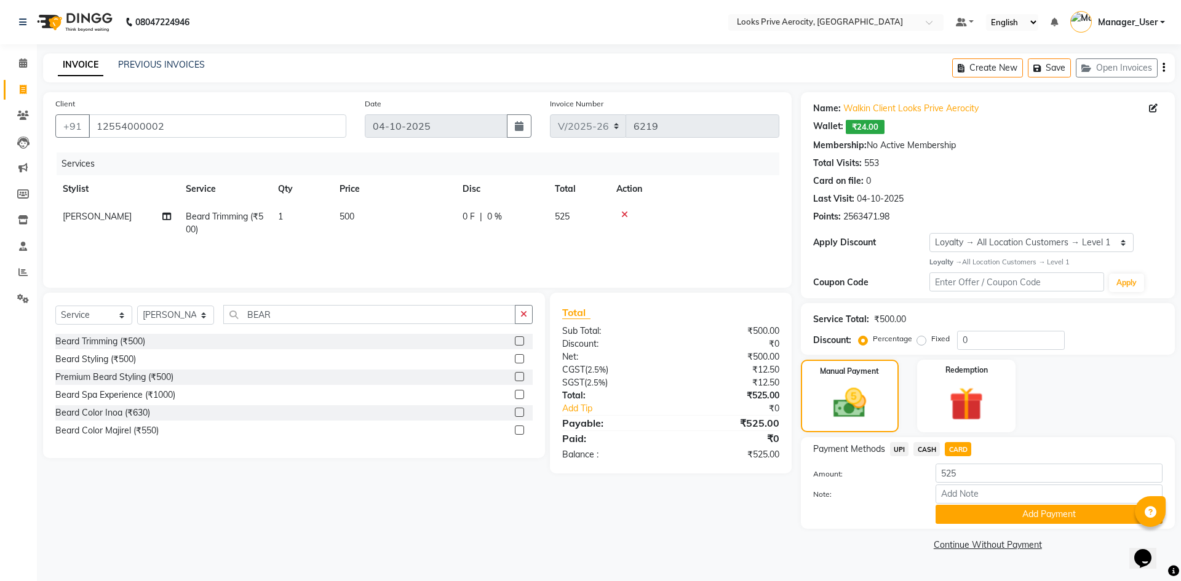
click at [926, 446] on span "CASH" at bounding box center [926, 449] width 26 height 14
click at [964, 515] on button "Add Payment" at bounding box center [1048, 514] width 227 height 19
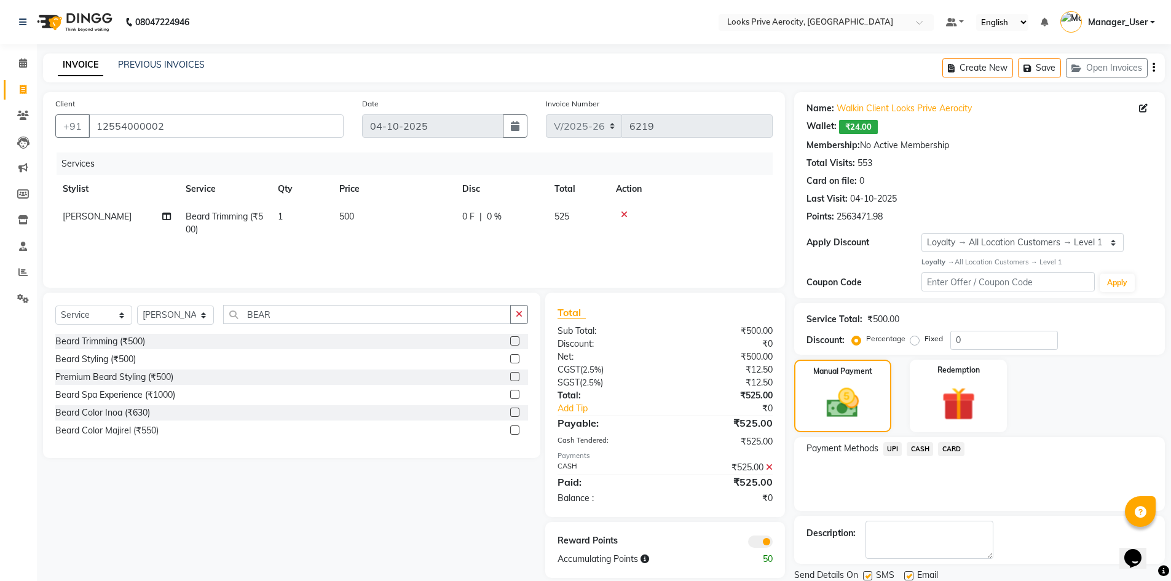
scroll to position [43, 0]
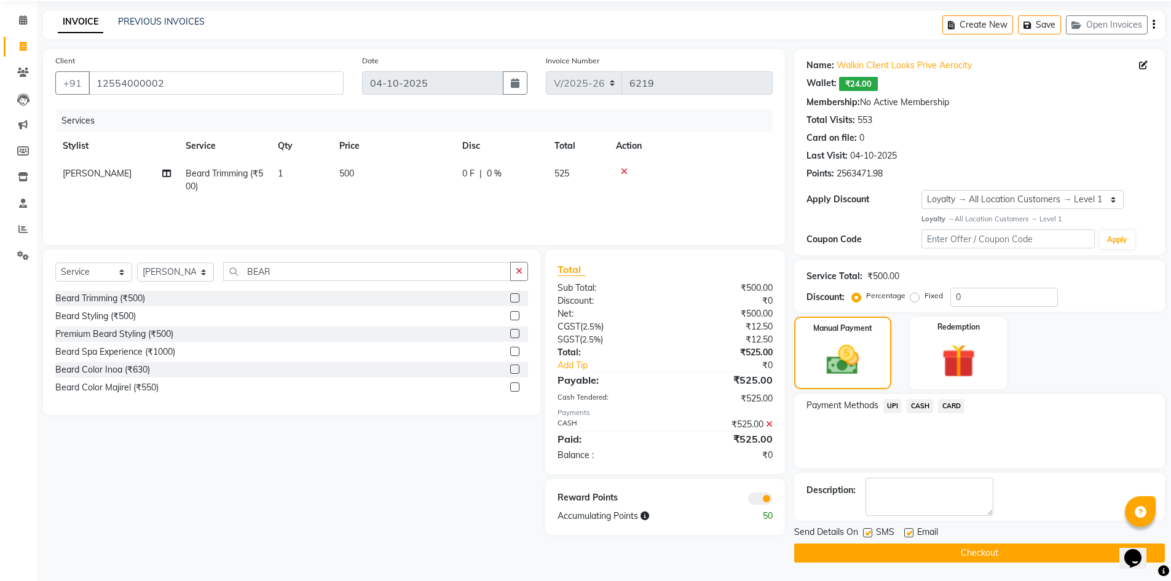
click at [869, 535] on label at bounding box center [867, 532] width 9 height 9
click at [869, 535] on input "checkbox" at bounding box center [867, 533] width 8 height 8
click at [877, 553] on button "Checkout" at bounding box center [979, 553] width 371 height 19
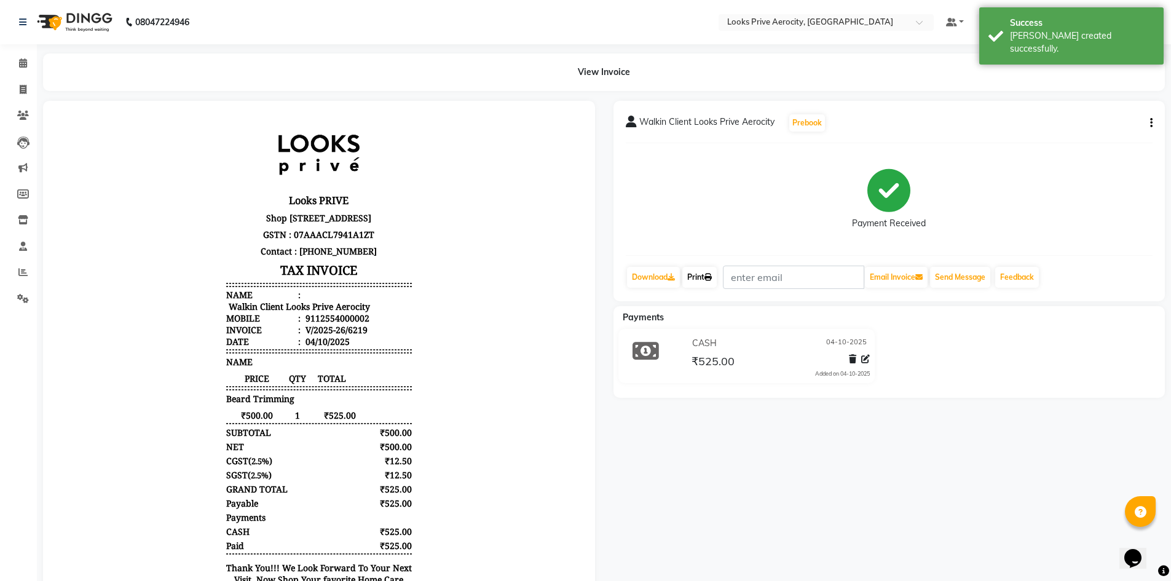
click at [715, 281] on link "Print" at bounding box center [700, 277] width 34 height 21
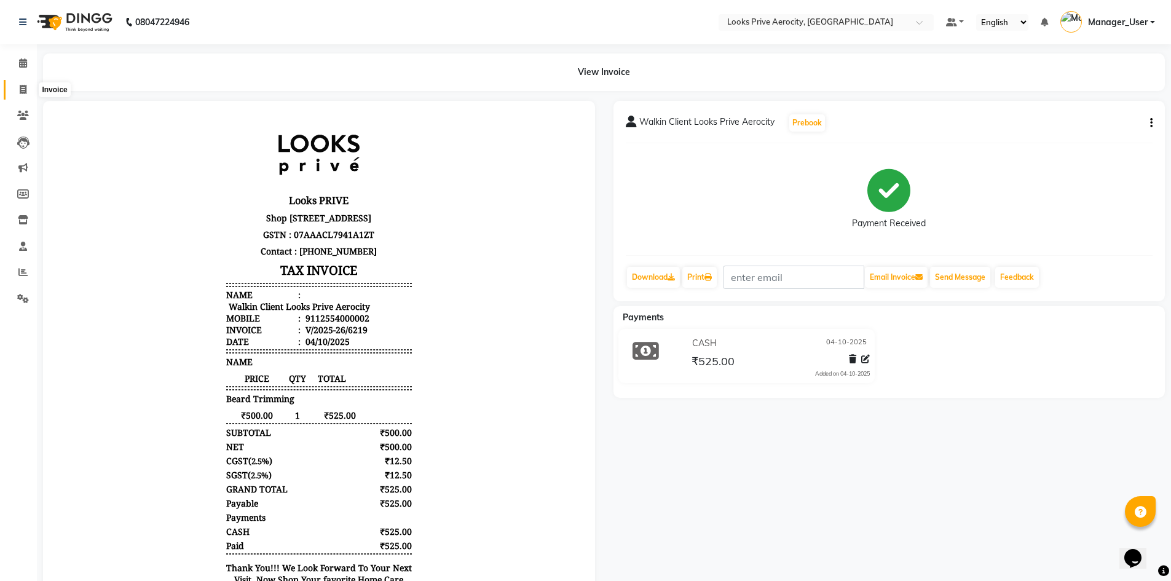
click at [23, 89] on icon at bounding box center [23, 89] width 7 height 9
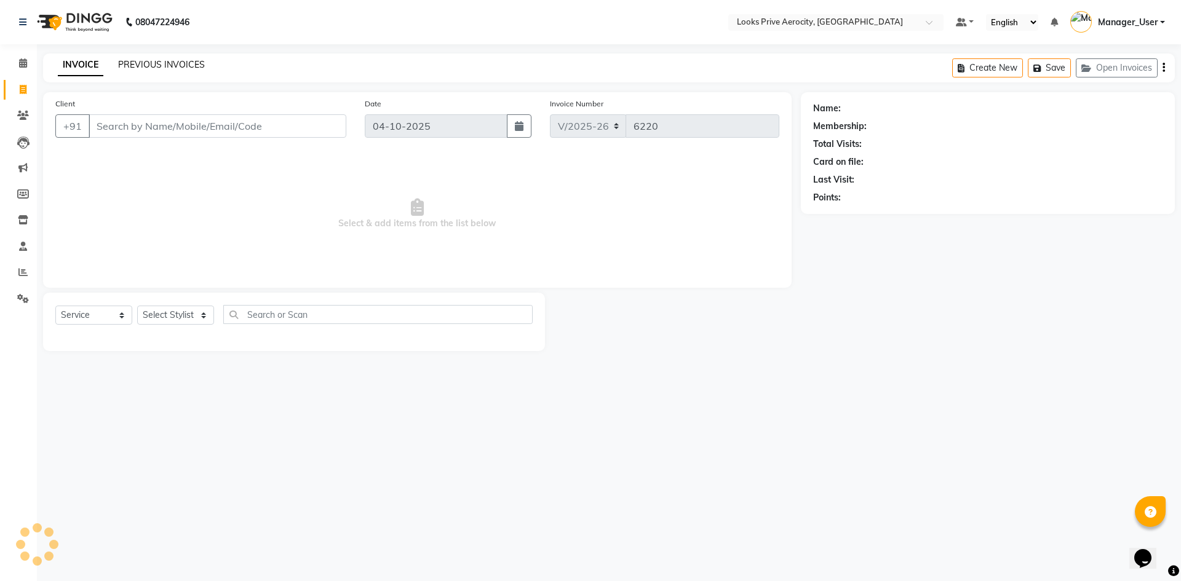
click at [200, 66] on link "PREVIOUS INVOICES" at bounding box center [161, 64] width 87 height 11
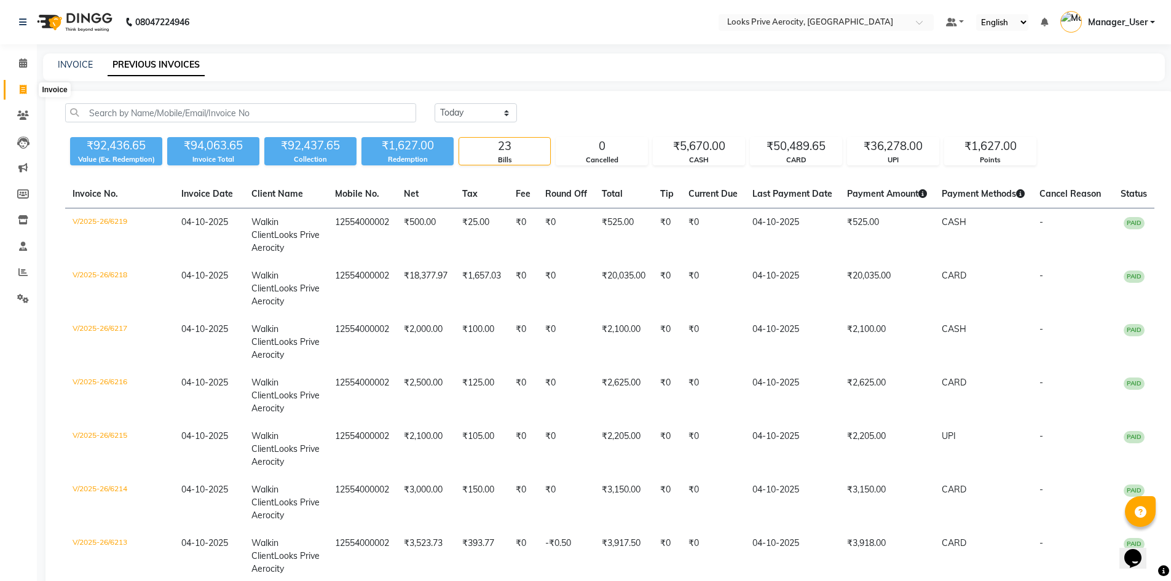
click at [23, 86] on icon at bounding box center [23, 89] width 7 height 9
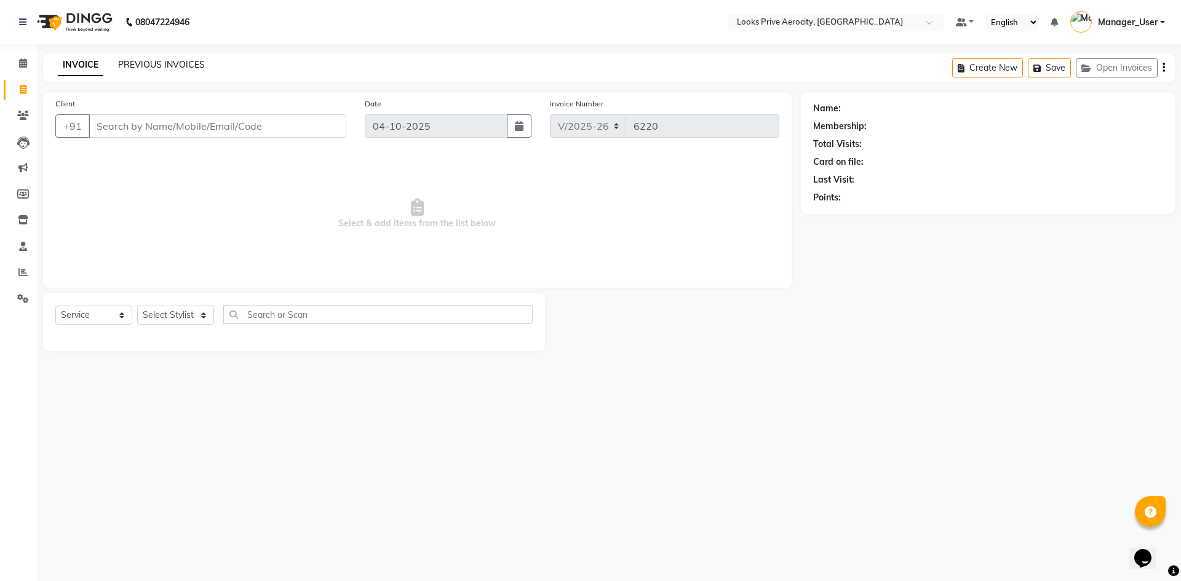
click at [173, 65] on link "PREVIOUS INVOICES" at bounding box center [161, 64] width 87 height 11
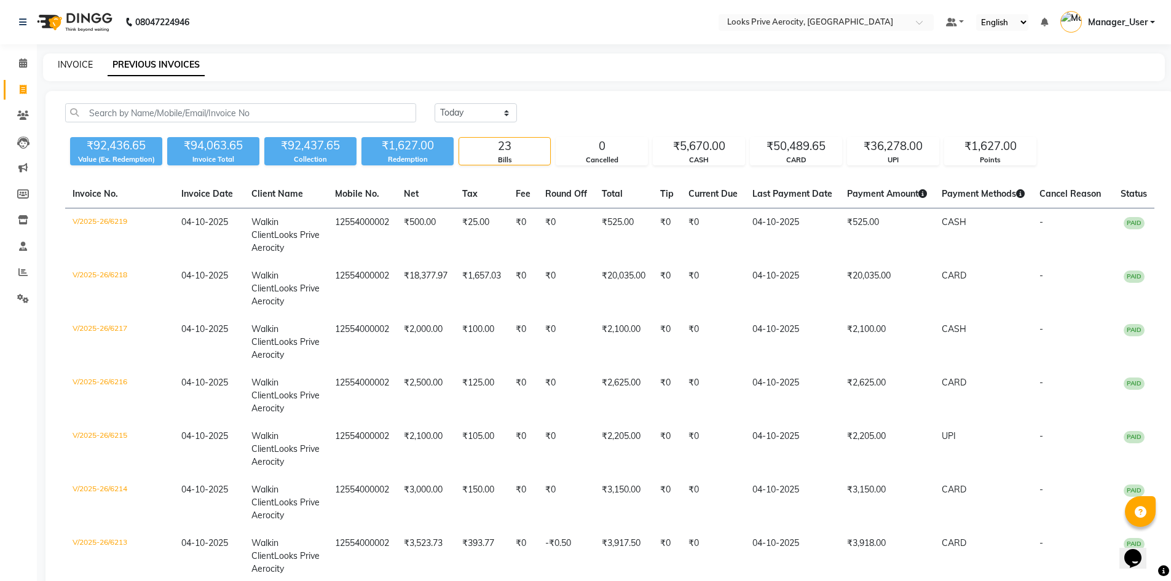
click at [91, 65] on link "INVOICE" at bounding box center [75, 64] width 35 height 11
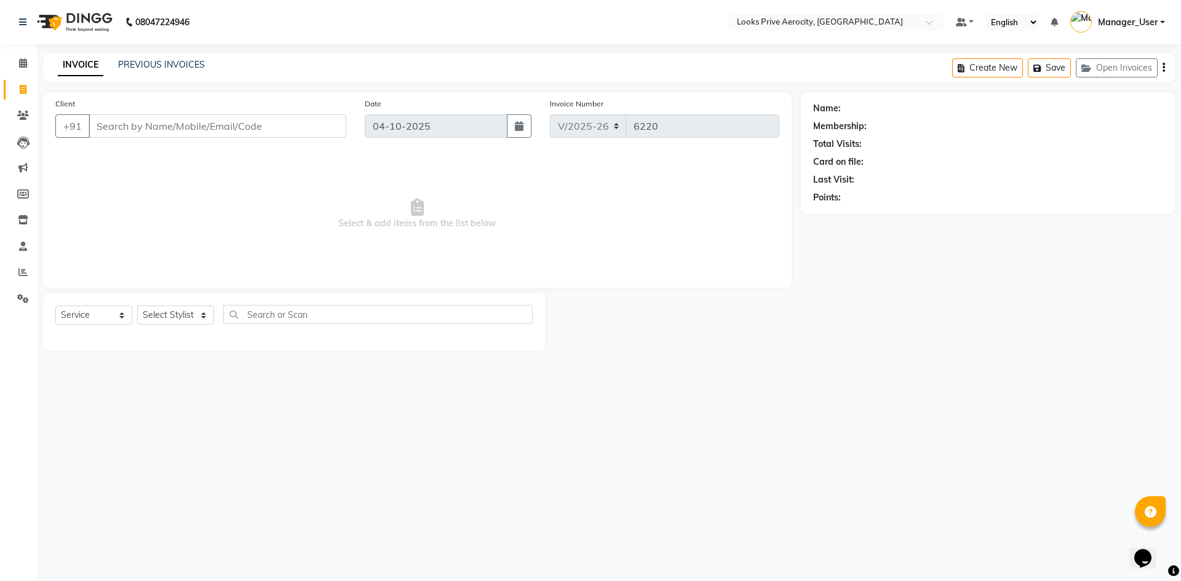
click at [158, 133] on input "Client" at bounding box center [218, 125] width 258 height 23
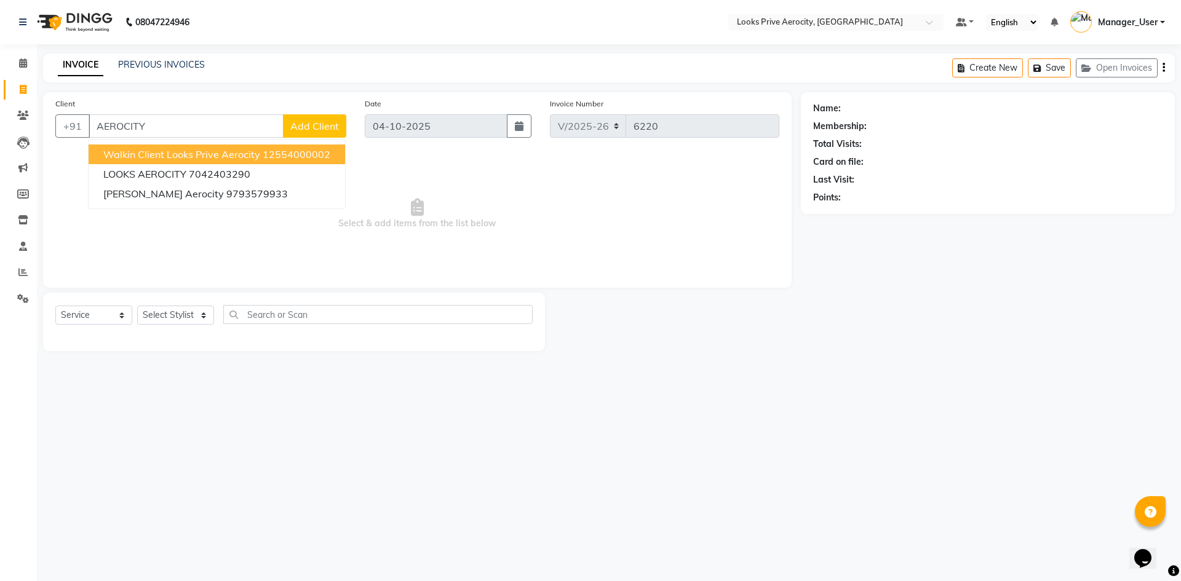
click at [199, 156] on span "Walkin Client Looks Prive Aerocity" at bounding box center [181, 154] width 157 height 12
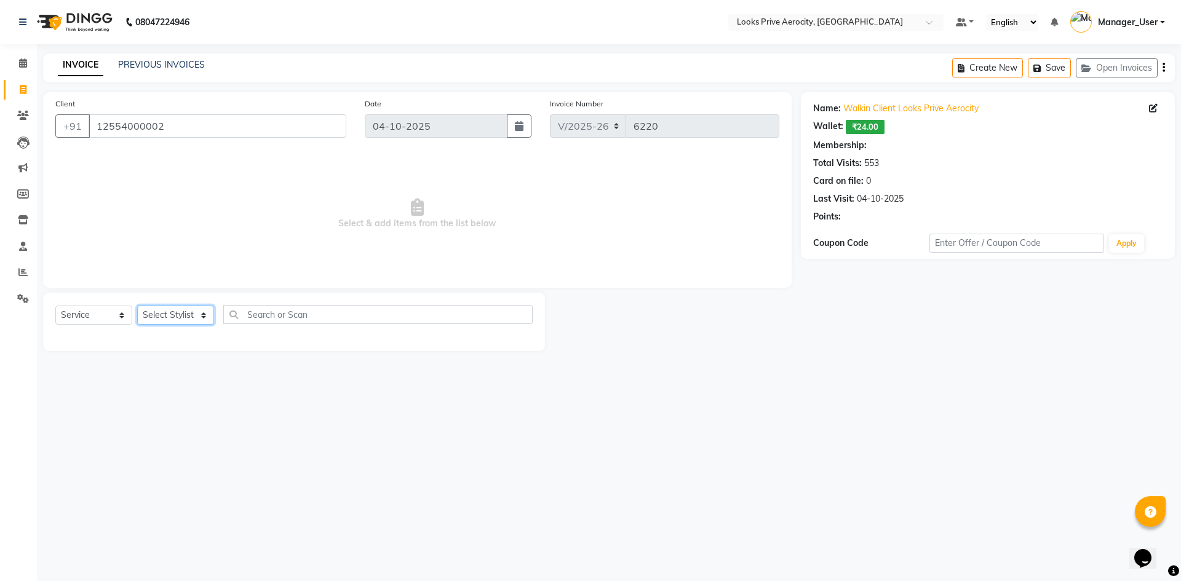
click at [177, 316] on select "Select Stylist Aman_Barber Amit Amu Dharma [PERSON_NAME] Eric_asst [PERSON_NAME…" at bounding box center [175, 315] width 77 height 19
click at [137, 306] on select "Select Stylist Aman_Barber Amit Amu Dharma [PERSON_NAME] Eric_asst [PERSON_NAME…" at bounding box center [175, 315] width 77 height 19
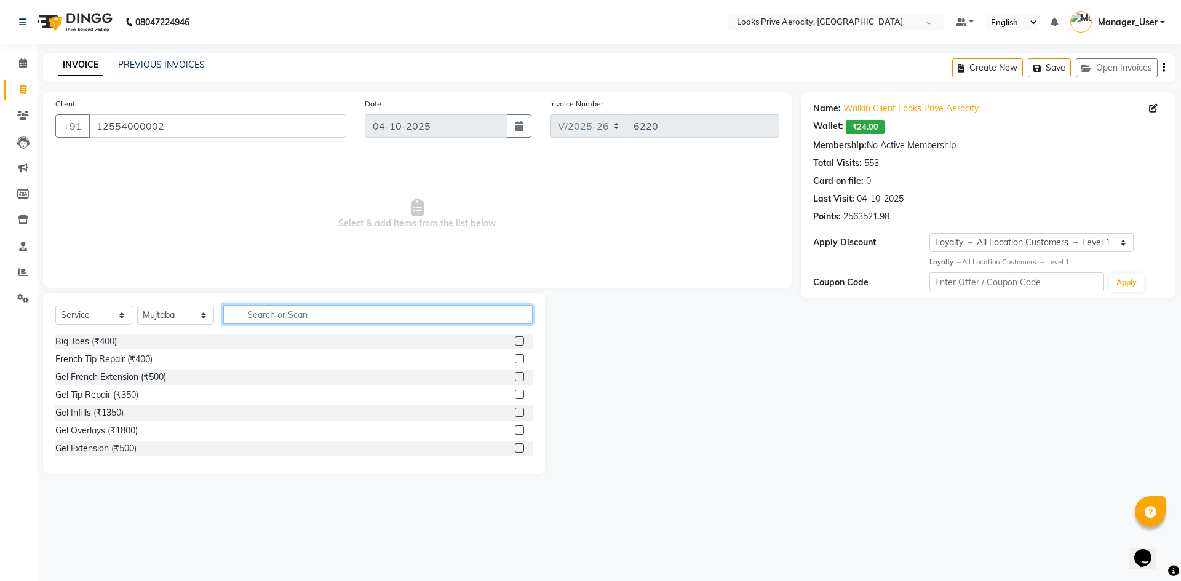
drag, startPoint x: 293, startPoint y: 320, endPoint x: 301, endPoint y: 319, distance: 8.1
click at [301, 319] on input "text" at bounding box center [377, 314] width 309 height 19
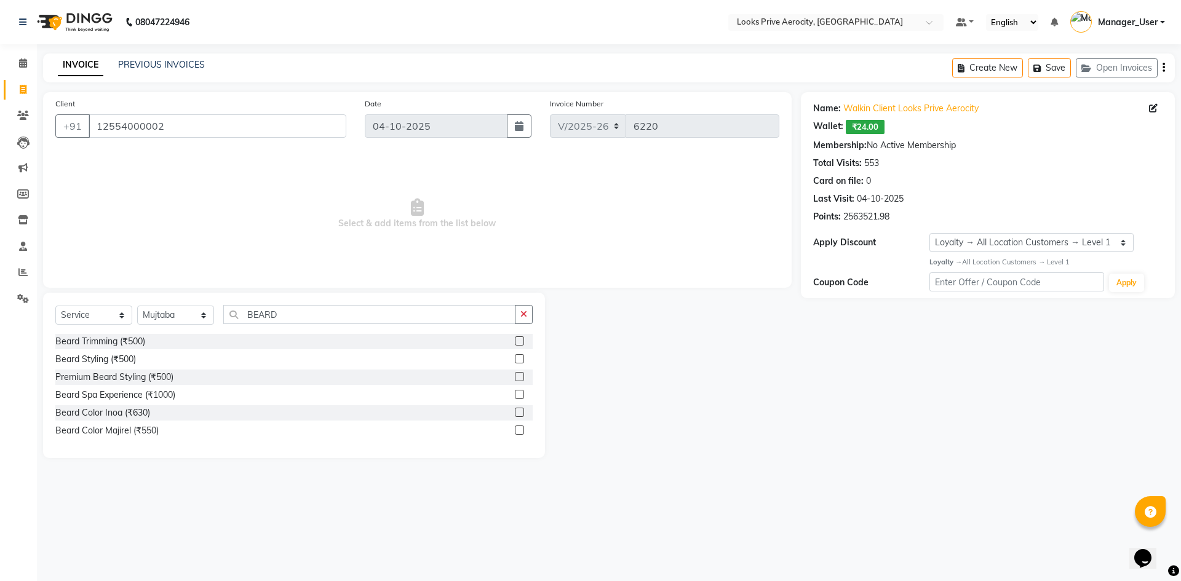
click at [515, 338] on label at bounding box center [519, 340] width 9 height 9
click at [515, 338] on input "checkbox" at bounding box center [519, 342] width 8 height 8
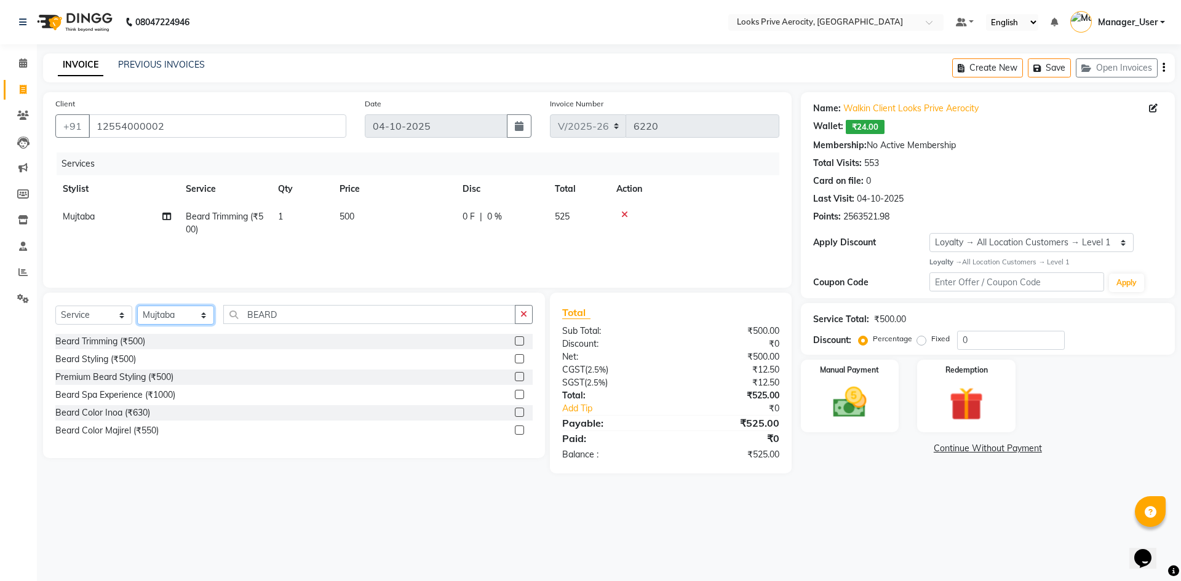
drag, startPoint x: 168, startPoint y: 319, endPoint x: 166, endPoint y: 310, distance: 9.4
click at [168, 319] on select "Select Stylist Aman_Barber Amit Amu Dharma [PERSON_NAME] Eric_asst [PERSON_NAME…" at bounding box center [175, 315] width 77 height 19
click at [137, 306] on select "Select Stylist Aman_Barber Amit Amu Dharma [PERSON_NAME] Eric_asst [PERSON_NAME…" at bounding box center [175, 315] width 77 height 19
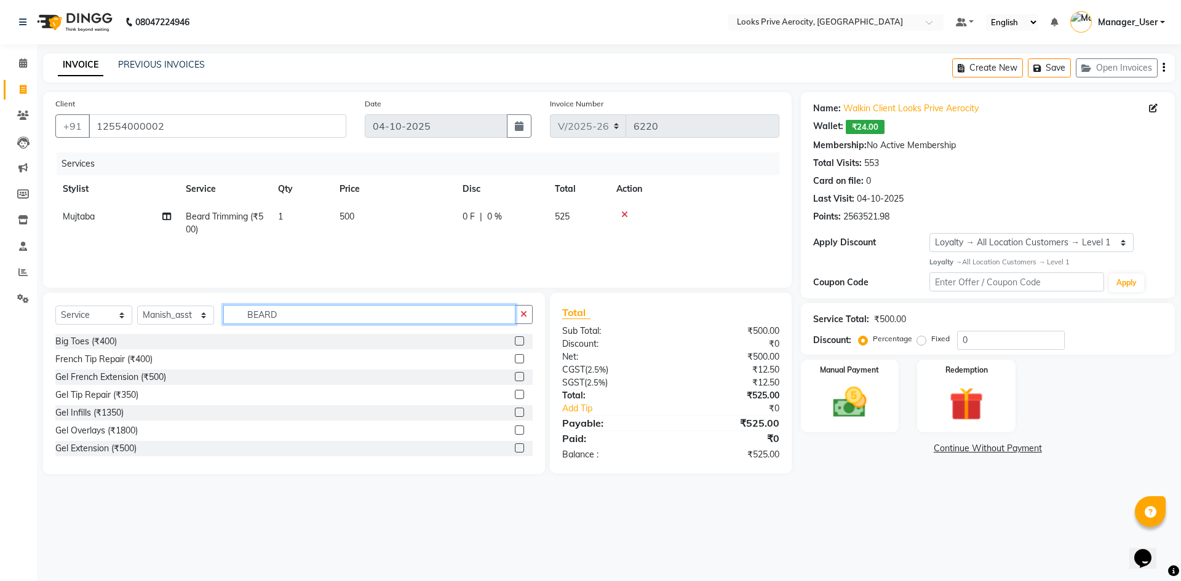
click at [322, 311] on input "BEARD" at bounding box center [369, 314] width 292 height 19
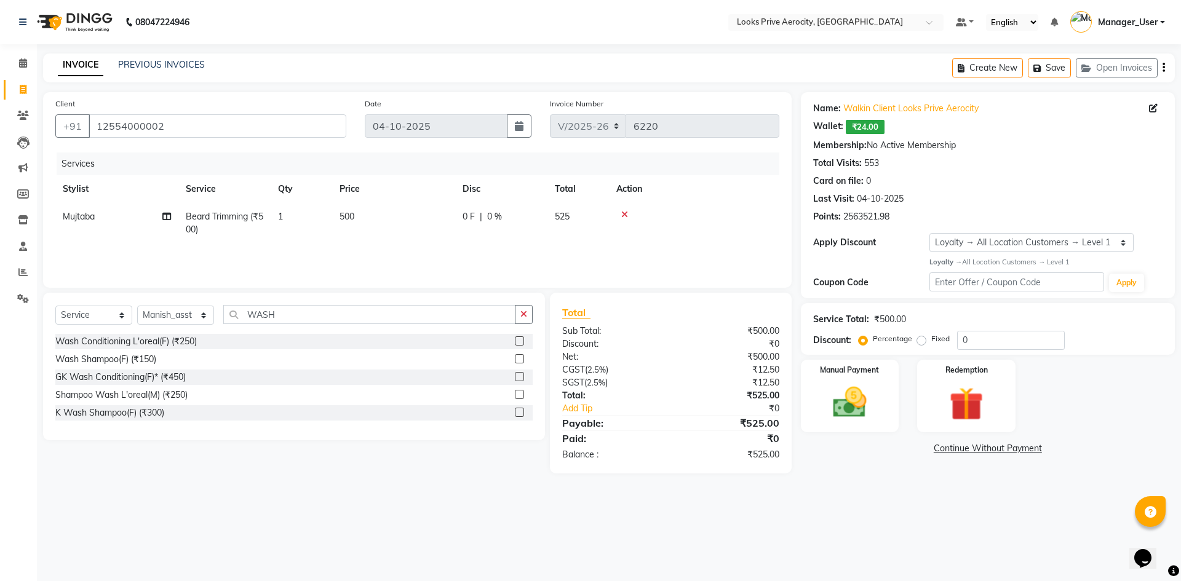
click at [517, 378] on label at bounding box center [519, 376] width 9 height 9
click at [517, 378] on input "checkbox" at bounding box center [519, 377] width 8 height 8
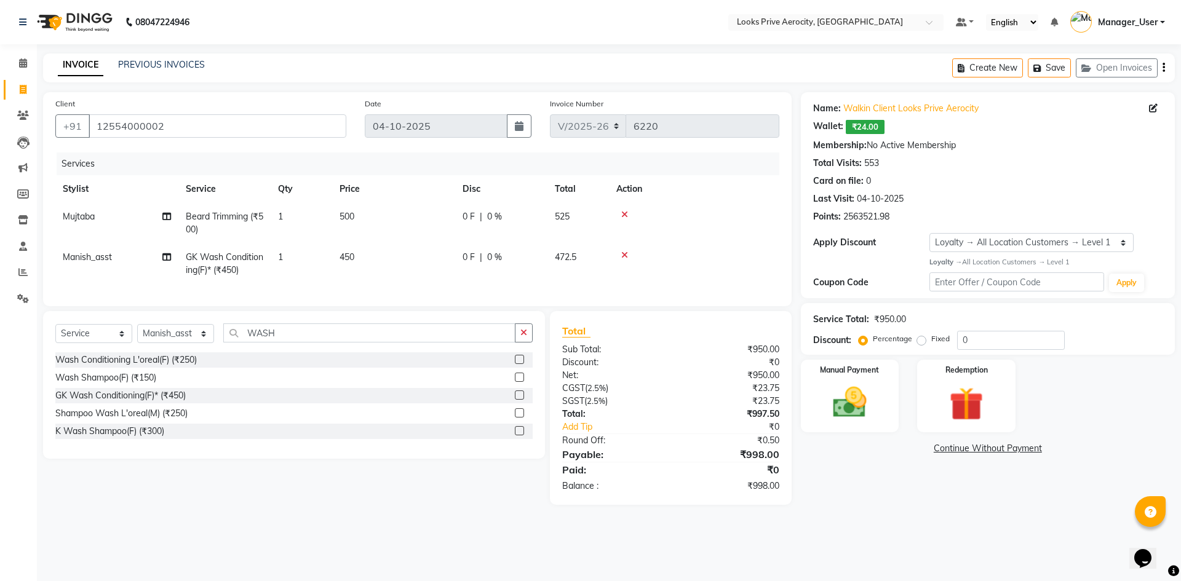
click at [348, 268] on td "450" at bounding box center [393, 264] width 123 height 41
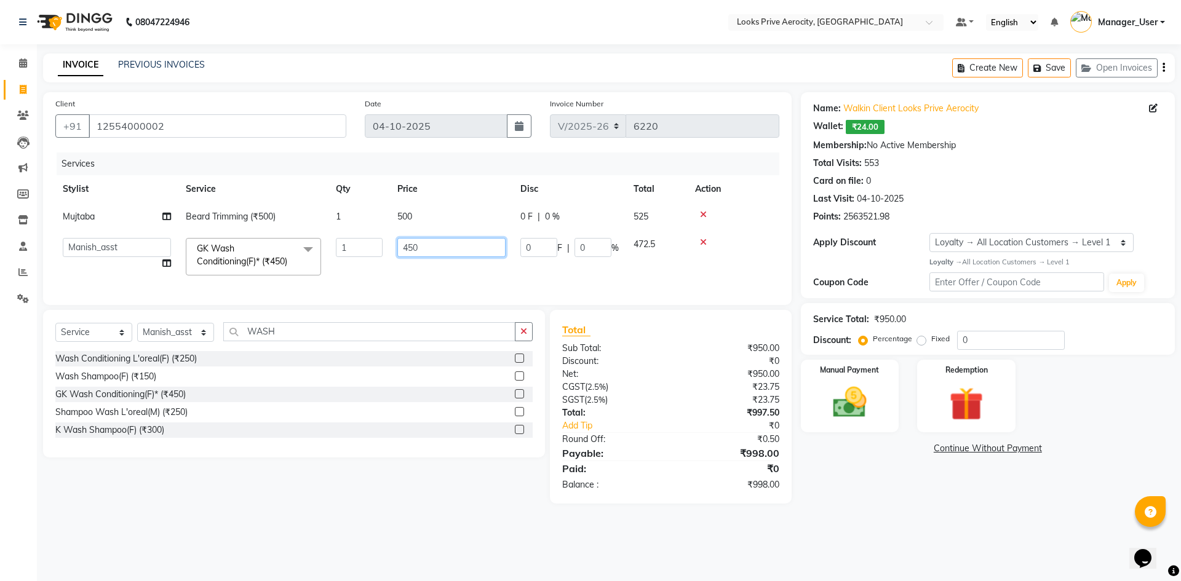
click at [414, 244] on input "450" at bounding box center [451, 247] width 108 height 19
select select "5913"
select select "68742"
select select "service"
select select "68742"
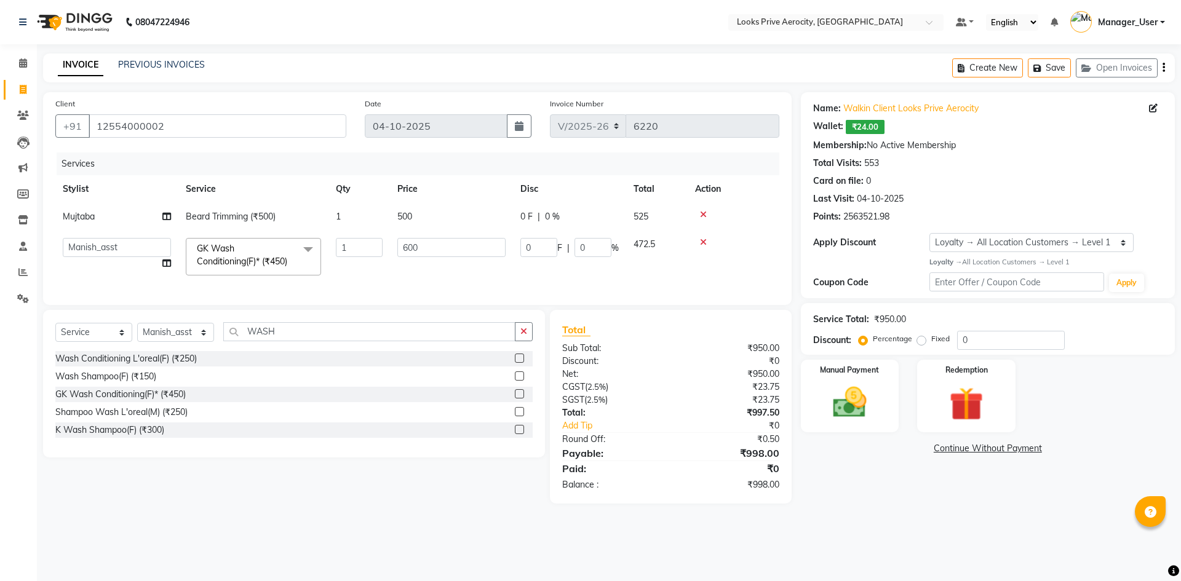
select select "1: Object"
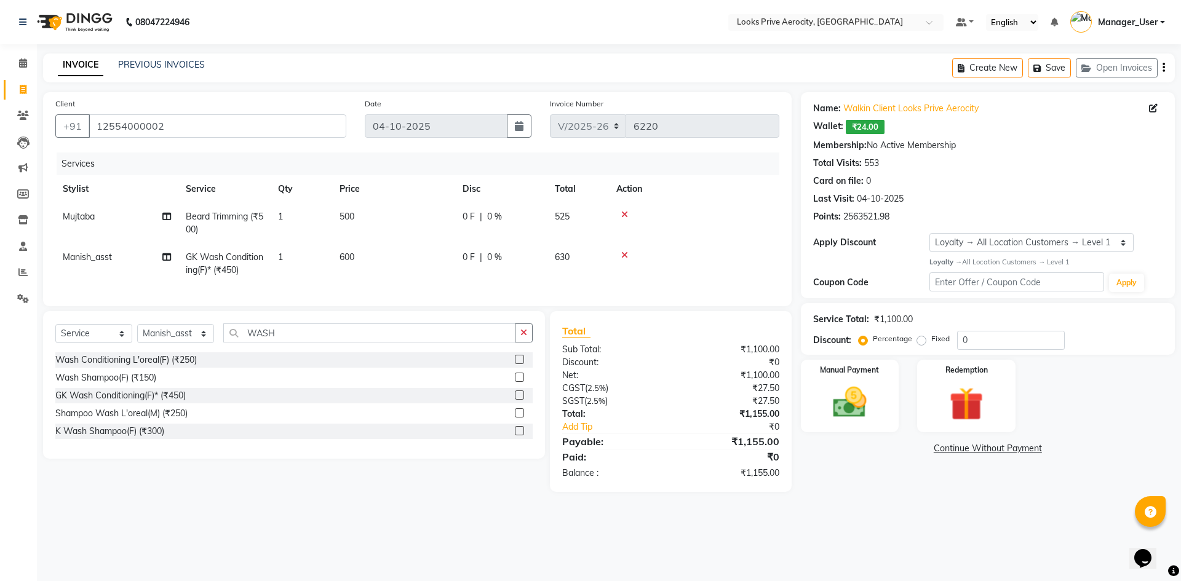
click at [448, 63] on div "INVOICE PREVIOUS INVOICES Create New Save Open Invoices" at bounding box center [608, 67] width 1131 height 29
click at [285, 48] on div "08047224946 Select Location × Looks Prive Aerocity, [GEOGRAPHIC_DATA] Default P…" at bounding box center [590, 290] width 1181 height 581
click at [1046, 67] on button "Save" at bounding box center [1049, 67] width 43 height 19
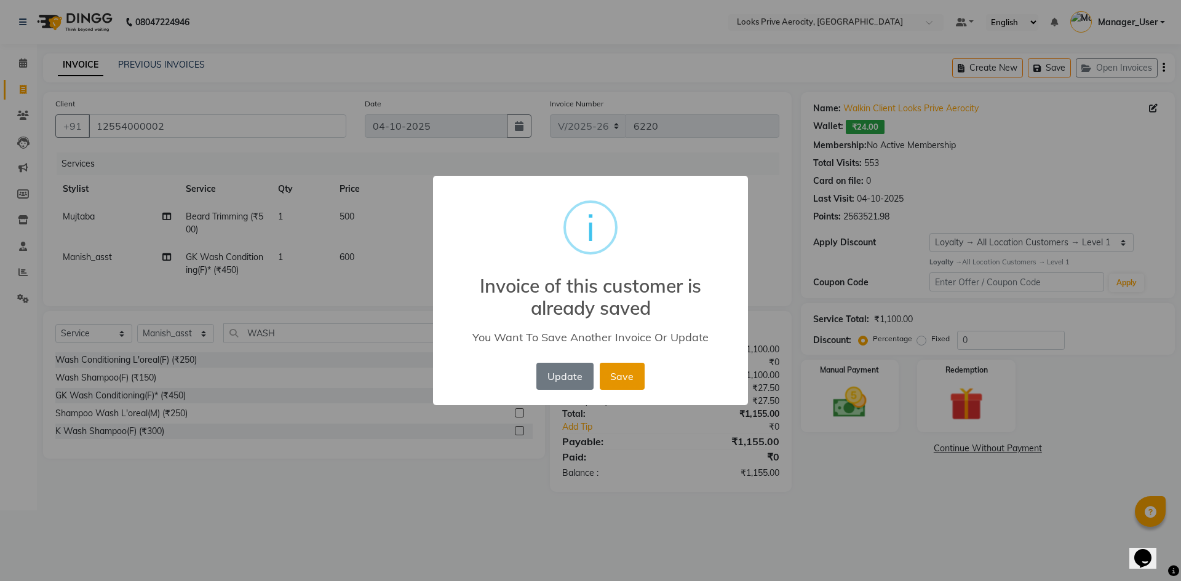
click at [623, 379] on button "Save" at bounding box center [622, 376] width 45 height 27
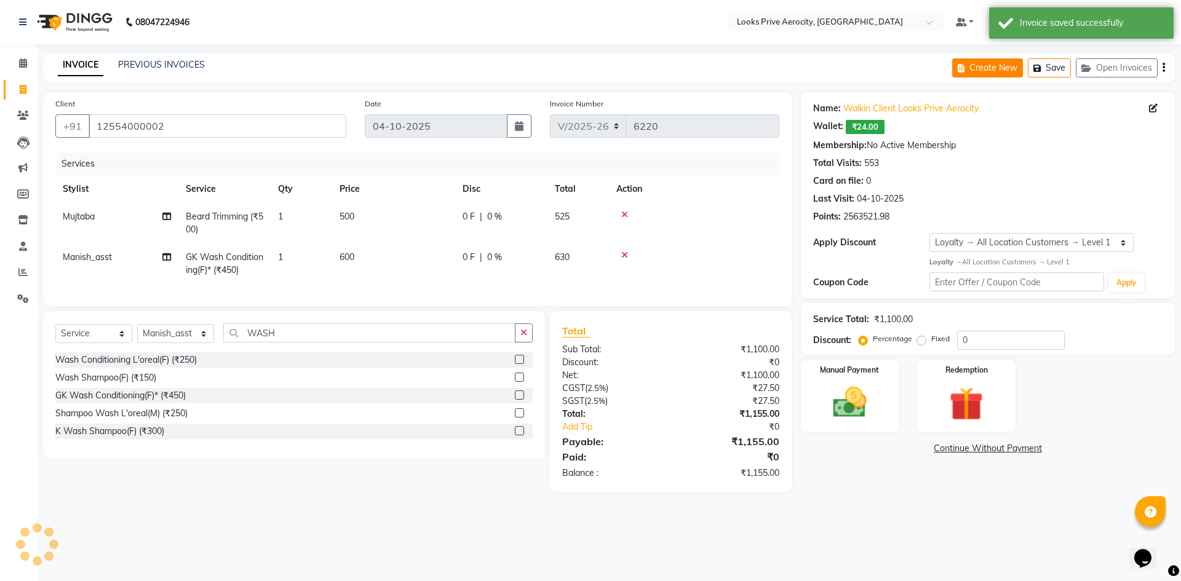
click at [1002, 66] on button "Create New" at bounding box center [987, 67] width 71 height 19
select select "service"
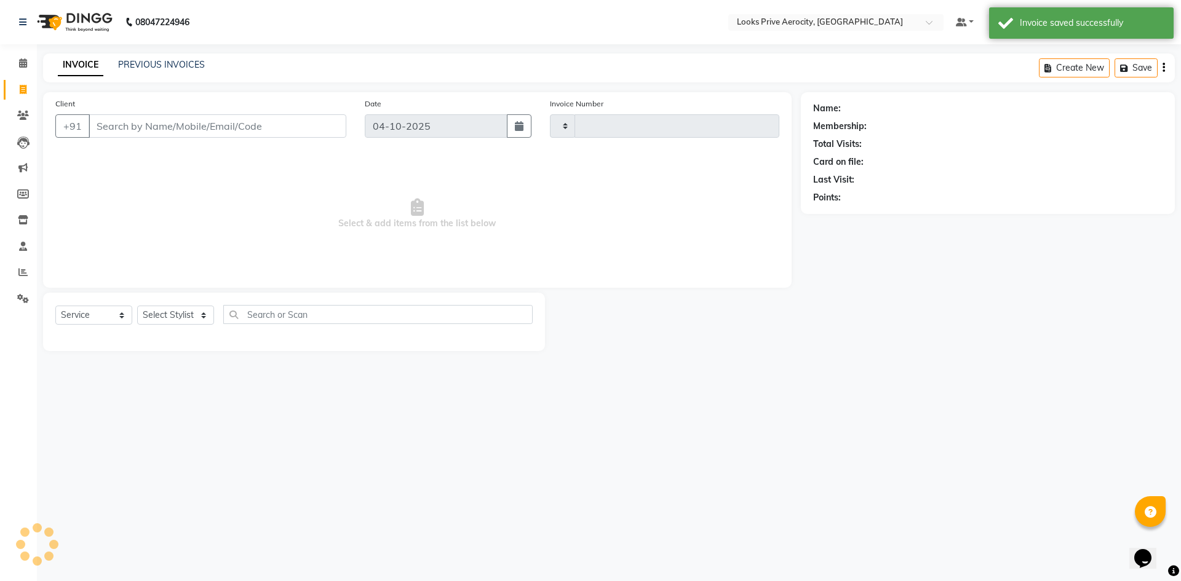
click at [153, 127] on input "Client" at bounding box center [218, 125] width 258 height 23
type input "A"
type input "6220"
type input "AE"
select select "5913"
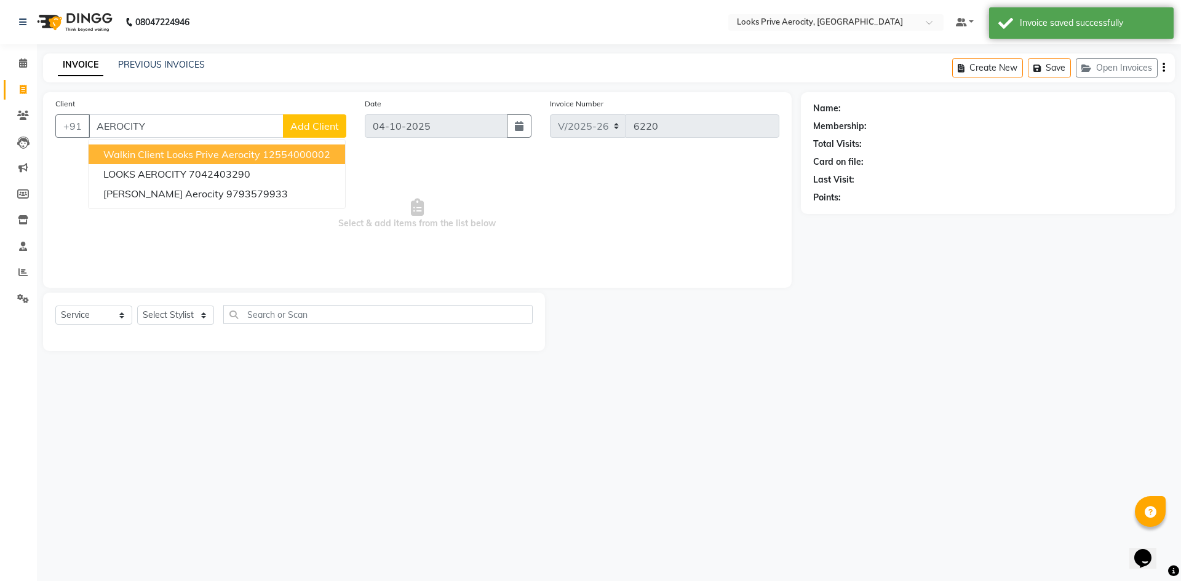
click at [138, 150] on span "Walkin Client Looks Prive Aerocity" at bounding box center [181, 154] width 157 height 12
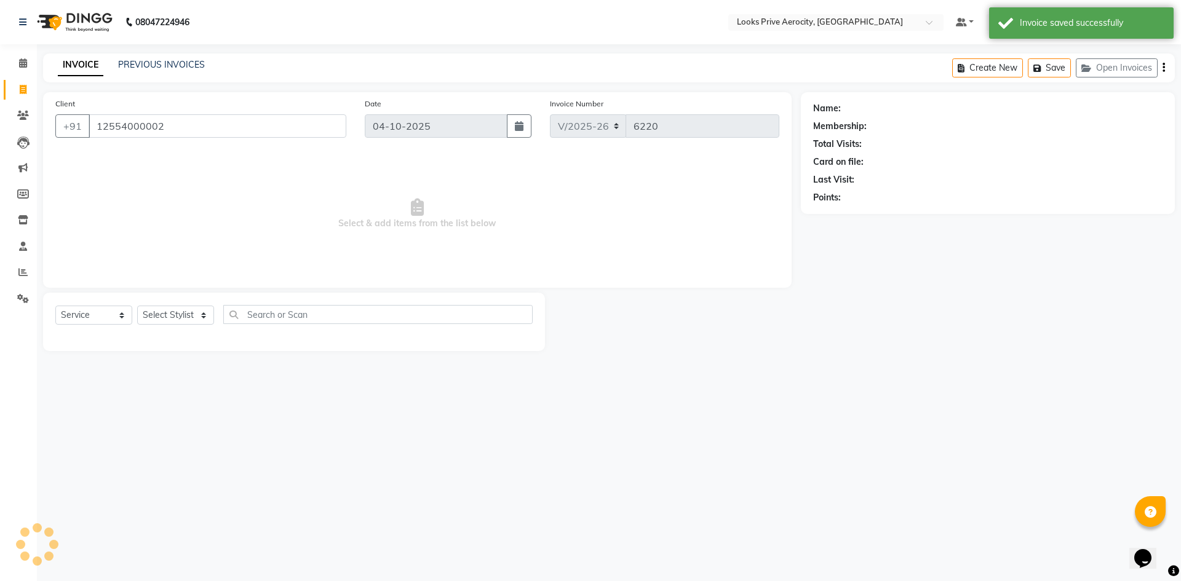
type input "12554000002"
drag, startPoint x: 181, startPoint y: 313, endPoint x: 180, endPoint y: 307, distance: 6.2
click at [181, 313] on select "Select Stylist Aman_Barber Amit Amu Dharma [PERSON_NAME] Eric_asst [PERSON_NAME…" at bounding box center [175, 315] width 77 height 19
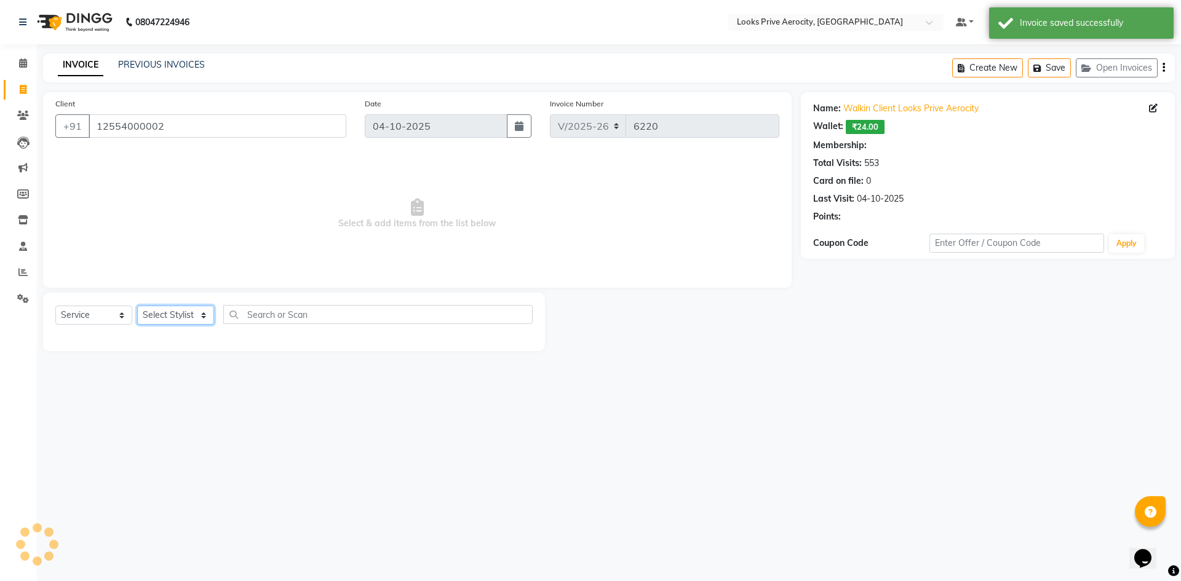
select select "1: Object"
select select "65946"
click at [137, 306] on select "Select Stylist Aman_Barber Amit Amu Dharma [PERSON_NAME] Eric_asst [PERSON_NAME…" at bounding box center [175, 315] width 77 height 19
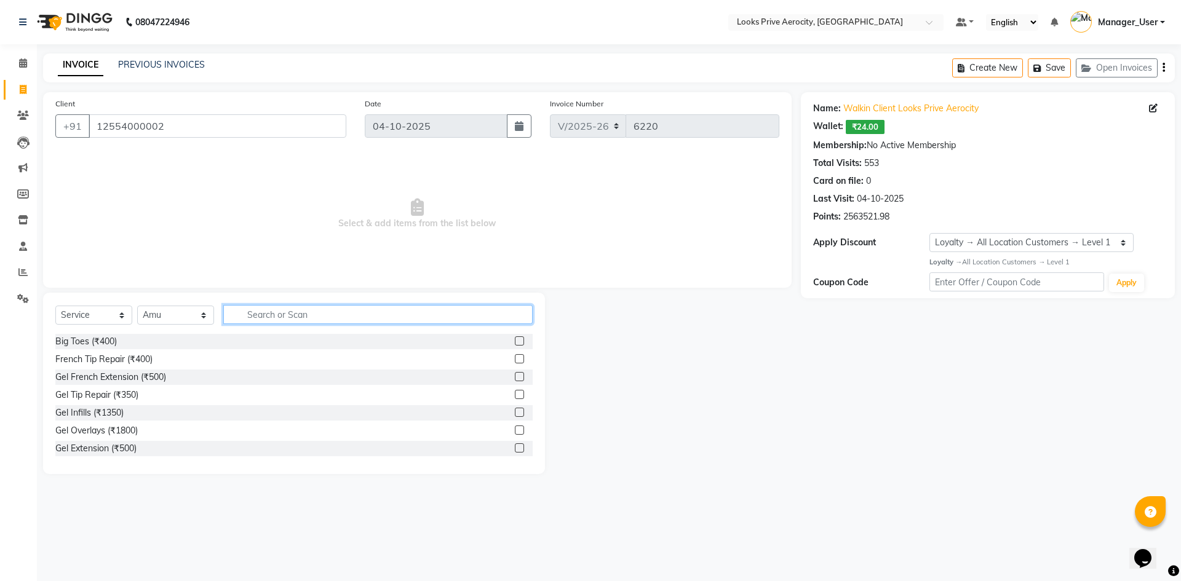
click at [390, 309] on input "text" at bounding box center [377, 314] width 309 height 19
type input "BEAR"
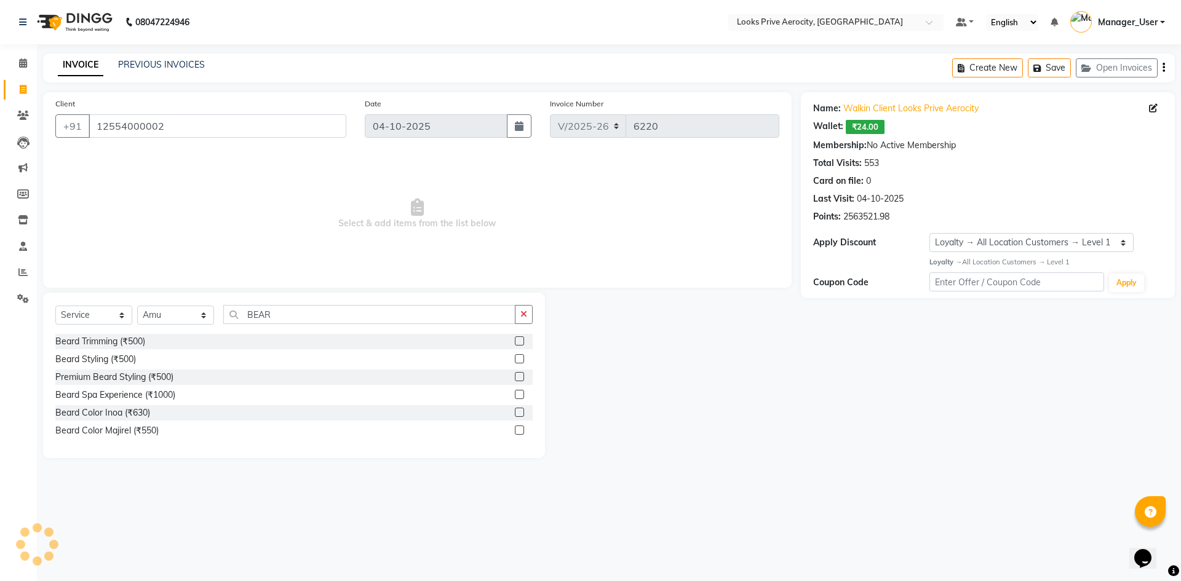
click at [518, 345] on label at bounding box center [519, 340] width 9 height 9
click at [518, 345] on input "checkbox" at bounding box center [519, 342] width 8 height 8
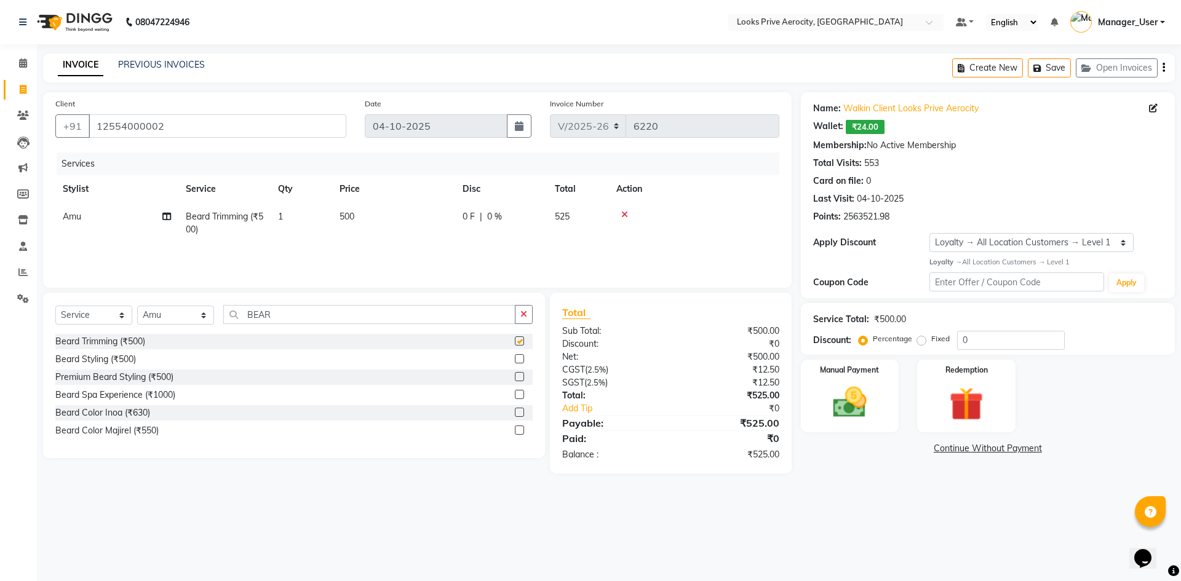
checkbox input "false"
click at [399, 319] on input "BEAR" at bounding box center [369, 314] width 292 height 19
type input "B"
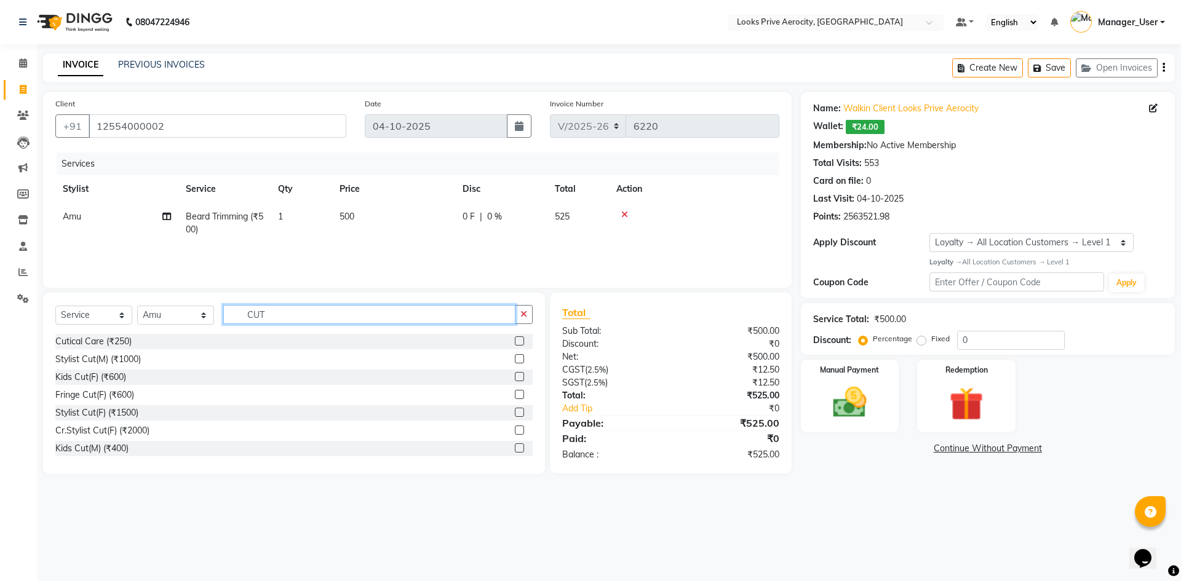
type input "CUT"
click at [515, 356] on label at bounding box center [519, 358] width 9 height 9
click at [515, 356] on input "checkbox" at bounding box center [519, 359] width 8 height 8
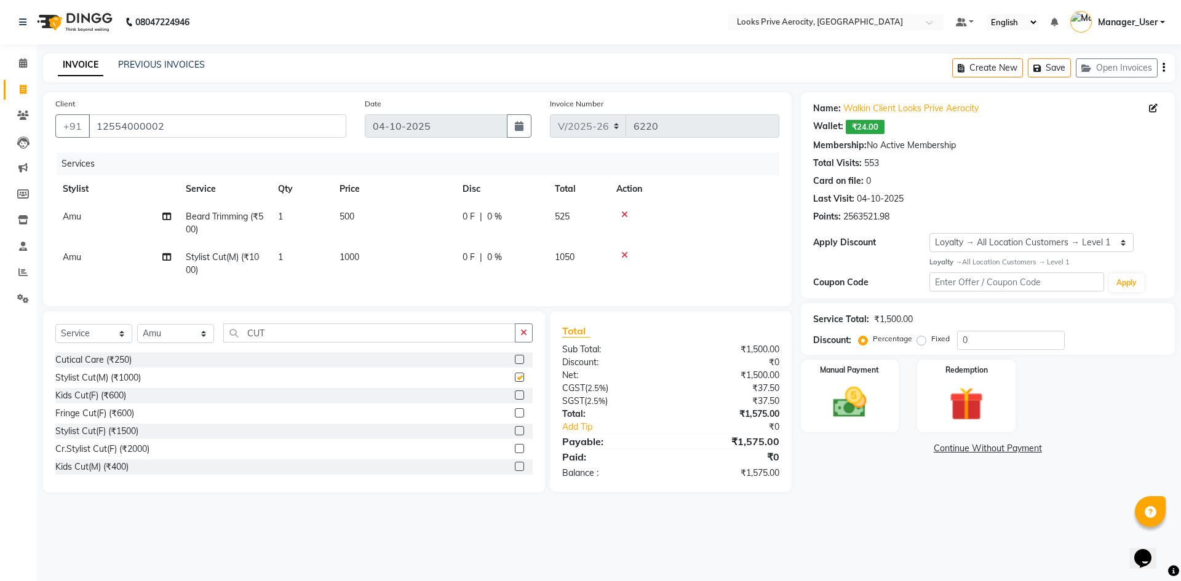
checkbox input "false"
click at [858, 411] on img at bounding box center [849, 402] width 57 height 41
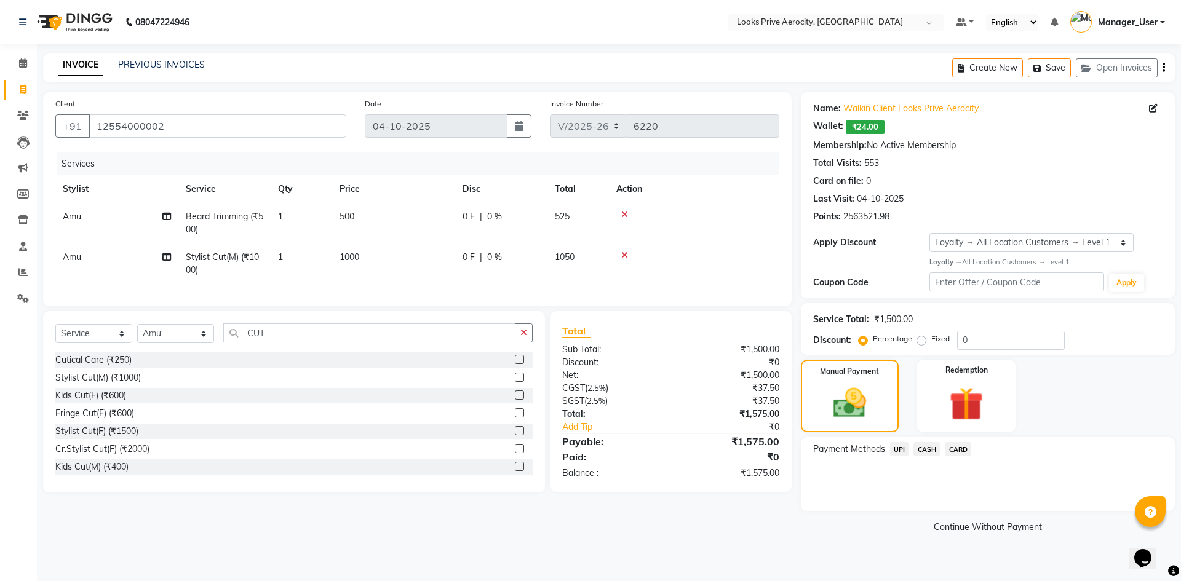
click at [901, 445] on span "UPI" at bounding box center [899, 449] width 19 height 14
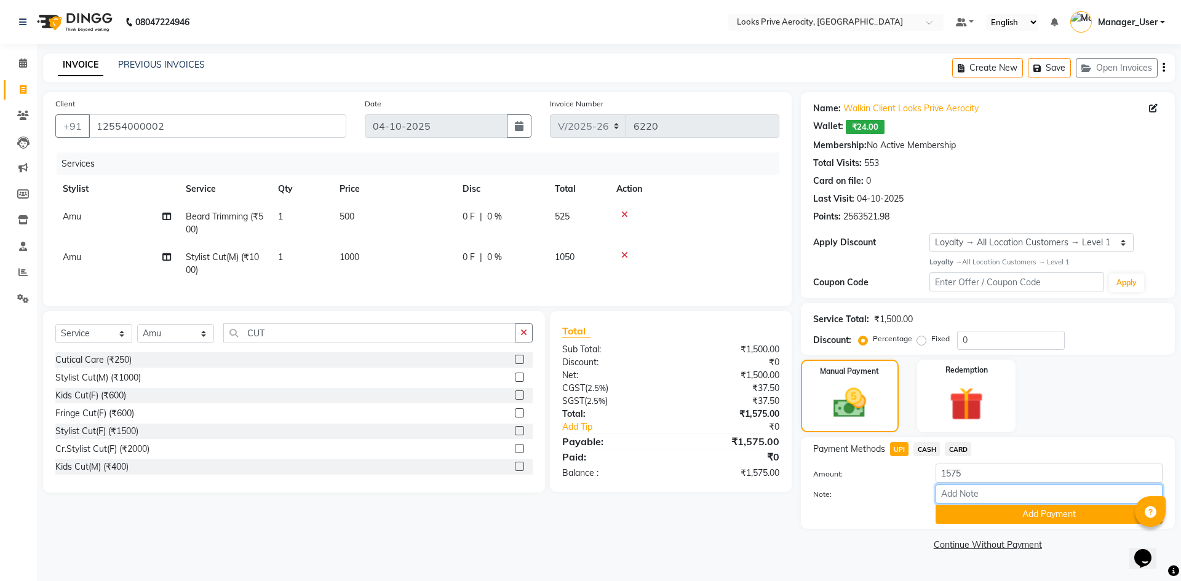
click at [941, 499] on input "Note:" at bounding box center [1048, 494] width 227 height 19
paste input "527793522690"
type input "527793522690"
drag, startPoint x: 969, startPoint y: 513, endPoint x: 938, endPoint y: 427, distance: 91.0
click at [969, 512] on button "Add Payment" at bounding box center [1048, 514] width 227 height 19
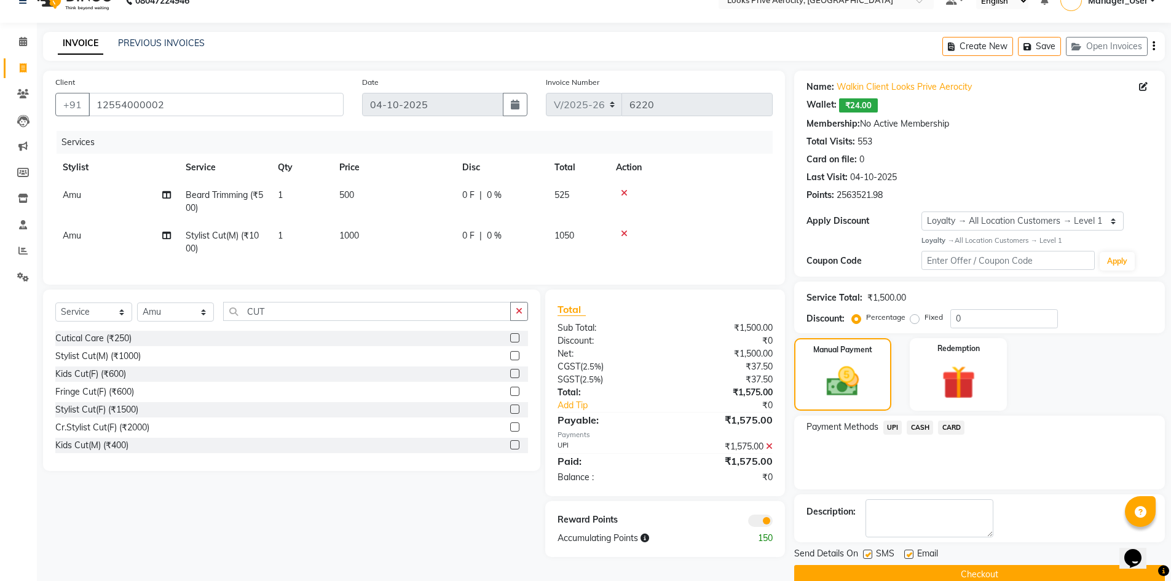
scroll to position [43, 0]
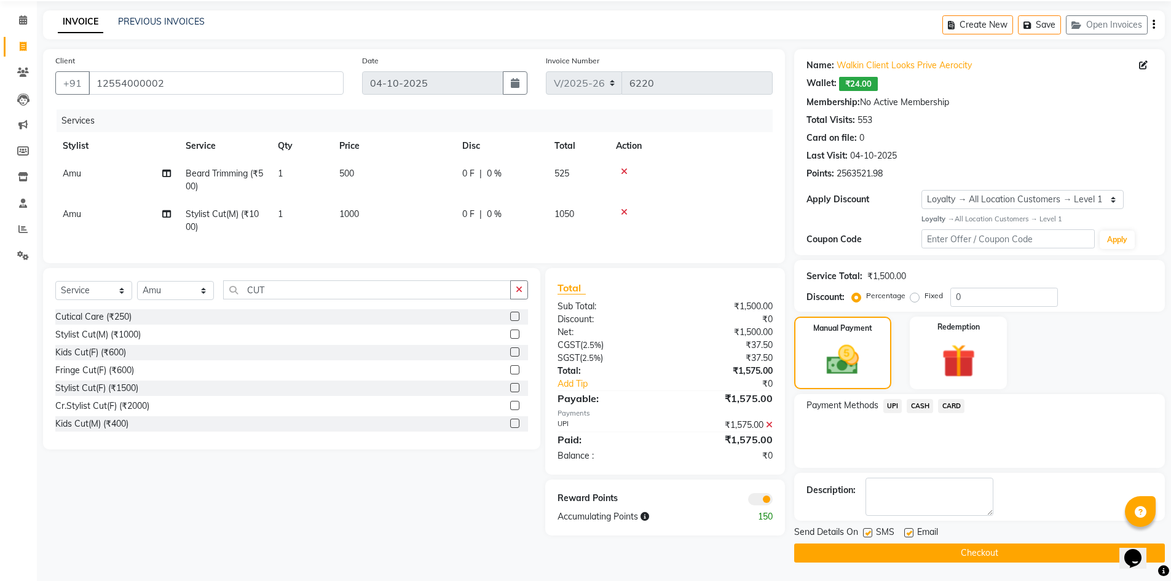
click at [869, 529] on label at bounding box center [867, 532] width 9 height 9
click at [869, 529] on input "checkbox" at bounding box center [867, 533] width 8 height 8
checkbox input "false"
click at [884, 552] on button "Checkout" at bounding box center [979, 553] width 371 height 19
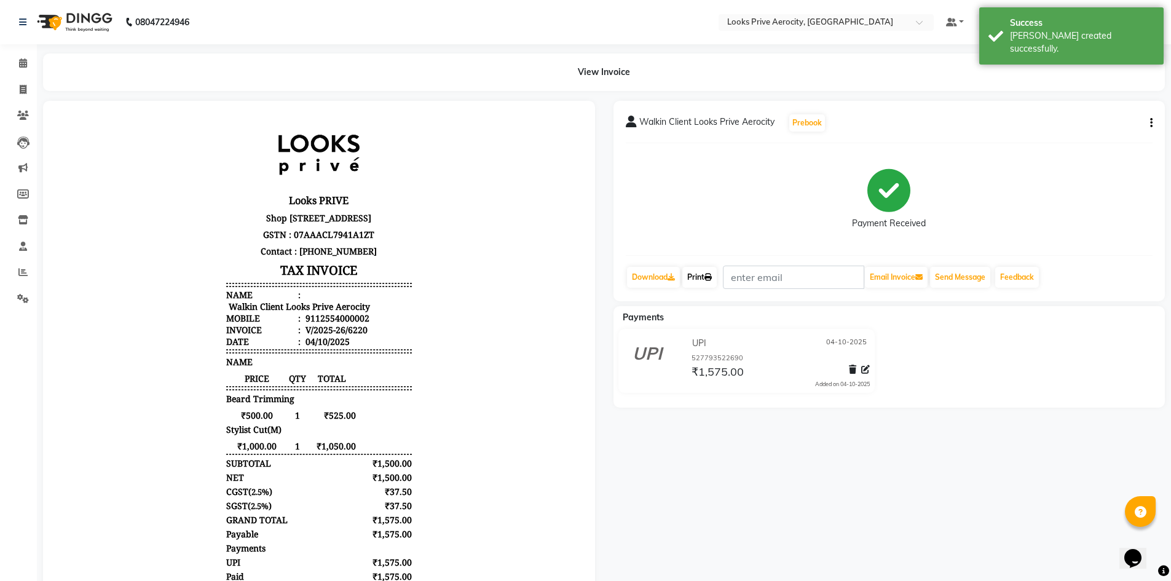
click at [706, 282] on link "Print" at bounding box center [700, 277] width 34 height 21
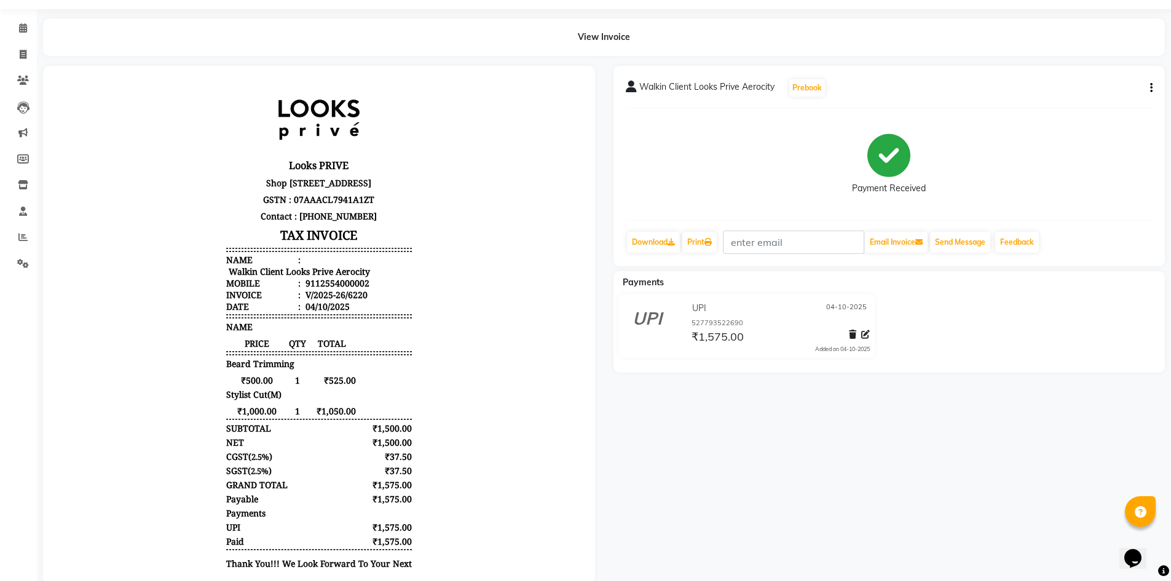
scroll to position [61, 0]
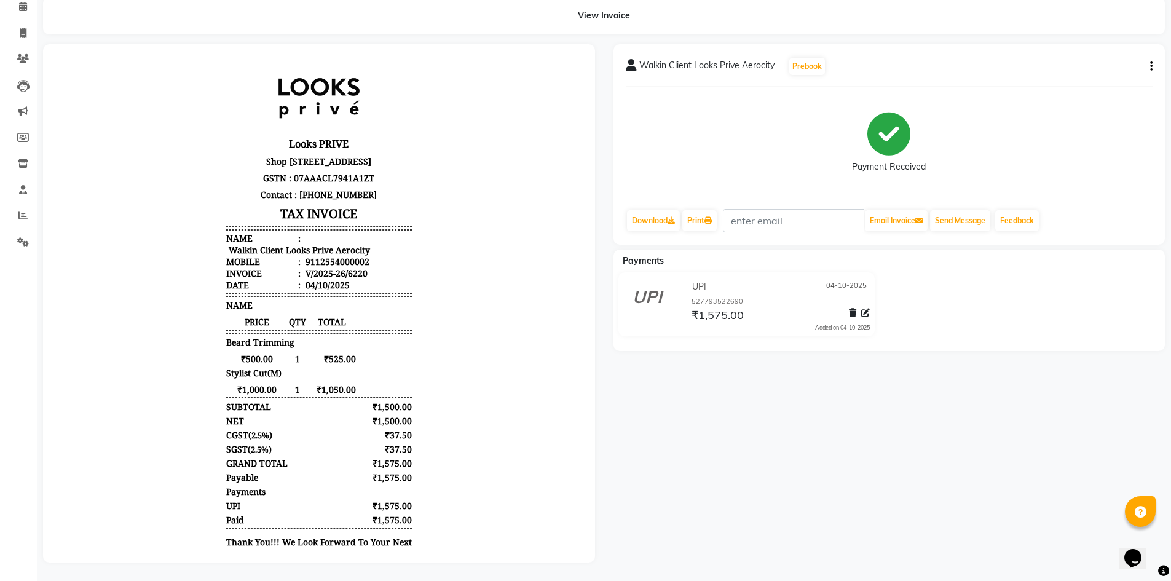
click at [202, 225] on body "Looks PRIVE [STREET_ADDRESS] GSTN : 07AAACL7941A1ZT Contact : [PHONE_NUMBER] TA…" at bounding box center [319, 328] width 518 height 534
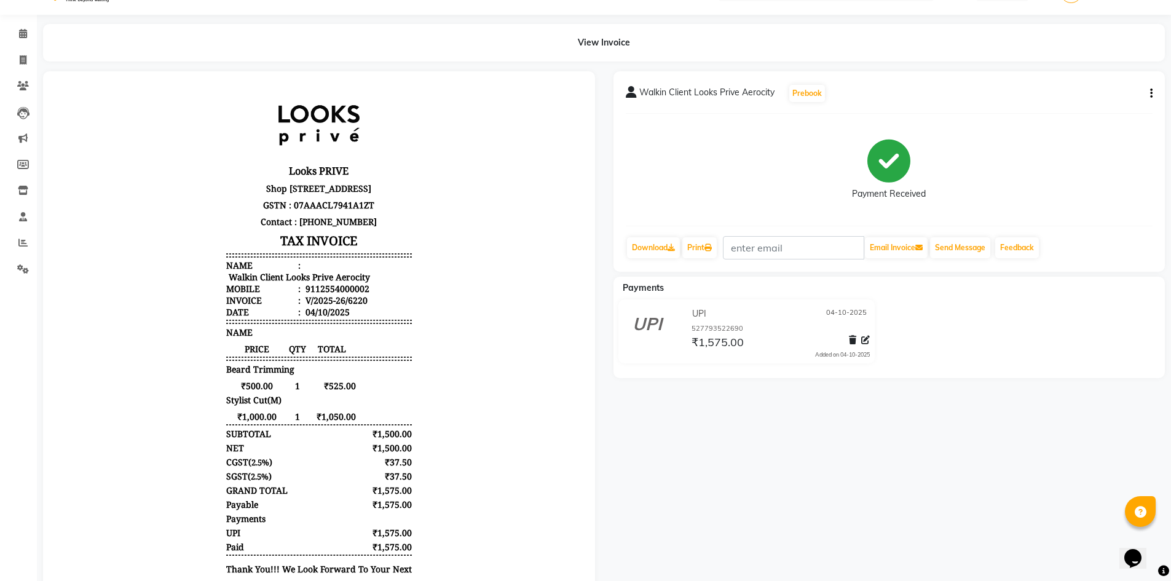
scroll to position [0, 0]
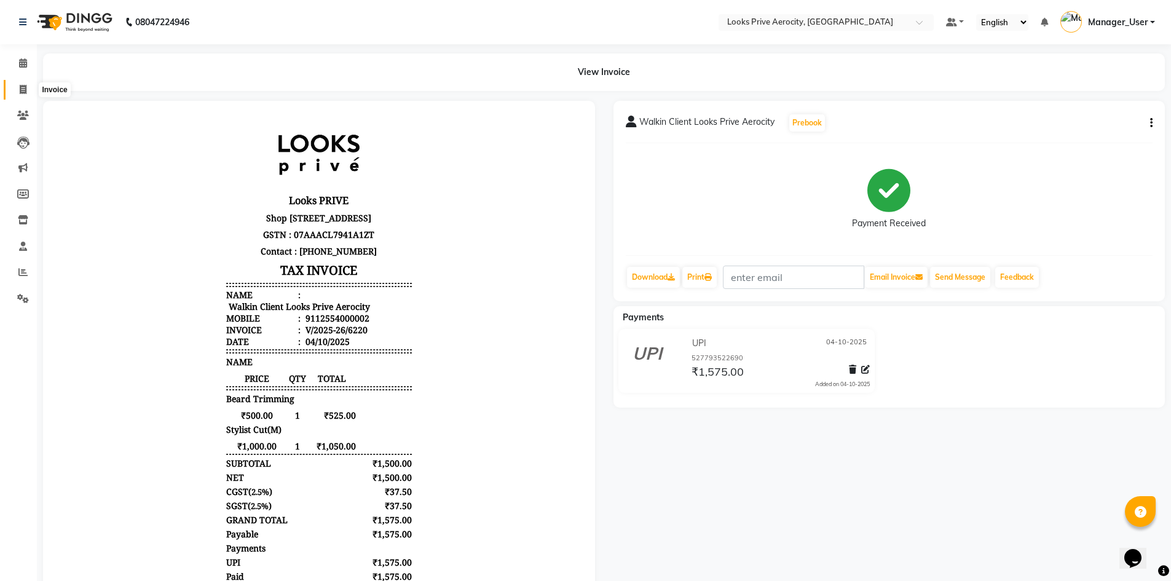
click at [20, 91] on icon at bounding box center [23, 89] width 7 height 9
select select "service"
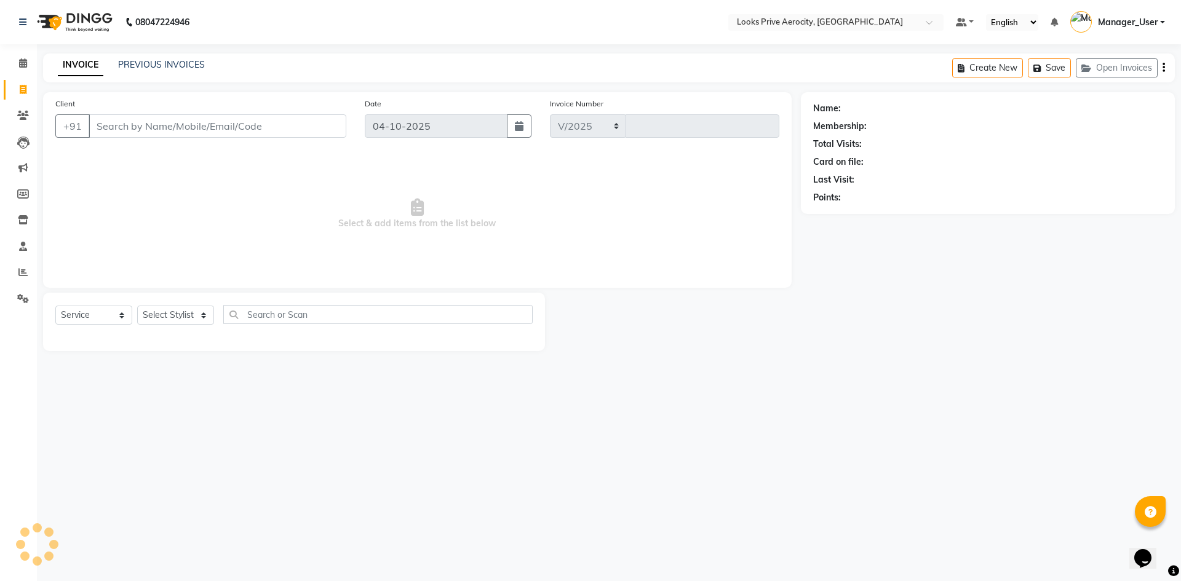
select select "5913"
type input "6221"
click at [1121, 62] on button "Open Invoices" at bounding box center [1116, 67] width 82 height 19
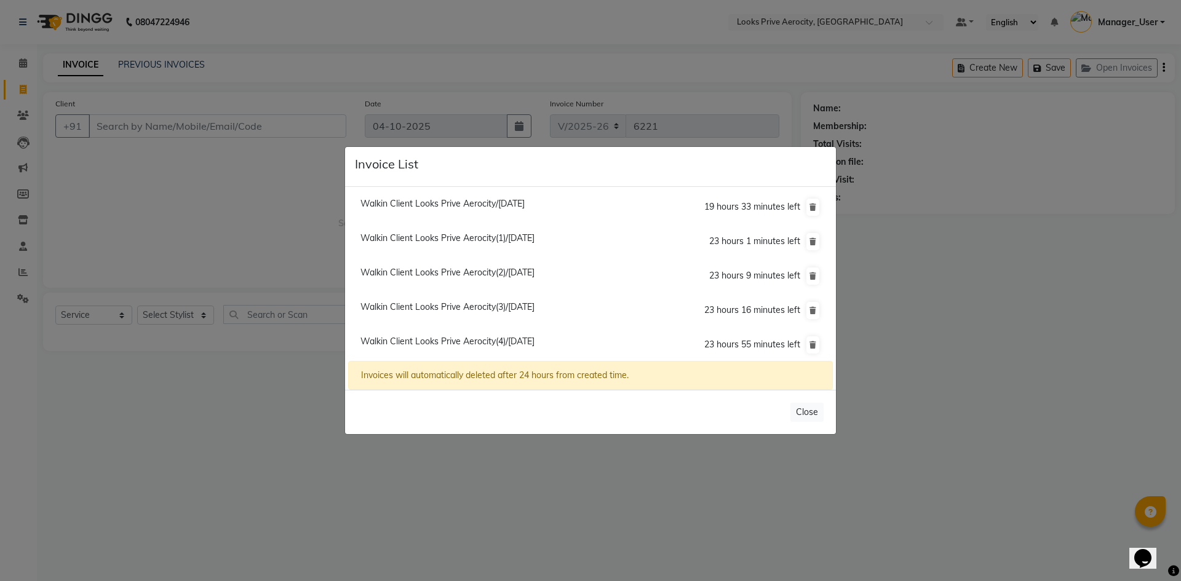
click at [450, 338] on span "Walkin Client Looks Prive Aerocity(4)/[DATE]" at bounding box center [447, 341] width 174 height 11
type input "12554000002"
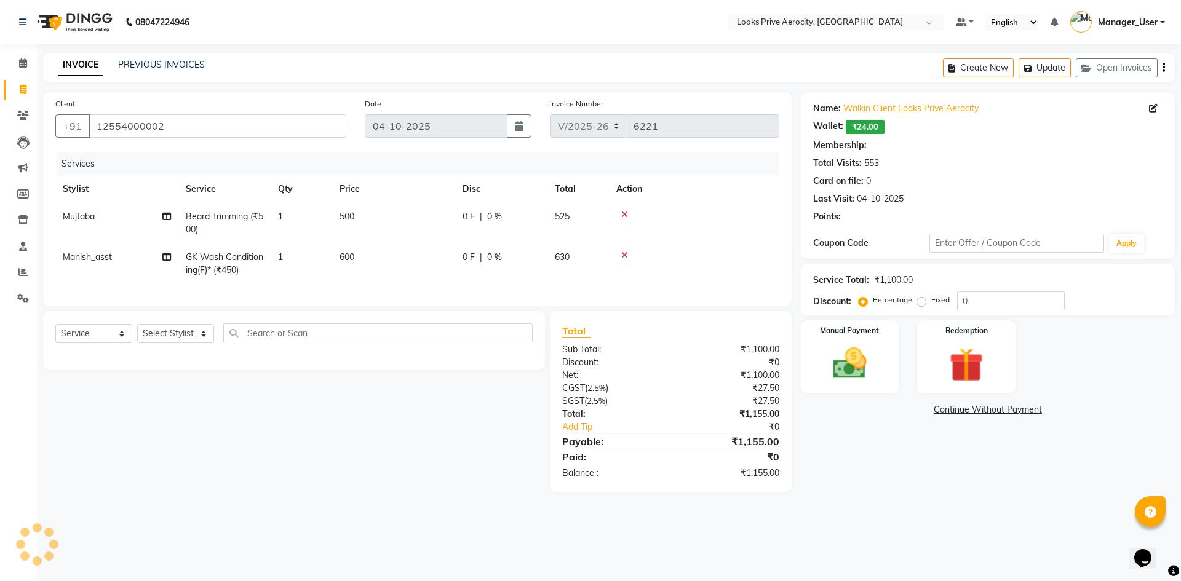
select select "1: Object"
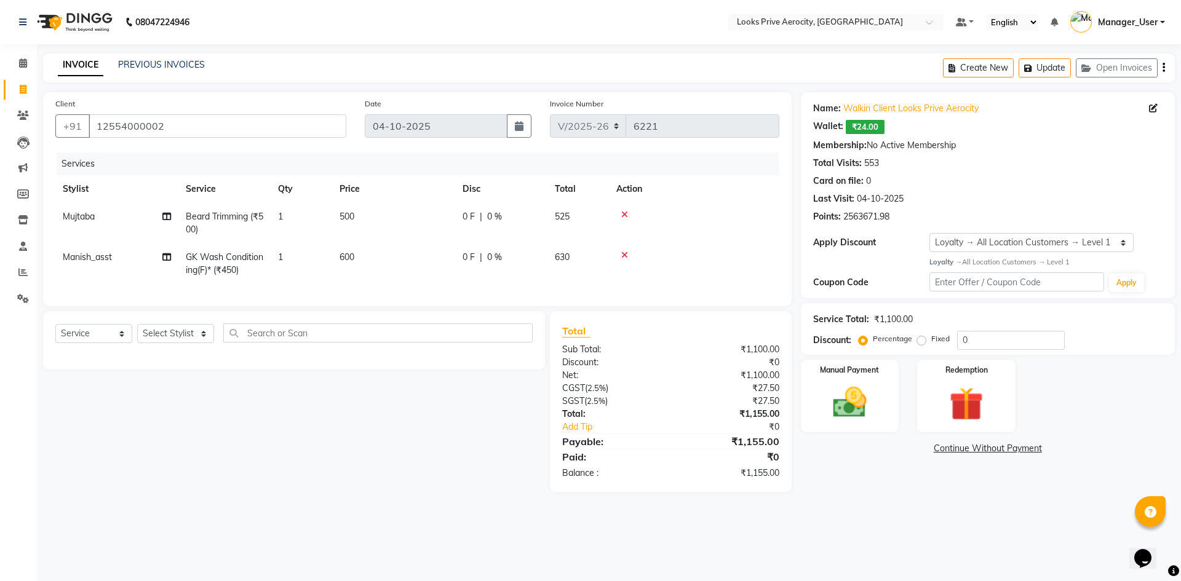
click at [211, 267] on span "GK Wash Conditioning(F)* (₹450)" at bounding box center [224, 264] width 77 height 24
select select "68742"
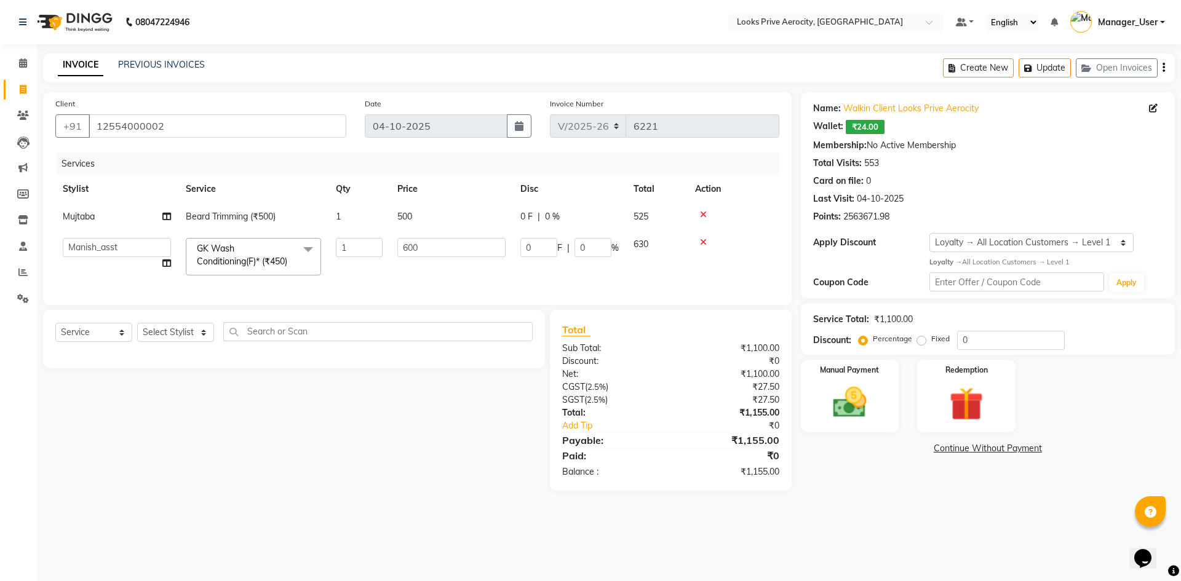
click at [226, 264] on span "GK Wash Conditioning(F)* (₹450)" at bounding box center [242, 255] width 90 height 24
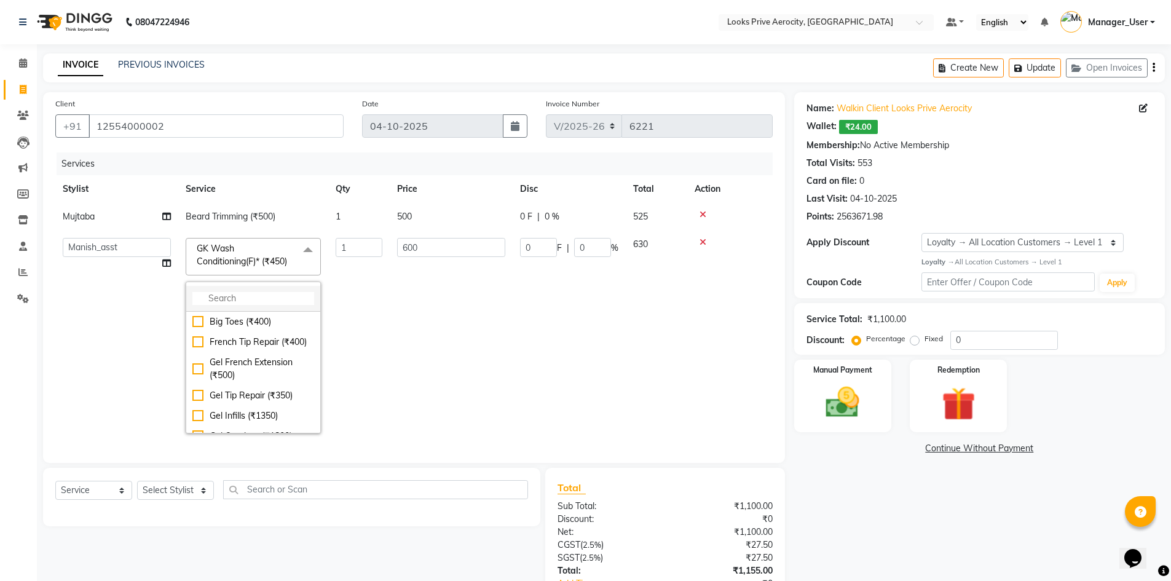
click at [248, 300] on input "multiselect-search" at bounding box center [253, 298] width 122 height 13
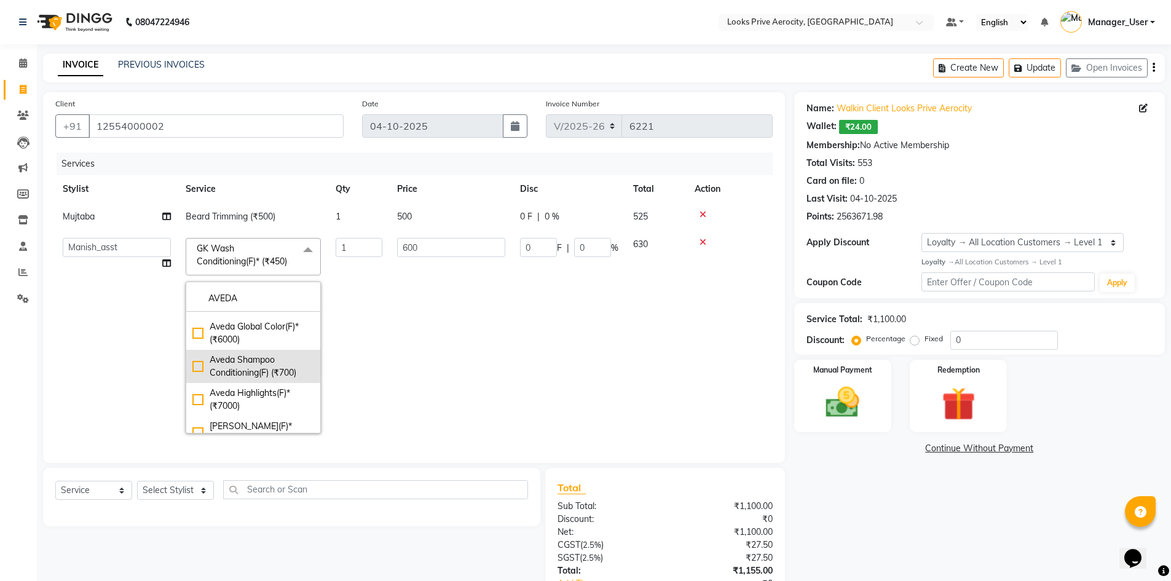
type input "AVEDA"
click at [197, 368] on div "Aveda Shampoo Conditioning(F) (₹700)" at bounding box center [253, 367] width 122 height 26
checkbox input "true"
type input "700"
click at [539, 373] on td "0 F | 0 %" at bounding box center [569, 336] width 113 height 210
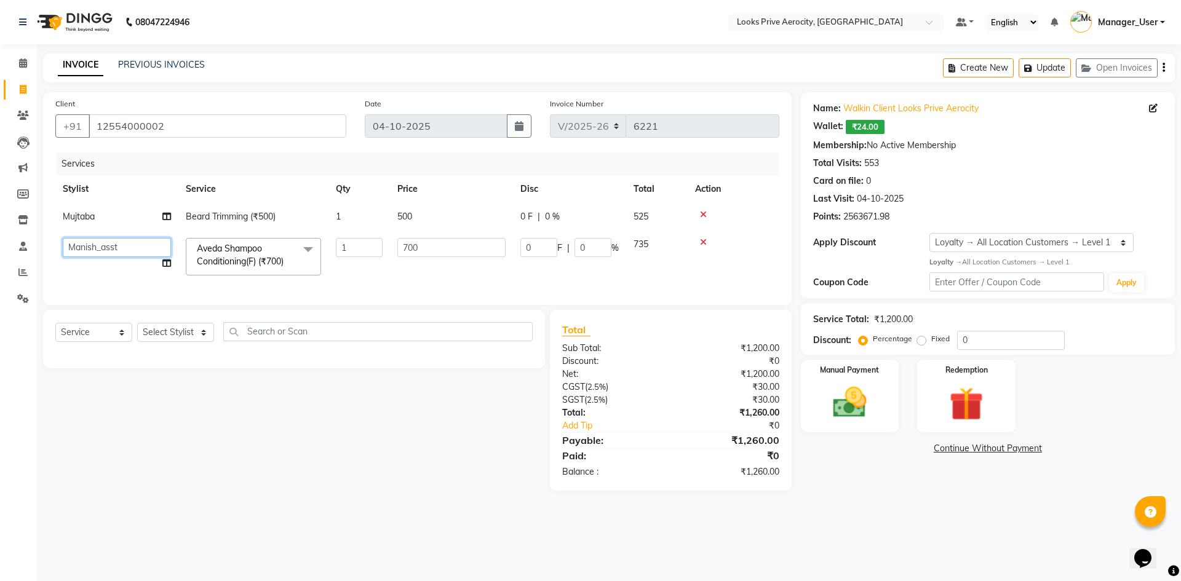
click at [80, 247] on select "Aman_Barber Amit Amu Dharma [PERSON_NAME] Eric_asst [PERSON_NAME] [PERSON_NAME]…" at bounding box center [117, 247] width 108 height 19
select select "43249"
click at [830, 397] on img at bounding box center [849, 402] width 57 height 41
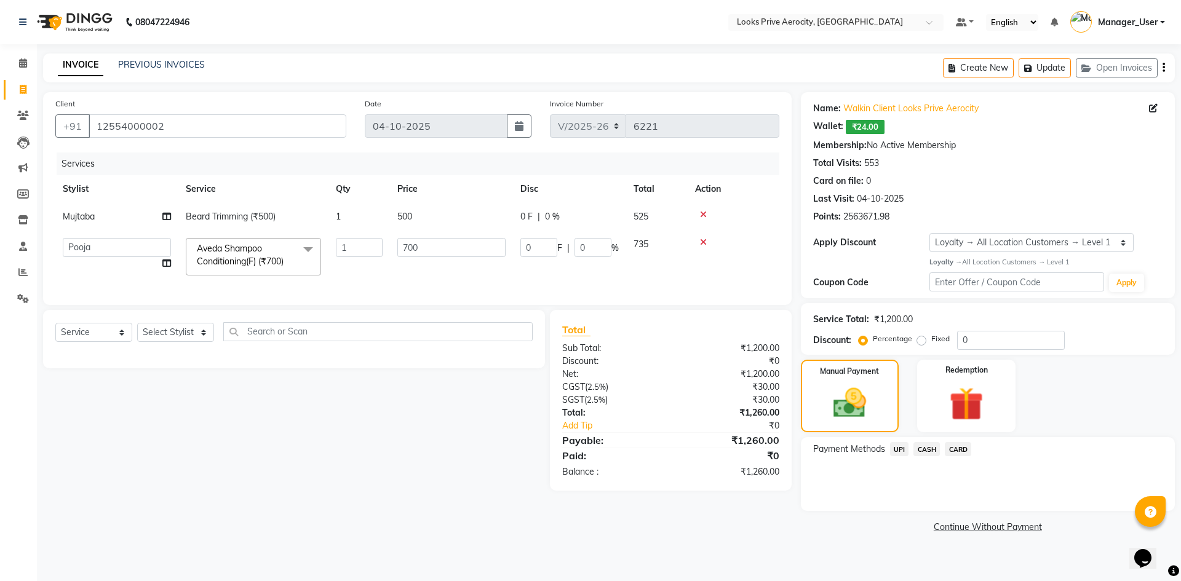
click at [932, 447] on span "CASH" at bounding box center [926, 449] width 26 height 14
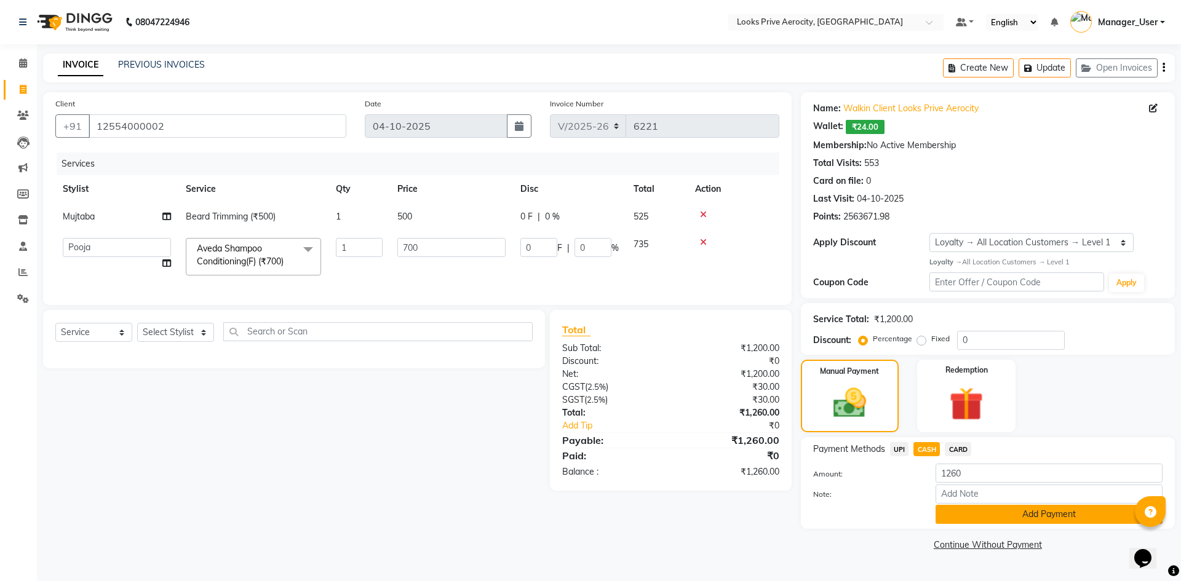
click at [977, 521] on button "Add Payment" at bounding box center [1048, 514] width 227 height 19
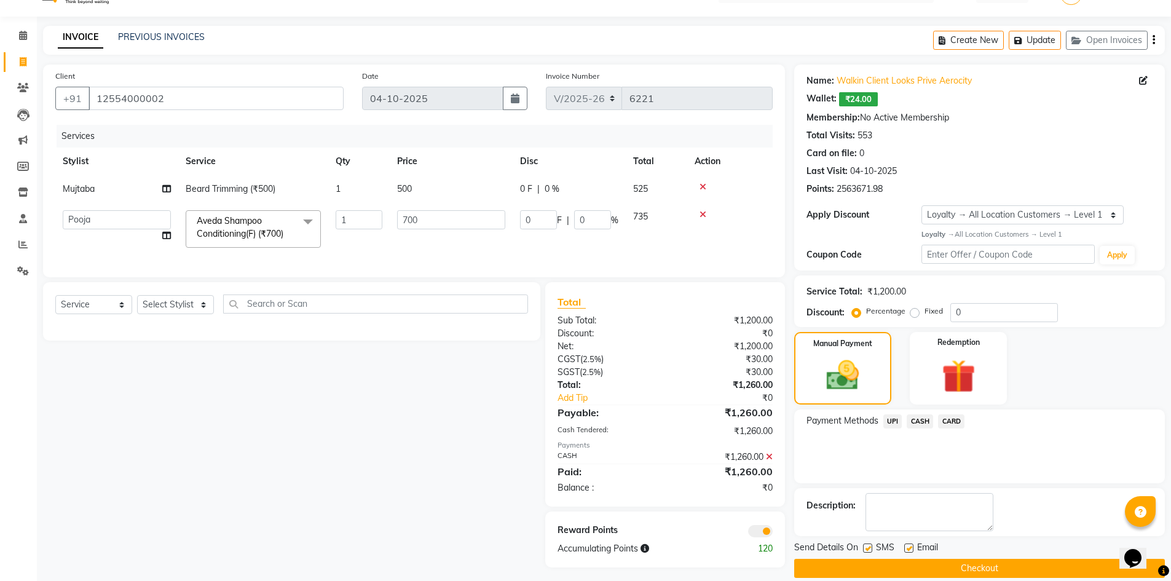
scroll to position [43, 0]
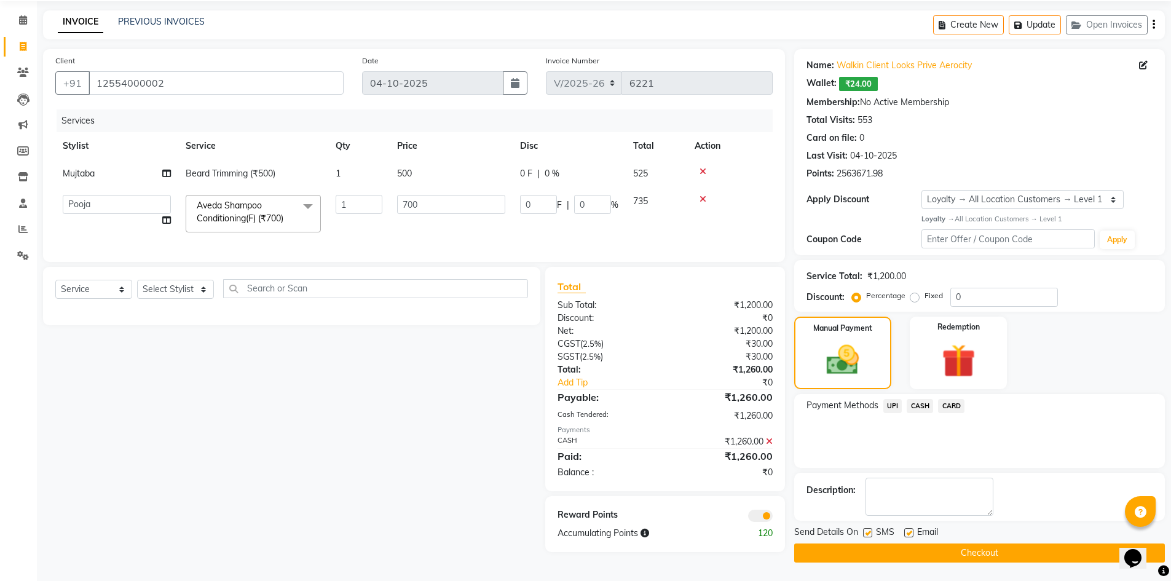
click at [873, 535] on div "SMS" at bounding box center [883, 533] width 41 height 15
click at [869, 533] on label at bounding box center [867, 532] width 9 height 9
click at [869, 533] on input "checkbox" at bounding box center [867, 533] width 8 height 8
checkbox input "false"
click at [882, 558] on button "Checkout" at bounding box center [979, 553] width 371 height 19
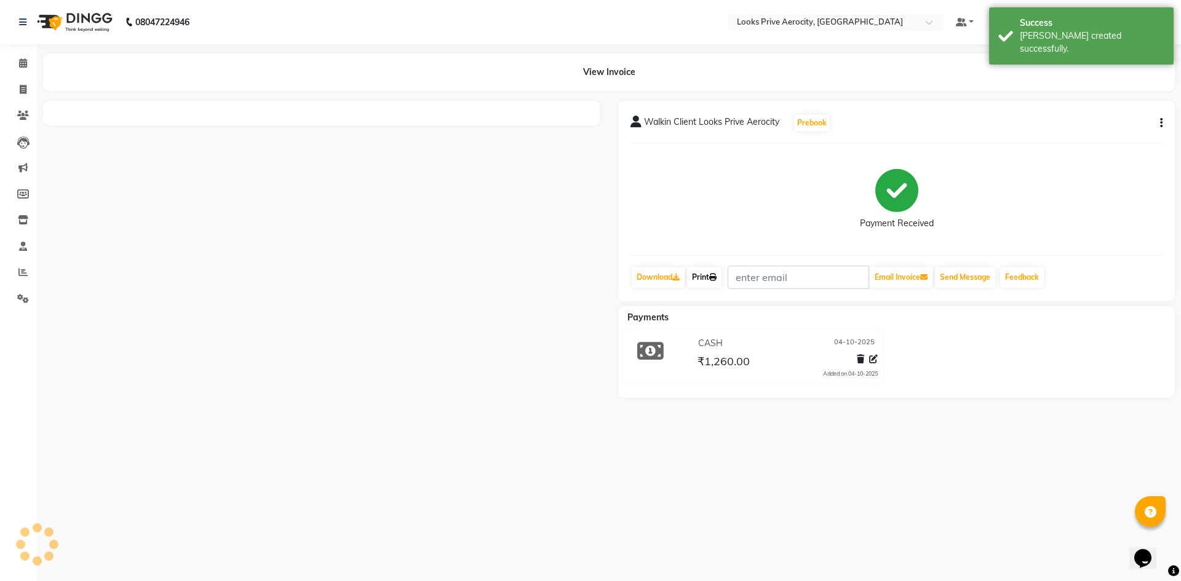
click at [721, 275] on link "Print" at bounding box center [704, 277] width 34 height 21
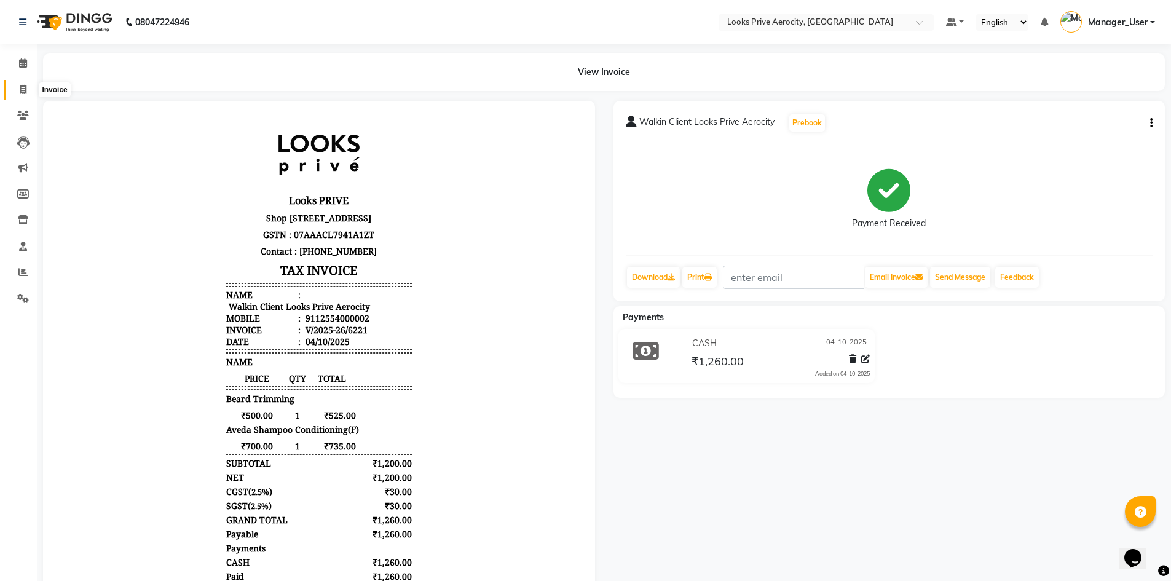
drag, startPoint x: 22, startPoint y: 90, endPoint x: 56, endPoint y: 97, distance: 35.2
click at [22, 90] on icon at bounding box center [23, 89] width 7 height 9
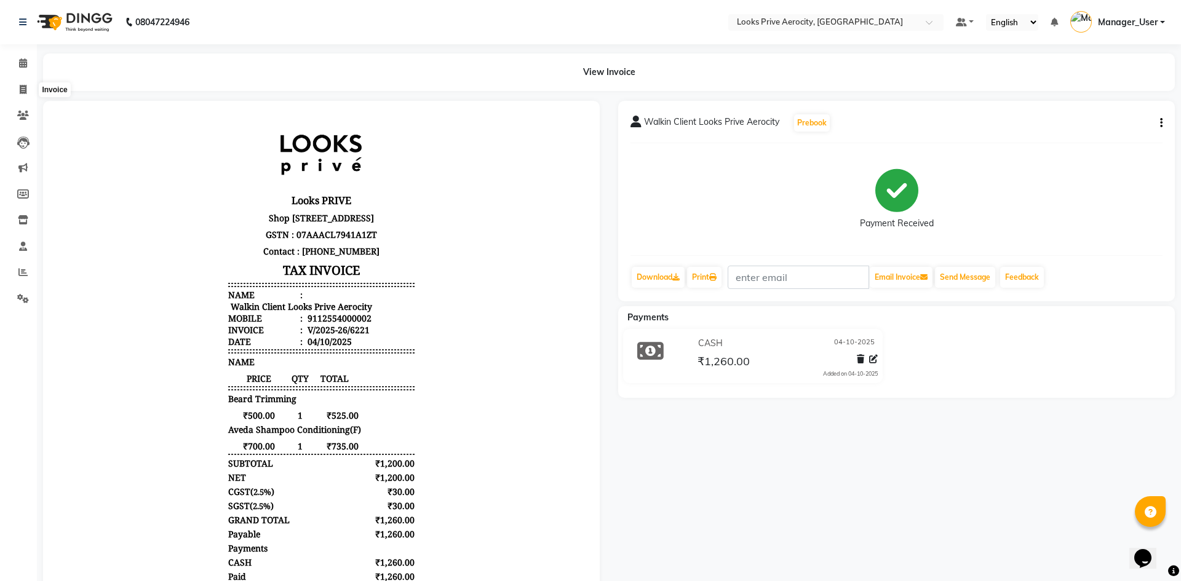
select select "service"
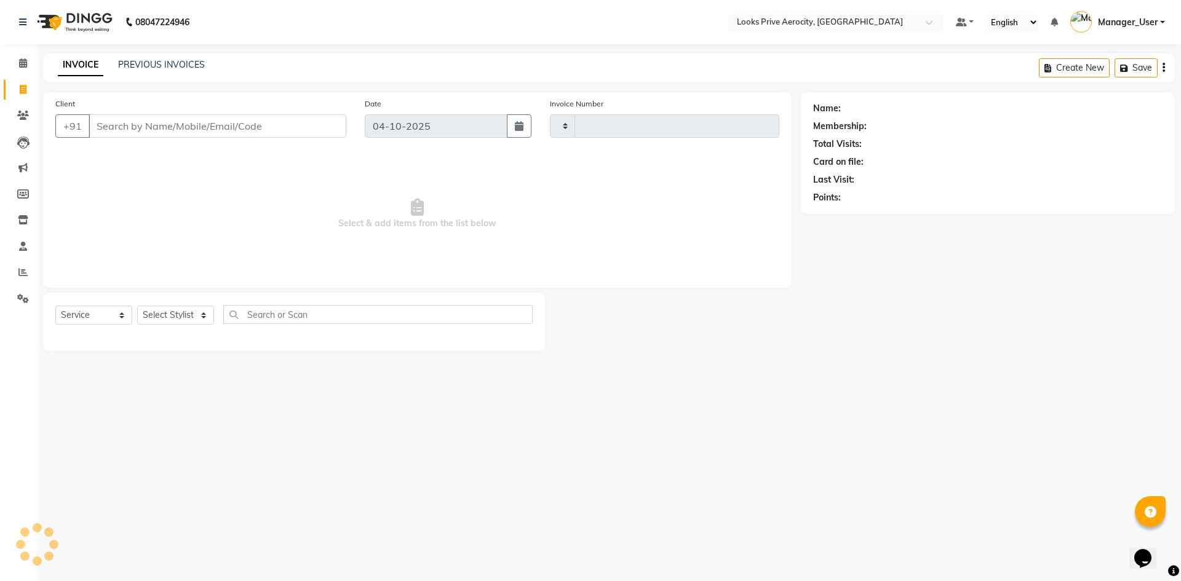
drag, startPoint x: 247, startPoint y: 126, endPoint x: 243, endPoint y: 133, distance: 8.3
click at [245, 132] on input "Client" at bounding box center [218, 125] width 258 height 23
type input "AEROCITY"
type input "6222"
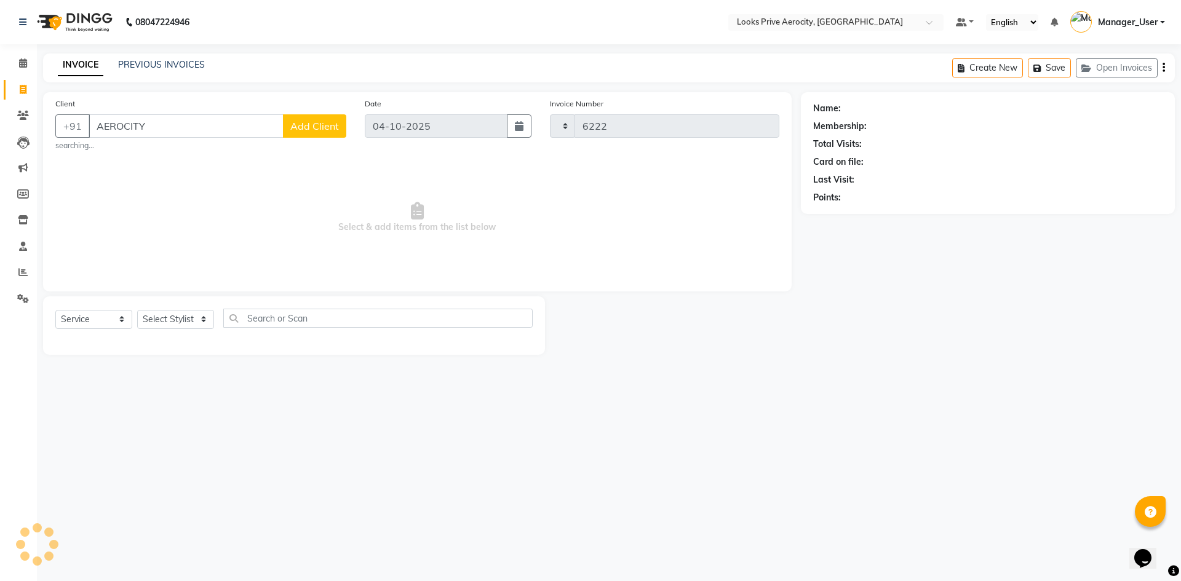
select select "5913"
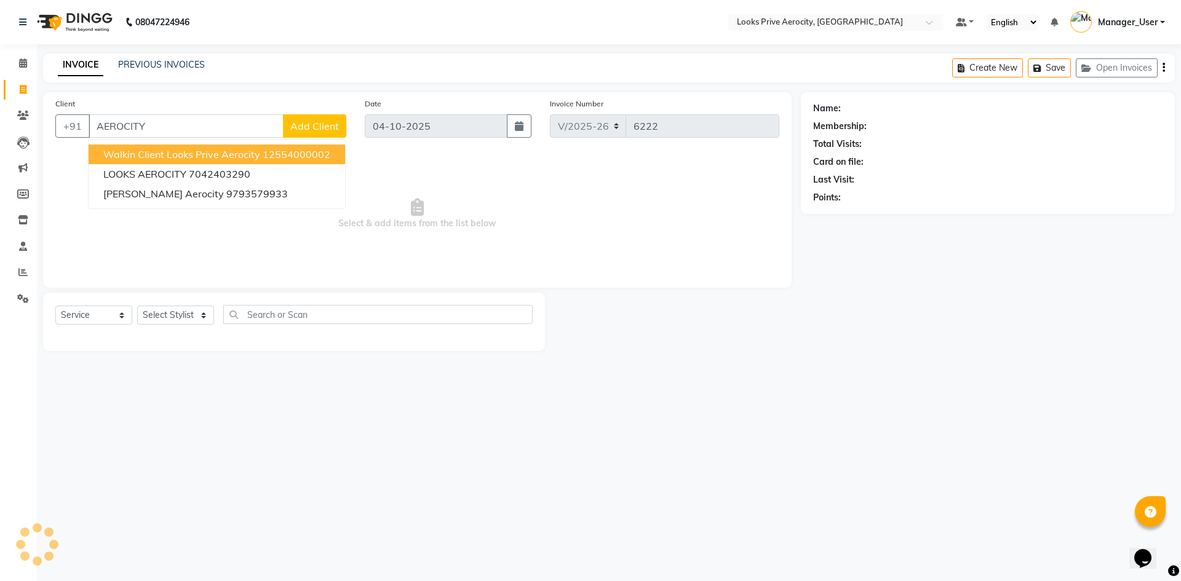
click at [130, 157] on span "Walkin Client Looks Prive Aerocity" at bounding box center [181, 154] width 157 height 12
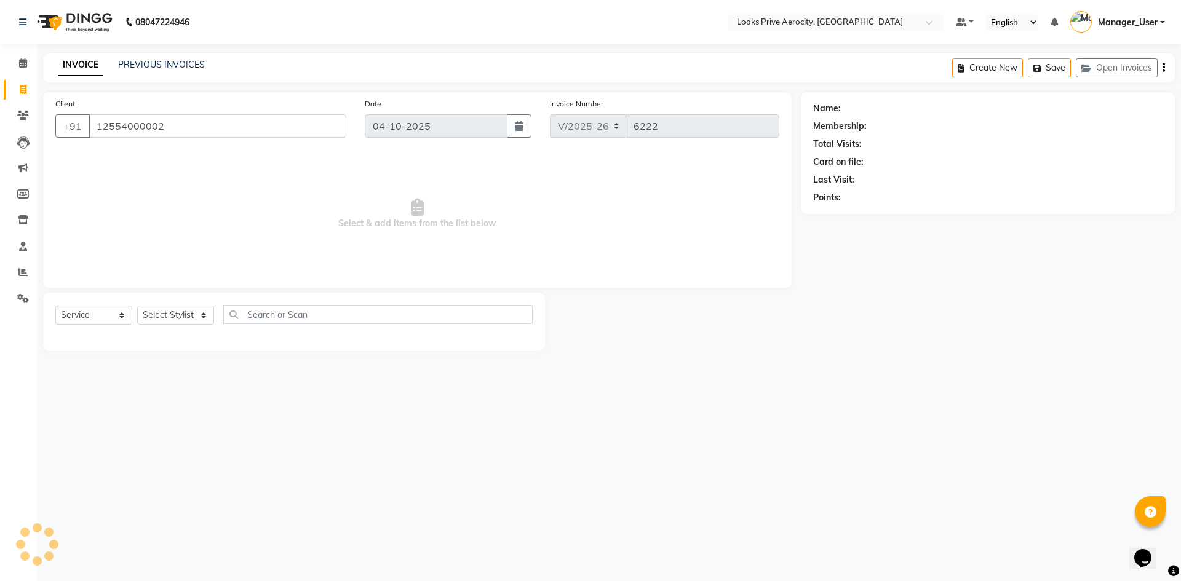
type input "12554000002"
click at [164, 317] on select "Select Stylist" at bounding box center [175, 315] width 77 height 19
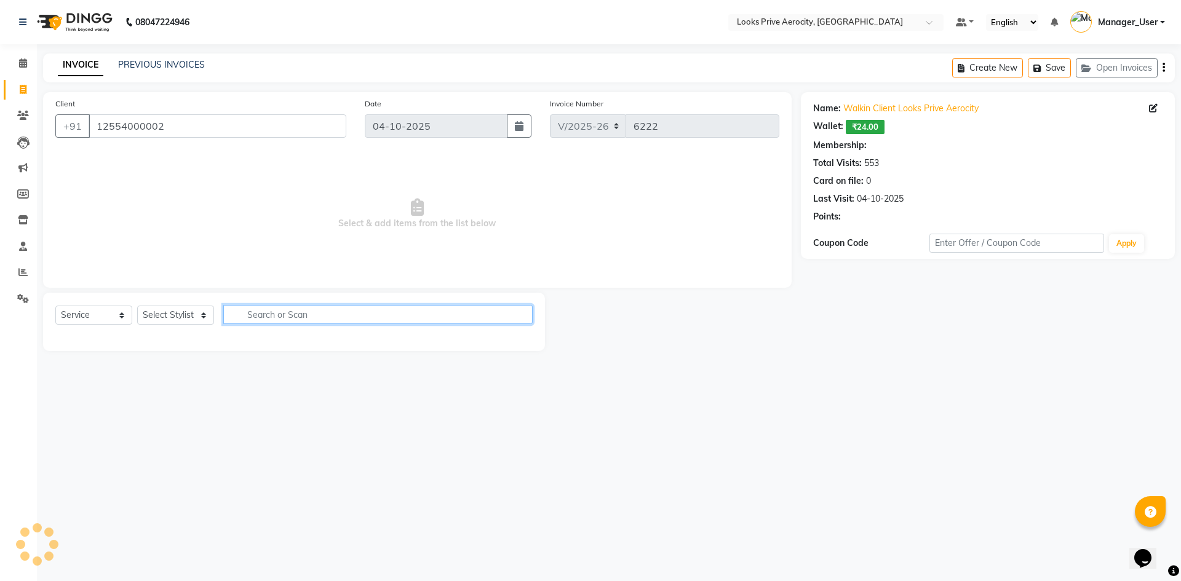
click at [257, 311] on input "text" at bounding box center [377, 314] width 309 height 19
click at [192, 313] on select "Select Stylist" at bounding box center [175, 315] width 77 height 19
select select "1: Object"
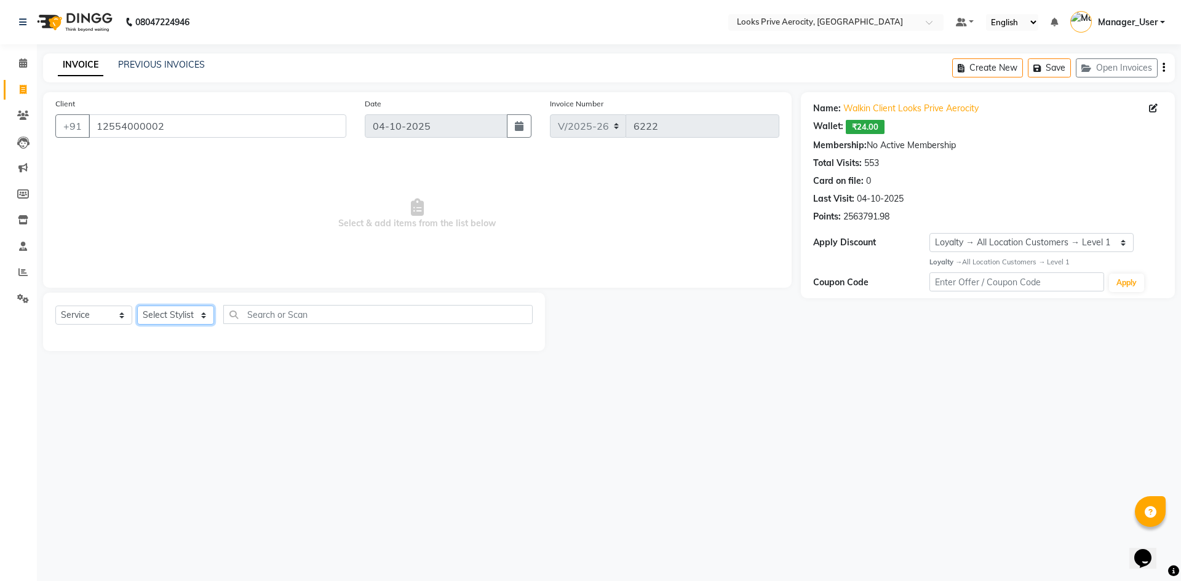
select select "48823"
click at [137, 306] on select "Select Stylist Aman_Barber Amit Amu Dharma [PERSON_NAME] Eric_asst [PERSON_NAME…" at bounding box center [175, 315] width 77 height 19
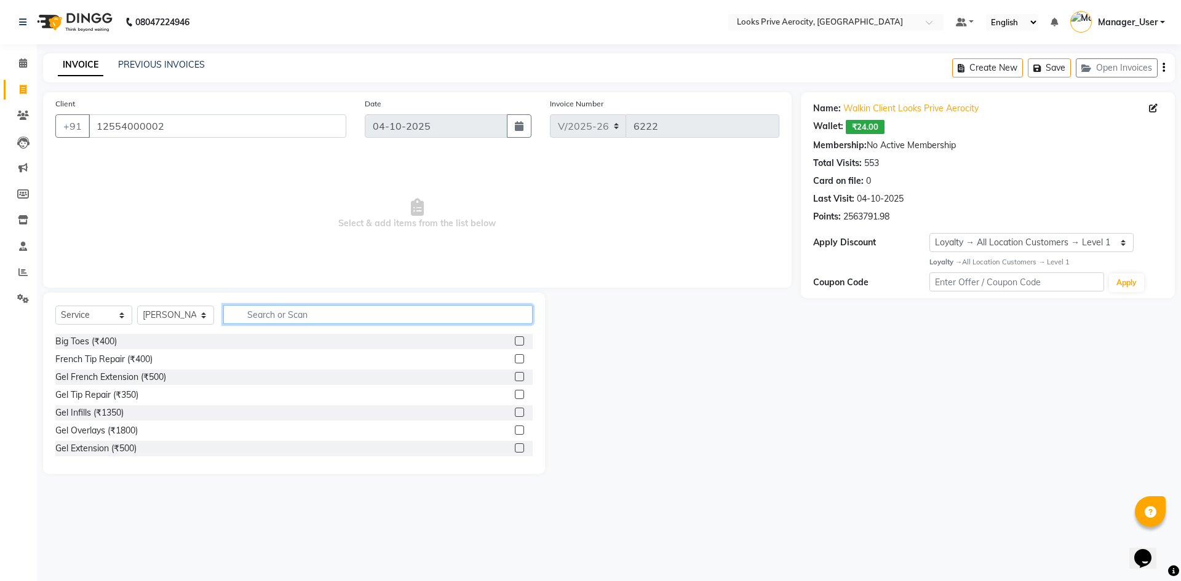
click at [275, 315] on input "text" at bounding box center [377, 314] width 309 height 19
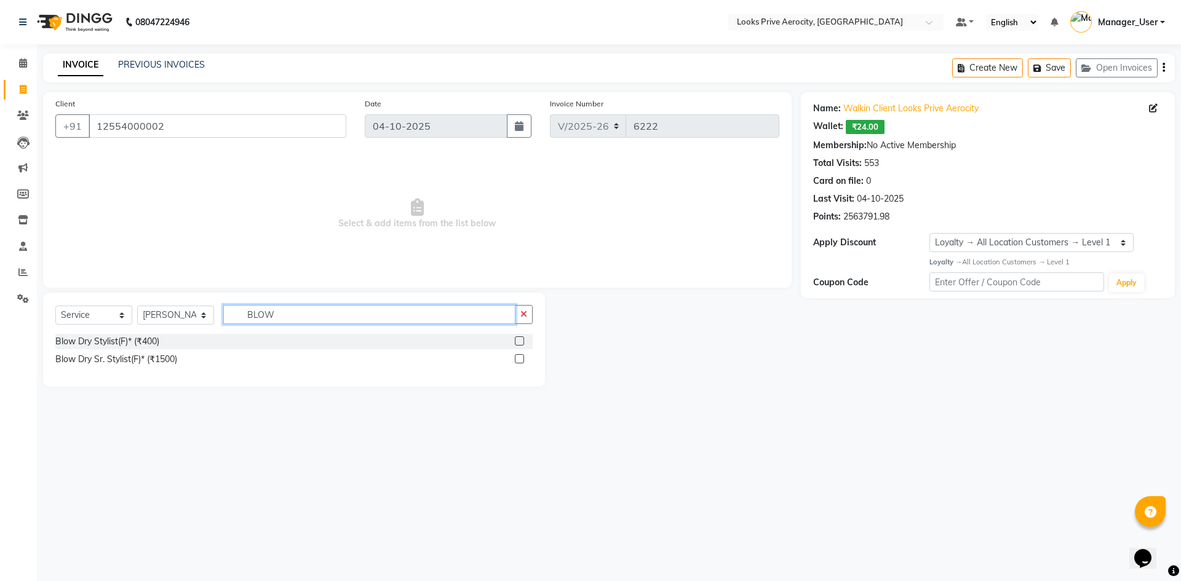
type input "BLOW"
click at [514, 354] on div "Blow Dry Sr. Stylist(F)* (₹1500)" at bounding box center [293, 359] width 477 height 15
click at [520, 360] on label at bounding box center [519, 358] width 9 height 9
click at [520, 360] on input "checkbox" at bounding box center [519, 359] width 8 height 8
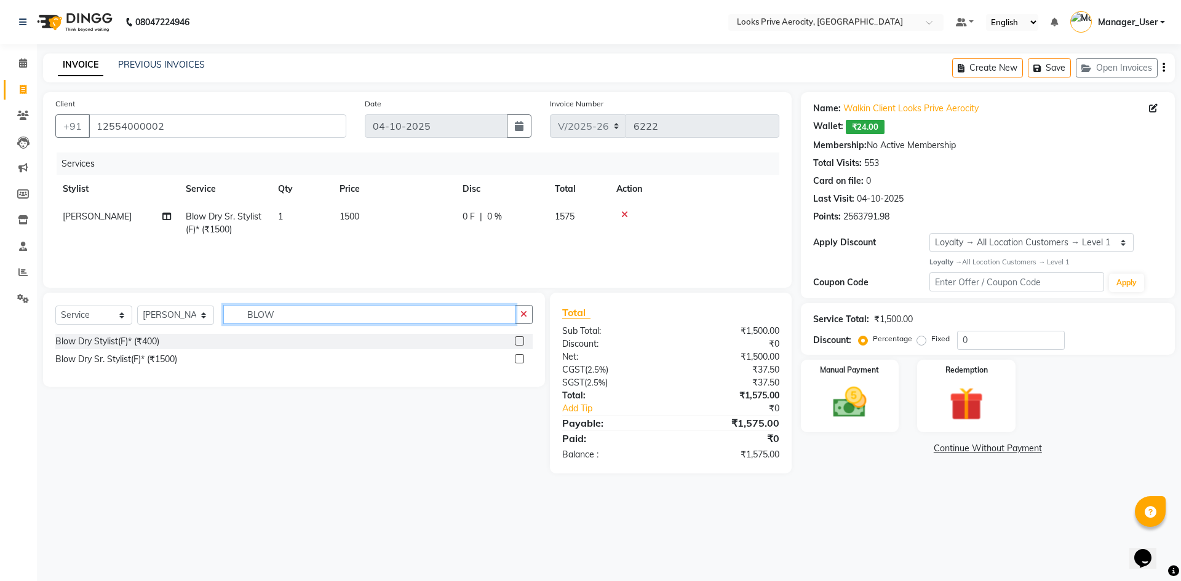
checkbox input "false"
click at [379, 319] on input "BLOW" at bounding box center [369, 314] width 292 height 19
type input "B"
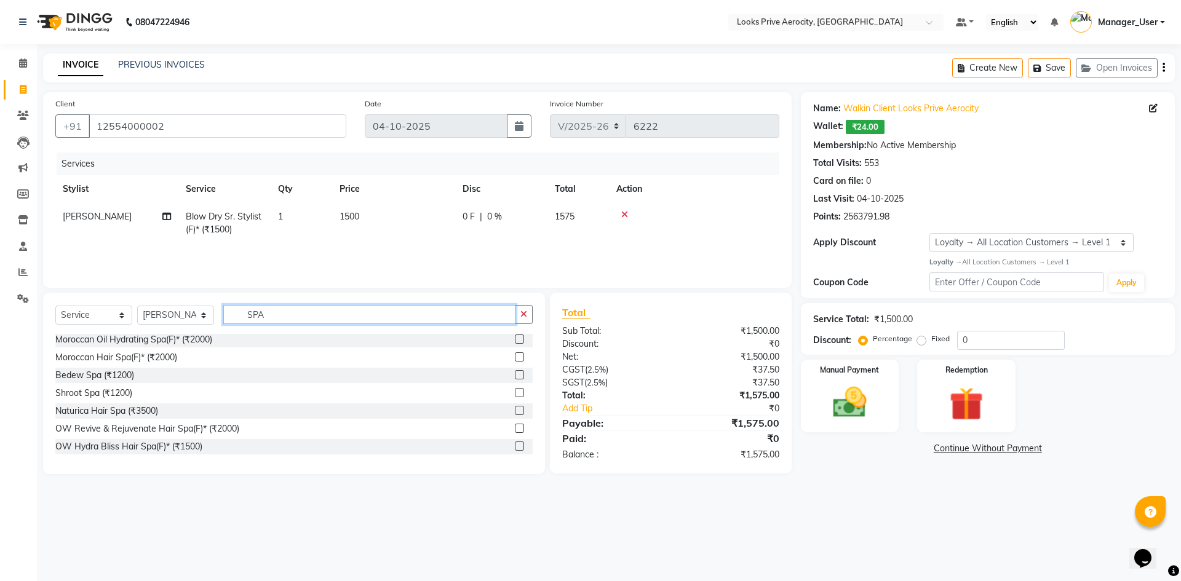
scroll to position [12, 0]
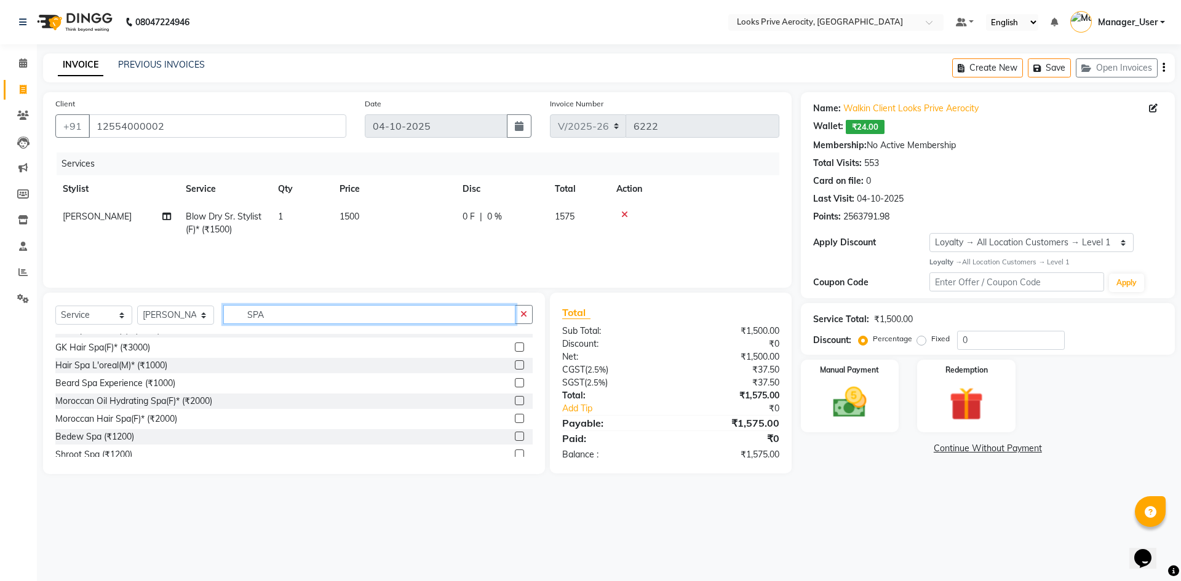
type input "SPA"
click at [515, 402] on label at bounding box center [519, 400] width 9 height 9
click at [515, 402] on input "checkbox" at bounding box center [519, 401] width 8 height 8
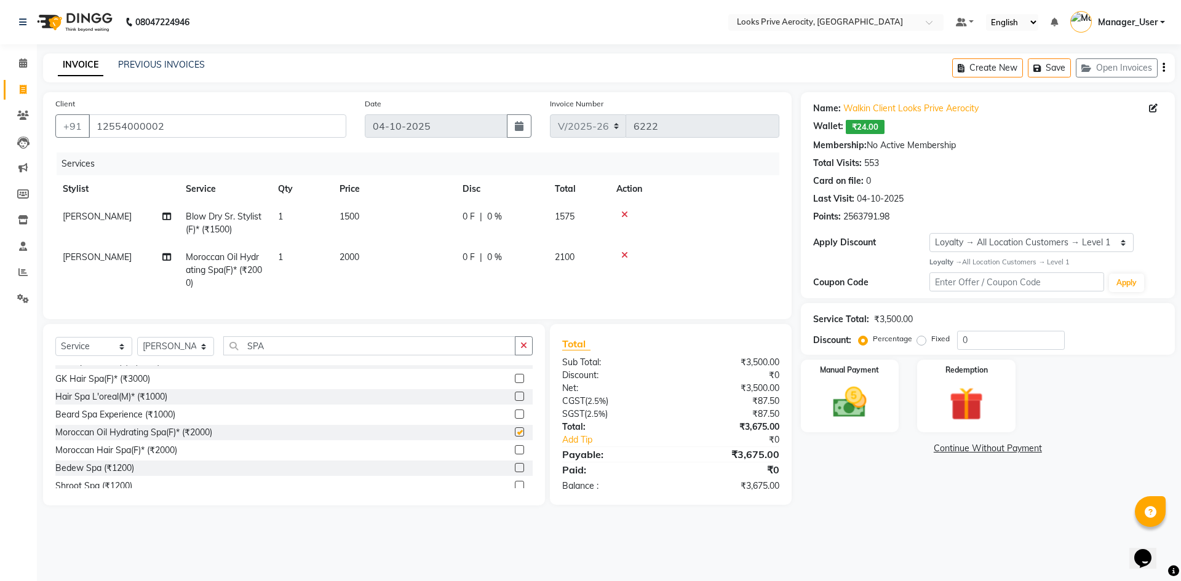
checkbox input "false"
click at [359, 254] on span "2000" at bounding box center [349, 257] width 20 height 11
select select "48823"
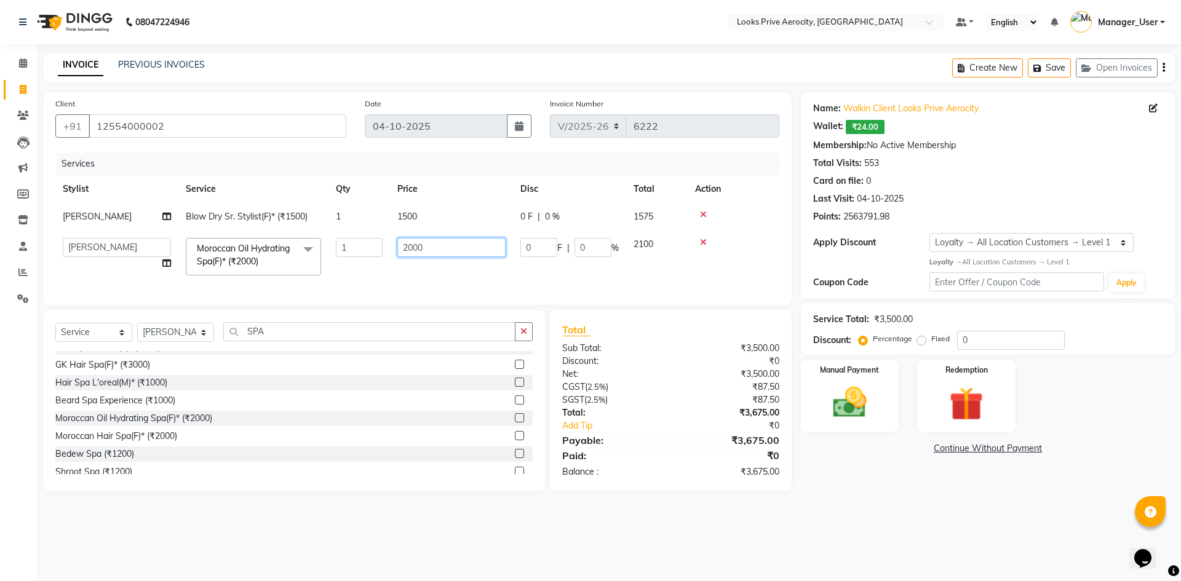
click at [411, 245] on input "2000" at bounding box center [451, 247] width 108 height 19
type input "2500"
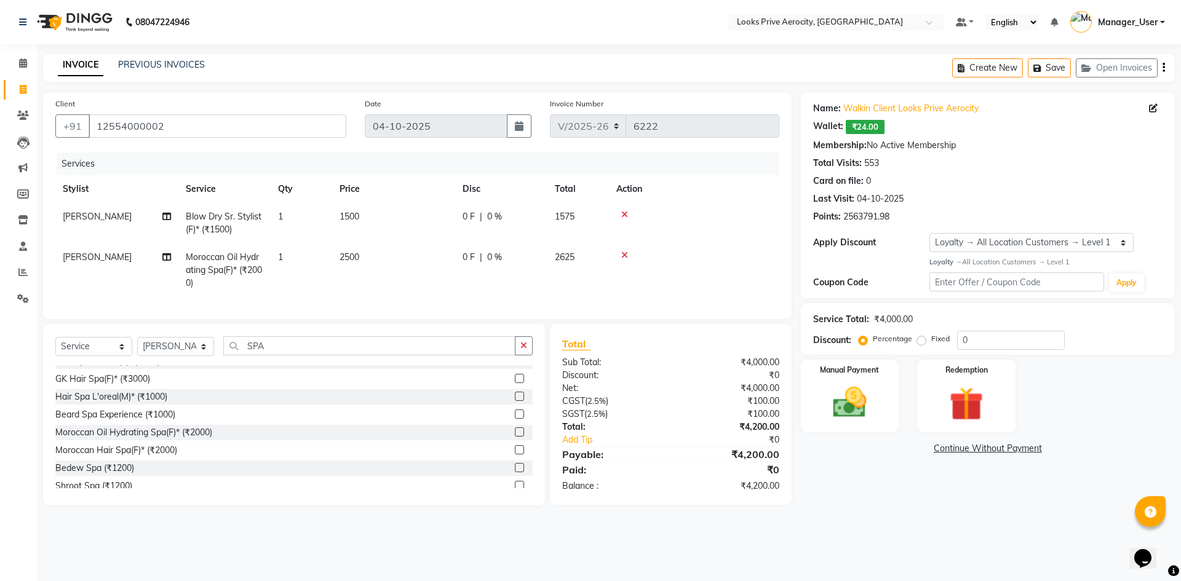
drag, startPoint x: 435, startPoint y: 291, endPoint x: 192, endPoint y: 344, distance: 247.9
click at [432, 290] on div "Services Stylist Service Qty Price Disc Total Action Vijay_pdct Blow Dry Sr. St…" at bounding box center [417, 230] width 724 height 154
click at [165, 356] on select "Select Stylist Aman_Barber Amit Amu Dharma [PERSON_NAME] Eric_asst [PERSON_NAME…" at bounding box center [175, 346] width 77 height 19
select select "76840"
click at [137, 346] on select "Select Stylist Aman_Barber Amit Amu Dharma [PERSON_NAME] Eric_asst [PERSON_NAME…" at bounding box center [175, 346] width 77 height 19
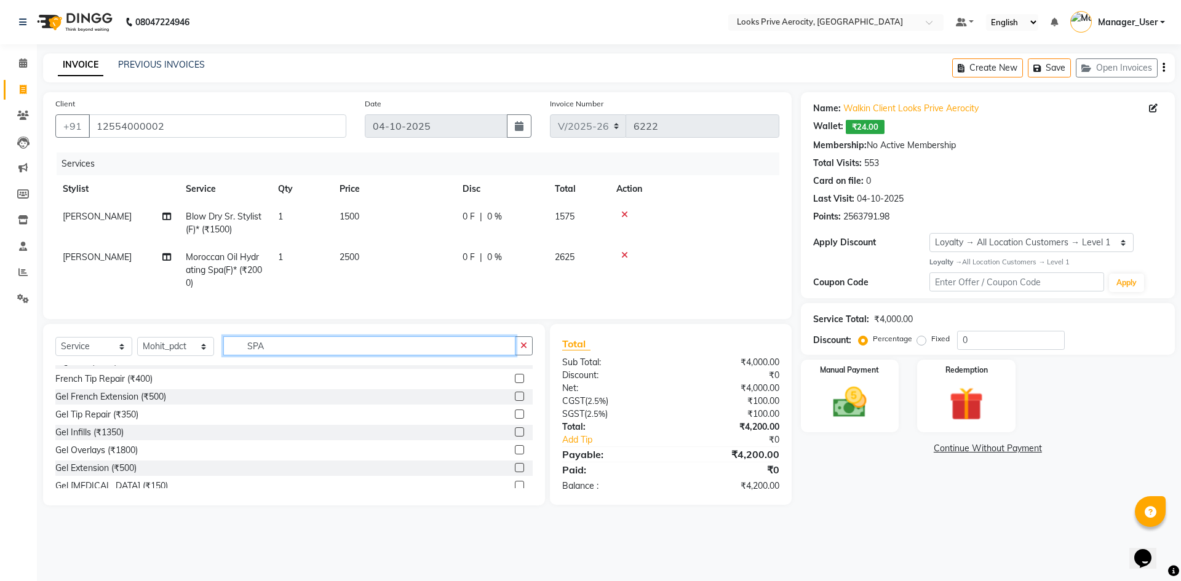
click at [292, 347] on input "SPA" at bounding box center [369, 345] width 292 height 19
type input "S"
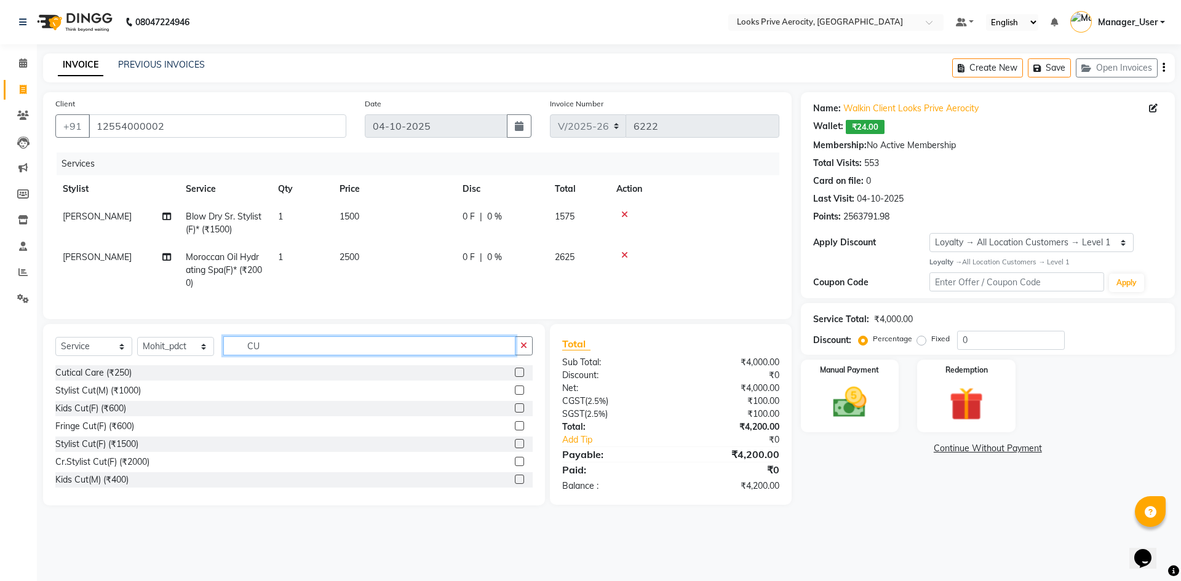
type input "C"
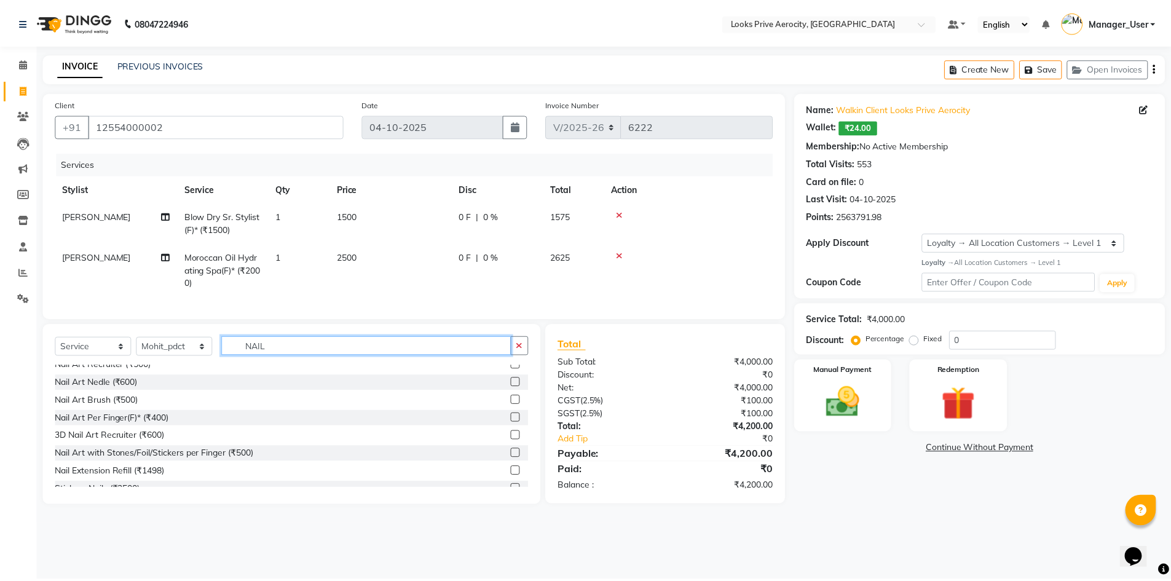
scroll to position [123, 0]
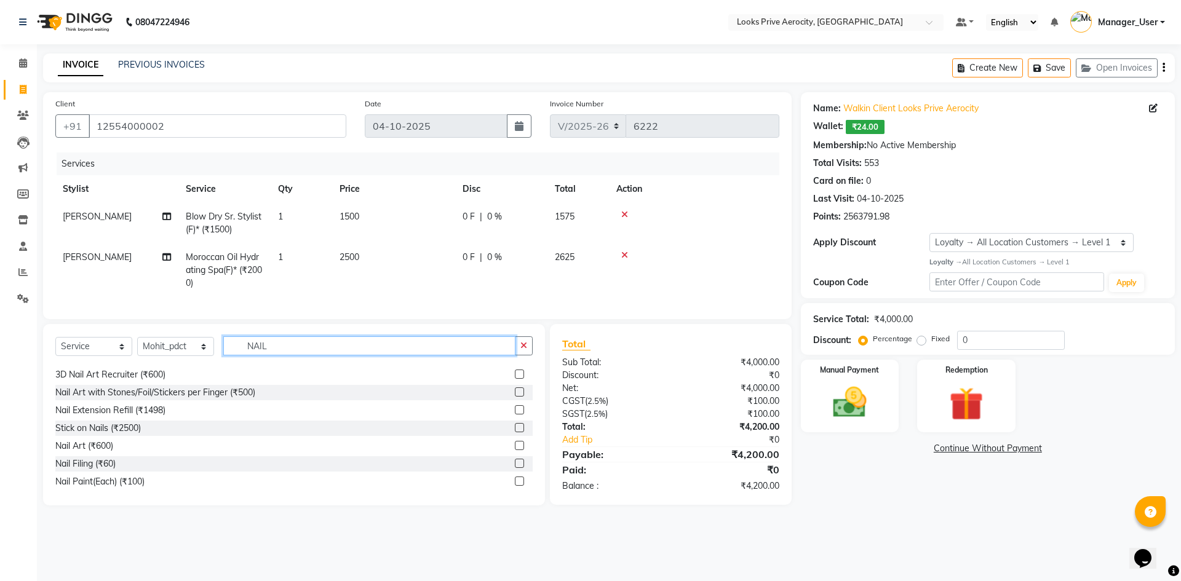
type input "NAIL"
click at [515, 468] on label at bounding box center [519, 463] width 9 height 9
click at [515, 468] on input "checkbox" at bounding box center [519, 464] width 8 height 8
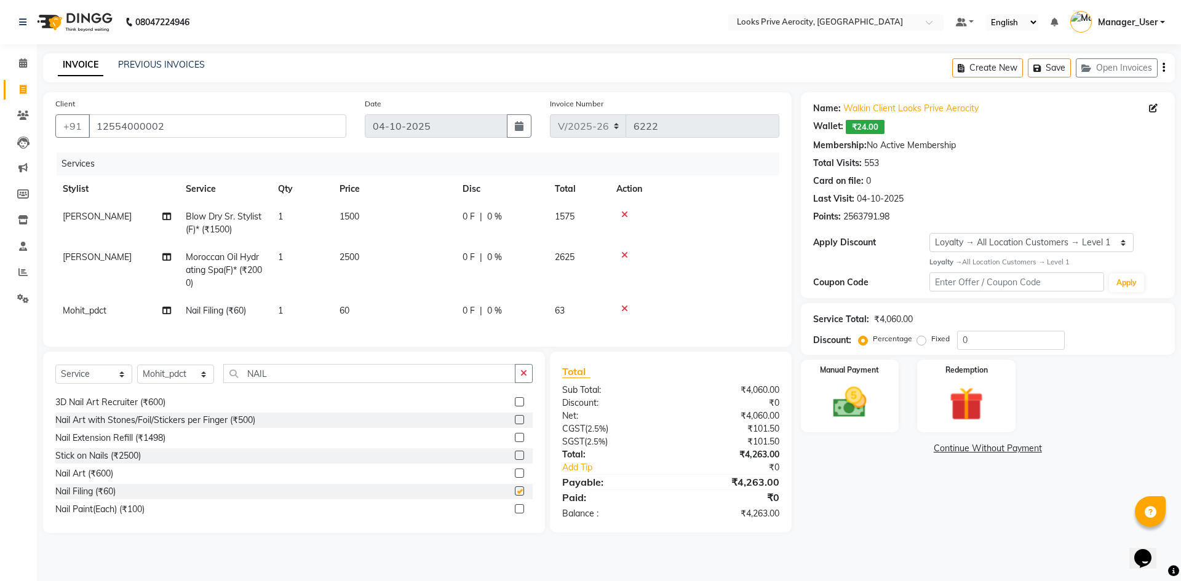
checkbox input "false"
click at [515, 513] on label at bounding box center [519, 508] width 9 height 9
click at [515, 513] on input "checkbox" at bounding box center [519, 509] width 8 height 8
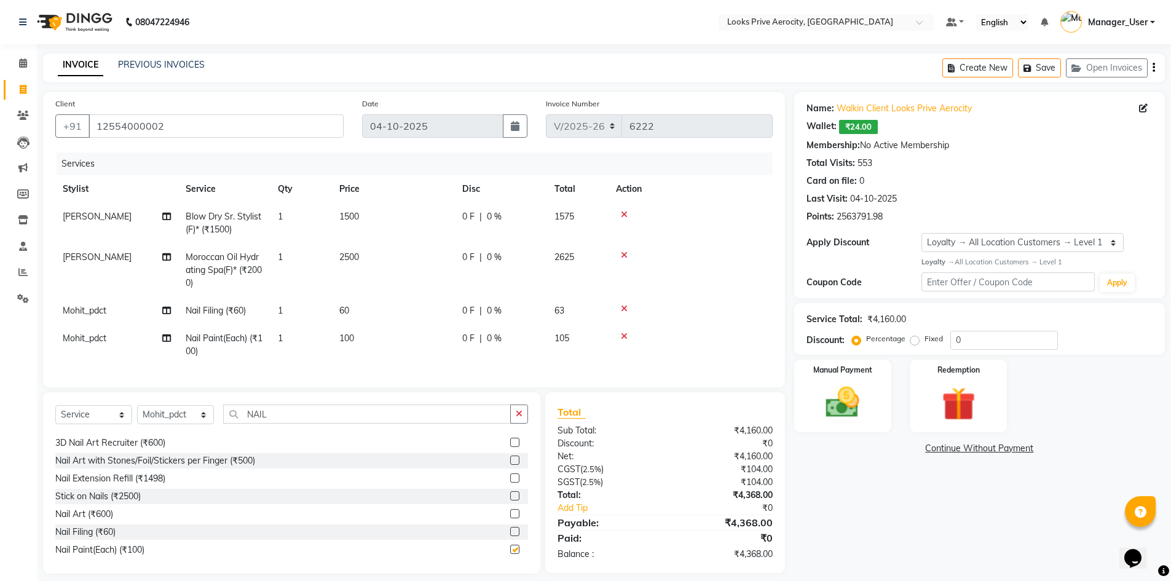
checkbox input "false"
click at [357, 307] on td "60" at bounding box center [393, 311] width 123 height 28
select select "76840"
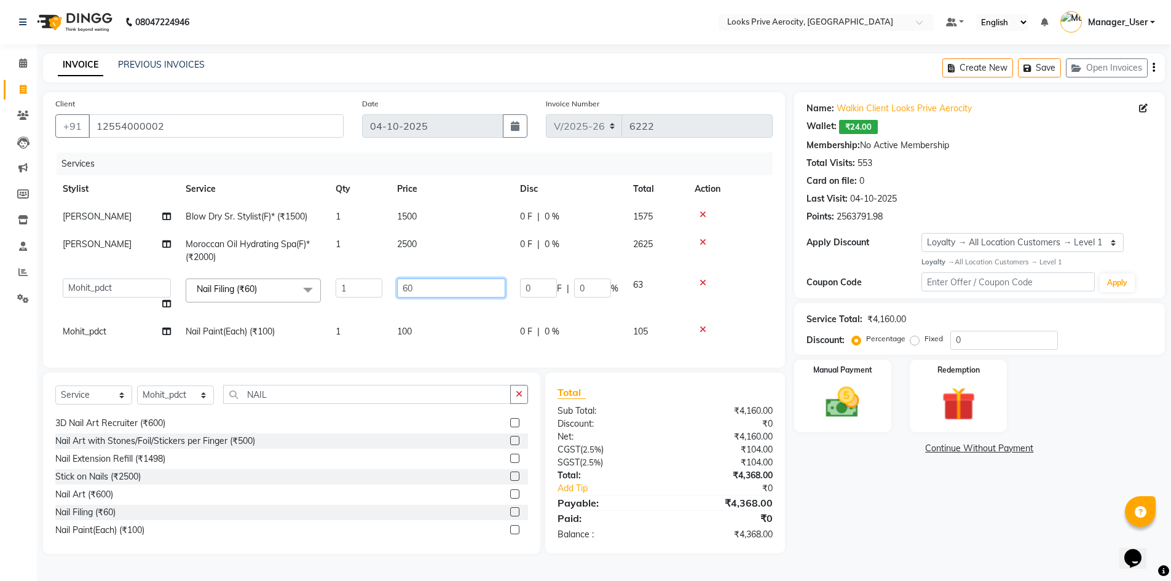
click at [407, 285] on input "60" at bounding box center [451, 288] width 108 height 19
type input "350"
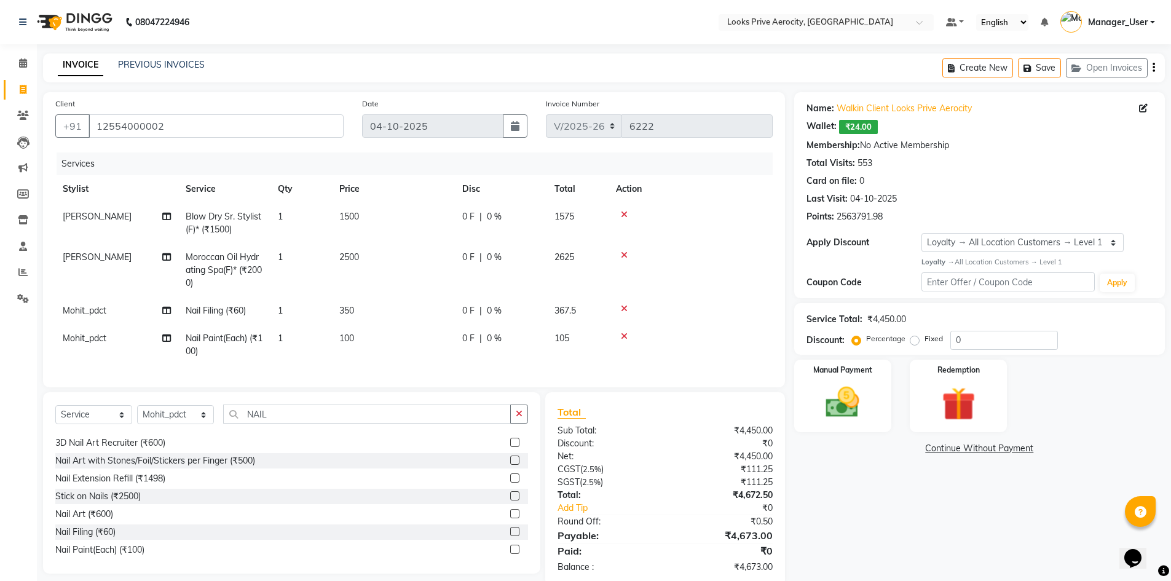
click at [405, 306] on td "350" at bounding box center [393, 311] width 123 height 28
select select "76840"
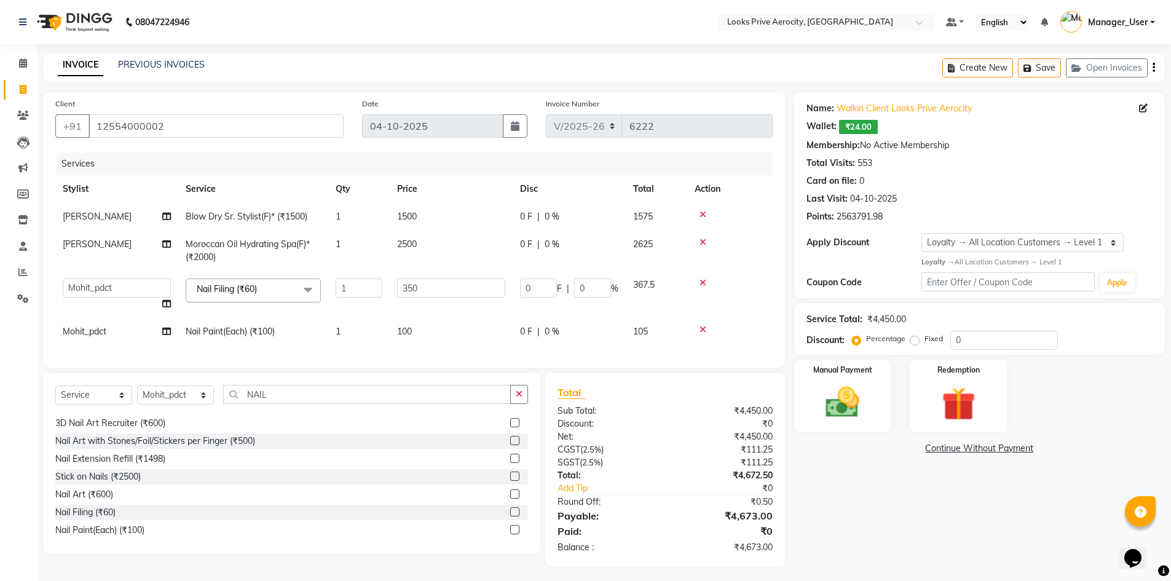
click at [410, 332] on span "100" at bounding box center [404, 331] width 15 height 11
select select "76840"
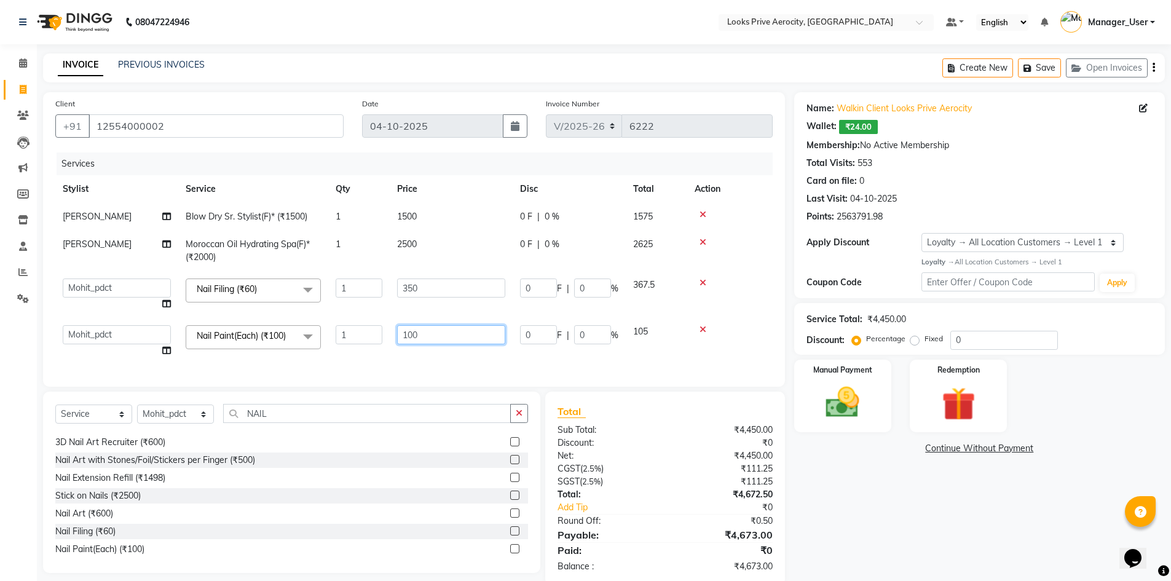
click at [406, 331] on input "100" at bounding box center [451, 334] width 108 height 19
click at [408, 331] on input "100" at bounding box center [451, 334] width 108 height 19
click at [410, 333] on input "100" at bounding box center [451, 334] width 108 height 19
type input "350"
click at [438, 360] on div "Services Stylist Service Qty Price Disc Total Action Vijay_pdct Blow Dry Sr. St…" at bounding box center [414, 264] width 718 height 222
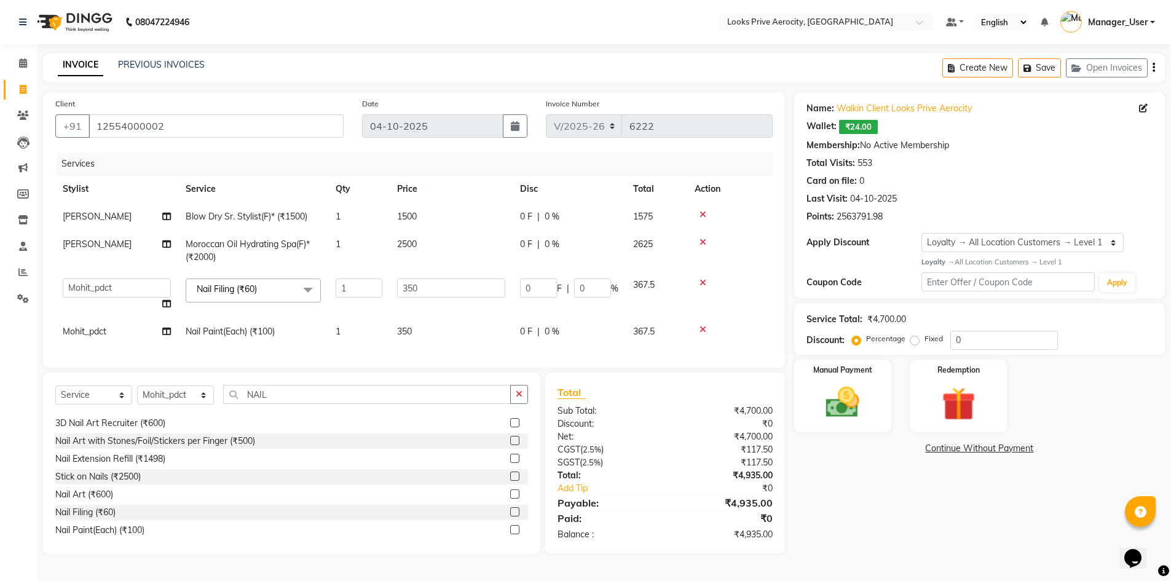
scroll to position [1, 0]
click at [863, 417] on img at bounding box center [843, 402] width 57 height 40
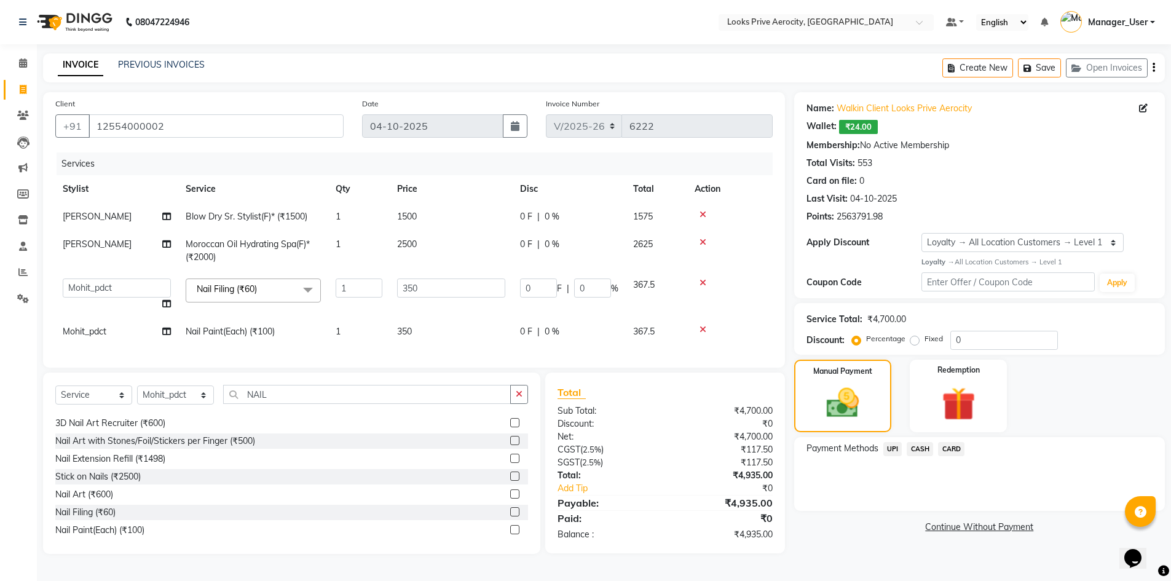
click at [897, 448] on span "UPI" at bounding box center [893, 449] width 19 height 14
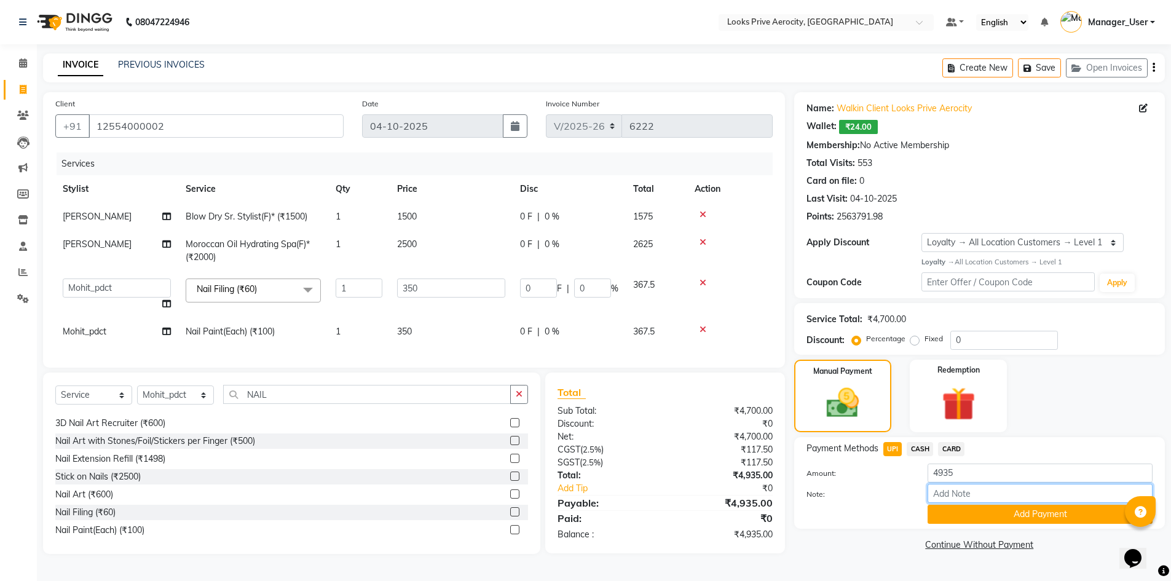
click at [949, 494] on input "Note:" at bounding box center [1040, 493] width 225 height 19
paste input "527723862304"
type input "527723862304"
click at [963, 513] on button "Add Payment" at bounding box center [1040, 514] width 225 height 19
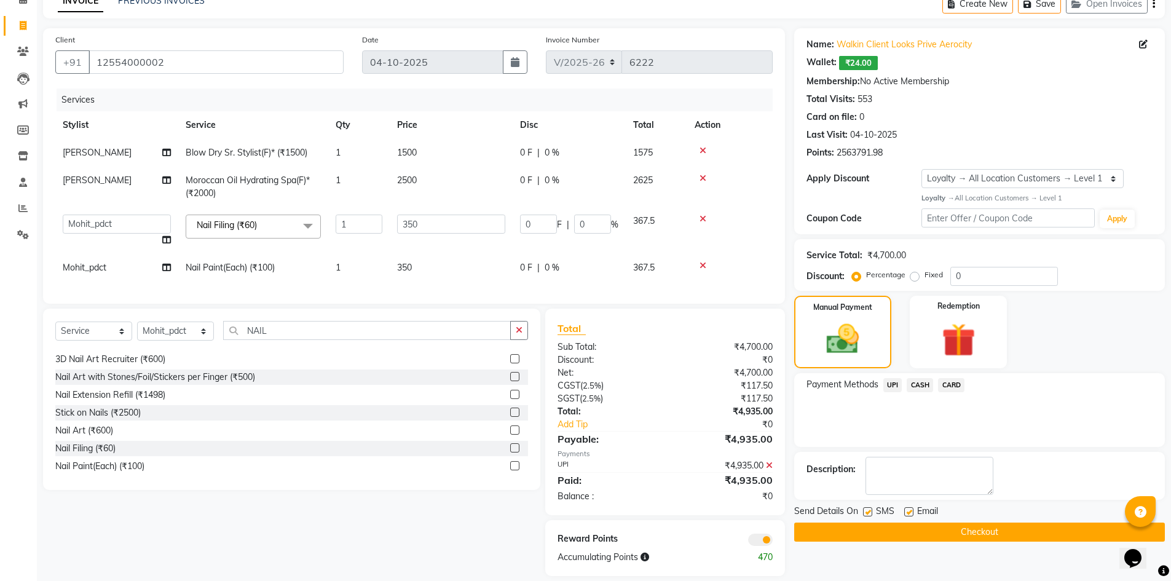
scroll to position [87, 0]
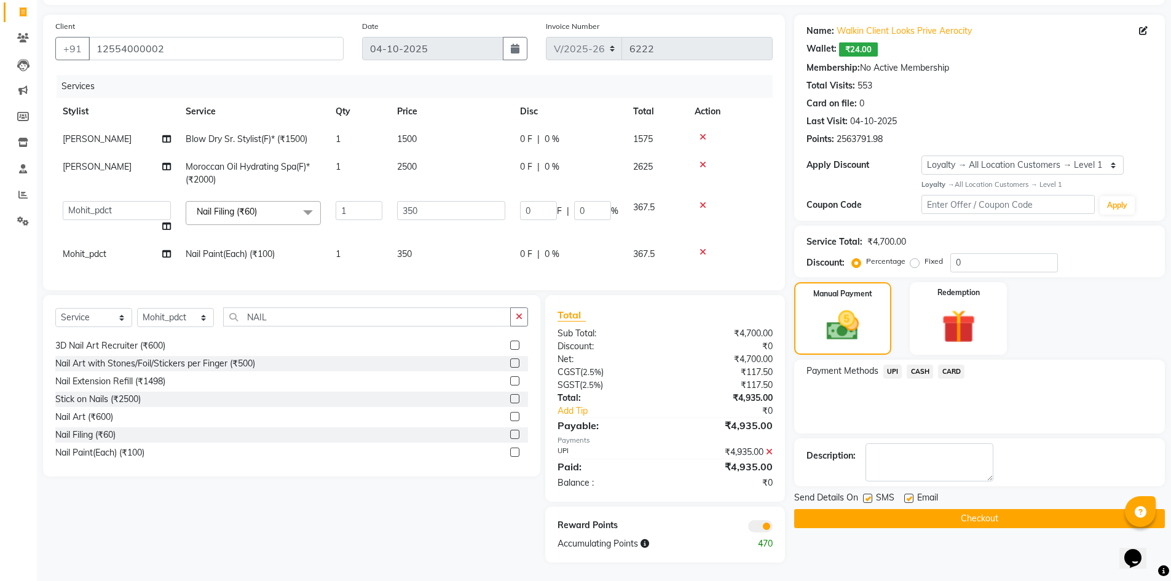
click at [869, 494] on label at bounding box center [867, 498] width 9 height 9
click at [869, 495] on input "checkbox" at bounding box center [867, 499] width 8 height 8
checkbox input "false"
click at [877, 509] on button "Checkout" at bounding box center [979, 518] width 371 height 19
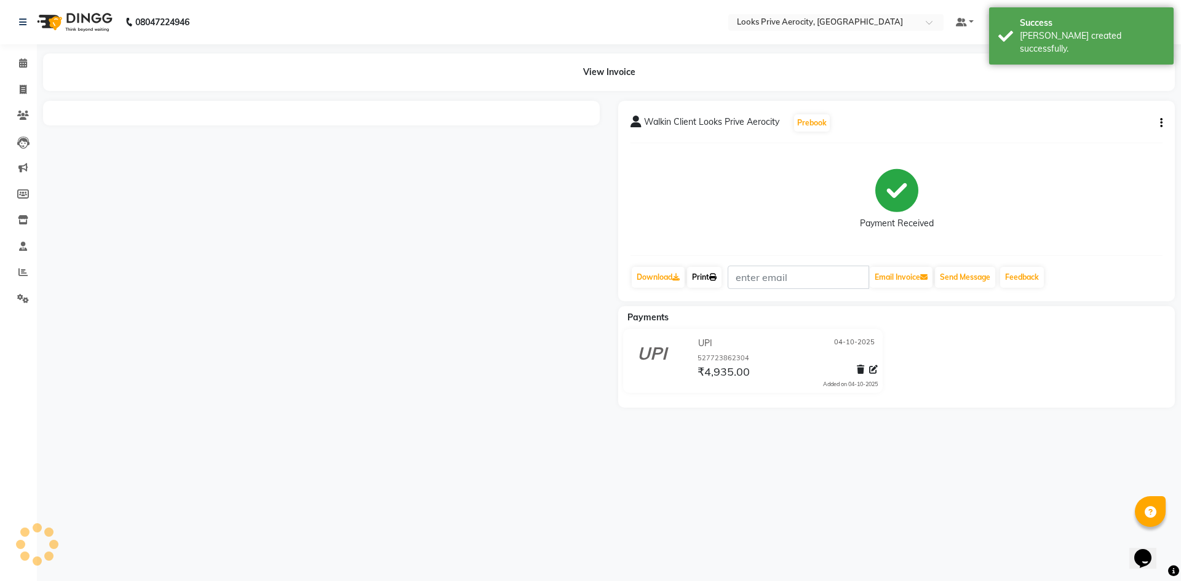
click at [713, 280] on icon at bounding box center [712, 277] width 7 height 7
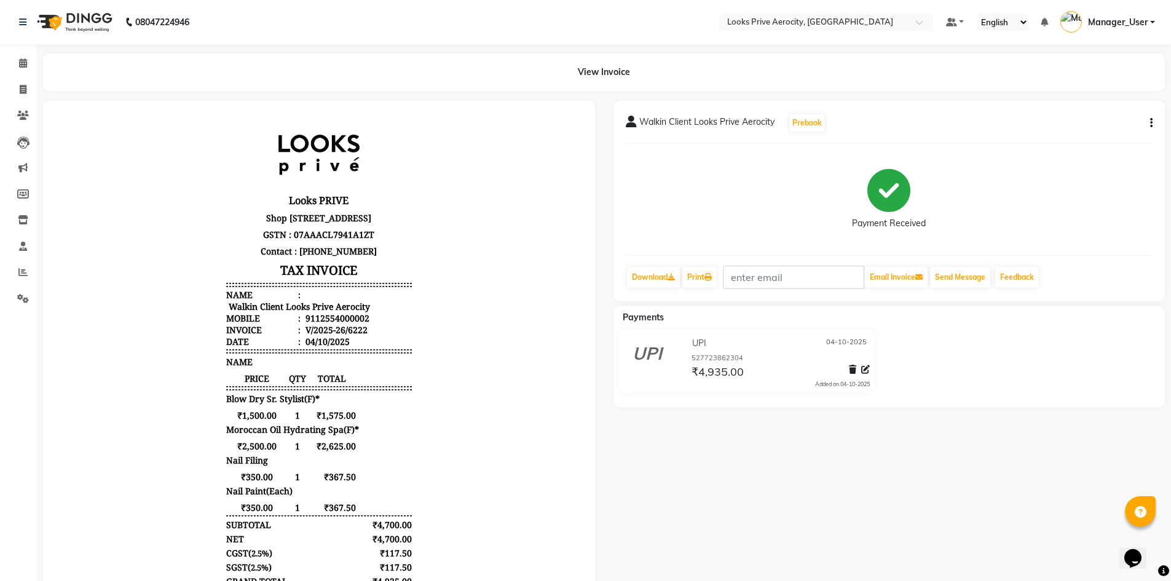
click at [28, 77] on li "Invoice" at bounding box center [18, 90] width 37 height 26
click at [27, 87] on span at bounding box center [23, 90] width 22 height 14
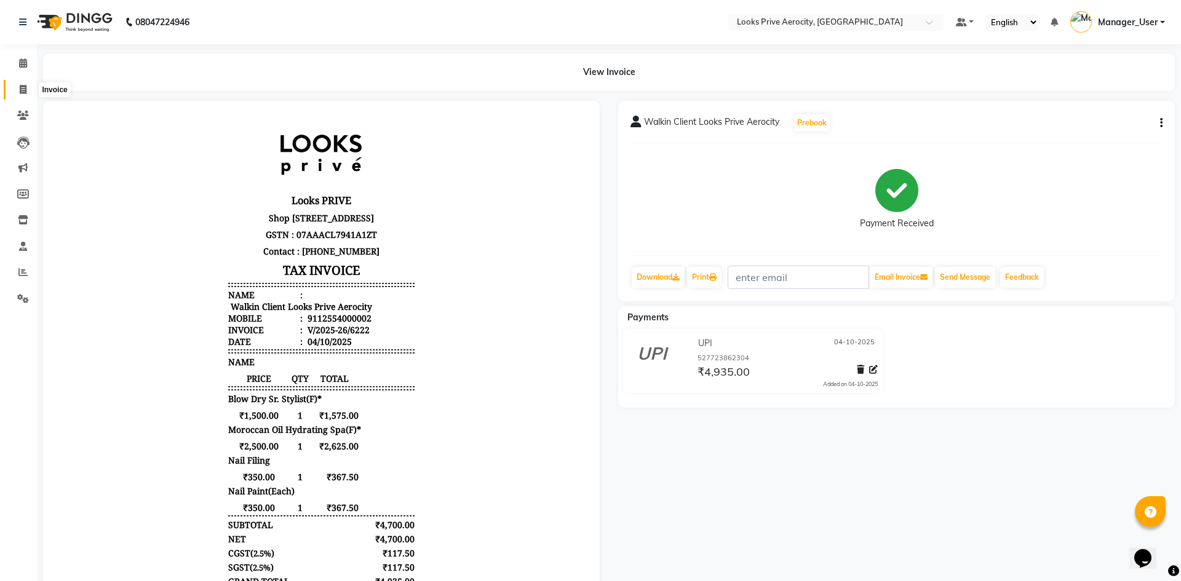
select select "service"
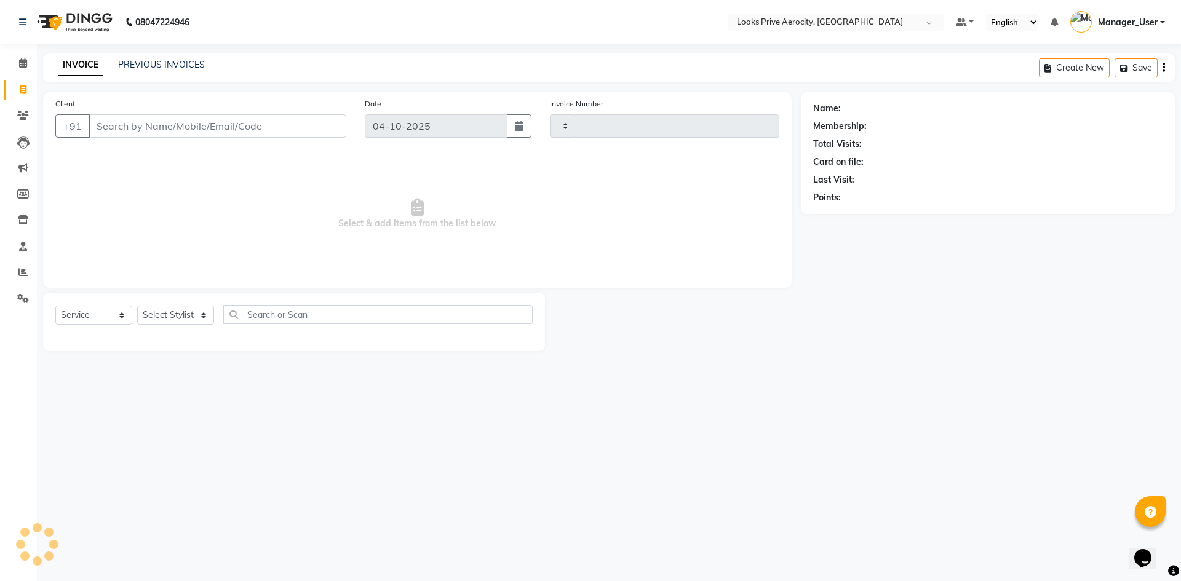
click at [242, 129] on input "Client" at bounding box center [218, 125] width 258 height 23
type input "AERO"
type input "6223"
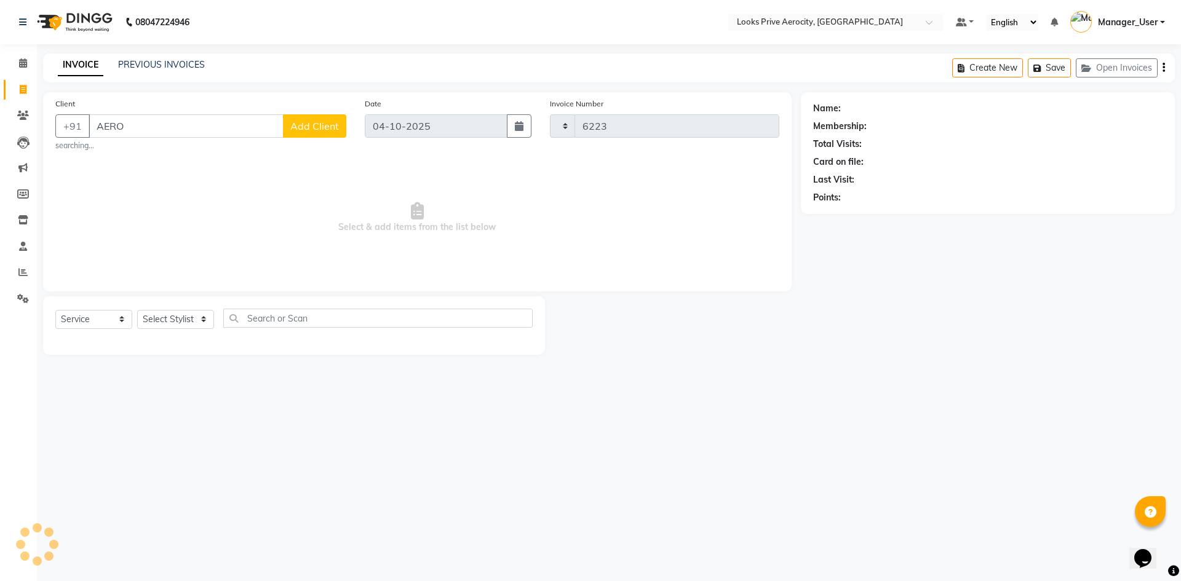
select select "5913"
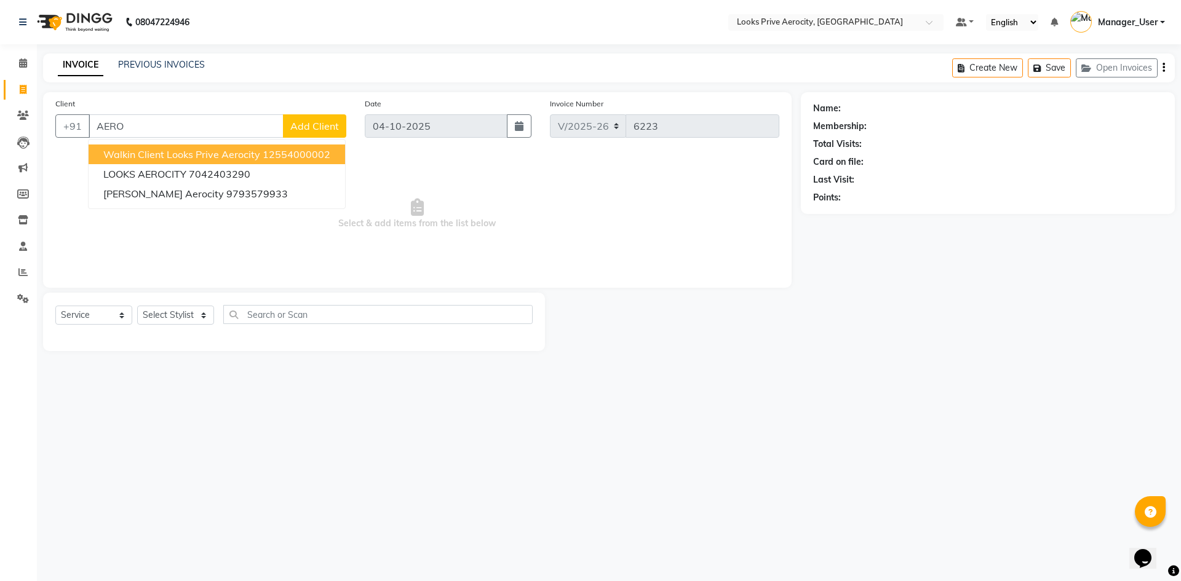
click at [205, 153] on span "Walkin Client Looks Prive Aerocity" at bounding box center [181, 154] width 157 height 12
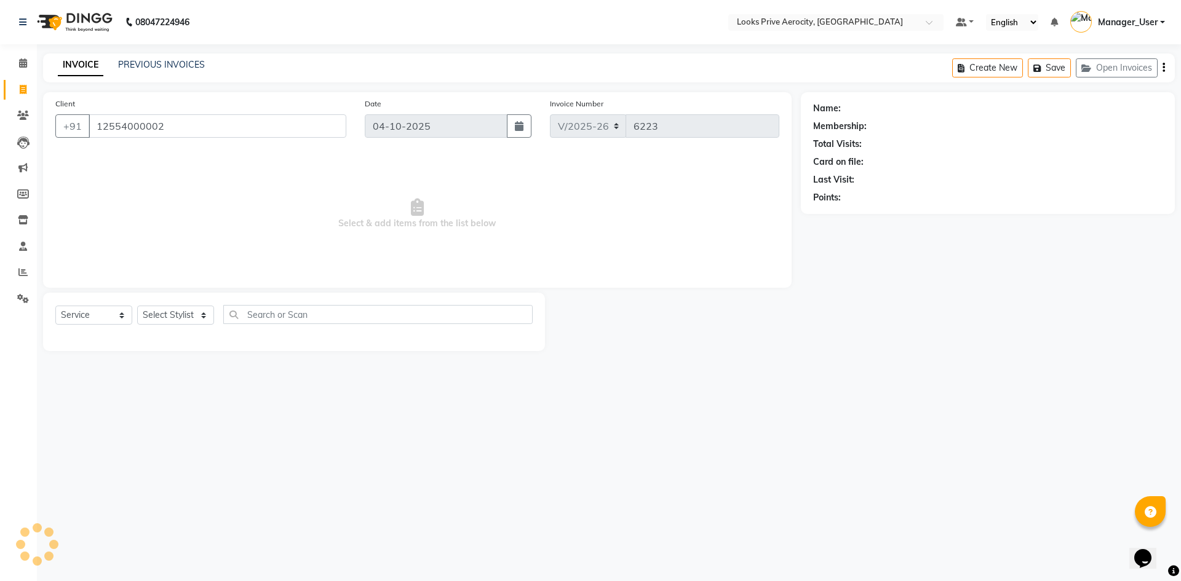
type input "12554000002"
drag, startPoint x: 173, startPoint y: 308, endPoint x: 173, endPoint y: 315, distance: 6.8
click at [173, 308] on select "Select Stylist" at bounding box center [175, 315] width 77 height 19
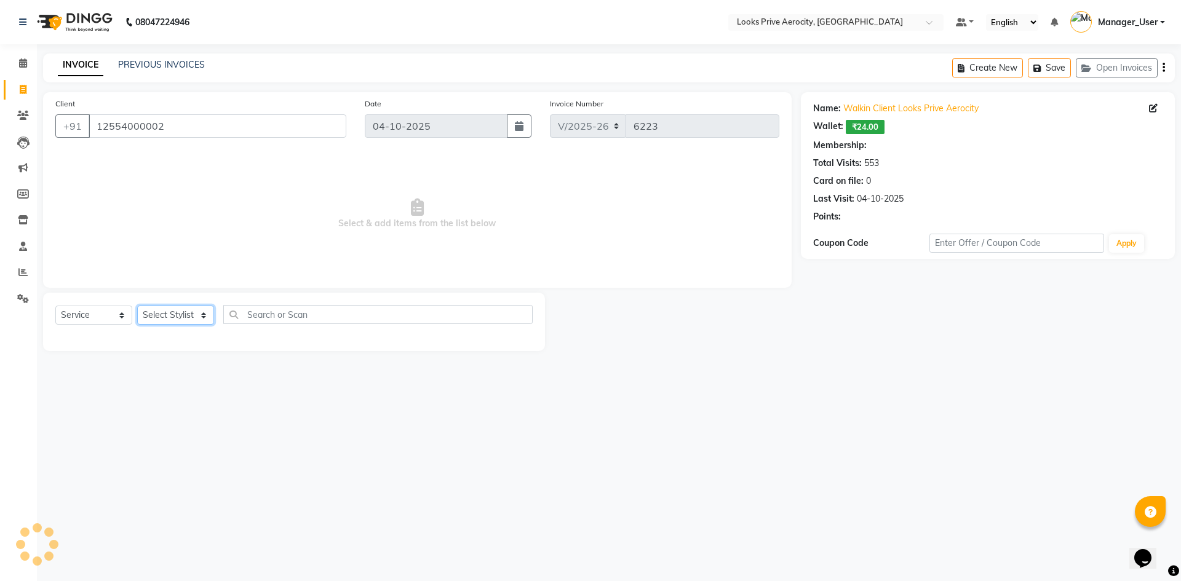
click at [174, 316] on select "Select Stylist" at bounding box center [175, 315] width 77 height 19
select select "1: Object"
click at [174, 316] on select "Select Stylist Aman_Barber Amit Amu Dharma [PERSON_NAME] Eric_asst [PERSON_NAME…" at bounding box center [175, 315] width 77 height 19
select select "43249"
click at [137, 306] on select "Select Stylist Aman_Barber Amit Amu Dharma [PERSON_NAME] Eric_asst [PERSON_NAME…" at bounding box center [175, 315] width 77 height 19
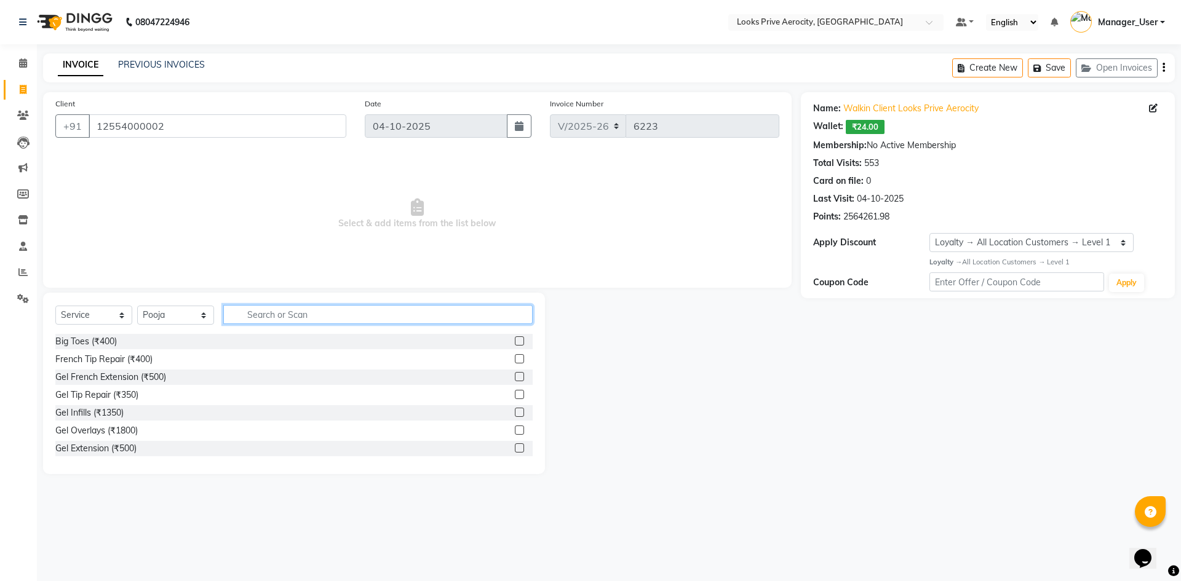
click at [295, 321] on input "text" at bounding box center [377, 314] width 309 height 19
type input "EYE"
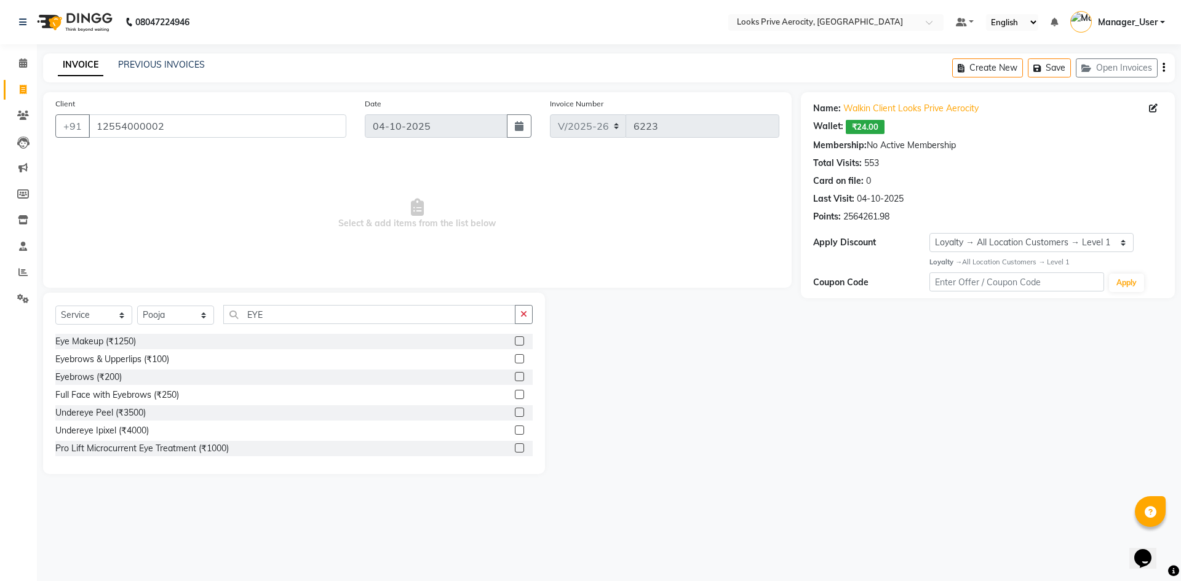
click at [515, 377] on label at bounding box center [519, 376] width 9 height 9
click at [515, 377] on input "checkbox" at bounding box center [519, 377] width 8 height 8
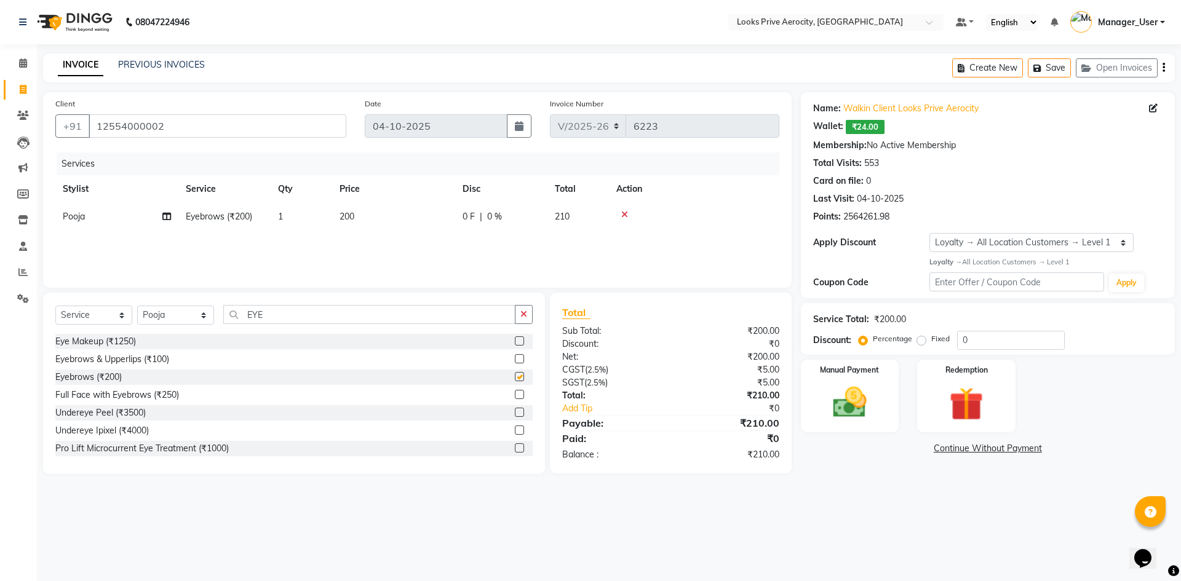
checkbox input "false"
click at [866, 408] on img at bounding box center [849, 402] width 57 height 41
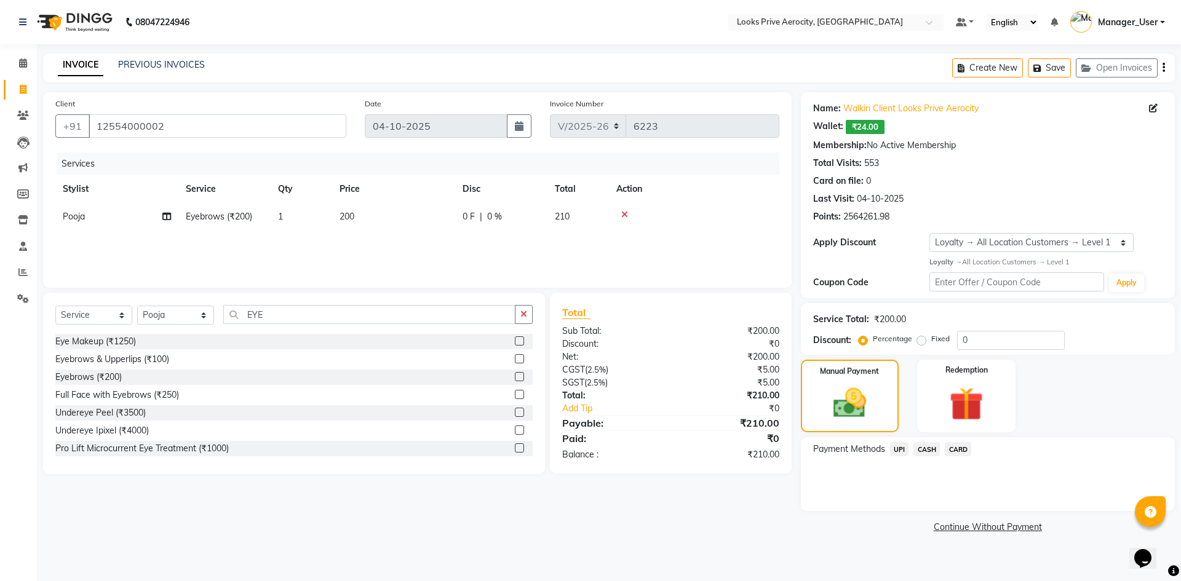
click at [932, 449] on span "CASH" at bounding box center [926, 449] width 26 height 14
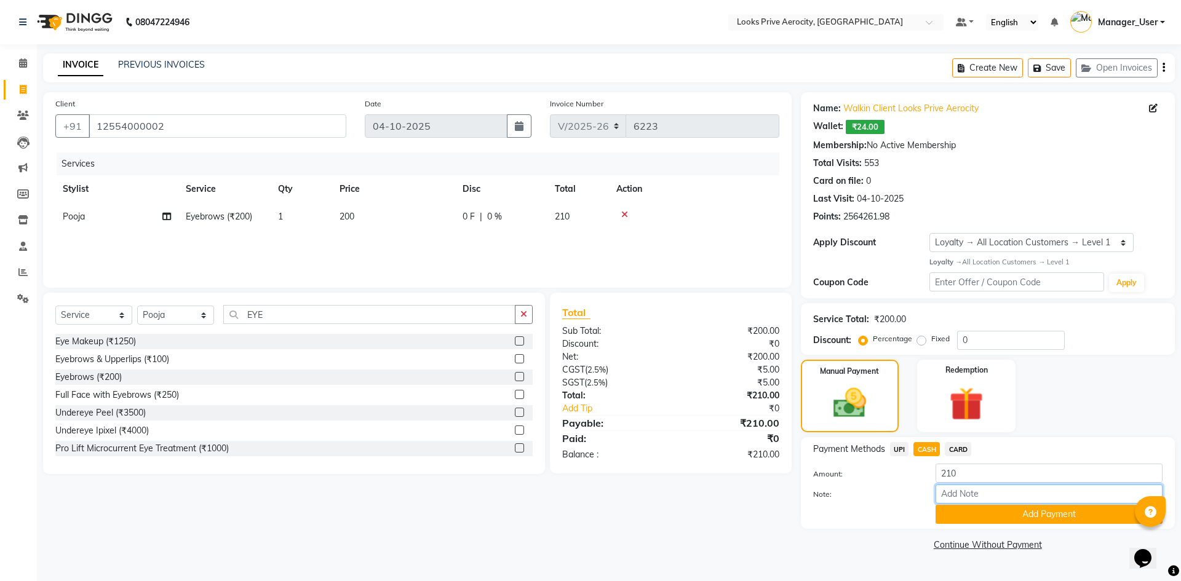
click at [968, 501] on input "Note:" at bounding box center [1048, 494] width 227 height 19
click at [968, 512] on button "Add Payment" at bounding box center [1048, 514] width 227 height 19
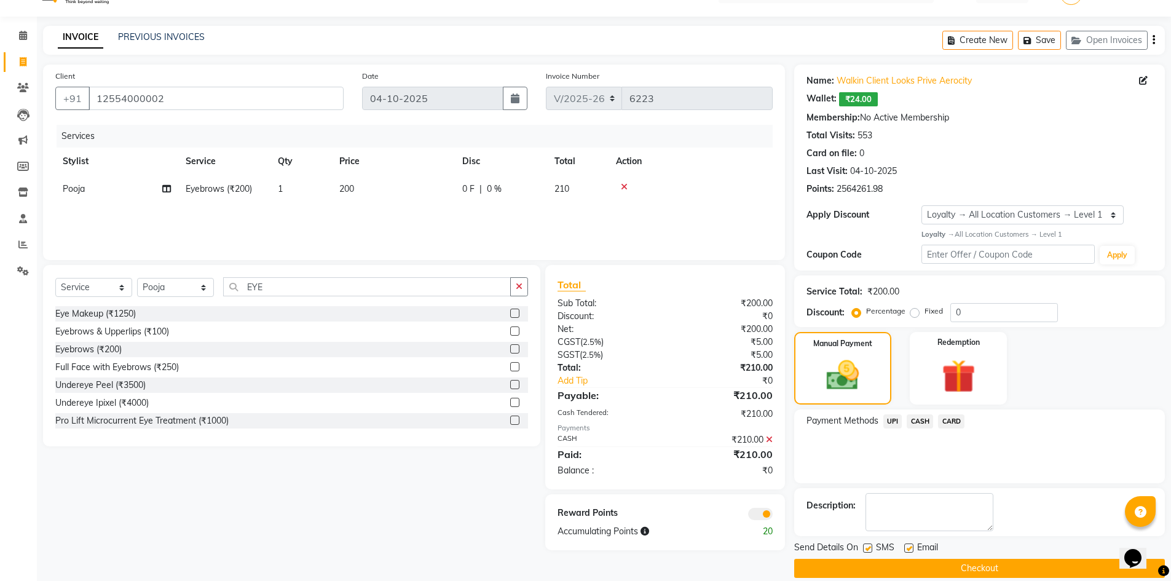
scroll to position [43, 0]
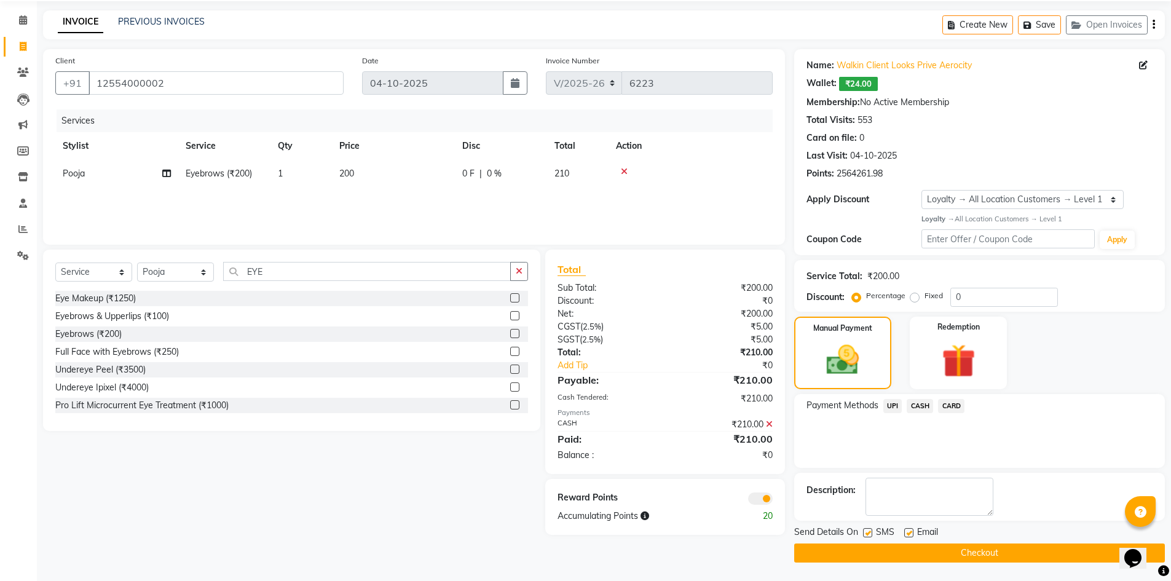
click at [938, 552] on button "Checkout" at bounding box center [979, 553] width 371 height 19
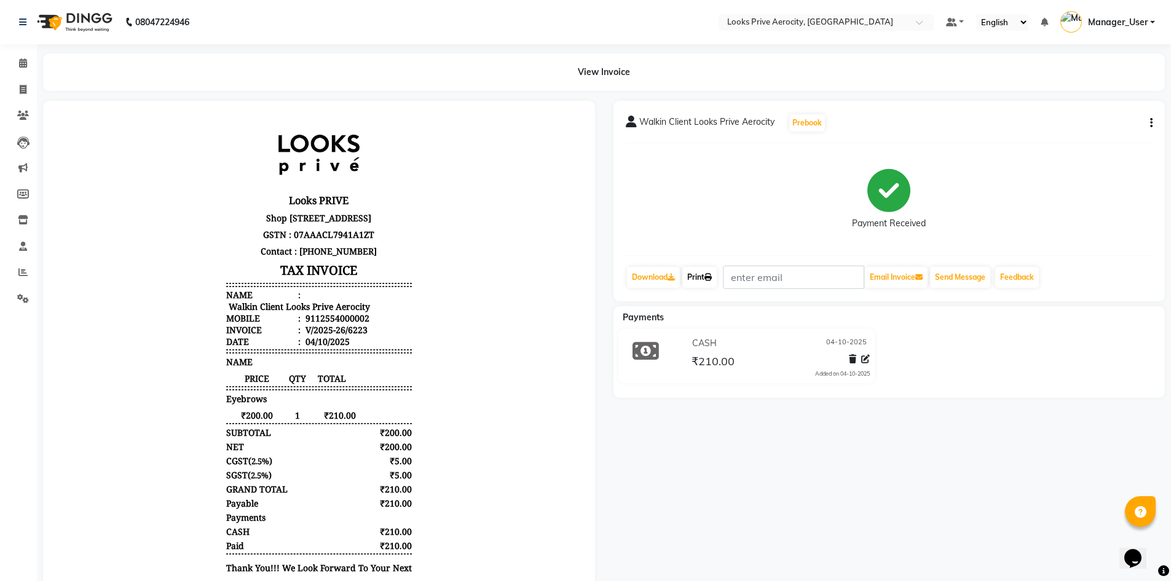
click at [700, 279] on link "Print" at bounding box center [700, 277] width 34 height 21
click at [20, 85] on icon at bounding box center [23, 89] width 7 height 9
select select "service"
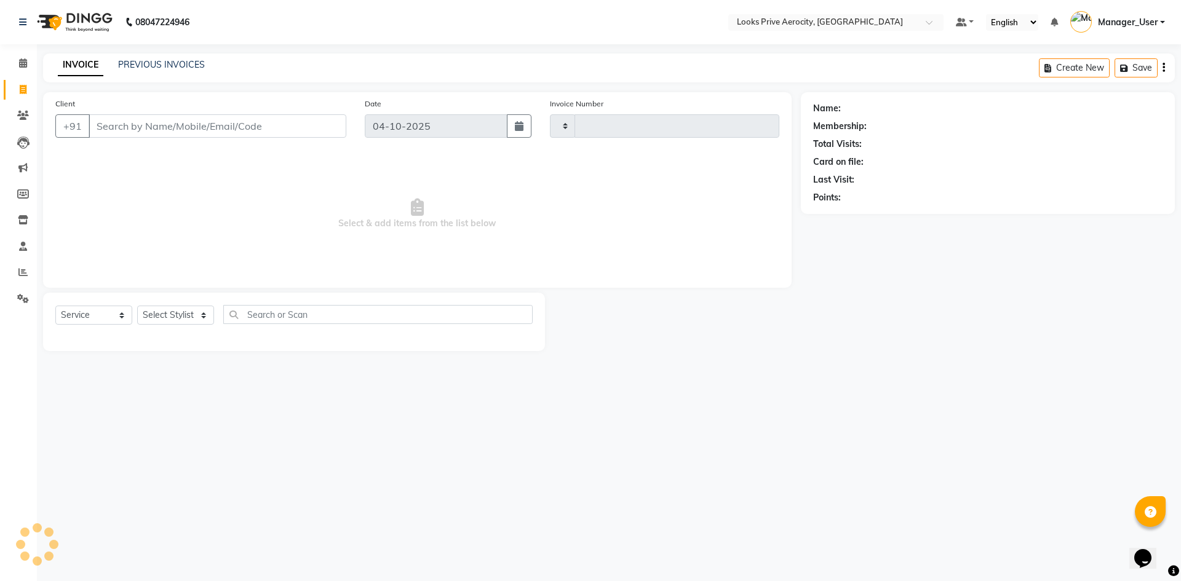
click at [178, 125] on input "Client" at bounding box center [218, 125] width 258 height 23
type input "AER"
type input "6224"
type input "AERO"
select select "5913"
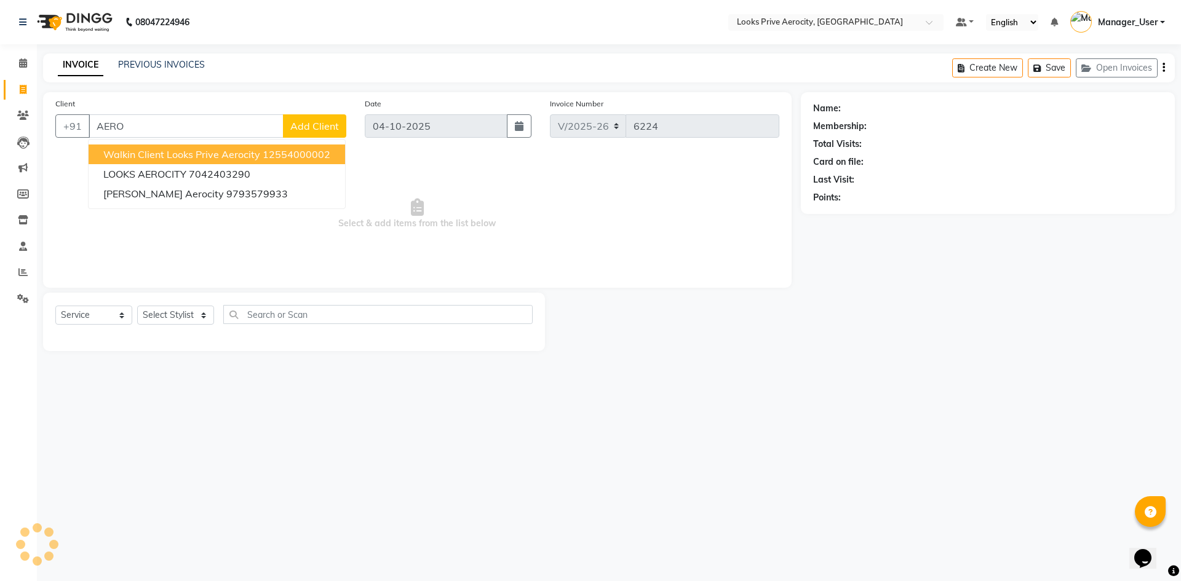
click at [198, 155] on span "Walkin Client Looks Prive Aerocity" at bounding box center [181, 154] width 157 height 12
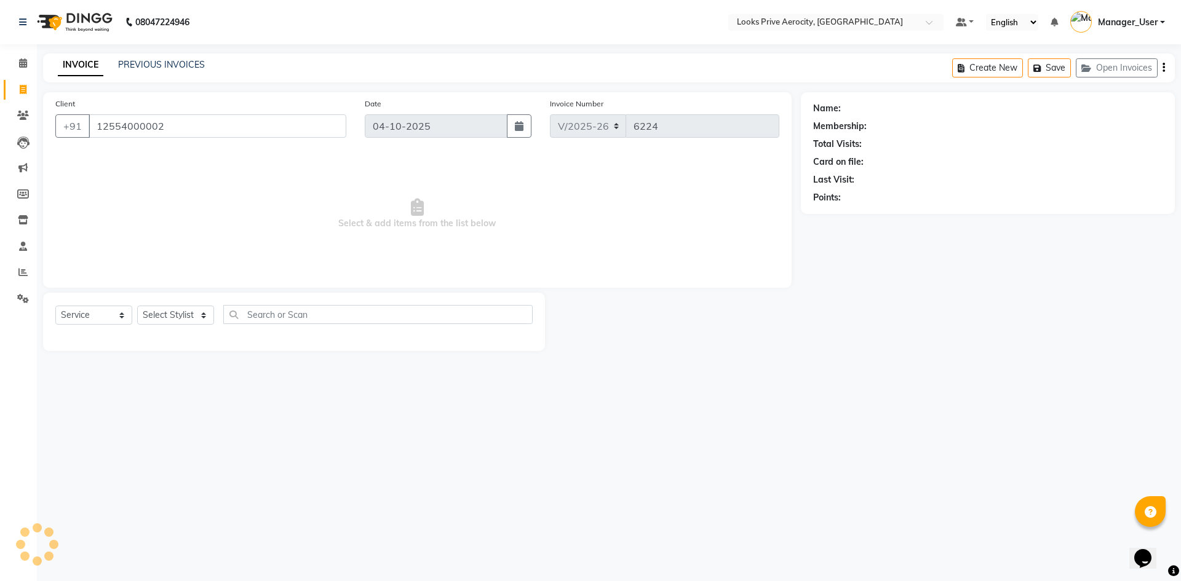
type input "12554000002"
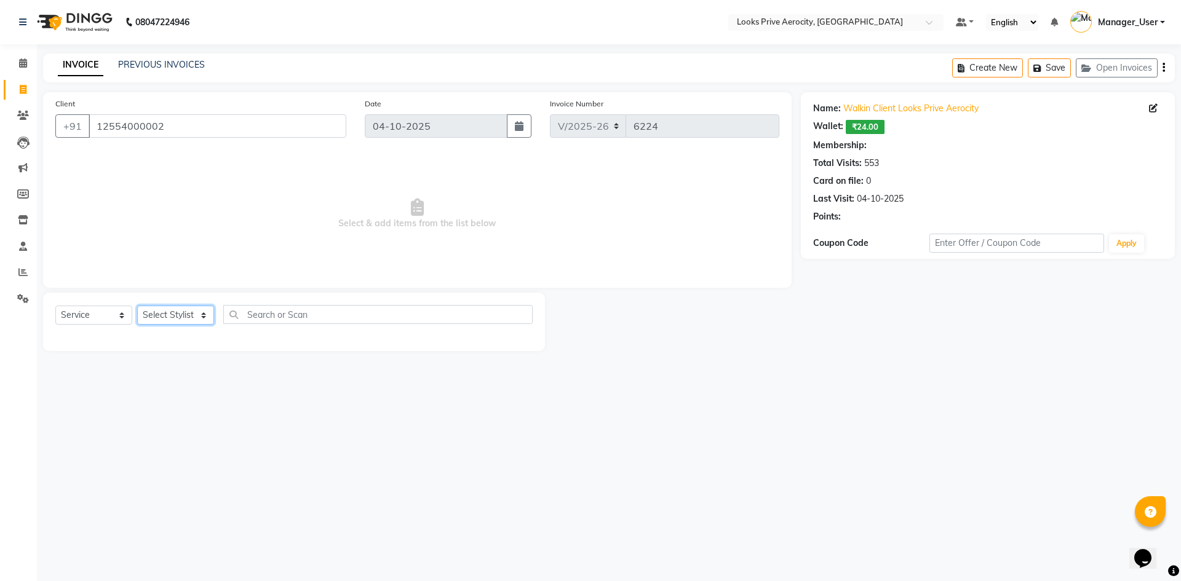
click at [173, 314] on select "Select Stylist Aman_Barber Amit Amu Dharma [PERSON_NAME] Eric_asst [PERSON_NAME…" at bounding box center [175, 315] width 77 height 19
select select "1: Object"
select select "43246"
click at [137, 306] on select "Select Stylist Aman_Barber Amit Amu Dharma [PERSON_NAME] Eric_asst [PERSON_NAME…" at bounding box center [175, 315] width 77 height 19
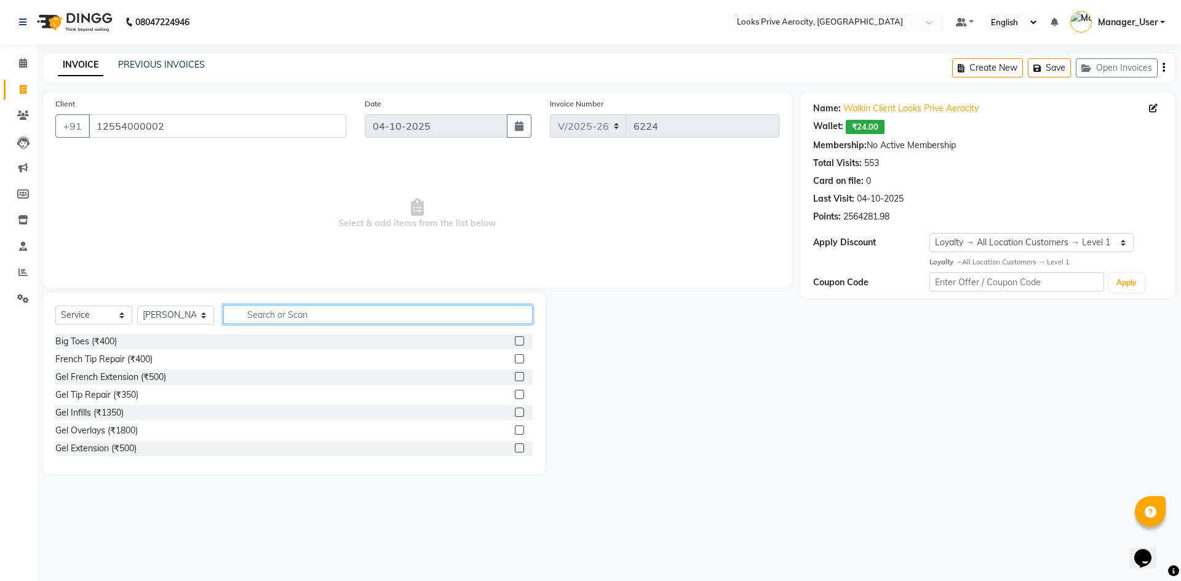
click at [283, 309] on input "text" at bounding box center [377, 314] width 309 height 19
type input "CUT"
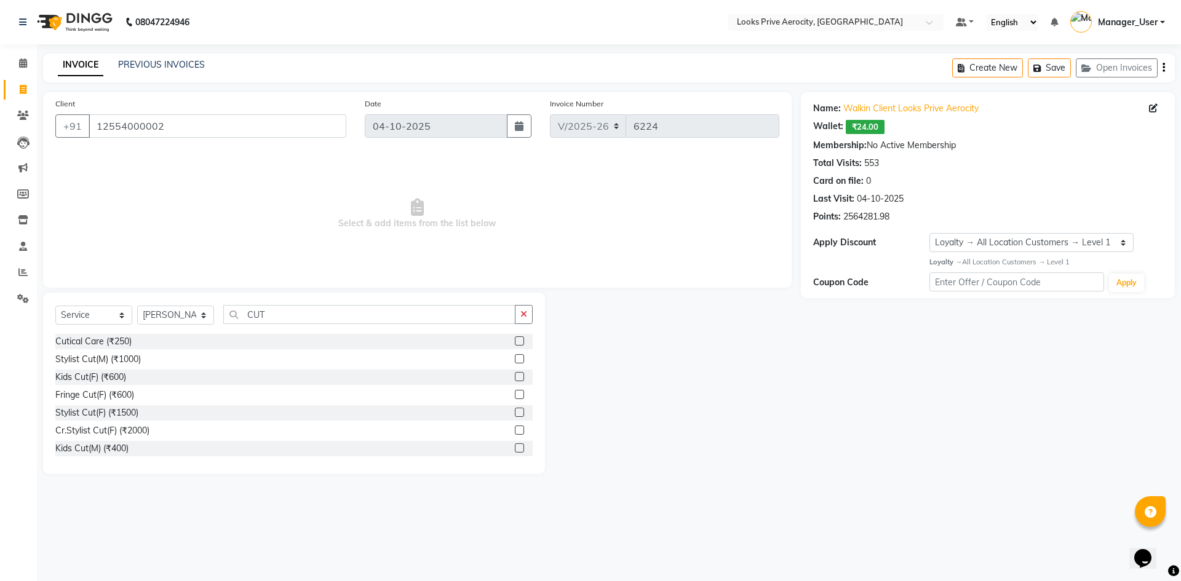
click at [515, 359] on label at bounding box center [519, 358] width 9 height 9
click at [515, 359] on input "checkbox" at bounding box center [519, 359] width 8 height 8
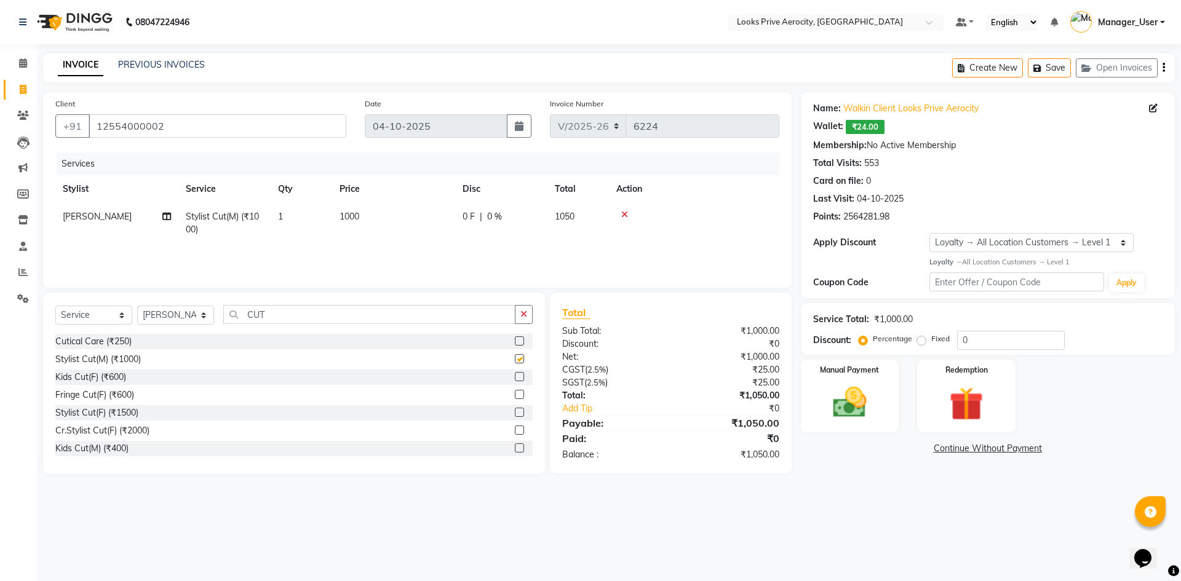
checkbox input "false"
click at [880, 419] on div "Manual Payment" at bounding box center [849, 396] width 102 height 76
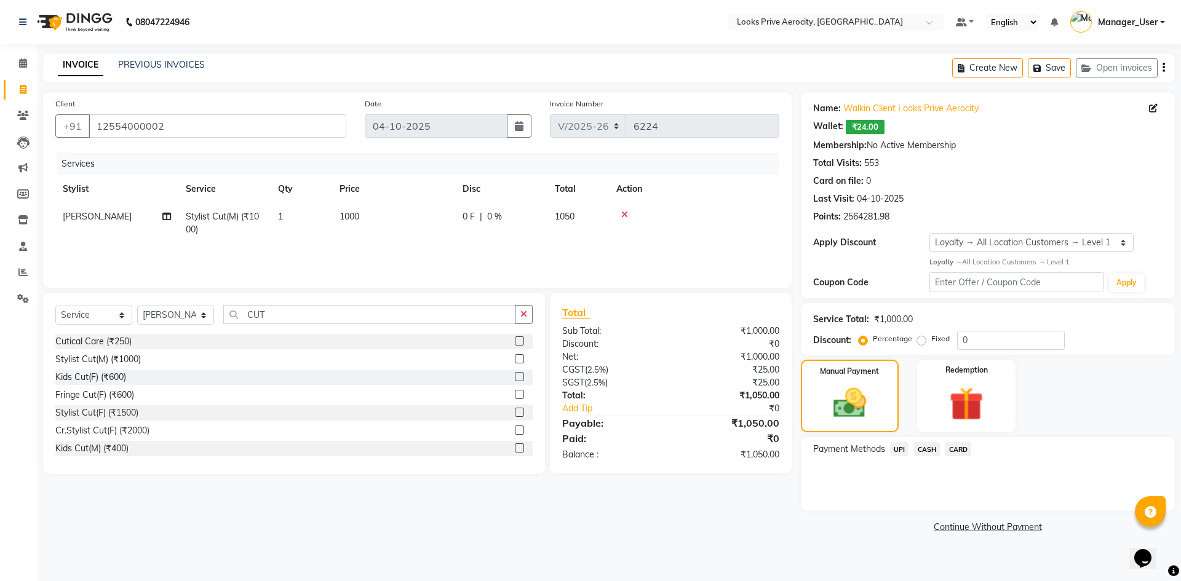
click at [921, 445] on span "CASH" at bounding box center [926, 449] width 26 height 14
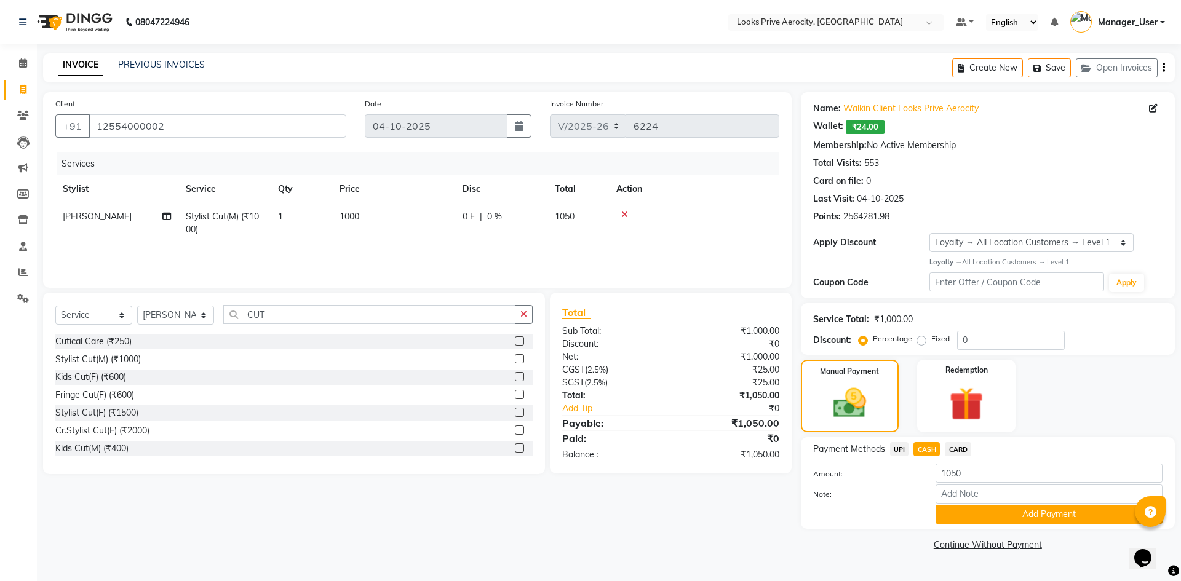
click at [989, 515] on button "Add Payment" at bounding box center [1048, 514] width 227 height 19
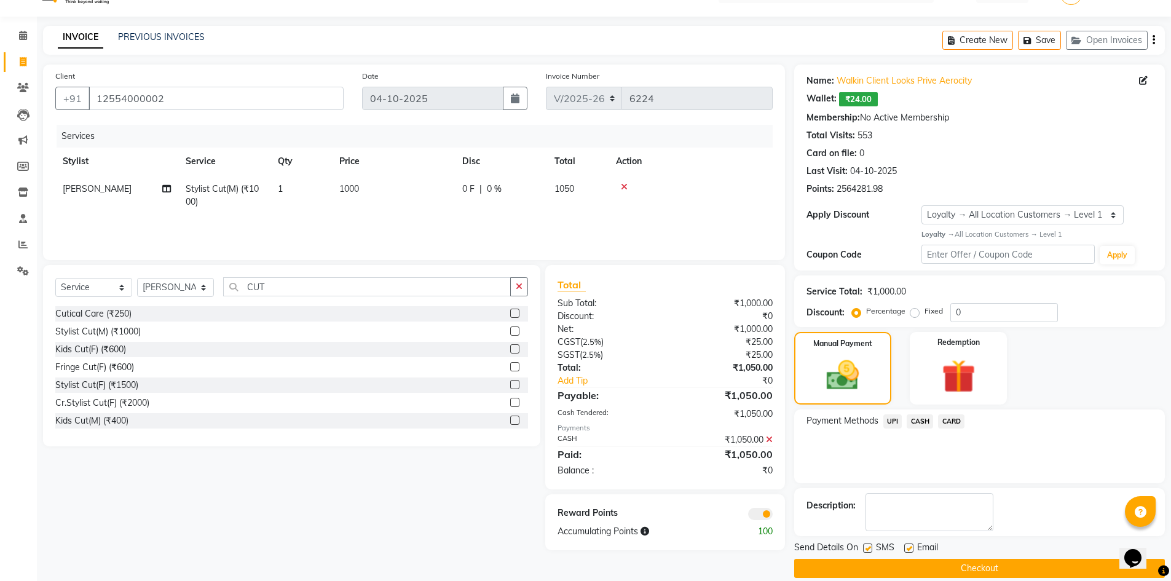
scroll to position [43, 0]
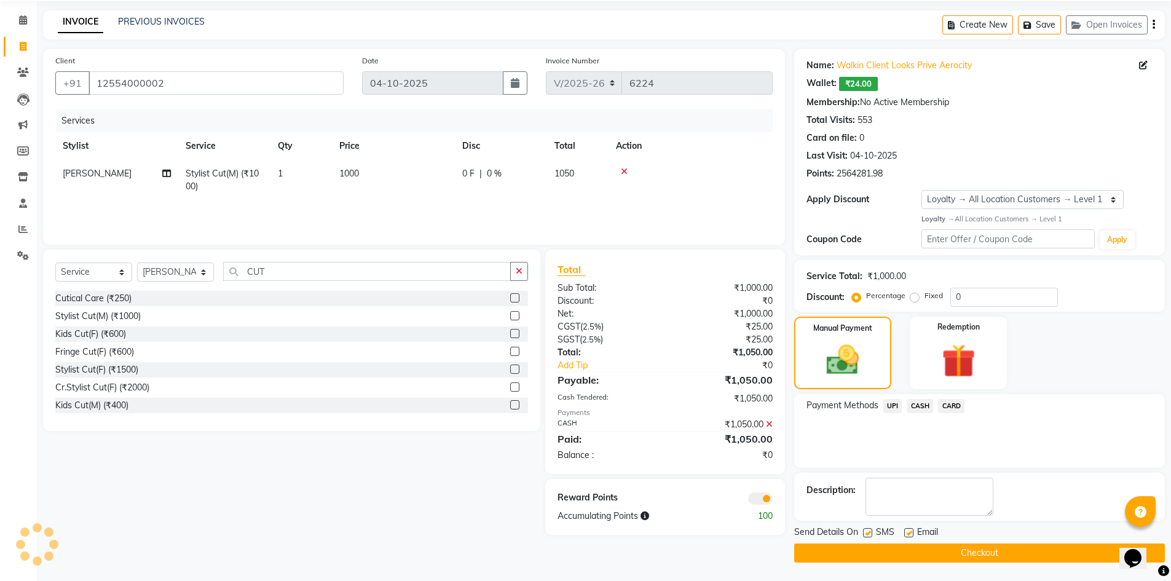
click at [956, 557] on button "Checkout" at bounding box center [979, 553] width 371 height 19
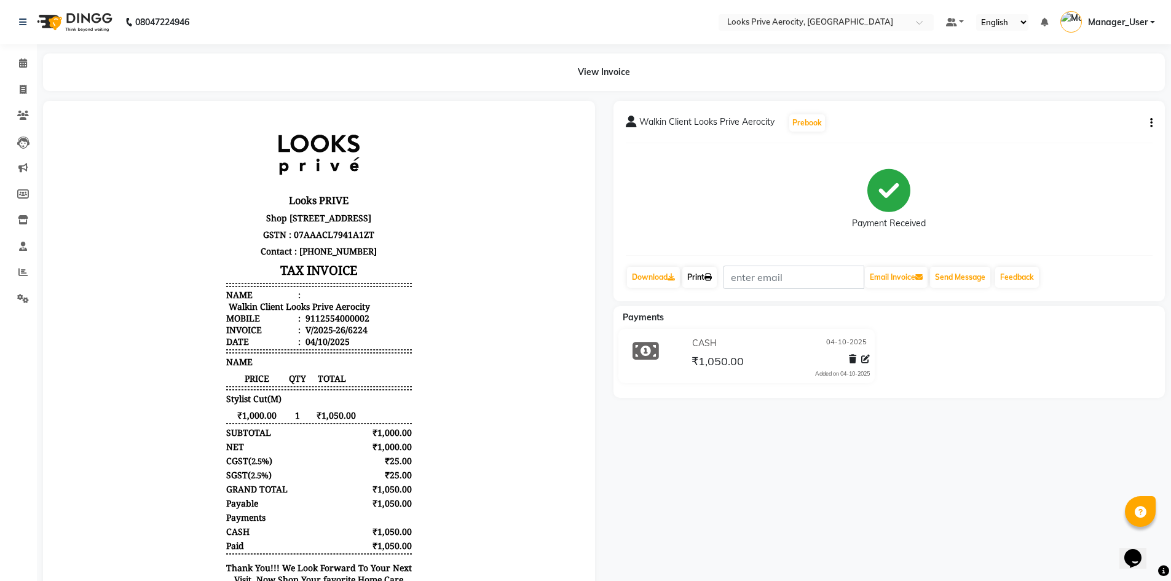
click at [692, 277] on link "Print" at bounding box center [700, 277] width 34 height 21
click at [26, 83] on span at bounding box center [23, 90] width 22 height 14
select select "service"
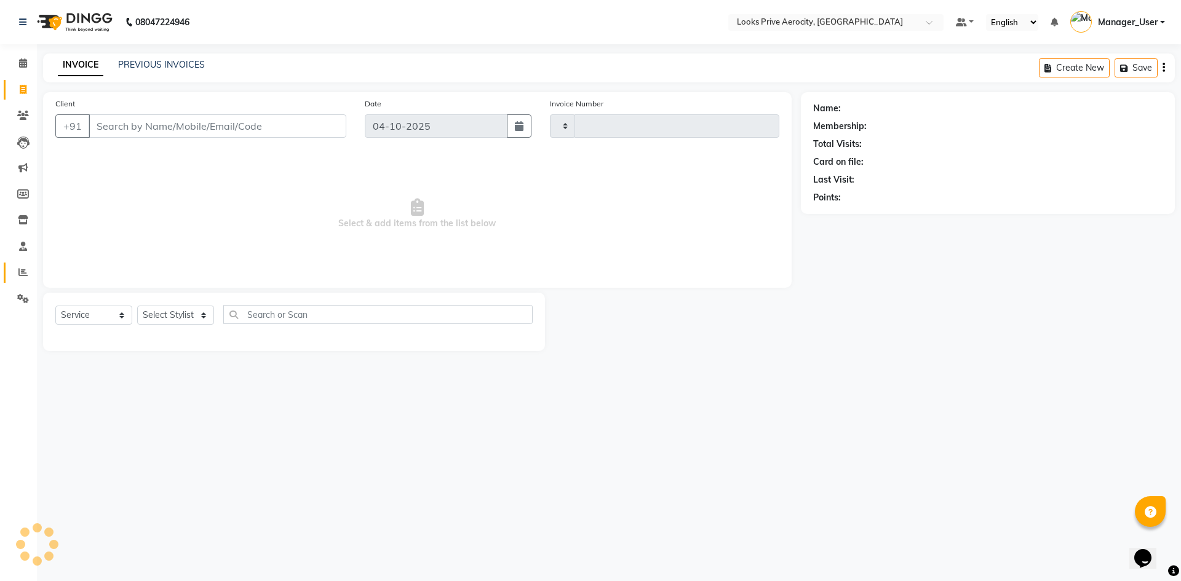
click at [24, 265] on link "Reports" at bounding box center [19, 273] width 30 height 20
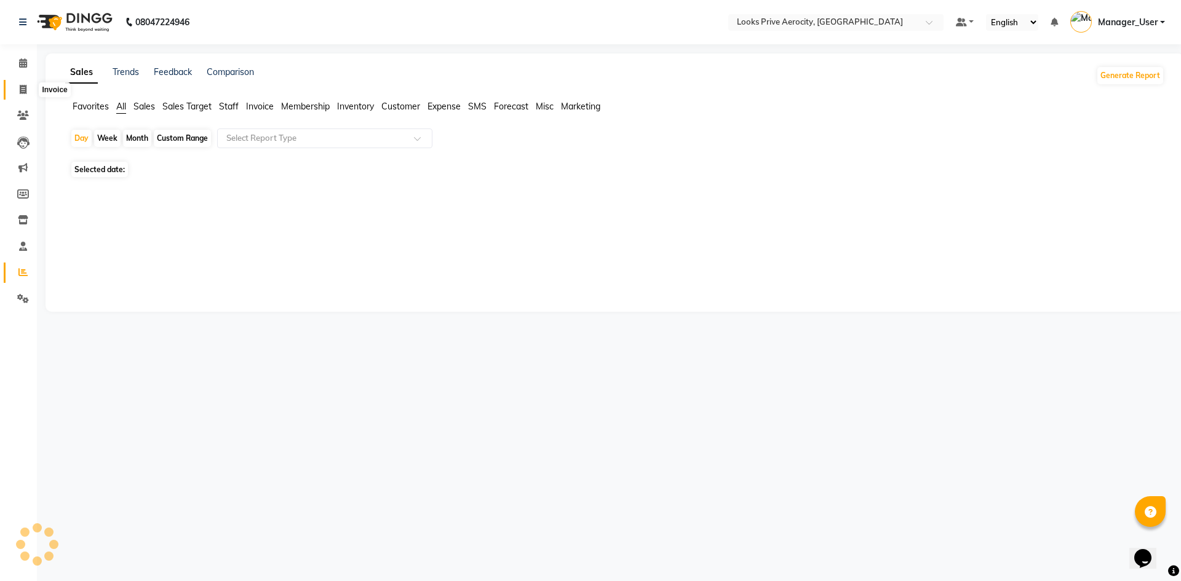
click at [20, 89] on icon at bounding box center [23, 89] width 7 height 9
select select "service"
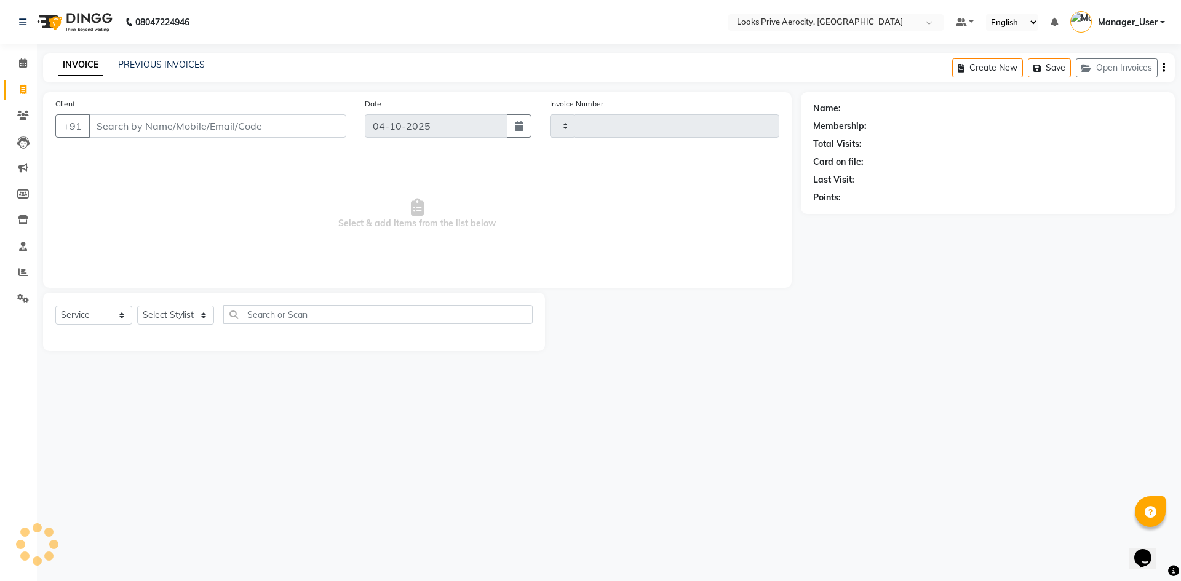
type input "6225"
select select "5913"
click at [1128, 73] on button "Open Invoices" at bounding box center [1116, 67] width 82 height 19
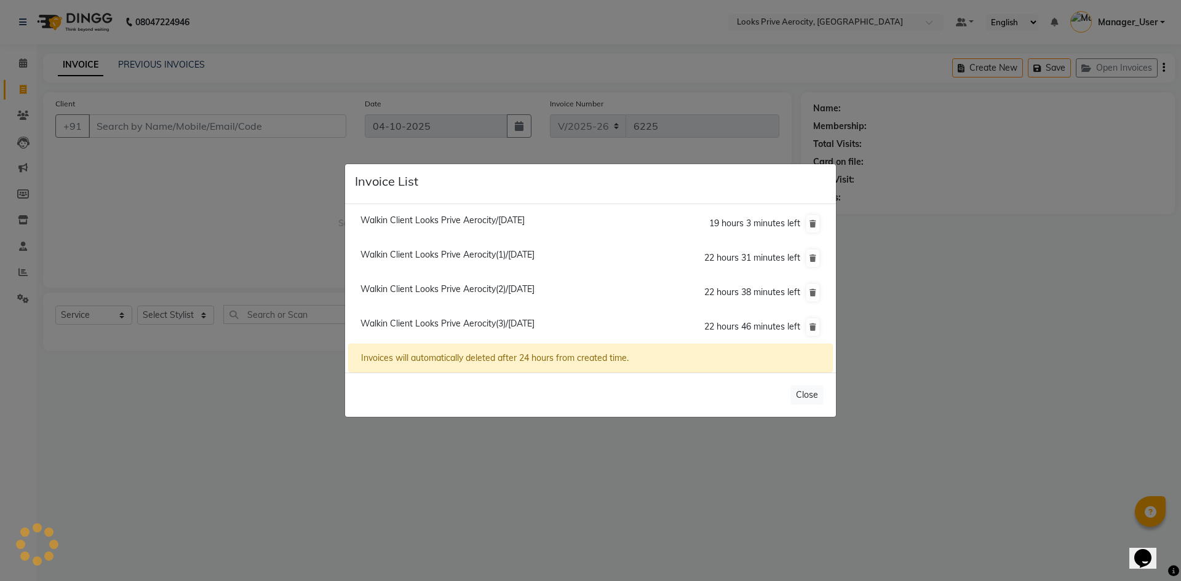
click at [534, 325] on span "Walkin Client Looks Prive Aerocity(3)/[DATE]" at bounding box center [447, 323] width 174 height 11
type input "12554000002"
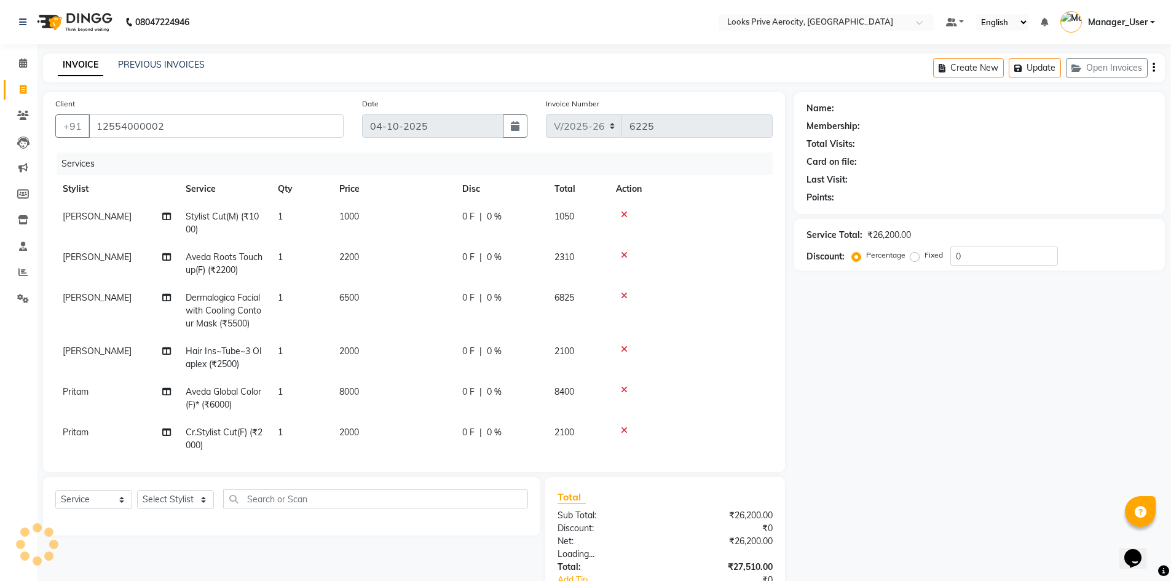
scroll to position [59, 0]
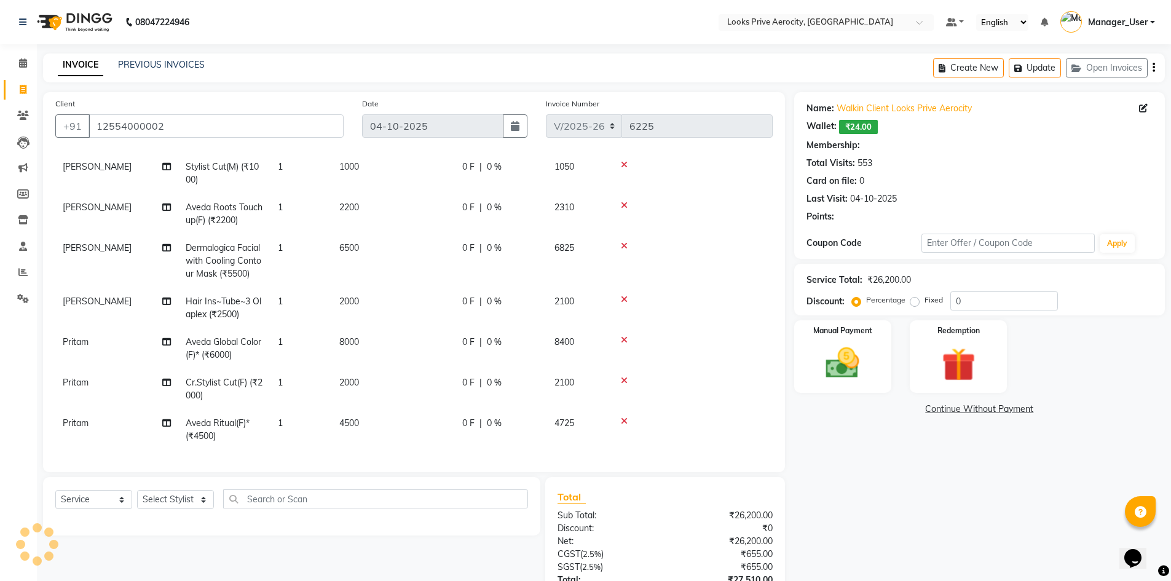
select select "1: Object"
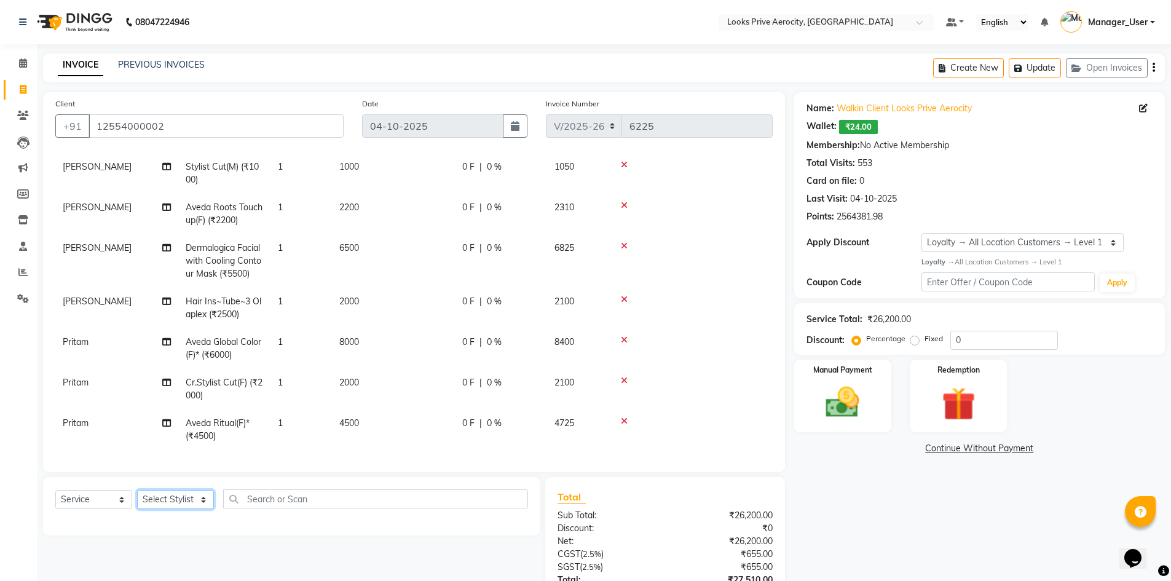
click at [197, 500] on select "Select Stylist Aman_Barber Amit Amu Dharma [PERSON_NAME] Eric_asst [PERSON_NAME…" at bounding box center [175, 499] width 77 height 19
select select "69143"
click at [137, 490] on select "Select Stylist Aman_Barber Amit Amu Dharma [PERSON_NAME] Eric_asst [PERSON_NAME…" at bounding box center [175, 499] width 77 height 19
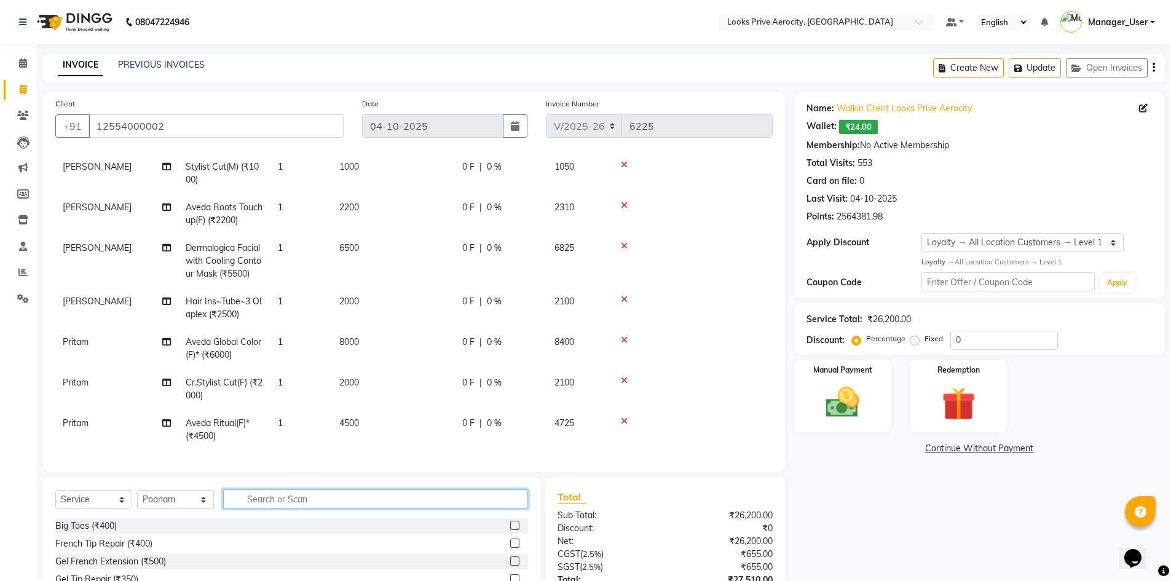
click at [275, 498] on input "text" at bounding box center [375, 498] width 305 height 19
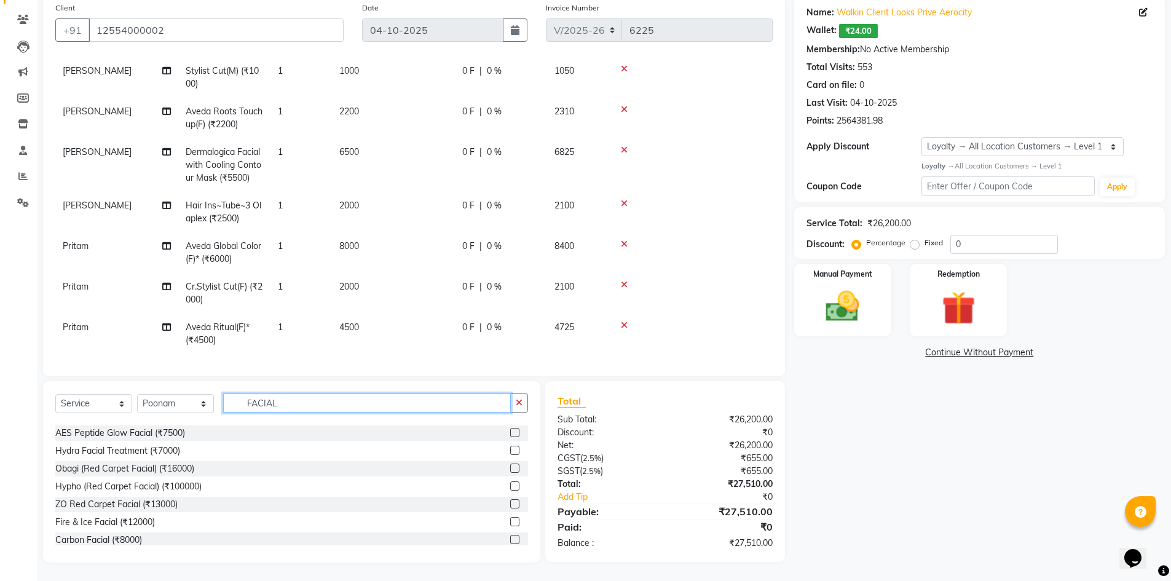
scroll to position [67, 0]
drag, startPoint x: 267, startPoint y: 399, endPoint x: 241, endPoint y: 397, distance: 25.9
click at [241, 397] on input "FACIAL" at bounding box center [367, 403] width 288 height 19
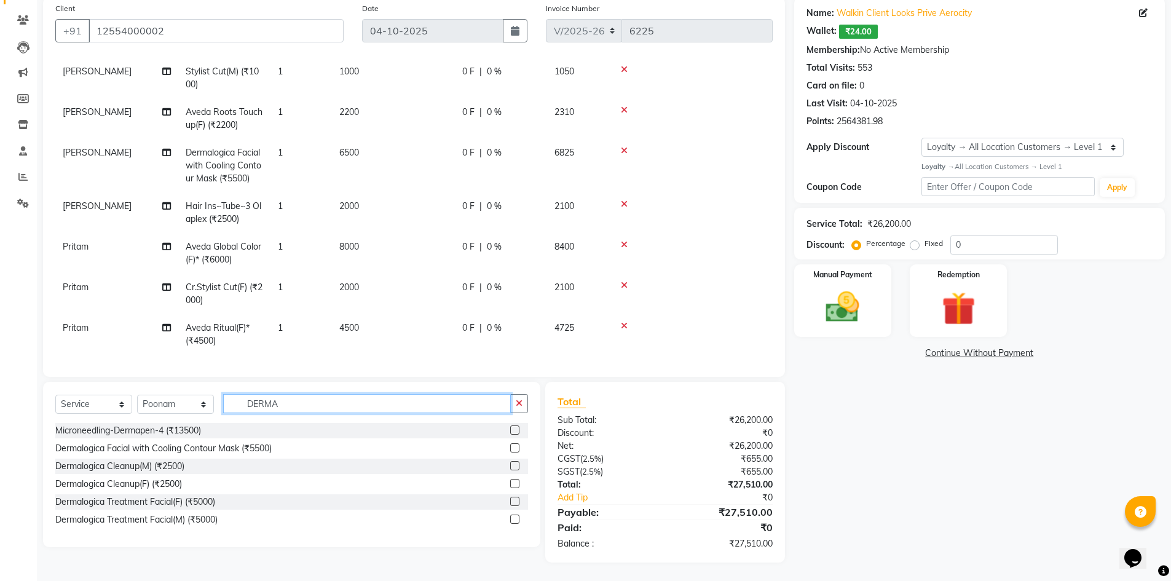
type input "DERMA"
click at [516, 501] on label at bounding box center [514, 501] width 9 height 9
click at [516, 501] on input "checkbox" at bounding box center [514, 502] width 8 height 8
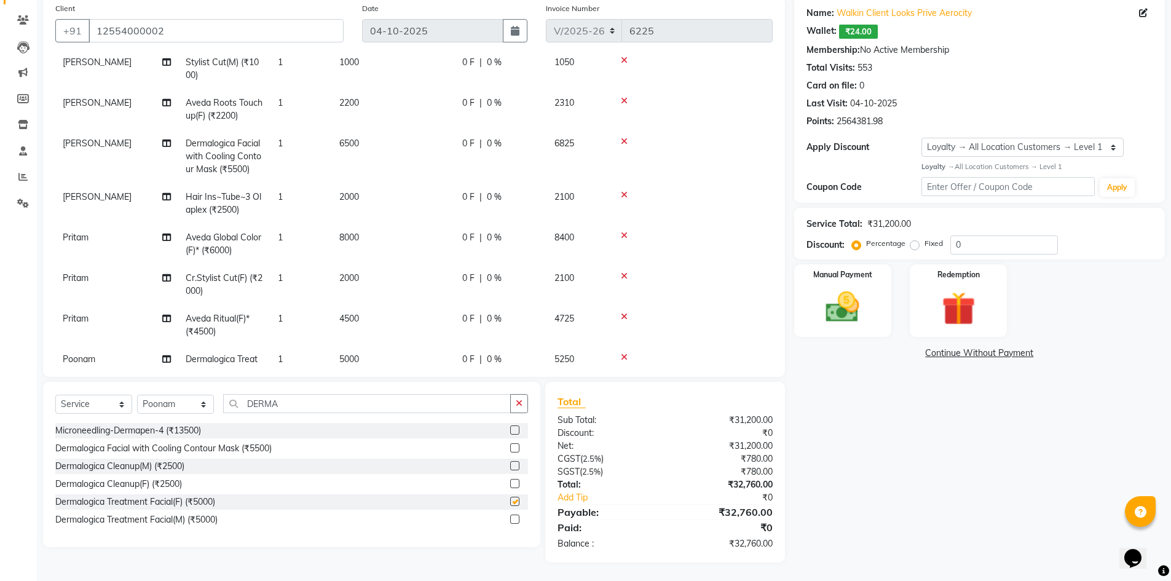
checkbox input "false"
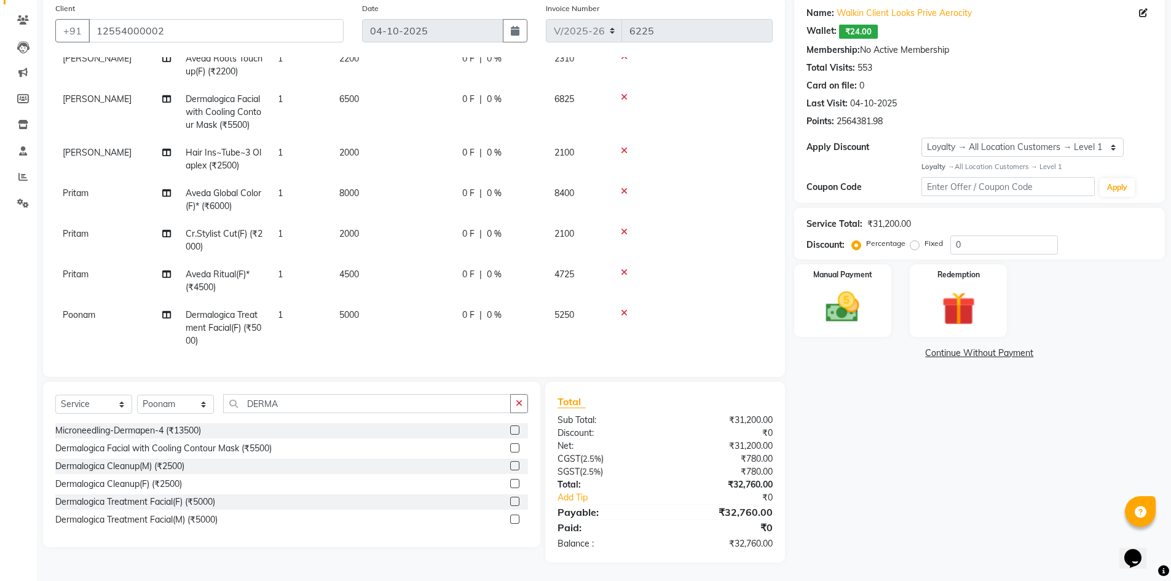
click at [440, 310] on td "5000" at bounding box center [393, 327] width 123 height 53
select select "69143"
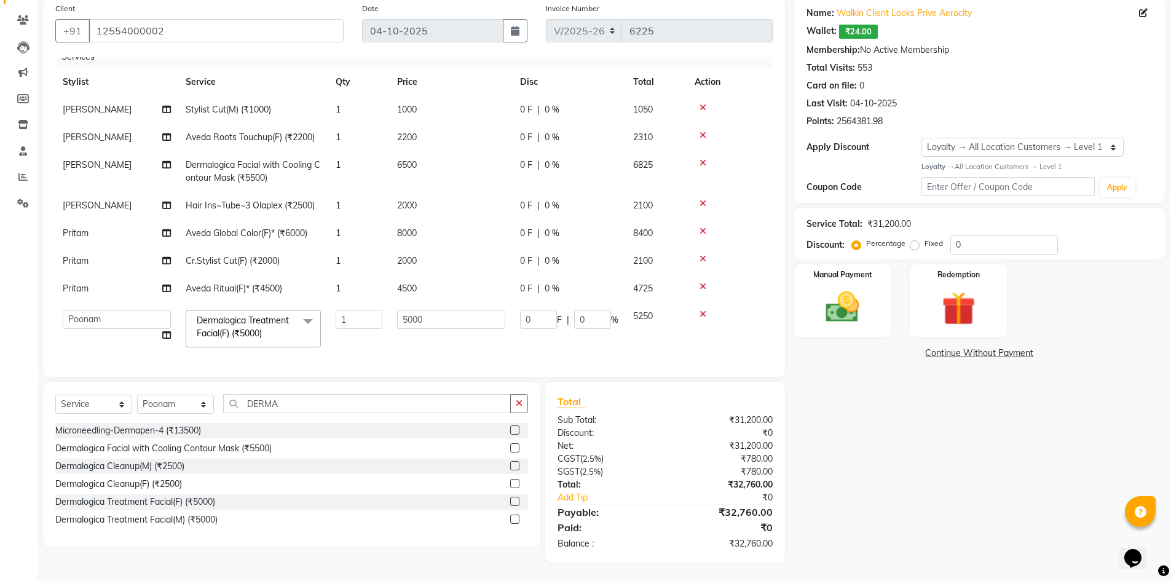
scroll to position [21, 0]
drag, startPoint x: 442, startPoint y: 307, endPoint x: 372, endPoint y: 301, distance: 70.4
click at [374, 303] on tr "Aman_Barber Amit Amu Dharma [PERSON_NAME] CR Eric_asst [PERSON_NAME] [PERSON_NA…" at bounding box center [414, 329] width 718 height 52
type input "6500"
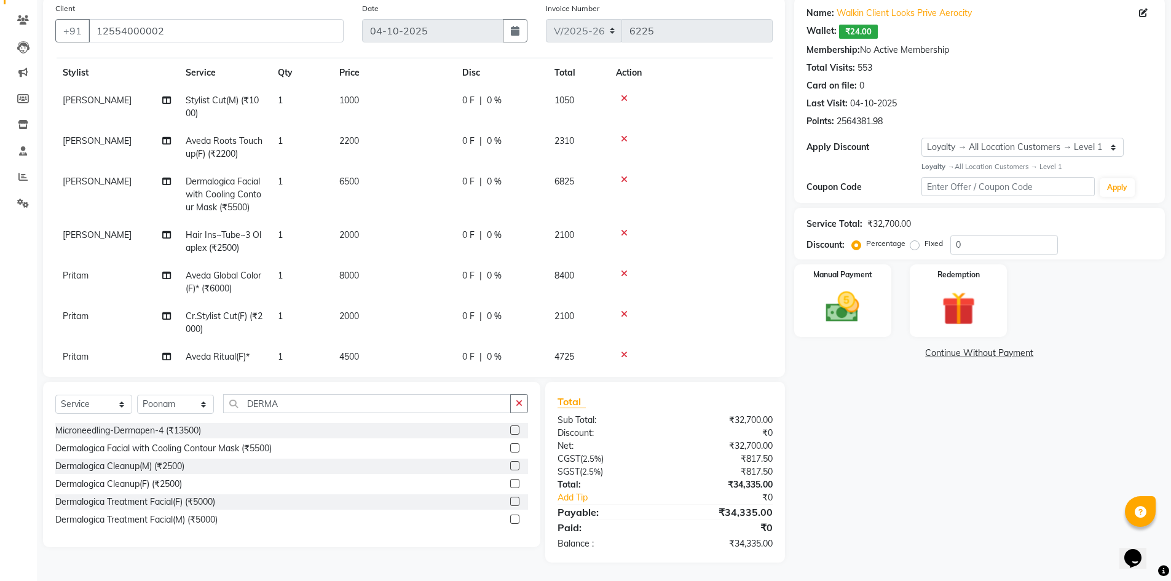
click at [936, 381] on div "Name: Walkin Client Looks Prive Aerocity Wallet: ₹24.00 Membership: No Active M…" at bounding box center [984, 280] width 380 height 566
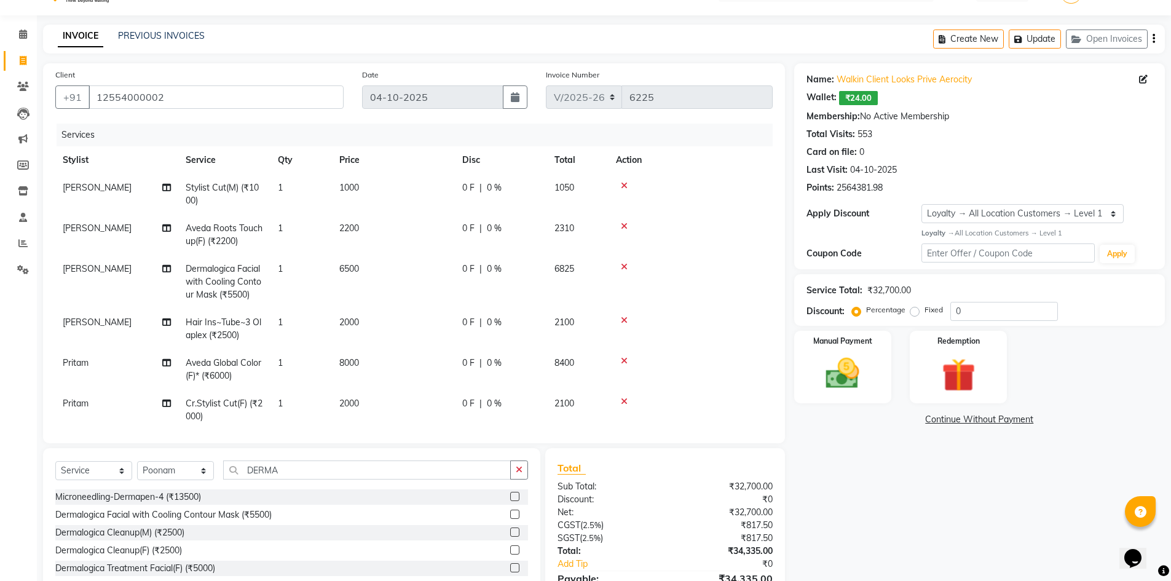
scroll to position [0, 0]
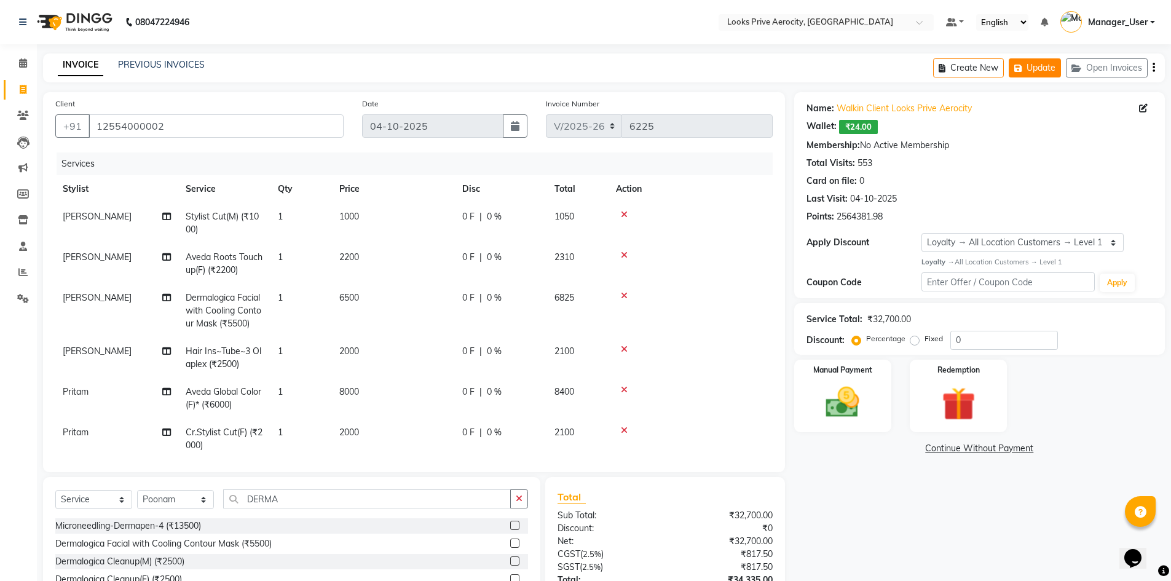
click at [1037, 66] on button "Update" at bounding box center [1035, 67] width 52 height 19
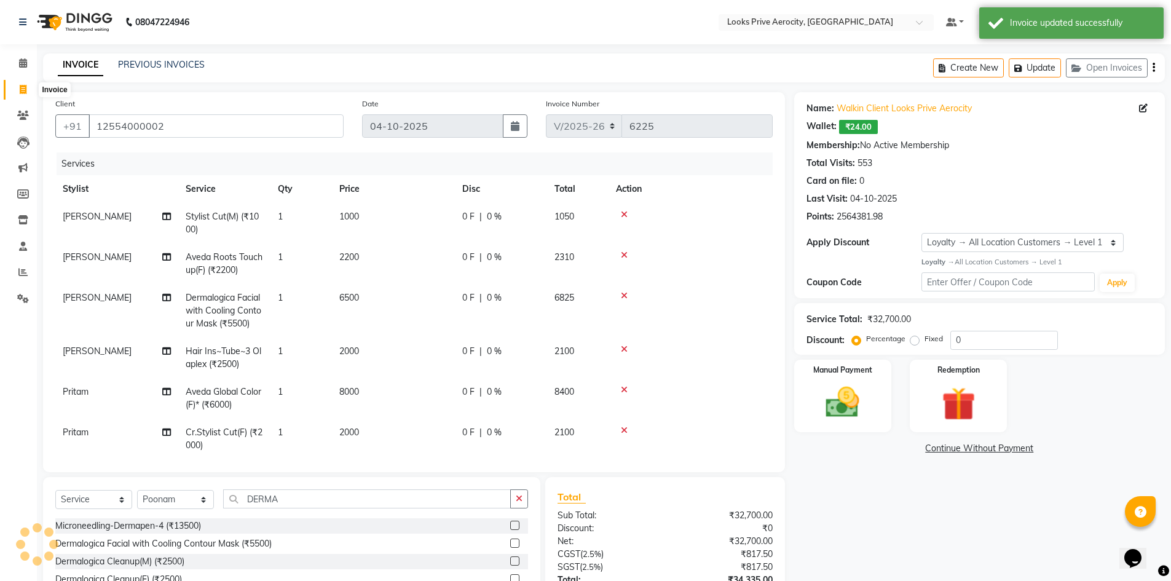
click at [26, 89] on icon at bounding box center [23, 89] width 7 height 9
select select "service"
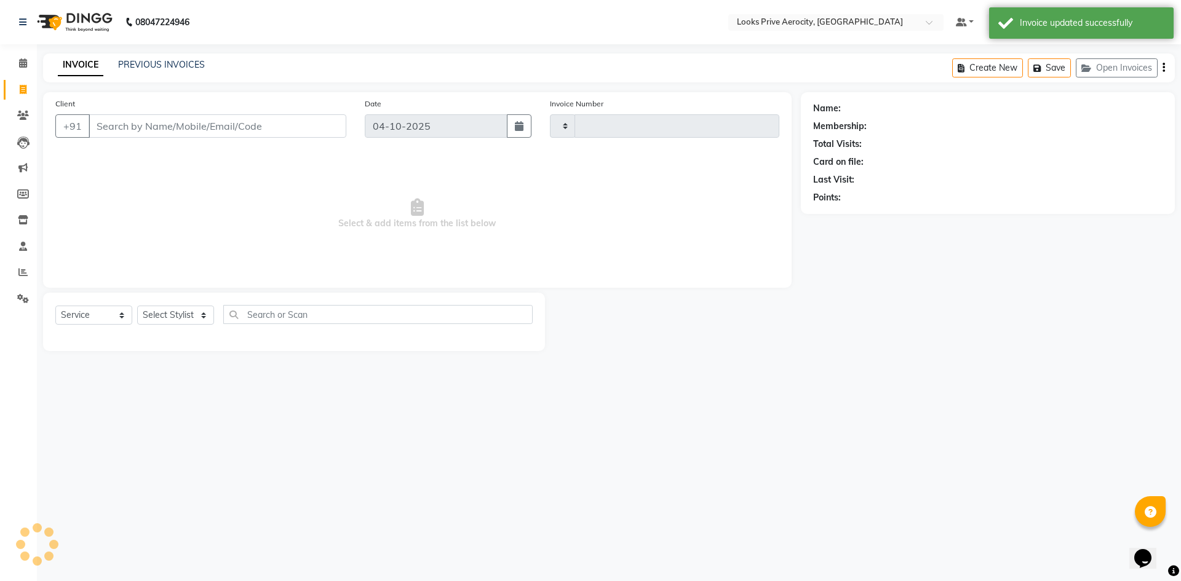
type input "6225"
select select "5913"
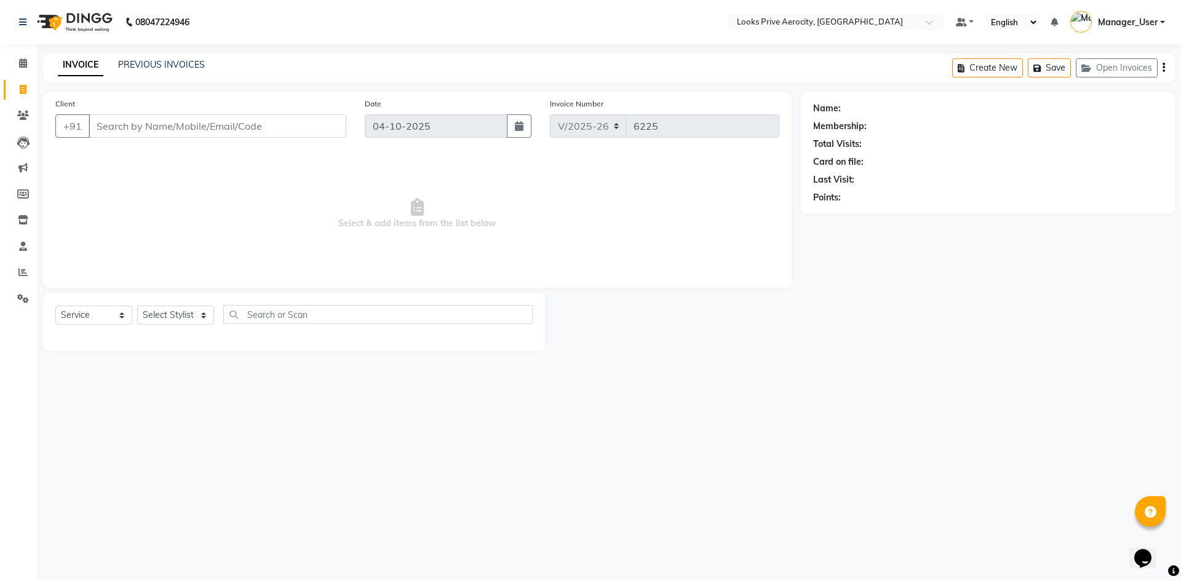
click at [207, 133] on input "Client" at bounding box center [218, 125] width 258 height 23
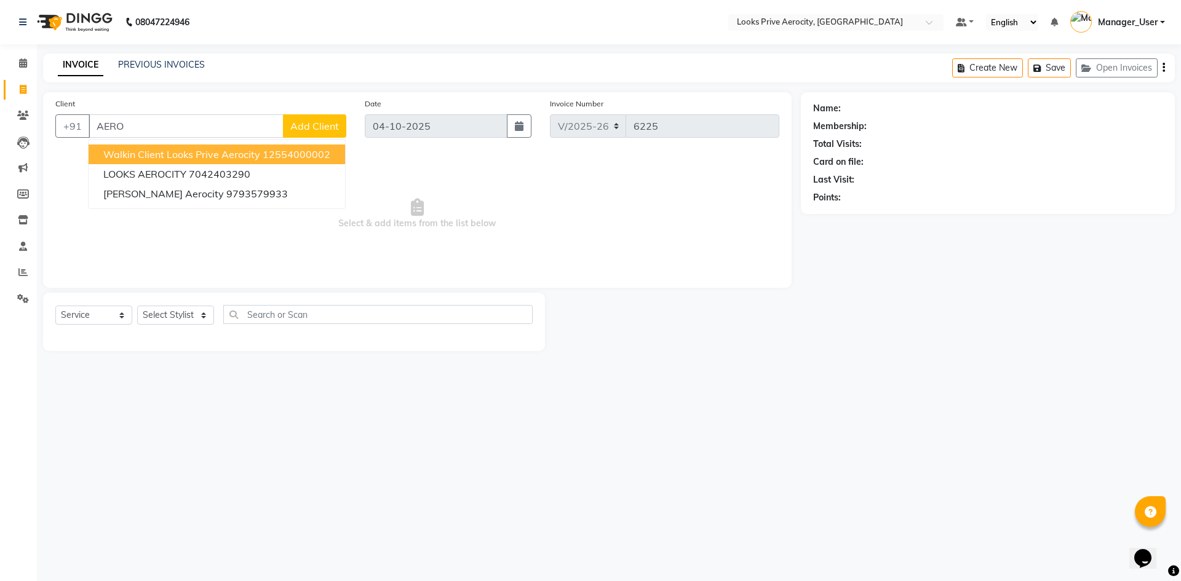
click at [257, 152] on span "Walkin Client Looks Prive Aerocity" at bounding box center [181, 154] width 157 height 12
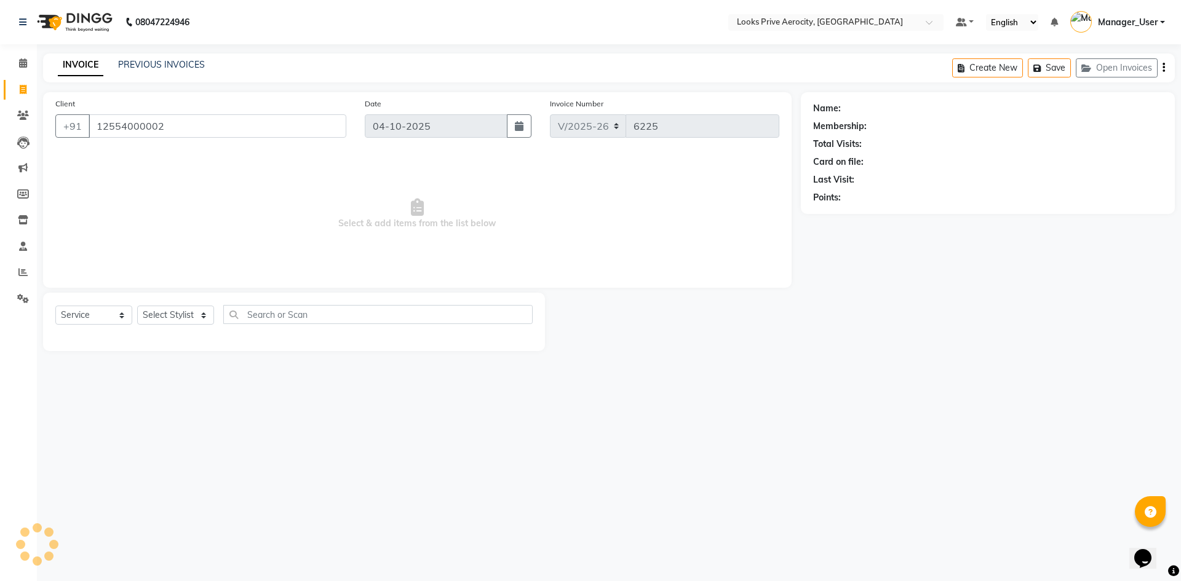
type input "12554000002"
select select "1: Object"
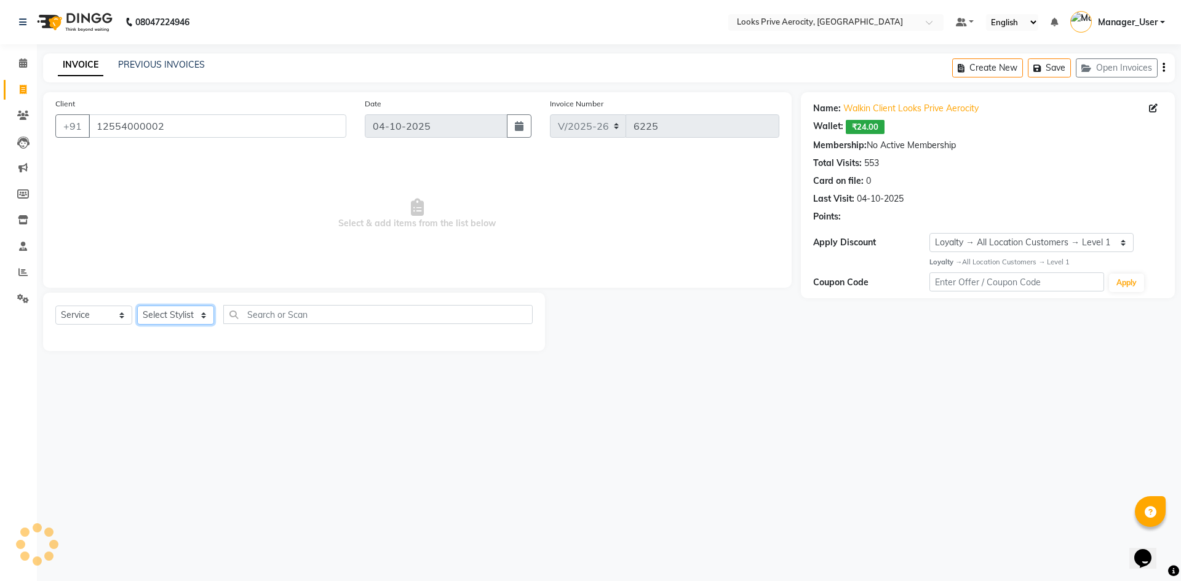
click at [199, 321] on select "Select Stylist Aman_Barber Amit Amu Dharma [PERSON_NAME] Eric_asst [PERSON_NAME…" at bounding box center [175, 315] width 77 height 19
select select "43249"
click at [137, 306] on select "Select Stylist Aman_Barber Amit Amu Dharma [PERSON_NAME] Eric_asst [PERSON_NAME…" at bounding box center [175, 315] width 77 height 19
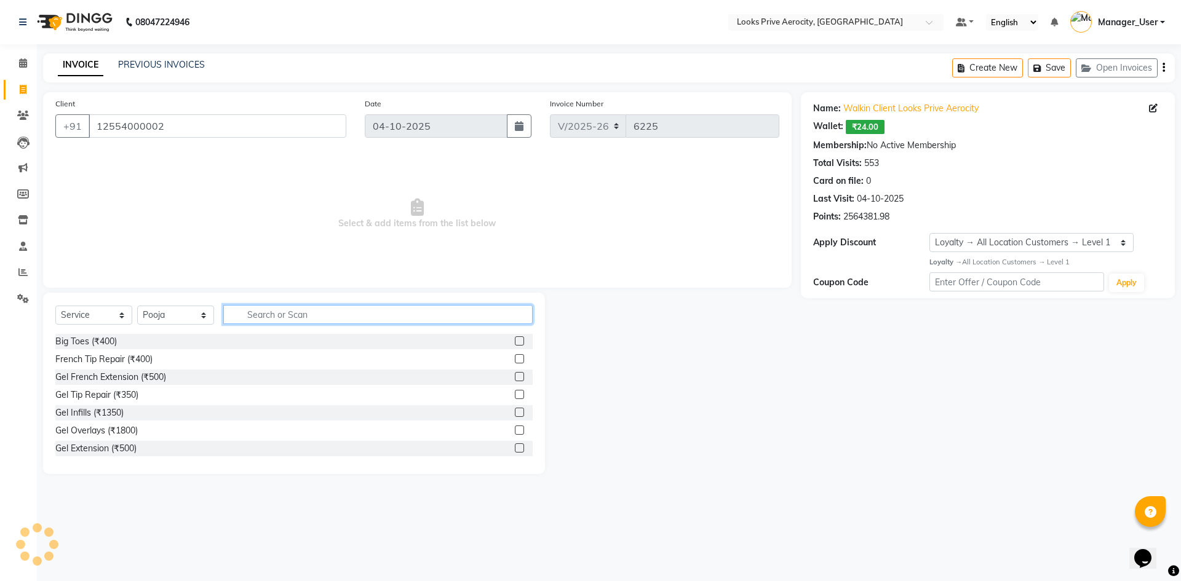
click at [268, 318] on input "text" at bounding box center [377, 314] width 309 height 19
drag, startPoint x: 289, startPoint y: 320, endPoint x: 174, endPoint y: 319, distance: 115.0
click at [174, 319] on div "Select Service Product Membership Package Voucher Prepaid Gift Card Select Styl…" at bounding box center [293, 319] width 477 height 29
type input "EYE"
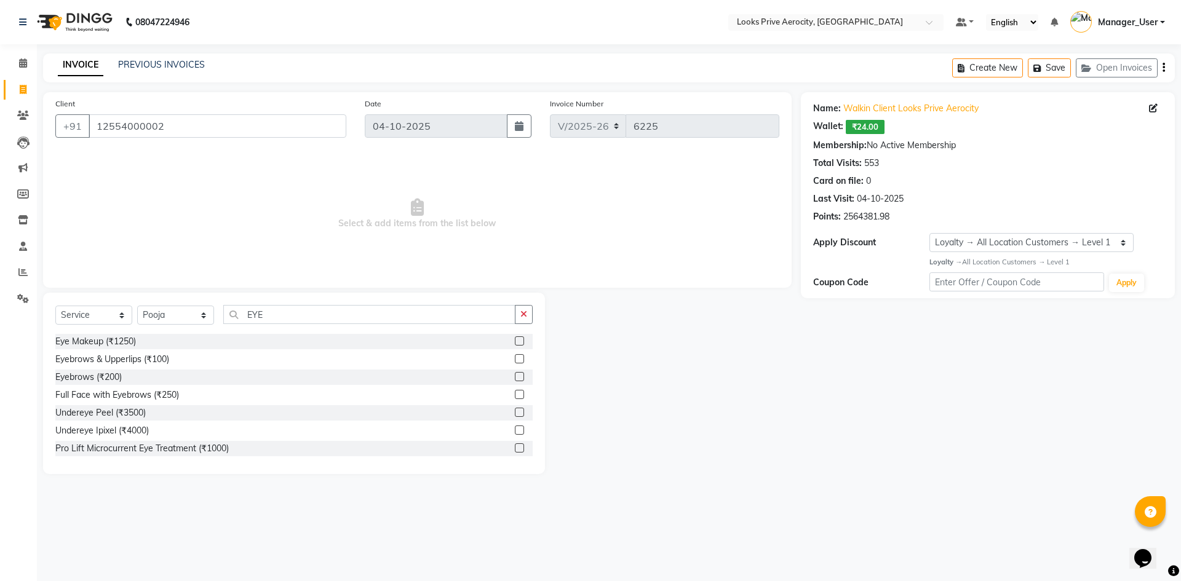
click at [515, 357] on label at bounding box center [519, 358] width 9 height 9
click at [515, 357] on input "checkbox" at bounding box center [519, 359] width 8 height 8
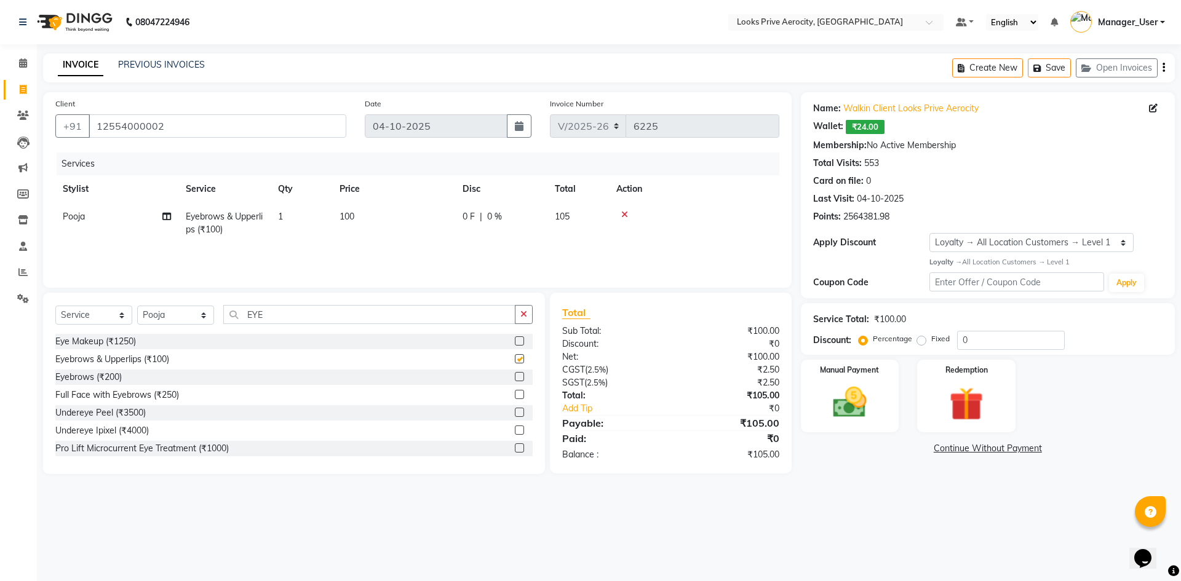
checkbox input "false"
click at [888, 400] on div "Manual Payment" at bounding box center [849, 396] width 102 height 76
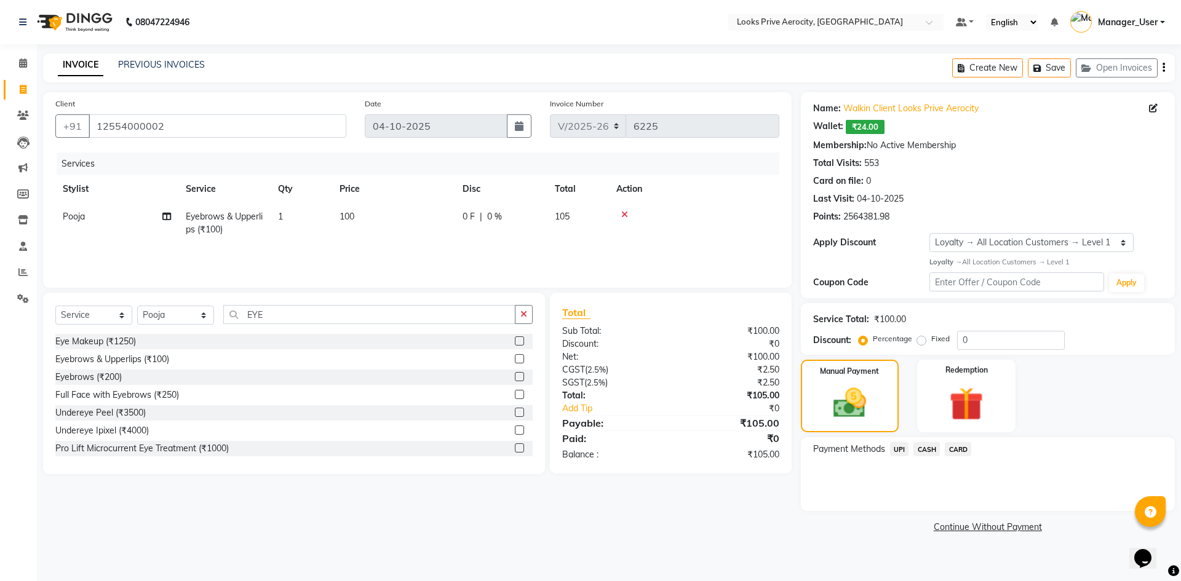
click at [895, 451] on span "UPI" at bounding box center [899, 449] width 19 height 14
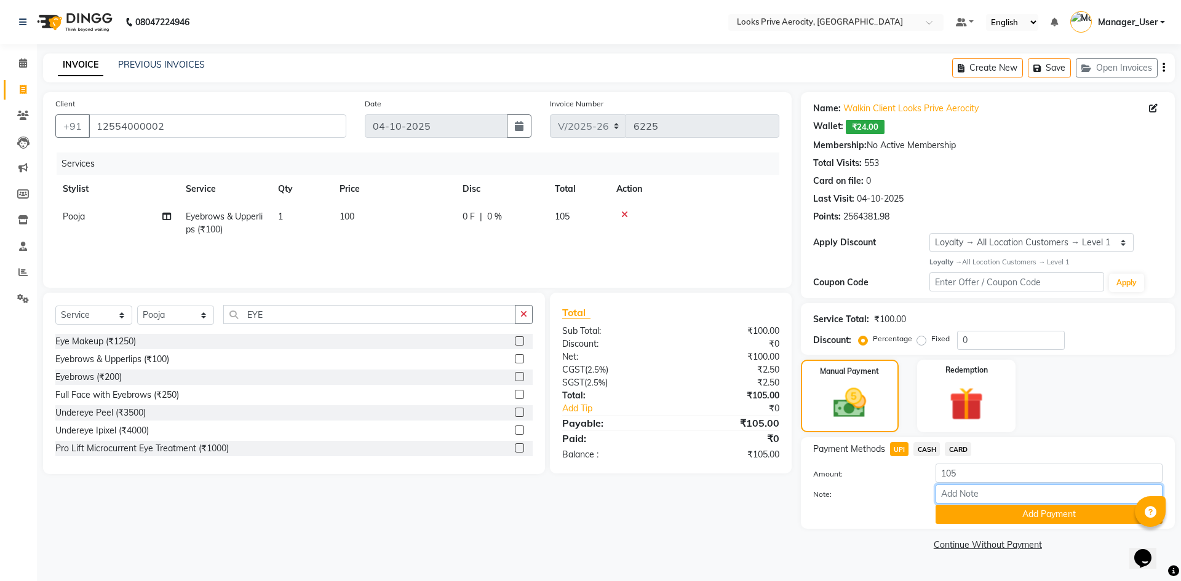
click at [986, 495] on input "Note:" at bounding box center [1048, 494] width 227 height 19
paste input "527796131013"
type input "527796131013"
click at [997, 522] on button "Add Payment" at bounding box center [1048, 514] width 227 height 19
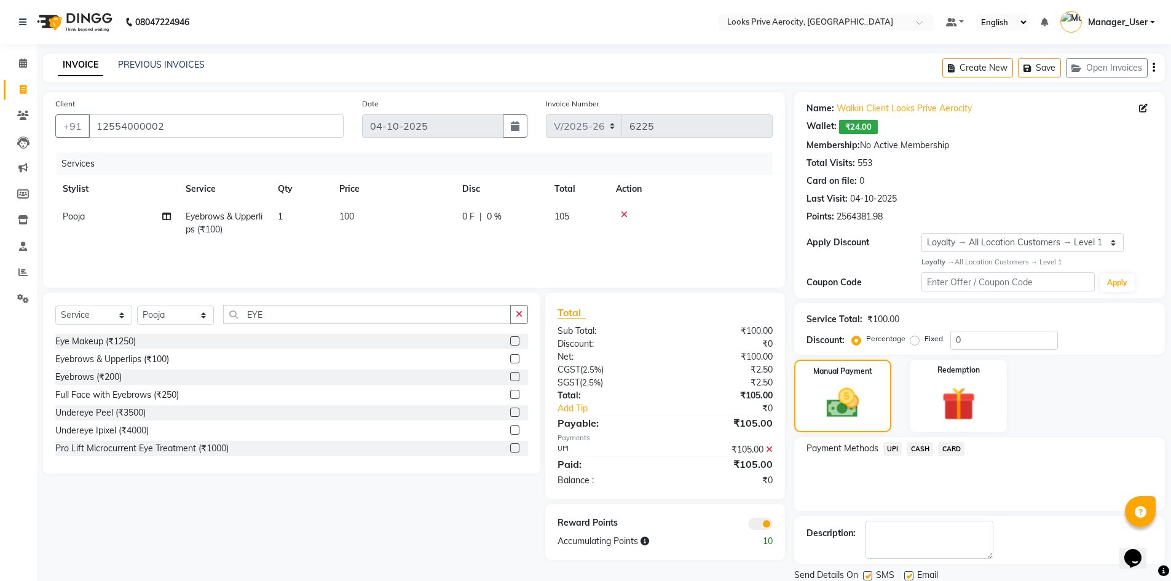
scroll to position [43, 0]
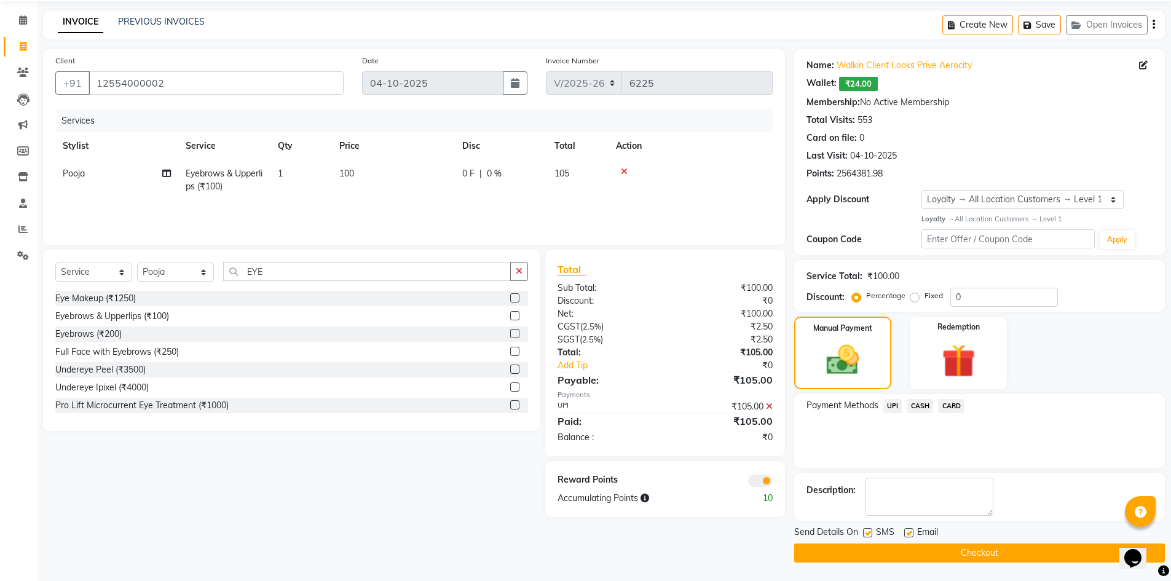
click at [983, 552] on button "Checkout" at bounding box center [979, 553] width 371 height 19
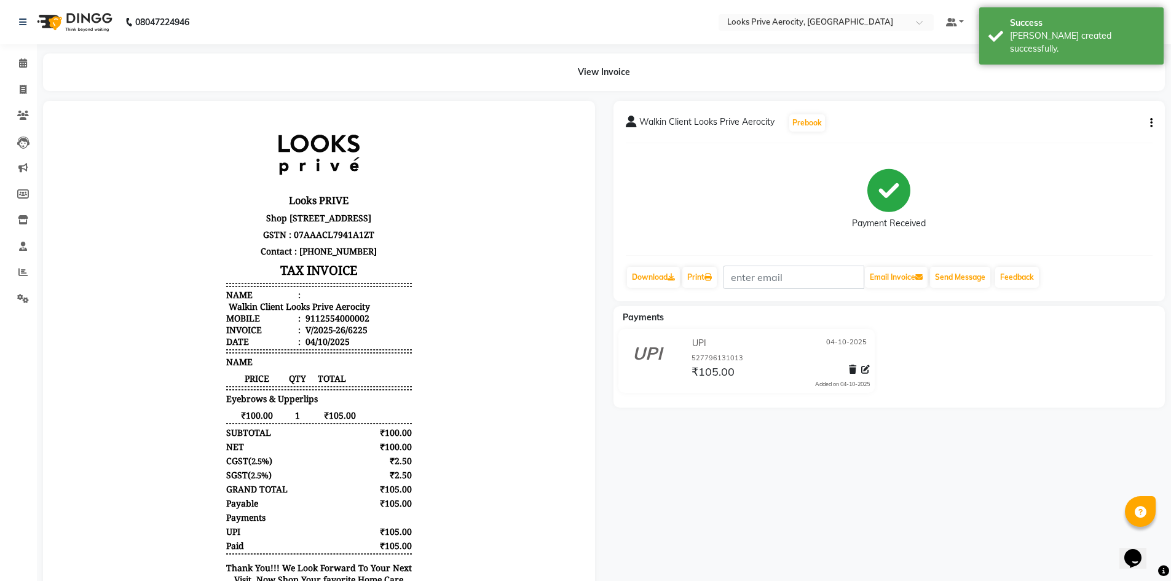
click at [723, 280] on div "Download Print Email Invoice Send Message Feedback" at bounding box center [890, 277] width 528 height 23
click at [703, 276] on link "Print" at bounding box center [700, 277] width 34 height 21
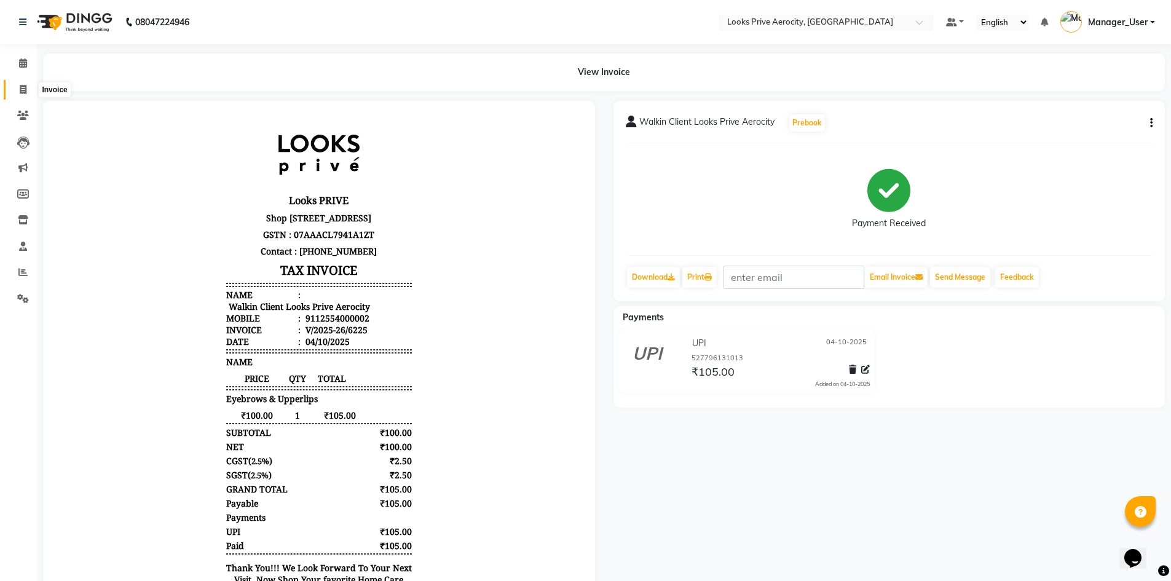
click at [25, 91] on icon at bounding box center [23, 89] width 7 height 9
select select "service"
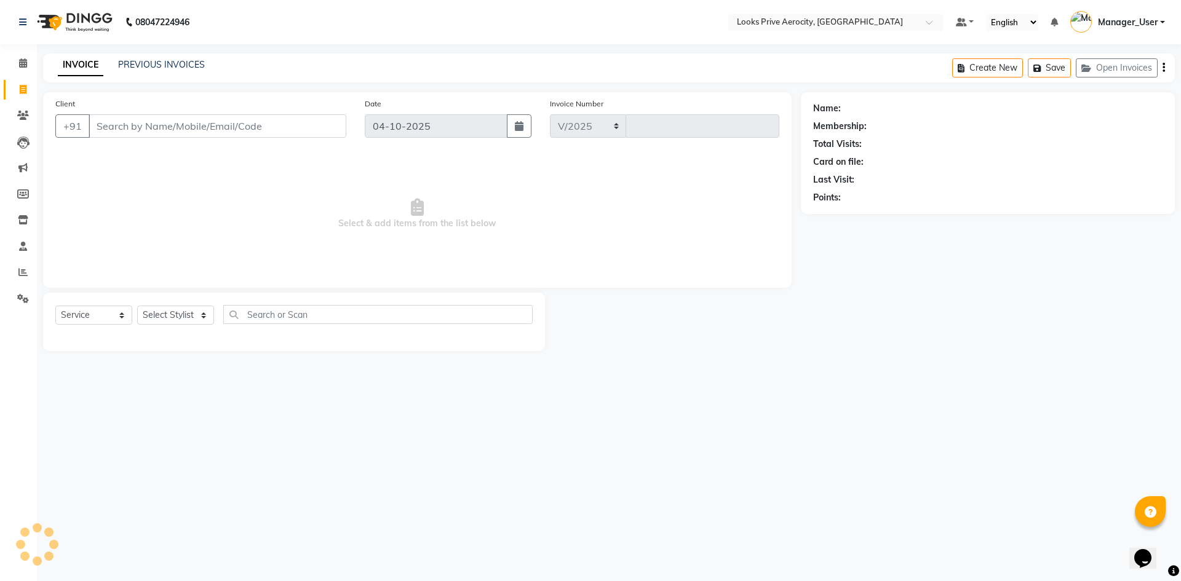
select select "5913"
type input "6226"
click at [1123, 74] on button "Open Invoices" at bounding box center [1116, 67] width 82 height 19
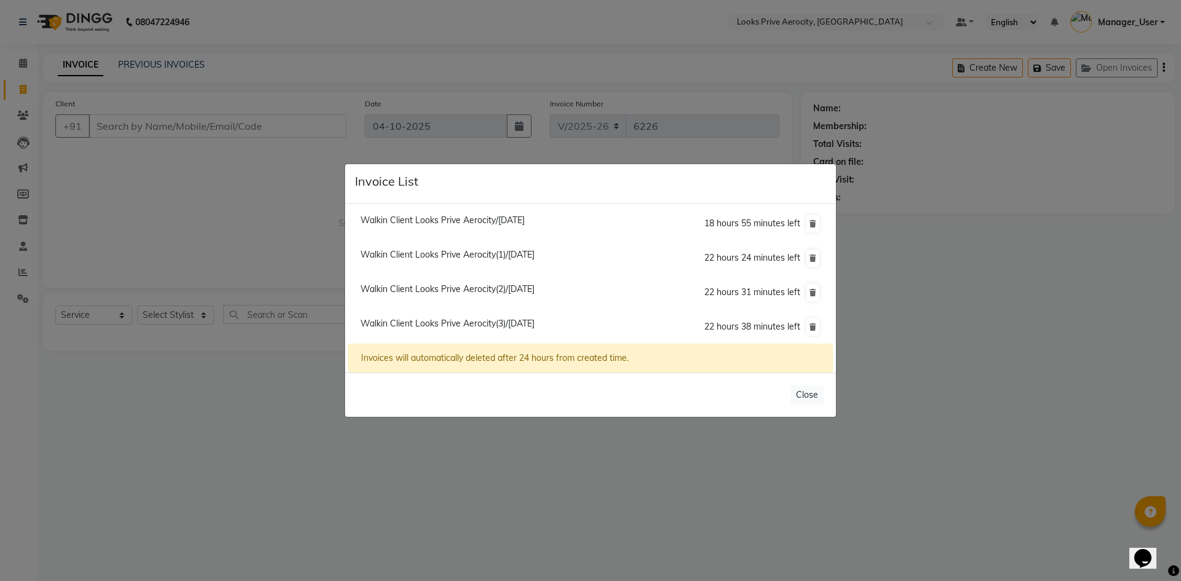
click at [497, 322] on span "Walkin Client Looks Prive Aerocity(3)/[DATE]" at bounding box center [447, 323] width 174 height 11
type input "12554000002"
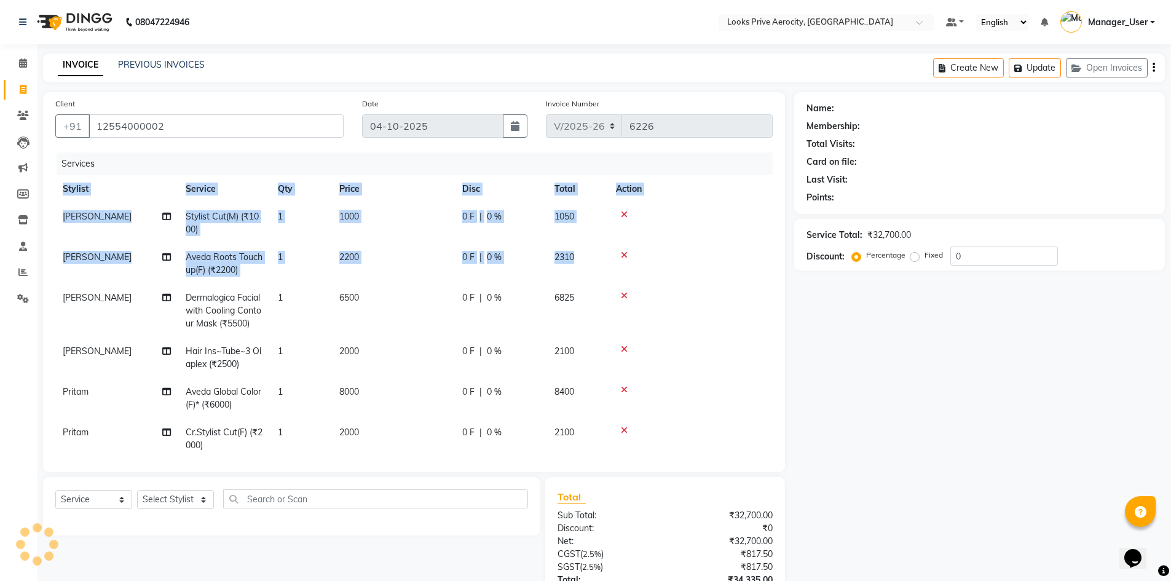
scroll to position [0, 9]
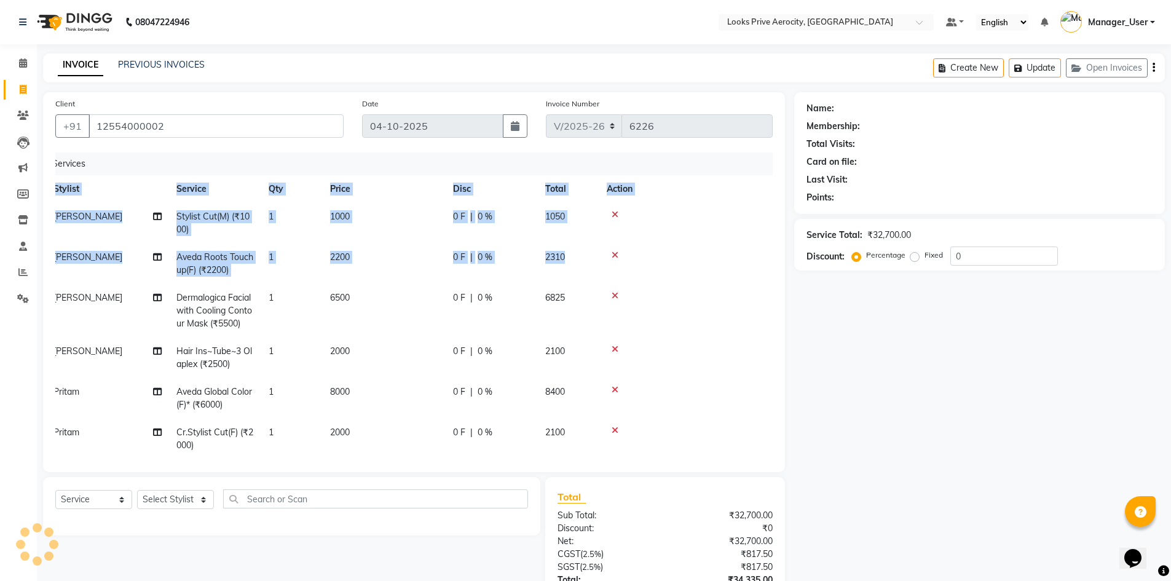
drag, startPoint x: 763, startPoint y: 280, endPoint x: 763, endPoint y: 386, distance: 105.8
click at [763, 386] on div "Services Stylist Service Qty Price Disc Total Action [PERSON_NAME] Stylist Cut(…" at bounding box center [414, 306] width 718 height 307
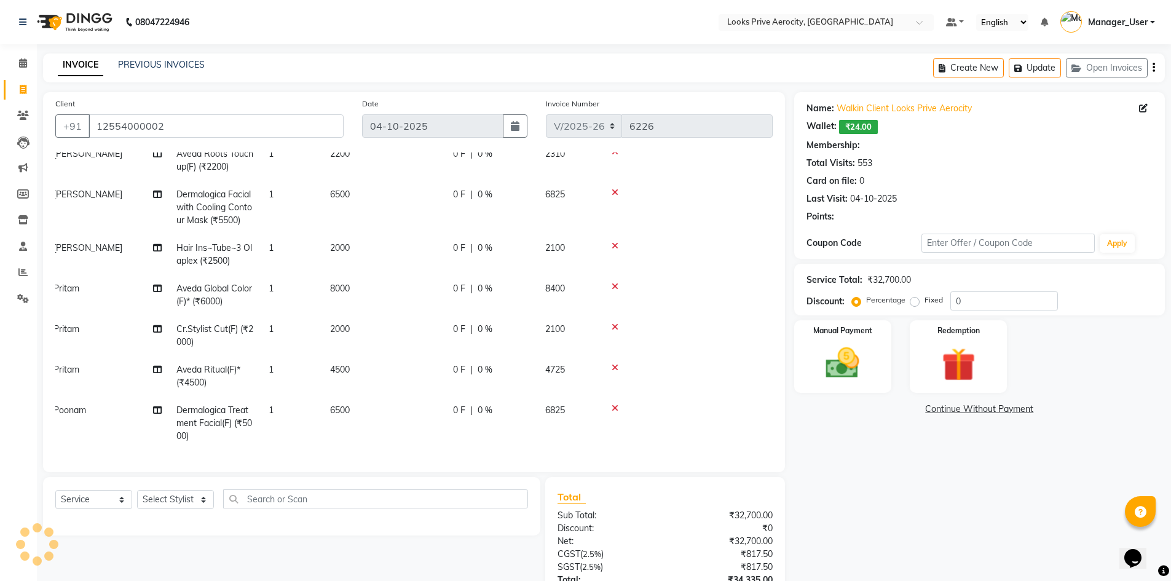
click at [826, 443] on div "Name: Walkin Client Looks Prive Aerocity Wallet: ₹24.00 Membership: Total Visit…" at bounding box center [984, 375] width 380 height 566
select select "1: Object"
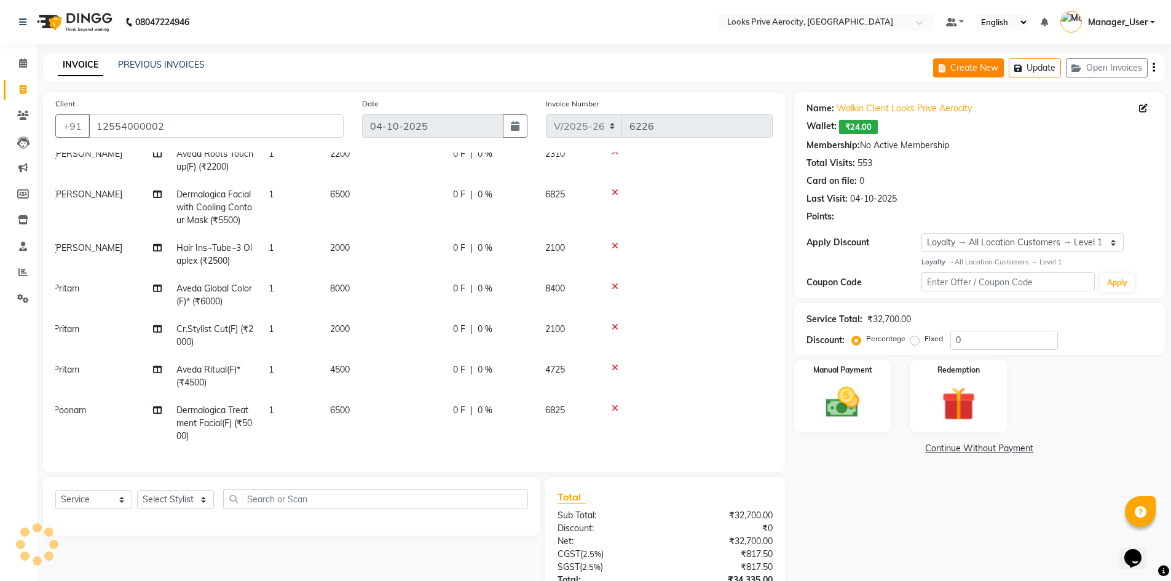
drag, startPoint x: 1029, startPoint y: 69, endPoint x: 949, endPoint y: 75, distance: 79.6
click at [1029, 69] on button "Update" at bounding box center [1035, 67] width 52 height 19
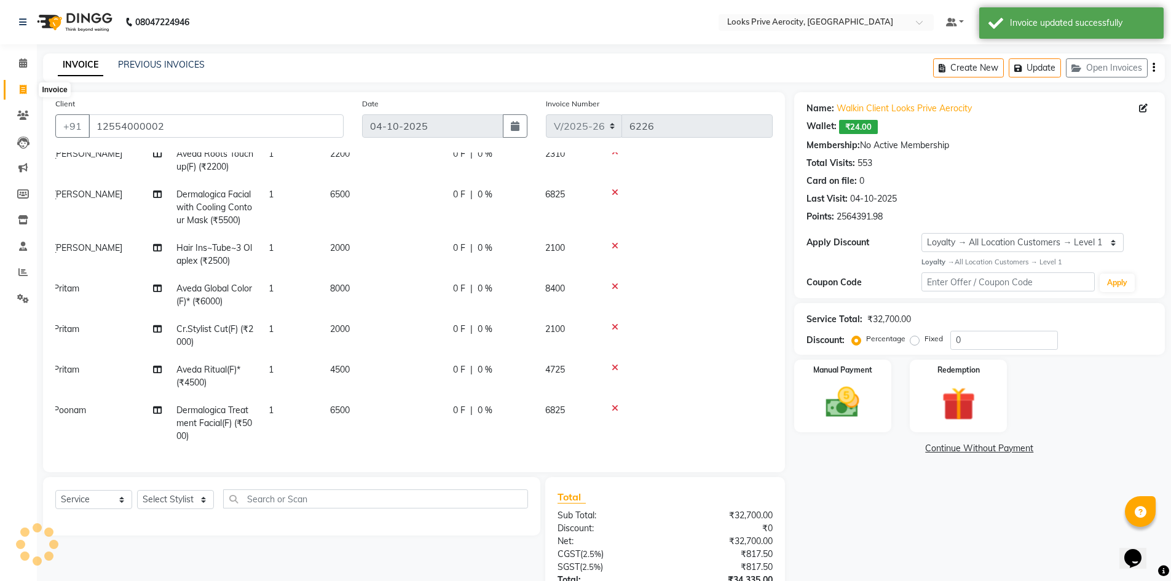
click at [27, 85] on span at bounding box center [23, 90] width 22 height 14
select select "service"
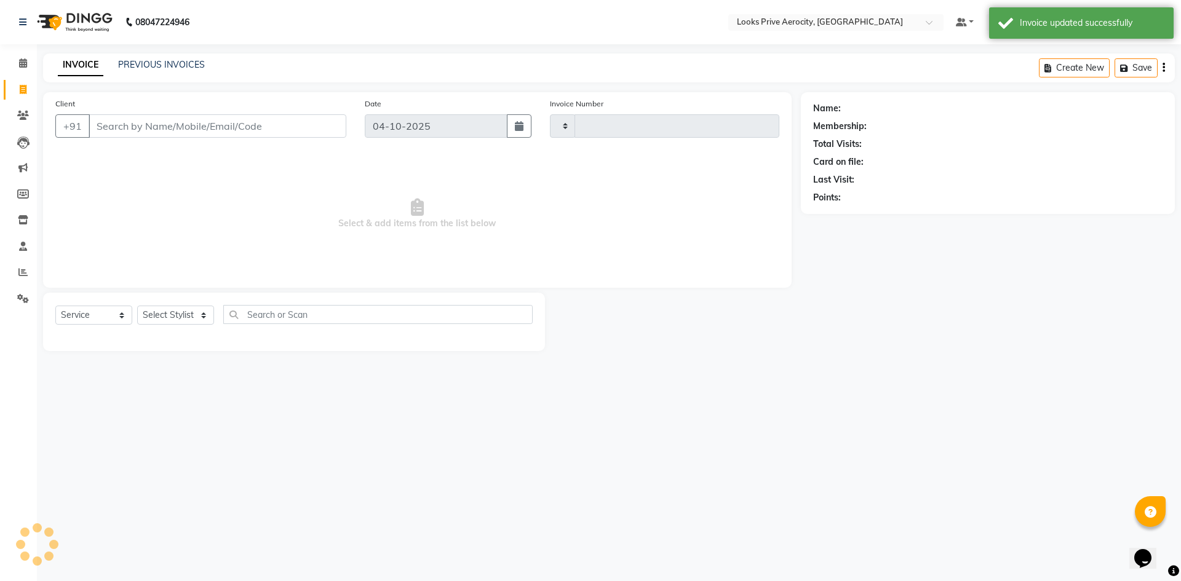
click at [231, 127] on input "Client" at bounding box center [218, 125] width 258 height 23
type input "6226"
select select "5913"
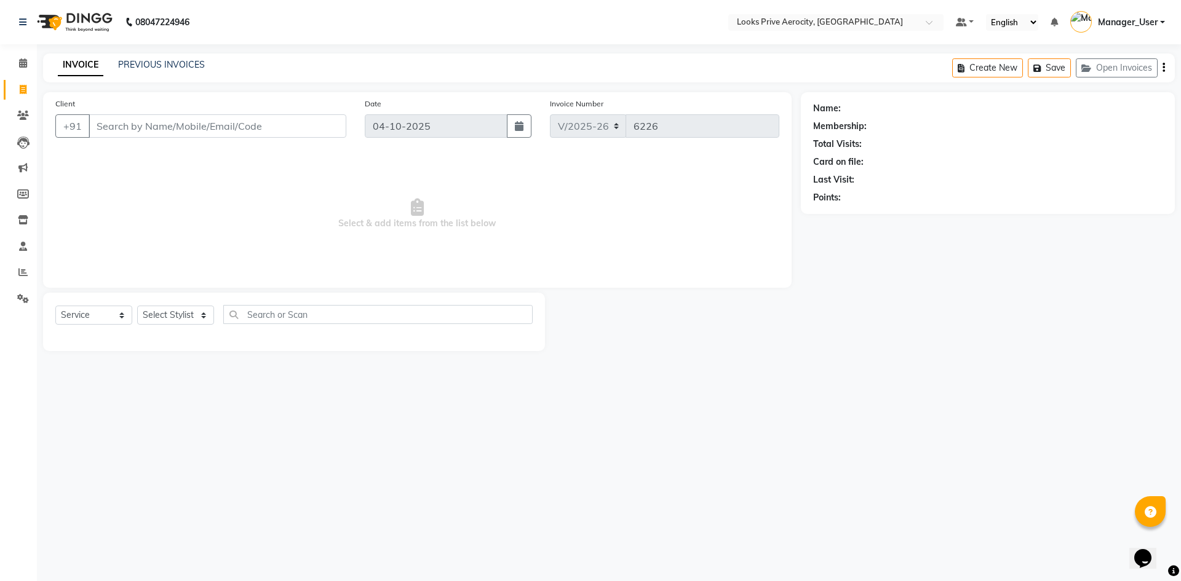
click at [234, 119] on input "Client" at bounding box center [218, 125] width 258 height 23
type input "9354660842"
select select "1: Object"
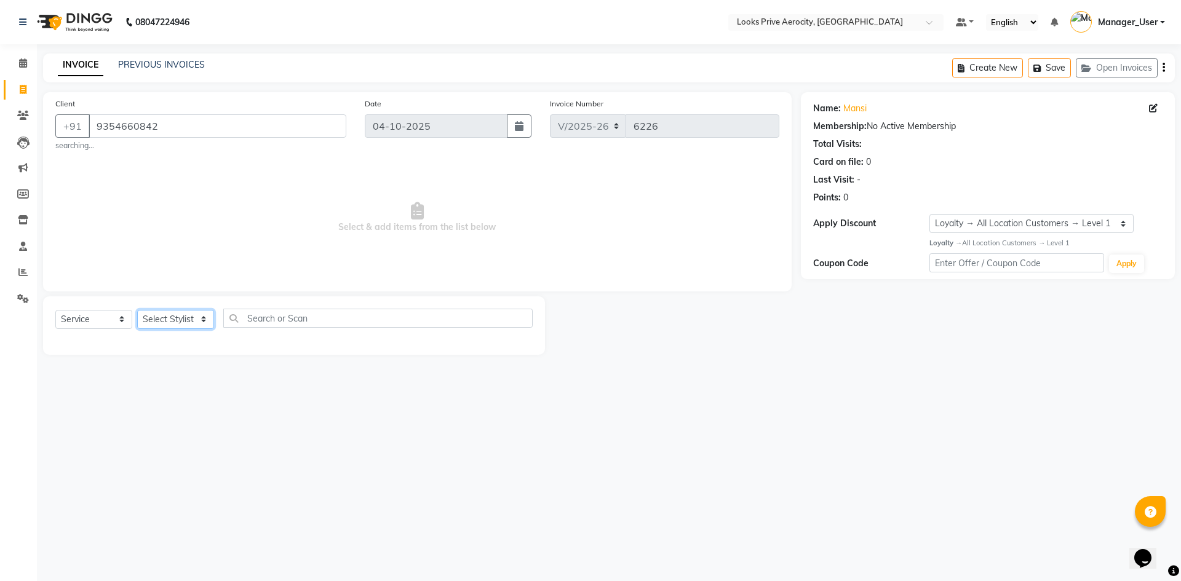
drag, startPoint x: 180, startPoint y: 320, endPoint x: 169, endPoint y: 356, distance: 37.9
click at [180, 322] on select "Select Stylist Aman_Barber Amit Amu Dharma [PERSON_NAME] Eric_asst [PERSON_NAME…" at bounding box center [175, 319] width 77 height 19
select select "43247"
click at [137, 310] on select "Select Stylist Aman_Barber Amit Amu Dharma [PERSON_NAME] Eric_asst [PERSON_NAME…" at bounding box center [175, 319] width 77 height 19
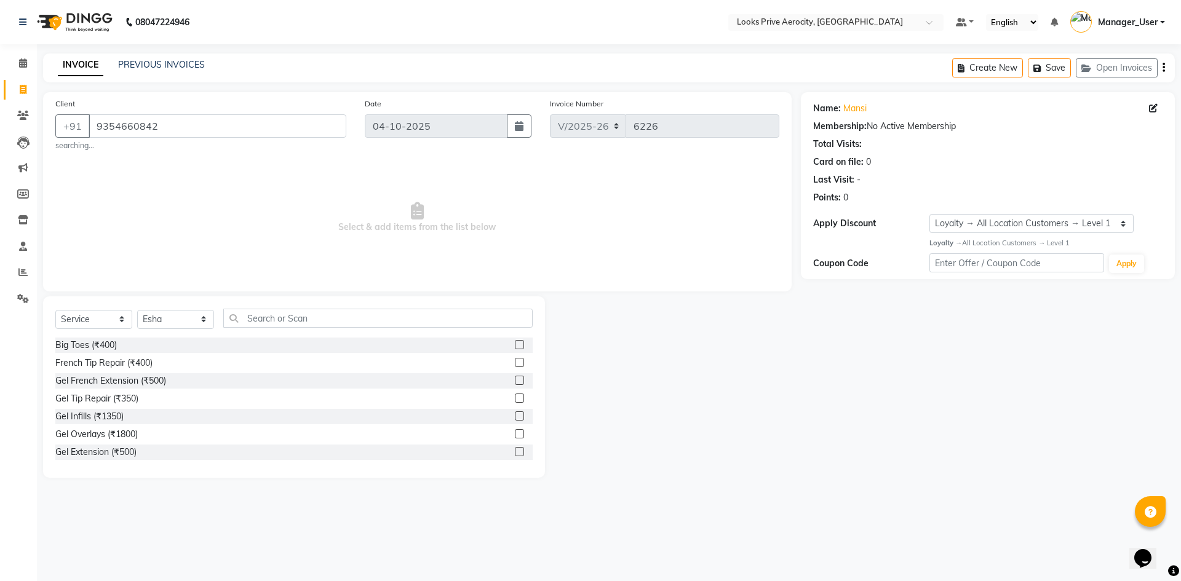
drag, startPoint x: 511, startPoint y: 363, endPoint x: 500, endPoint y: 368, distance: 12.1
click at [515, 363] on label at bounding box center [519, 362] width 9 height 9
click at [515, 363] on input "checkbox" at bounding box center [519, 363] width 8 height 8
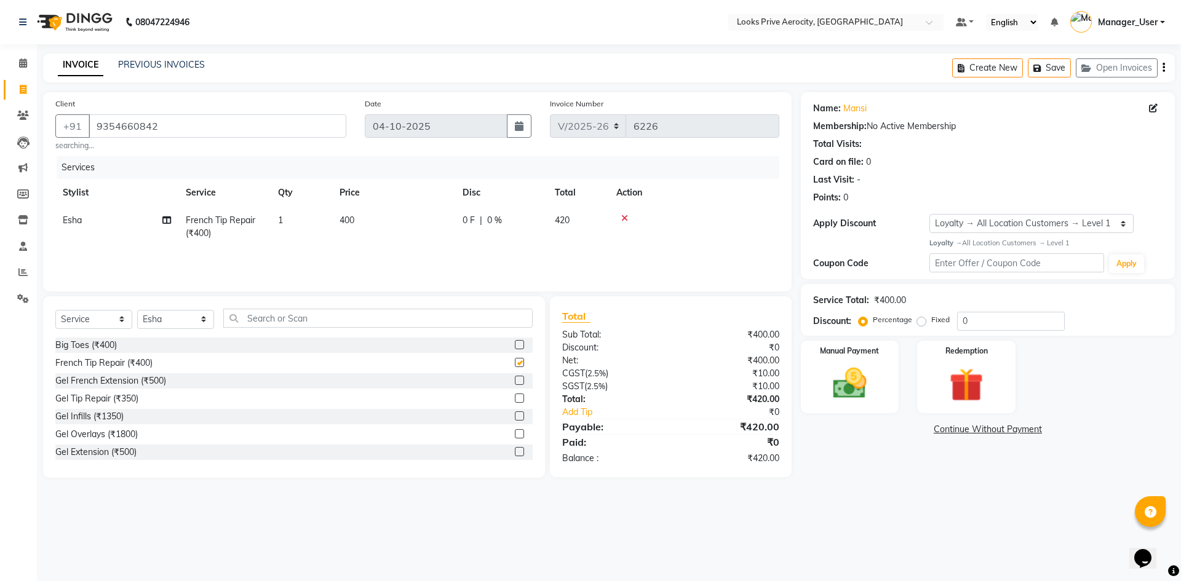
checkbox input "false"
click at [870, 395] on img at bounding box center [849, 383] width 57 height 41
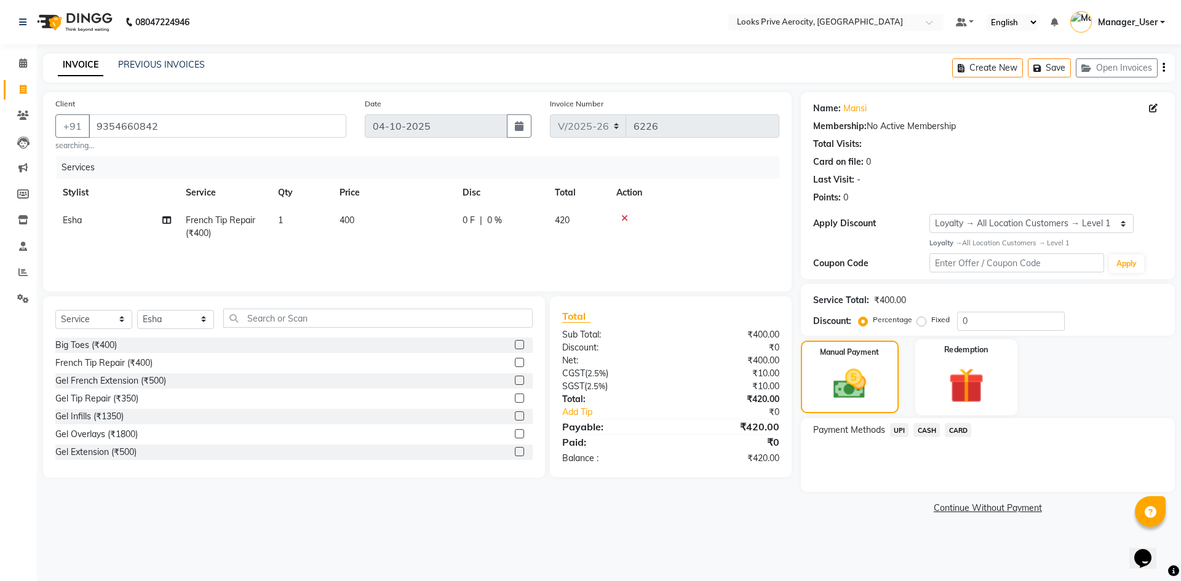
click at [973, 388] on img at bounding box center [965, 385] width 57 height 44
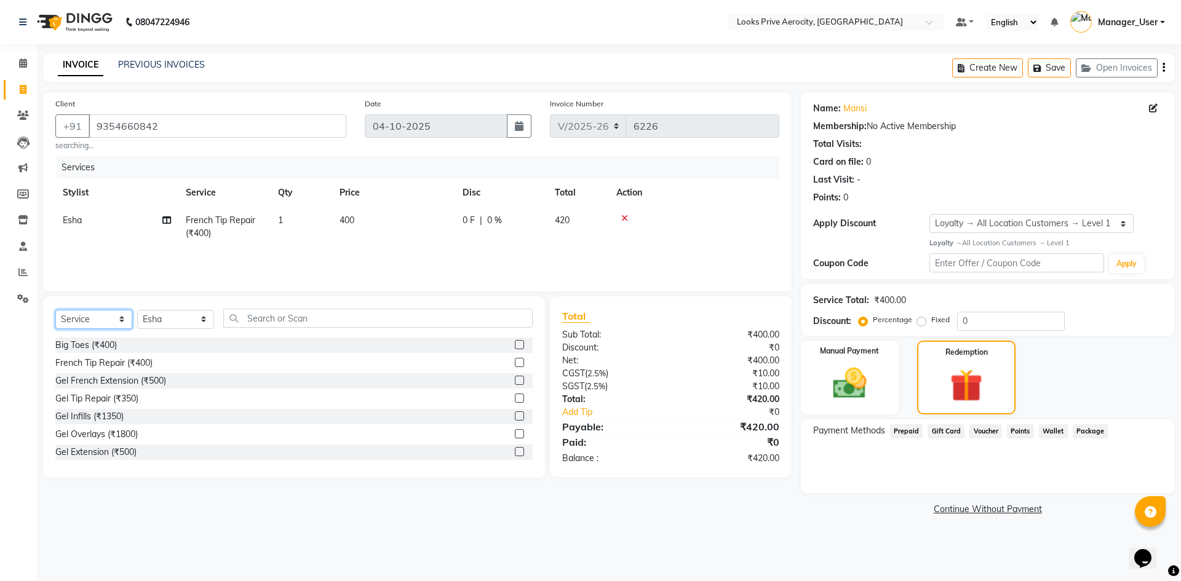
click at [116, 321] on select "Select Service Product Membership Package Voucher Prepaid Gift Card" at bounding box center [93, 319] width 77 height 19
click at [55, 310] on select "Select Service Product Membership Package Voucher Prepaid Gift Card" at bounding box center [93, 319] width 77 height 19
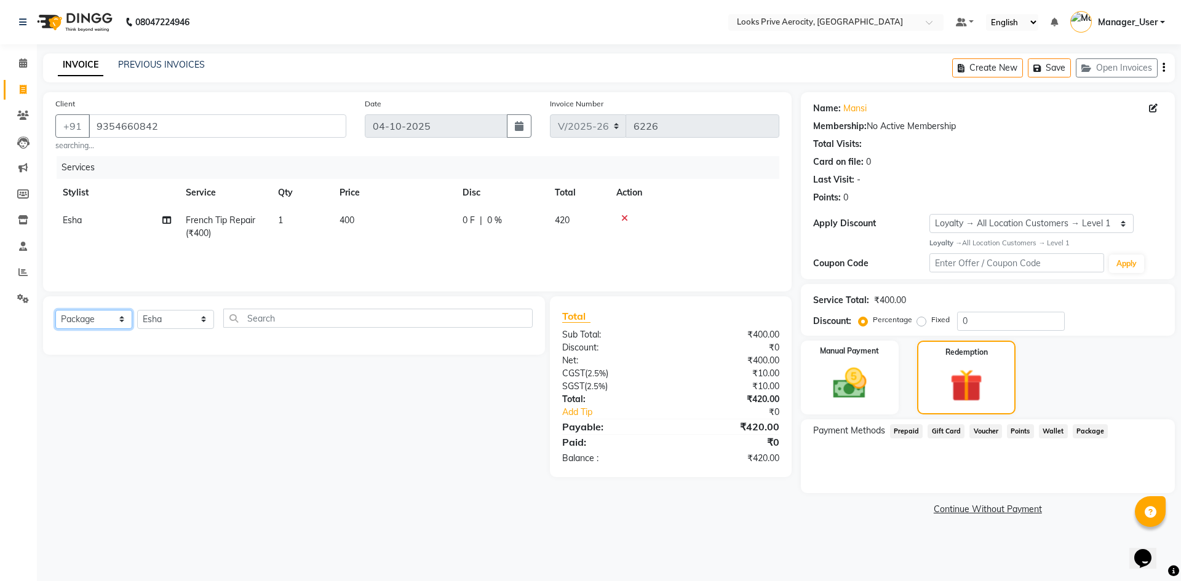
click at [116, 316] on select "Select Service Product Membership Package Voucher Prepaid Gift Card" at bounding box center [93, 319] width 77 height 19
select select "P"
click at [55, 310] on select "Select Service Product Membership Package Voucher Prepaid Gift Card" at bounding box center [93, 319] width 77 height 19
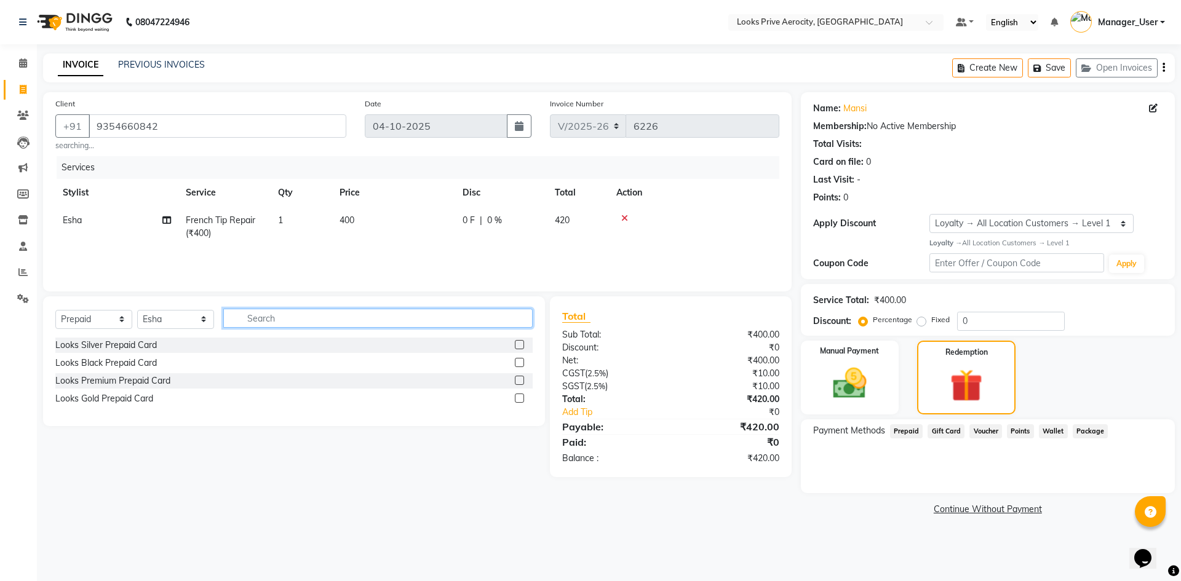
drag, startPoint x: 300, startPoint y: 314, endPoint x: 243, endPoint y: 310, distance: 57.3
click at [243, 310] on input "text" at bounding box center [377, 318] width 309 height 19
click at [520, 381] on label at bounding box center [519, 380] width 9 height 9
click at [520, 381] on input "checkbox" at bounding box center [519, 381] width 8 height 8
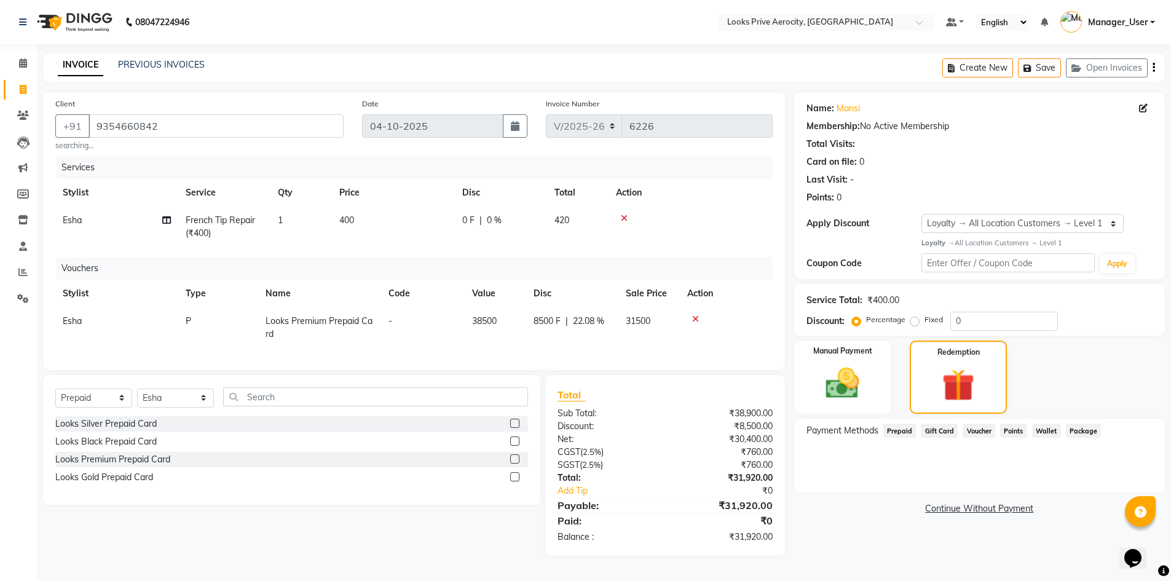
click at [624, 215] on icon at bounding box center [624, 218] width 7 height 9
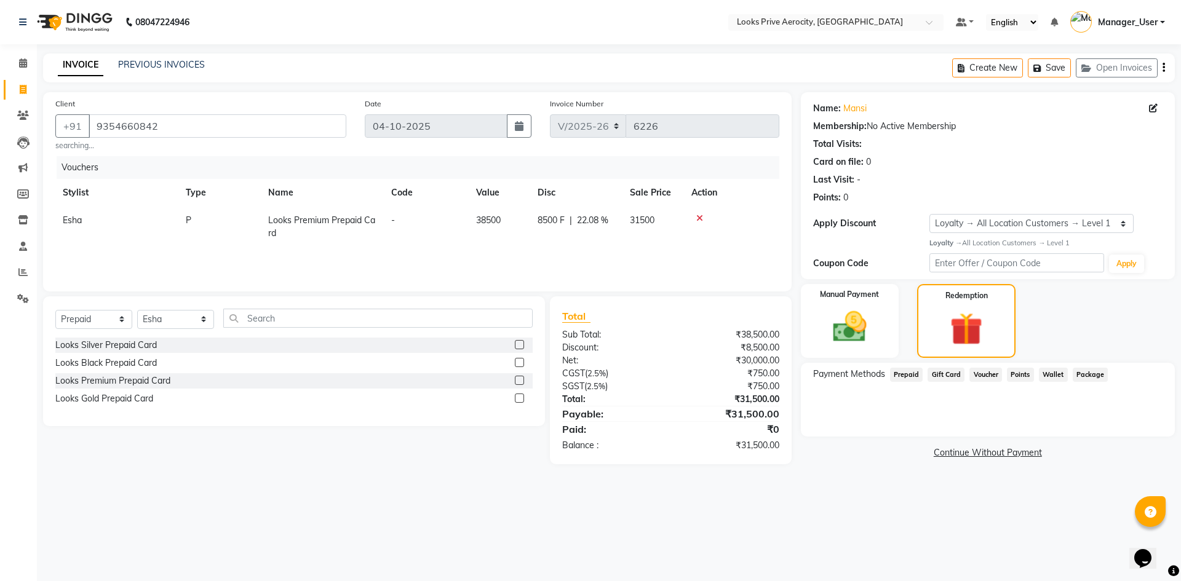
click at [696, 217] on icon at bounding box center [699, 218] width 7 height 9
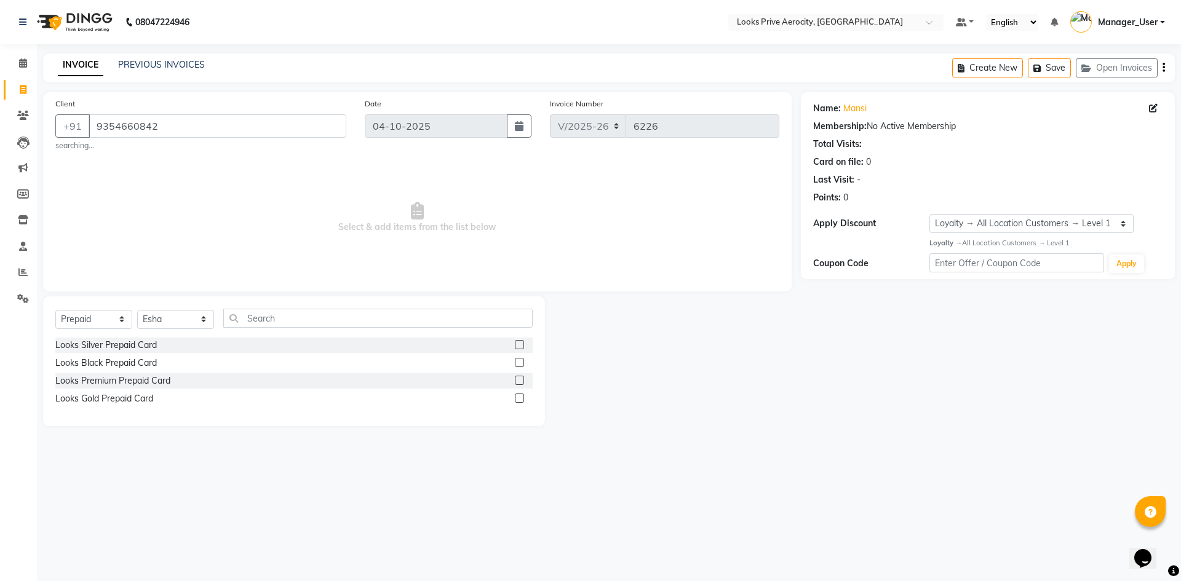
click at [517, 385] on label at bounding box center [519, 380] width 9 height 9
click at [517, 385] on input "checkbox" at bounding box center [519, 381] width 8 height 8
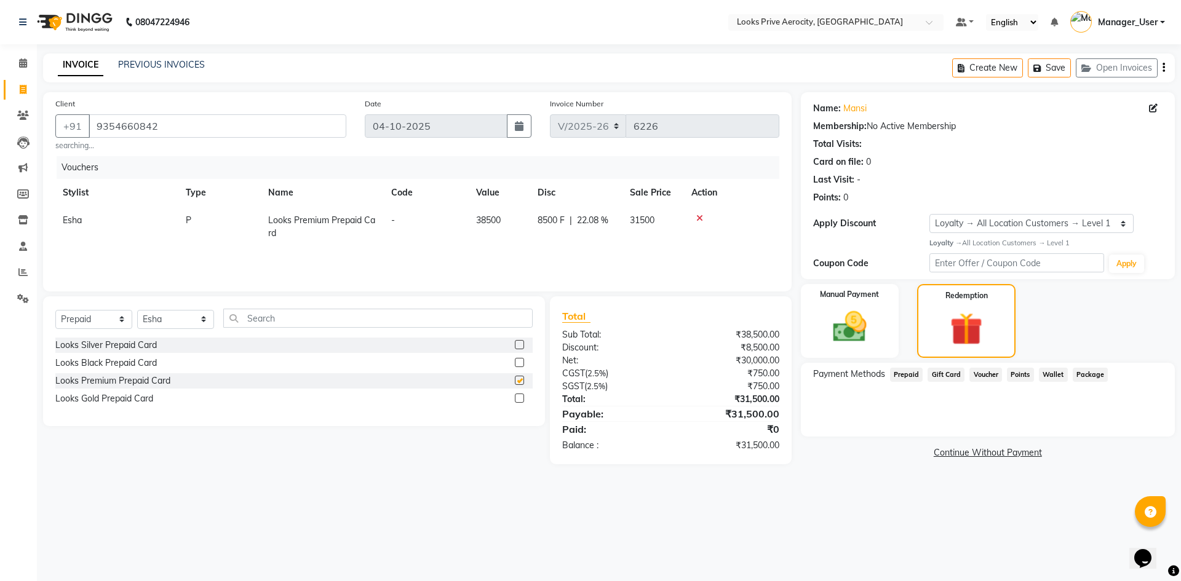
checkbox input "false"
click at [912, 375] on span "Prepaid" at bounding box center [906, 375] width 33 height 14
click at [950, 408] on div "Payment Methods Prepaid Gift Card Voucher Points Wallet Package No Prepaids Ava…" at bounding box center [988, 400] width 374 height 74
click at [964, 338] on img at bounding box center [965, 329] width 55 height 42
click at [873, 339] on img at bounding box center [849, 327] width 57 height 41
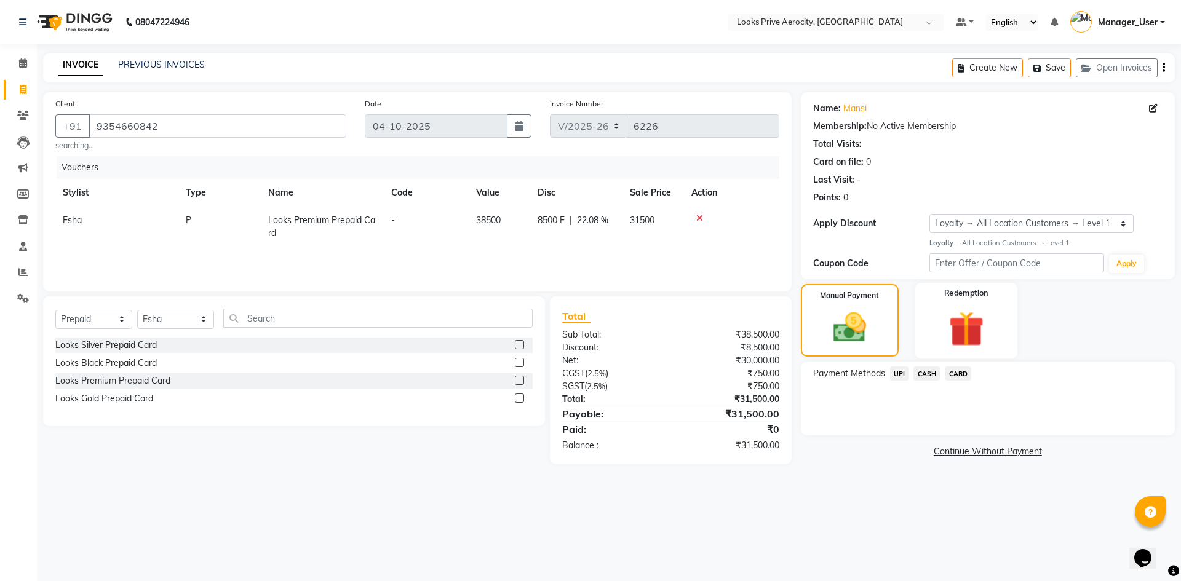
click at [992, 328] on img at bounding box center [965, 329] width 57 height 44
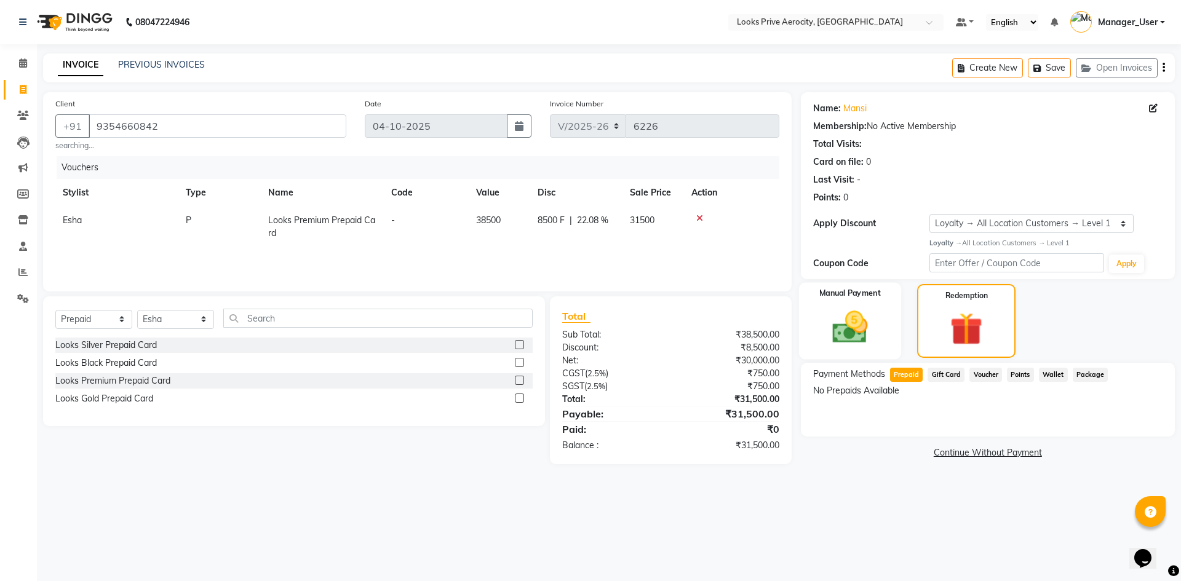
click at [884, 338] on div "Manual Payment" at bounding box center [849, 320] width 102 height 77
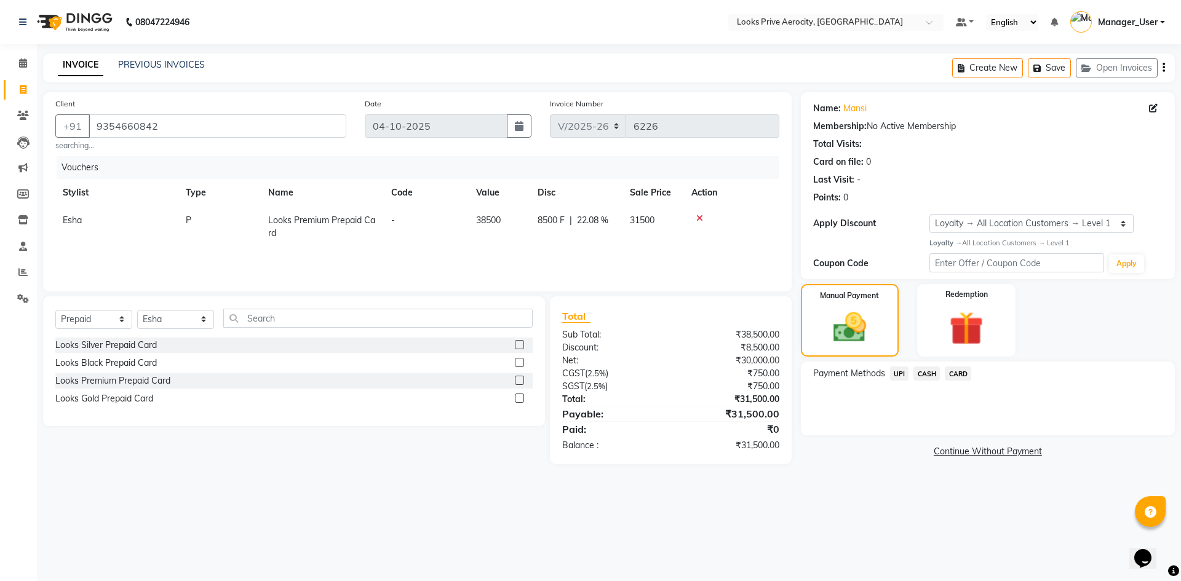
click at [961, 374] on span "CARD" at bounding box center [958, 373] width 26 height 14
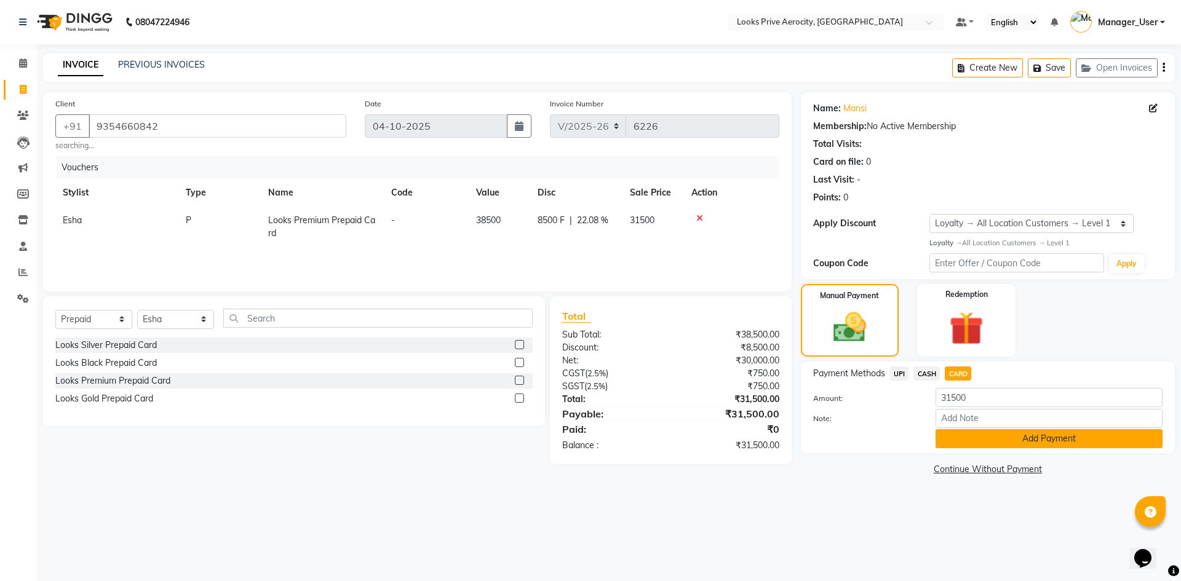
click at [1005, 443] on button "Add Payment" at bounding box center [1048, 438] width 227 height 19
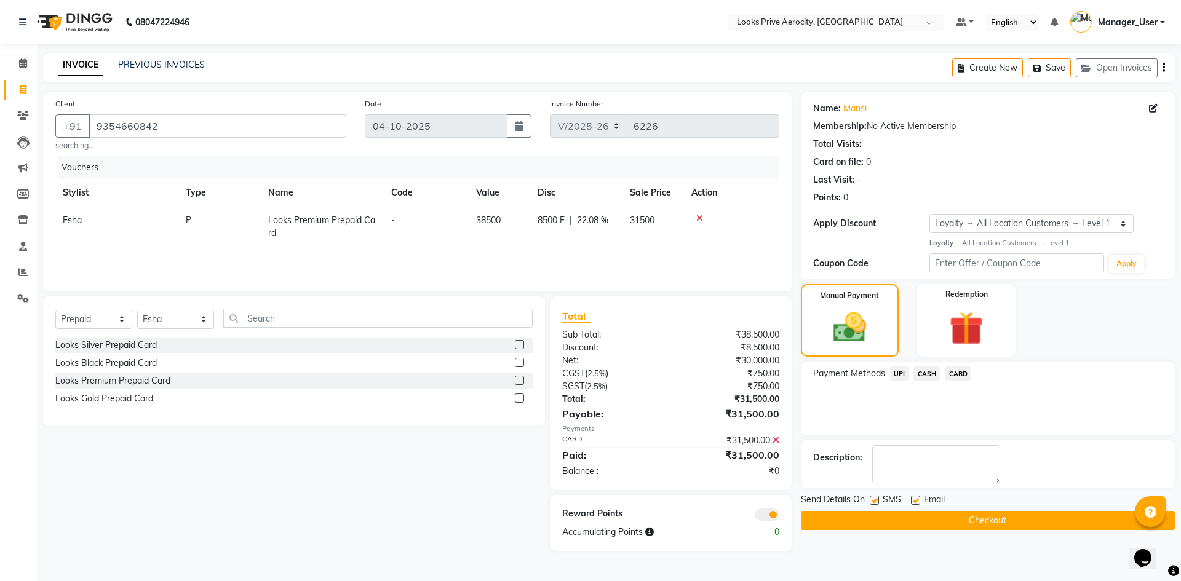
click at [921, 523] on button "Checkout" at bounding box center [988, 520] width 374 height 19
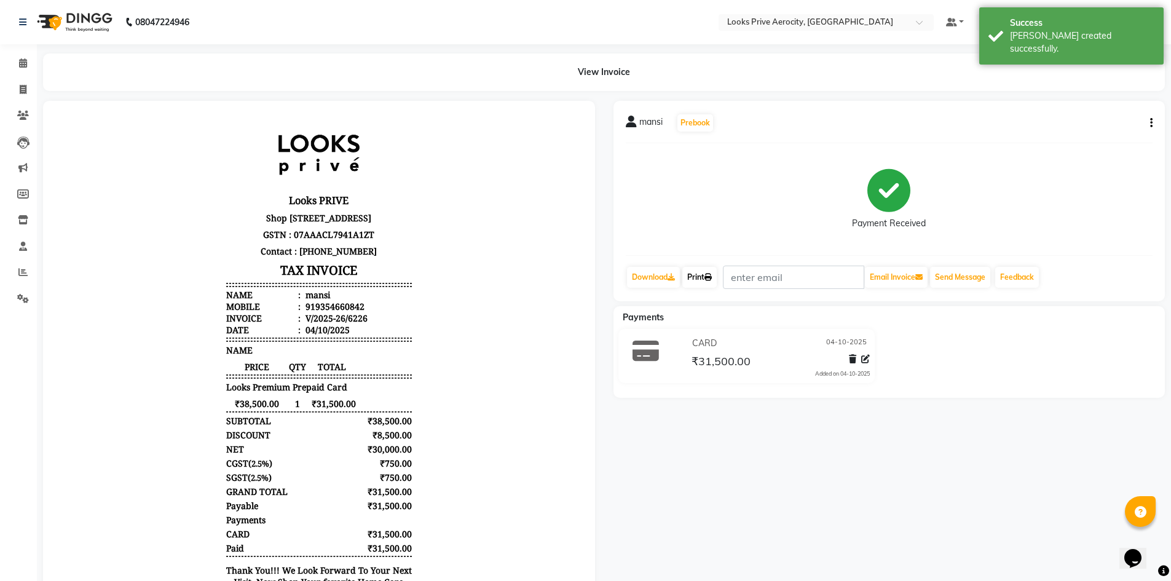
click at [698, 280] on link "Print" at bounding box center [700, 277] width 34 height 21
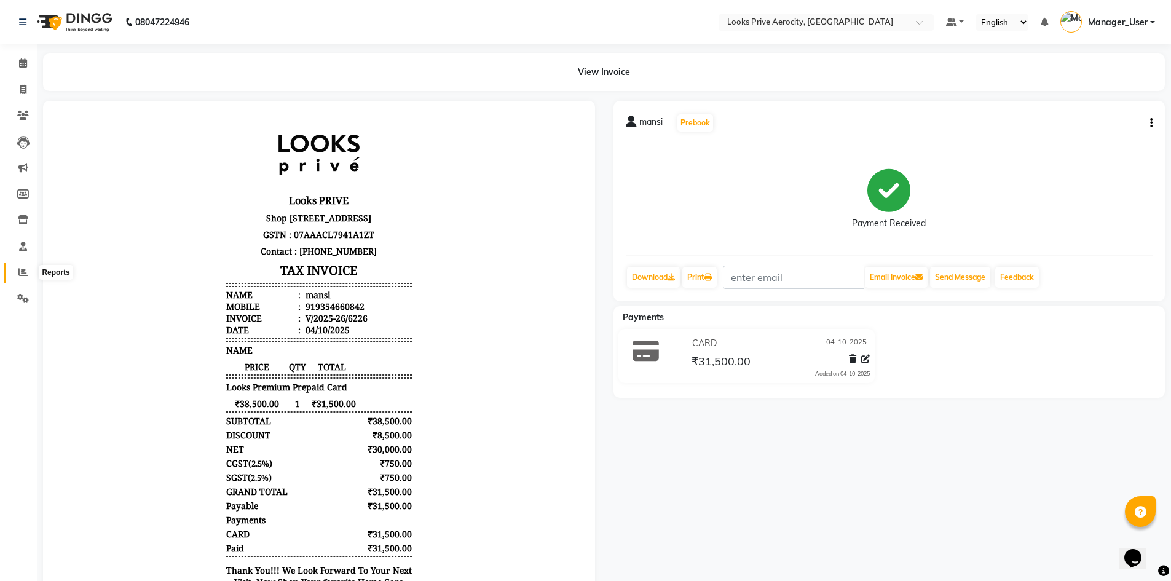
click at [23, 274] on icon at bounding box center [22, 271] width 9 height 9
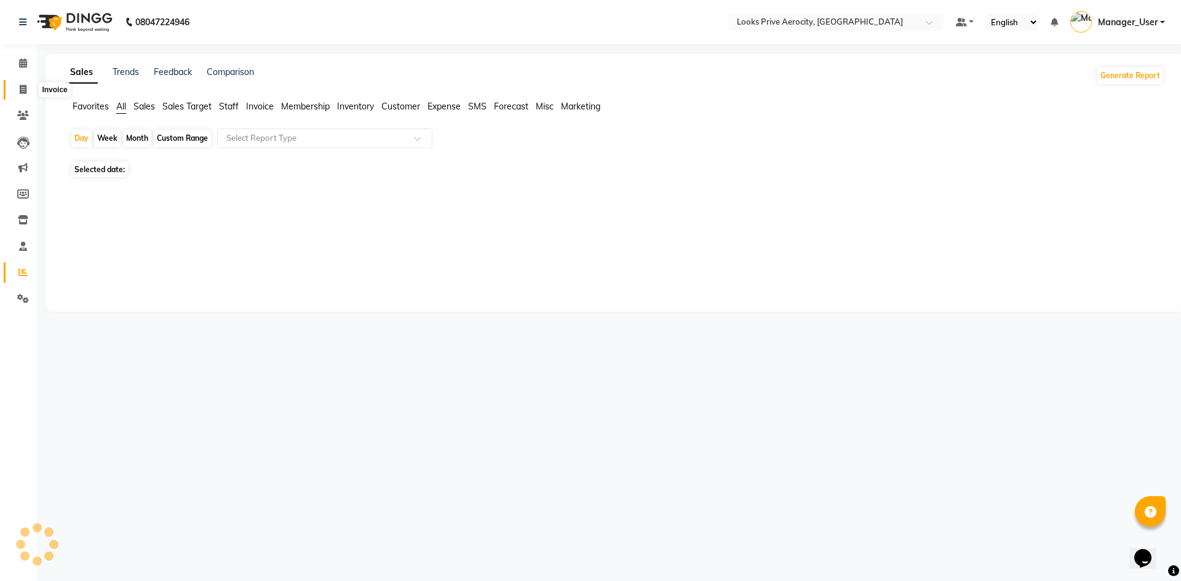
click at [20, 90] on span at bounding box center [23, 90] width 22 height 14
select select "service"
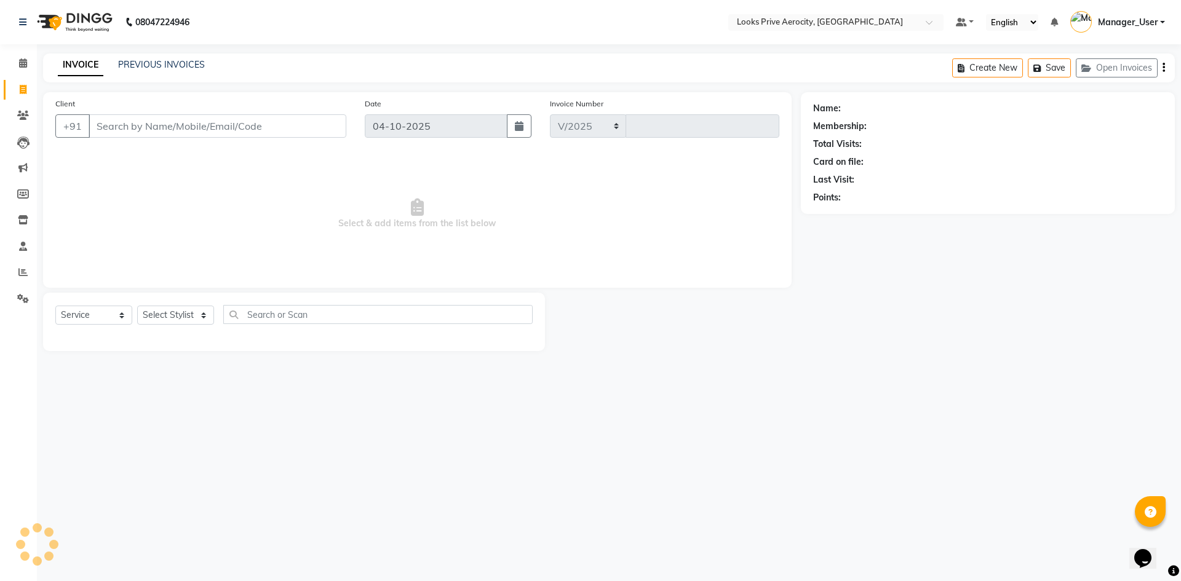
select select "5913"
type input "6227"
click at [1117, 71] on button "Open Invoices" at bounding box center [1116, 67] width 82 height 19
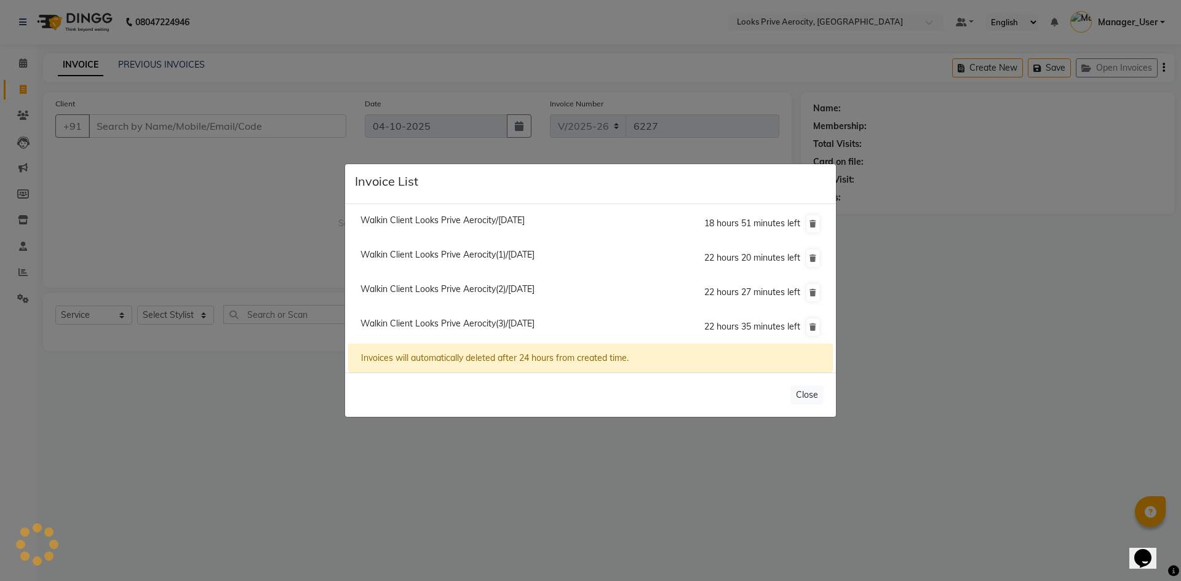
click at [496, 318] on span "Walkin Client Looks Prive Aerocity(3)/[DATE]" at bounding box center [447, 323] width 174 height 11
type input "12554000002"
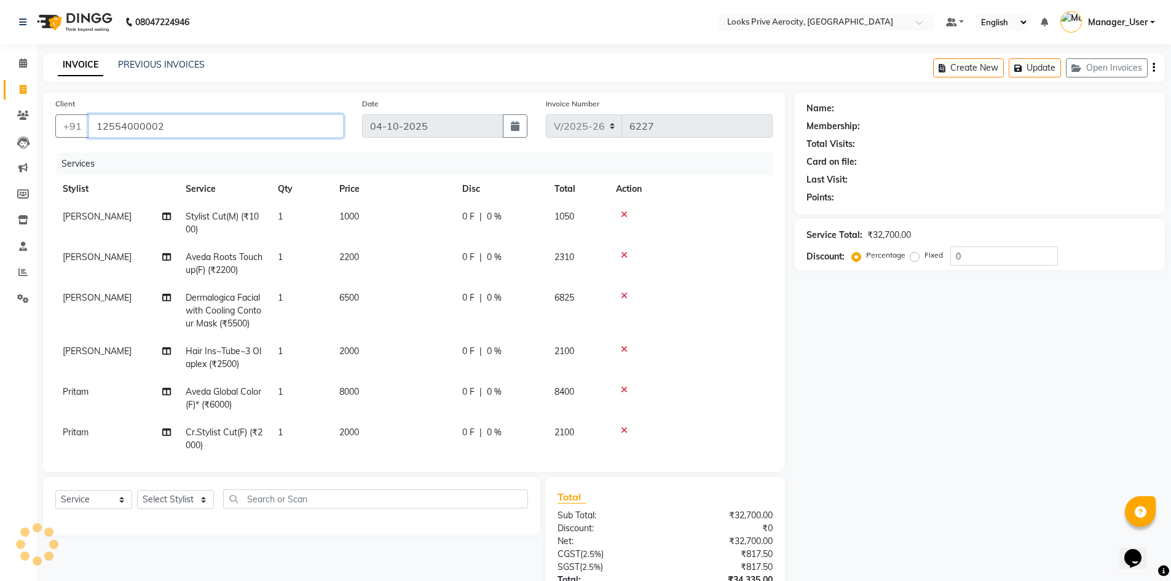
drag, startPoint x: 191, startPoint y: 128, endPoint x: 51, endPoint y: 125, distance: 139.6
click at [51, 125] on div "Client [PHONE_NUMBER]" at bounding box center [199, 122] width 307 height 50
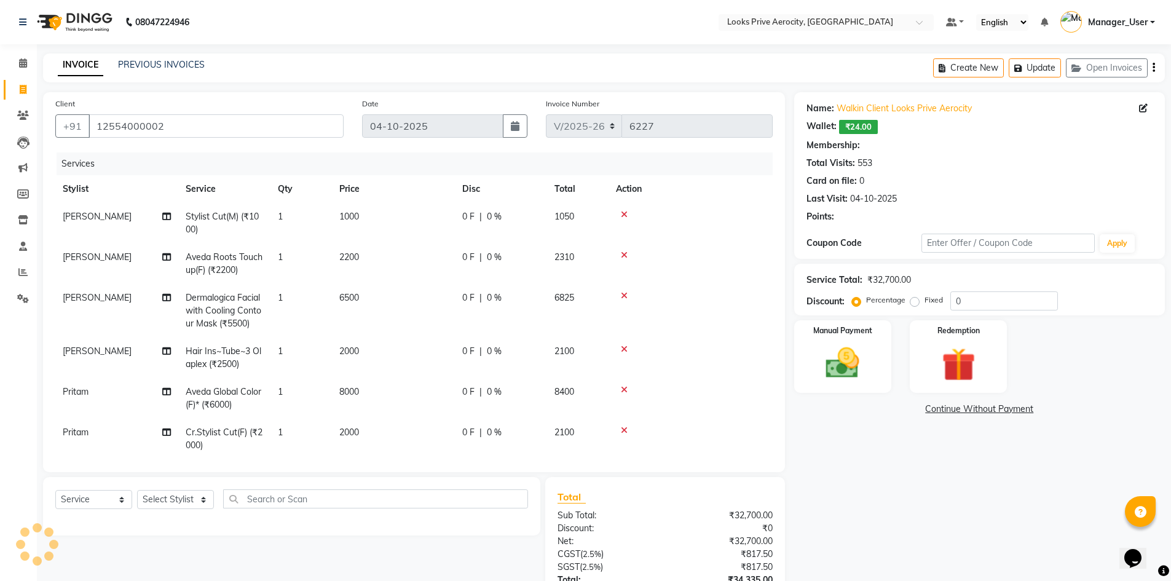
select select "1: Object"
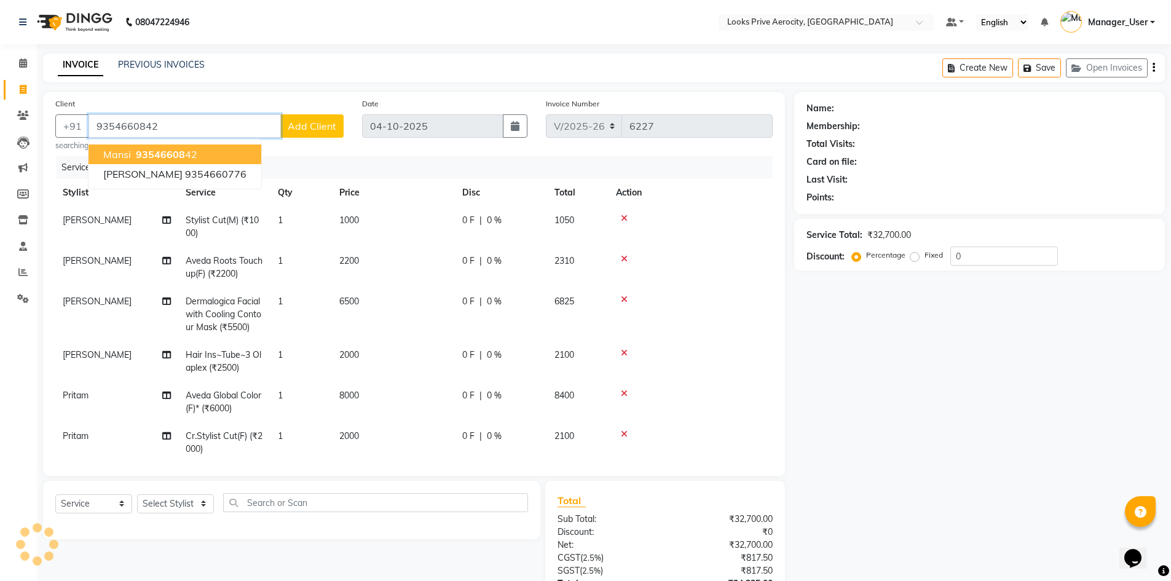
type input "9354660842"
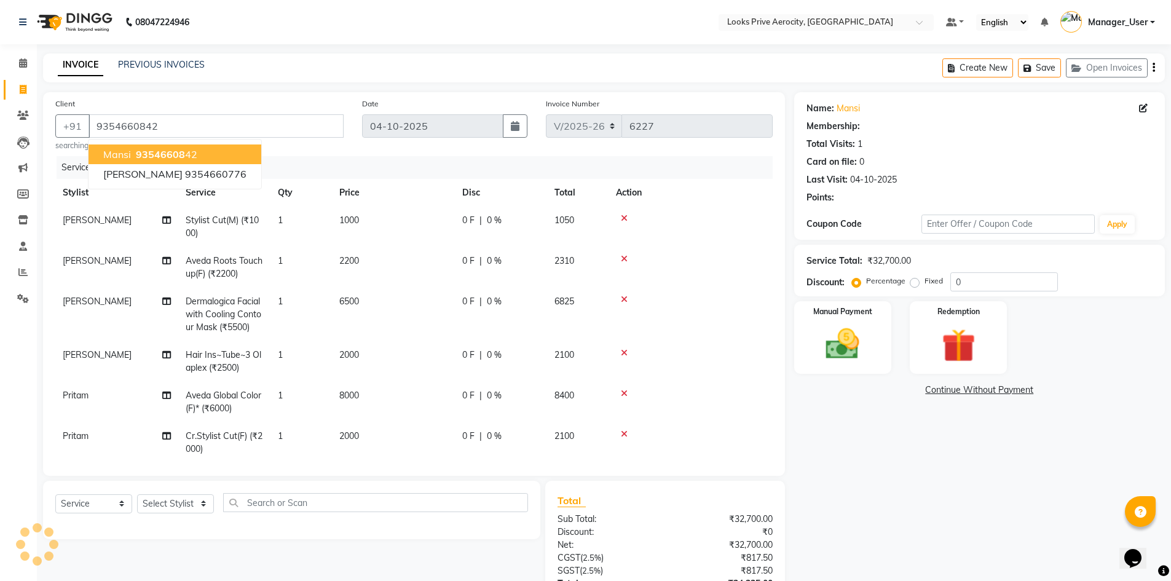
select select "1: Object"
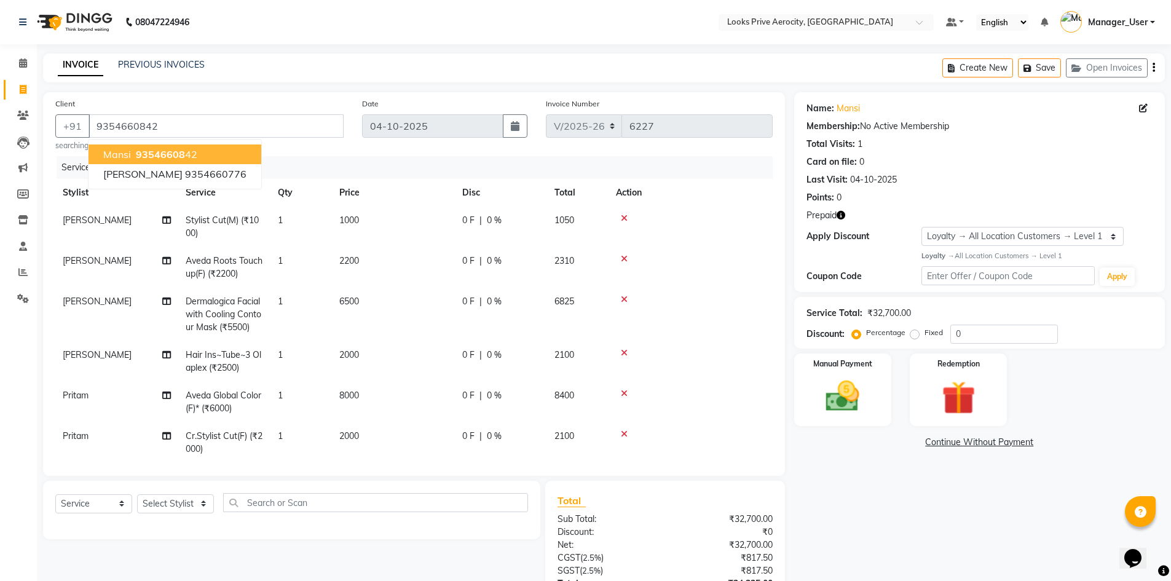
click at [185, 149] on ngb-highlight "93546608 42" at bounding box center [165, 154] width 64 height 12
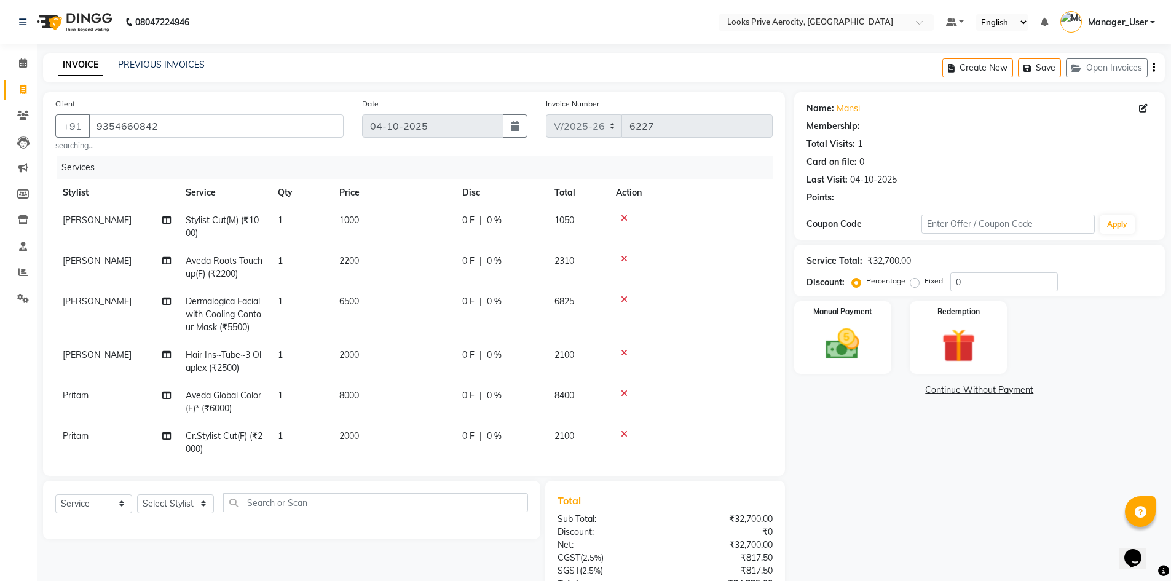
select select "1: Object"
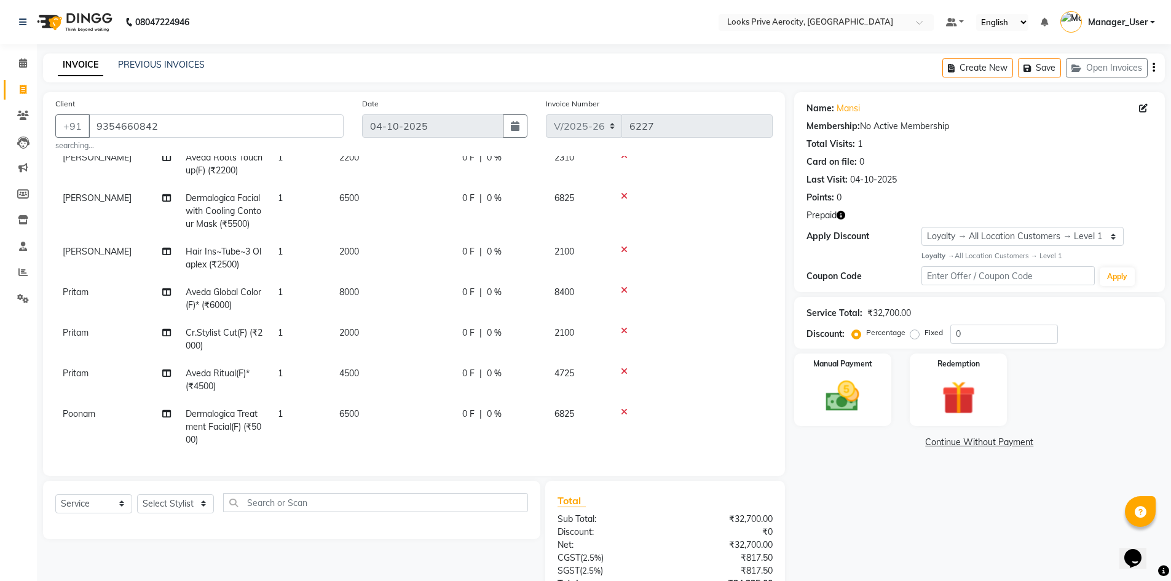
scroll to position [113, 0]
click at [956, 406] on img at bounding box center [958, 398] width 57 height 44
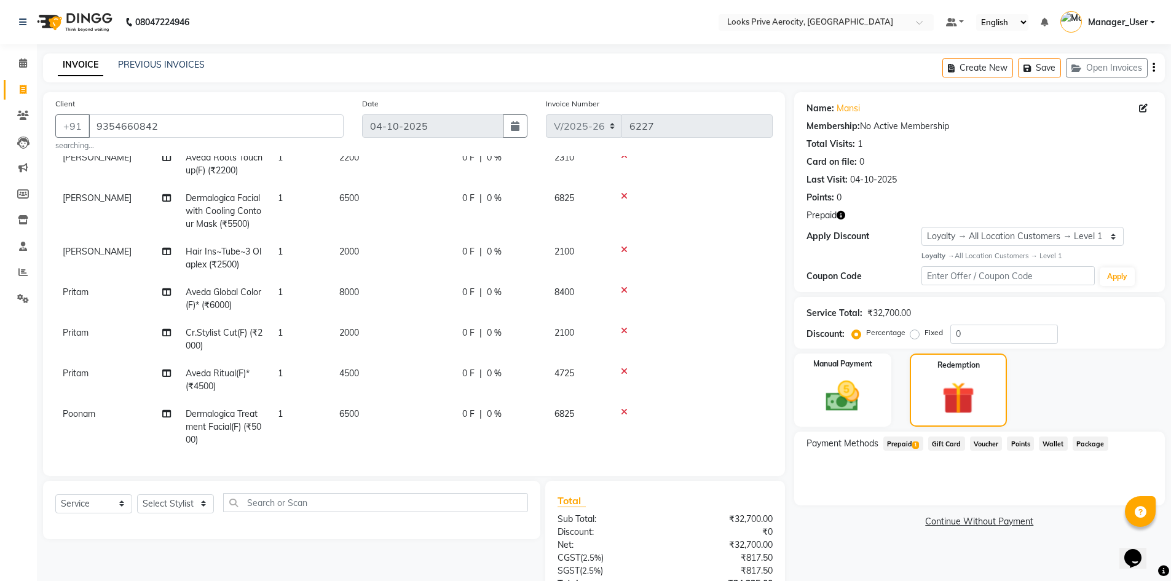
click at [901, 438] on span "Prepaid 1" at bounding box center [904, 444] width 40 height 14
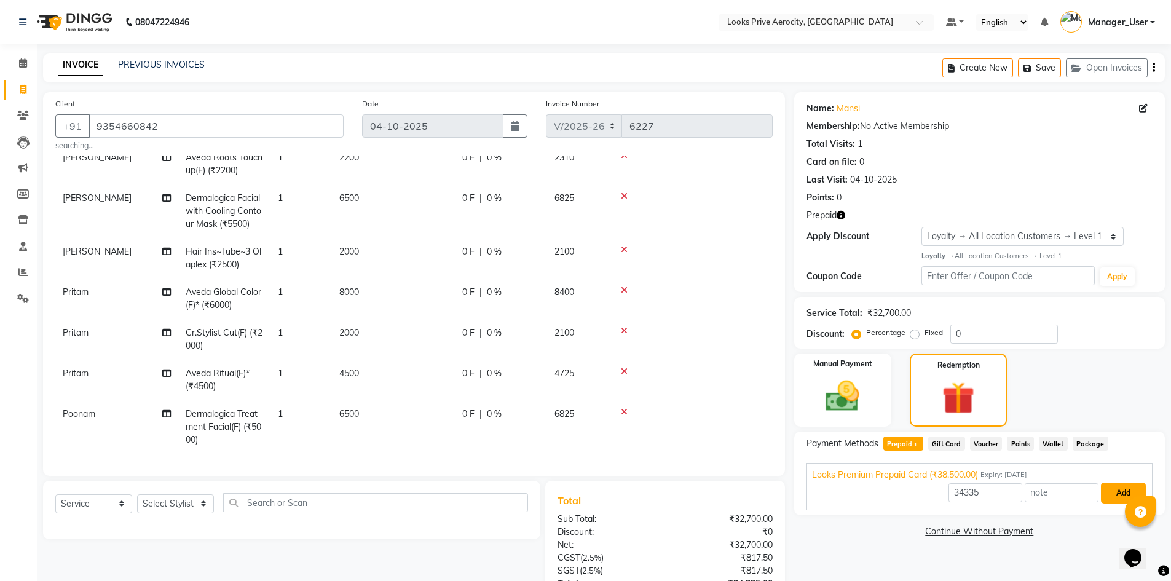
click at [1111, 492] on button "Add" at bounding box center [1123, 493] width 45 height 21
click at [846, 483] on button "Send OTP" at bounding box center [840, 482] width 65 height 21
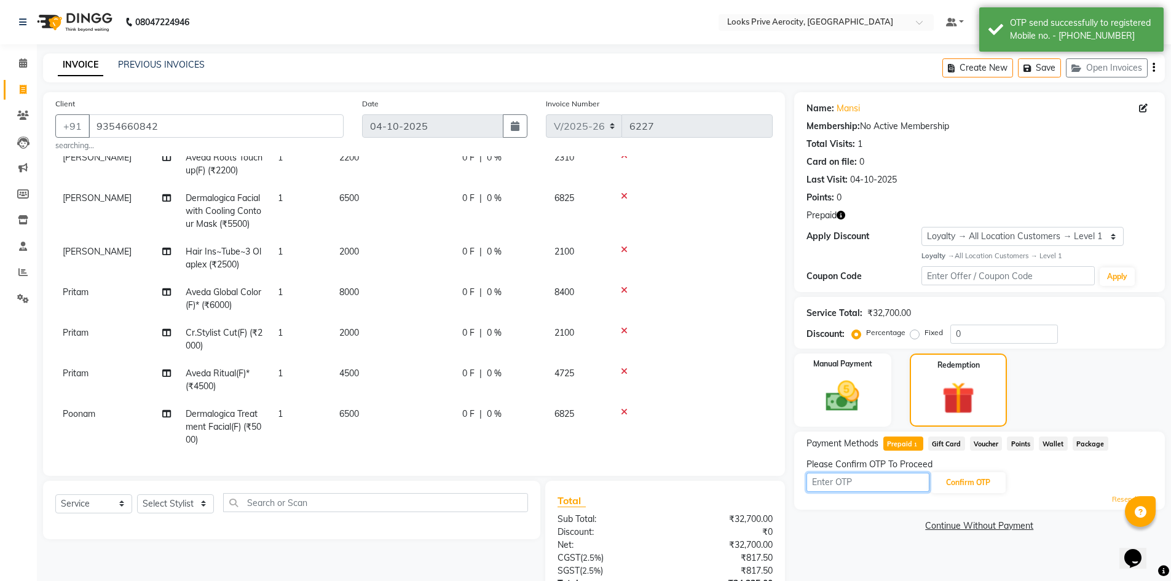
click at [878, 485] on input "text" at bounding box center [868, 482] width 123 height 19
type input "2895"
click at [981, 485] on button "Confirm OTP" at bounding box center [968, 482] width 75 height 21
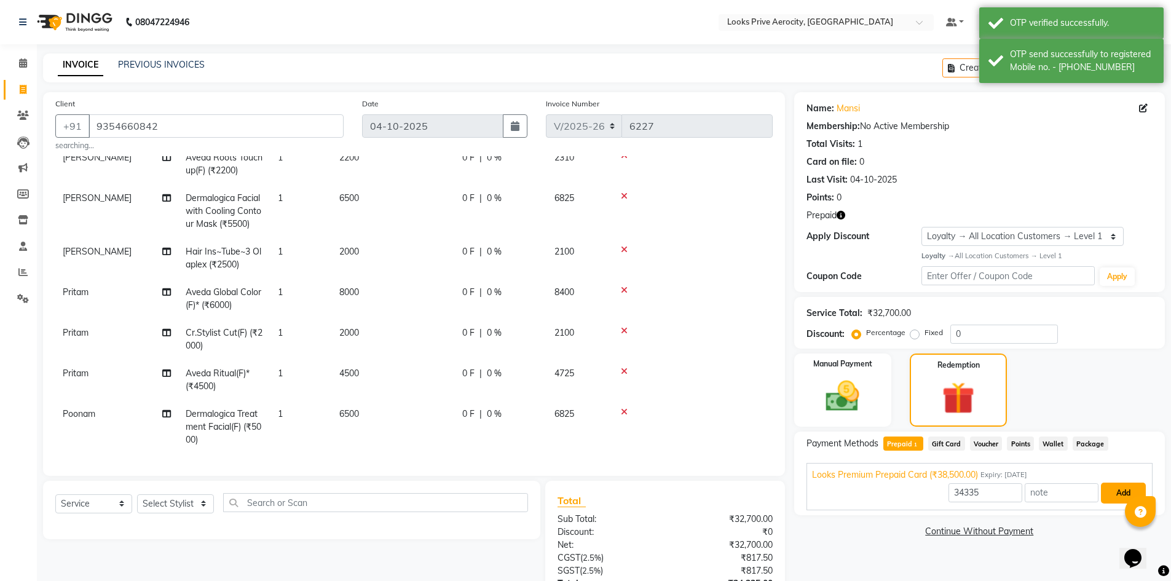
click at [1141, 492] on button "Add" at bounding box center [1123, 493] width 45 height 21
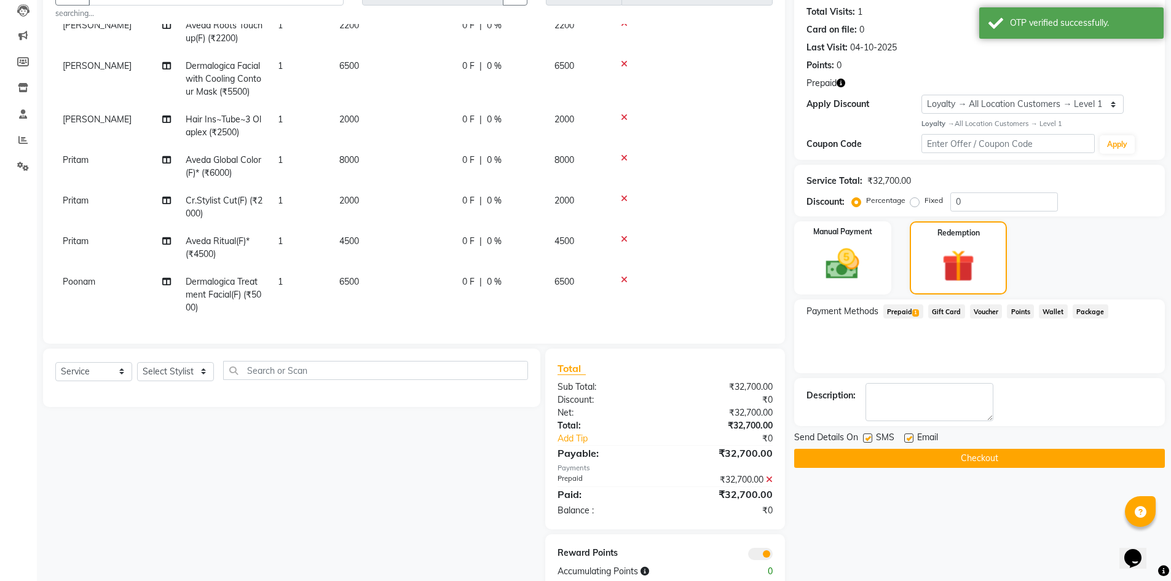
scroll to position [160, 0]
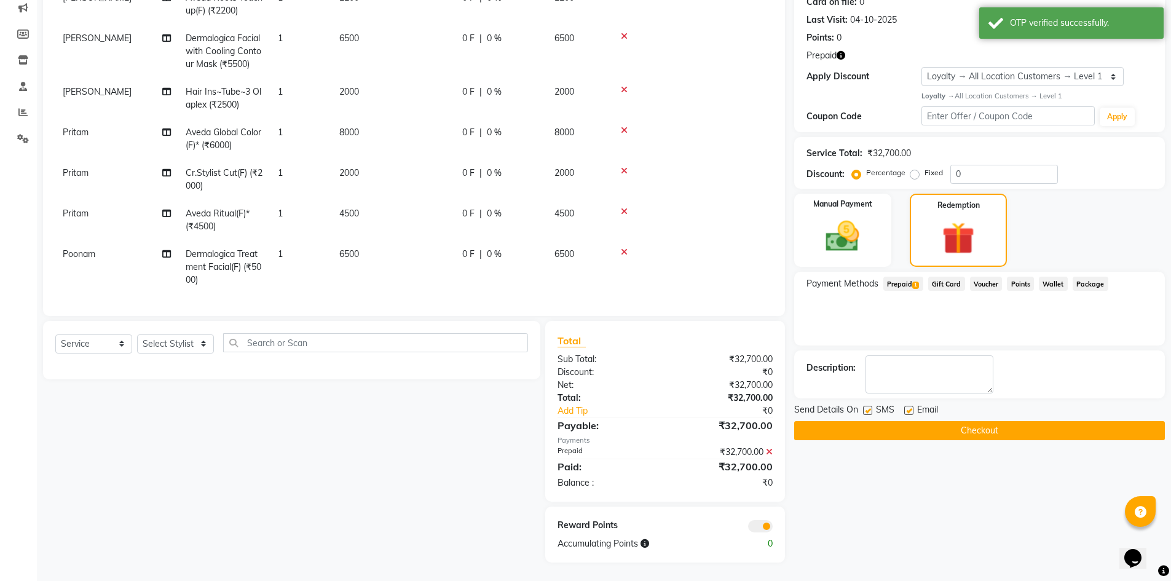
click at [1009, 422] on div "Send Details On SMS Email Checkout" at bounding box center [979, 421] width 371 height 37
click at [1008, 423] on button "Checkout" at bounding box center [979, 430] width 371 height 19
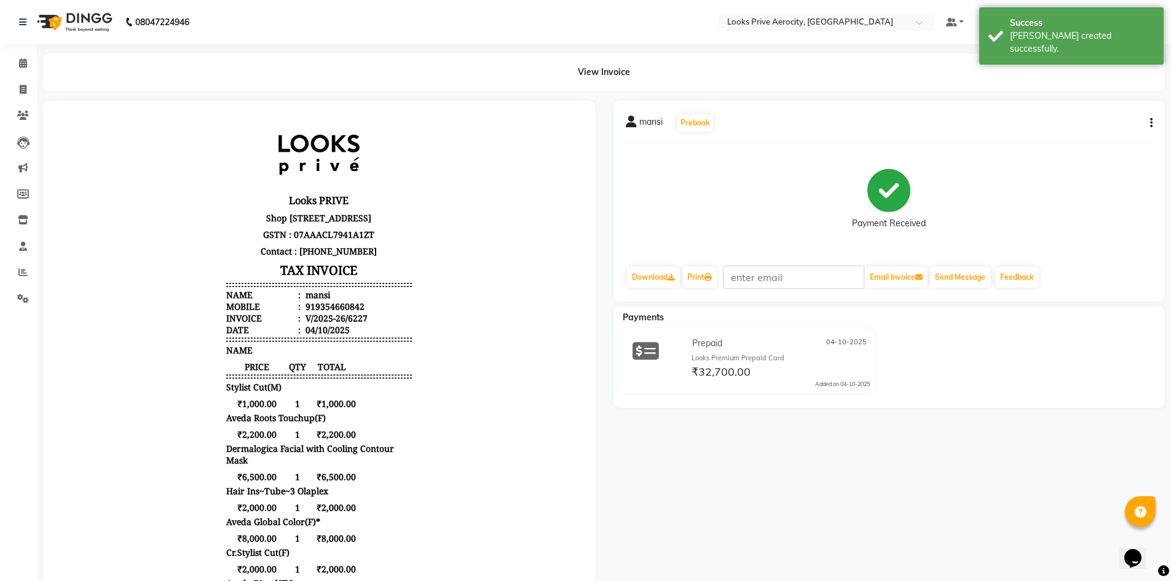
click at [36, 90] on div "View Invoice" at bounding box center [604, 72] width 1141 height 38
click at [712, 274] on icon at bounding box center [708, 277] width 7 height 7
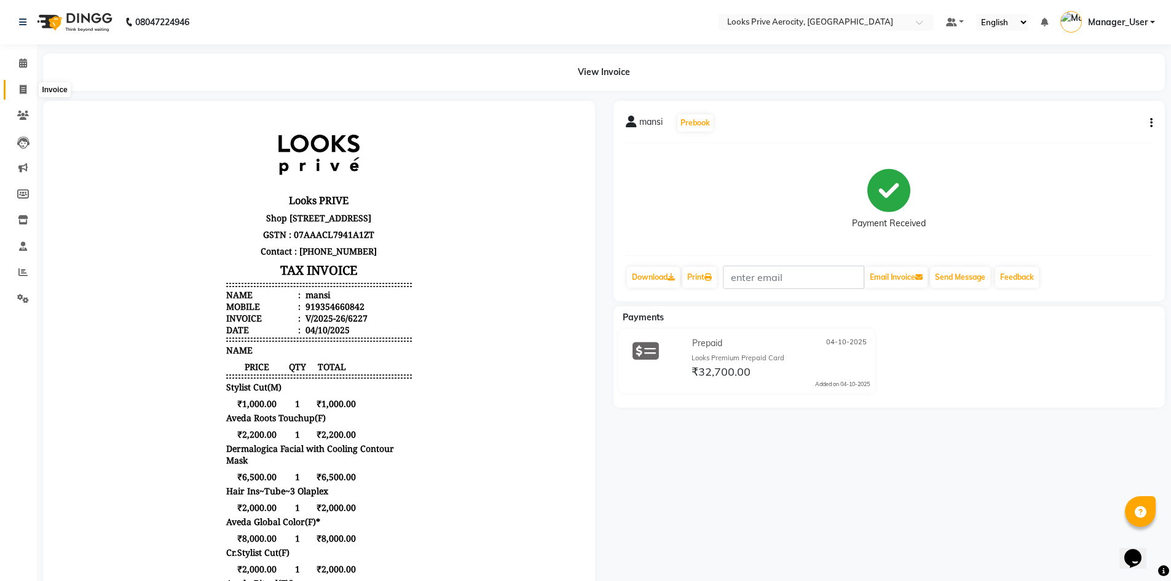
click at [13, 85] on span at bounding box center [23, 90] width 22 height 14
select select "service"
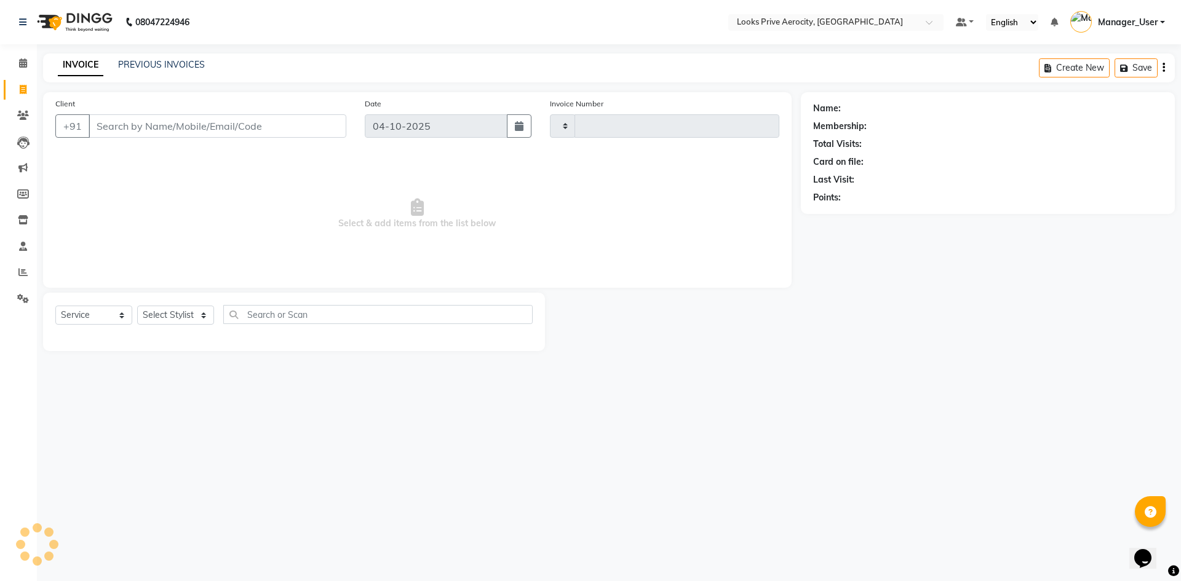
type input "6228"
select select "5913"
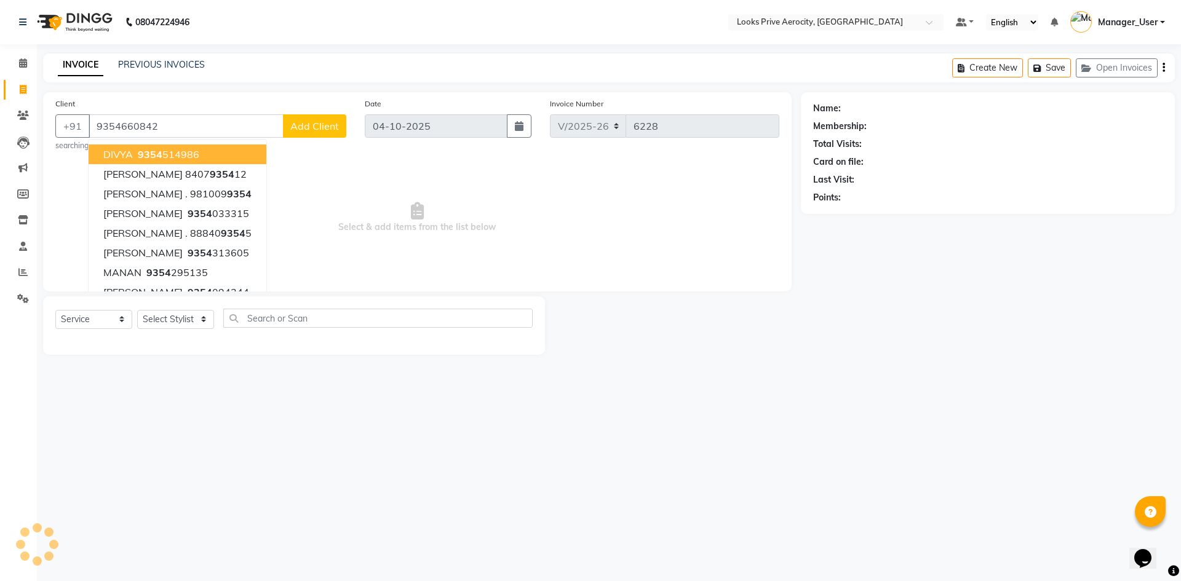
type input "9354660842"
select select "1: Object"
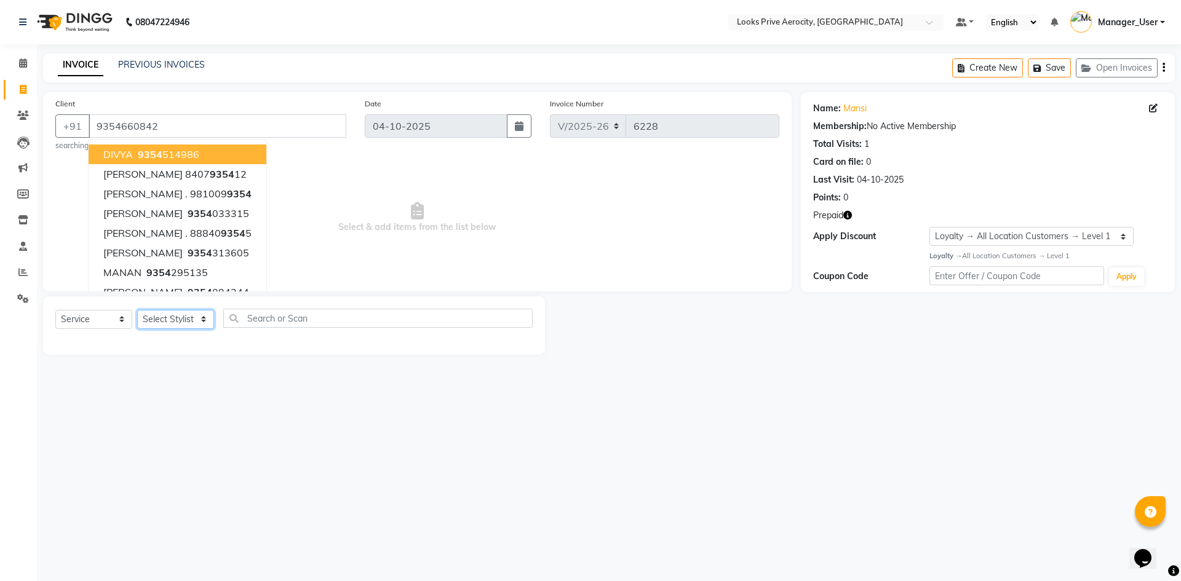
click at [197, 322] on select "Select Stylist Aman_Barber Amit Amu Dharma [PERSON_NAME] Eric_asst [PERSON_NAME…" at bounding box center [175, 319] width 77 height 19
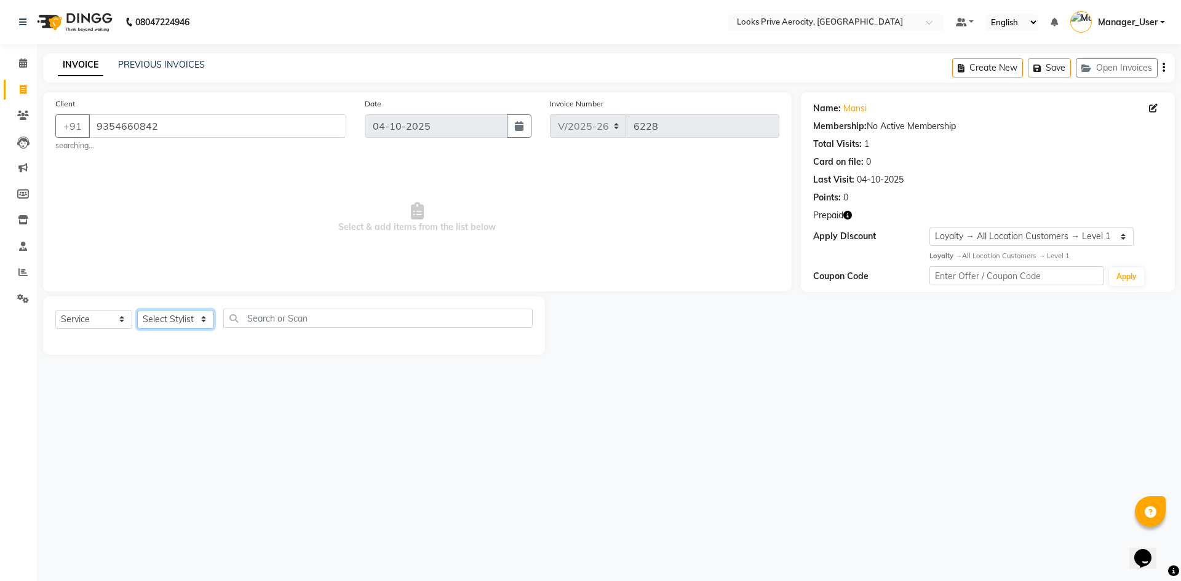
select select "43249"
click at [137, 310] on select "Select Stylist Aman_Barber Amit Amu Dharma [PERSON_NAME] Eric_asst [PERSON_NAME…" at bounding box center [175, 319] width 77 height 19
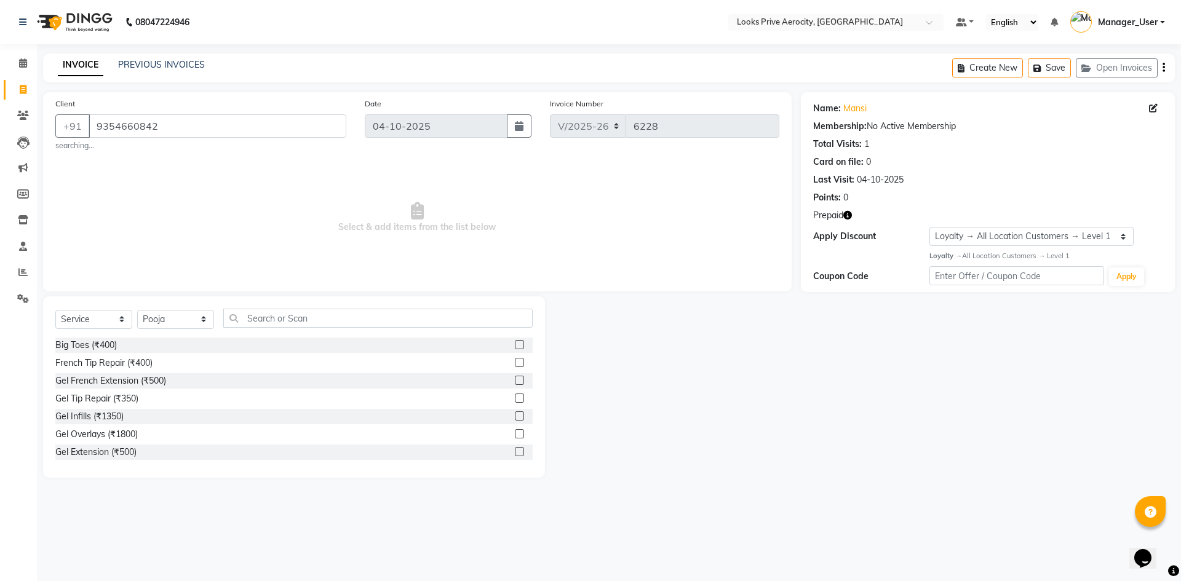
click at [515, 381] on label at bounding box center [519, 380] width 9 height 9
click at [515, 381] on input "checkbox" at bounding box center [519, 381] width 8 height 8
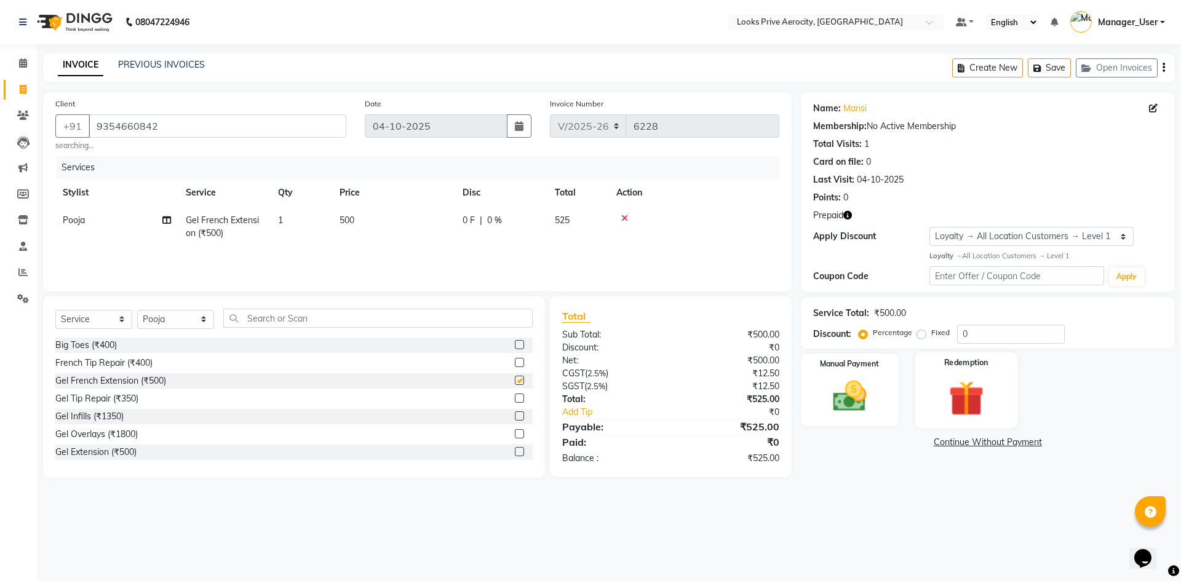
checkbox input "false"
click at [975, 403] on img at bounding box center [965, 398] width 57 height 44
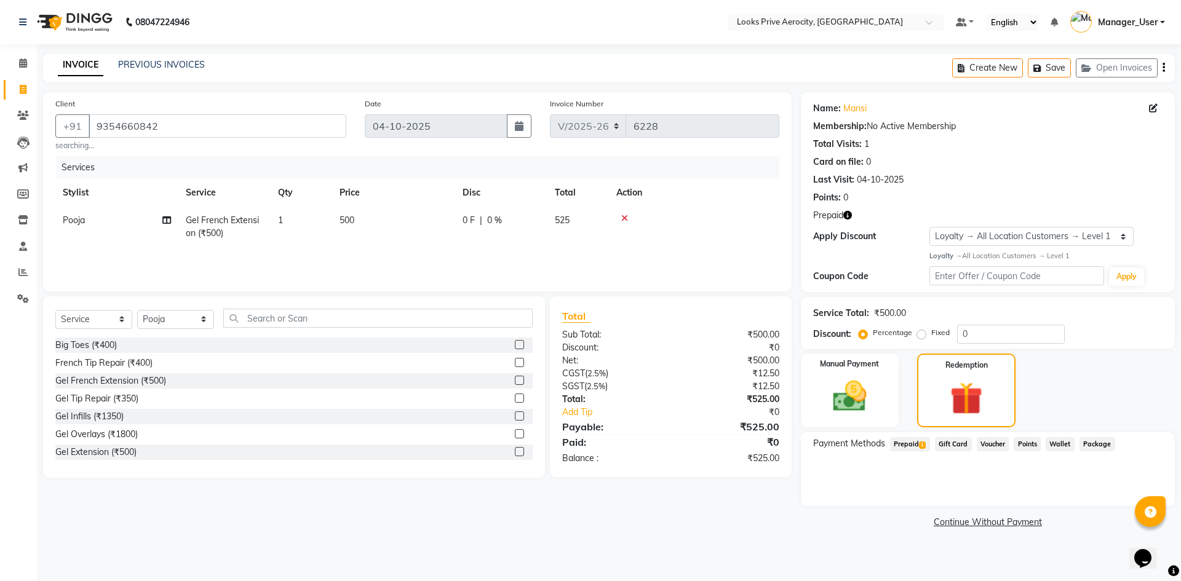
click at [913, 445] on span "Prepaid 1" at bounding box center [910, 444] width 40 height 14
click at [14, 90] on span at bounding box center [23, 90] width 22 height 14
select select "service"
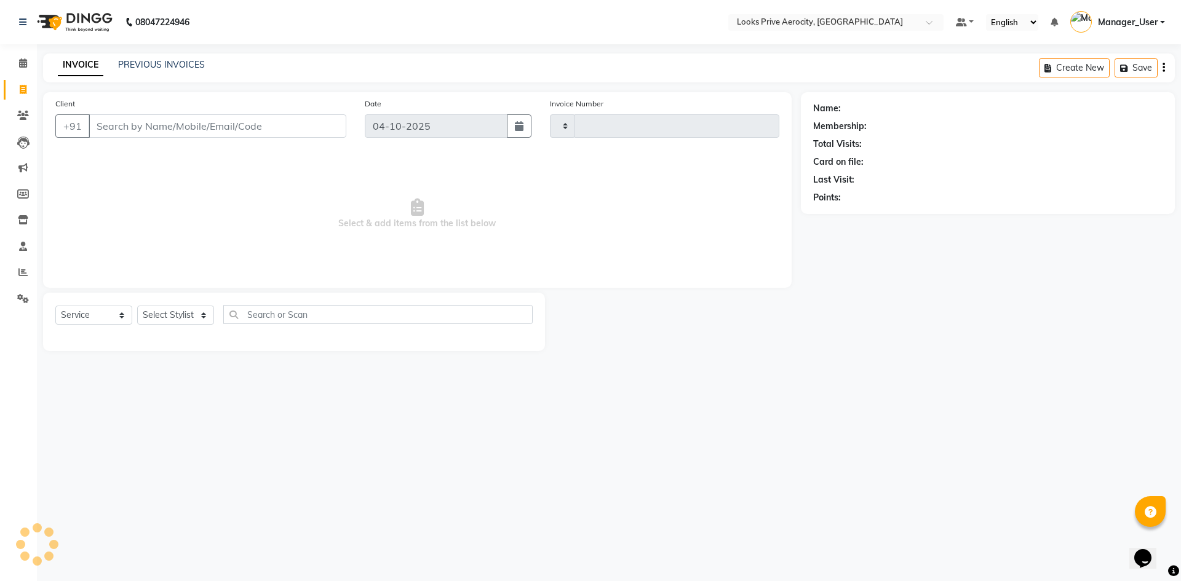
type input "6228"
select select "5913"
click at [197, 61] on link "PREVIOUS INVOICES" at bounding box center [161, 64] width 87 height 11
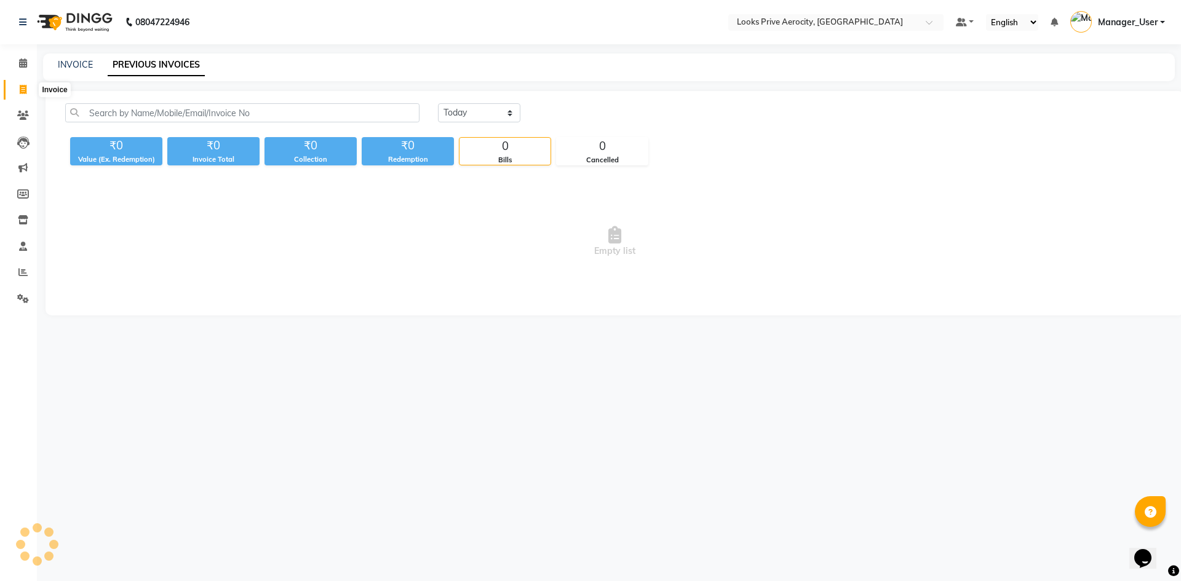
click at [17, 91] on span at bounding box center [23, 90] width 22 height 14
select select "service"
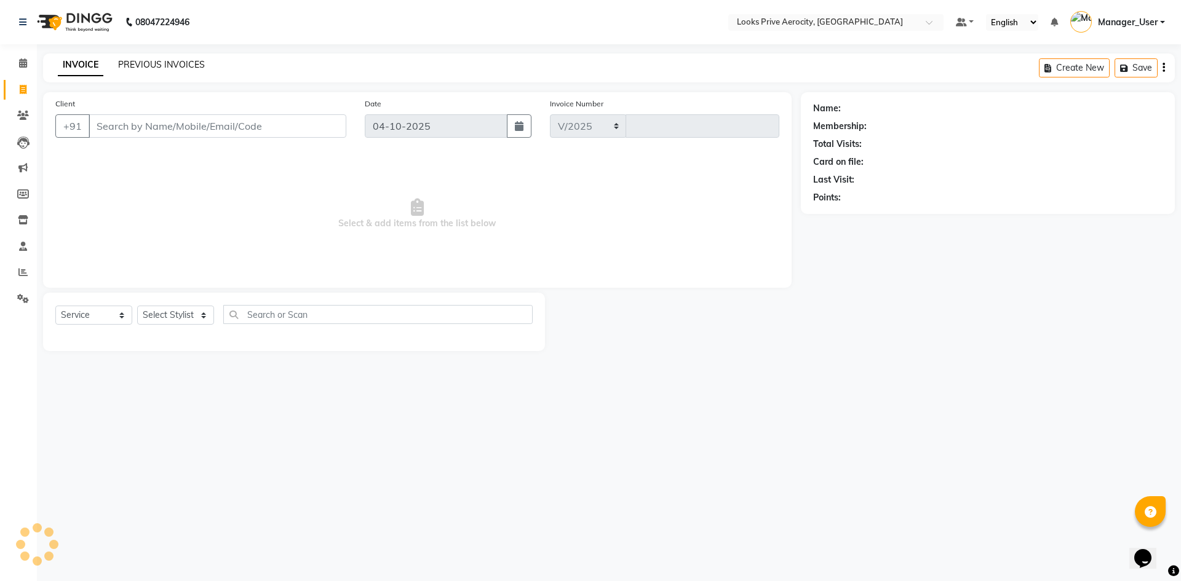
select select "5913"
type input "6228"
click at [157, 68] on link "PREVIOUS INVOICES" at bounding box center [161, 64] width 87 height 11
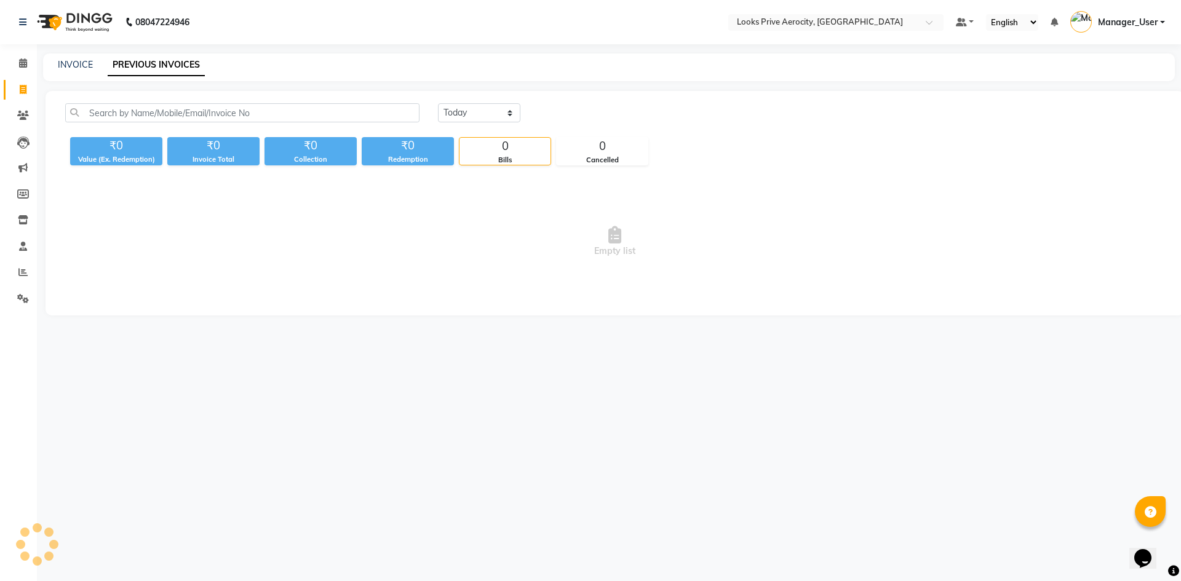
drag, startPoint x: 21, startPoint y: 86, endPoint x: 21, endPoint y: 98, distance: 11.7
click at [21, 87] on icon at bounding box center [23, 89] width 7 height 9
select select "service"
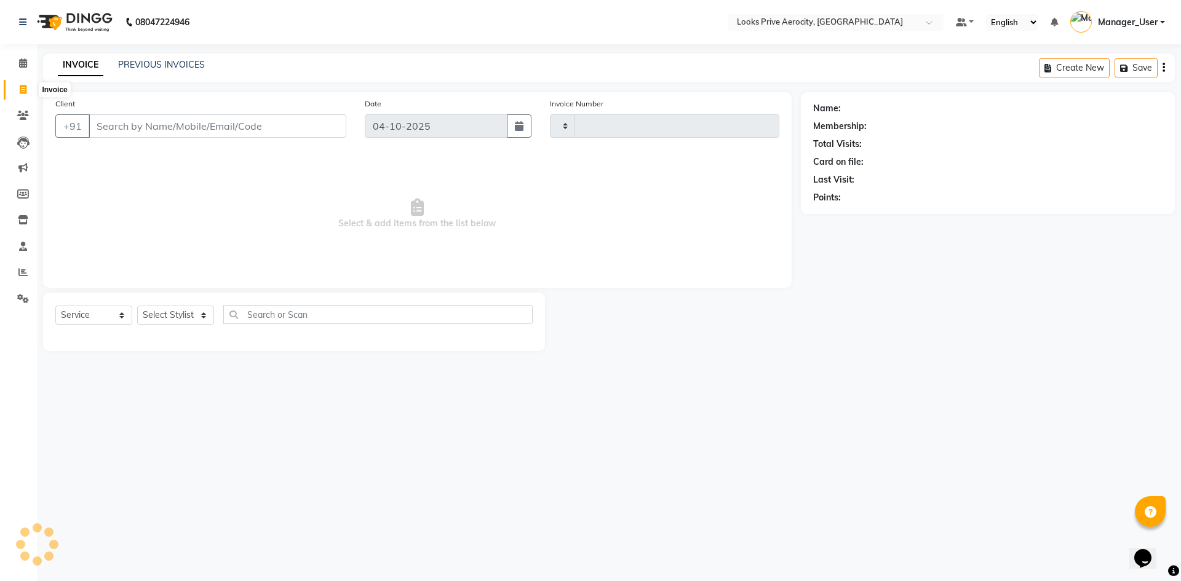
click at [25, 90] on icon at bounding box center [23, 89] width 7 height 9
select select "service"
click at [24, 67] on icon at bounding box center [23, 62] width 8 height 9
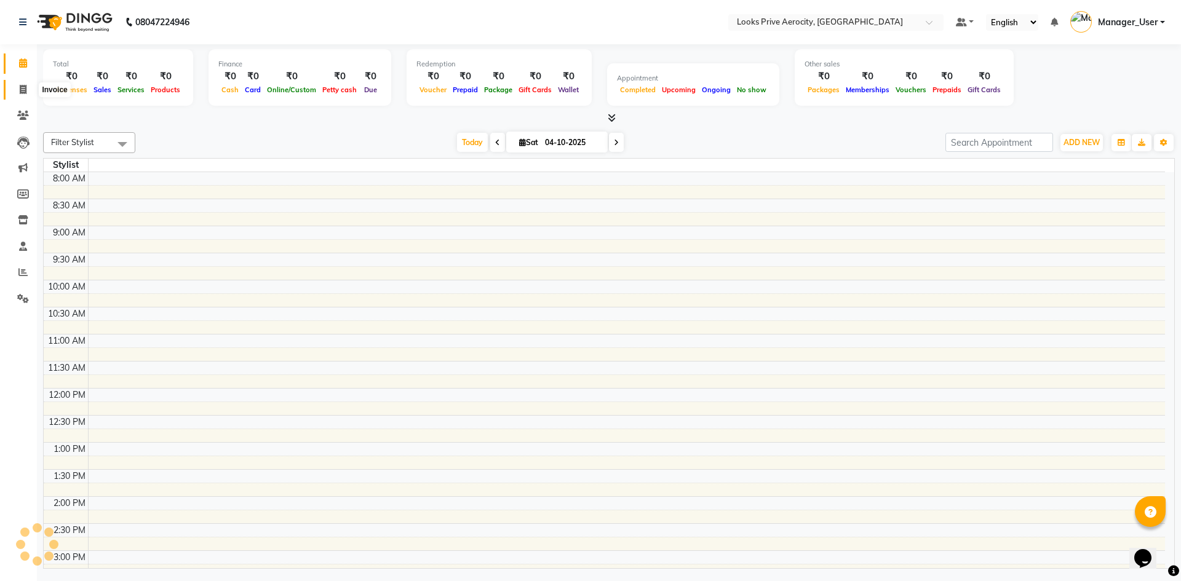
click at [21, 85] on icon at bounding box center [23, 89] width 7 height 9
select select "service"
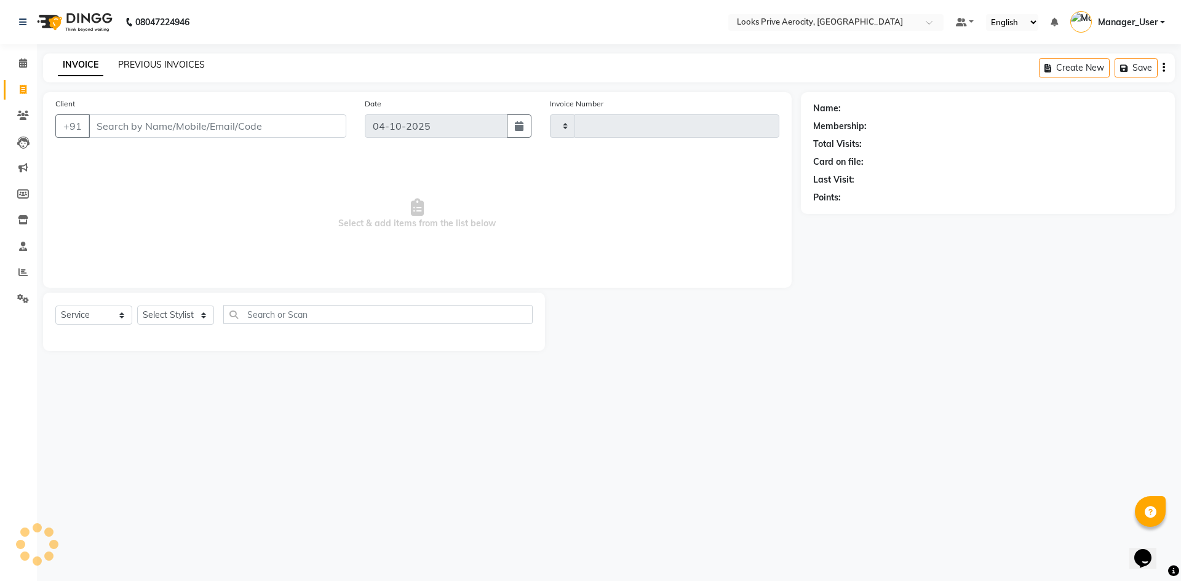
click at [151, 65] on link "PREVIOUS INVOICES" at bounding box center [161, 64] width 87 height 11
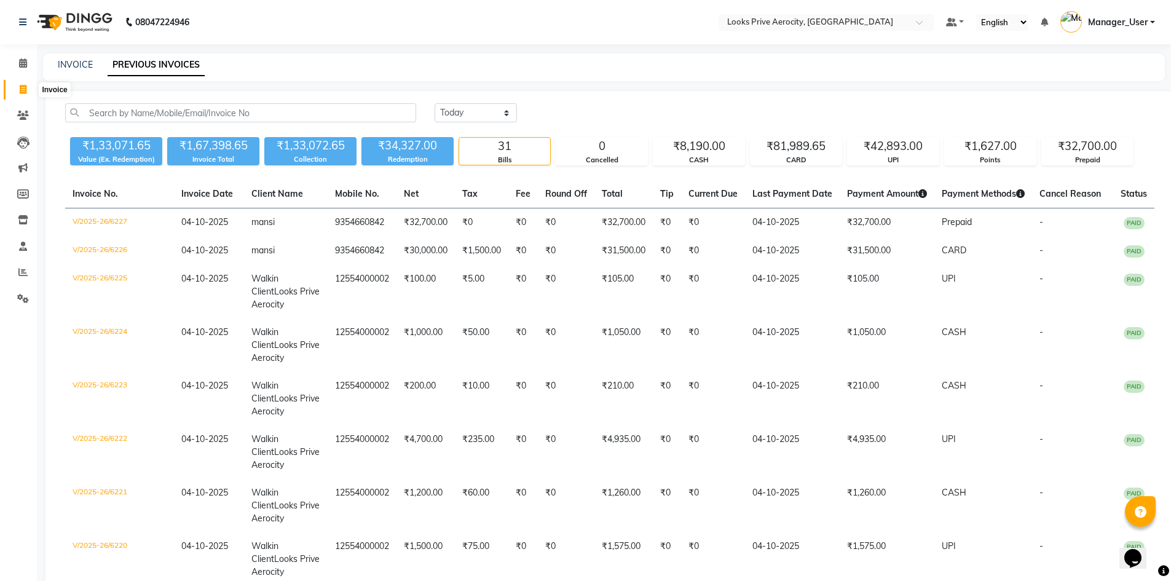
click at [18, 85] on span at bounding box center [23, 90] width 22 height 14
select select "service"
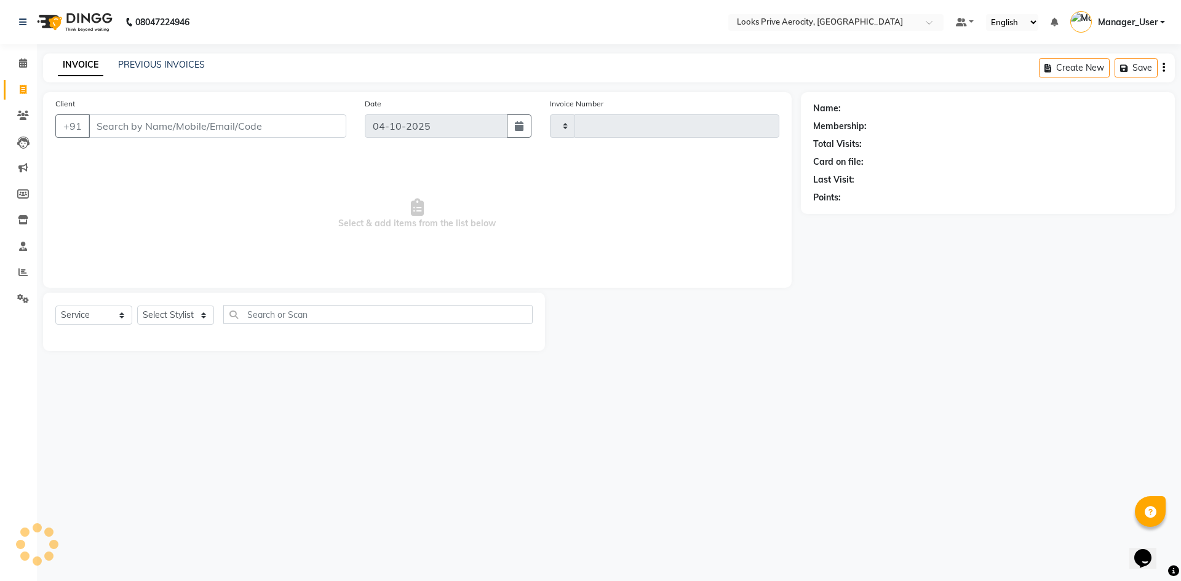
type input "6228"
select select "5913"
type input "8074858576"
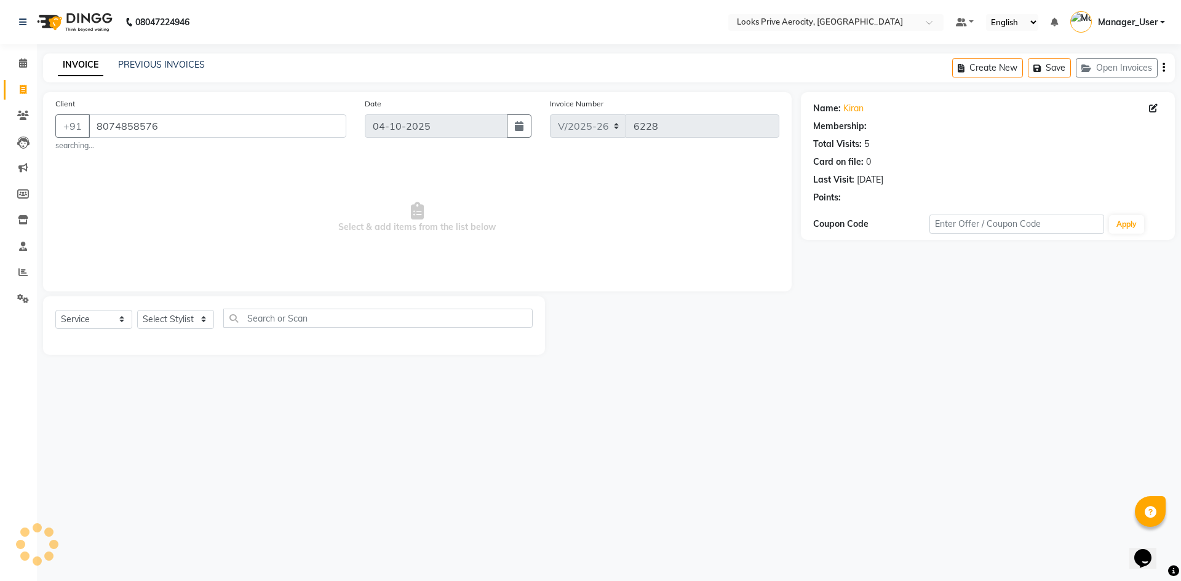
select select "1: Object"
click at [87, 317] on select "Select Service Product Membership Package Voucher Prepaid Gift Card" at bounding box center [93, 319] width 77 height 19
click at [165, 315] on select "Select Stylist Aman_Barber Amit Amu Dharma [PERSON_NAME] Eric_asst [PERSON_NAME…" at bounding box center [175, 319] width 77 height 19
select select "69143"
click at [137, 310] on select "Select Stylist Aman_Barber Amit Amu Dharma [PERSON_NAME] Eric_asst [PERSON_NAME…" at bounding box center [175, 319] width 77 height 19
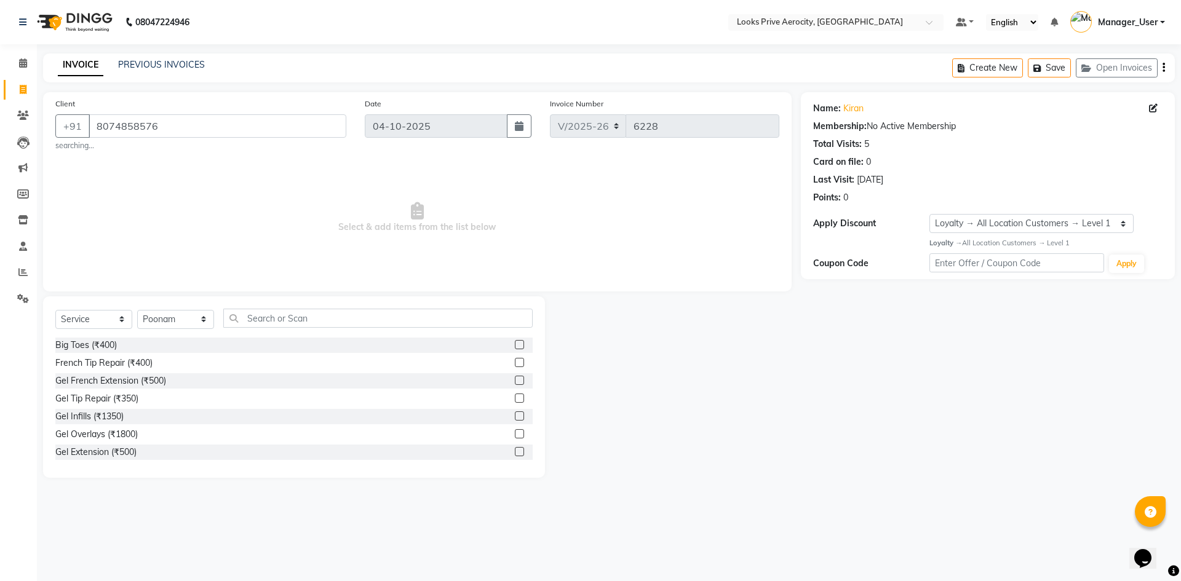
click at [515, 362] on label at bounding box center [519, 362] width 9 height 9
click at [515, 362] on input "checkbox" at bounding box center [519, 363] width 8 height 8
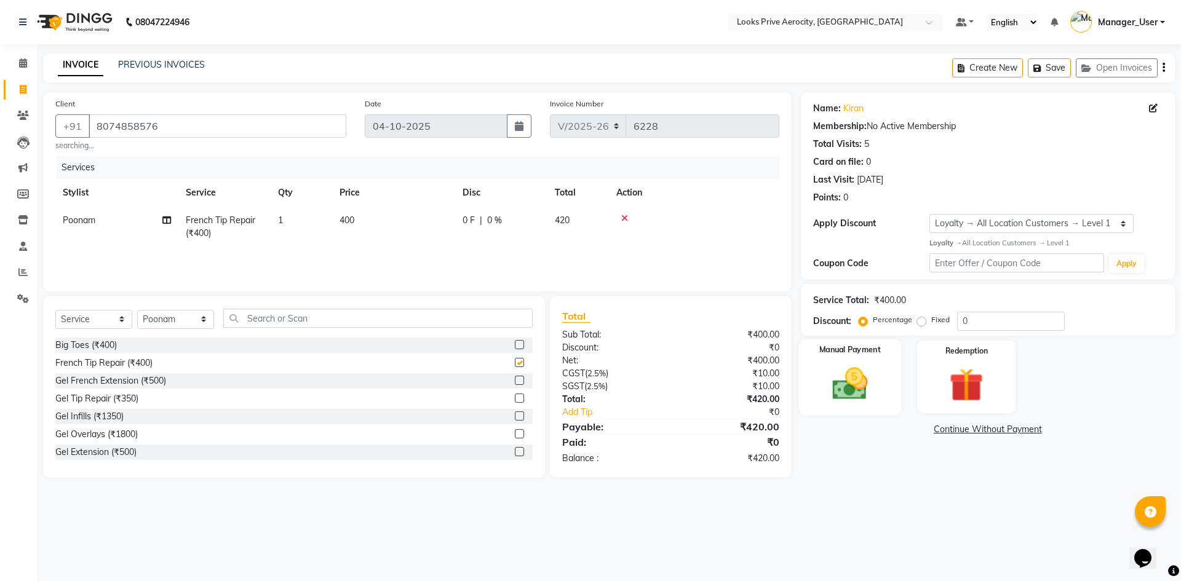
checkbox input "false"
click at [989, 381] on img at bounding box center [965, 385] width 57 height 44
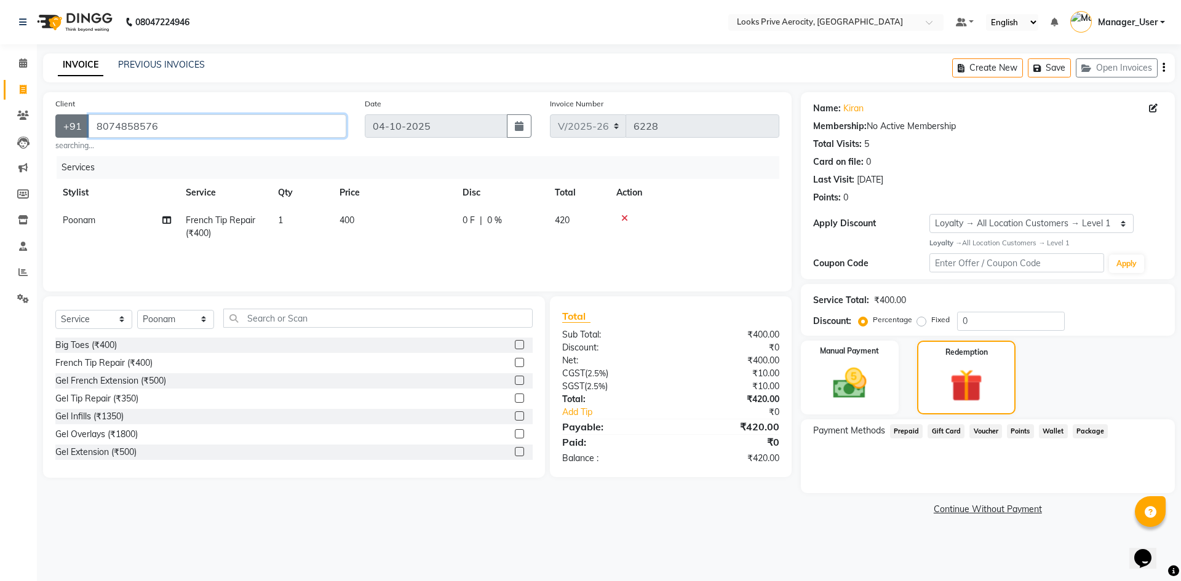
drag, startPoint x: 200, startPoint y: 124, endPoint x: 87, endPoint y: 122, distance: 113.8
click at [87, 122] on div "[PHONE_NUMBER]" at bounding box center [200, 125] width 291 height 23
click at [23, 114] on icon at bounding box center [23, 115] width 12 height 9
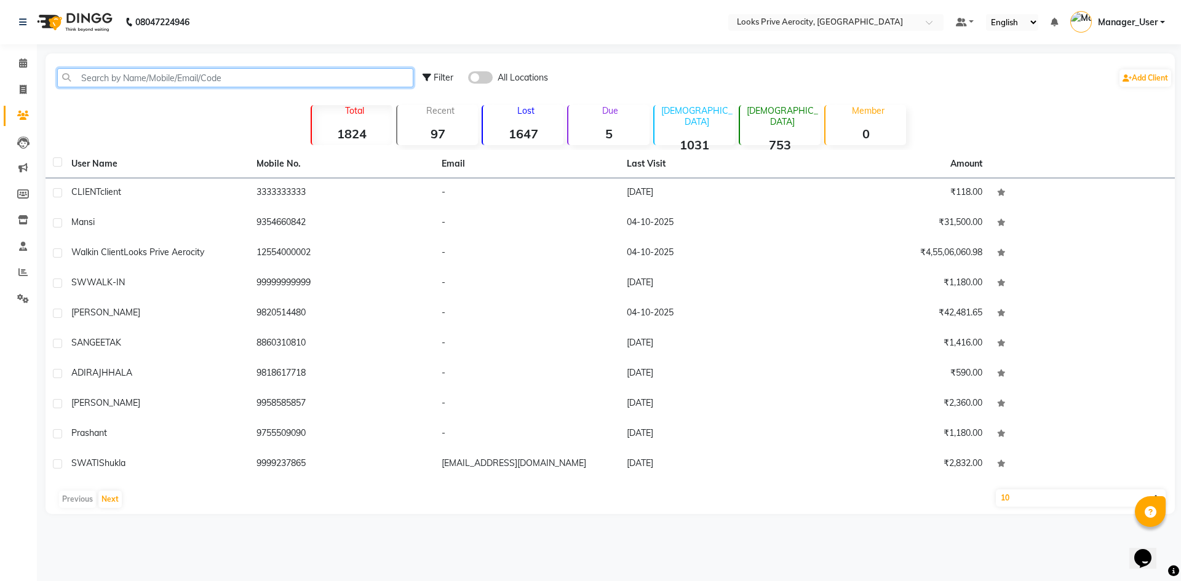
click at [197, 74] on input "text" at bounding box center [235, 77] width 356 height 19
paste input "8074858576"
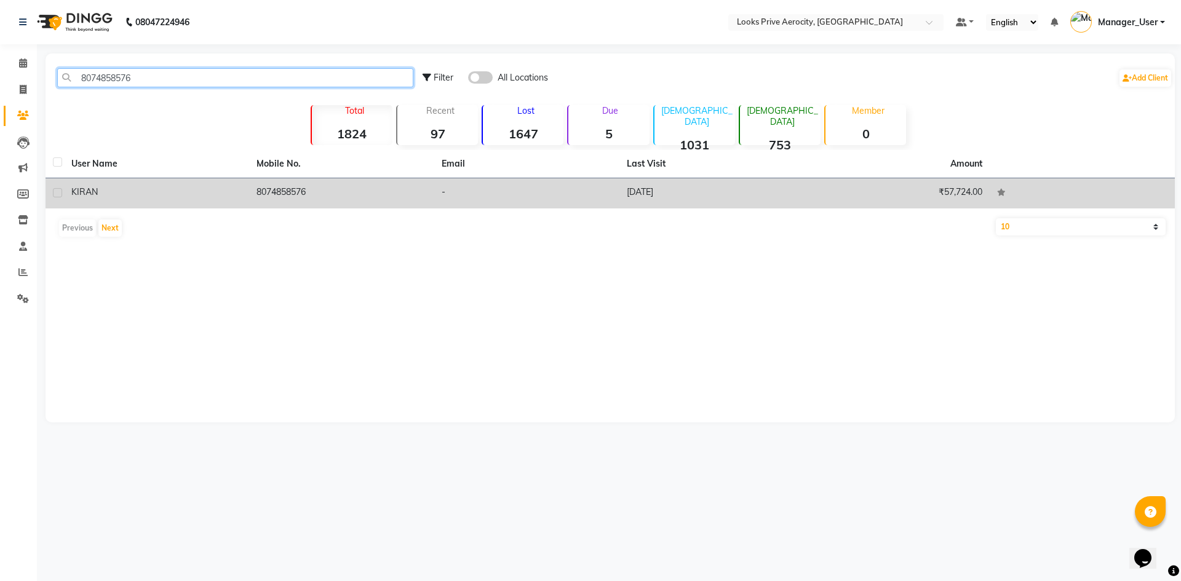
type input "8074858576"
click at [598, 194] on td "-" at bounding box center [526, 193] width 185 height 30
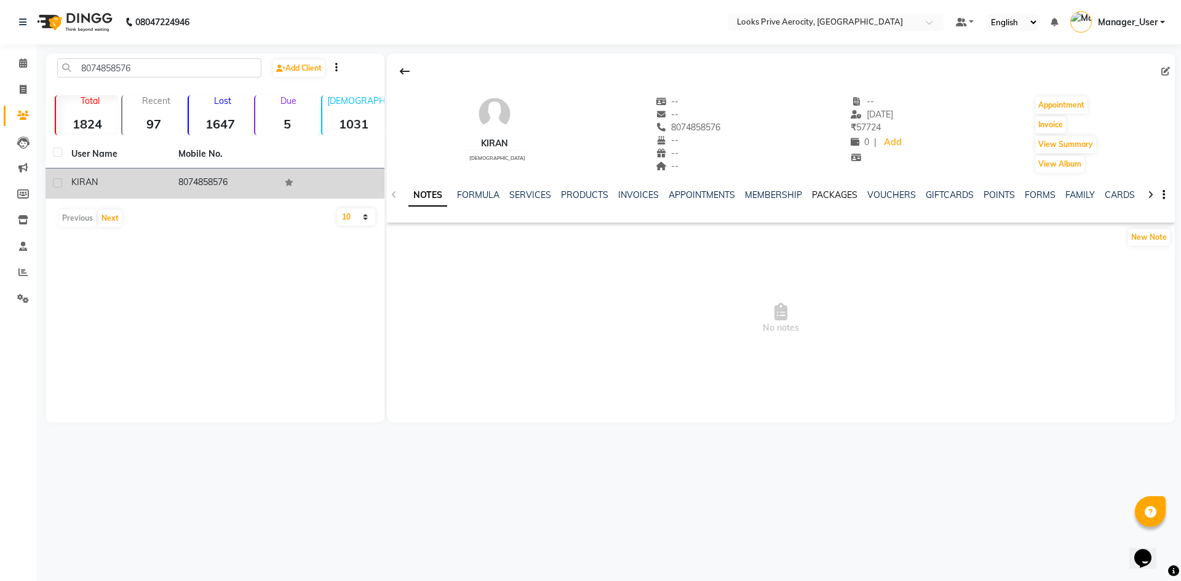
click at [836, 192] on link "PACKAGES" at bounding box center [835, 194] width 46 height 11
click at [701, 189] on link "MEMBERSHIP" at bounding box center [703, 194] width 57 height 11
click at [1147, 195] on icon at bounding box center [1150, 195] width 6 height 9
click at [1147, 193] on icon at bounding box center [1150, 195] width 6 height 9
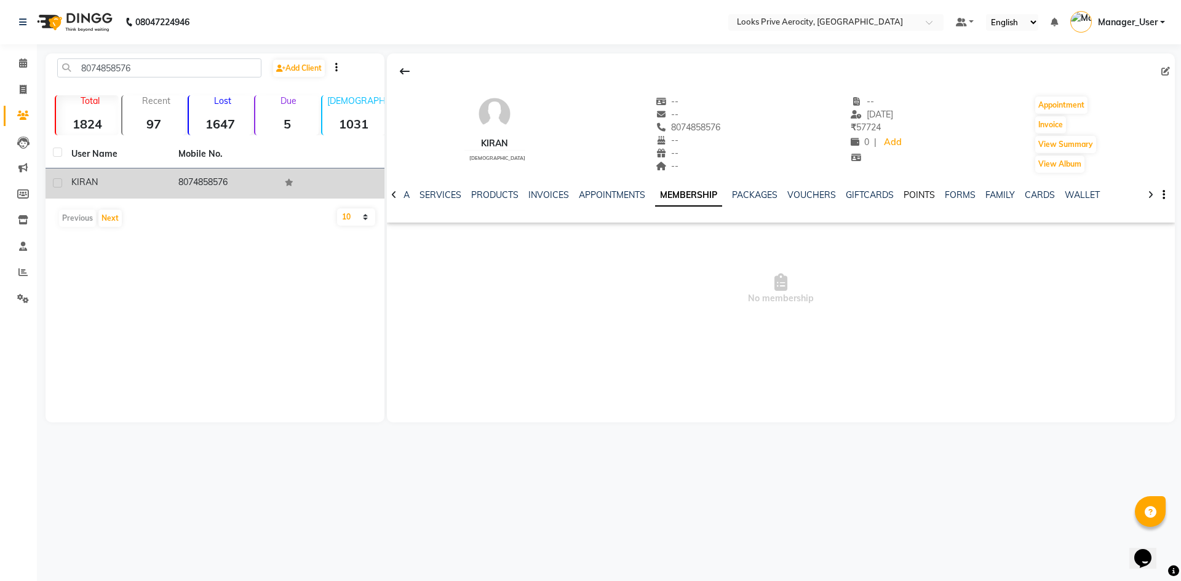
click at [912, 189] on link "POINTS" at bounding box center [918, 194] width 31 height 11
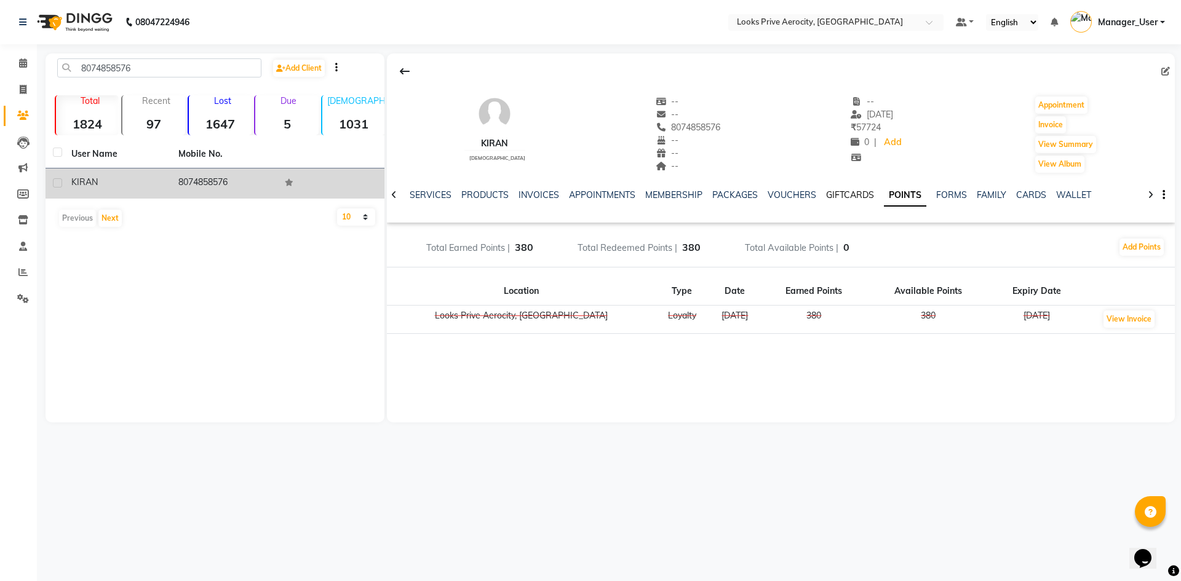
click at [836, 197] on link "GIFTCARDS" at bounding box center [850, 194] width 48 height 11
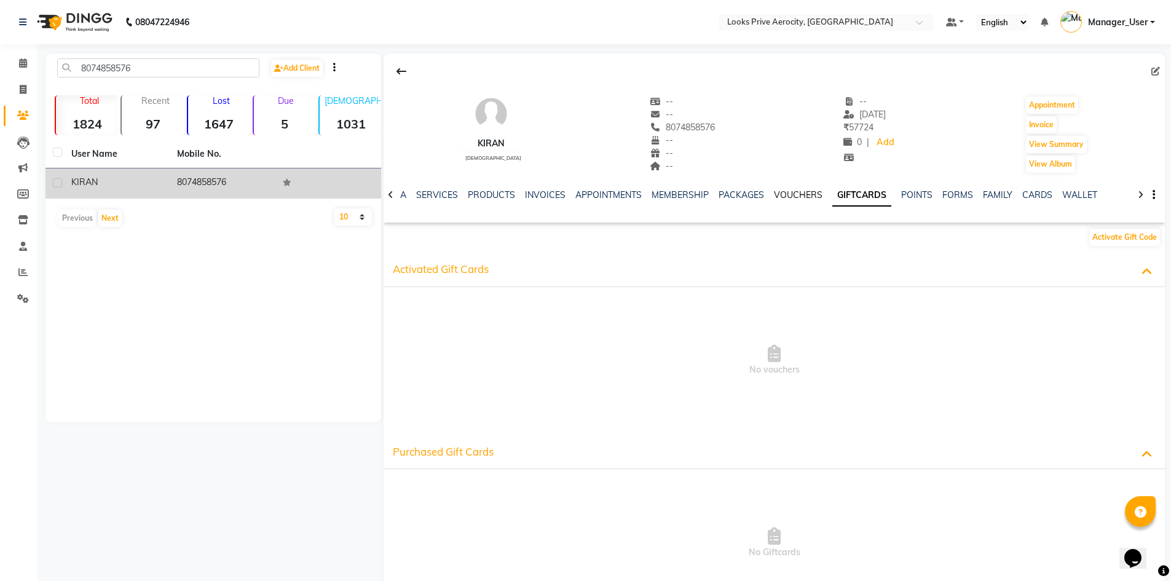
click at [786, 196] on link "VOUCHERS" at bounding box center [798, 194] width 49 height 11
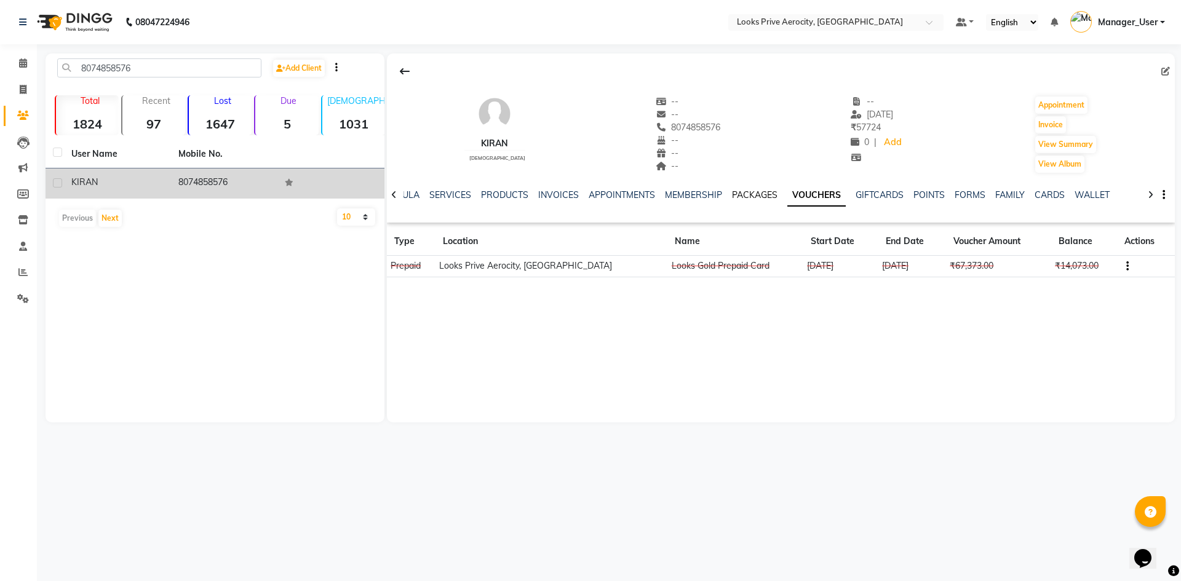
click at [754, 193] on link "PACKAGES" at bounding box center [755, 194] width 46 height 11
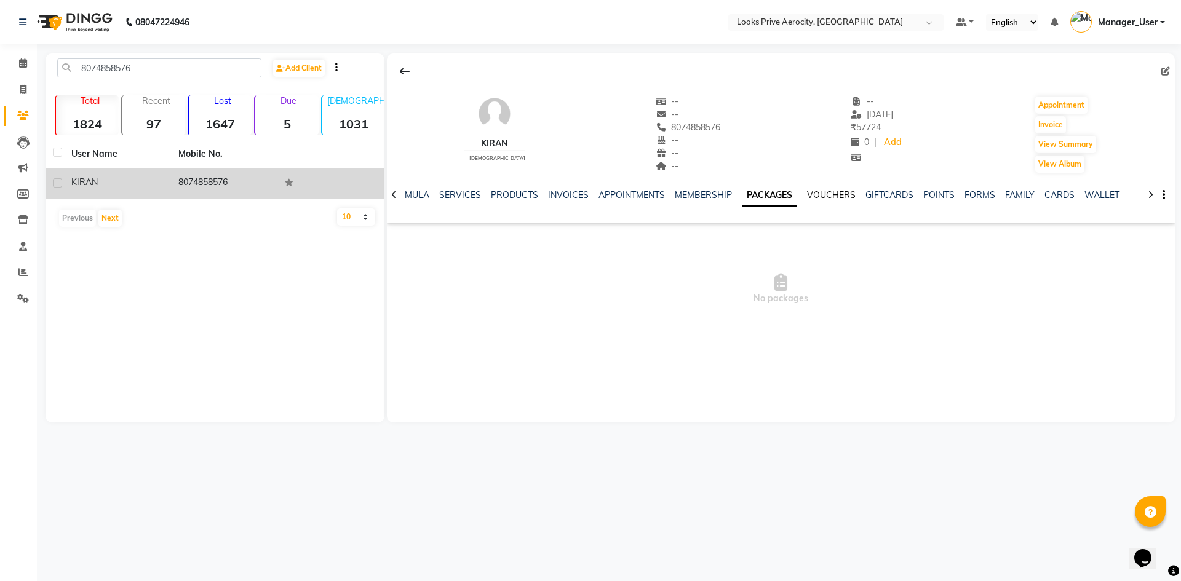
click at [825, 195] on link "VOUCHERS" at bounding box center [831, 194] width 49 height 11
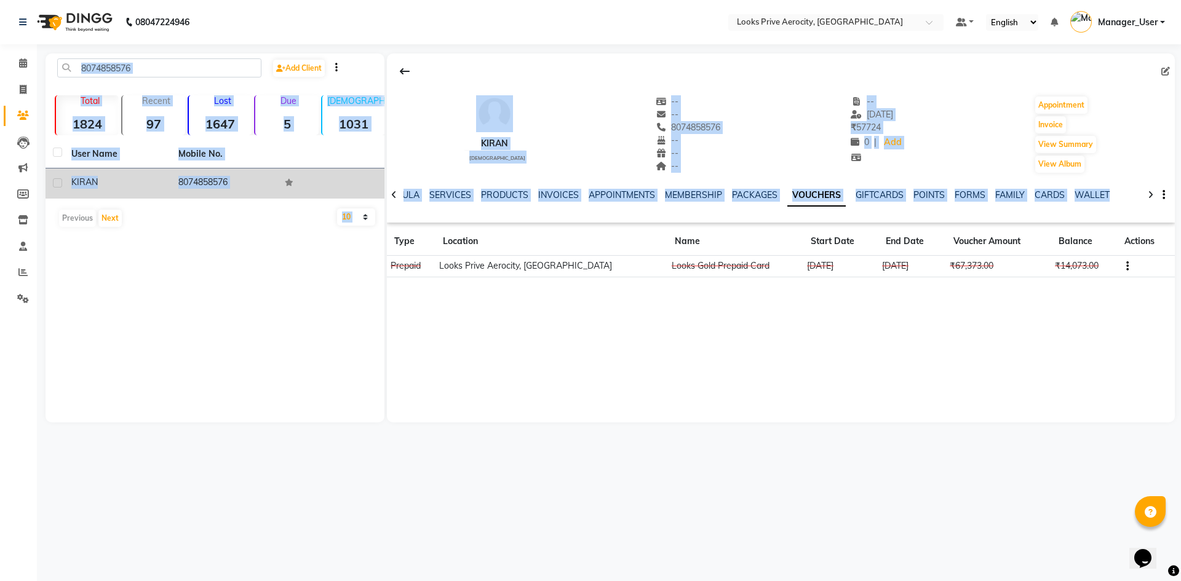
drag, startPoint x: 57, startPoint y: 60, endPoint x: 1163, endPoint y: 301, distance: 1132.3
click at [1163, 301] on div "8074858576 Add Client Total 1824 Recent 97 Lost 1647 Due 5 [DEMOGRAPHIC_DATA] 1…" at bounding box center [610, 237] width 1129 height 369
copy div "Add Client Total 1824 Recent 97 Lost 1647 Due 5 [DEMOGRAPHIC_DATA] 1031 [DEMOGR…"
click at [25, 95] on span at bounding box center [23, 90] width 22 height 14
select select "service"
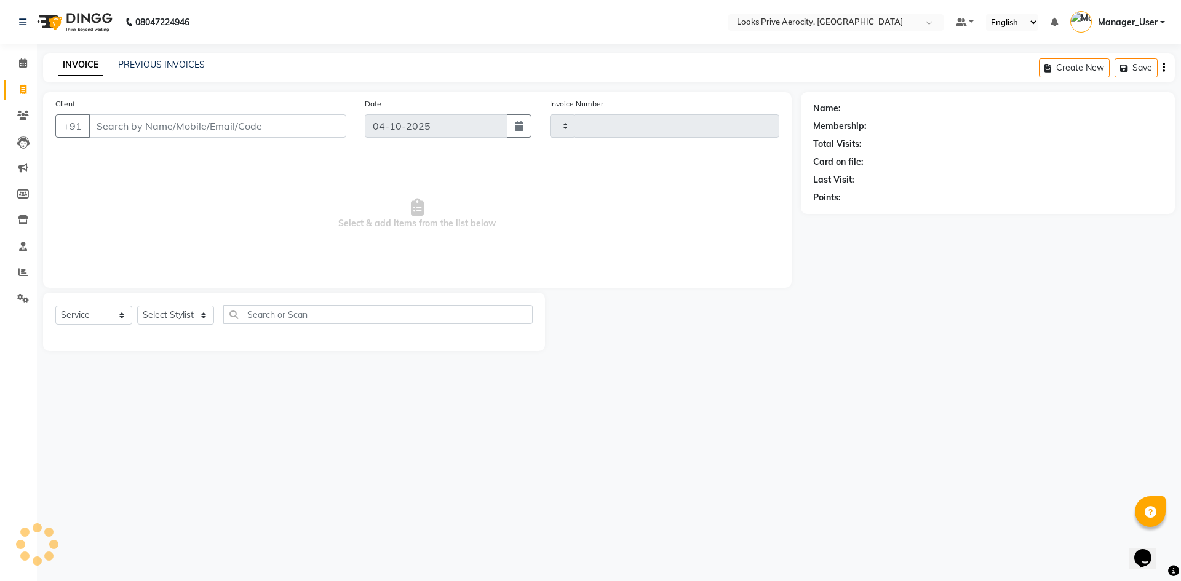
click at [110, 122] on input "Client" at bounding box center [218, 125] width 258 height 23
type input "6228"
select select "5913"
click at [24, 272] on icon at bounding box center [22, 271] width 9 height 9
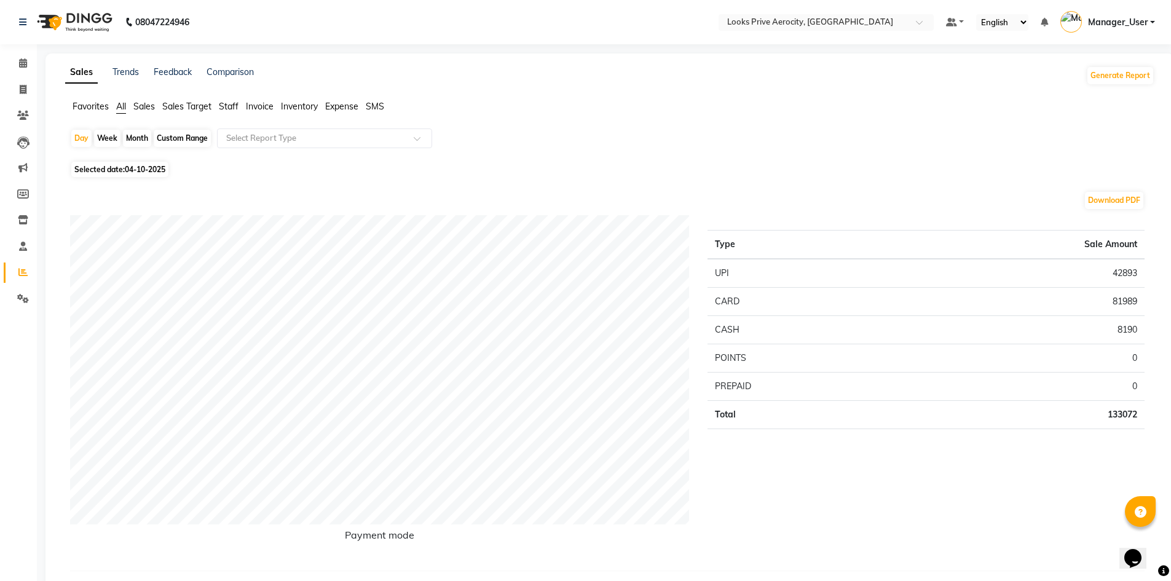
click at [226, 107] on span "Staff" at bounding box center [229, 106] width 20 height 11
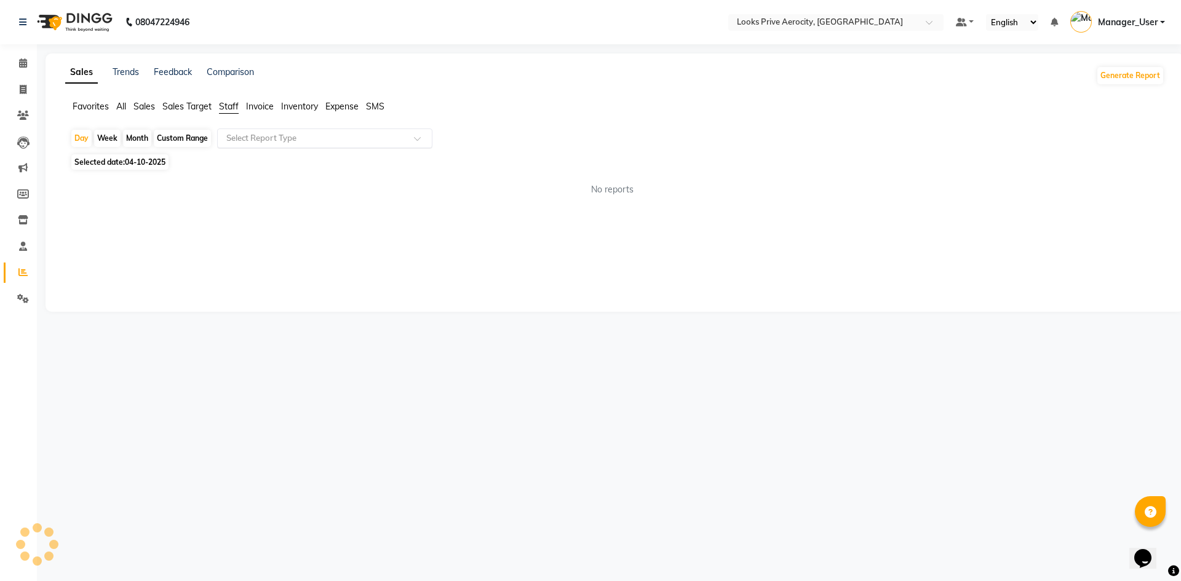
click at [253, 141] on input "text" at bounding box center [312, 138] width 177 height 12
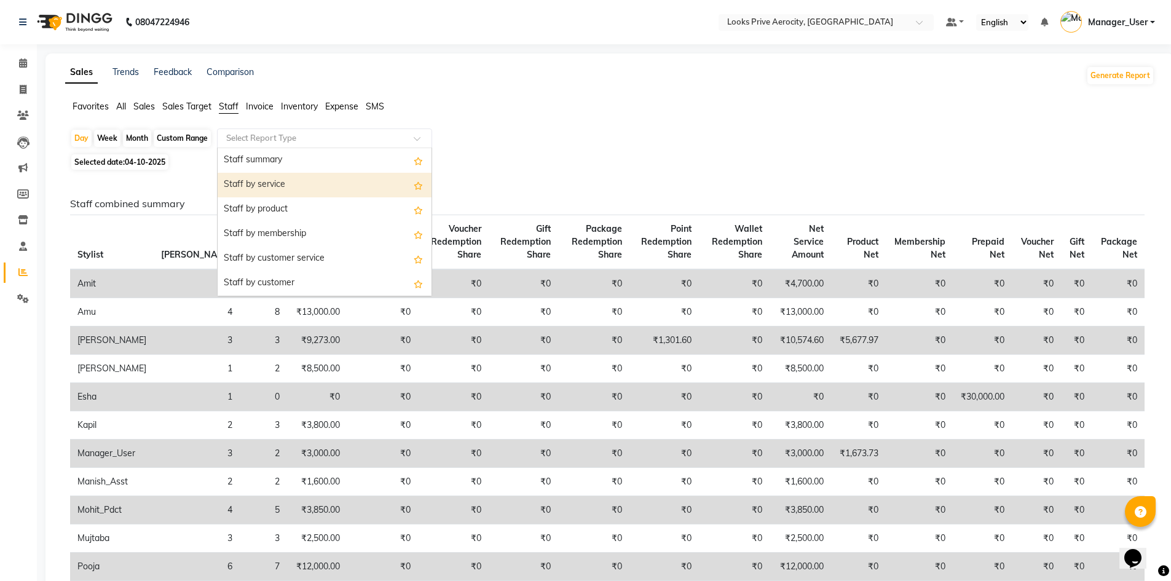
click at [254, 188] on div "Staff by service" at bounding box center [325, 185] width 214 height 25
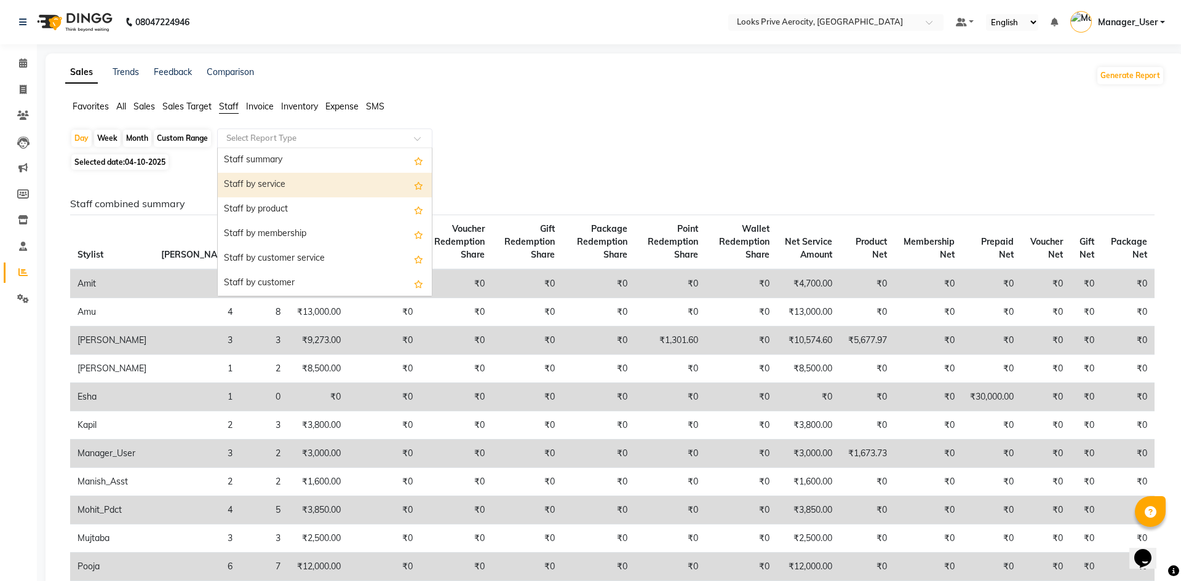
select select "full_report"
select select "csv"
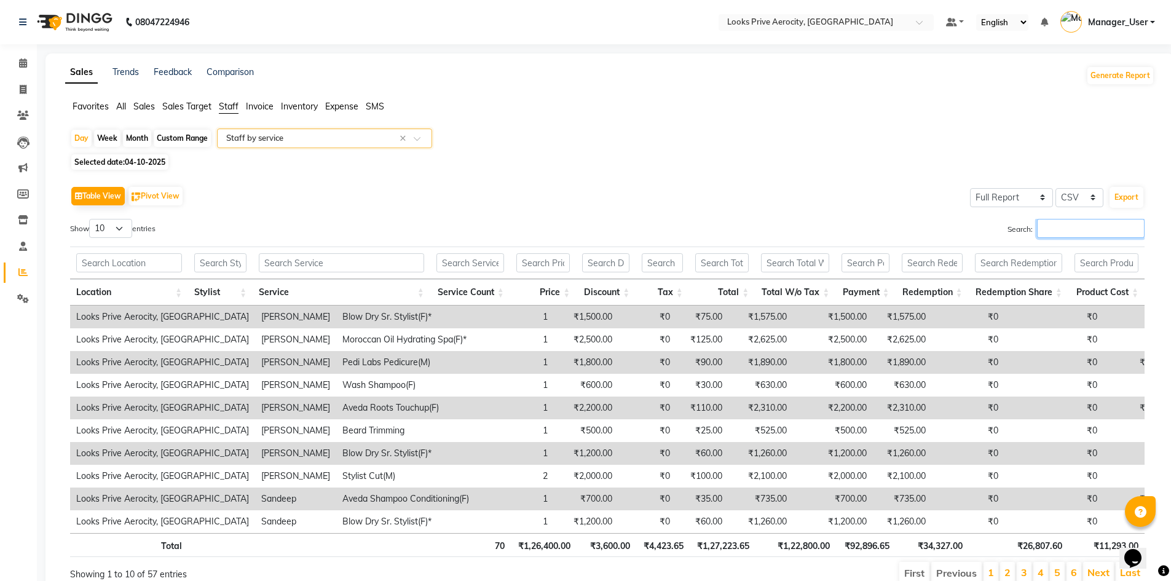
click at [1067, 227] on input "Search:" at bounding box center [1091, 228] width 108 height 19
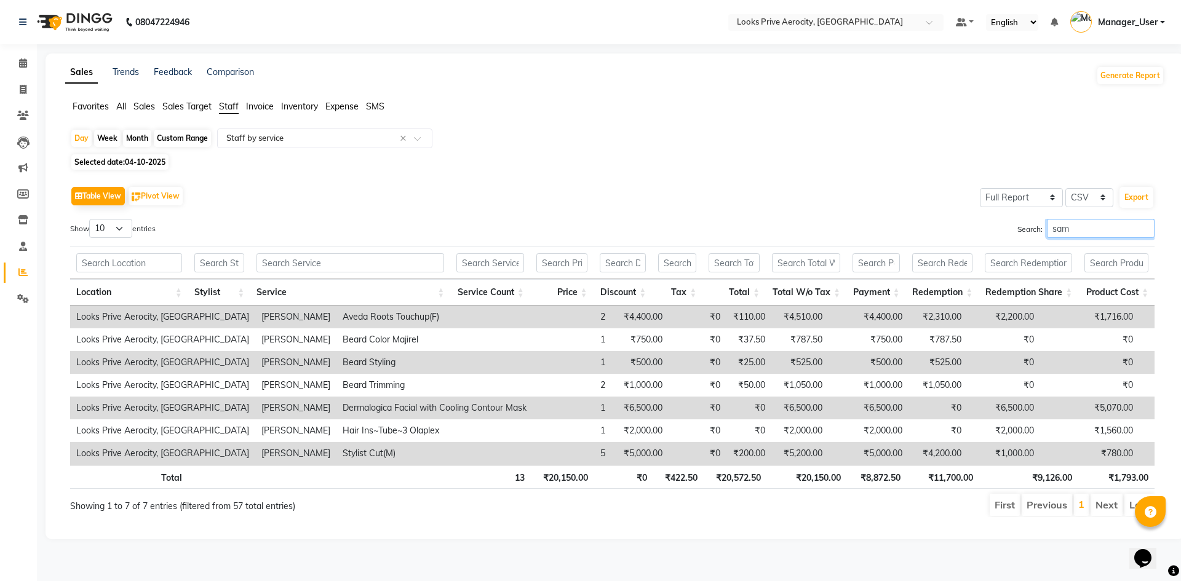
drag, startPoint x: 1074, startPoint y: 229, endPoint x: 1036, endPoint y: 230, distance: 38.1
click at [1036, 230] on label "Search: [PERSON_NAME]" at bounding box center [1085, 228] width 137 height 19
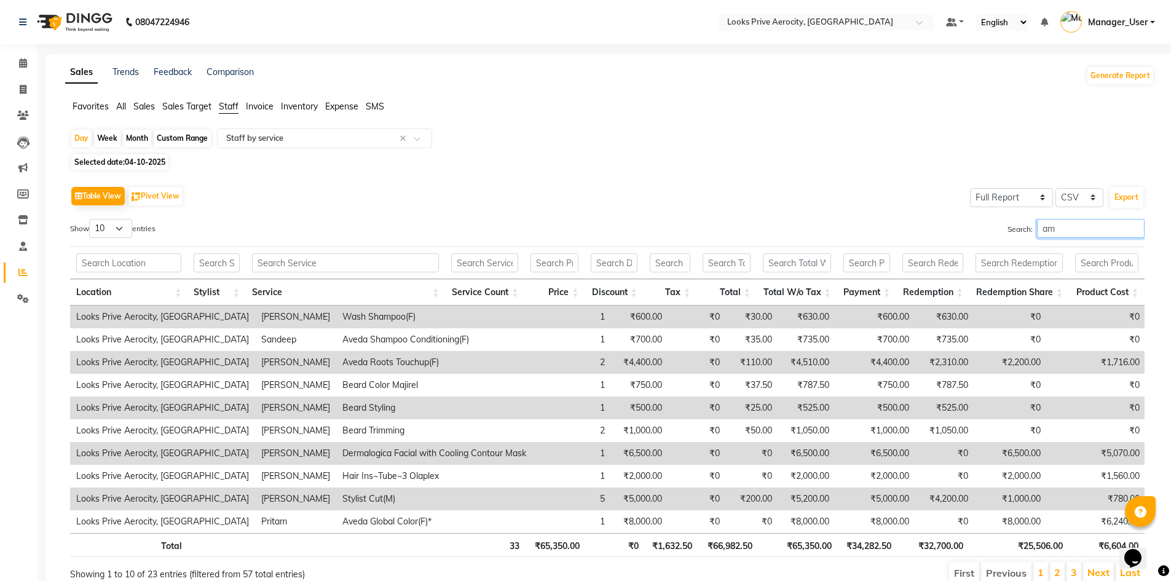
type input "a"
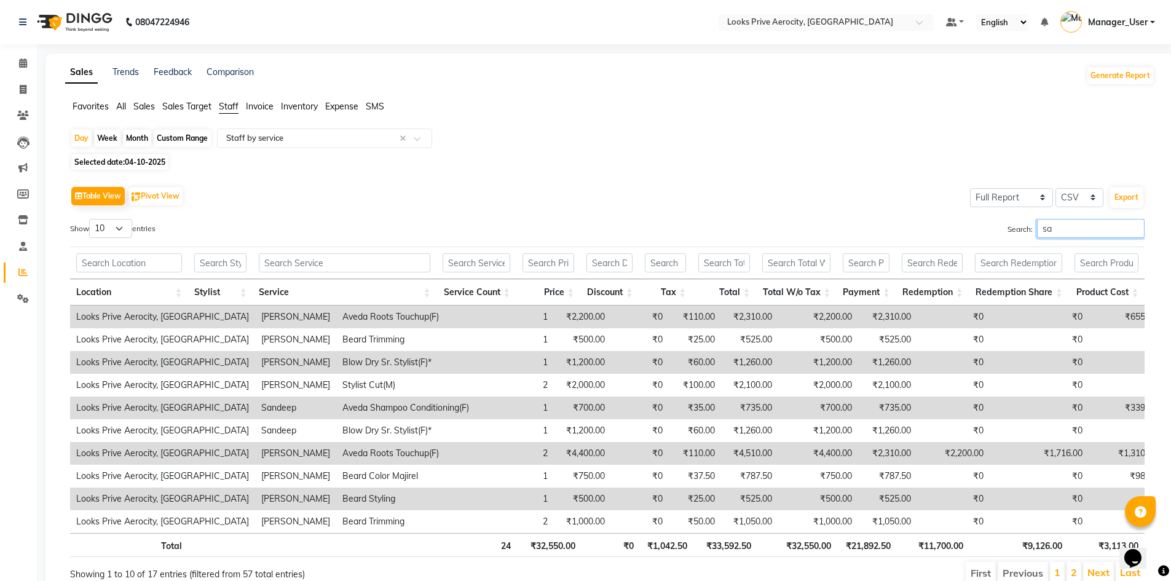
type input "s"
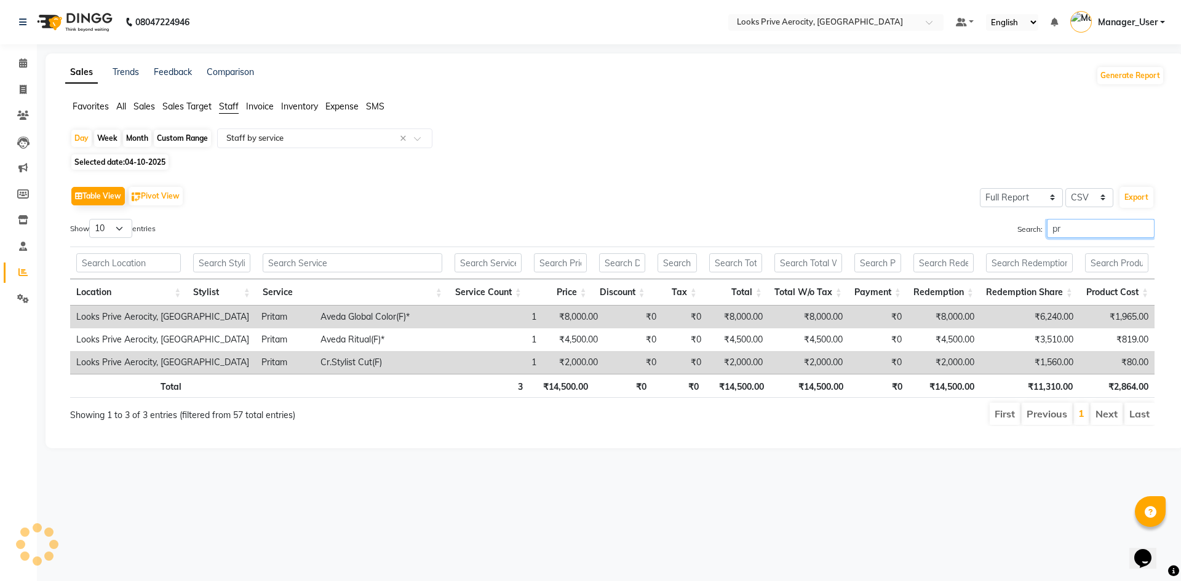
type input "p"
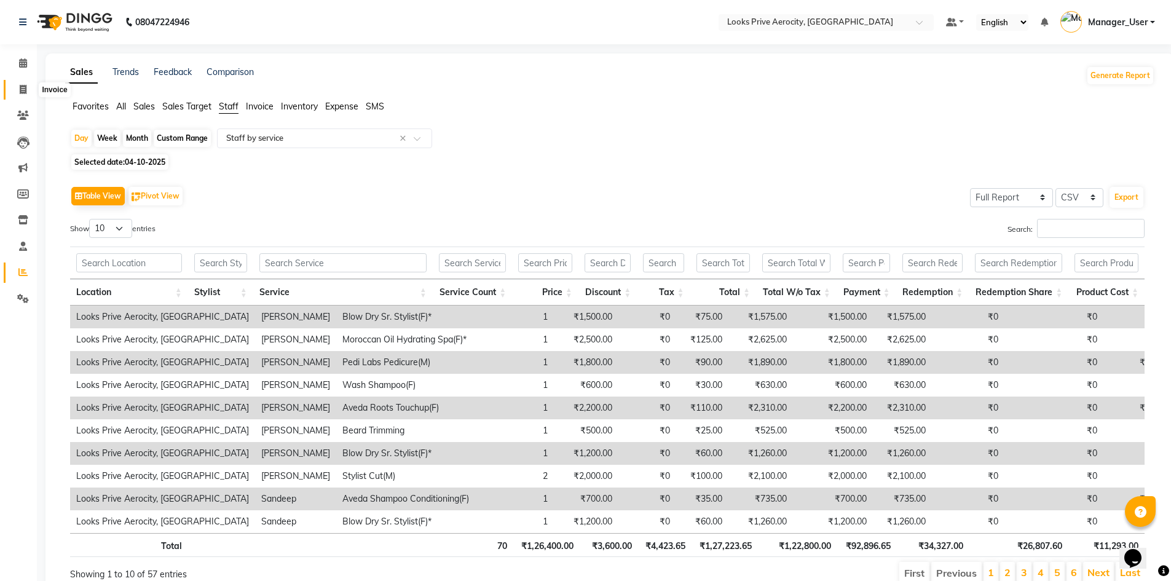
click at [18, 91] on span at bounding box center [23, 90] width 22 height 14
select select "service"
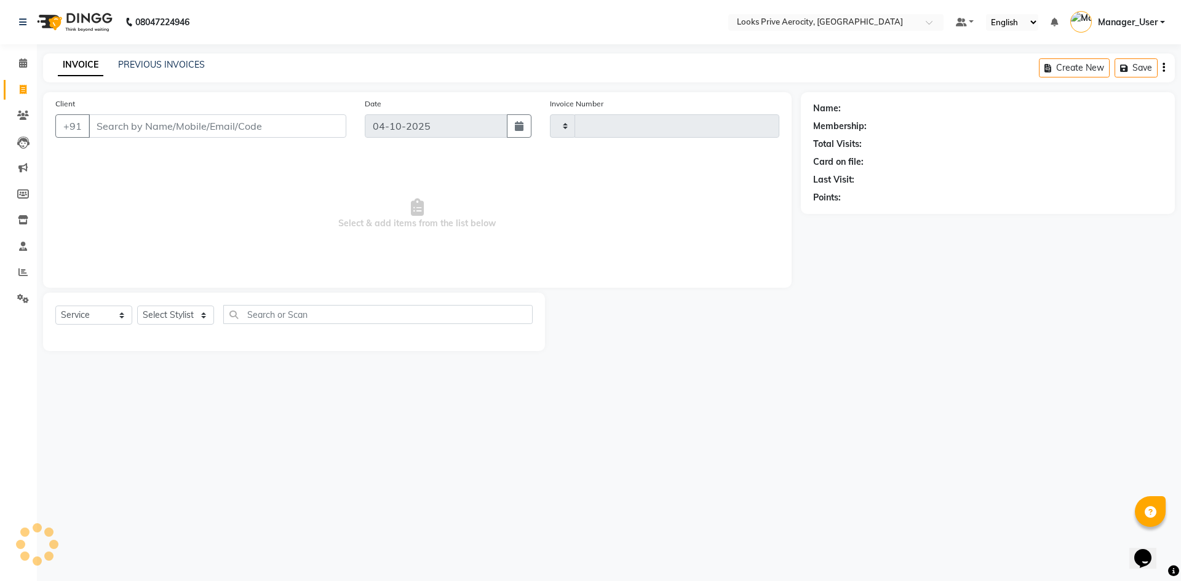
type input "6228"
select select "5913"
click at [161, 62] on link "PREVIOUS INVOICES" at bounding box center [161, 64] width 87 height 11
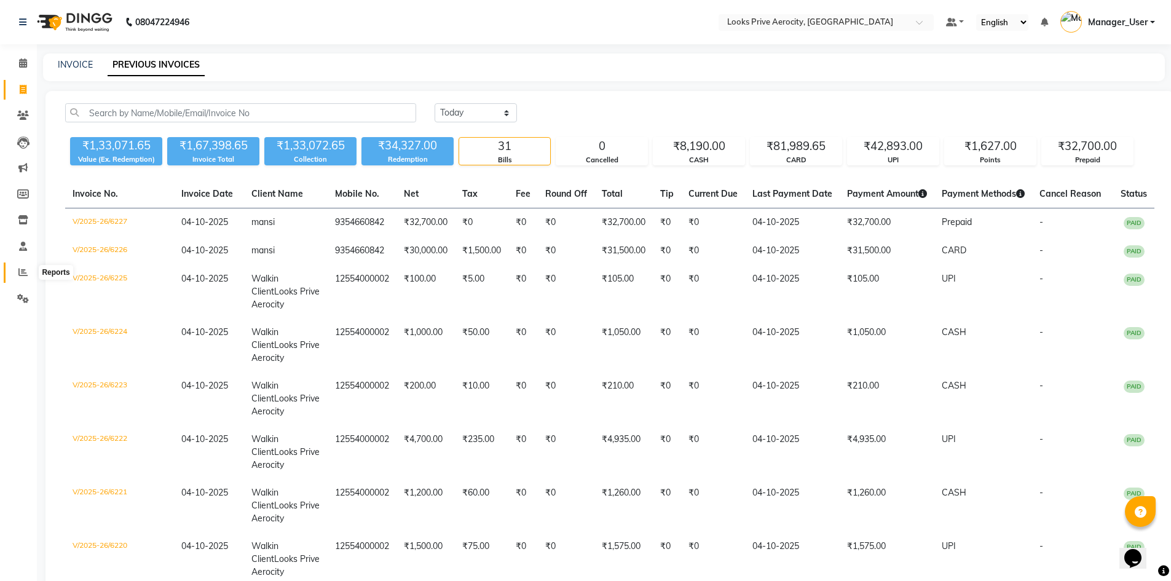
click at [22, 272] on icon at bounding box center [22, 271] width 9 height 9
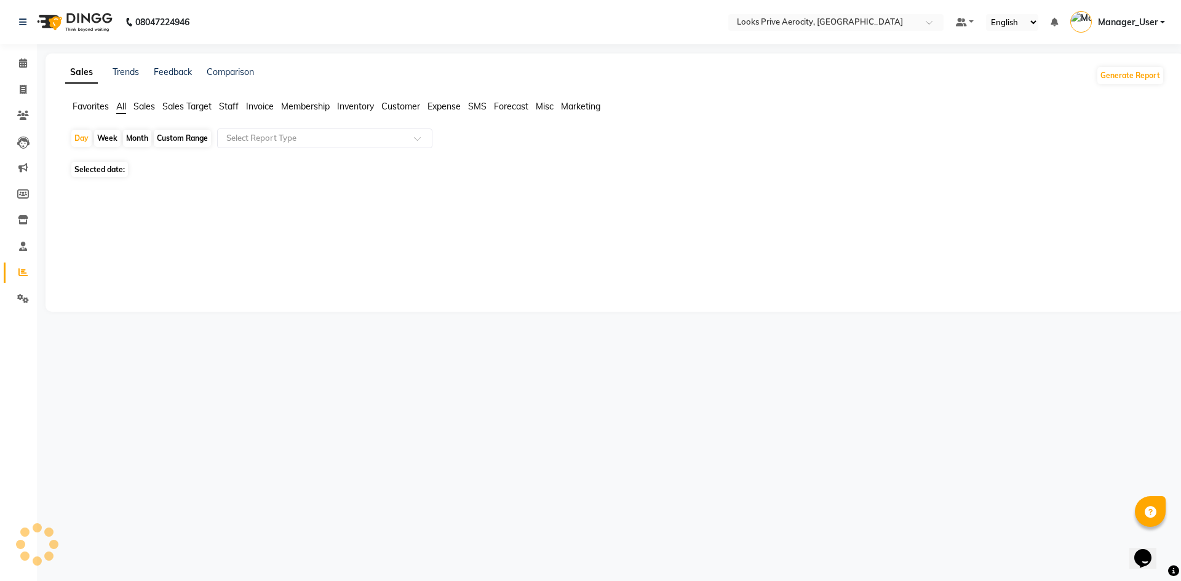
click at [228, 111] on span "Staff" at bounding box center [229, 106] width 20 height 11
click at [252, 143] on input "text" at bounding box center [312, 138] width 177 height 12
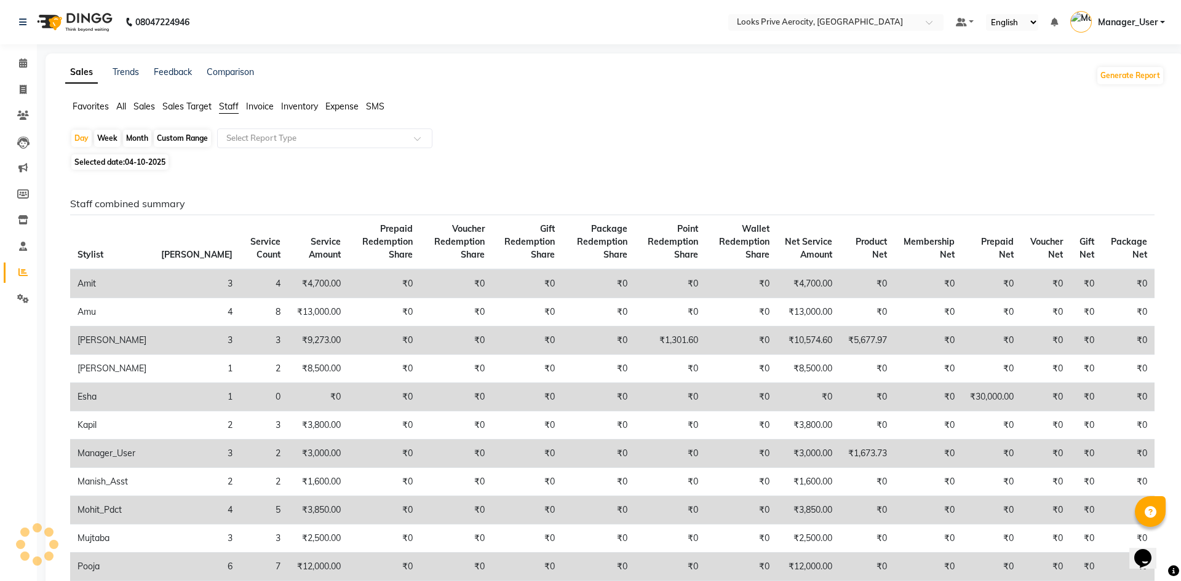
click at [255, 105] on span "Invoice" at bounding box center [260, 106] width 28 height 11
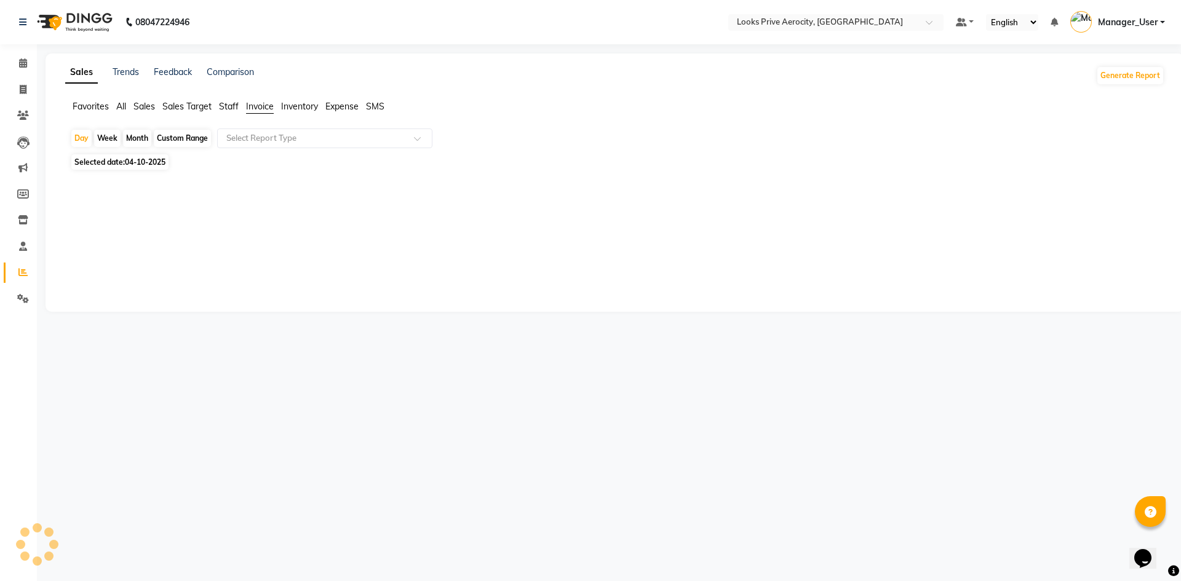
click at [225, 105] on span "Staff" at bounding box center [229, 106] width 20 height 11
click at [250, 137] on input "text" at bounding box center [312, 138] width 177 height 12
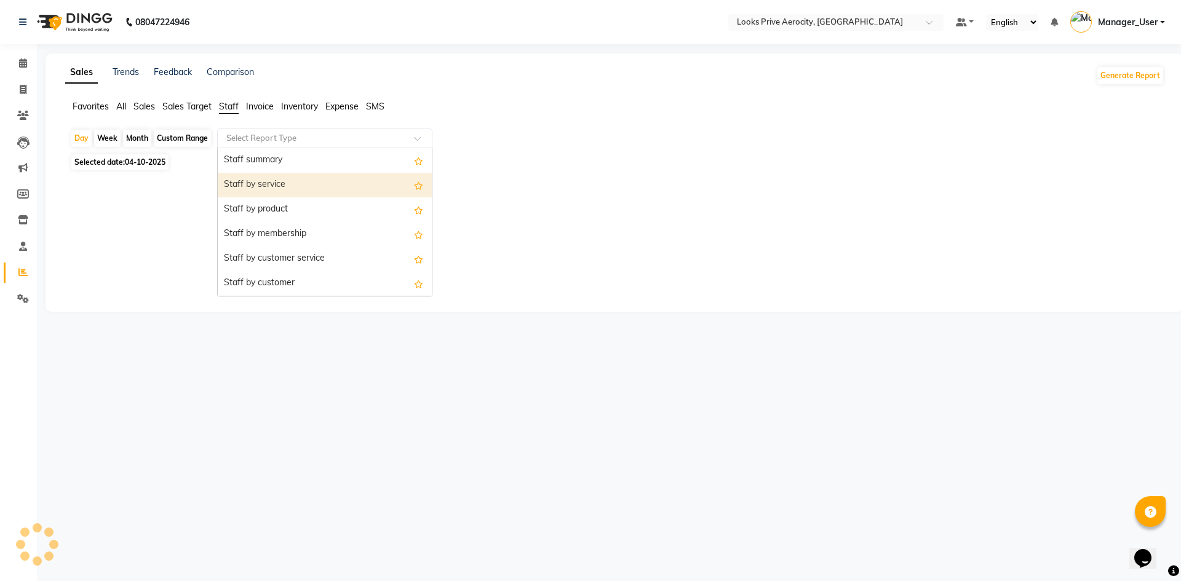
click at [282, 176] on div "Staff by service" at bounding box center [325, 185] width 214 height 25
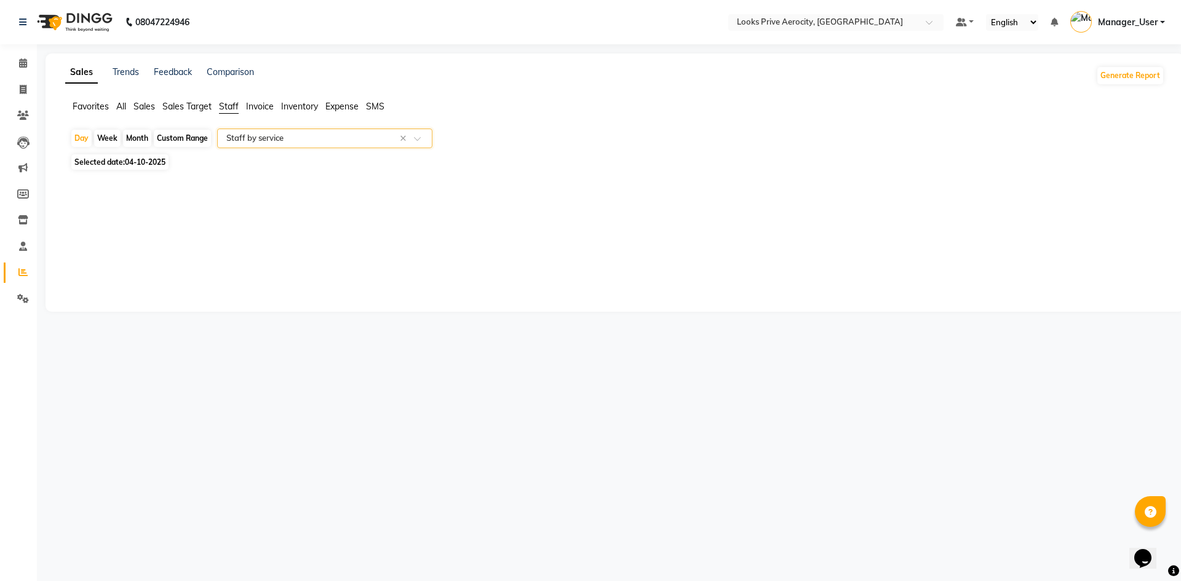
select select "full_report"
select select "csv"
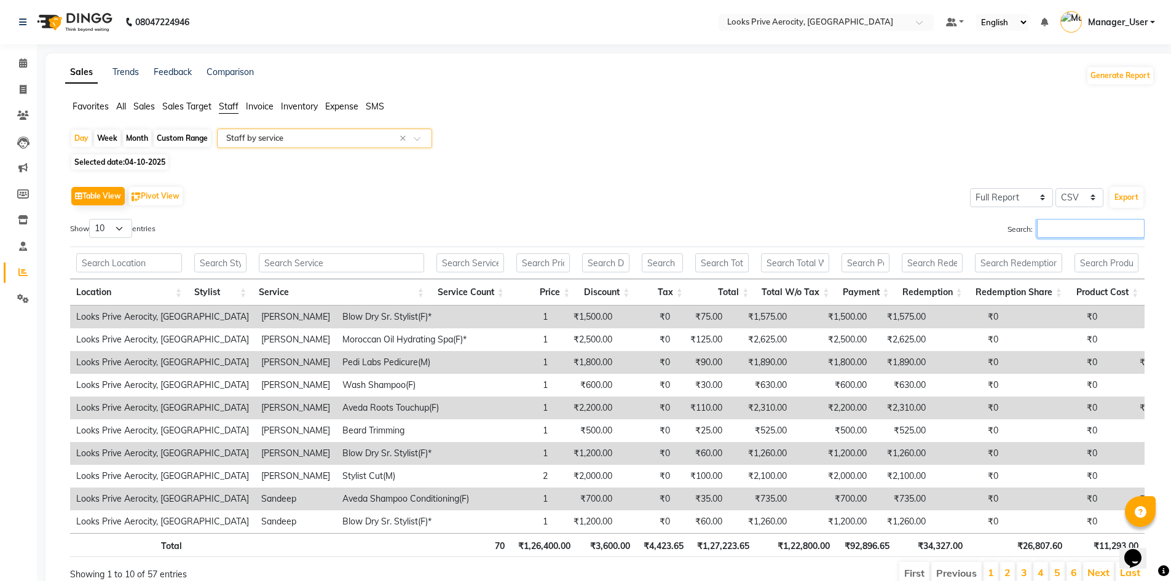
click at [1089, 229] on input "Search:" at bounding box center [1091, 228] width 108 height 19
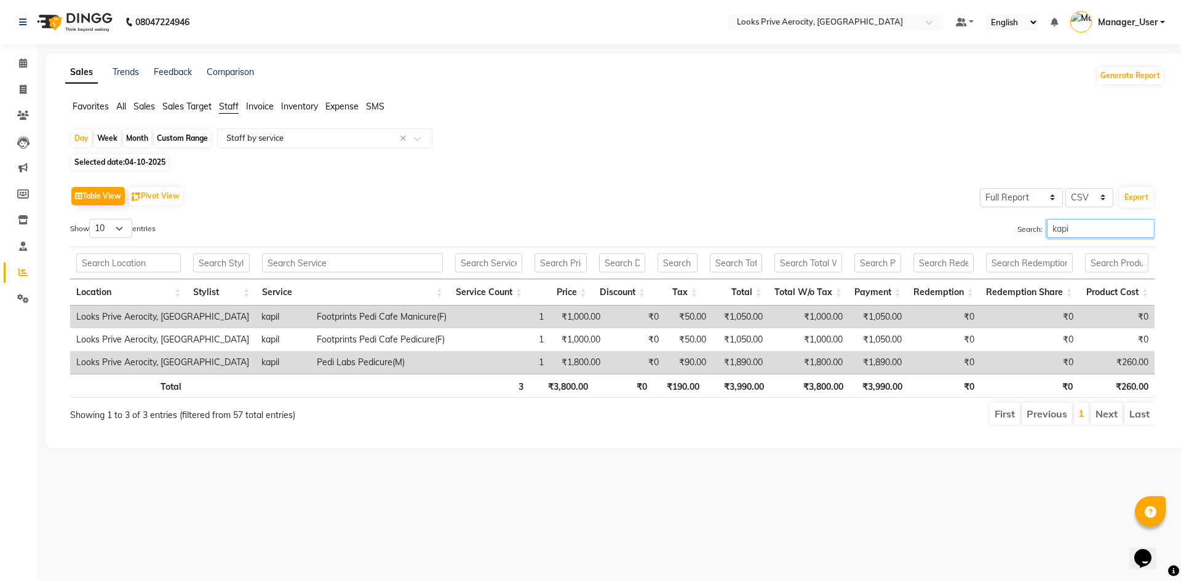
type input "kapil"
click at [1143, 229] on input "kapil" at bounding box center [1101, 228] width 108 height 19
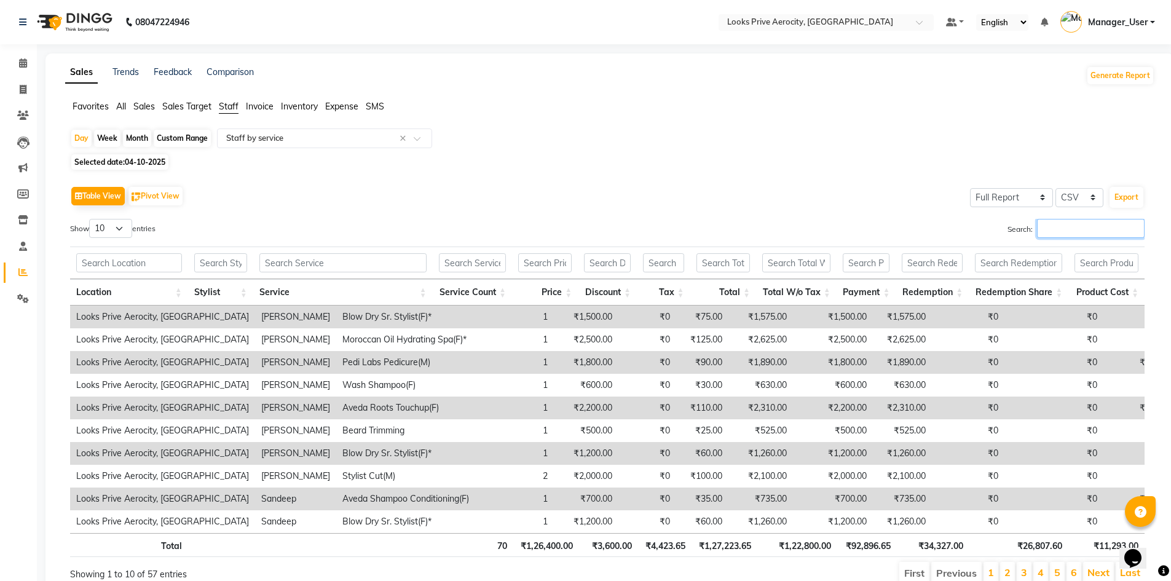
click at [1104, 228] on input "Search:" at bounding box center [1091, 228] width 108 height 19
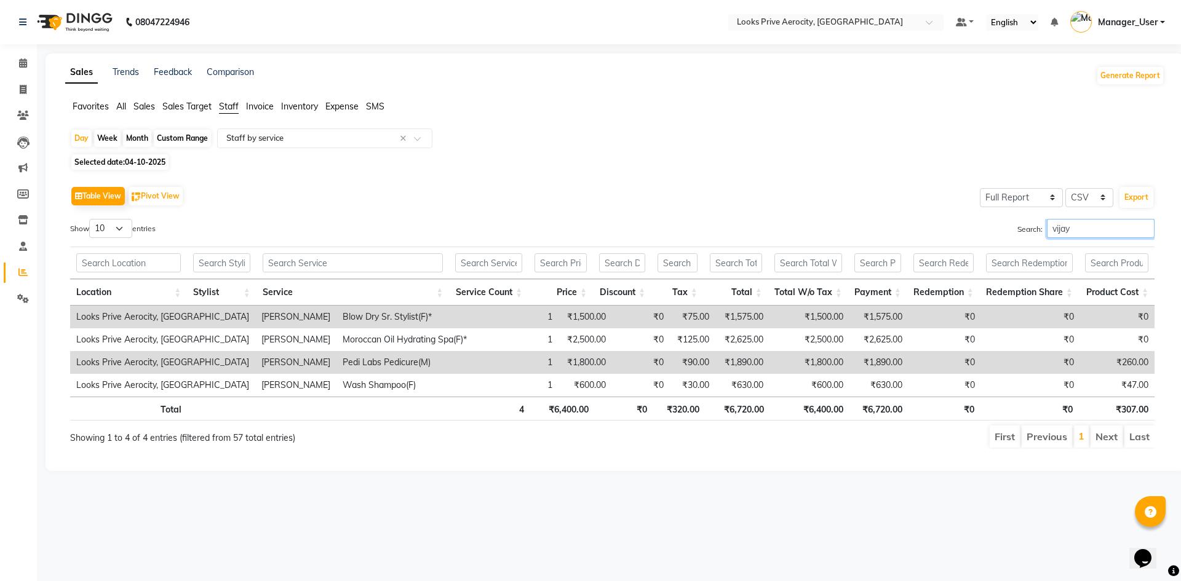
type input "vijay"
drag, startPoint x: 23, startPoint y: 87, endPoint x: 65, endPoint y: 87, distance: 42.4
click at [23, 87] on icon at bounding box center [23, 89] width 7 height 9
select select "service"
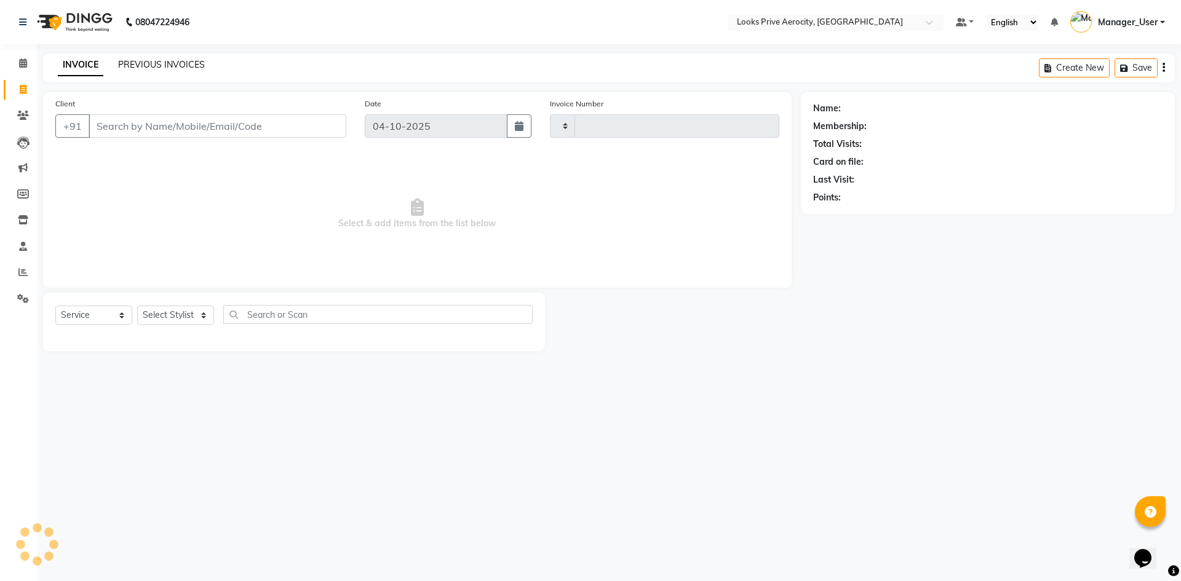
click at [164, 63] on link "PREVIOUS INVOICES" at bounding box center [161, 64] width 87 height 11
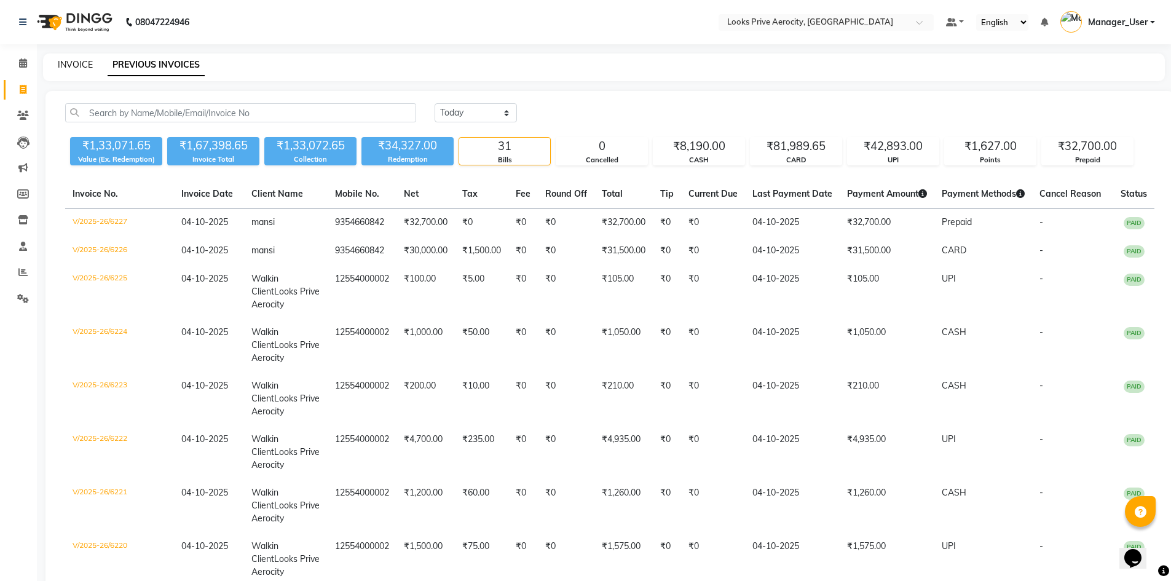
click at [81, 68] on link "INVOICE" at bounding box center [75, 64] width 35 height 11
select select "service"
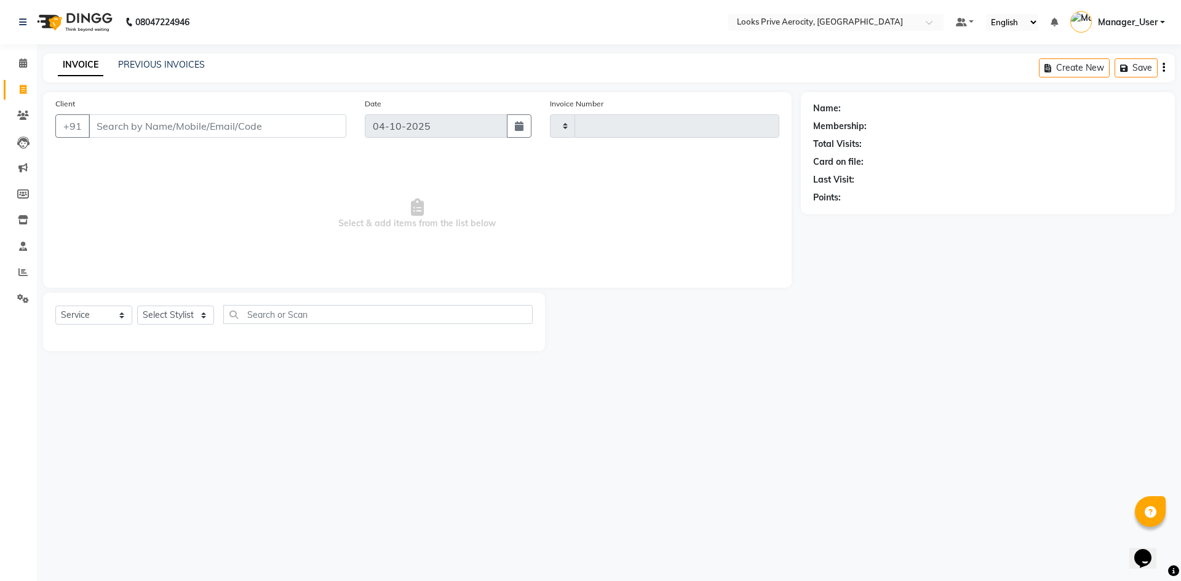
type input "6228"
select select "5913"
click at [154, 66] on link "PREVIOUS INVOICES" at bounding box center [161, 64] width 87 height 11
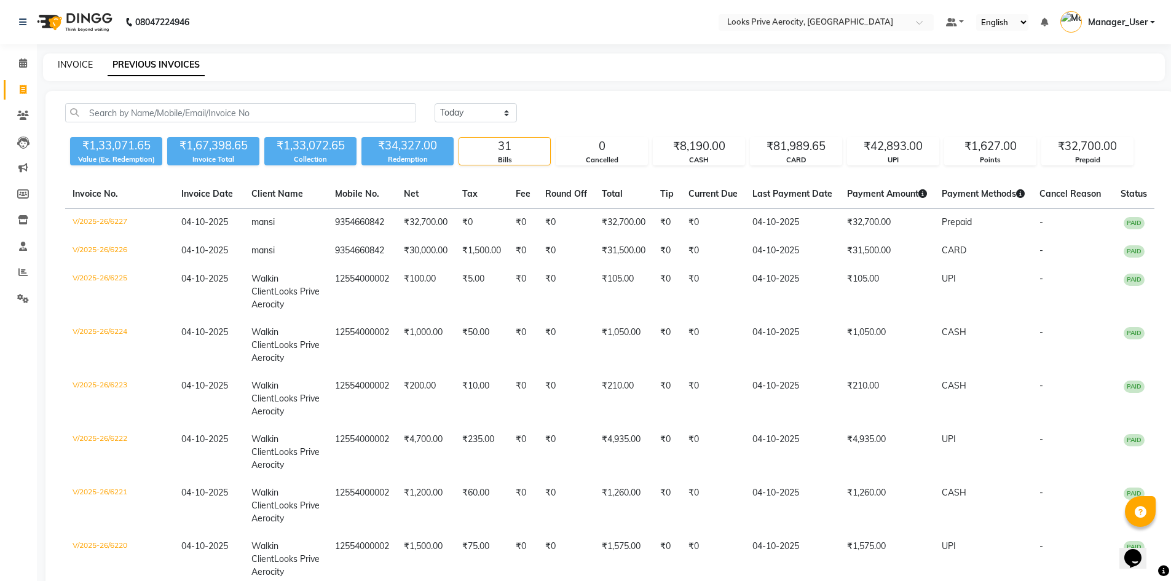
click at [73, 68] on link "INVOICE" at bounding box center [75, 64] width 35 height 11
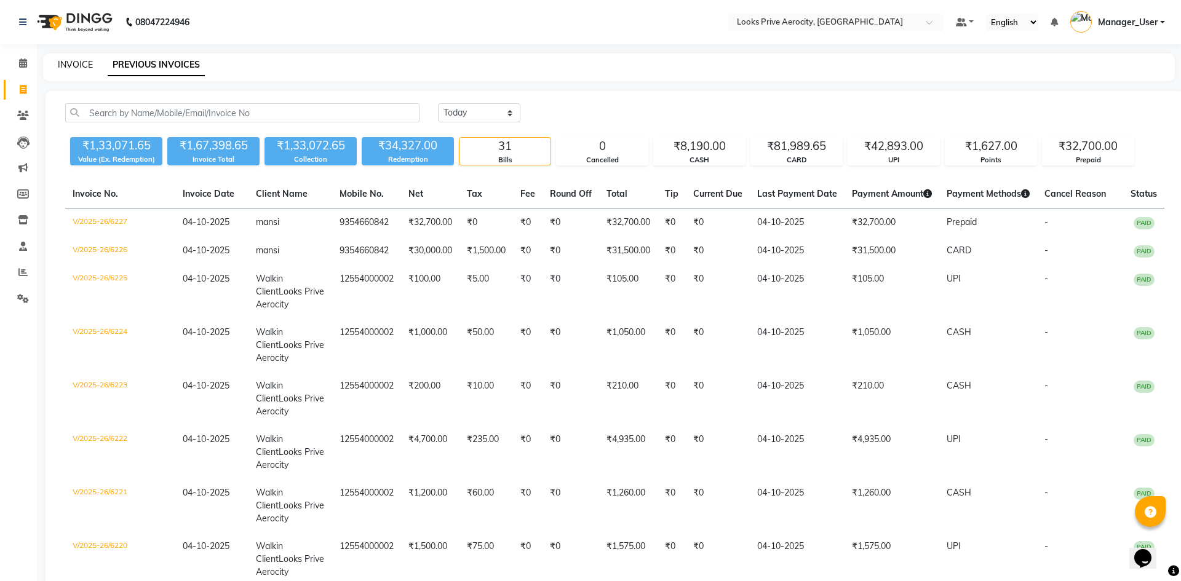
select select "service"
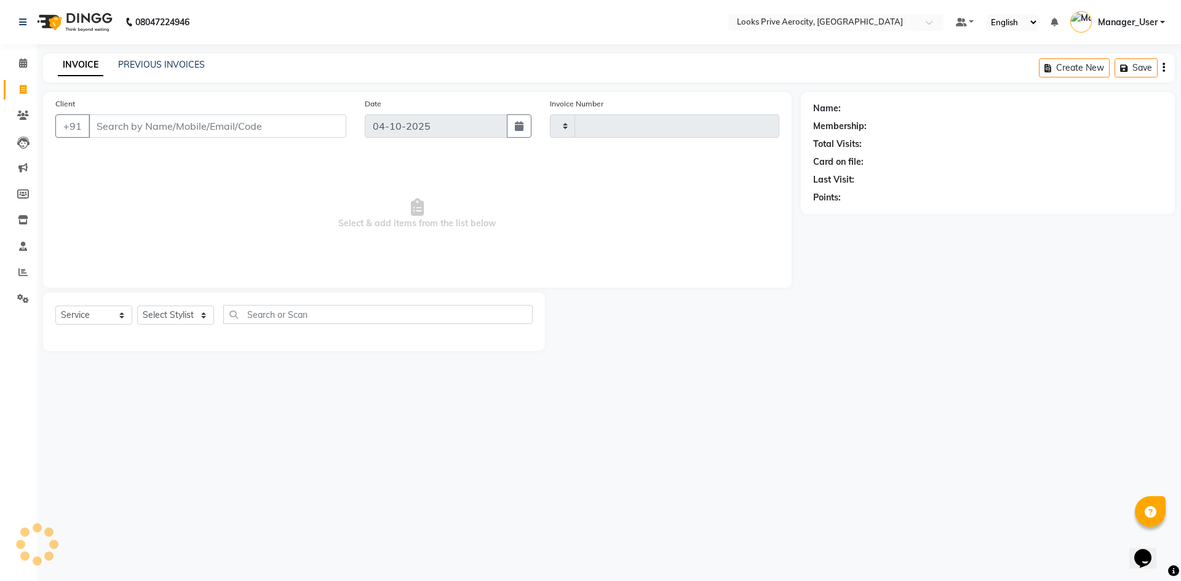
type input "6228"
select select "5913"
click at [152, 65] on link "PREVIOUS INVOICES" at bounding box center [161, 64] width 87 height 11
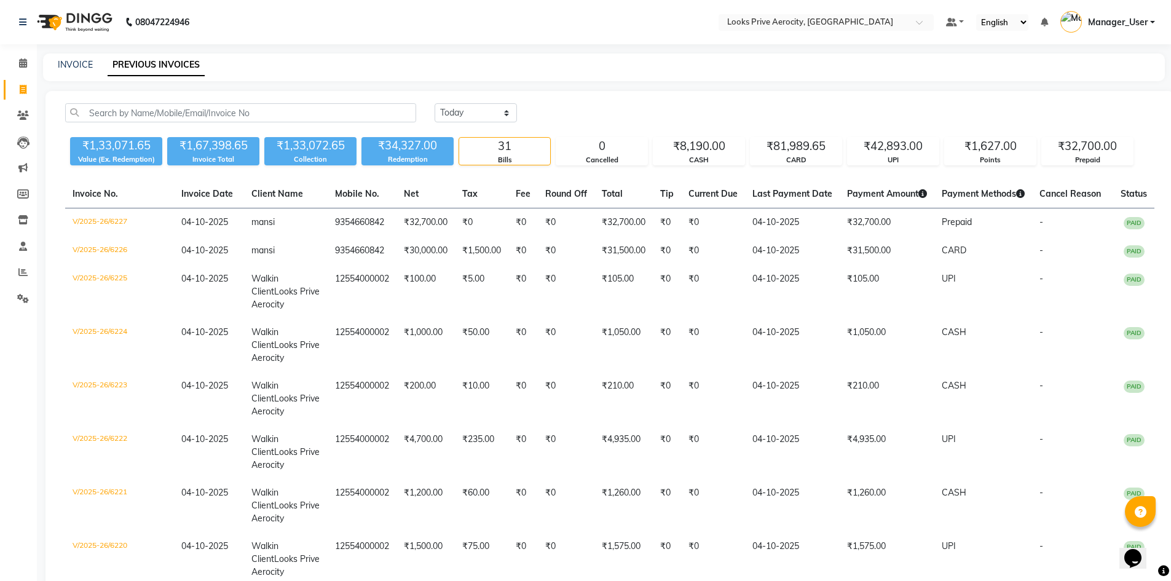
click at [79, 63] on link "INVOICE" at bounding box center [75, 64] width 35 height 11
select select "service"
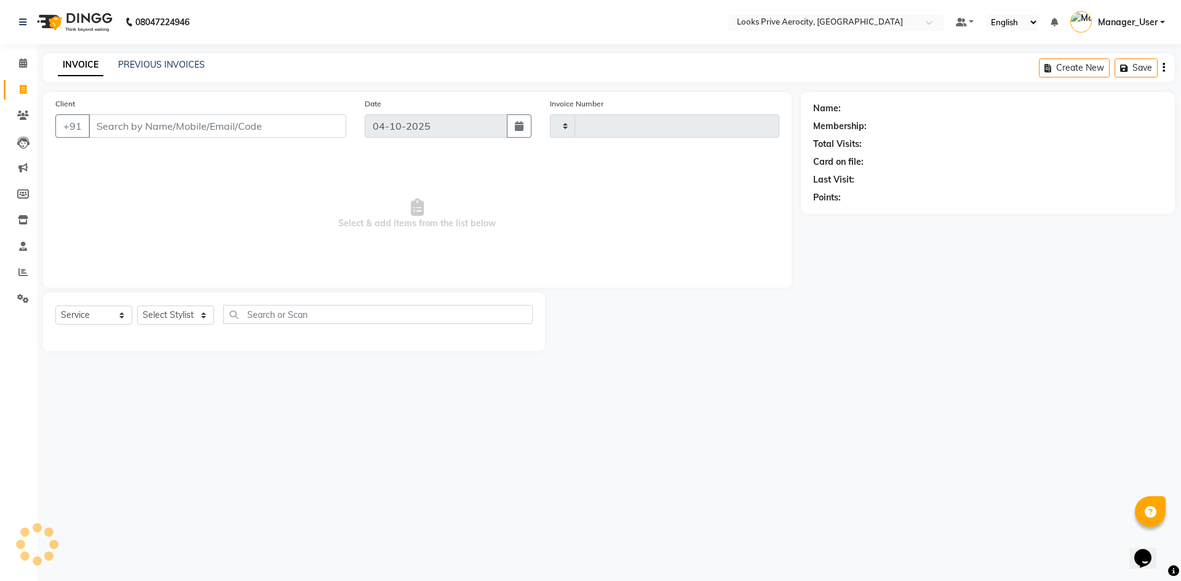
type input "6228"
select select "5913"
click at [163, 66] on link "PREVIOUS INVOICES" at bounding box center [161, 64] width 87 height 11
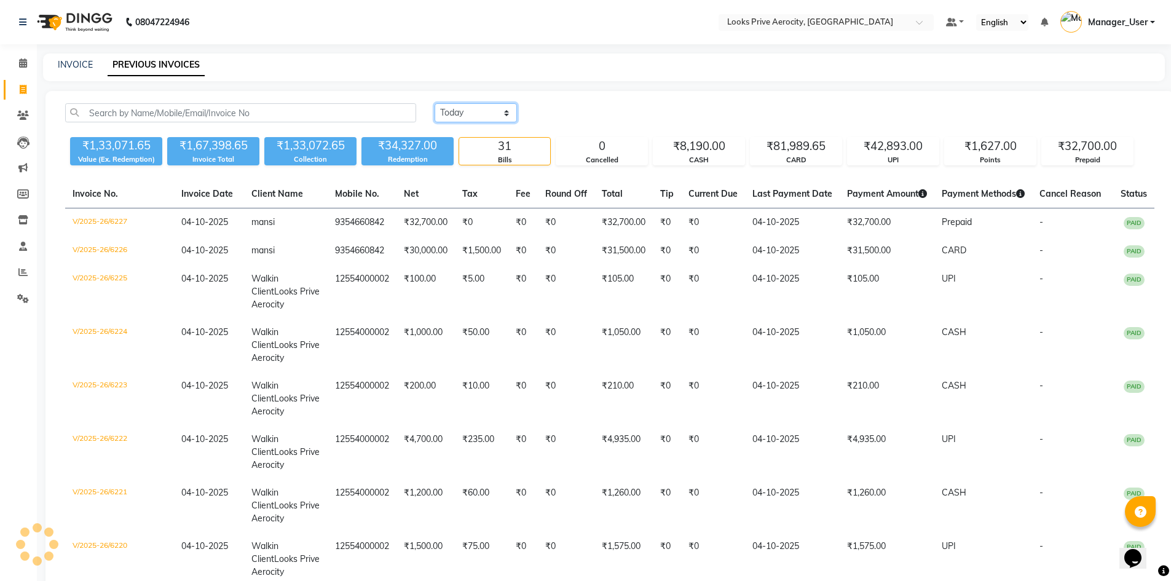
click at [477, 115] on select "[DATE] [DATE] Custom Range" at bounding box center [476, 112] width 82 height 19
select select "range"
click at [435, 103] on select "[DATE] [DATE] Custom Range" at bounding box center [476, 112] width 82 height 19
click at [600, 112] on input "04-10-2025" at bounding box center [576, 113] width 86 height 17
select select "10"
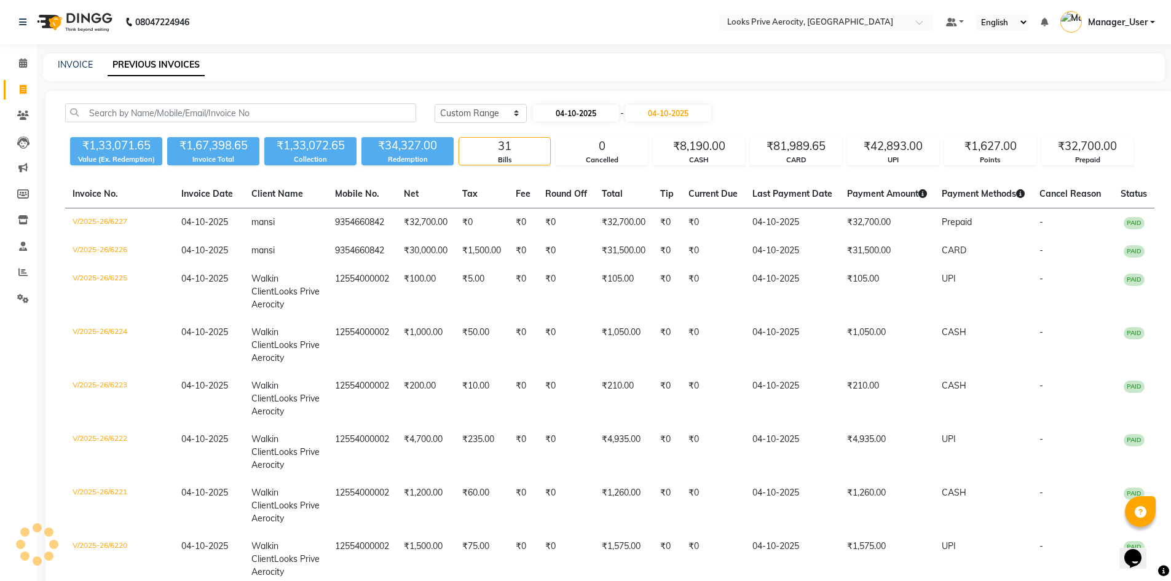
select select "2025"
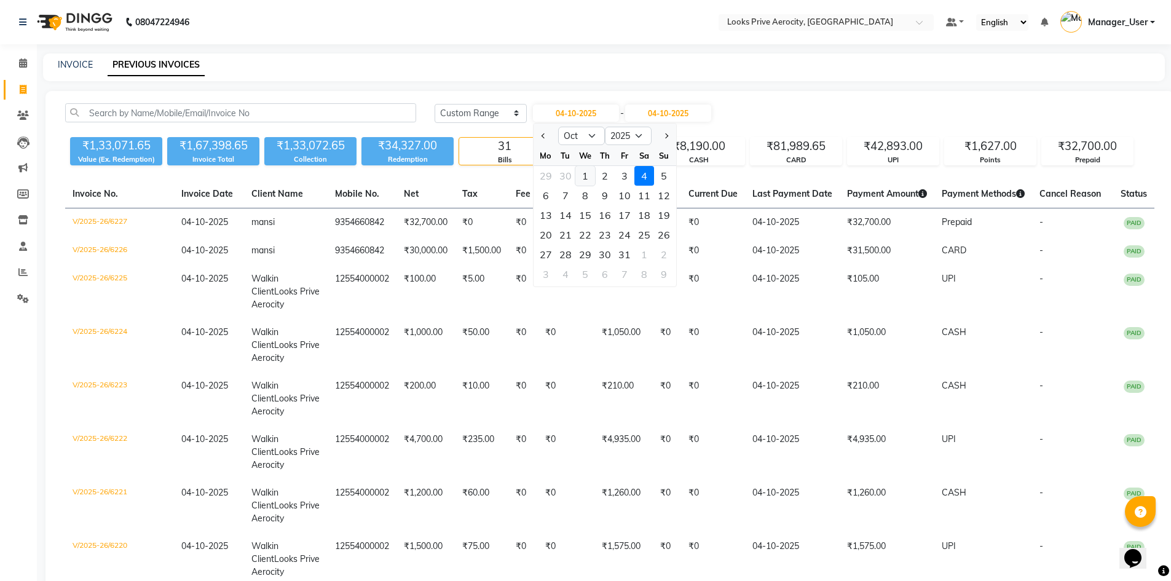
click at [587, 175] on div "1" at bounding box center [586, 176] width 20 height 20
type input "01-10-2025"
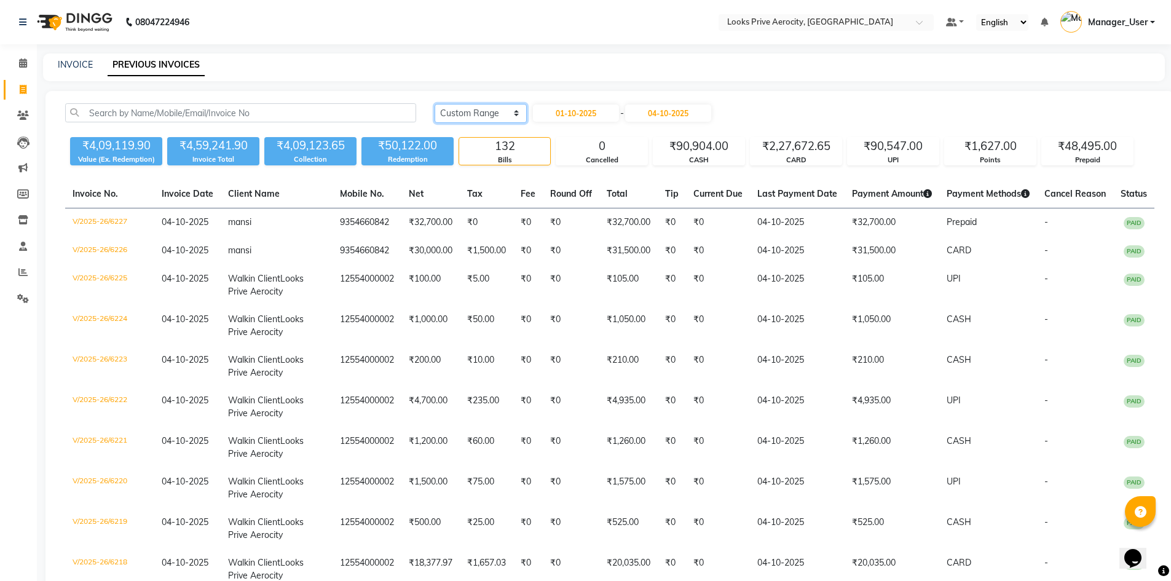
click at [501, 111] on select "[DATE] [DATE] Custom Range" at bounding box center [481, 113] width 92 height 19
select select "today"
click at [435, 104] on select "[DATE] [DATE] Custom Range" at bounding box center [481, 113] width 92 height 19
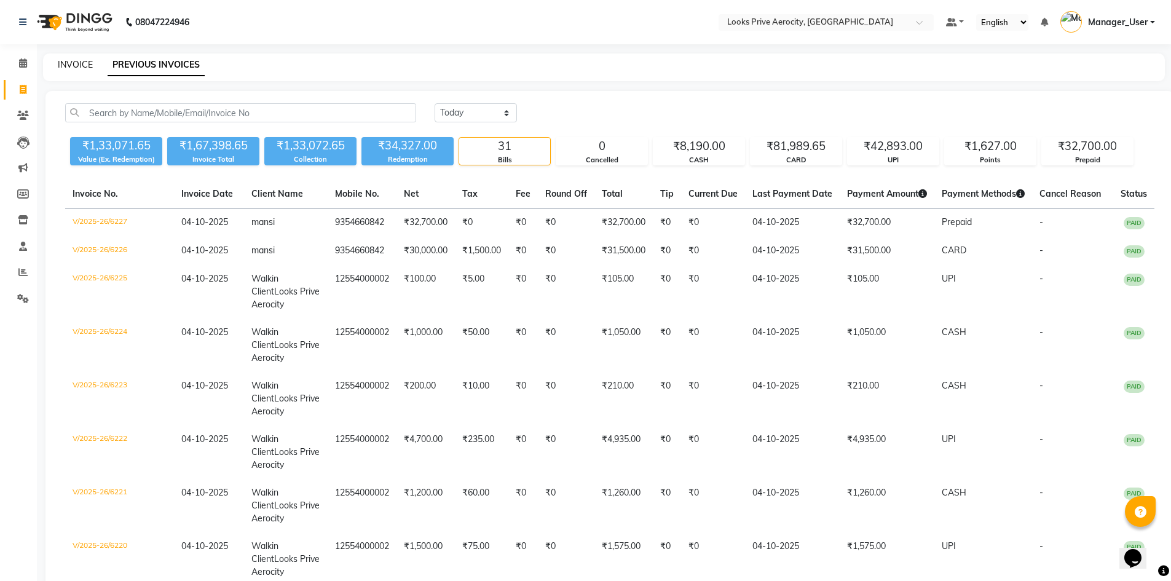
click at [81, 63] on link "INVOICE" at bounding box center [75, 64] width 35 height 11
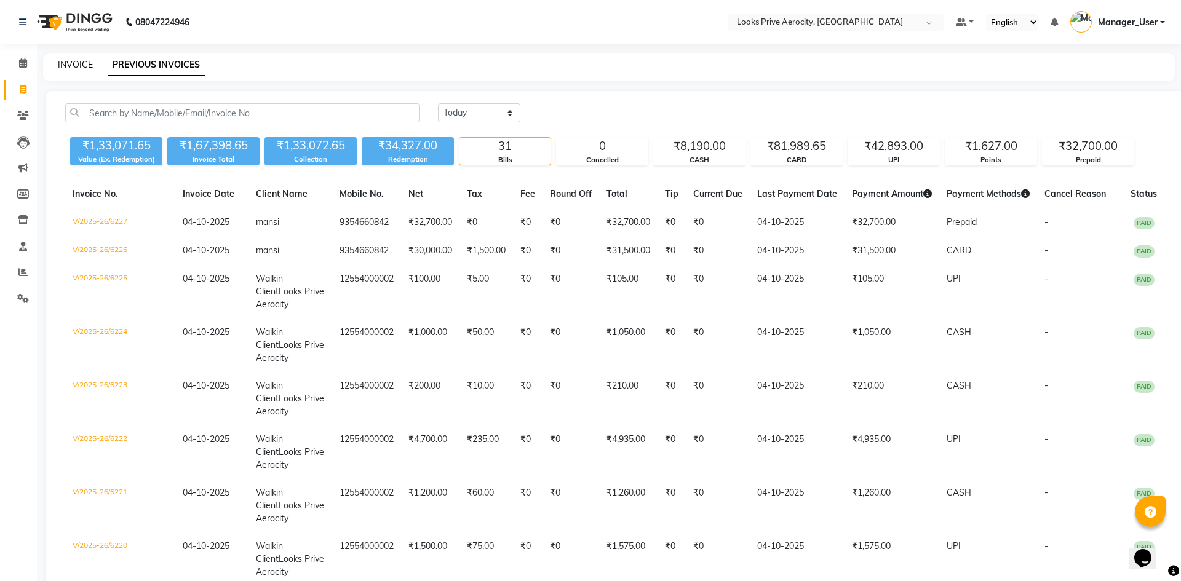
select select "service"
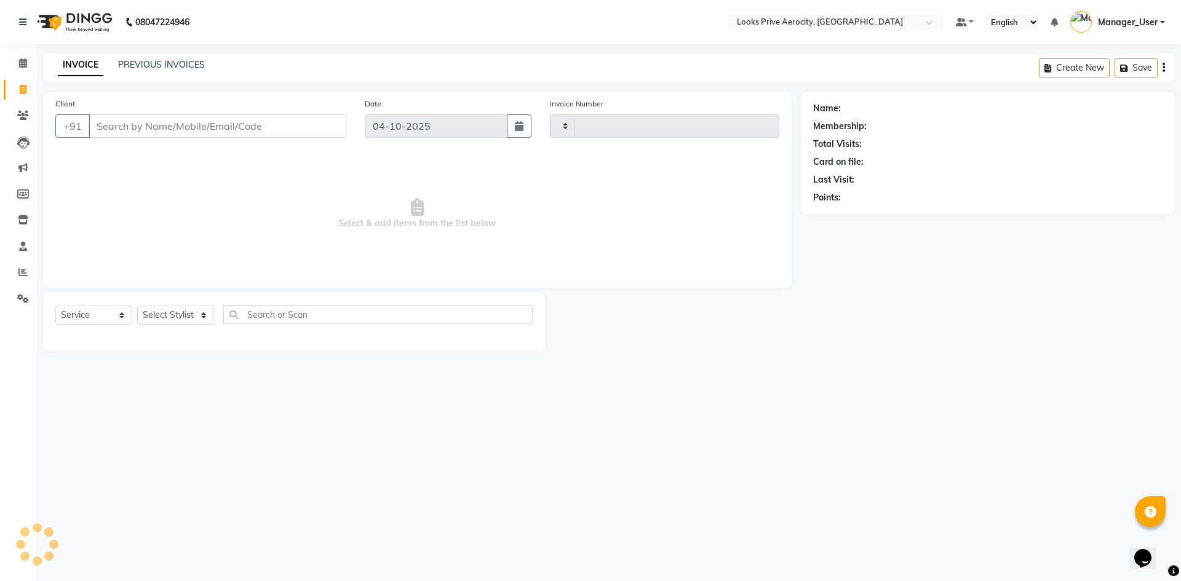
click at [146, 132] on input "Client" at bounding box center [218, 125] width 258 height 23
type input "6228"
select select "5913"
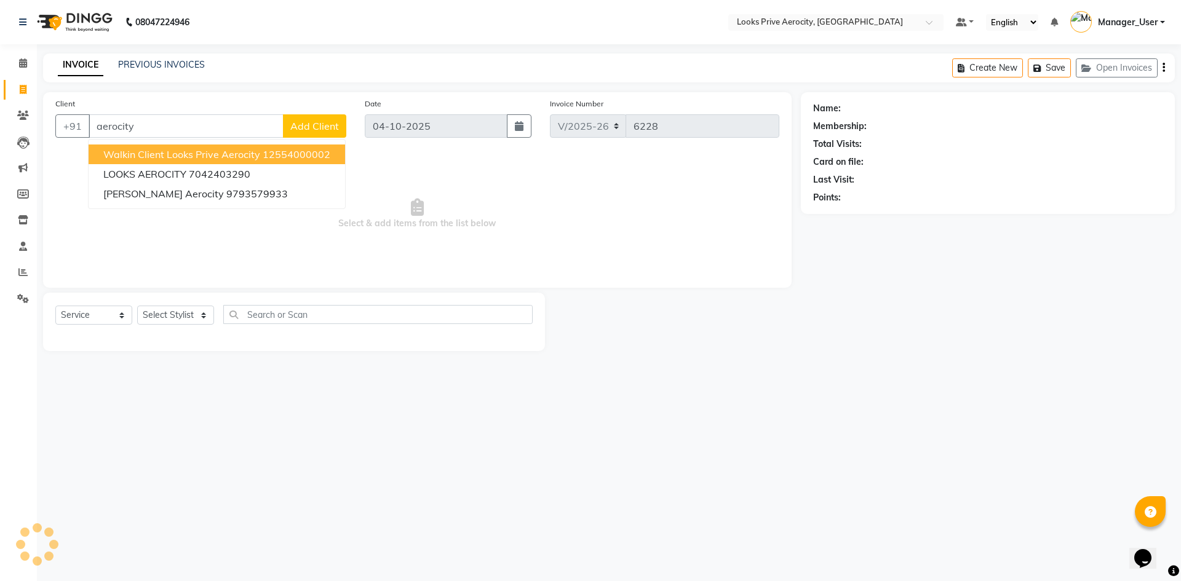
click at [164, 160] on button "Walkin Client Looks Prive Aerocity 12554000002" at bounding box center [217, 155] width 256 height 20
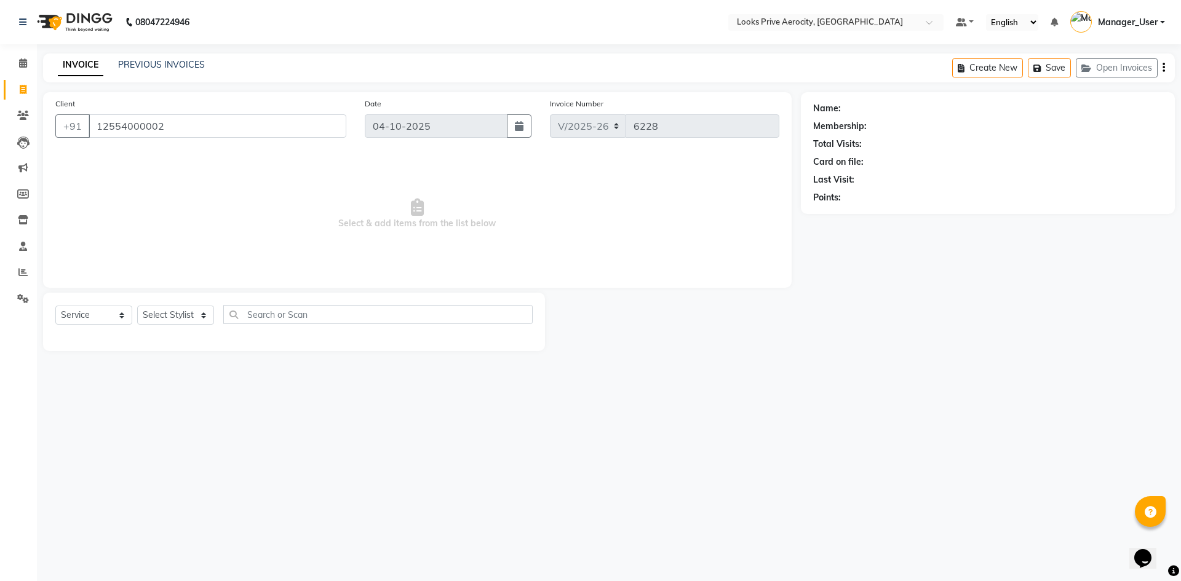
type input "12554000002"
click at [197, 316] on select "Select Stylist Aman_Barber Amit Amu Dharma [PERSON_NAME] Eric_asst [PERSON_NAME…" at bounding box center [175, 315] width 77 height 19
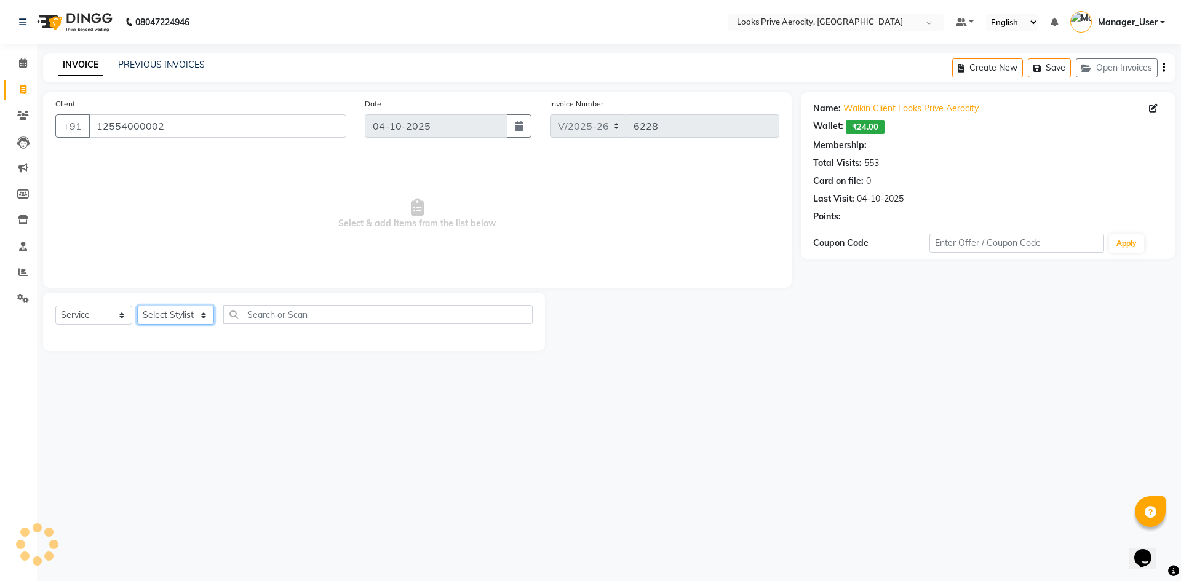
select select "1: Object"
select select "43246"
click at [137, 306] on select "Select Stylist Aman_Barber Amit Amu Dharma [PERSON_NAME] Eric_asst [PERSON_NAME…" at bounding box center [175, 315] width 77 height 19
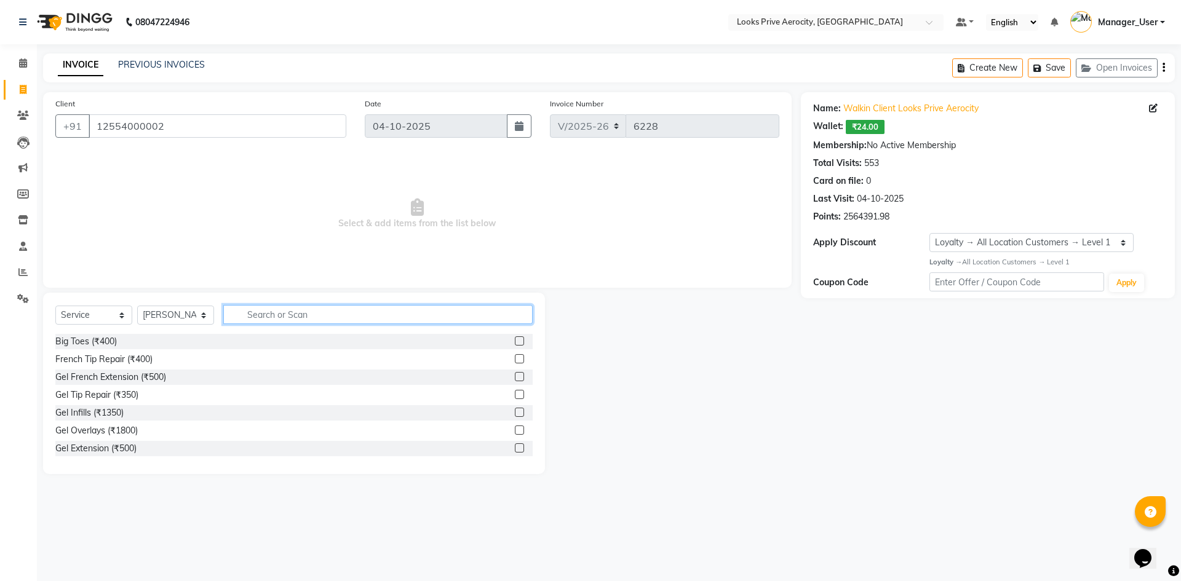
click at [300, 310] on input "text" at bounding box center [377, 314] width 309 height 19
type input "cut"
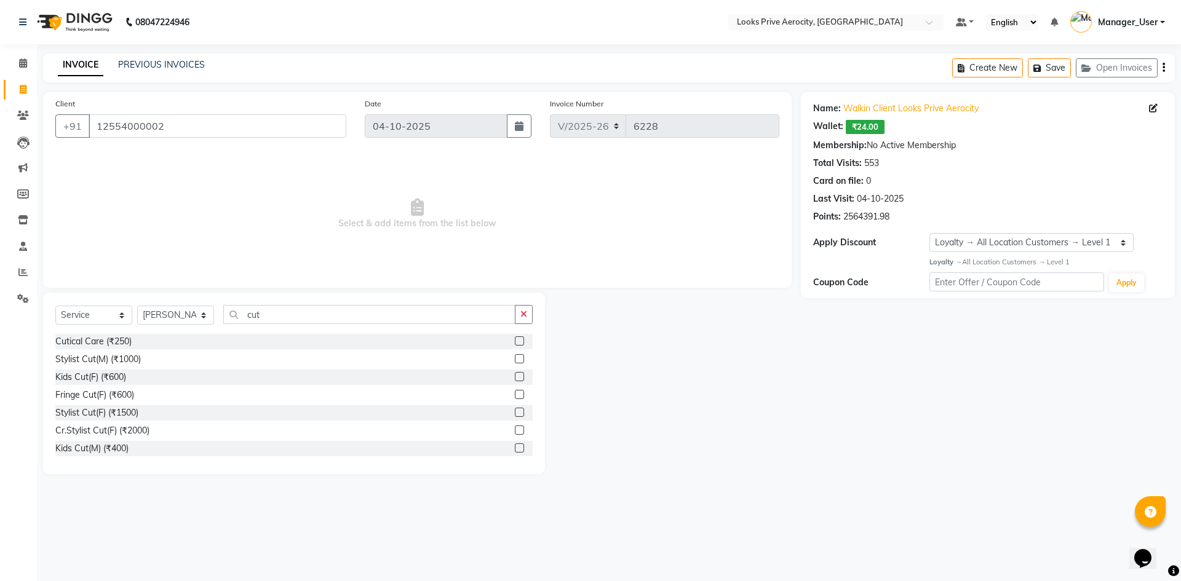
click at [515, 358] on label at bounding box center [519, 358] width 9 height 9
click at [515, 358] on input "checkbox" at bounding box center [519, 359] width 8 height 8
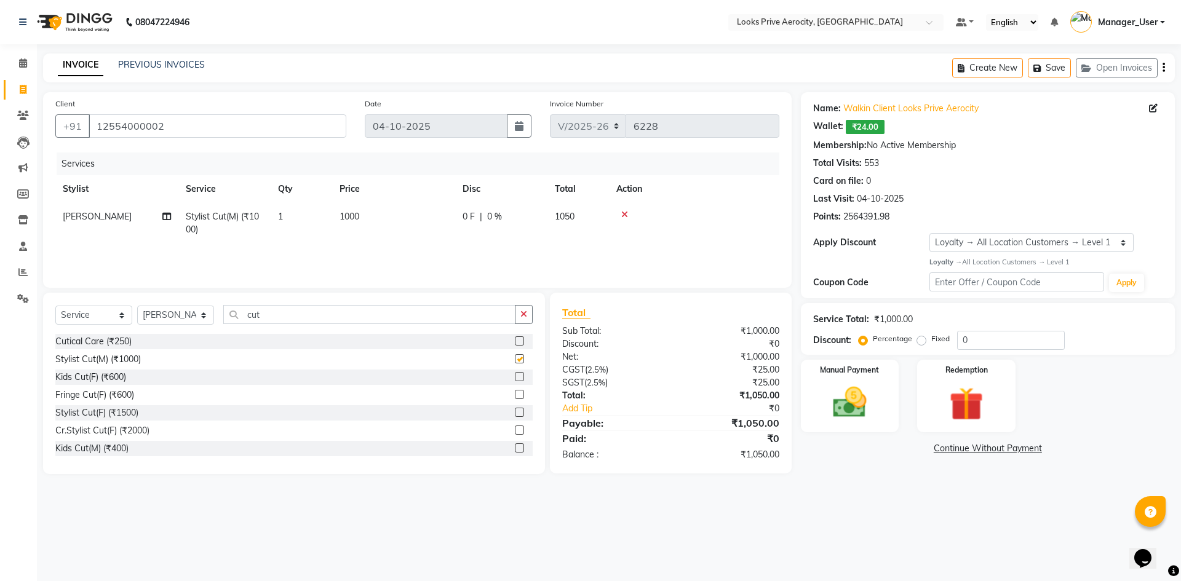
checkbox input "false"
click at [181, 312] on select "Select Stylist Aman_Barber Amit Amu Dharma [PERSON_NAME] Eric_asst [PERSON_NAME…" at bounding box center [175, 315] width 77 height 19
select select "43250"
click at [137, 306] on select "Select Stylist Aman_Barber Amit Amu Dharma [PERSON_NAME] Eric_asst [PERSON_NAME…" at bounding box center [175, 315] width 77 height 19
click at [301, 309] on input "cut" at bounding box center [369, 314] width 292 height 19
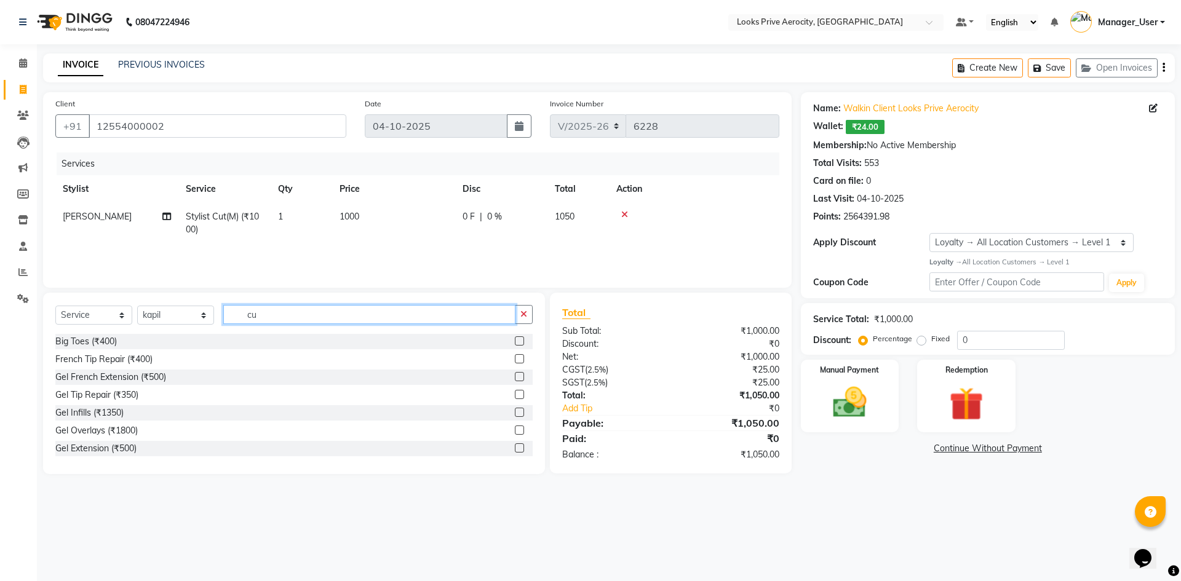
type input "c"
type input "mass"
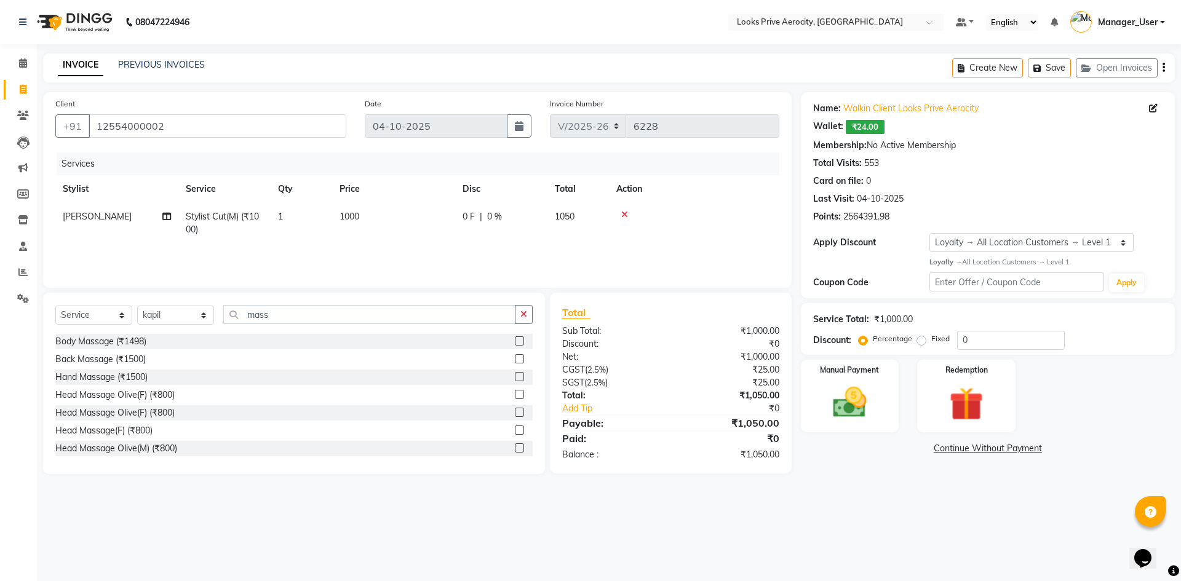
click at [515, 413] on label at bounding box center [519, 412] width 9 height 9
click at [515, 413] on input "checkbox" at bounding box center [519, 413] width 8 height 8
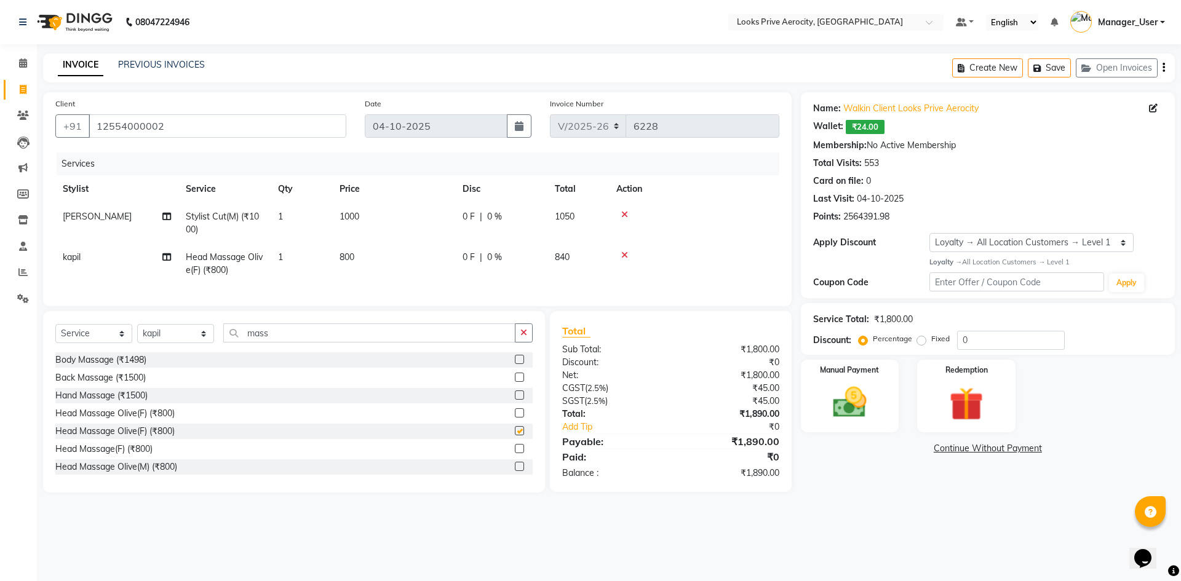
checkbox input "false"
click at [351, 259] on span "800" at bounding box center [346, 257] width 15 height 11
select select "43250"
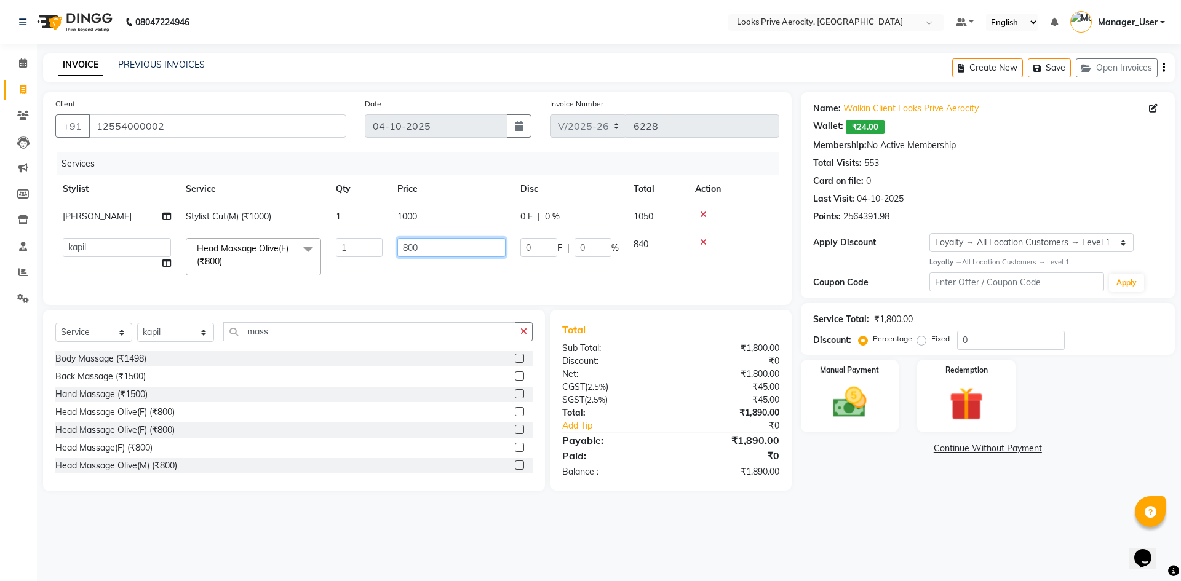
click at [409, 248] on input "800" at bounding box center [451, 247] width 108 height 19
type input "1500"
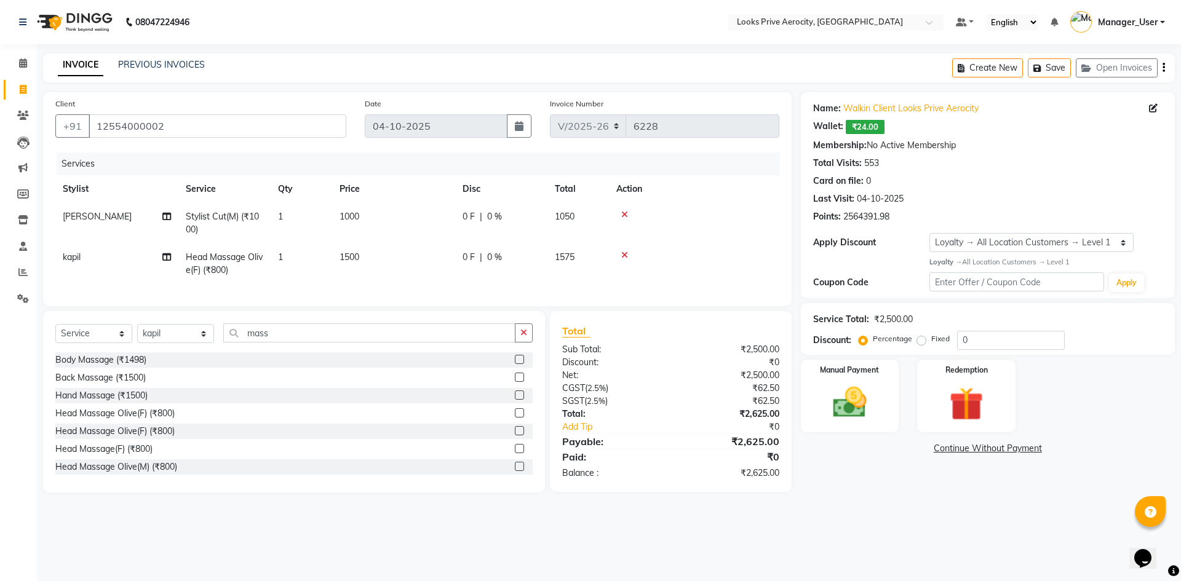
click at [418, 276] on td "1500" at bounding box center [393, 264] width 123 height 41
select select "43250"
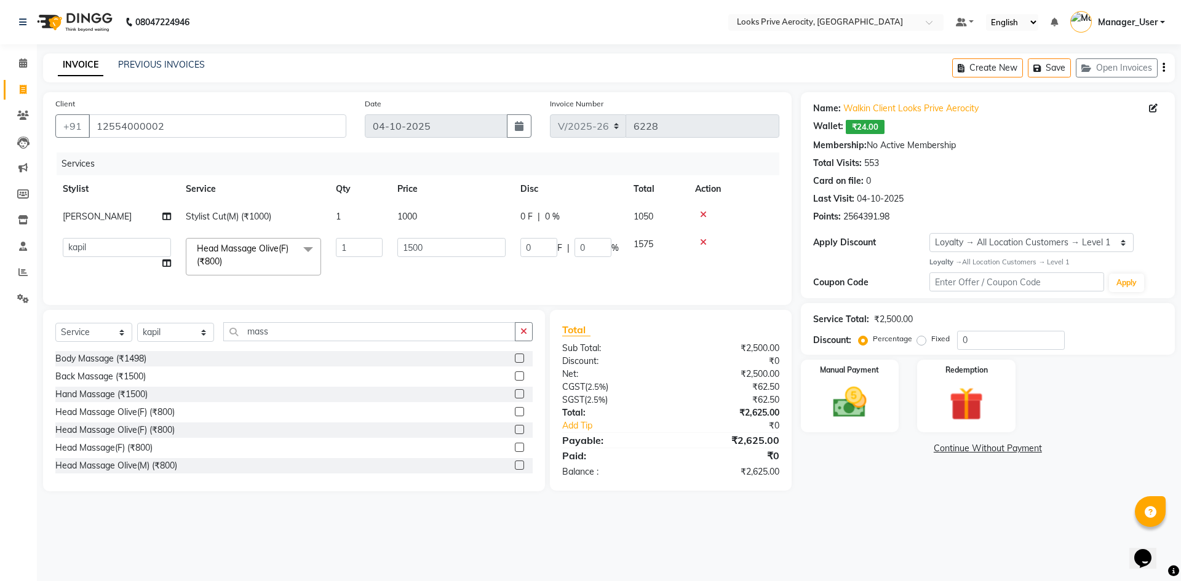
click at [339, 330] on div "Select Service Product Membership Package Voucher Prepaid Gift Card Select Styl…" at bounding box center [294, 400] width 502 height 181
click at [325, 337] on input "mass" at bounding box center [369, 331] width 292 height 19
type input "m"
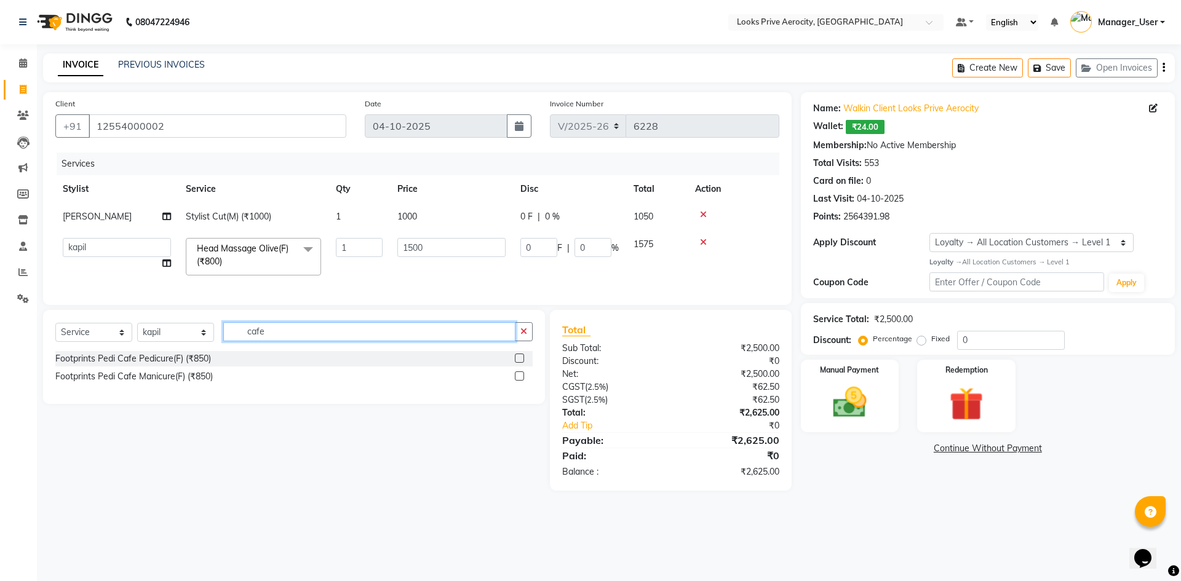
type input "cafe"
click at [520, 363] on label at bounding box center [519, 358] width 9 height 9
click at [520, 363] on input "checkbox" at bounding box center [519, 359] width 8 height 8
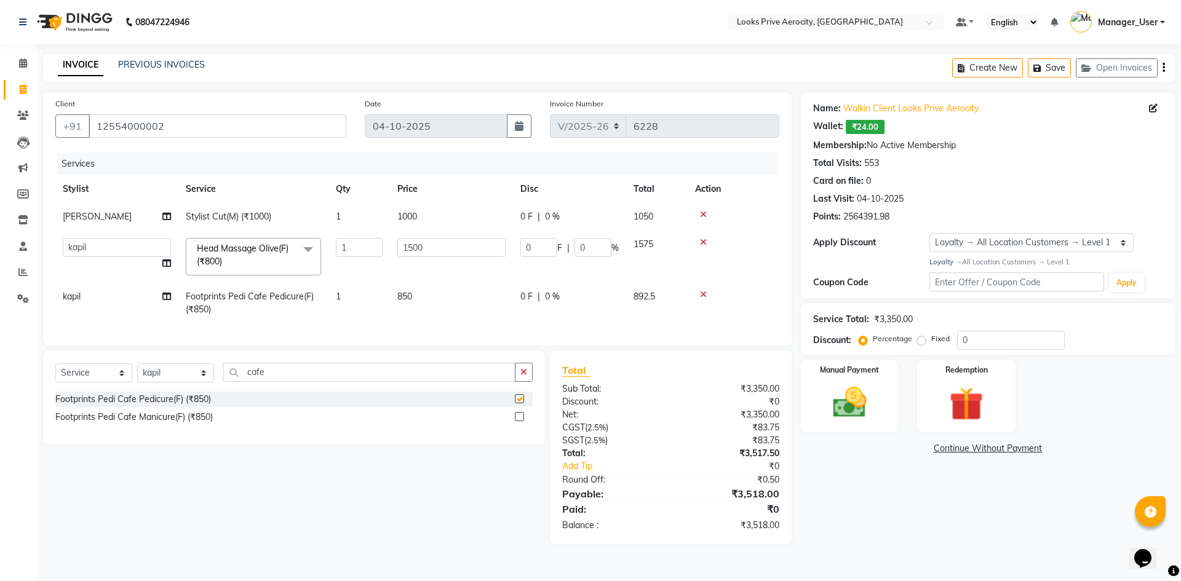
click at [400, 298] on span "850" at bounding box center [404, 296] width 15 height 11
checkbox input "false"
select select "43250"
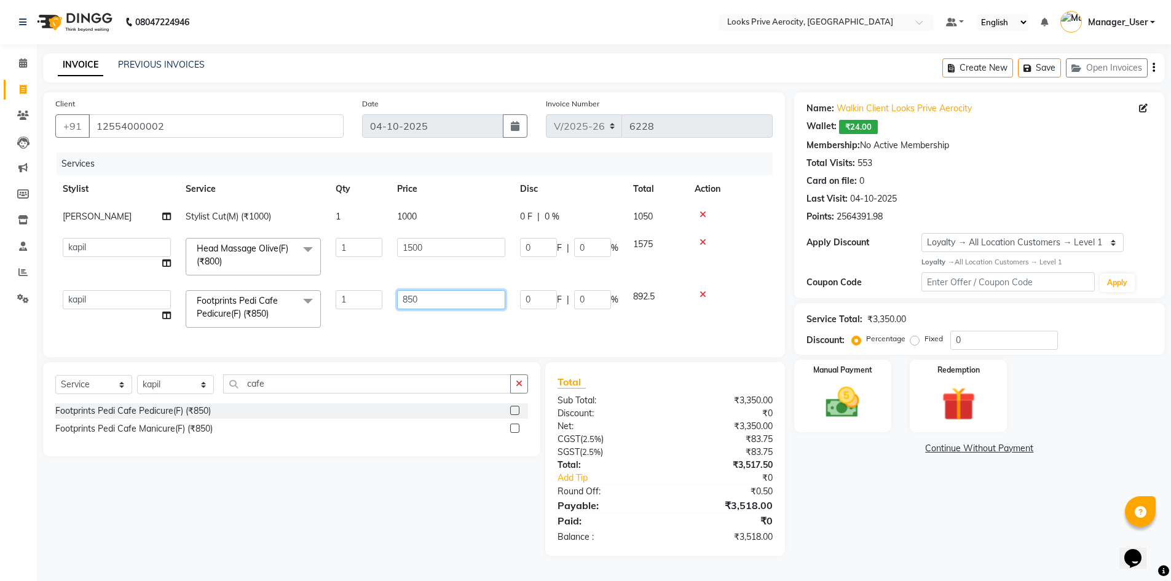
click at [415, 302] on input "850" at bounding box center [451, 299] width 108 height 19
type input "1000"
click at [418, 328] on div "Services Stylist Service Qty Price Disc Total Action [PERSON_NAME] Stylist Cut(…" at bounding box center [414, 249] width 718 height 192
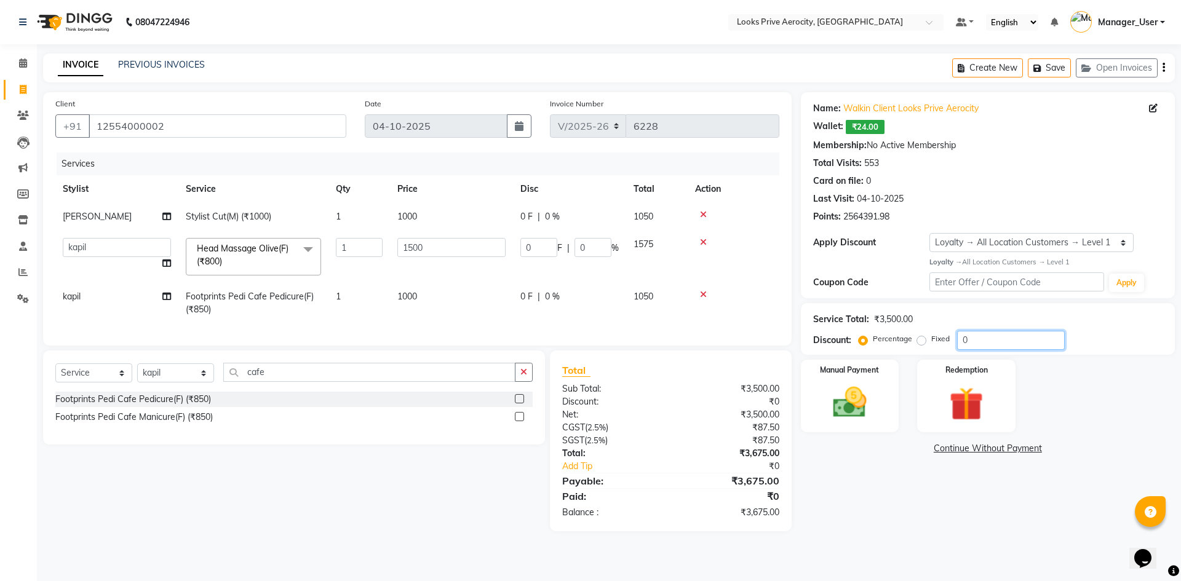
click at [957, 342] on input "0" at bounding box center [1011, 340] width 108 height 19
type input "20"
type input "300"
type input "20"
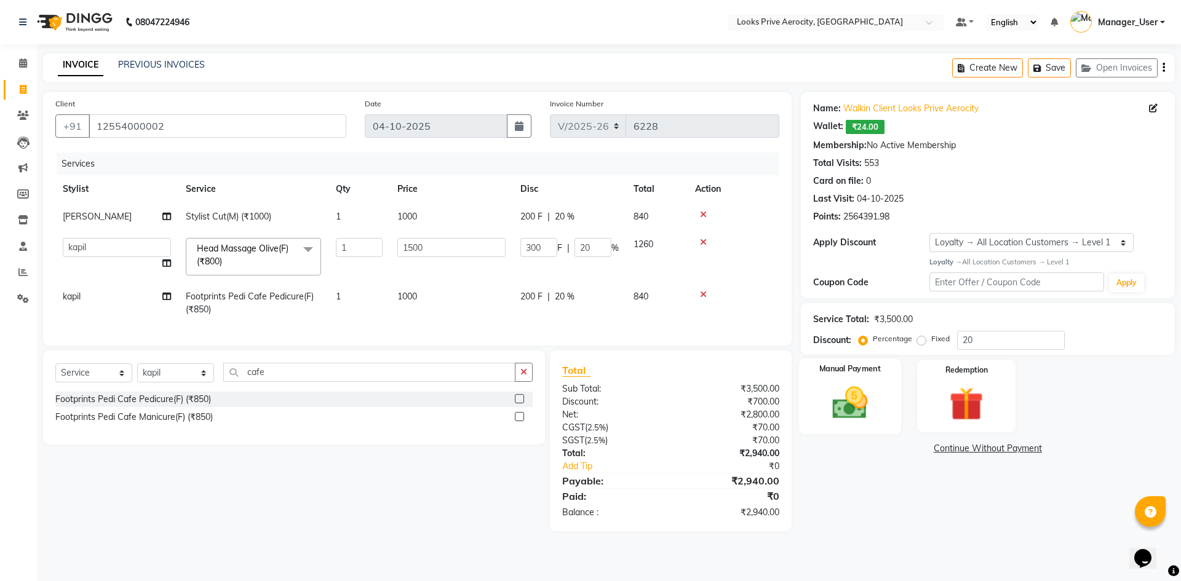
click at [843, 395] on img at bounding box center [849, 402] width 57 height 41
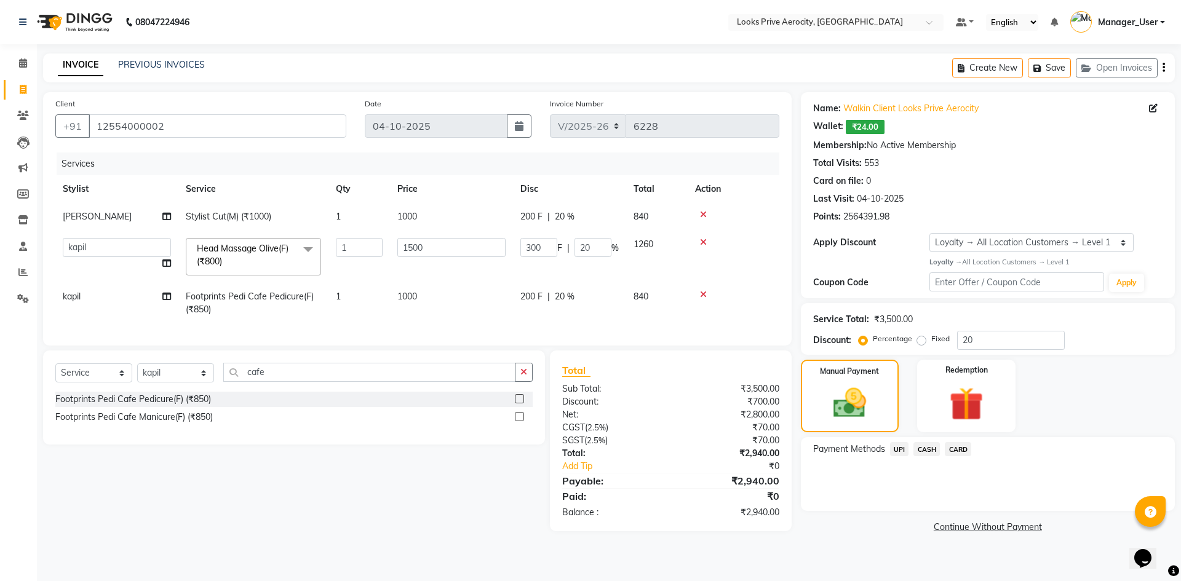
drag, startPoint x: 953, startPoint y: 443, endPoint x: 959, endPoint y: 460, distance: 17.5
click at [953, 444] on span "CARD" at bounding box center [958, 449] width 26 height 14
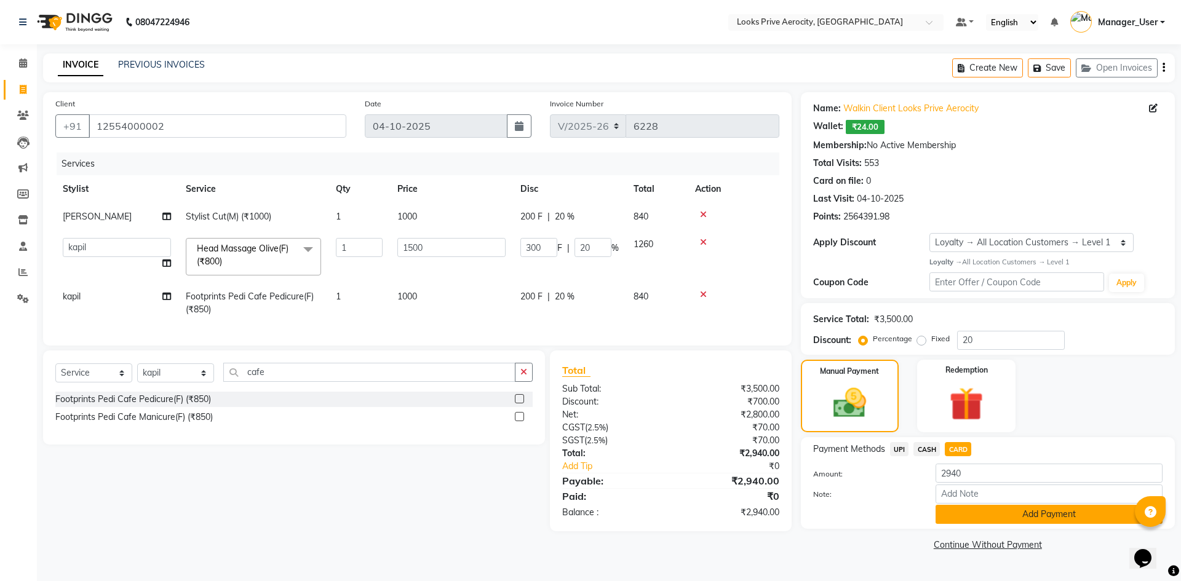
click at [962, 521] on button "Add Payment" at bounding box center [1048, 514] width 227 height 19
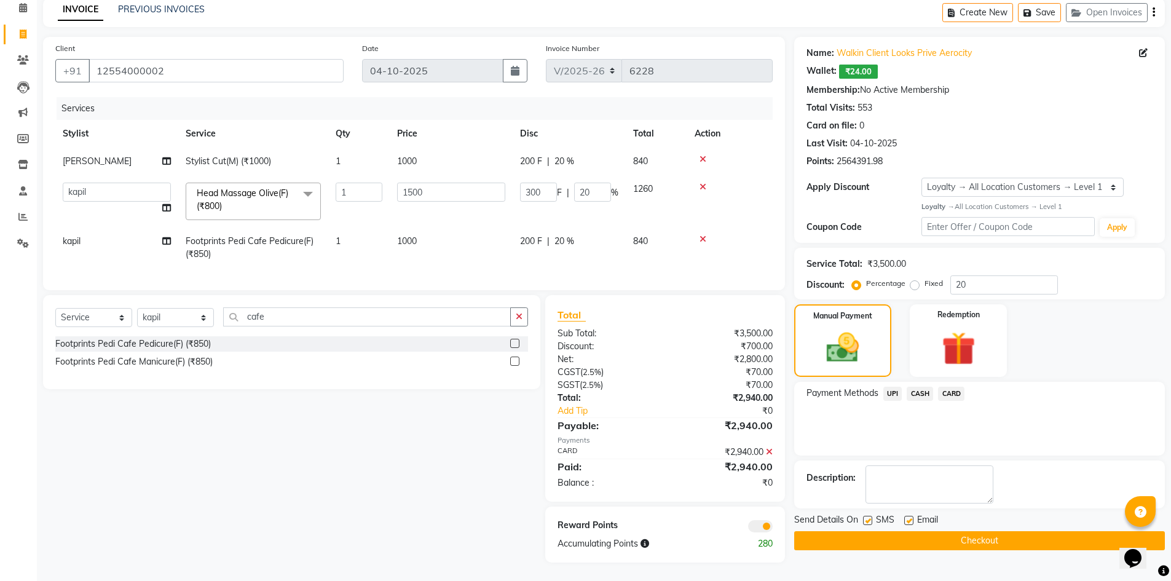
scroll to position [65, 0]
click at [868, 516] on label at bounding box center [867, 520] width 9 height 9
click at [868, 517] on input "checkbox" at bounding box center [867, 521] width 8 height 8
checkbox input "false"
click at [871, 531] on button "Checkout" at bounding box center [979, 540] width 371 height 19
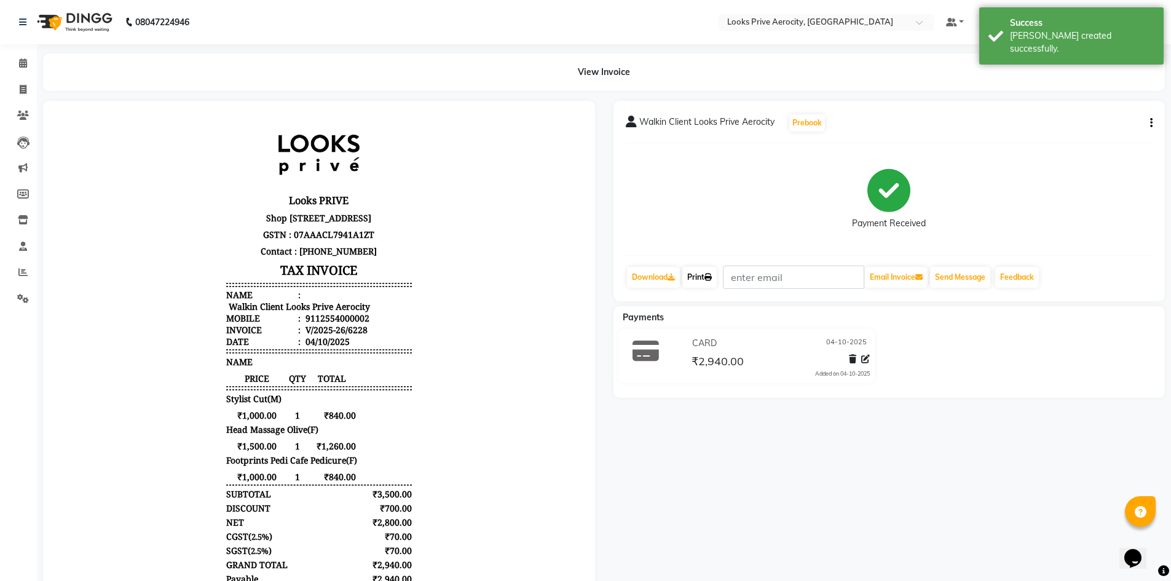
click at [703, 277] on link "Print" at bounding box center [700, 277] width 34 height 21
click at [716, 196] on div "Payment Received" at bounding box center [890, 199] width 528 height 92
click at [711, 280] on icon at bounding box center [708, 277] width 7 height 7
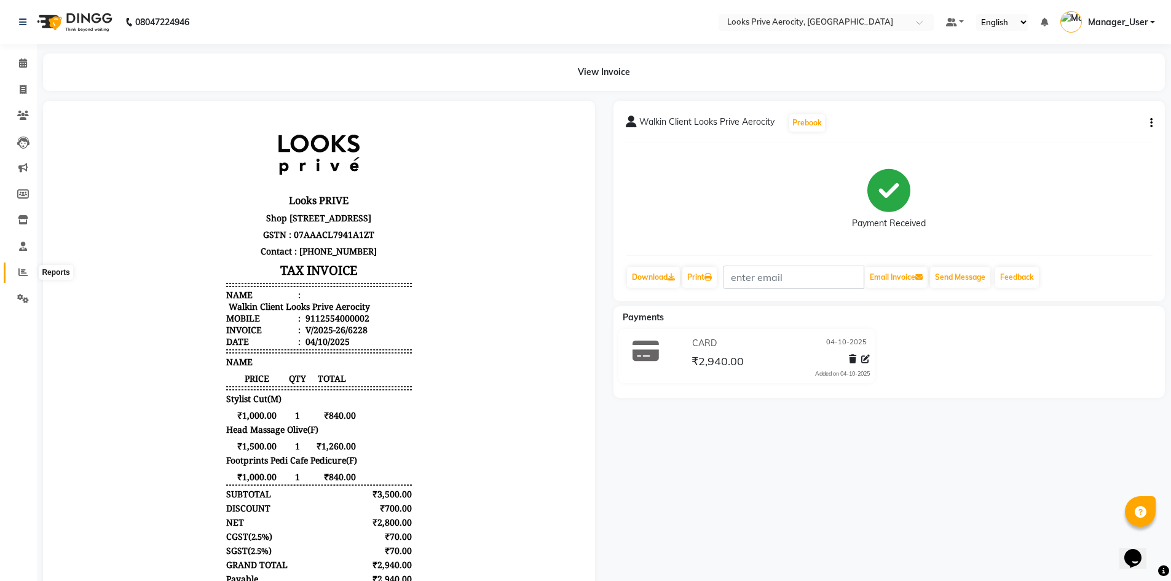
click at [17, 275] on span at bounding box center [23, 273] width 22 height 14
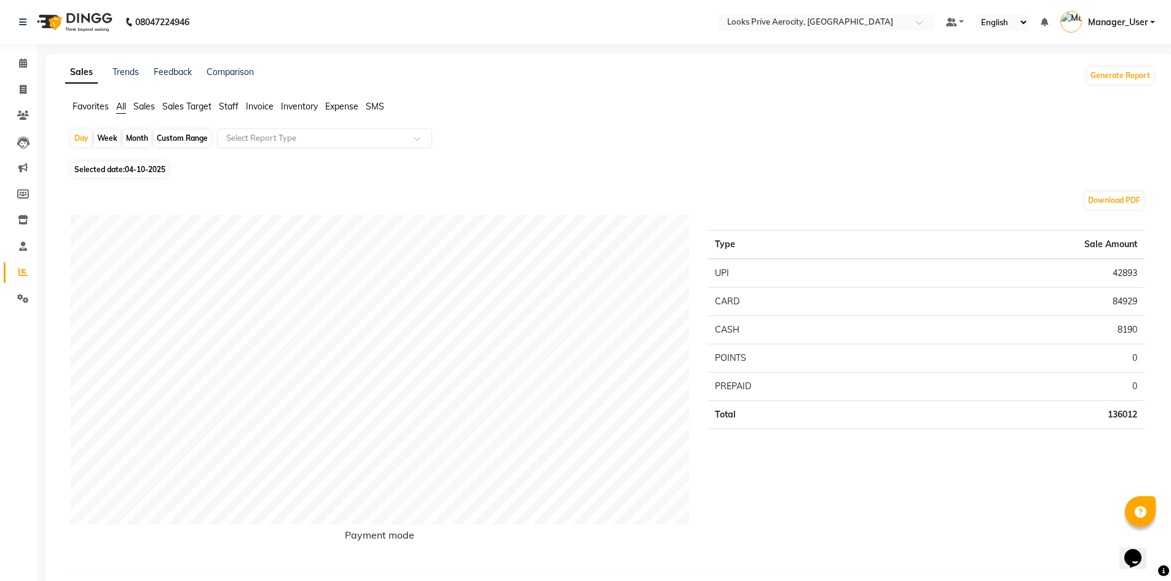
click at [233, 105] on span "Staff" at bounding box center [229, 106] width 20 height 11
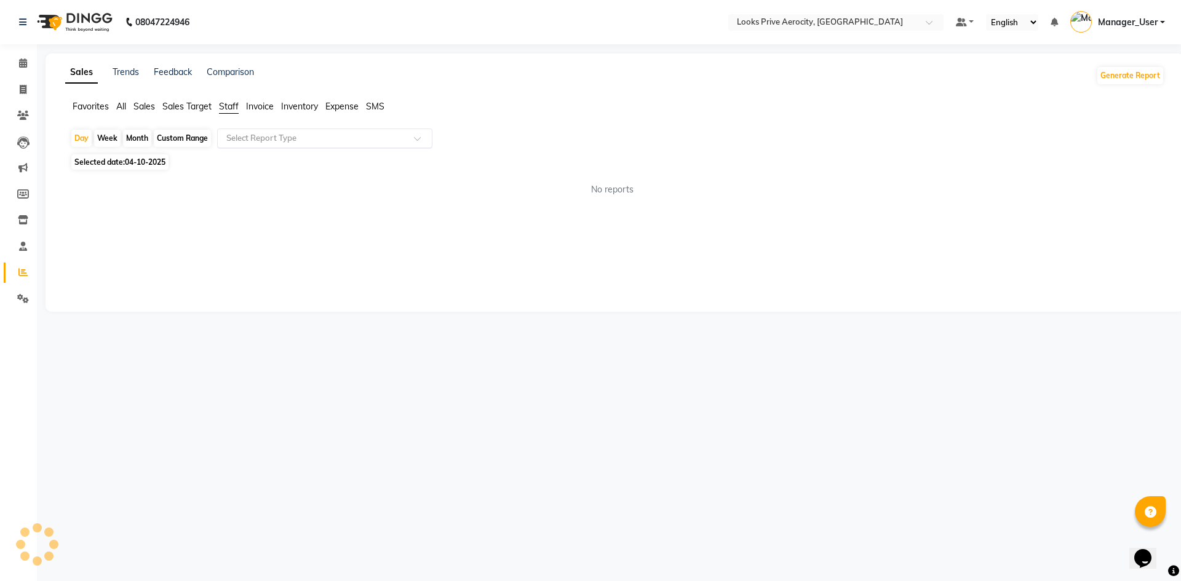
click at [234, 134] on input "text" at bounding box center [312, 138] width 177 height 12
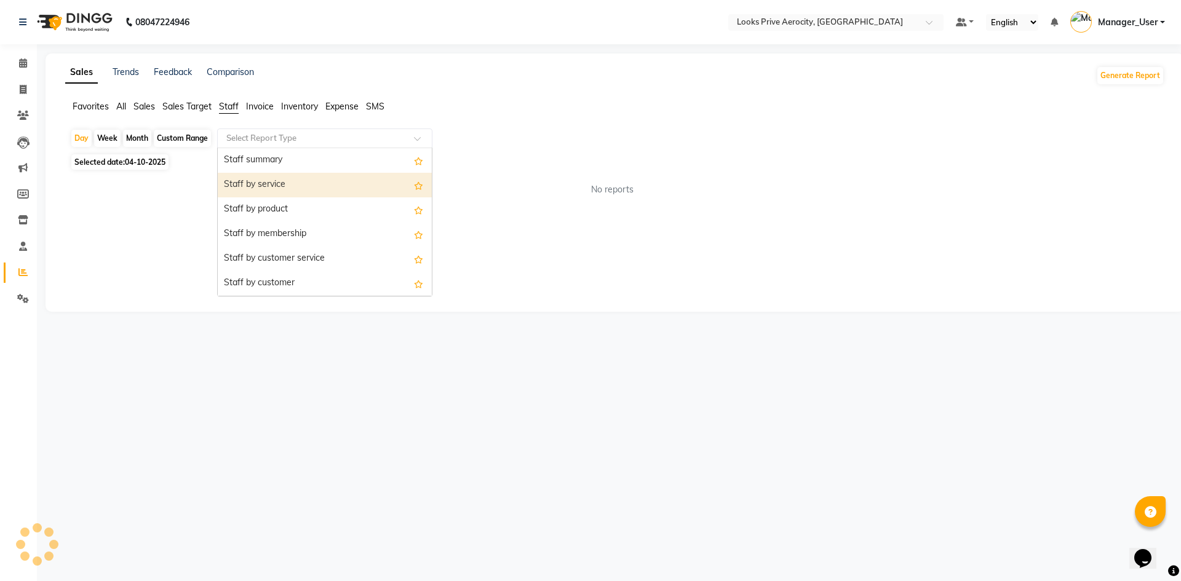
click at [252, 183] on div "Staff by service" at bounding box center [325, 185] width 214 height 25
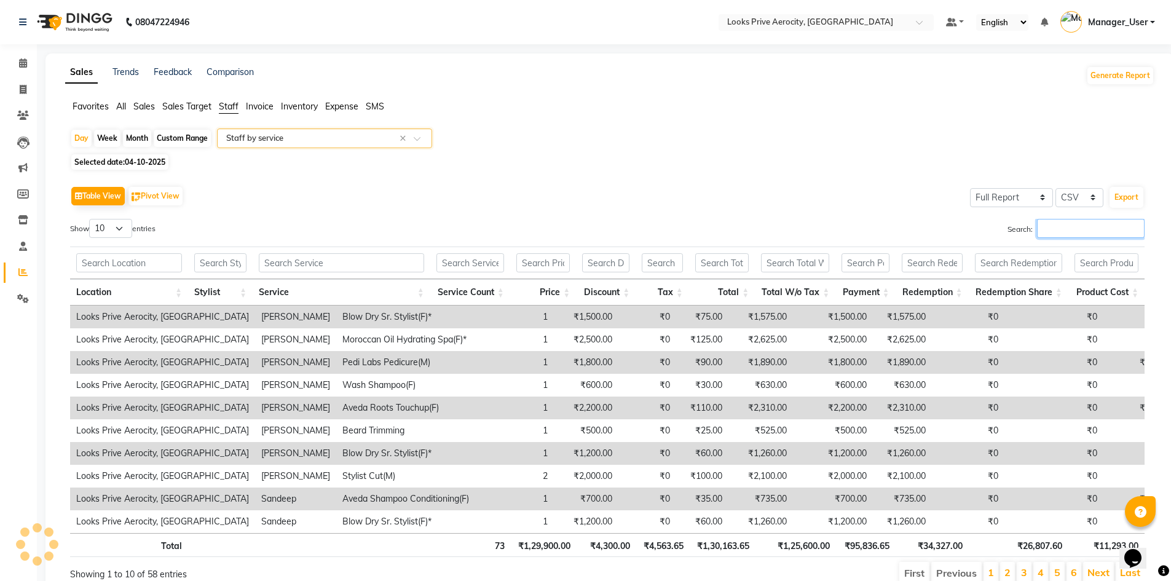
click at [1056, 233] on input "Search:" at bounding box center [1091, 228] width 108 height 19
click at [1069, 227] on input "Search:" at bounding box center [1091, 228] width 108 height 19
drag, startPoint x: 23, startPoint y: 92, endPoint x: 44, endPoint y: 97, distance: 21.5
click at [23, 92] on icon at bounding box center [23, 89] width 7 height 9
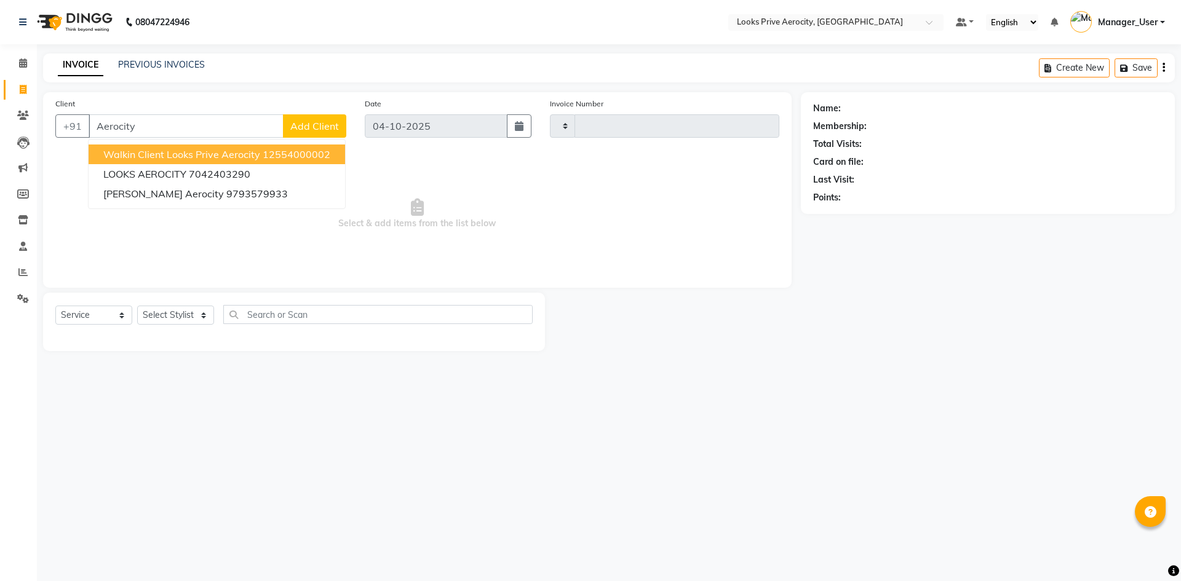
click at [163, 148] on button "Walkin Client Looks Prive Aerocity 12554000002" at bounding box center [217, 155] width 256 height 20
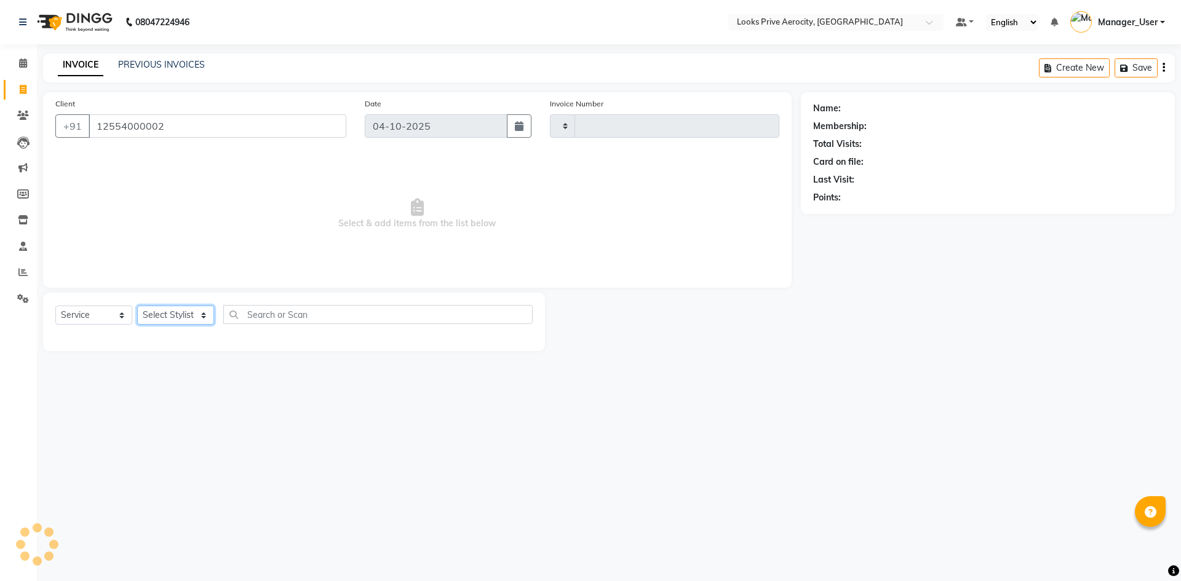
drag, startPoint x: 181, startPoint y: 317, endPoint x: 165, endPoint y: 308, distance: 19.0
click at [181, 317] on select "Select Stylist" at bounding box center [175, 315] width 77 height 19
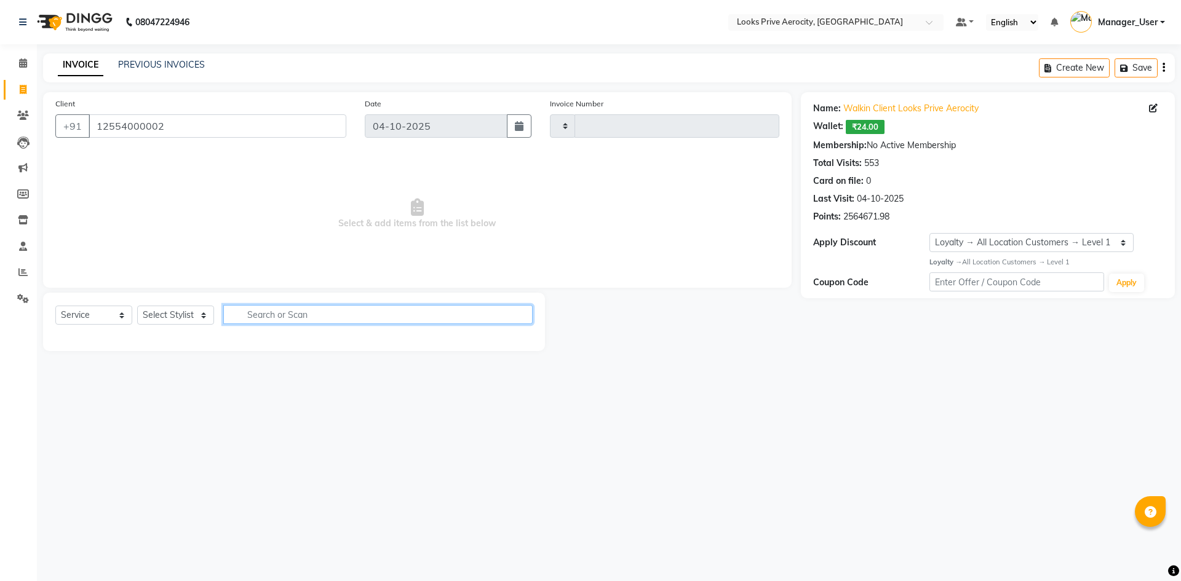
click at [273, 312] on input "text" at bounding box center [377, 314] width 309 height 19
click at [189, 313] on select "Select Stylist" at bounding box center [175, 315] width 77 height 19
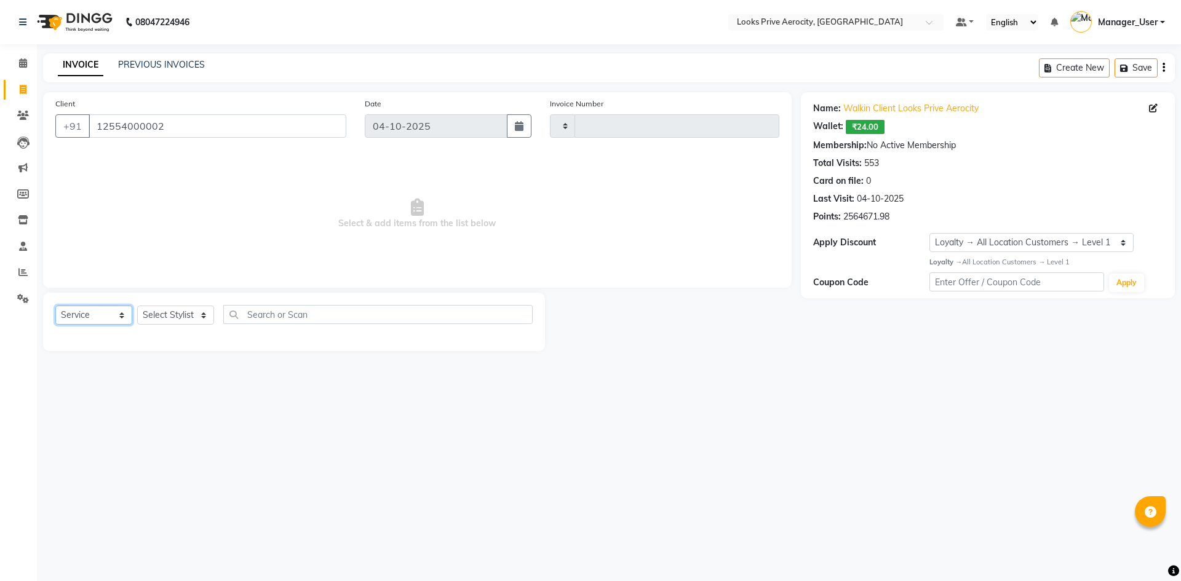
click at [99, 314] on select "Select Service Product Membership Package Voucher Prepaid Gift Card" at bounding box center [93, 315] width 77 height 19
click at [55, 306] on select "Select Service Product Membership Package Voucher Prepaid Gift Card" at bounding box center [93, 315] width 77 height 19
click at [177, 319] on select "Select Stylist" at bounding box center [175, 315] width 77 height 19
click at [109, 315] on select "Select Service Product Membership Package Voucher Prepaid Gift Card" at bounding box center [93, 315] width 77 height 19
click at [55, 306] on select "Select Service Product Membership Package Voucher Prepaid Gift Card" at bounding box center [93, 315] width 77 height 19
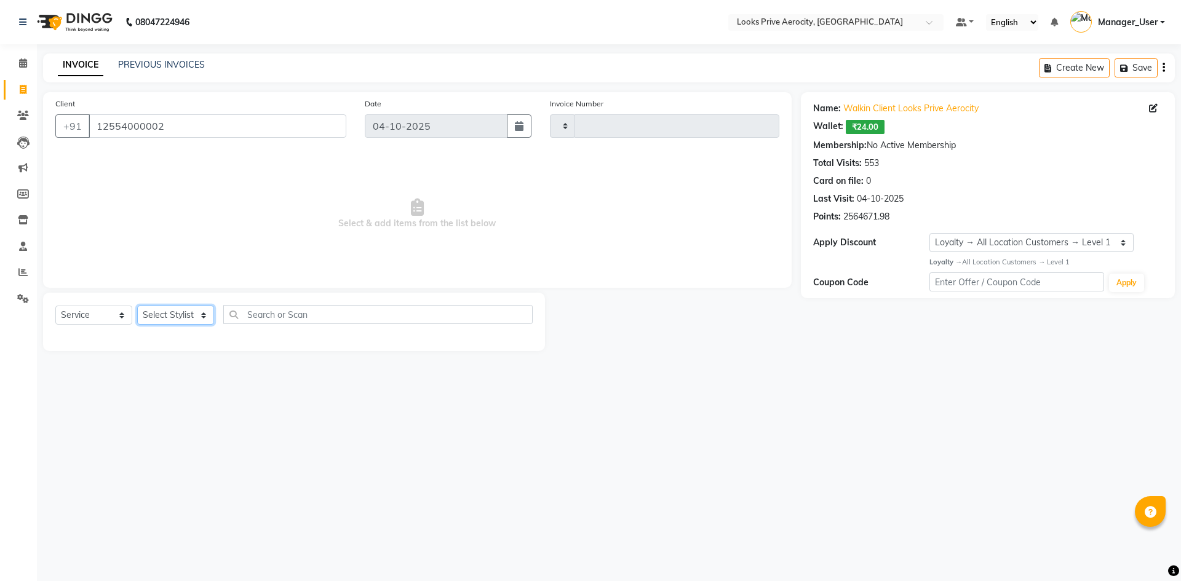
click at [172, 316] on select "Select Stylist" at bounding box center [175, 315] width 77 height 19
click at [215, 239] on span "Select & add items from the list below" at bounding box center [417, 214] width 724 height 123
